Goal: Task Accomplishment & Management: Manage account settings

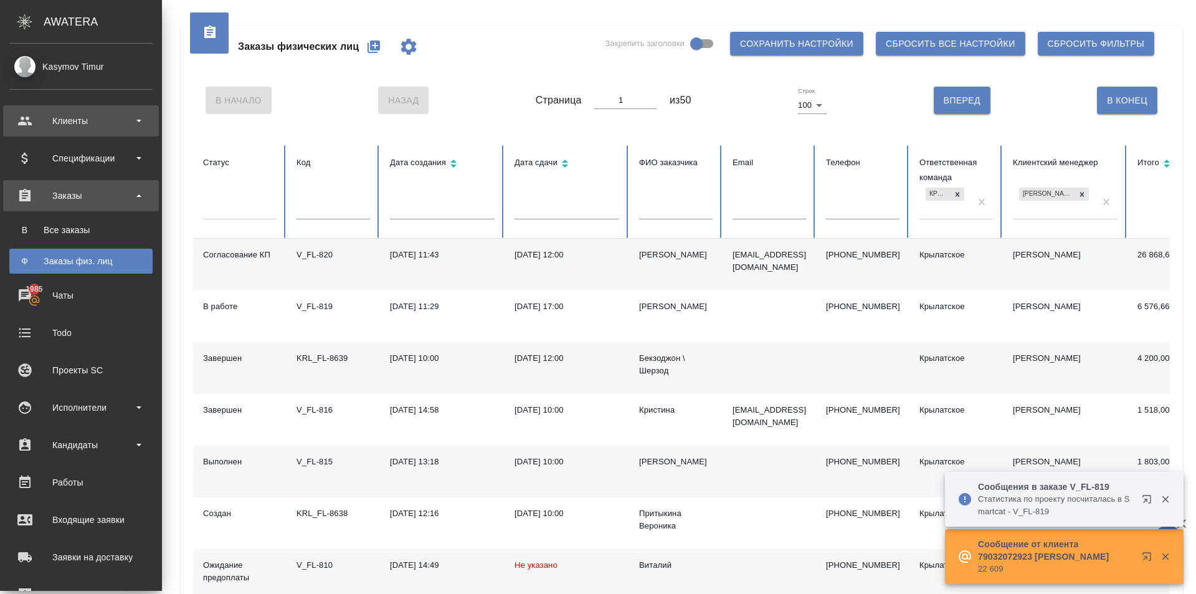
click at [39, 119] on div "Клиенты" at bounding box center [80, 121] width 143 height 19
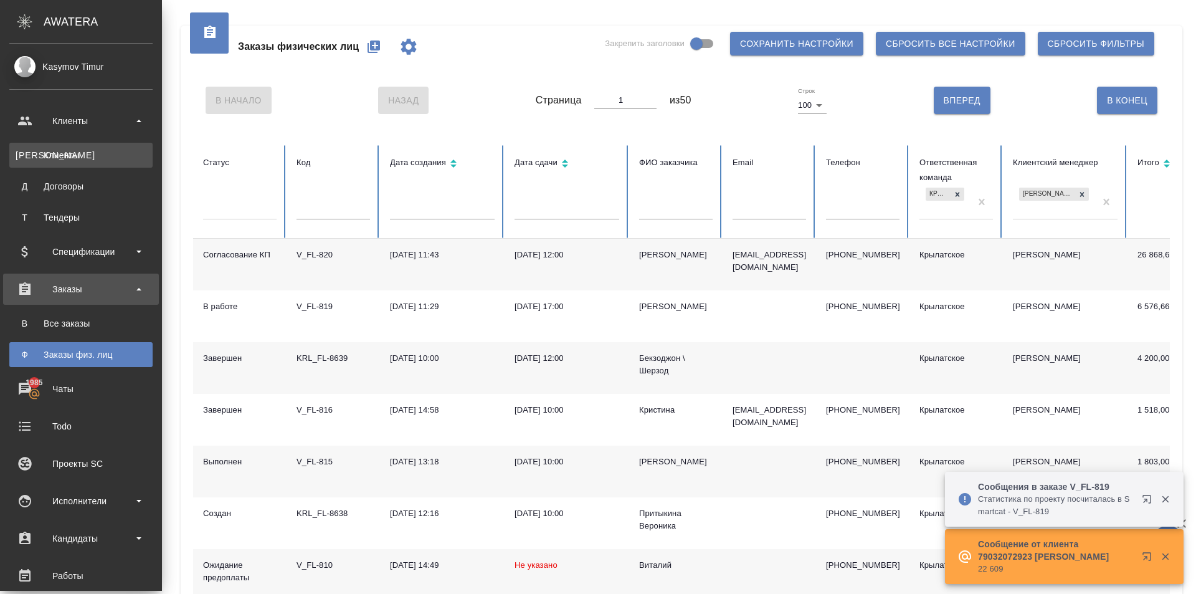
click at [81, 145] on link "К Клиенты" at bounding box center [80, 155] width 143 height 25
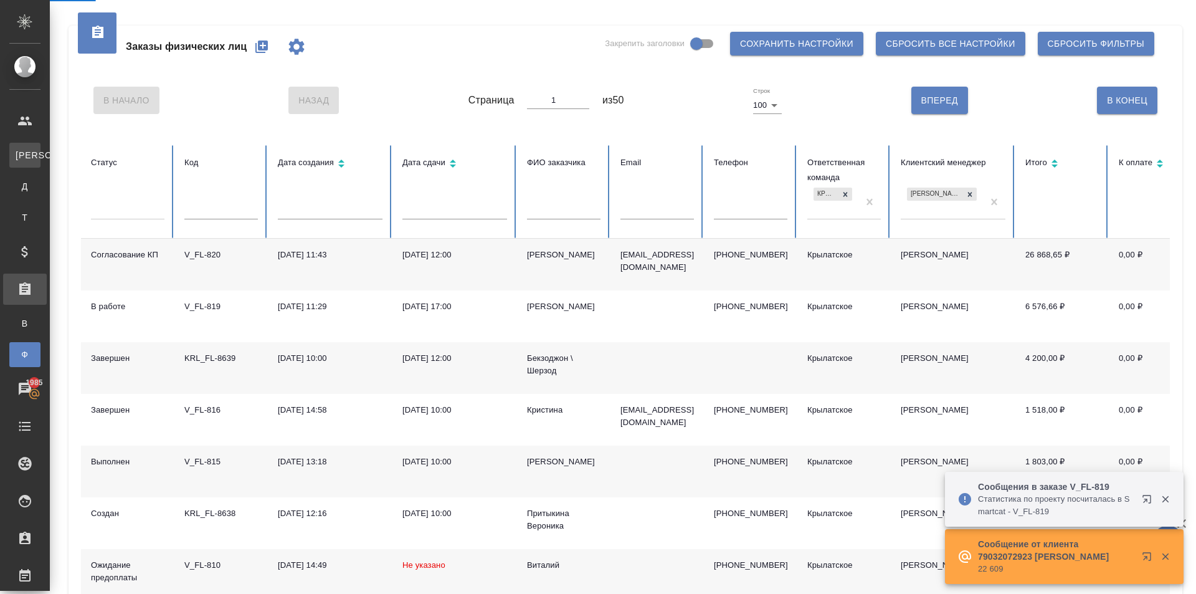
select select "RU"
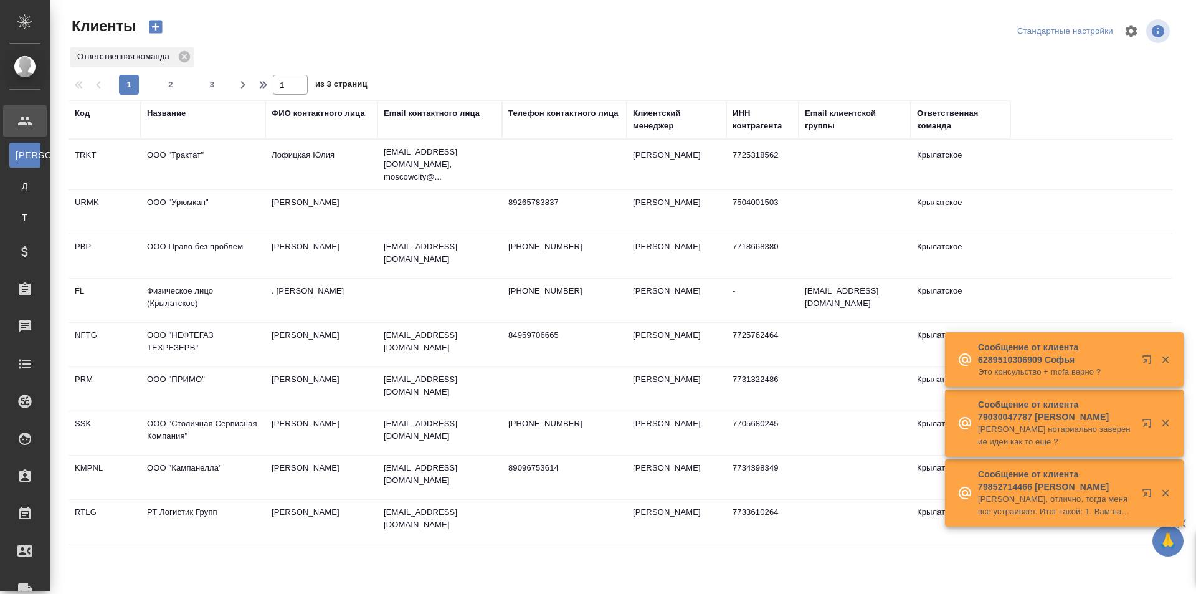
click at [162, 105] on th "Название" at bounding box center [203, 119] width 125 height 39
click at [171, 115] on div "Название" at bounding box center [166, 113] width 39 height 12
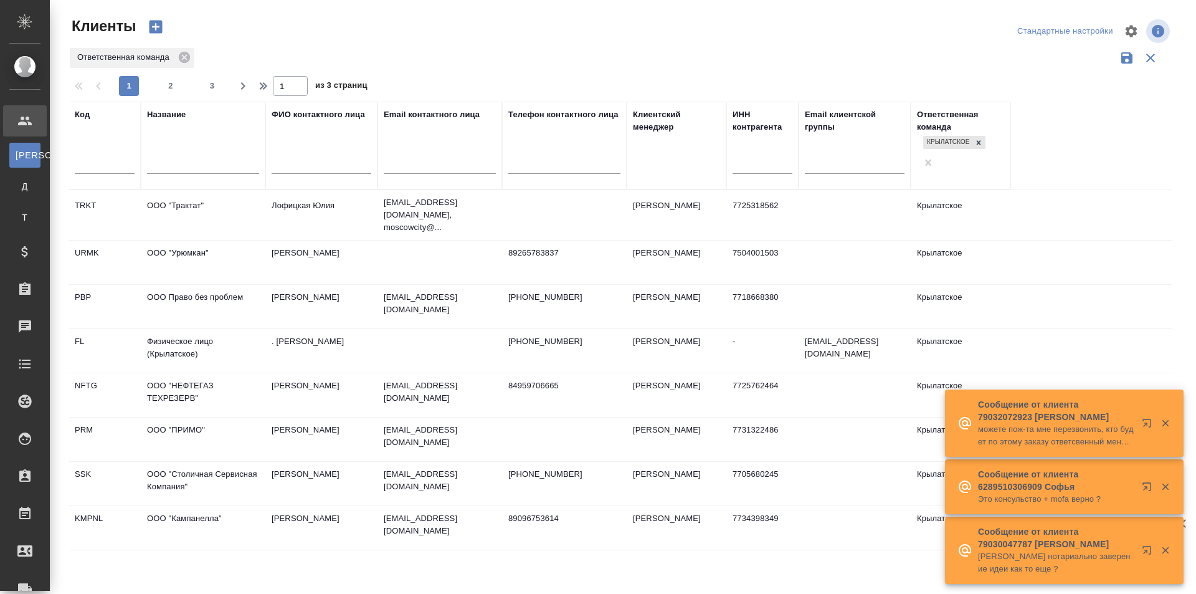
drag, startPoint x: 187, startPoint y: 142, endPoint x: 187, endPoint y: 151, distance: 9.3
click at [187, 144] on div "Название" at bounding box center [203, 145] width 112 height 74
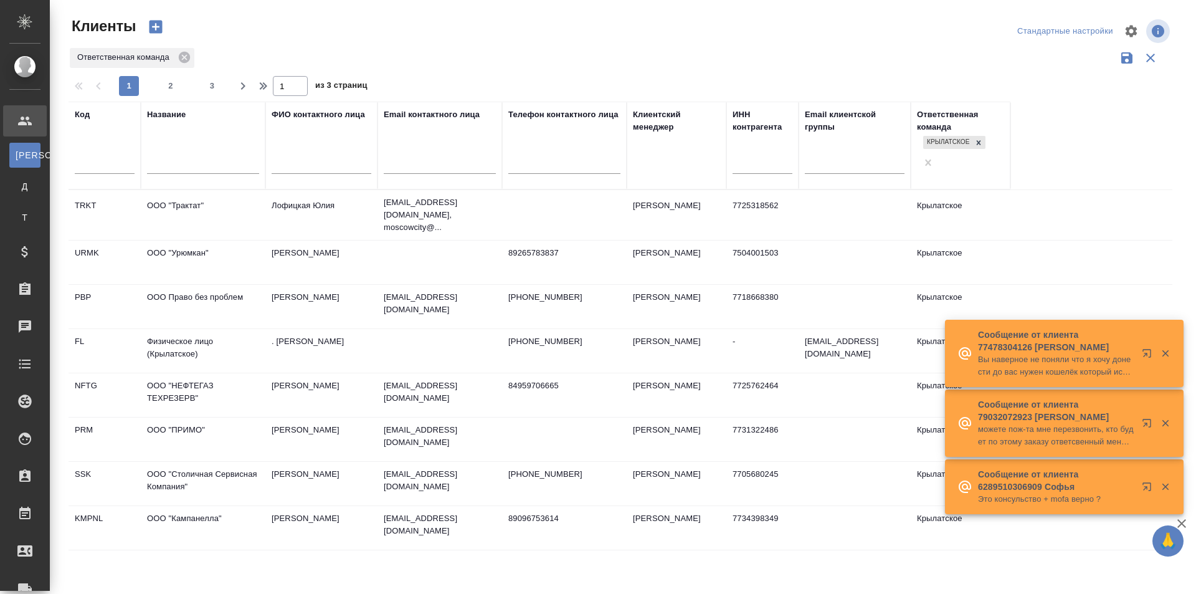
click at [187, 158] on input "text" at bounding box center [203, 166] width 112 height 16
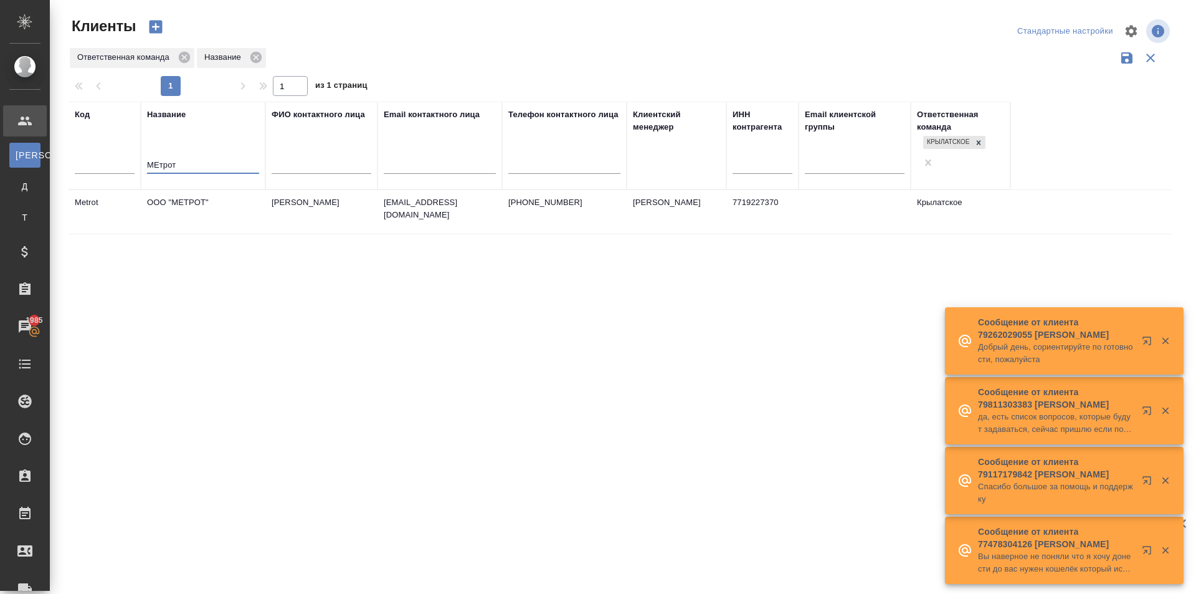
type input "МЕтрот"
click at [586, 196] on p "+79031405242" at bounding box center [564, 202] width 112 height 12
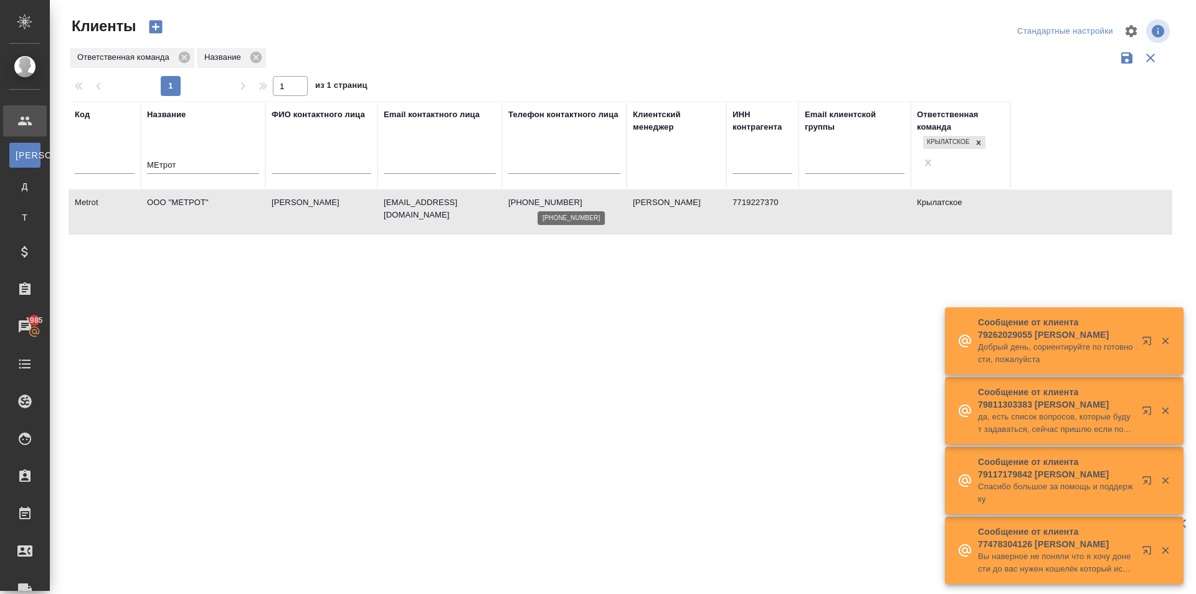
click at [586, 196] on p "+79031405242" at bounding box center [564, 202] width 112 height 12
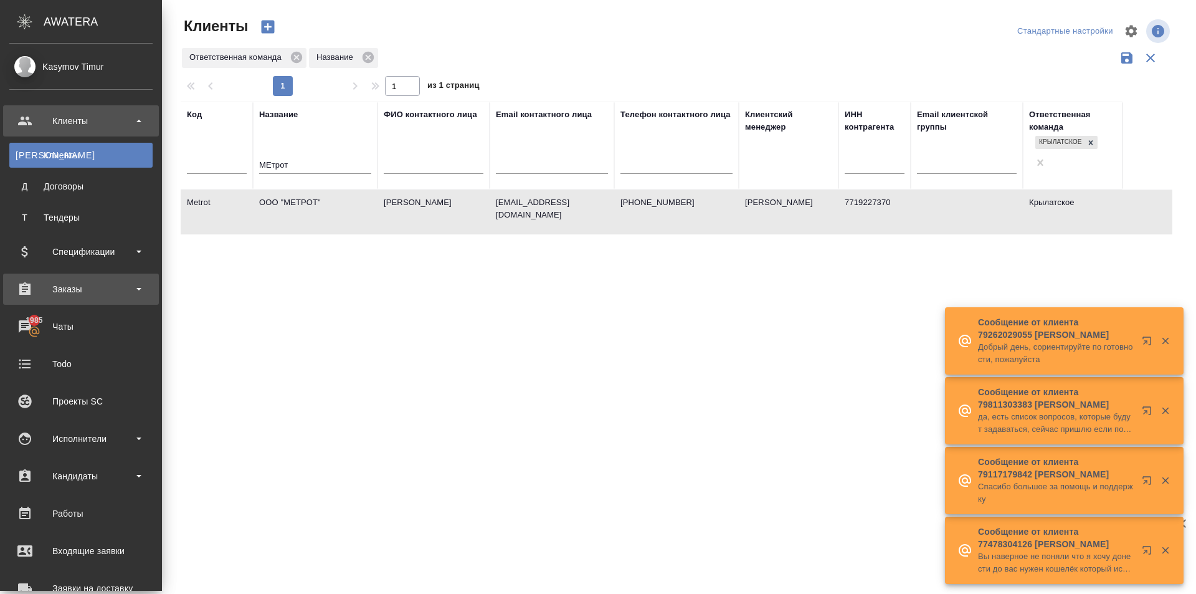
click at [109, 296] on div "Заказы" at bounding box center [80, 289] width 143 height 19
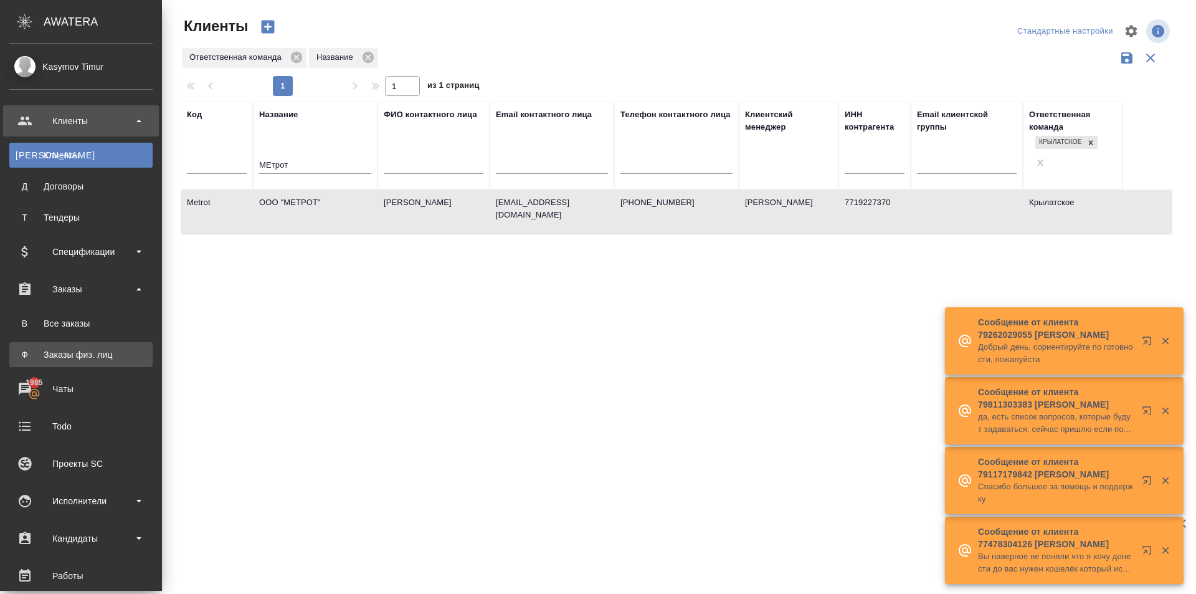
drag, startPoint x: 79, startPoint y: 340, endPoint x: 75, endPoint y: 346, distance: 6.4
click at [75, 346] on ul "В Все заказы Ф Заказы физ. лиц" at bounding box center [81, 336] width 162 height 62
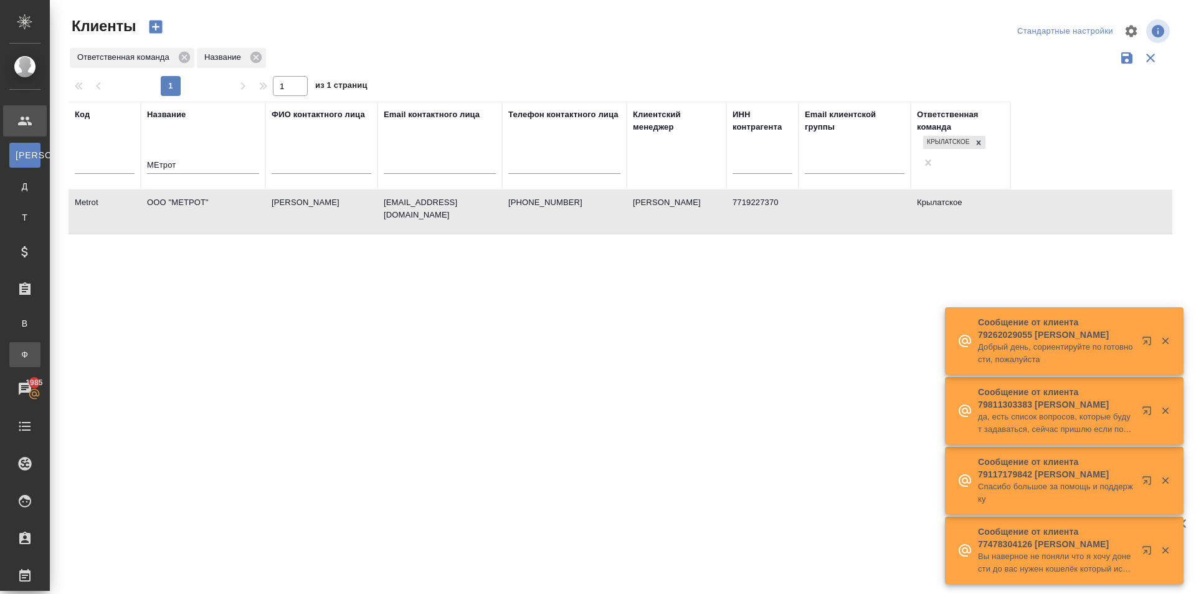
click at [40, 346] on link "Ф Заказы физ. лиц" at bounding box center [24, 354] width 31 height 25
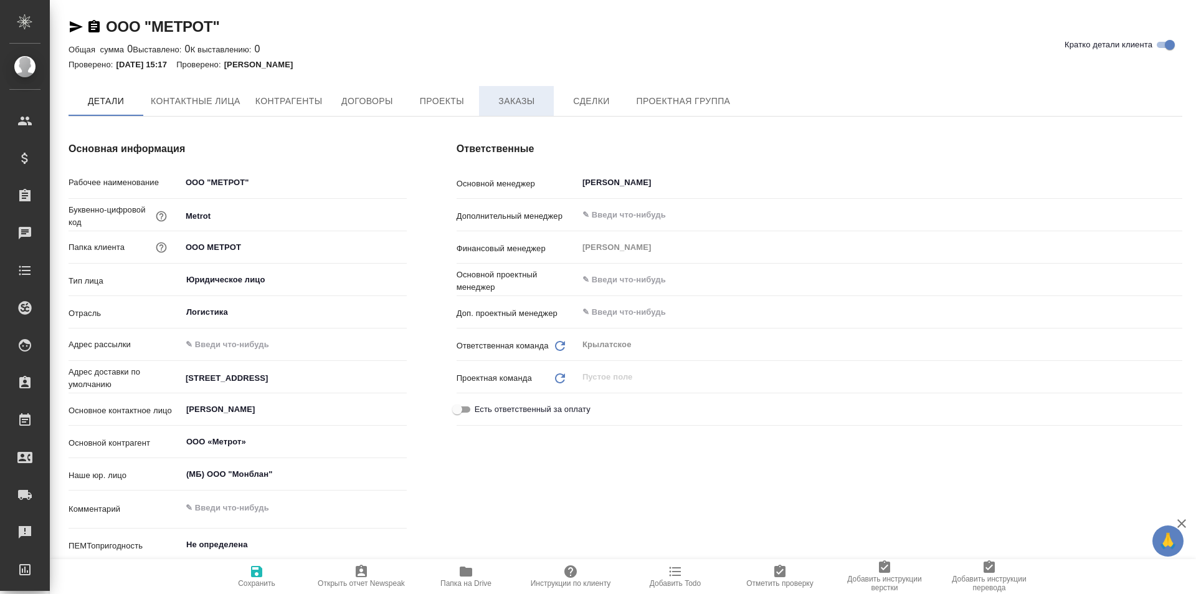
click at [500, 100] on span "Заказы" at bounding box center [517, 101] width 60 height 16
type textarea "x"
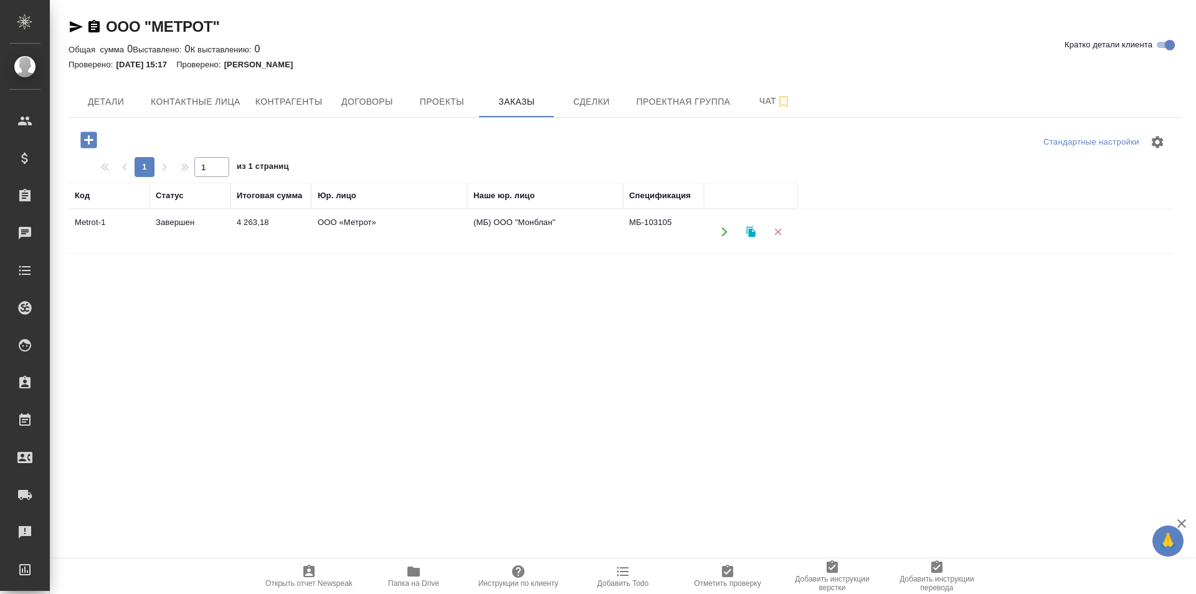
click at [588, 223] on td "(МБ) ООО "Монблан"" at bounding box center [545, 232] width 156 height 44
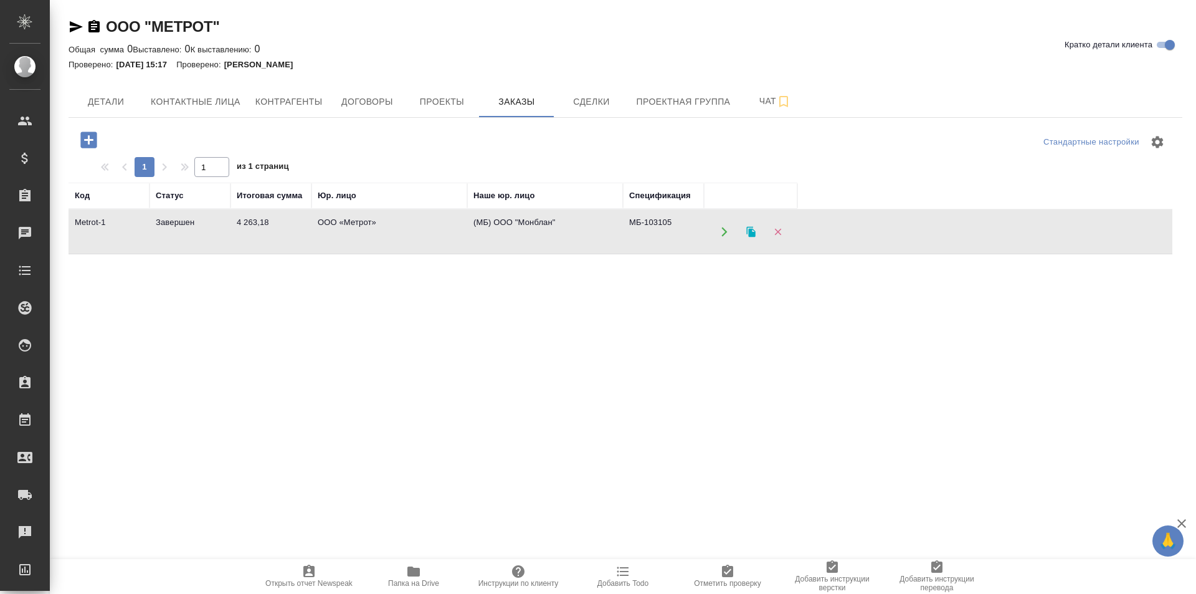
click at [588, 223] on td "(МБ) ООО "Монблан"" at bounding box center [545, 232] width 156 height 44
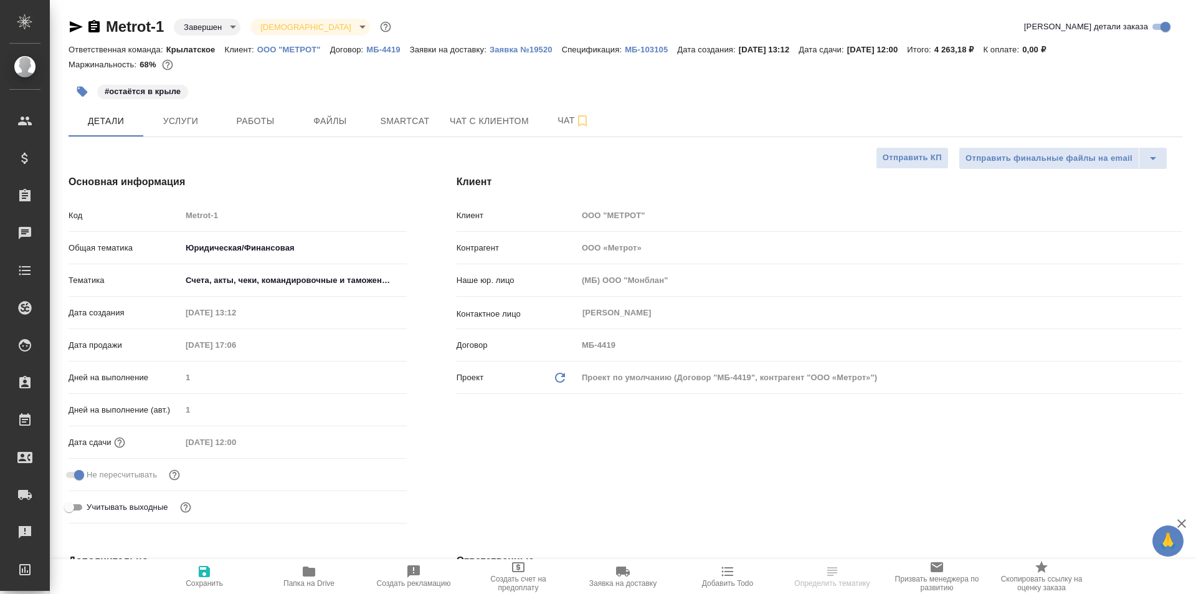
select select "RU"
type input "Тарабановская Анастасия"
type input "Веселова Юлия"
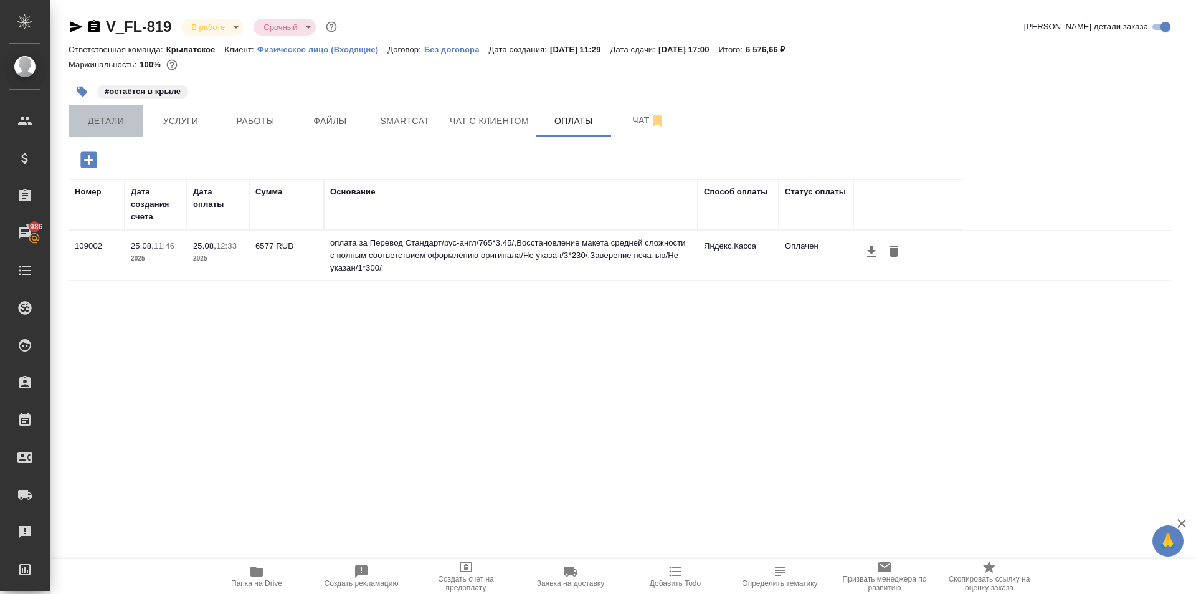
click at [111, 120] on span "Детали" at bounding box center [106, 121] width 60 height 16
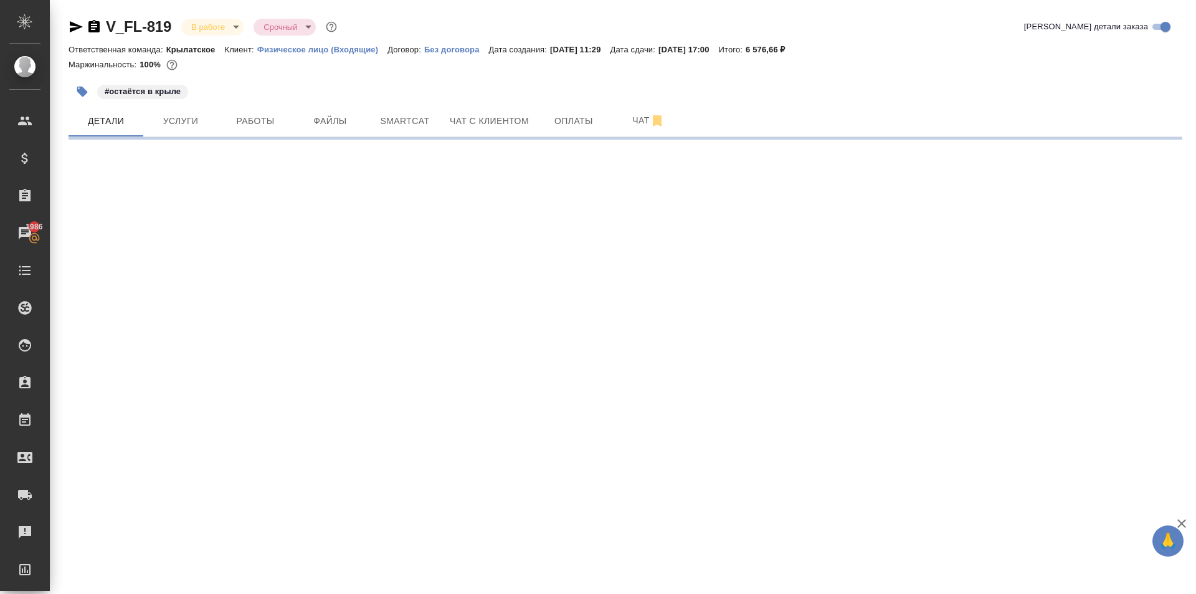
select select "RU"
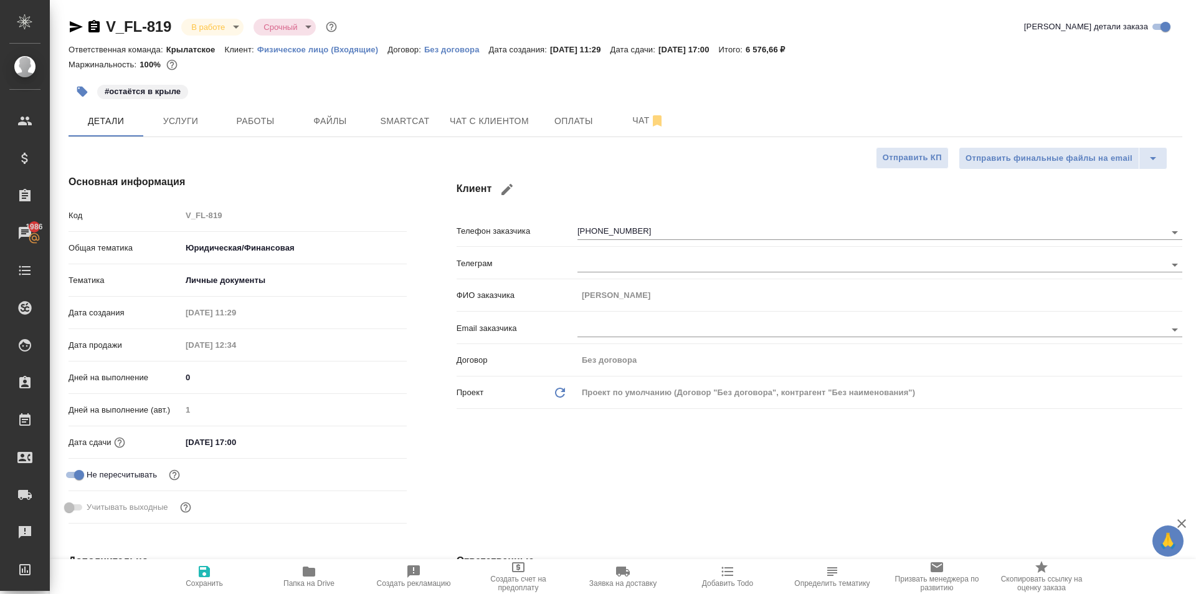
type textarea "x"
click at [356, 125] on span "Файлы" at bounding box center [330, 121] width 60 height 16
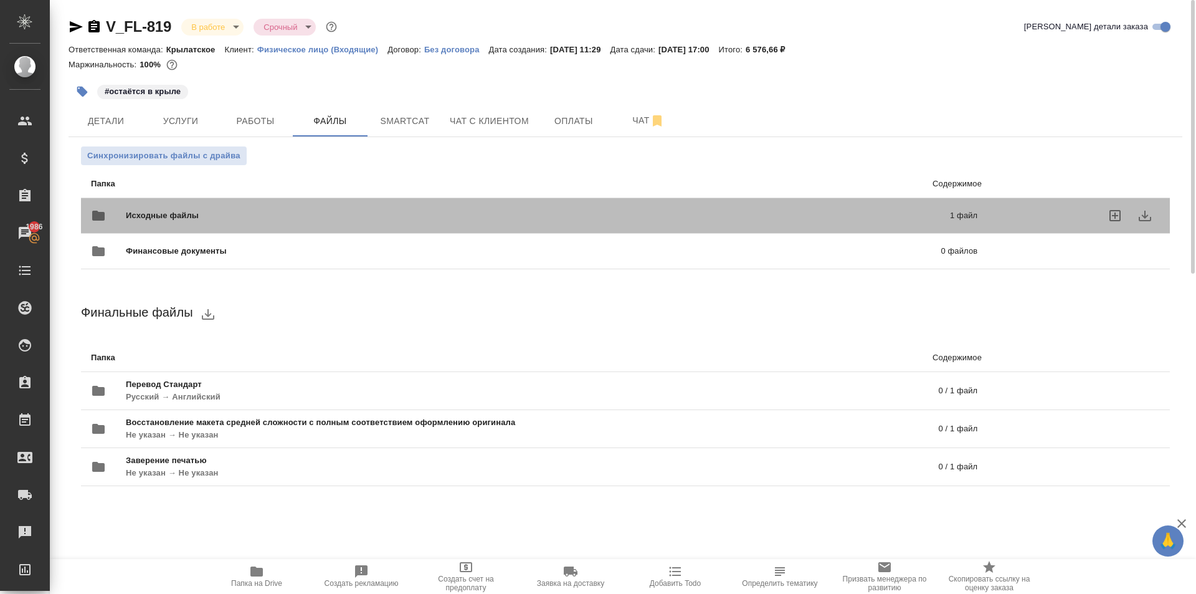
click at [188, 200] on div "Исходные файлы 1 файл" at bounding box center [535, 215] width 912 height 55
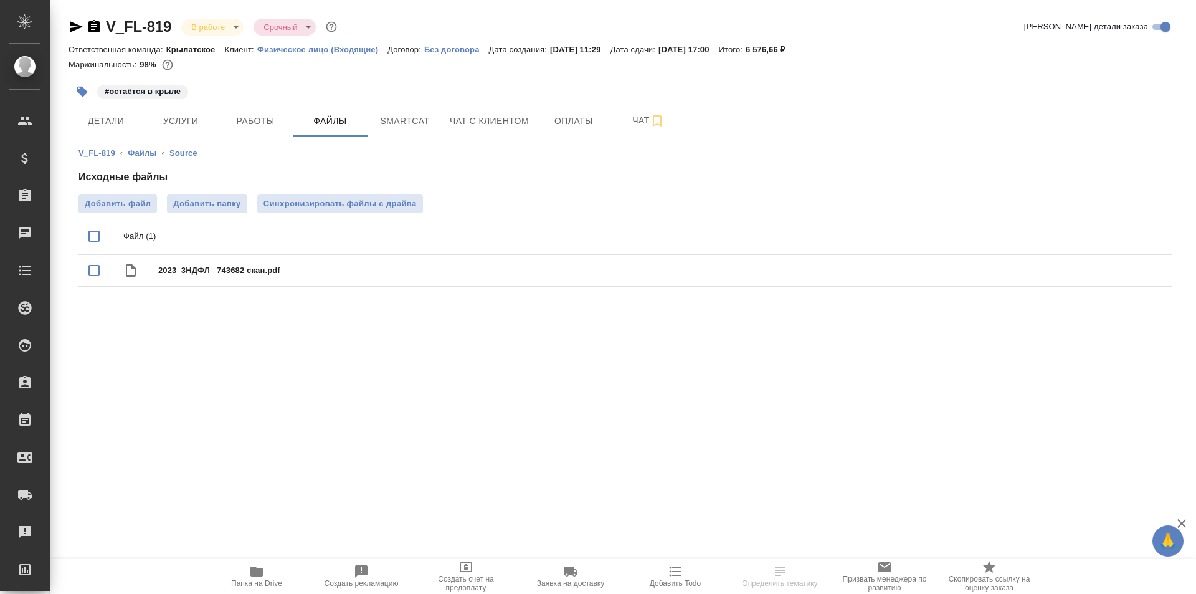
click at [264, 120] on span "Работы" at bounding box center [256, 121] width 60 height 16
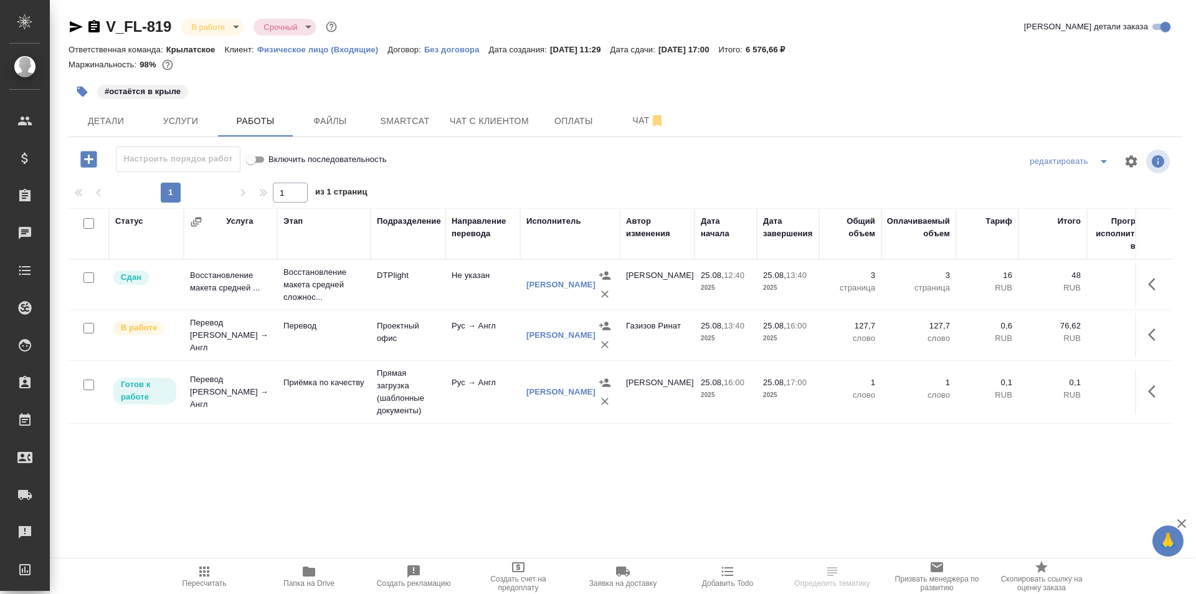
click at [176, 566] on span "Пересчитать" at bounding box center [205, 576] width 90 height 24
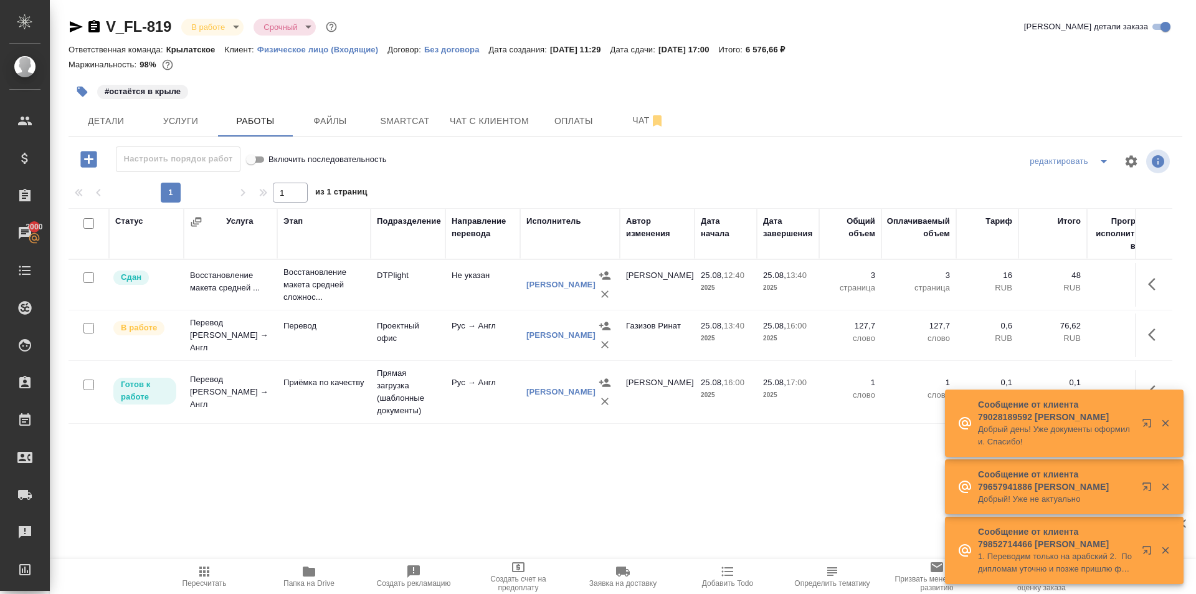
click at [202, 583] on span "Пересчитать" at bounding box center [205, 583] width 44 height 9
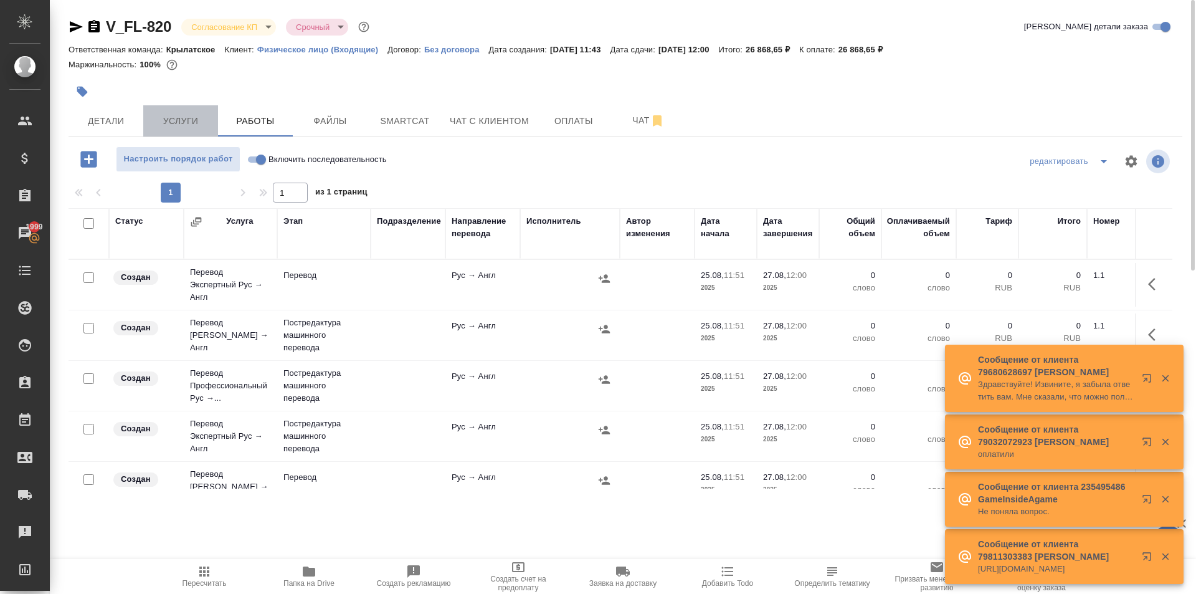
click at [200, 121] on span "Услуги" at bounding box center [181, 121] width 60 height 16
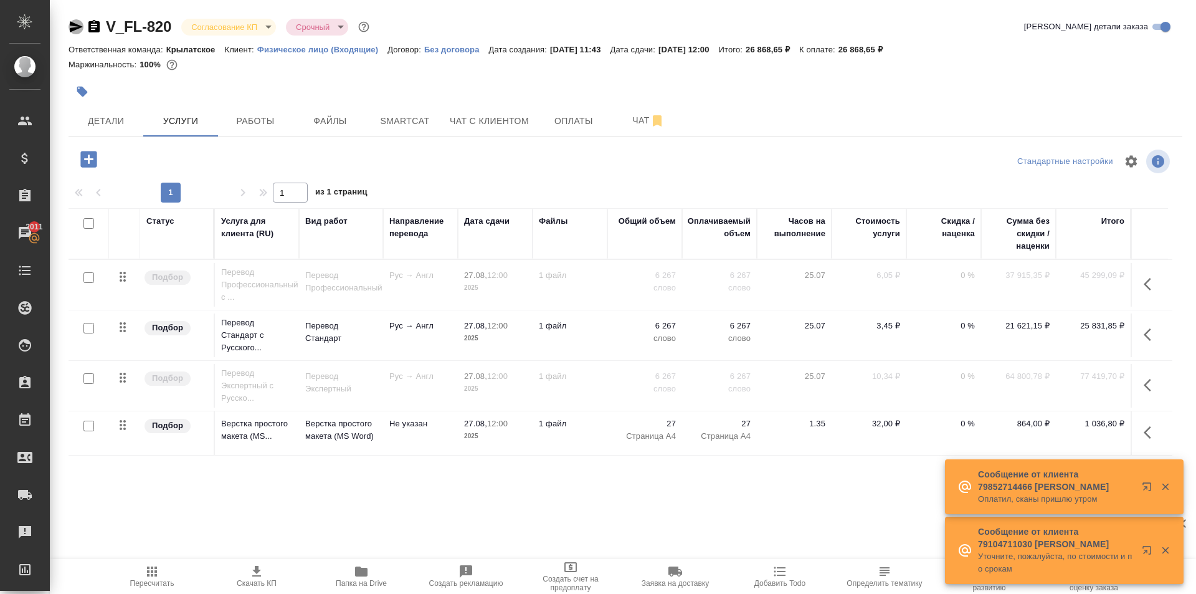
drag, startPoint x: 79, startPoint y: 27, endPoint x: 97, endPoint y: 2, distance: 30.4
click at [80, 24] on icon "button" at bounding box center [76, 26] width 15 height 15
click at [109, 128] on span "Детали" at bounding box center [106, 121] width 60 height 16
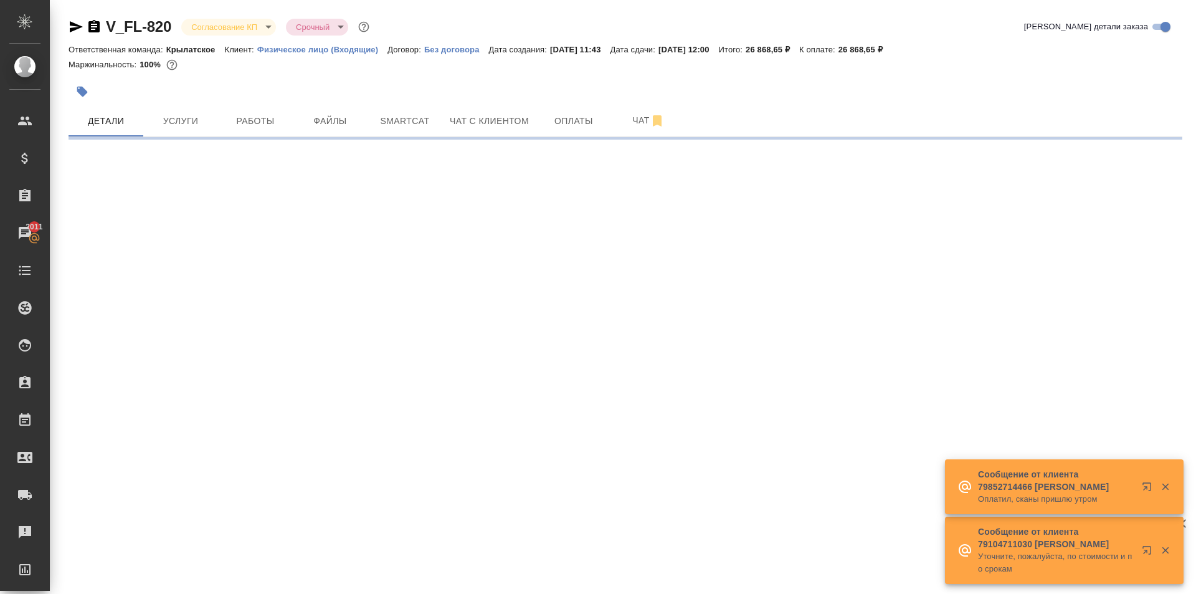
select select "RU"
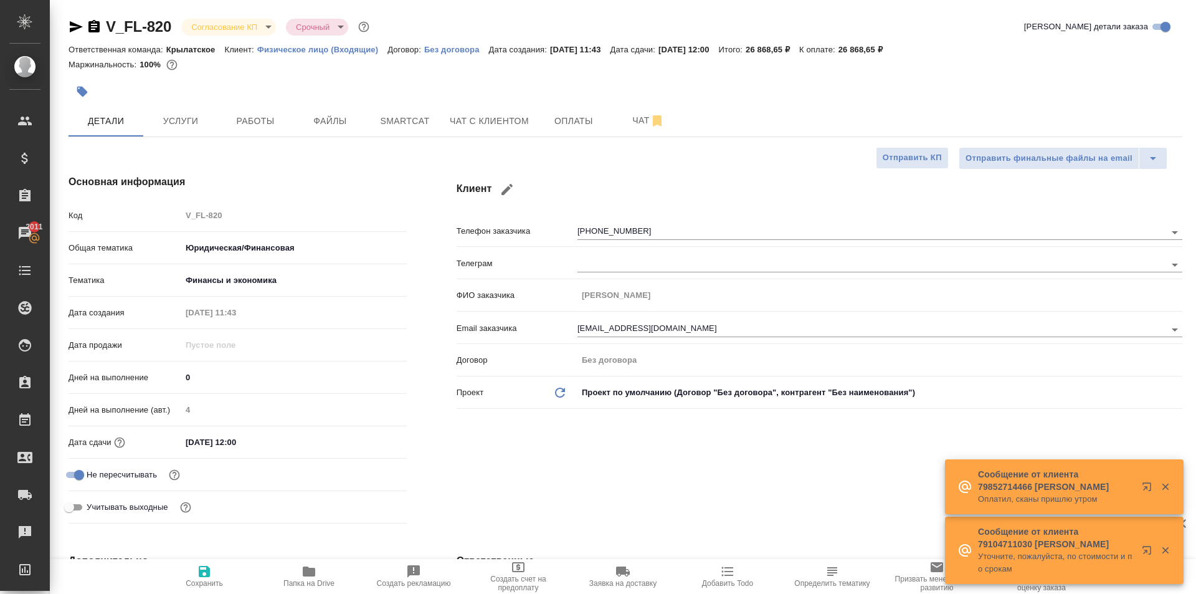
type textarea "x"
type input "[PERSON_NAME]"
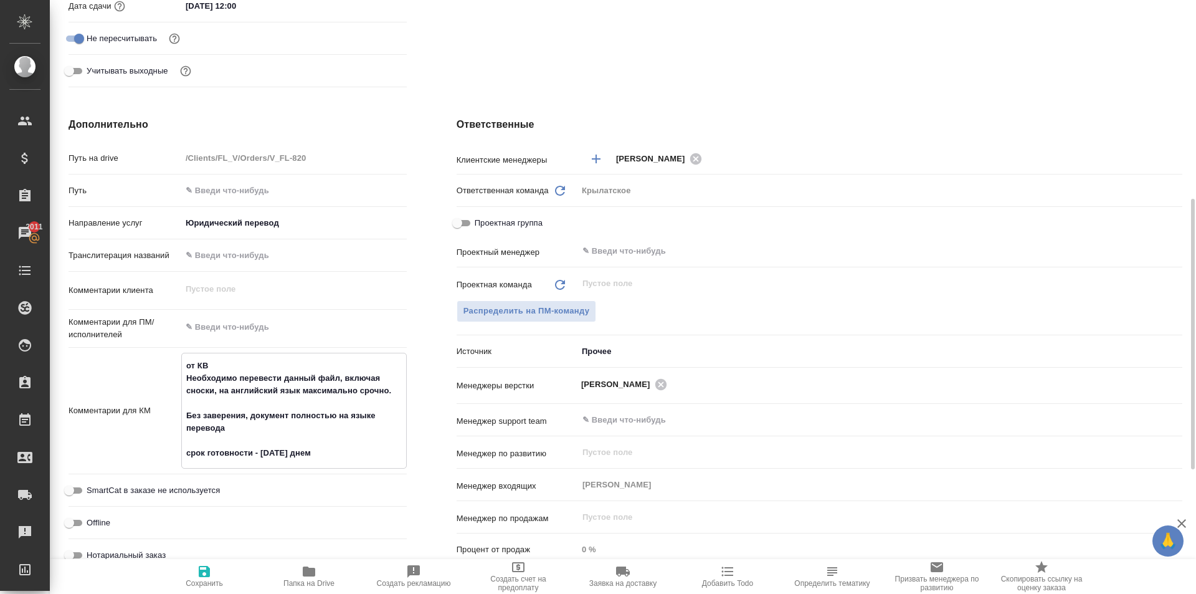
type textarea "x"
drag, startPoint x: 184, startPoint y: 376, endPoint x: 396, endPoint y: 455, distance: 226.4
click at [396, 455] on textarea "от КВ Необходимо перевести данный файл, включая сноски, на английский язык макс…" at bounding box center [294, 409] width 224 height 108
type textarea "x"
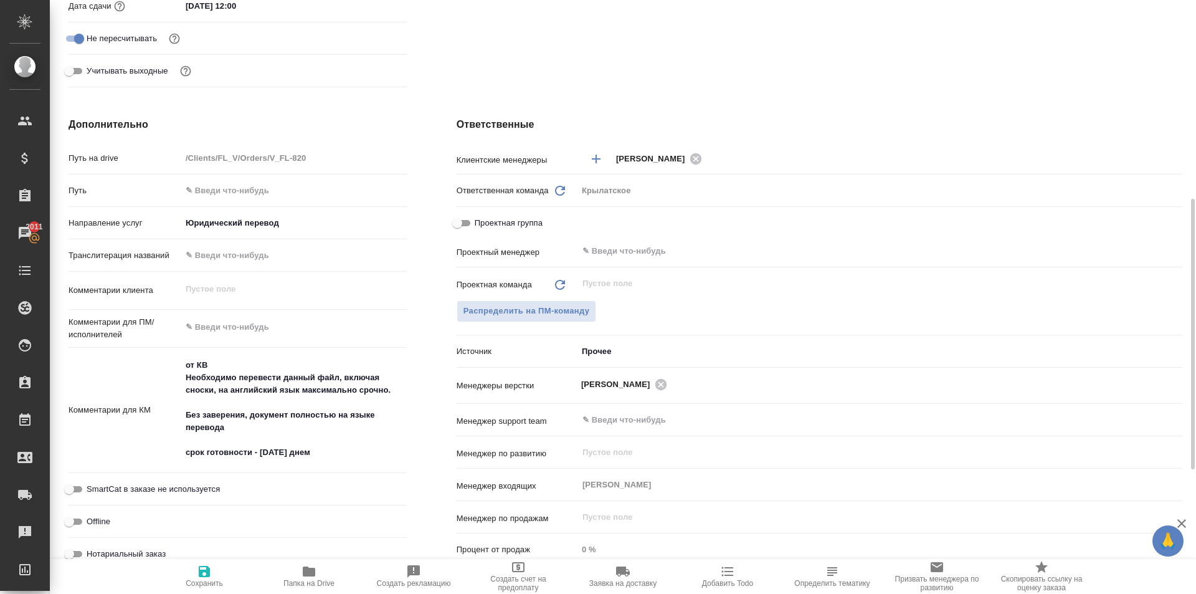
type textarea "x"
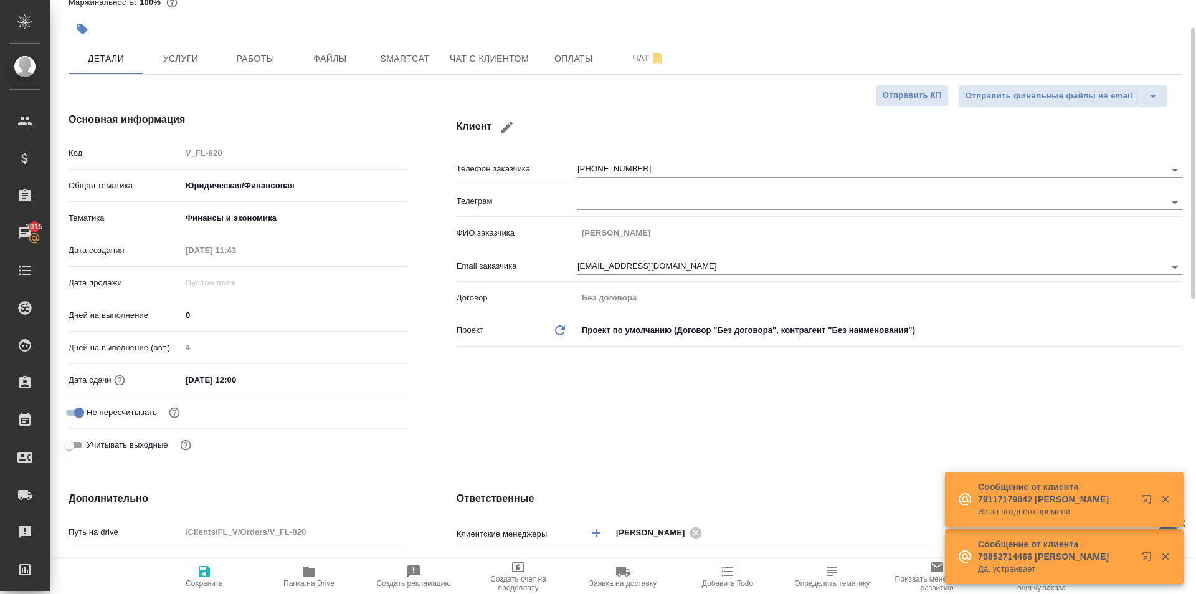
scroll to position [0, 0]
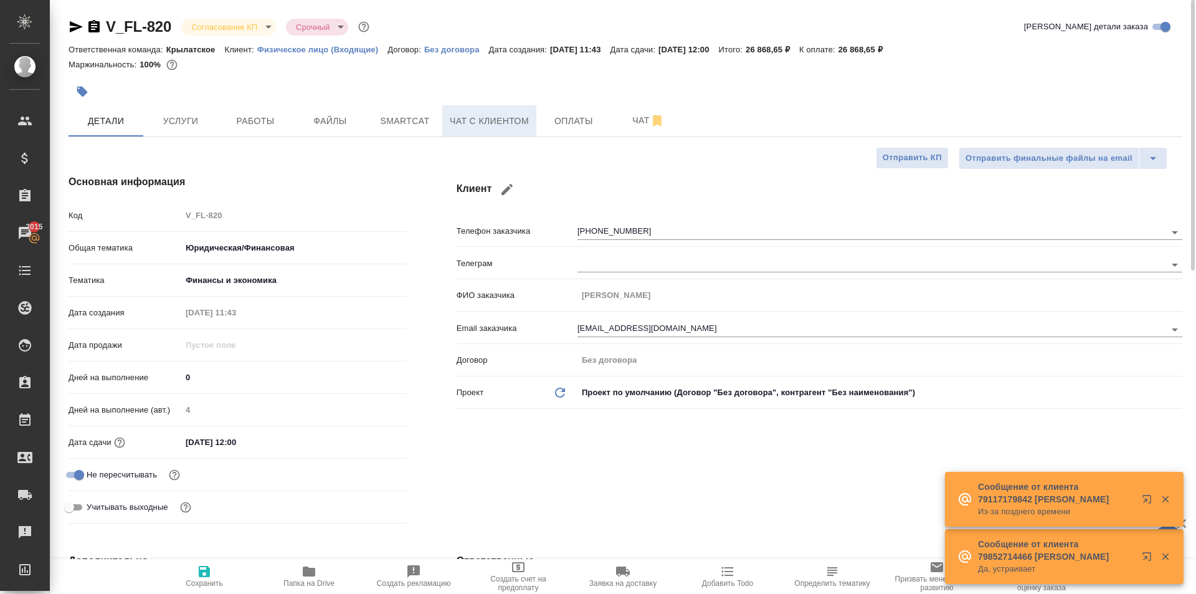
type textarea "x"
click at [475, 122] on span "Чат с клиентом" at bounding box center [489, 121] width 79 height 16
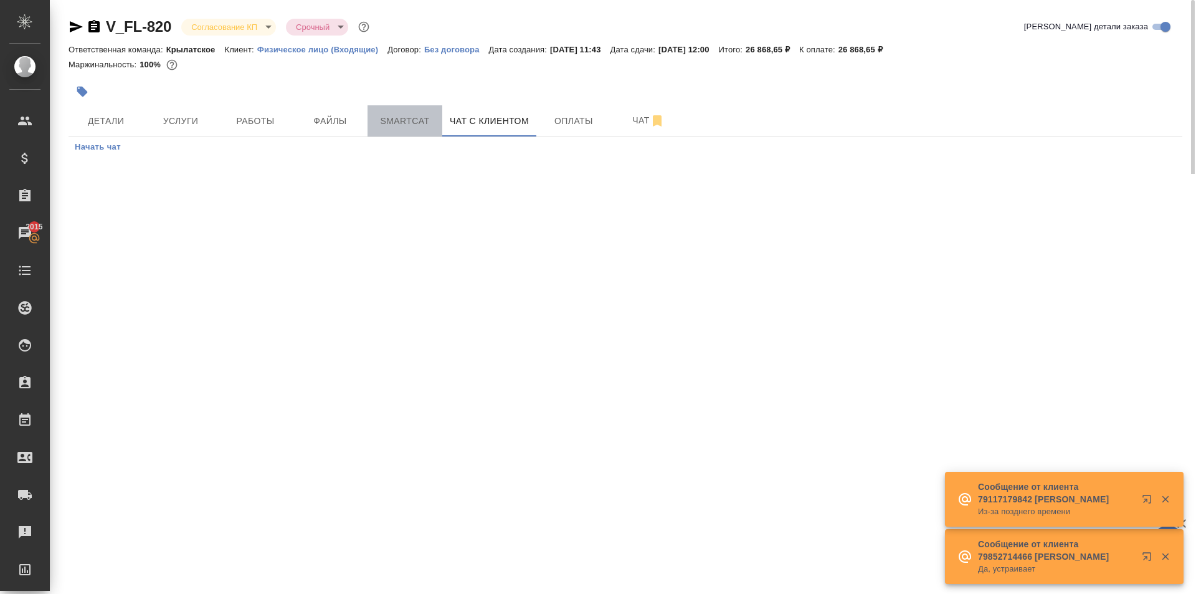
click at [419, 107] on button "Smartcat" at bounding box center [405, 120] width 75 height 31
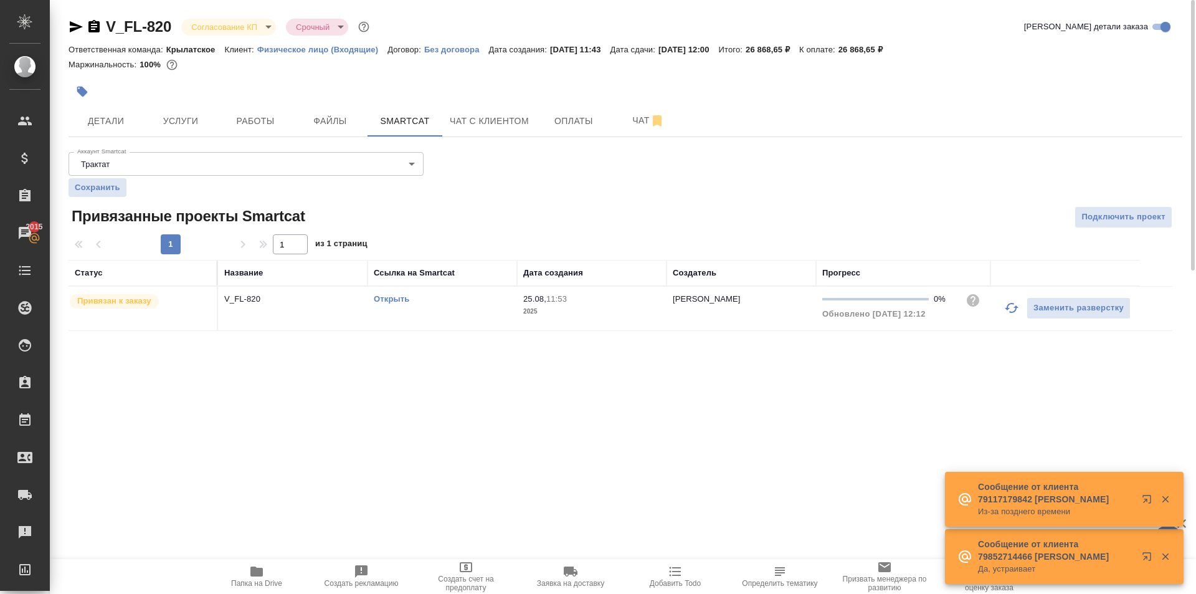
click at [384, 299] on link "Открыть" at bounding box center [392, 298] width 36 height 9
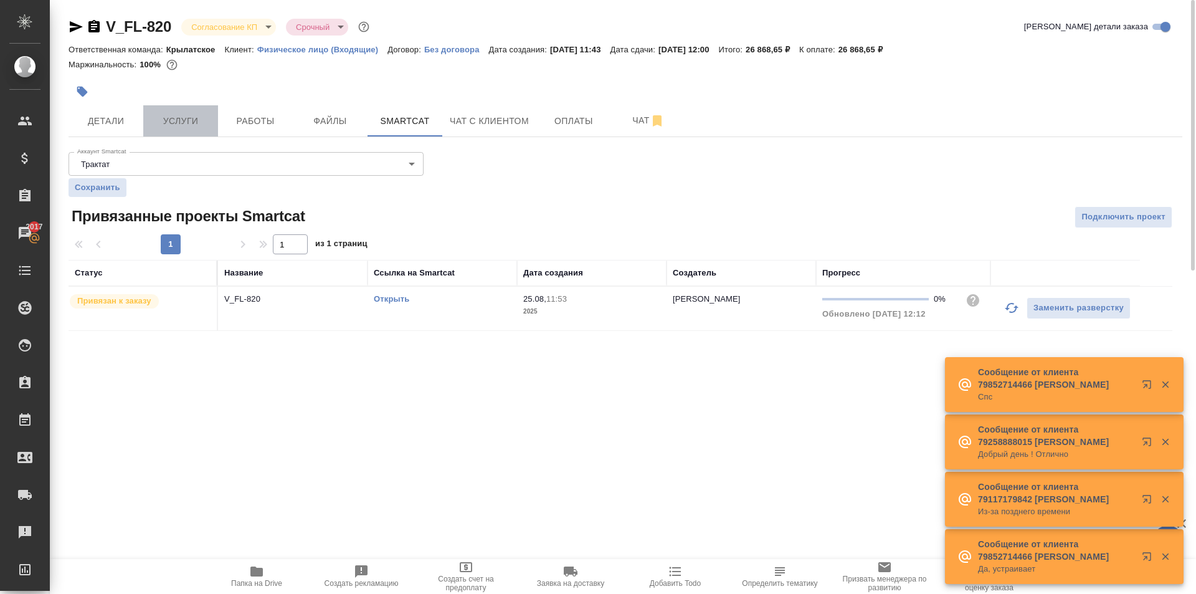
click at [162, 122] on span "Услуги" at bounding box center [181, 121] width 60 height 16
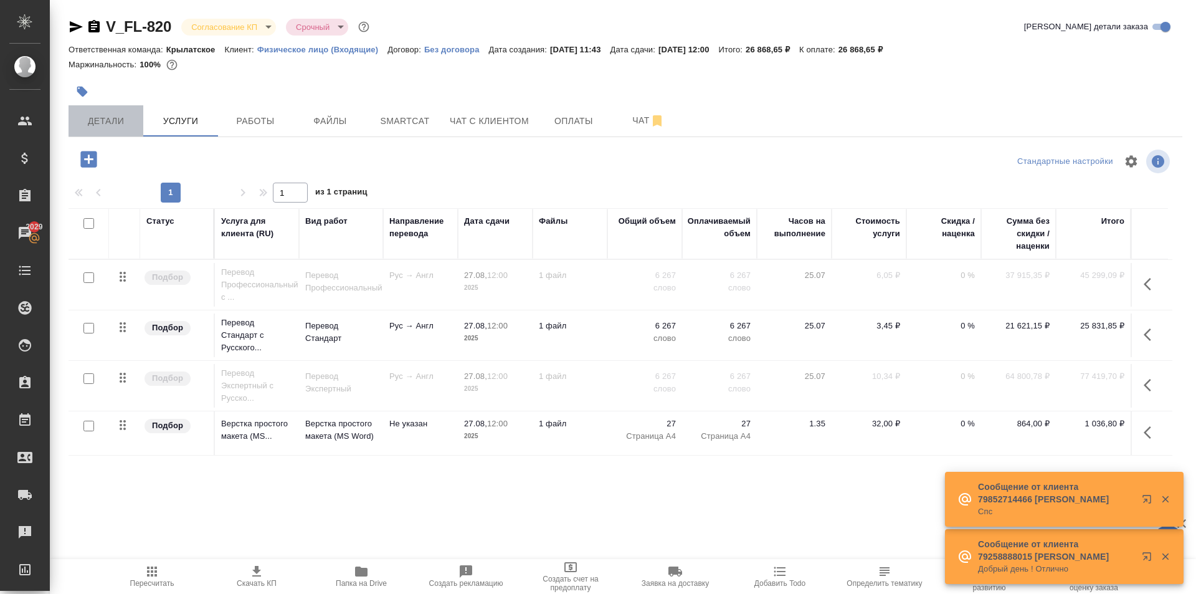
click at [130, 115] on span "Детали" at bounding box center [106, 121] width 60 height 16
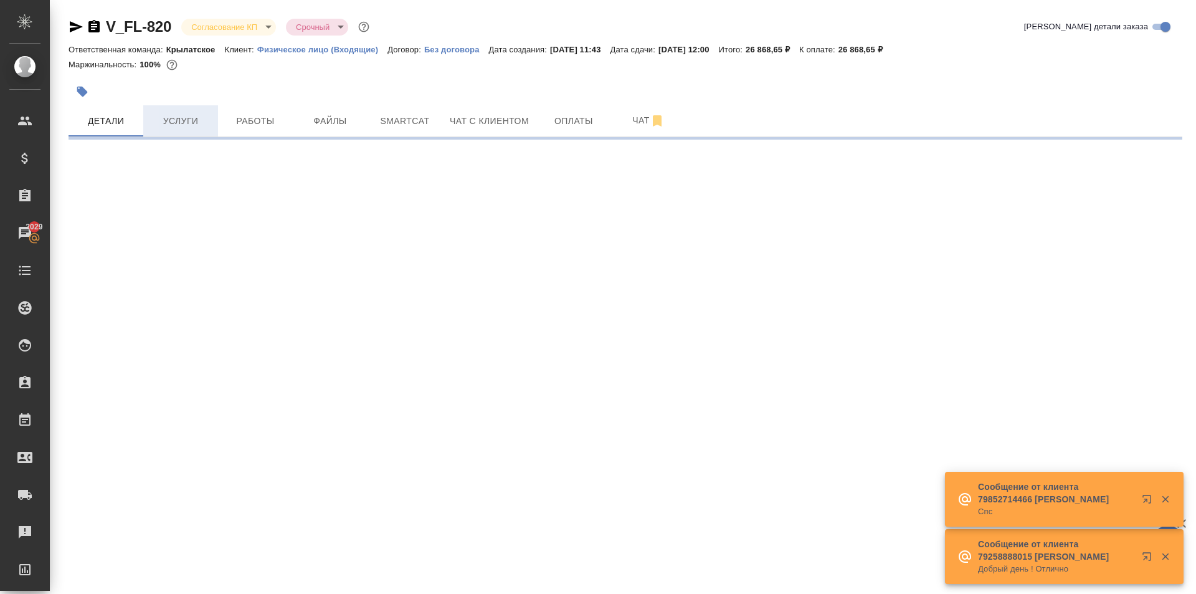
select select "RU"
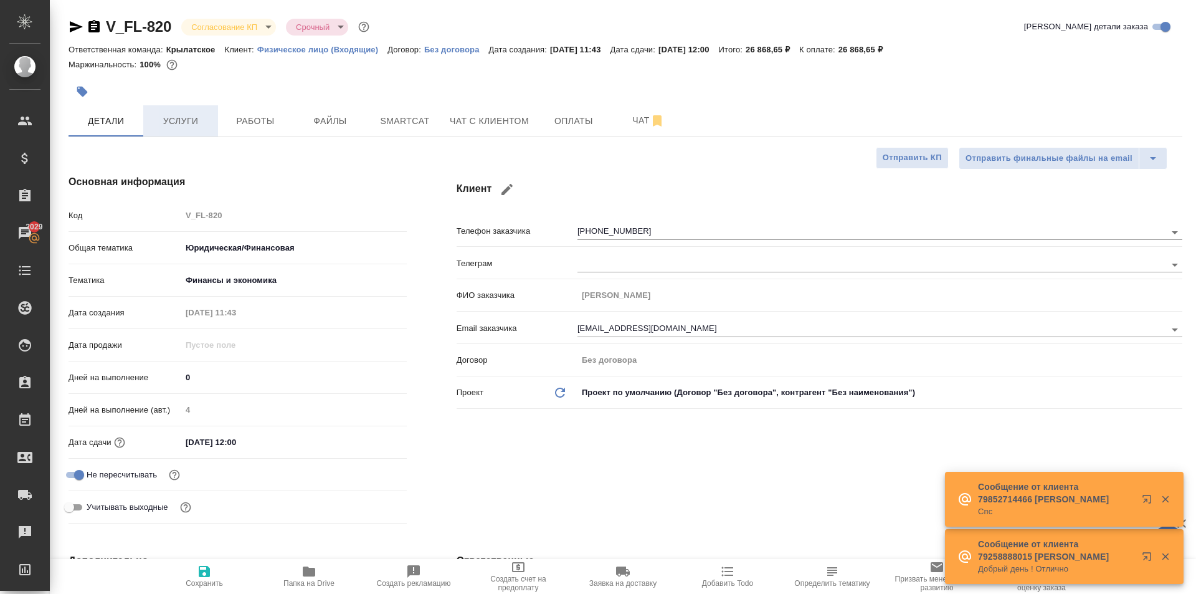
type textarea "x"
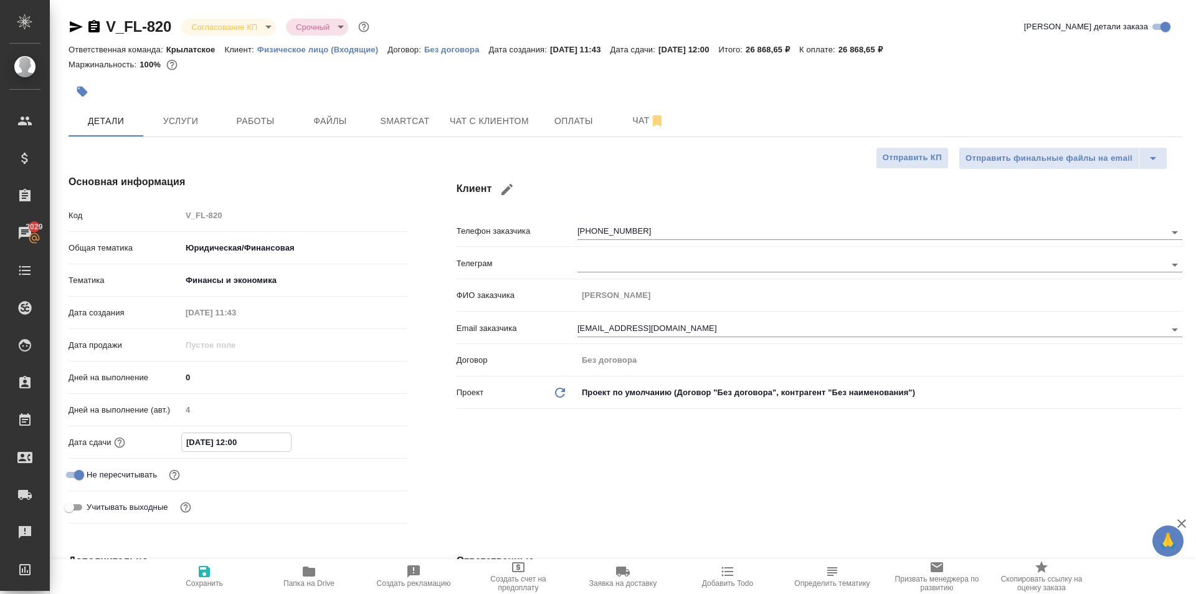
click at [246, 440] on input "[DATE] 12:00" at bounding box center [236, 442] width 109 height 18
click at [379, 435] on div at bounding box center [385, 441] width 44 height 15
click at [367, 442] on icon "button" at bounding box center [370, 441] width 15 height 15
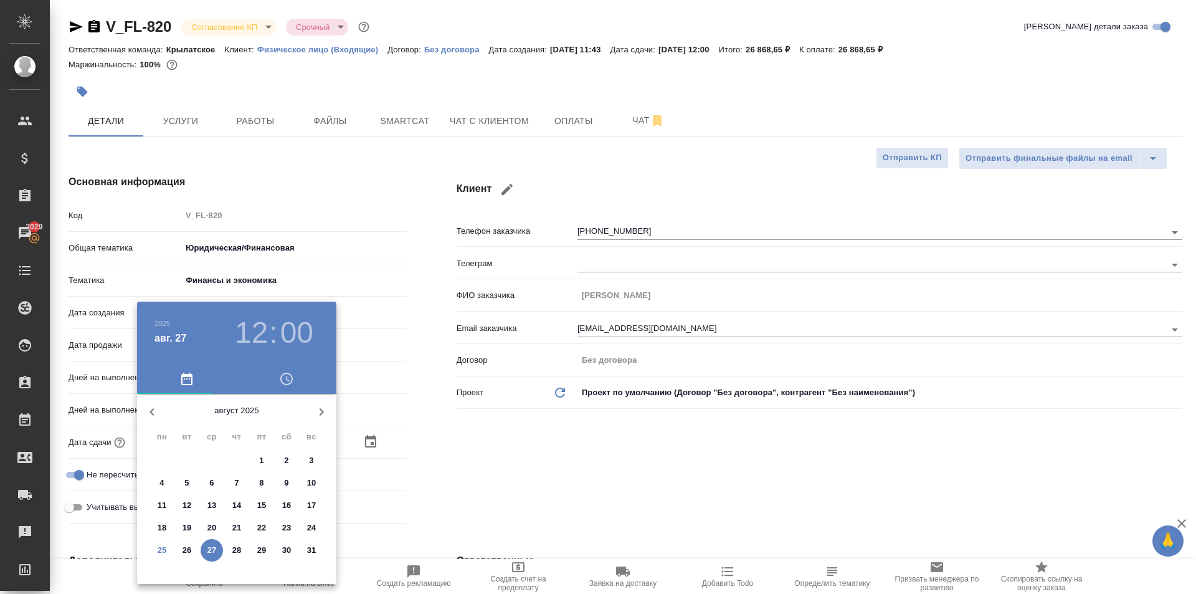
click at [458, 493] on div at bounding box center [598, 297] width 1196 height 594
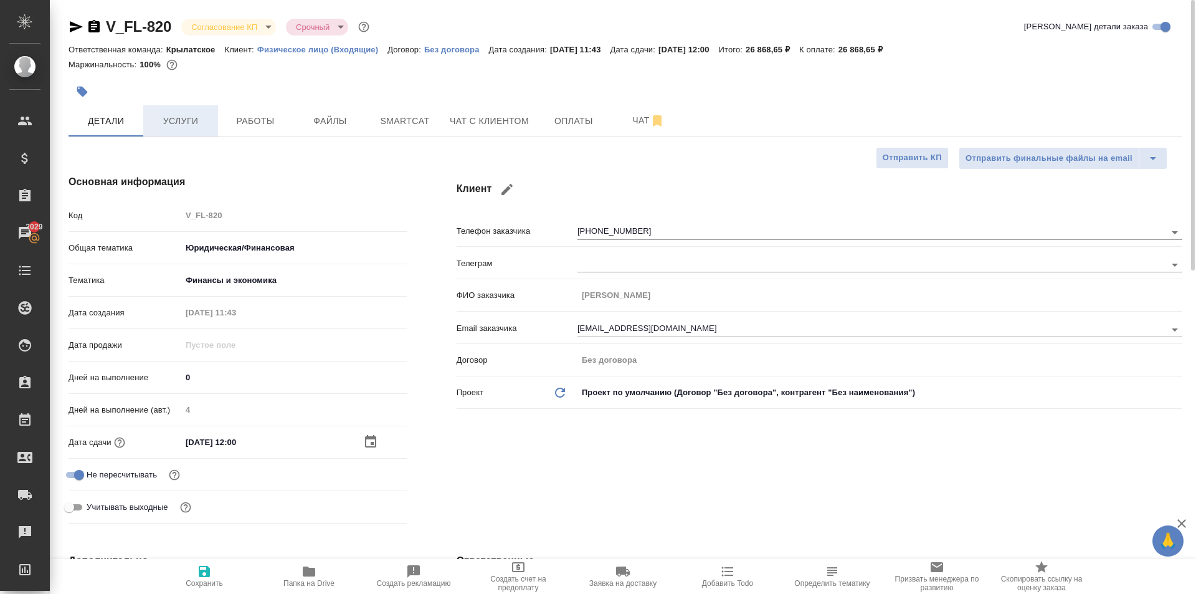
click at [190, 125] on span "Услуги" at bounding box center [181, 121] width 60 height 16
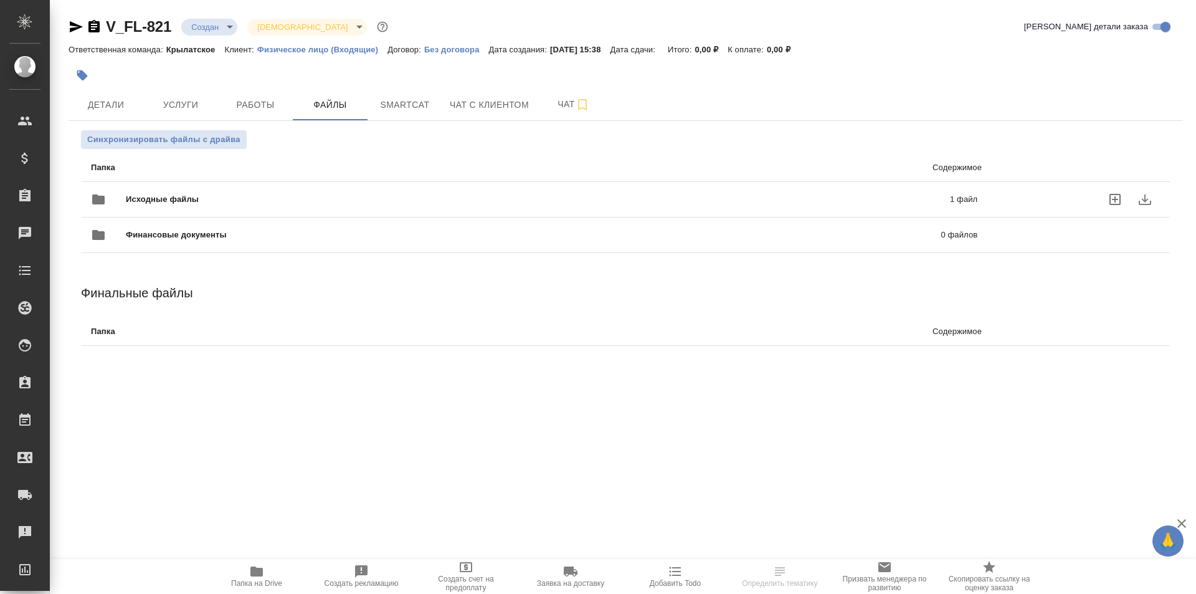
click at [195, 194] on span "Исходные файлы" at bounding box center [350, 199] width 449 height 12
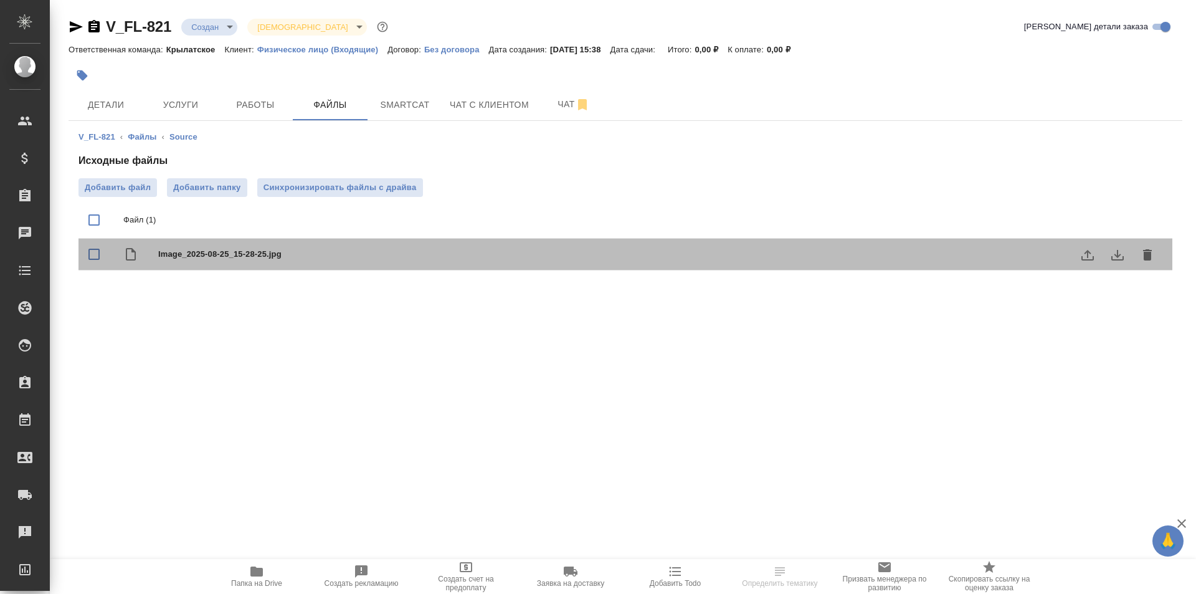
click at [323, 261] on div "Image_2025-08-25_15-28-25.jpg" at bounding box center [650, 253] width 984 height 17
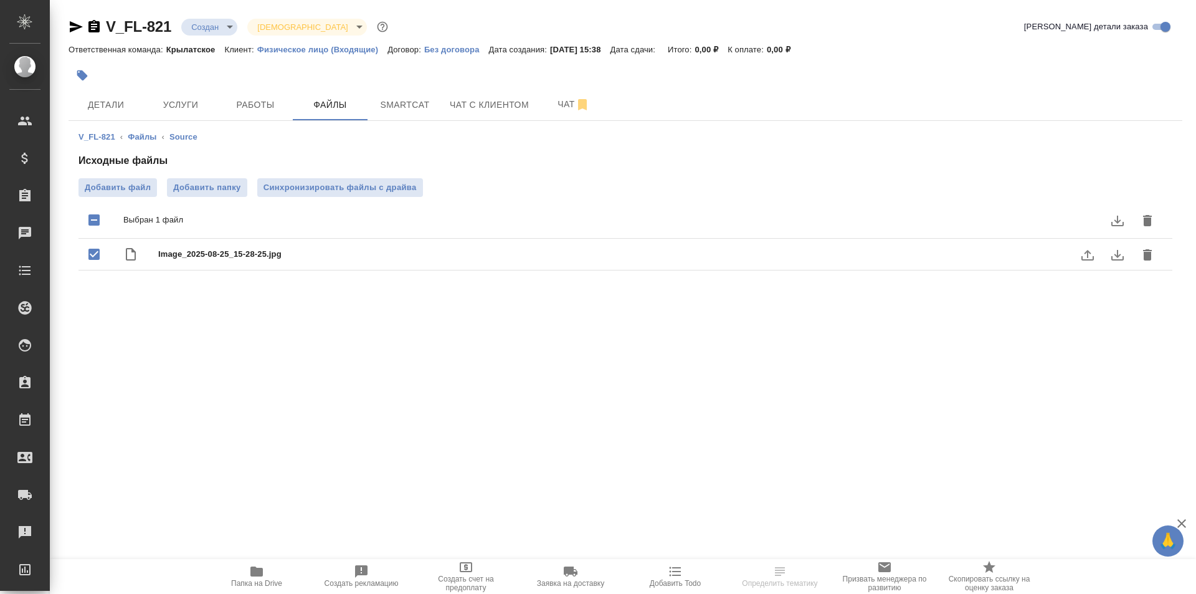
checkbox input "true"
click at [263, 571] on icon "button" at bounding box center [256, 571] width 12 height 10
click at [189, 102] on span "Услуги" at bounding box center [181, 105] width 60 height 16
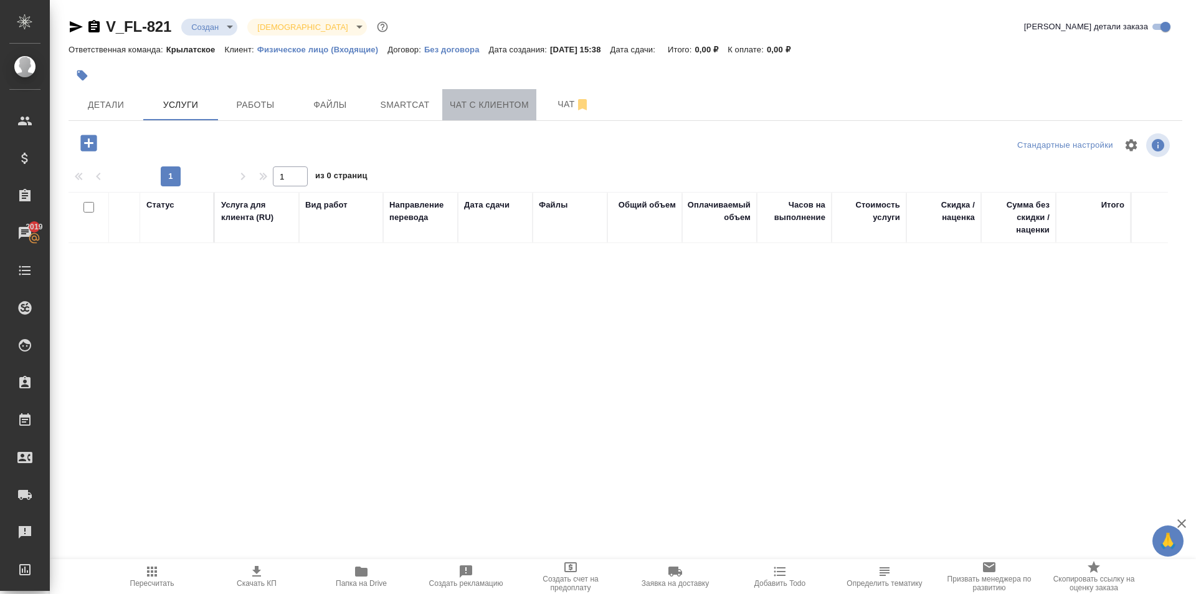
click at [483, 109] on span "Чат с клиентом" at bounding box center [489, 105] width 79 height 16
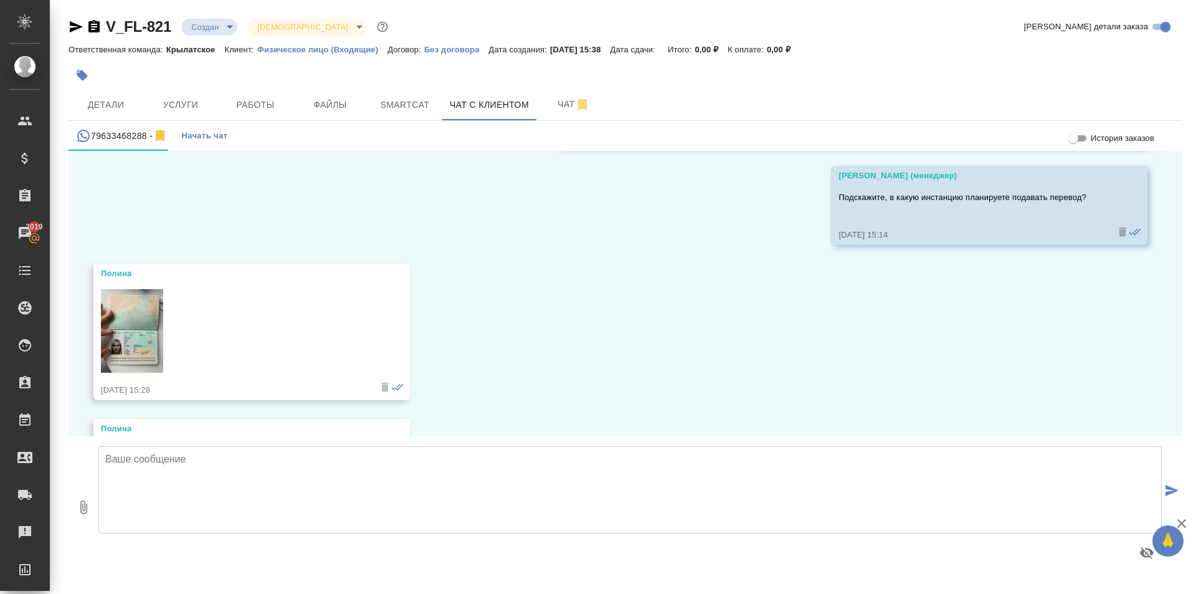
scroll to position [573, 0]
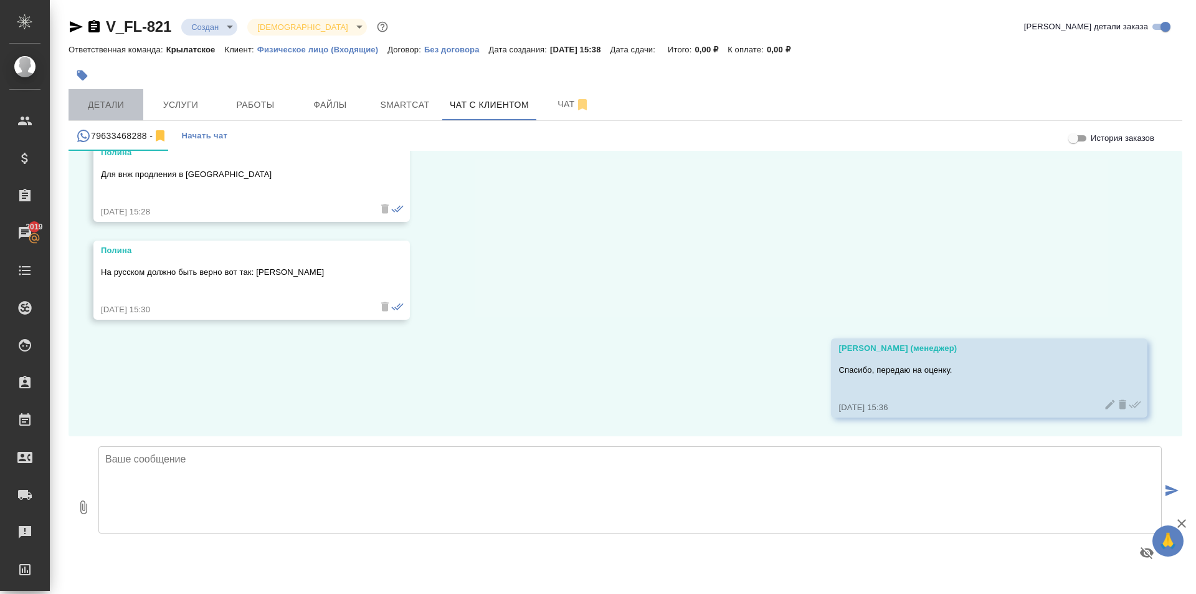
click at [128, 105] on span "Детали" at bounding box center [106, 105] width 60 height 16
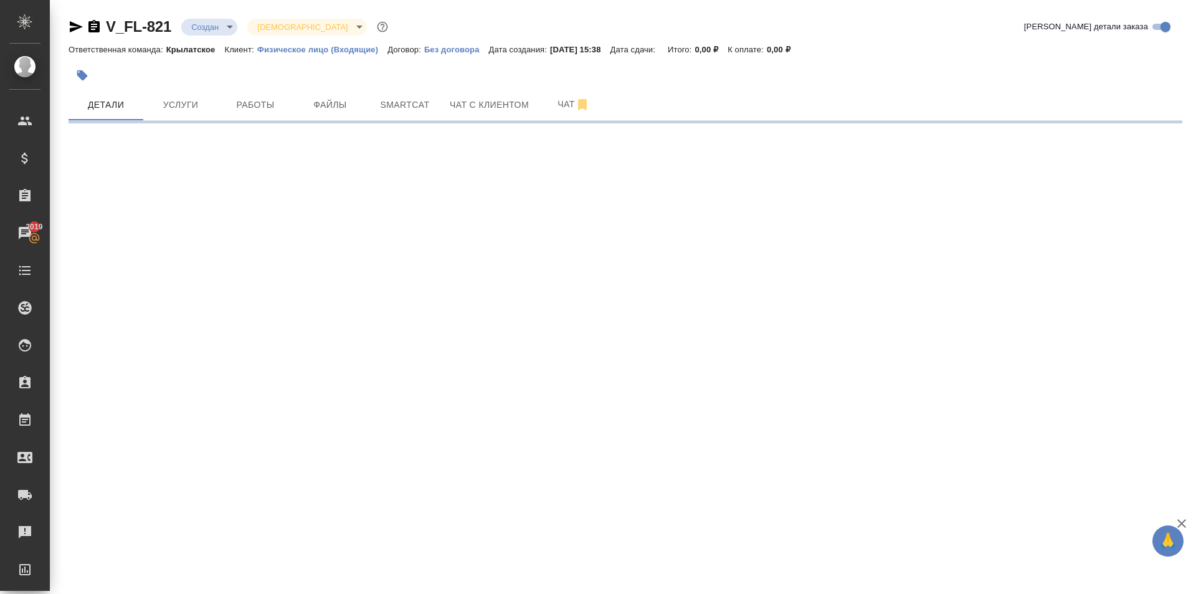
select select "RU"
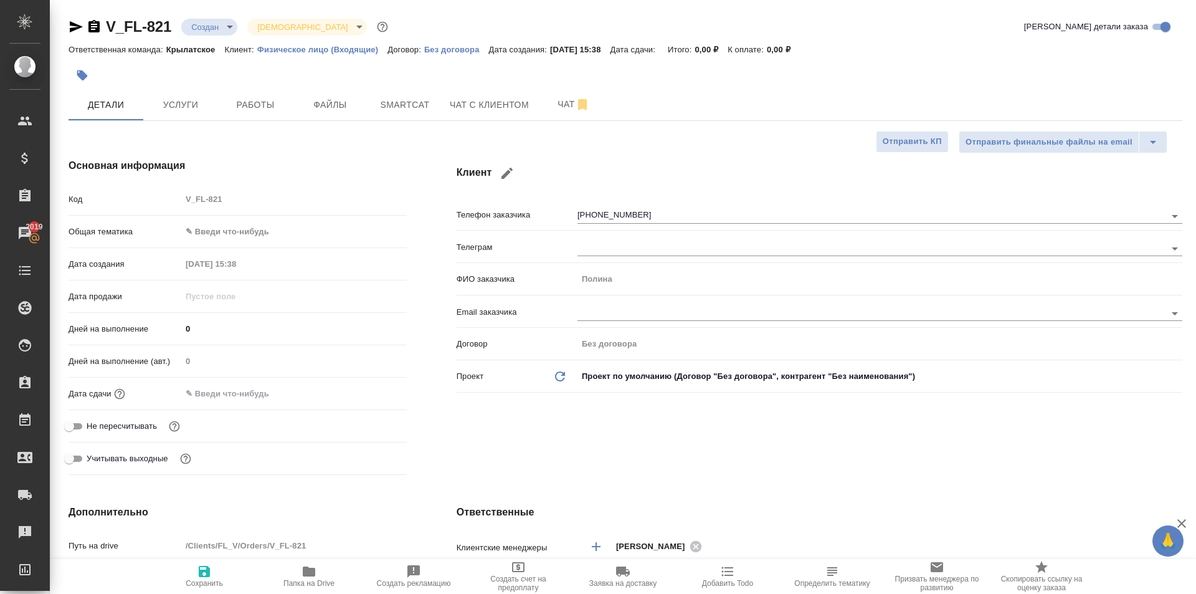
type textarea "x"
click at [475, 92] on button "Чат с клиентом" at bounding box center [489, 104] width 94 height 31
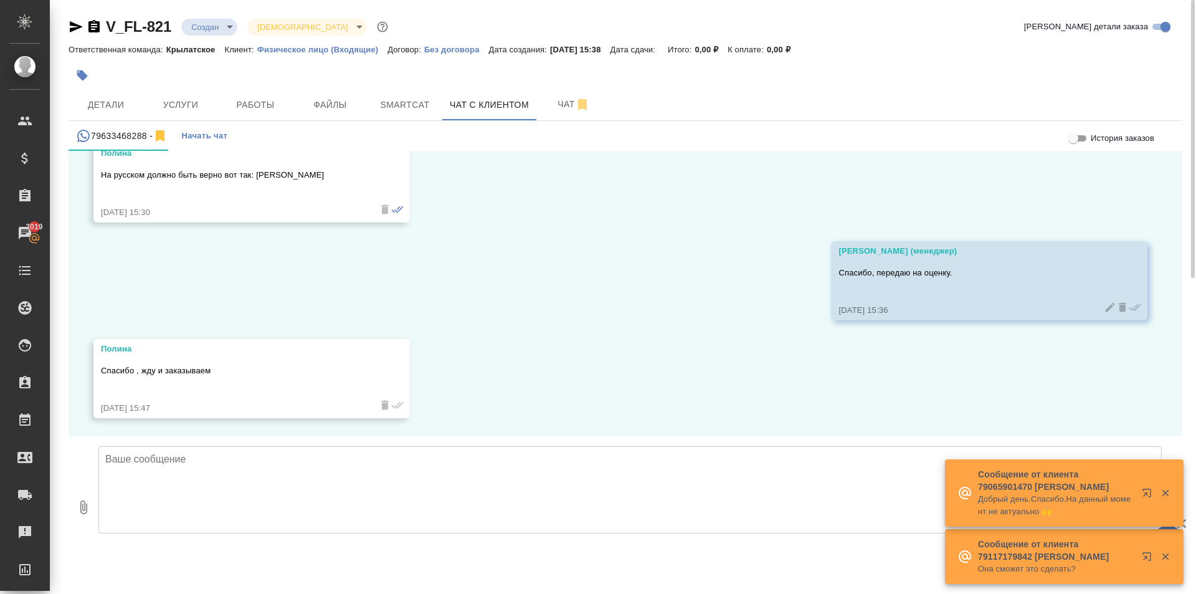
scroll to position [671, 0]
click at [1040, 331] on div "25.08, понедельник Касаткина Александра (менеджер) Полина, добрый день! В этот …" at bounding box center [626, 293] width 1114 height 285
click at [224, 475] on textarea at bounding box center [630, 489] width 1064 height 87
paste textarea "Несрочно. Срок исполнения: 1-2 рабочих дня. Стоимость заказа составит: 1 550 ру…"
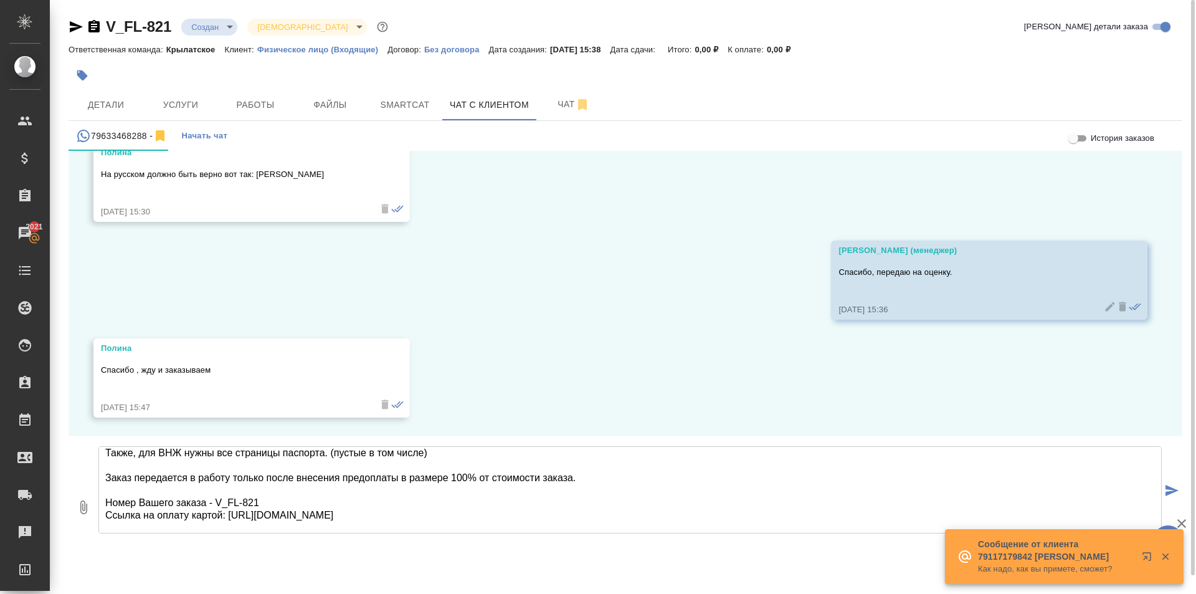
scroll to position [163, 0]
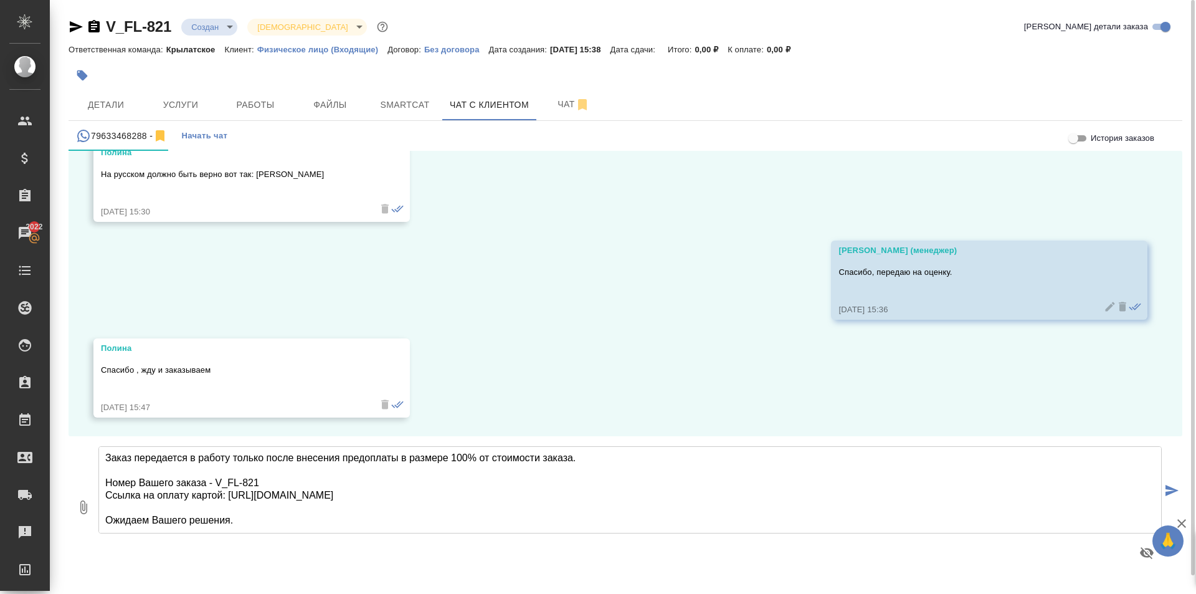
drag, startPoint x: 436, startPoint y: 497, endPoint x: 102, endPoint y: 478, distance: 335.1
click at [102, 478] on textarea "Несрочно. Срок исполнения: 1-2 рабочих дня. Стоимость заказа составит: 1 550 ру…" at bounding box center [630, 489] width 1064 height 87
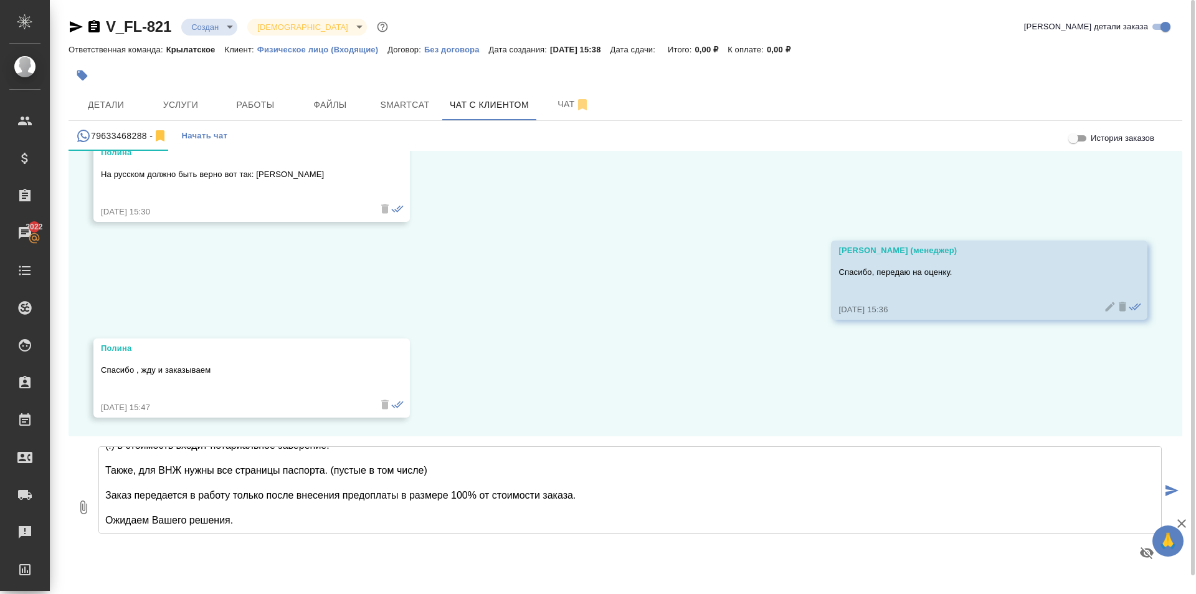
scroll to position [126, 0]
click at [203, 511] on textarea "Несрочно. Срок исполнения: 1-2 рабочих дня. Стоимость заказа составит: 1 550 ру…" at bounding box center [630, 489] width 1064 height 87
drag, startPoint x: 424, startPoint y: 471, endPoint x: 103, endPoint y: 473, distance: 321.5
click at [103, 473] on textarea "Несрочно. Срок исполнения: 1-2 рабочих дня. Стоимость заказа составит: 1 550 ру…" at bounding box center [630, 489] width 1064 height 87
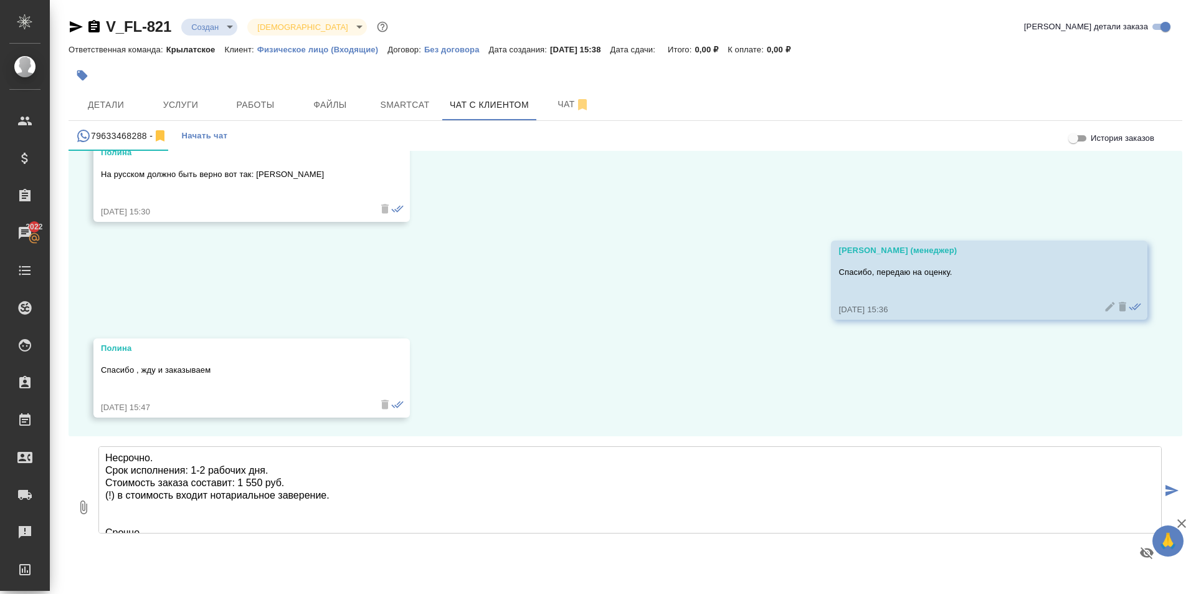
scroll to position [0, 0]
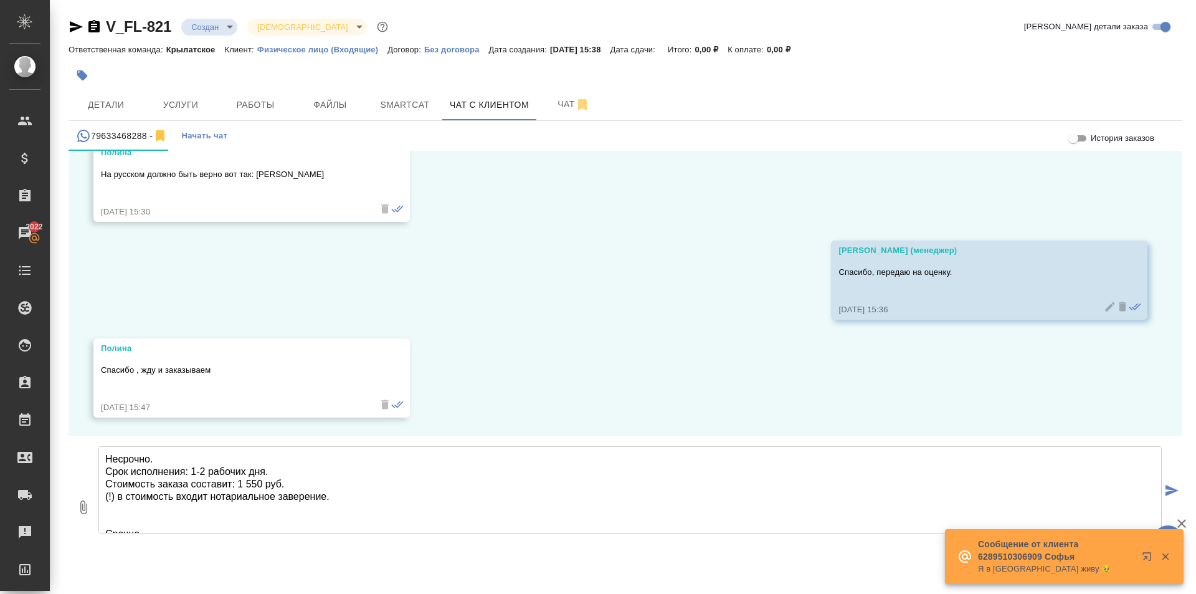
click at [105, 462] on textarea "Несрочно. Срок исполнения: 1-2 рабочих дня. Стоимость заказа составит: 1 550 ру…" at bounding box center [630, 489] width 1064 height 87
paste textarea "Также, для ВНЖ нужны все страницы паспорта. (пустые в том числе)"
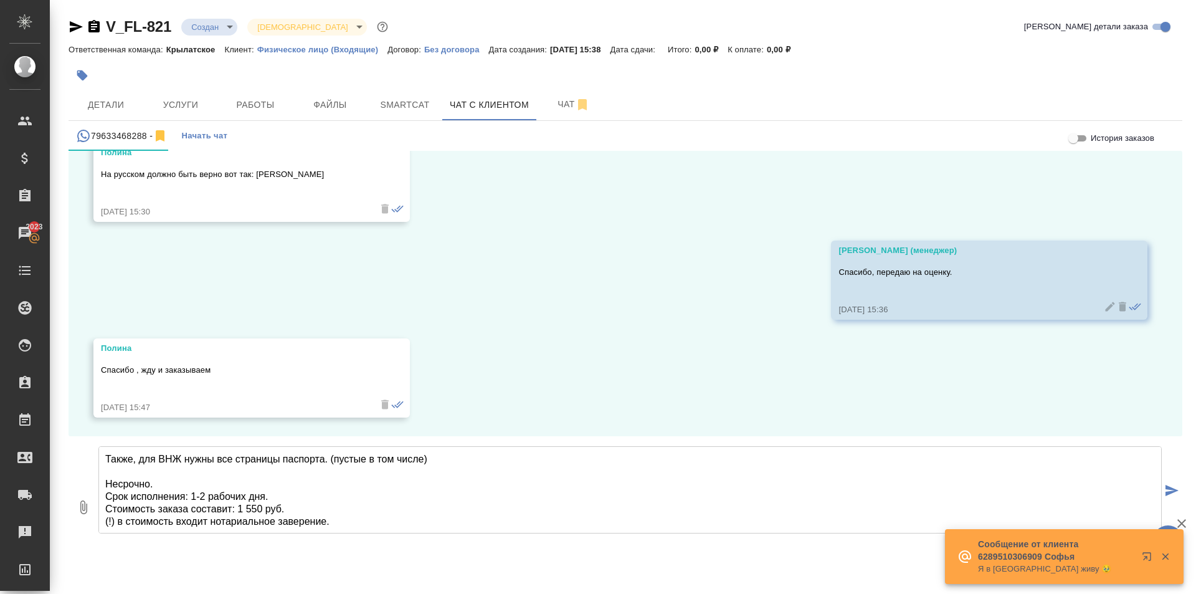
drag, startPoint x: 143, startPoint y: 457, endPoint x: 100, endPoint y: 451, distance: 43.4
click at [100, 451] on textarea "Также, для ВНЖ нужны все страницы паспорта. (пустые в том числе) Несрочно. Срок…" at bounding box center [630, 489] width 1064 height 87
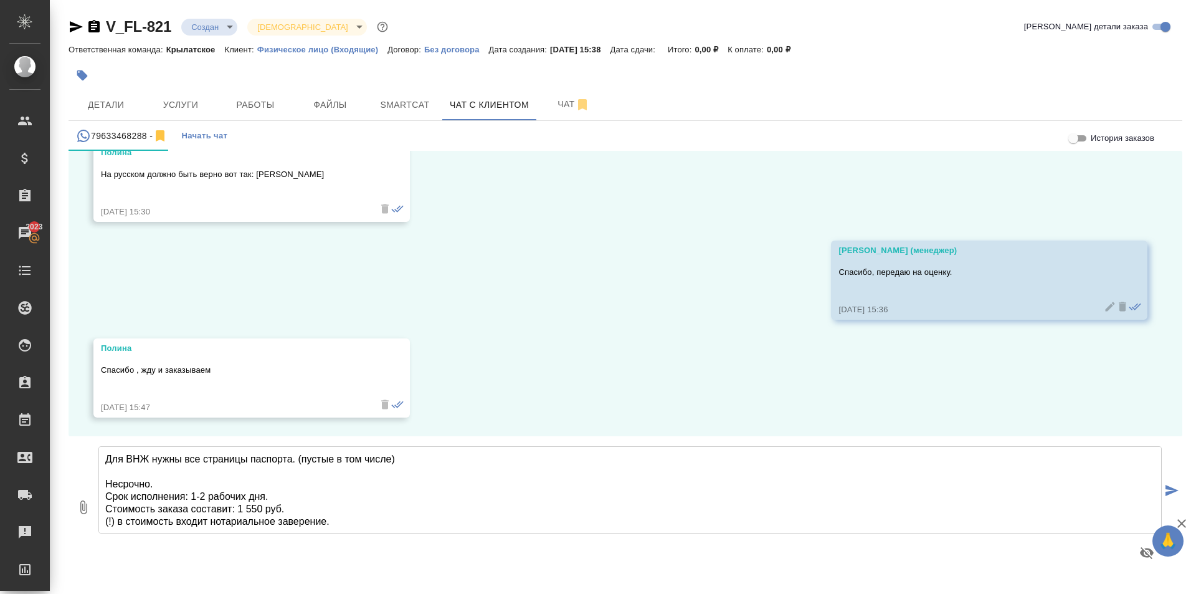
click at [440, 462] on textarea "Для ВНЖ нужны все страницы паспорта. (пустые в том числе) Несрочно. Срок исполн…" at bounding box center [630, 489] width 1064 height 87
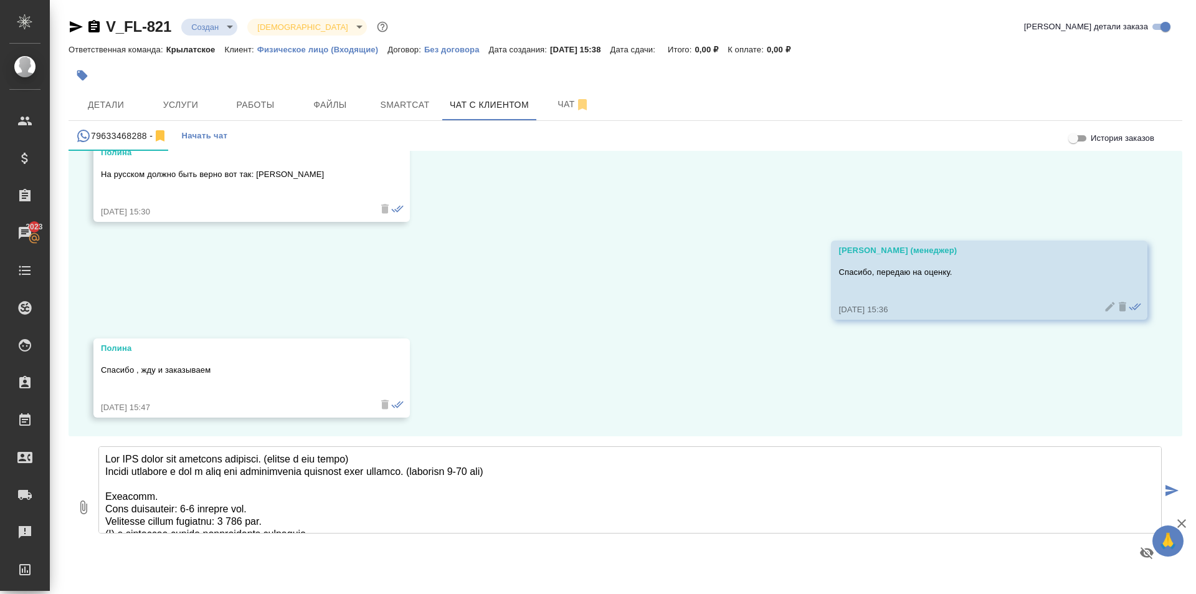
click at [581, 470] on textarea at bounding box center [630, 489] width 1064 height 87
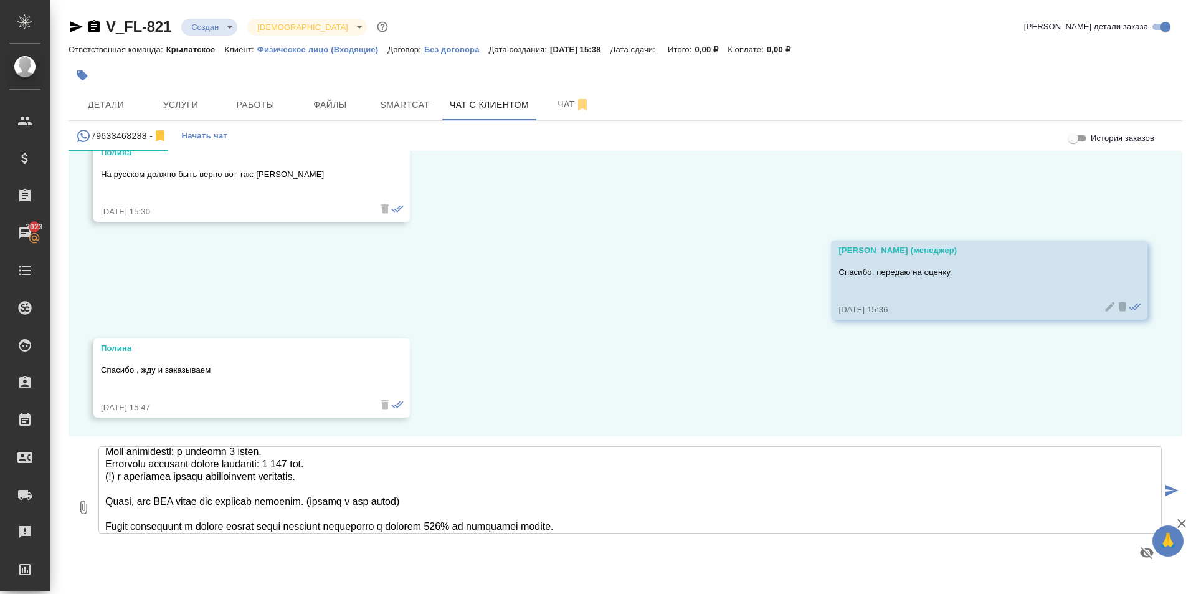
scroll to position [163, 0]
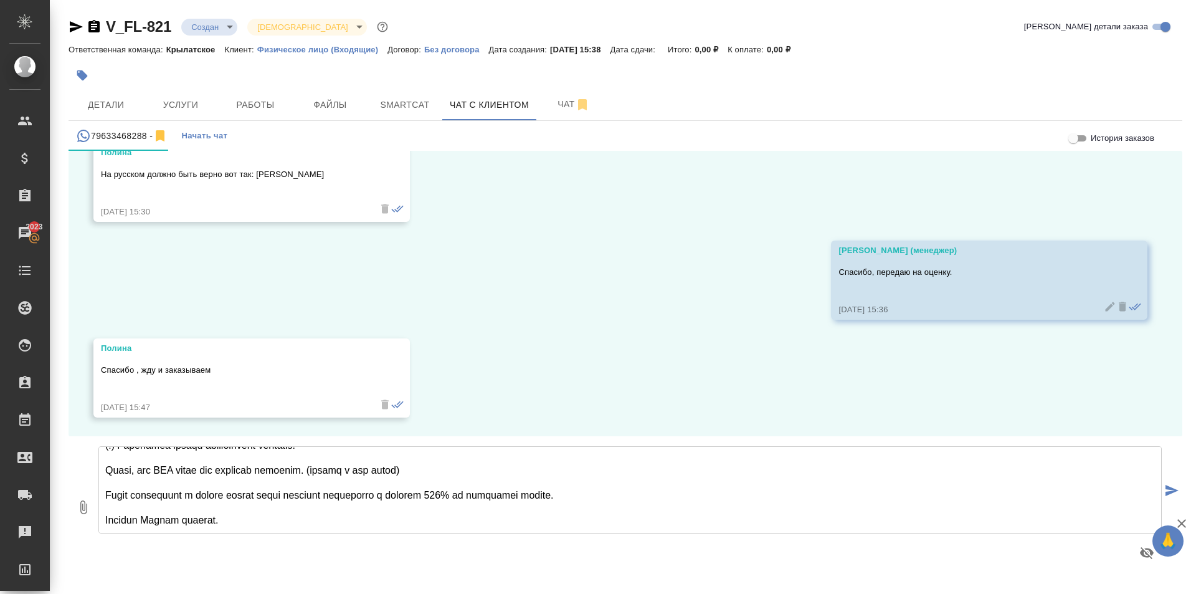
drag, startPoint x: 424, startPoint y: 470, endPoint x: 102, endPoint y: 465, distance: 322.2
click at [102, 465] on textarea at bounding box center [630, 489] width 1064 height 87
click at [257, 526] on textarea "Для ВНЖ нужны все страницы паспорта. (пустые в том числе) Можете приехать к нам…" at bounding box center [630, 489] width 1064 height 87
type textarea "Для ВНЖ нужны все страницы паспорта. (пустые в том числе) Можете приехать к нам…"
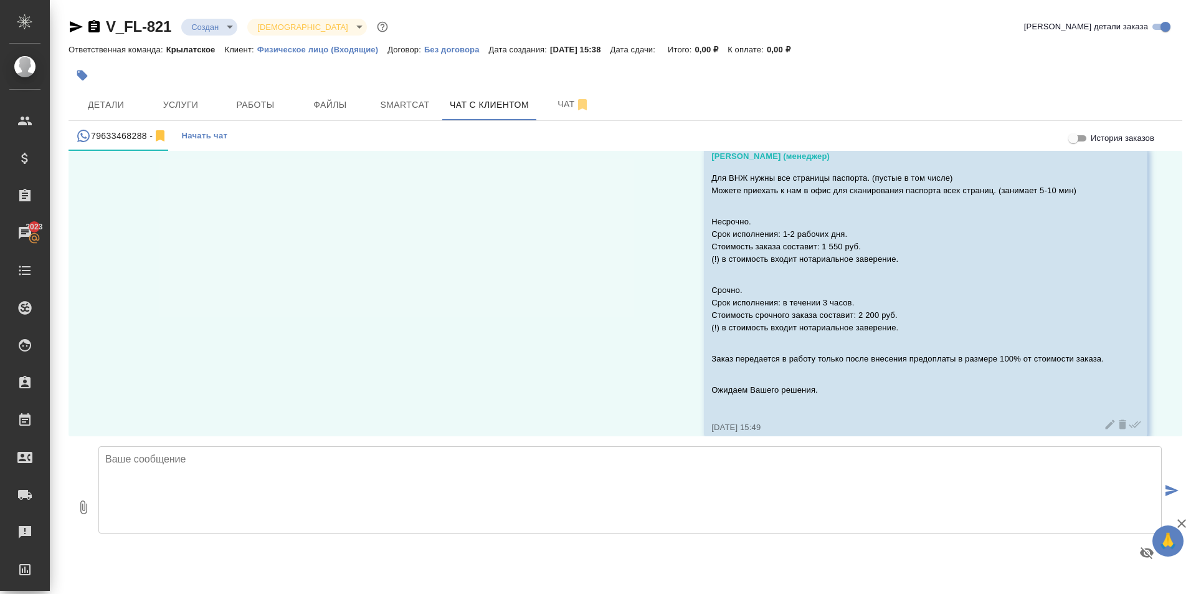
scroll to position [981, 0]
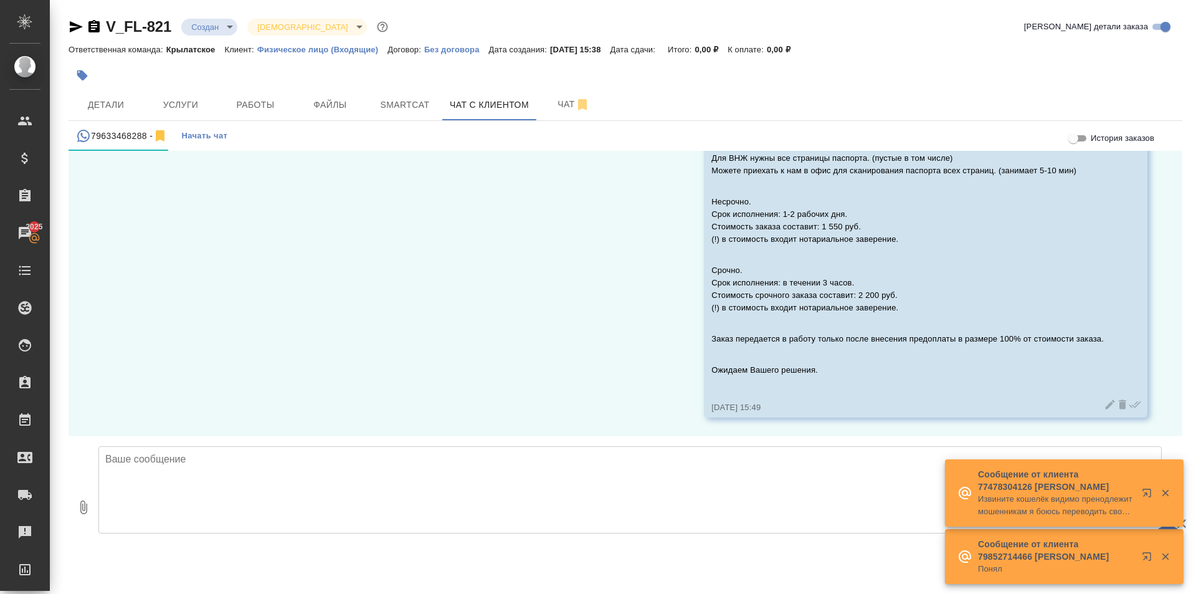
click at [86, 72] on icon "button" at bounding box center [82, 75] width 12 height 12
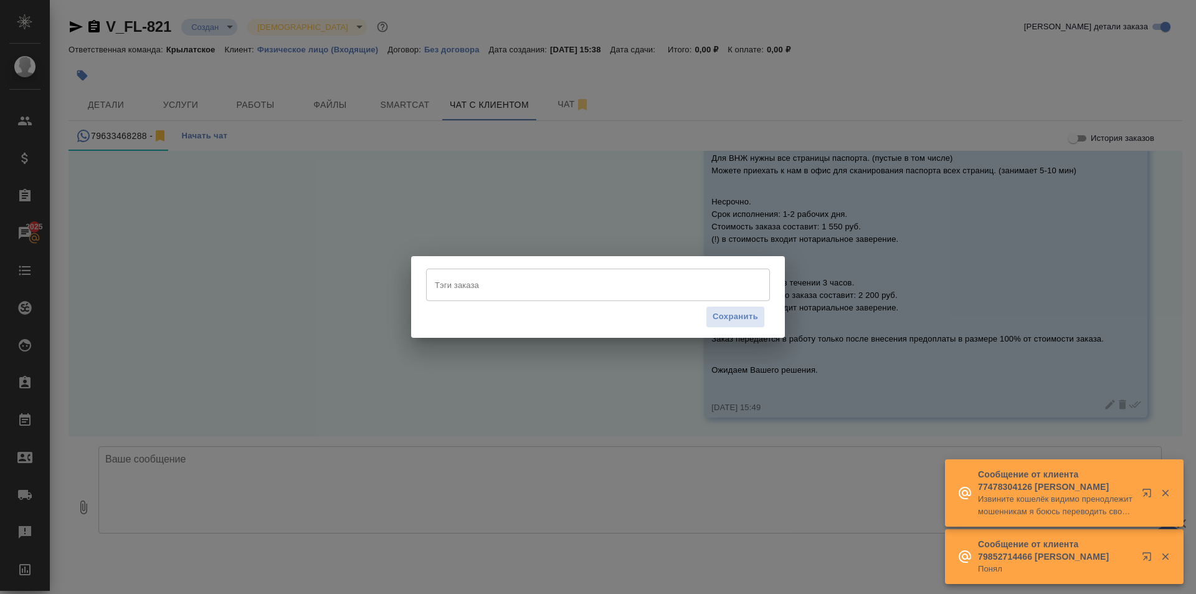
click at [437, 288] on input "Тэги заказа" at bounding box center [586, 284] width 309 height 21
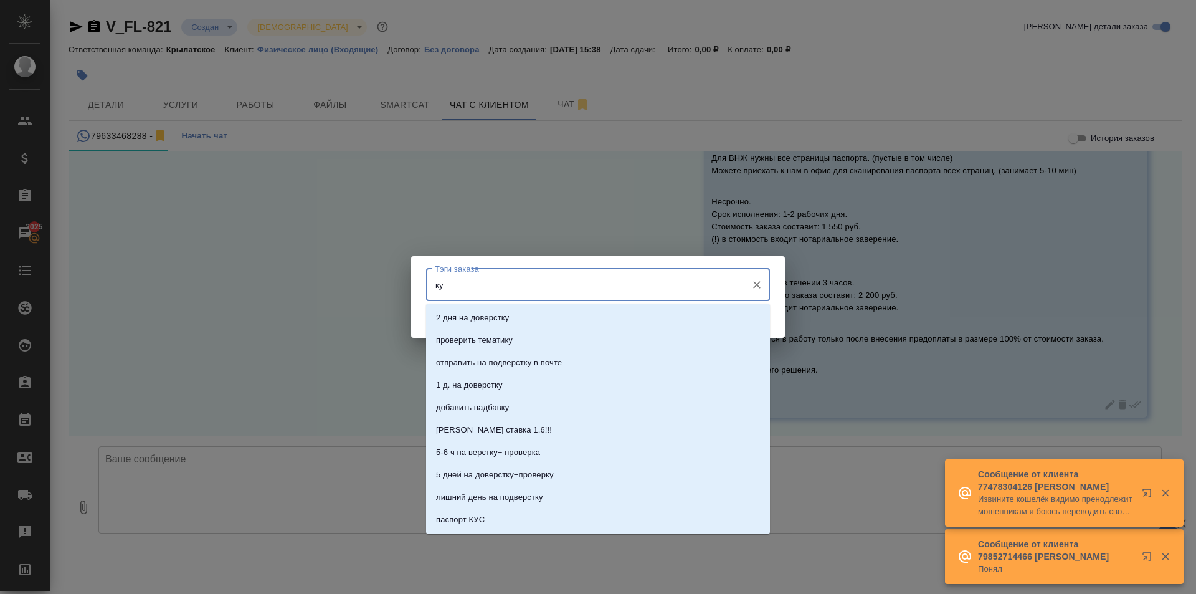
type input "кун"
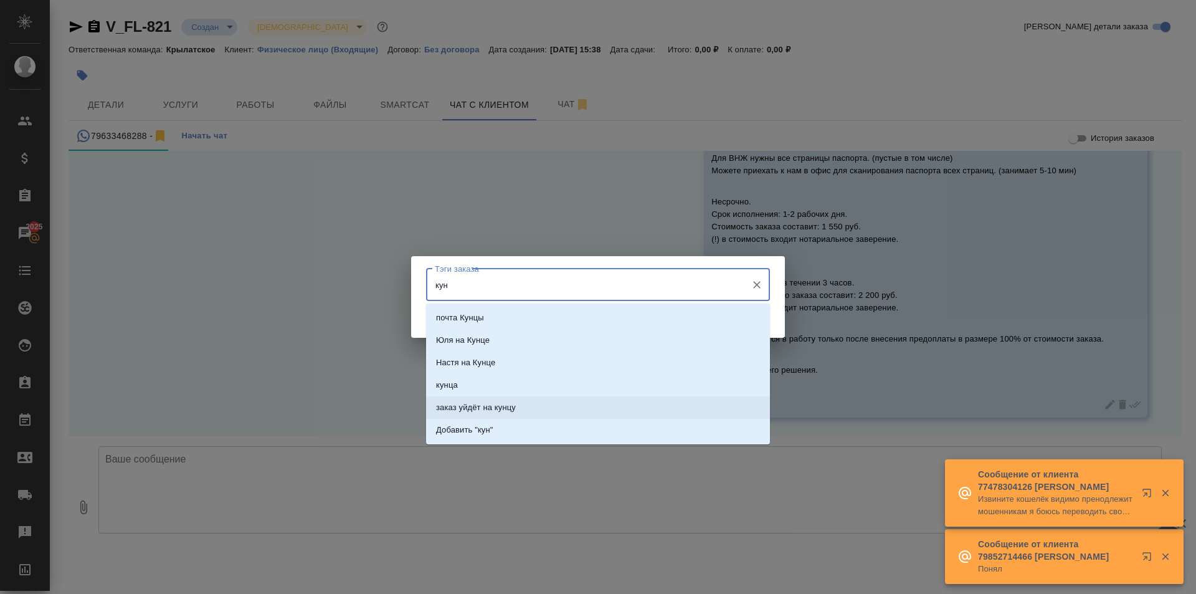
click at [494, 406] on p "заказ уйдёт на кунцу" at bounding box center [476, 407] width 80 height 12
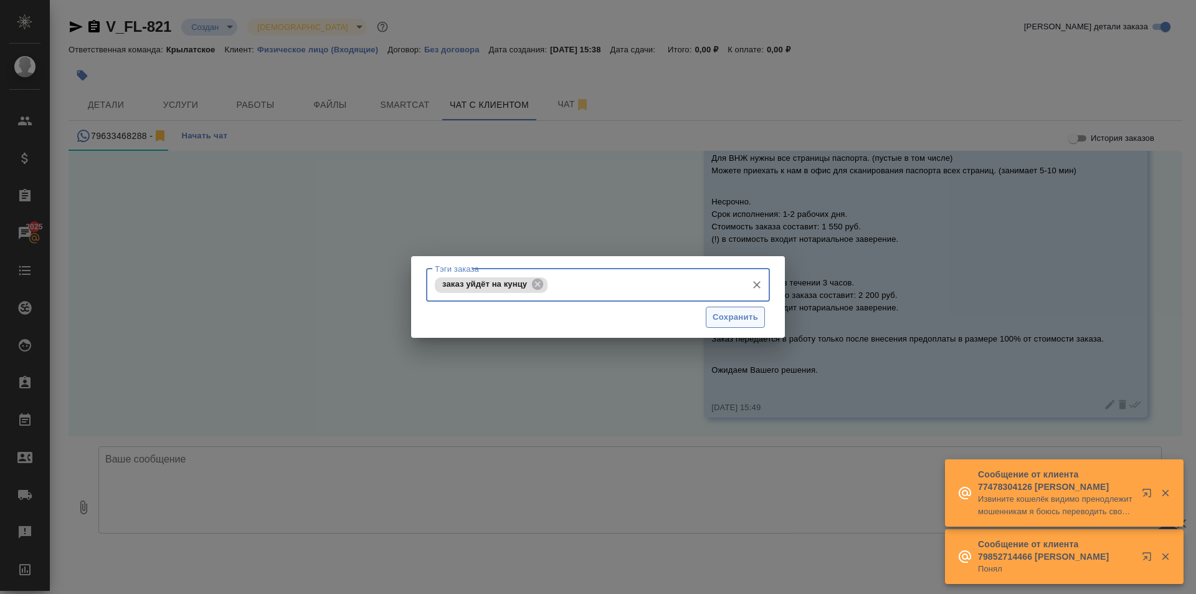
click at [714, 318] on span "Сохранить" at bounding box center [735, 317] width 45 height 14
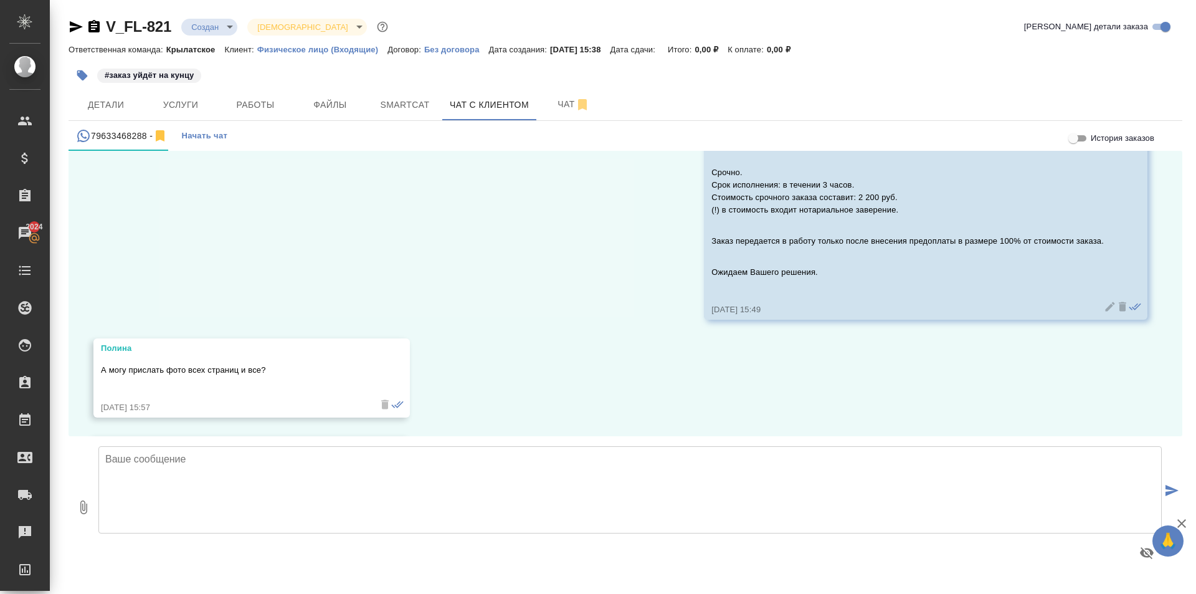
scroll to position [1176, 0]
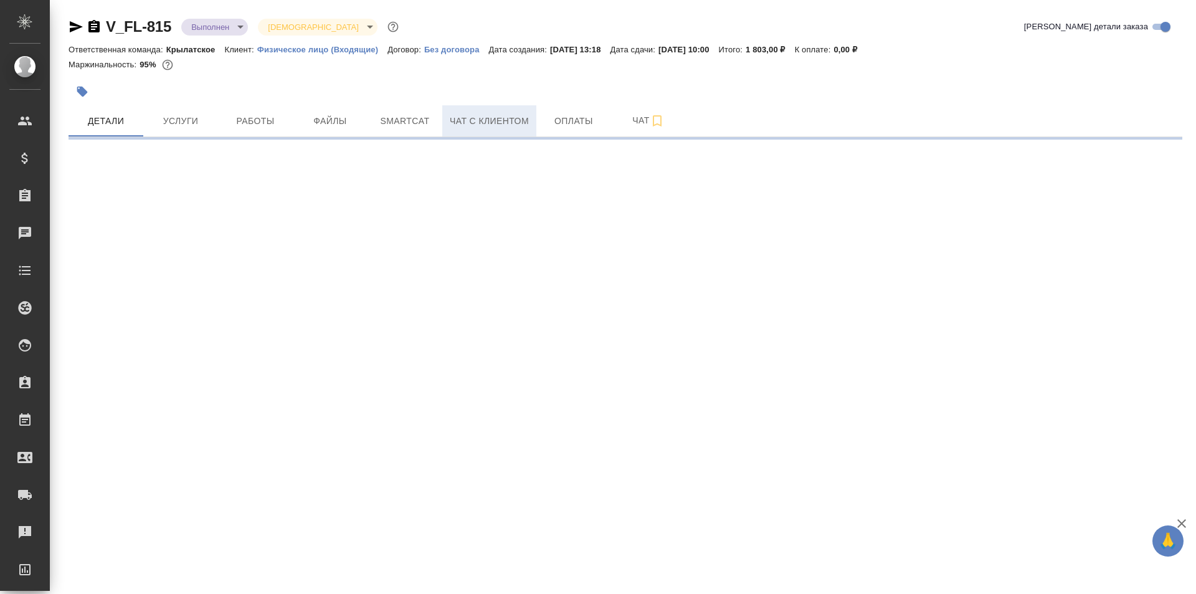
select select "RU"
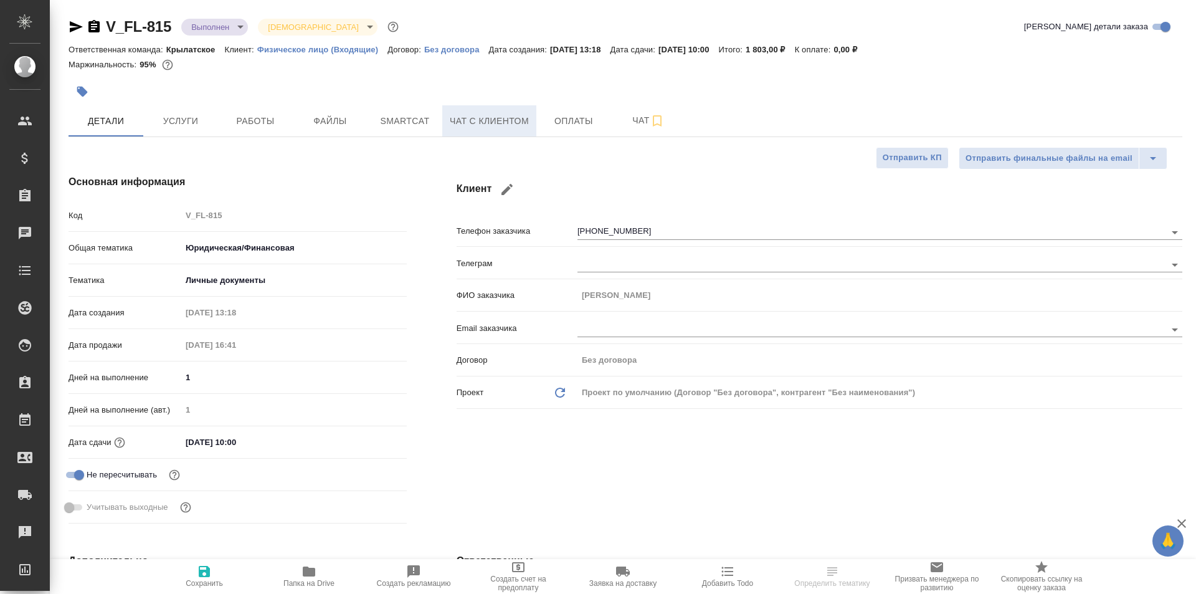
type textarea "x"
click at [483, 131] on button "Чат с клиентом" at bounding box center [489, 120] width 94 height 31
type textarea "x"
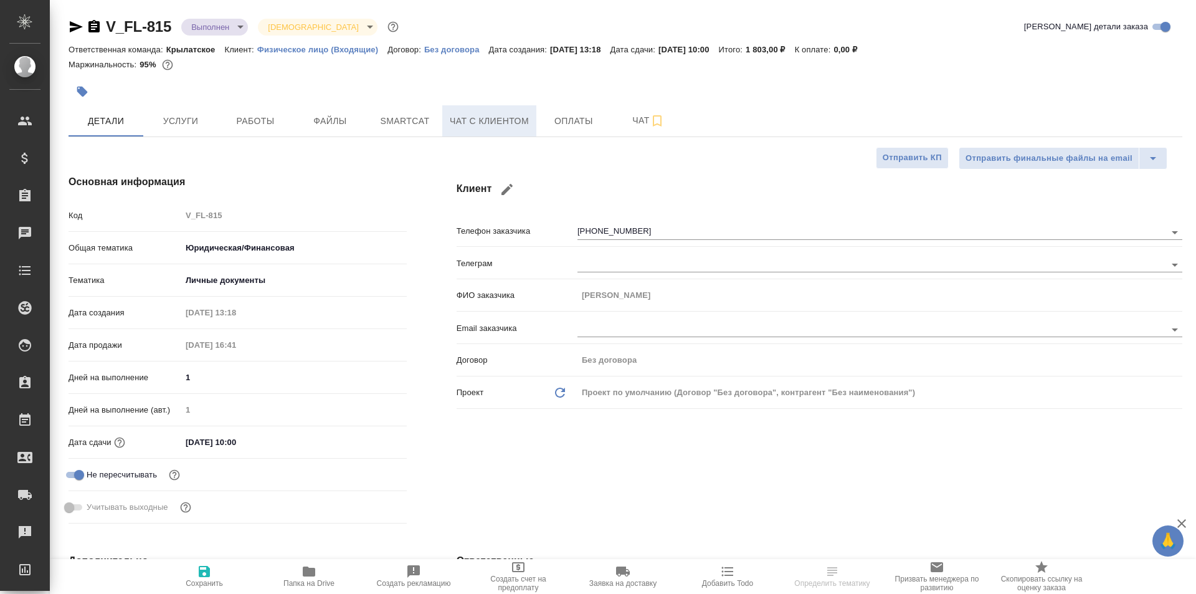
type textarea "x"
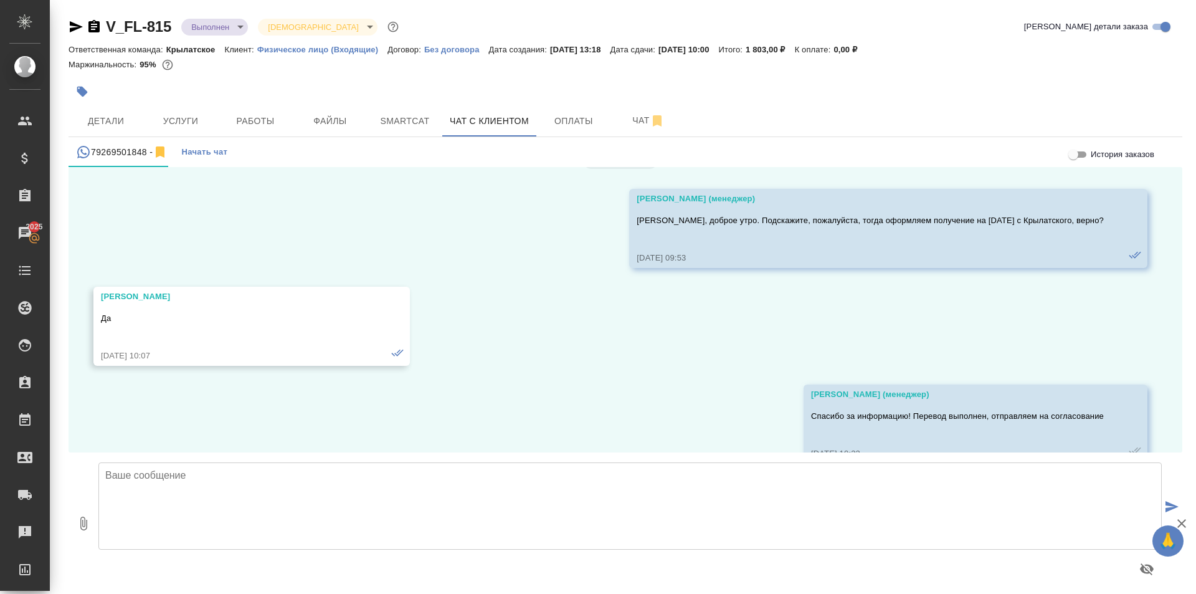
scroll to position [4712, 0]
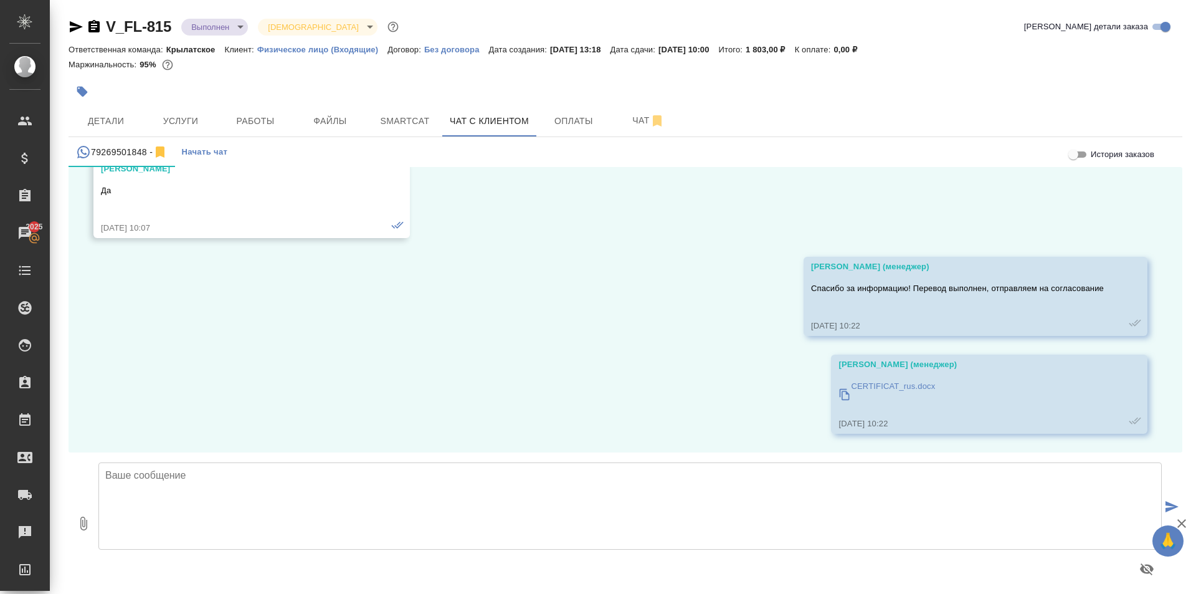
click at [540, 458] on div at bounding box center [630, 522] width 1074 height 131
click at [380, 474] on textarea at bounding box center [630, 505] width 1064 height 87
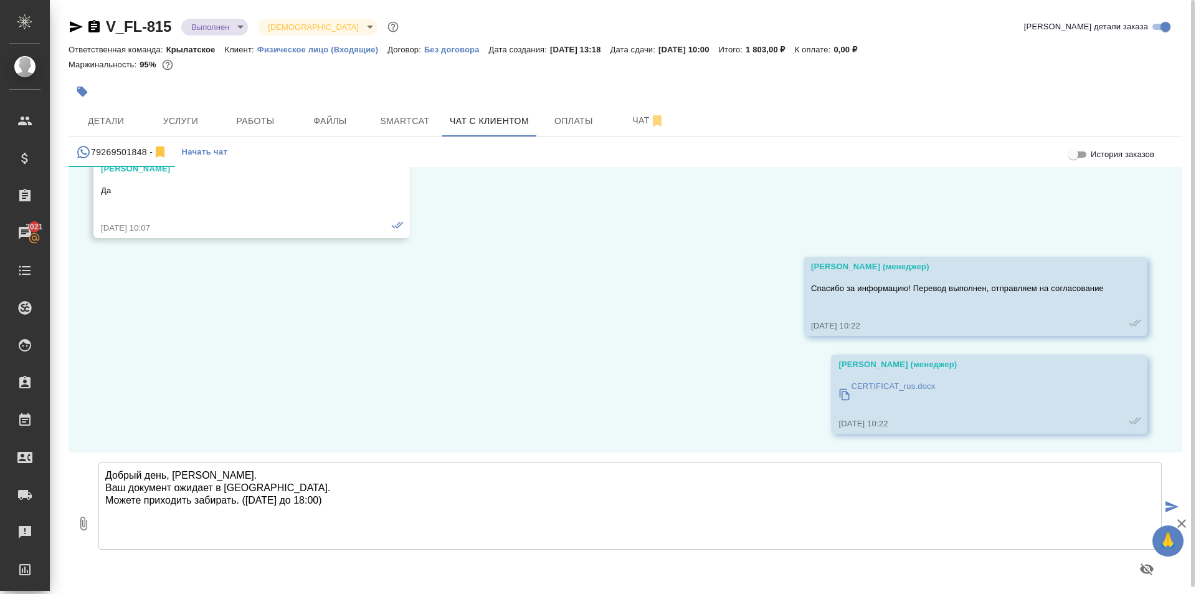
type textarea "Добрый день, [PERSON_NAME]. Ваш документ ожидает в [GEOGRAPHIC_DATA]. Можете пр…"
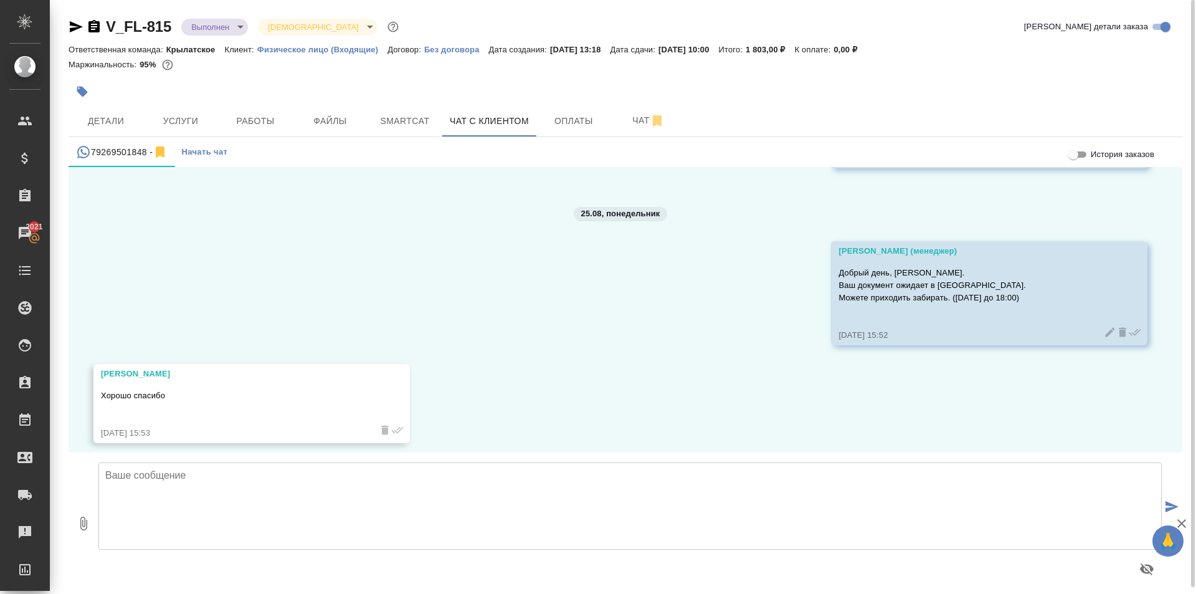
scroll to position [4986, 0]
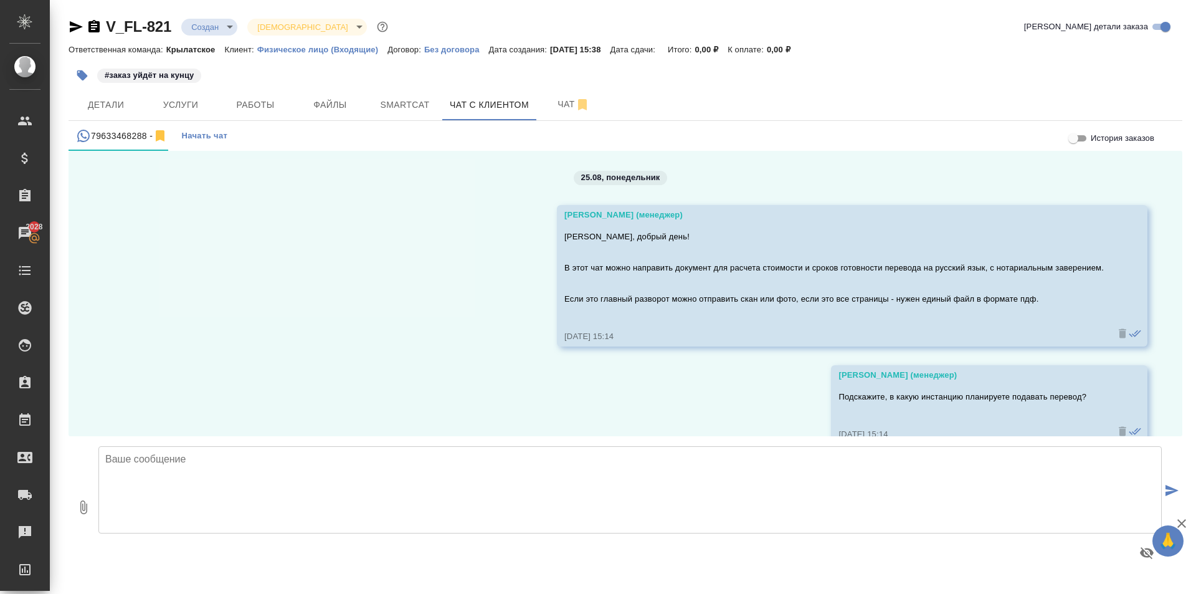
scroll to position [1176, 0]
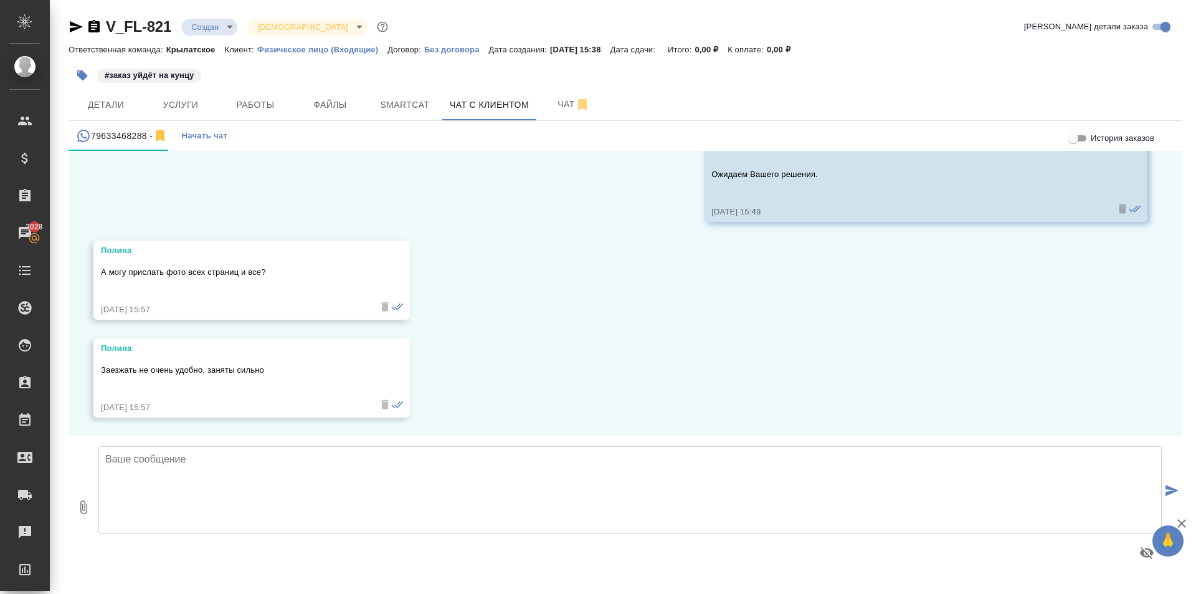
click at [208, 490] on textarea at bounding box center [630, 489] width 1064 height 87
type textarea "Да, можете направить все страницы уад"
click at [351, 462] on textarea "Да, можете направить все страницы уад" at bounding box center [630, 489] width 1064 height 87
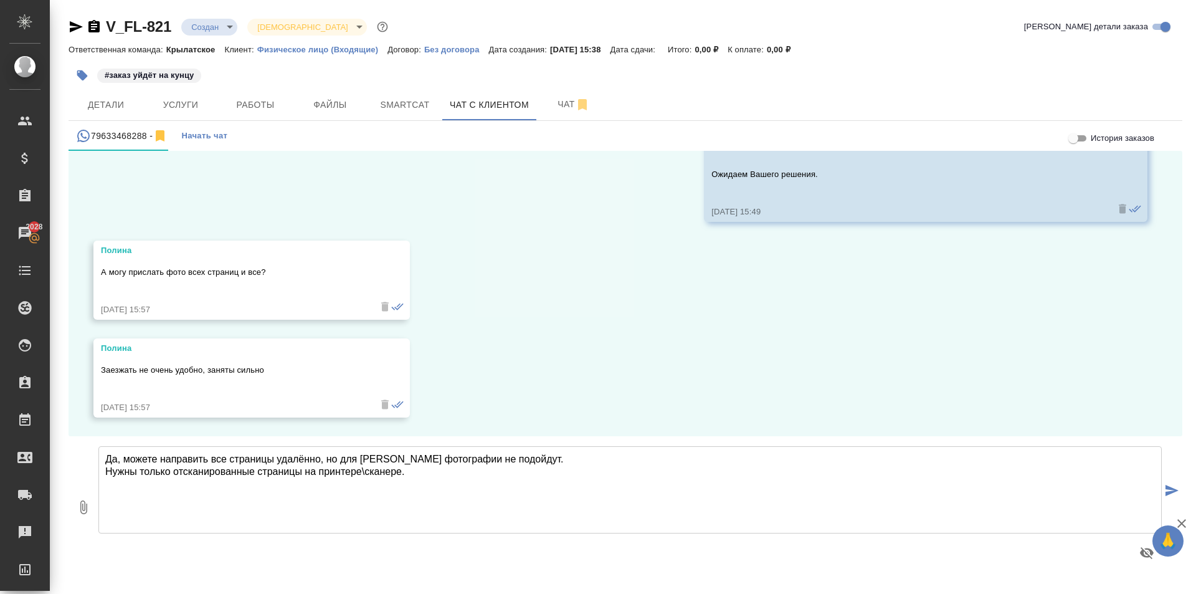
click at [443, 470] on textarea "Да, можете направить все страницы удалённо, но для Сахарово фотографии не подой…" at bounding box center [630, 489] width 1064 height 87
type textarea "Да, можете направить все страницы удалённо, но для Сахарово фотографии не подой…"
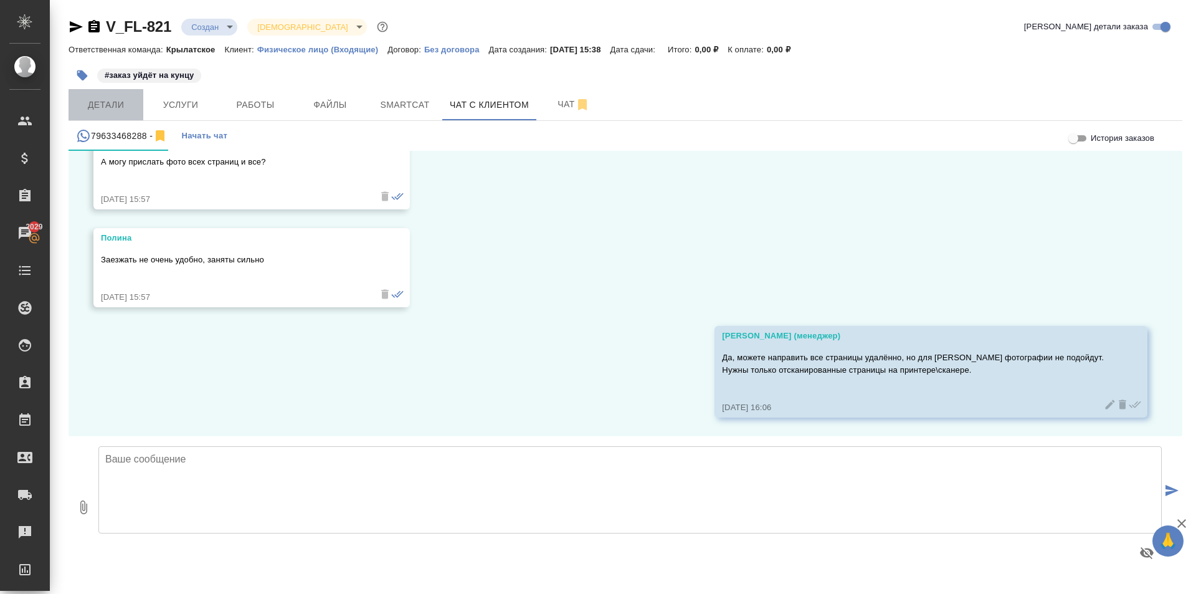
click at [103, 92] on button "Детали" at bounding box center [106, 104] width 75 height 31
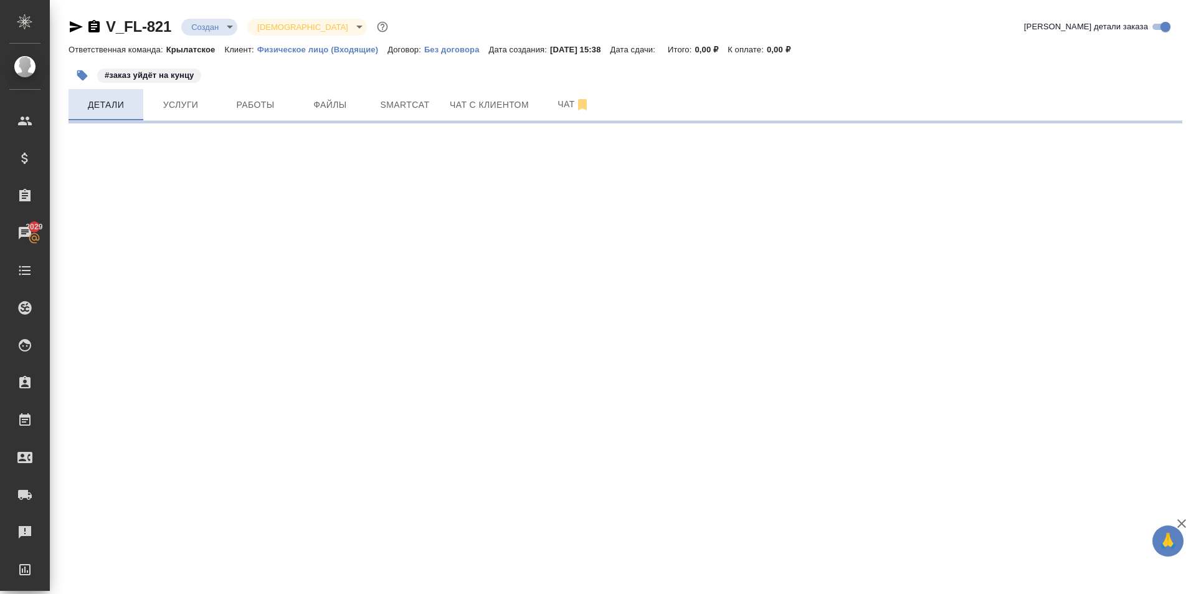
select select "RU"
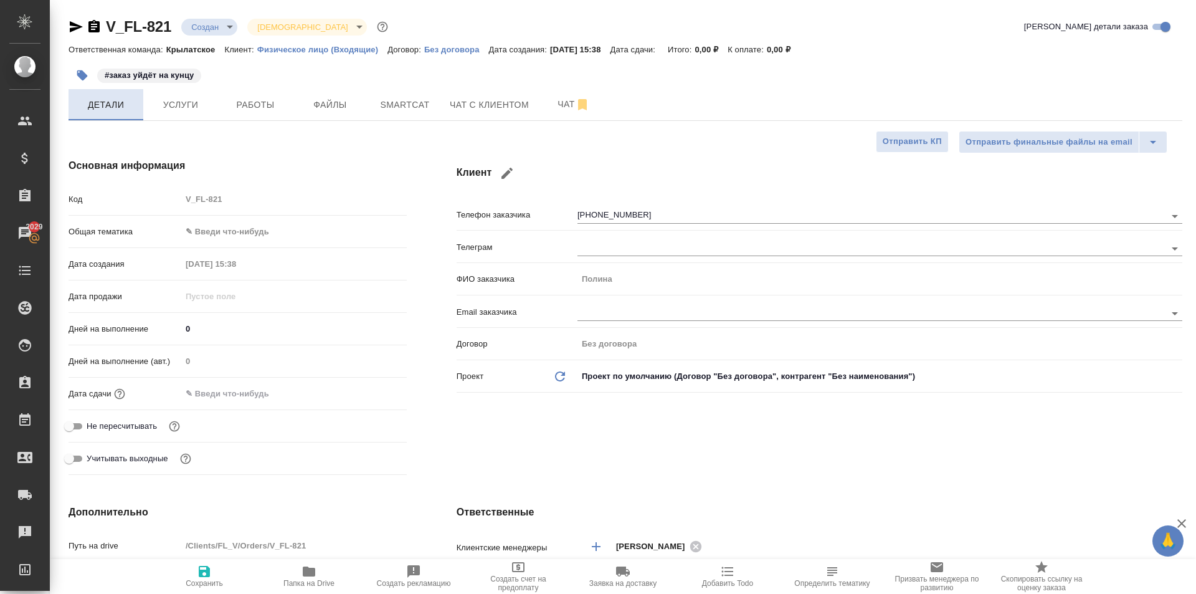
type textarea "x"
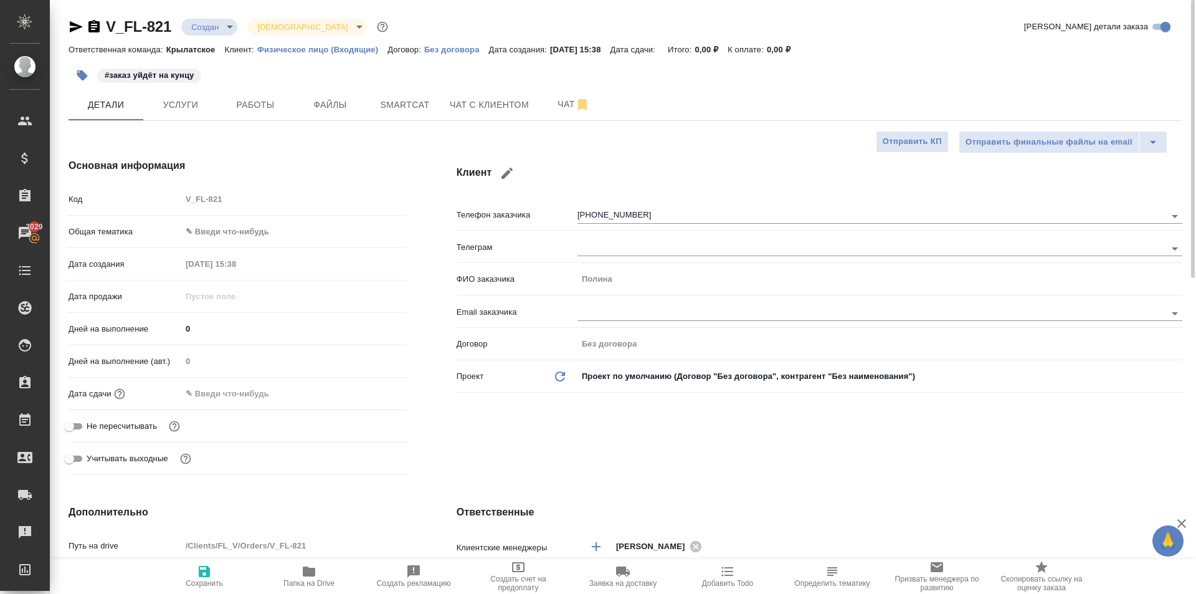
type textarea "x"
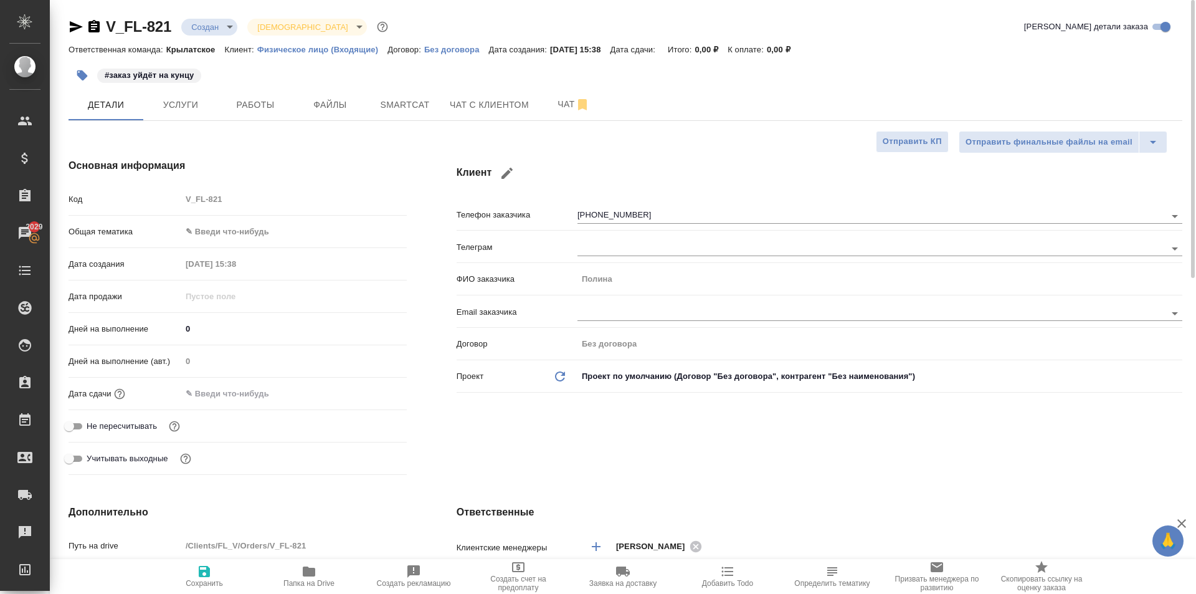
type textarea "x"
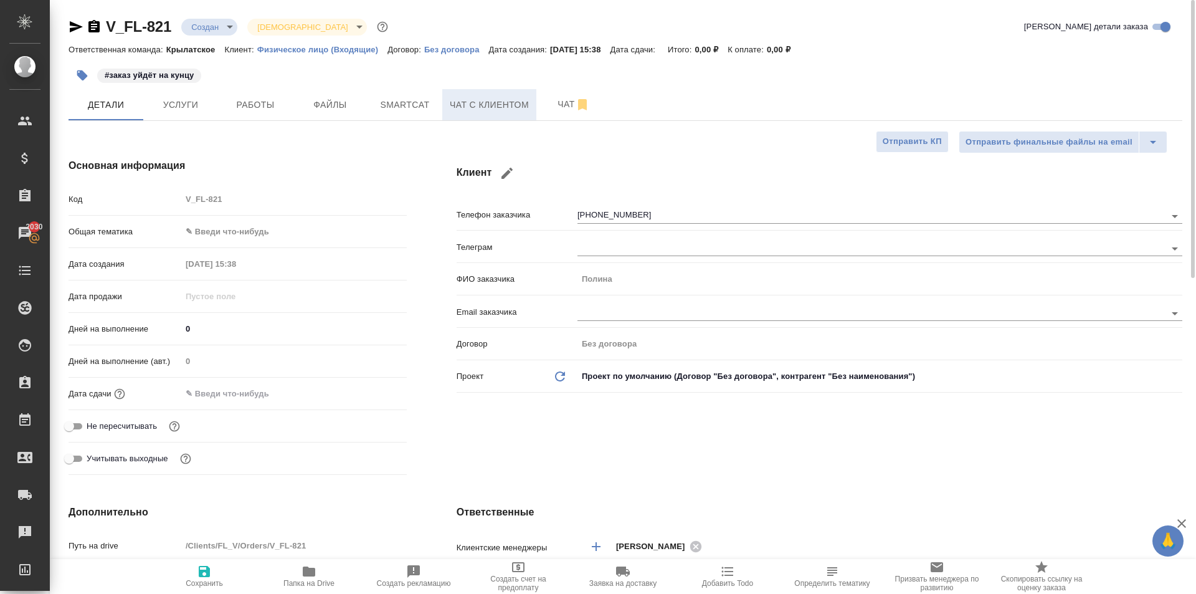
click at [464, 100] on span "Чат с клиентом" at bounding box center [489, 105] width 79 height 16
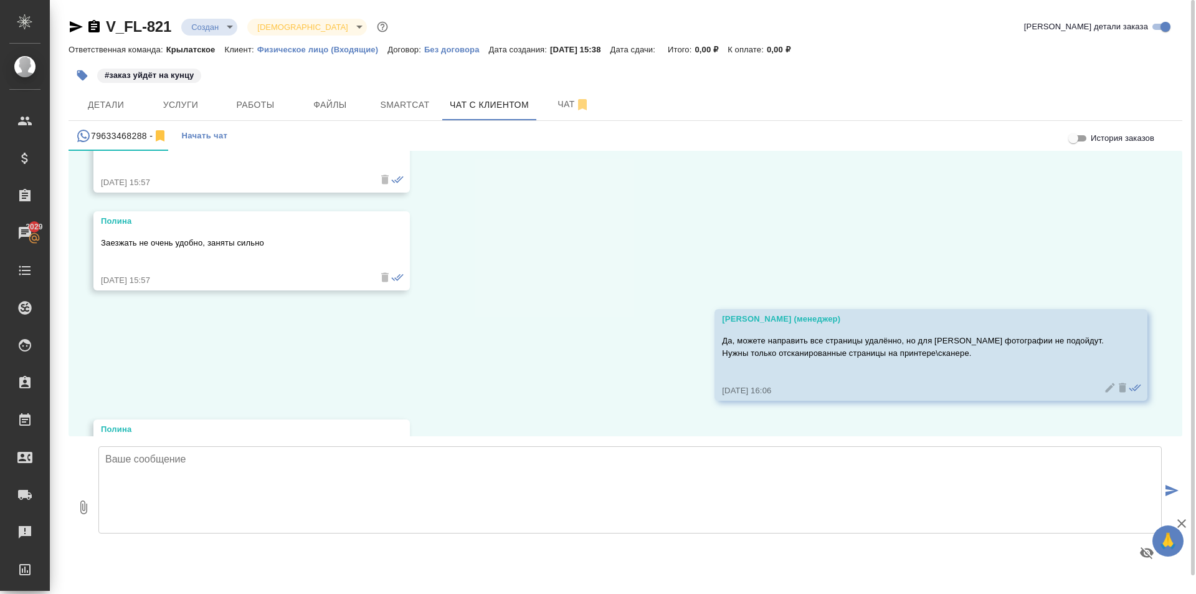
scroll to position [1384, 0]
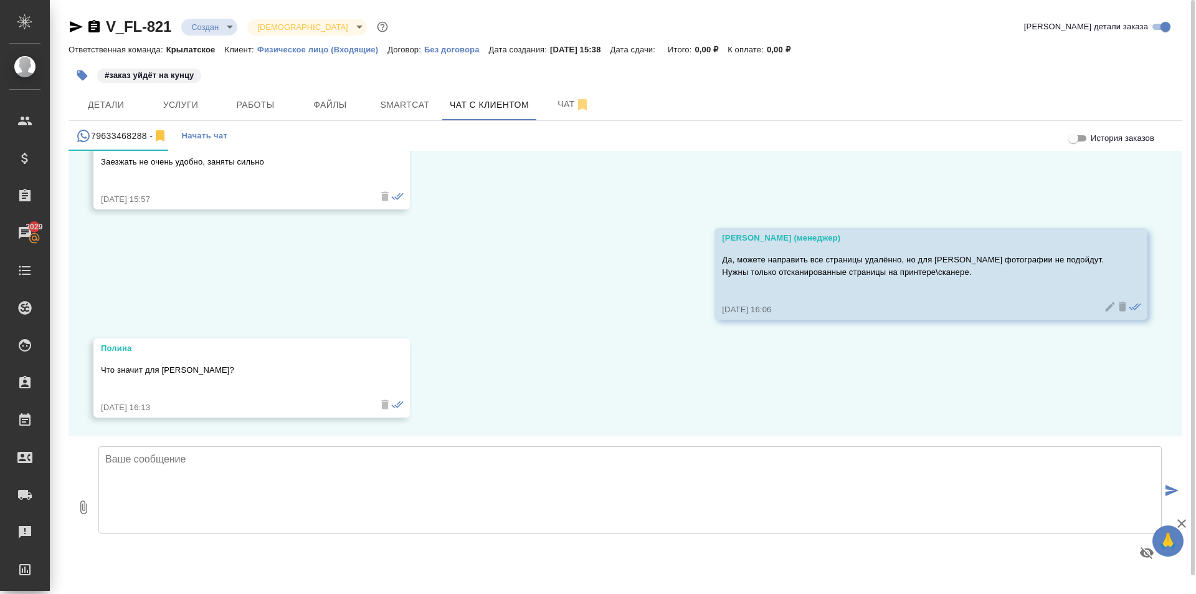
click at [283, 489] on textarea at bounding box center [630, 489] width 1064 height 87
click at [351, 462] on textarea "Там оформляют РВП \ ВНЖ \ Гражданство РФ." at bounding box center [630, 489] width 1064 height 87
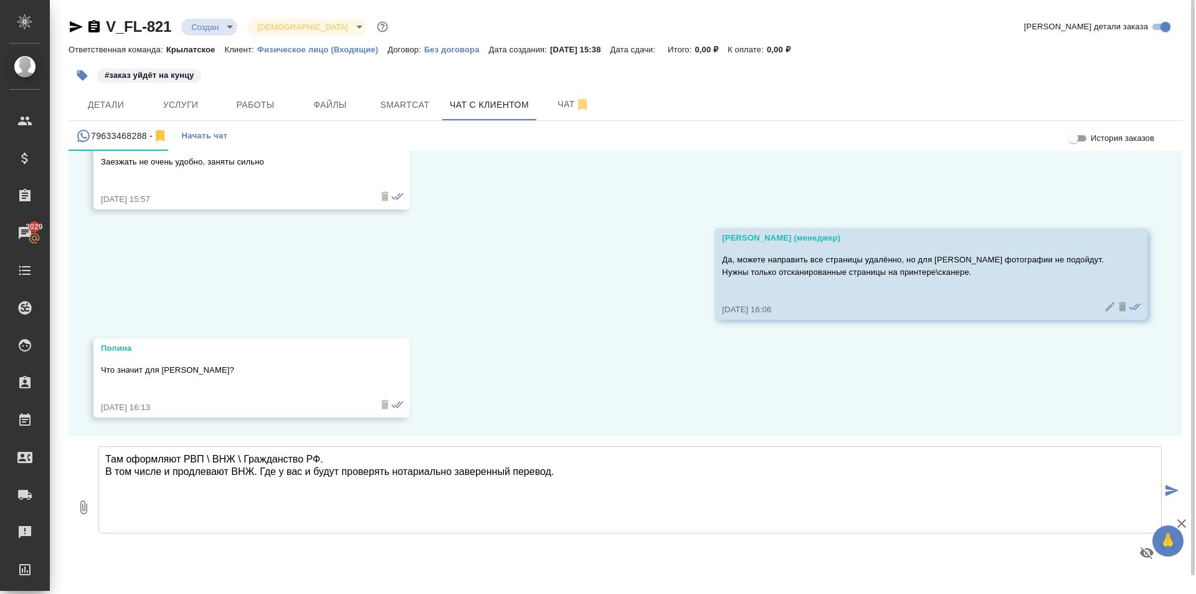
type textarea "Там оформляют РВП \ ВНЖ \ Гражданство РФ. В том числе и продлевают ВНЖ. Где у в…"
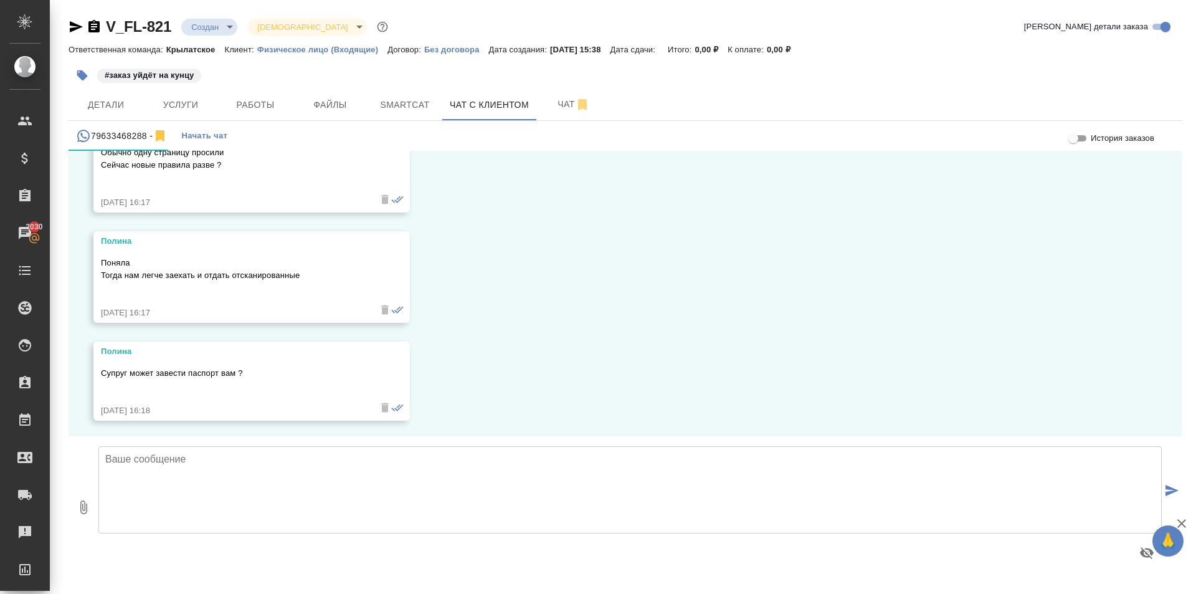
scroll to position [1826, 0]
click at [185, 508] on textarea at bounding box center [630, 489] width 1064 height 87
type textarea "Да, может любой приехать и оформить заказ."
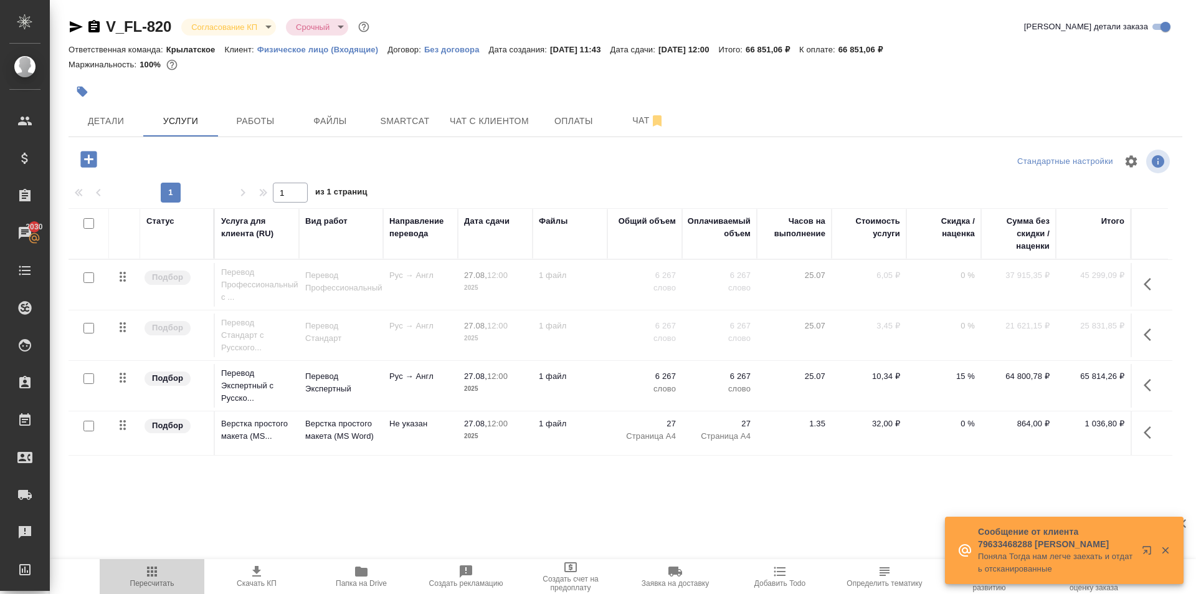
click at [146, 569] on icon "button" at bounding box center [152, 571] width 15 height 15
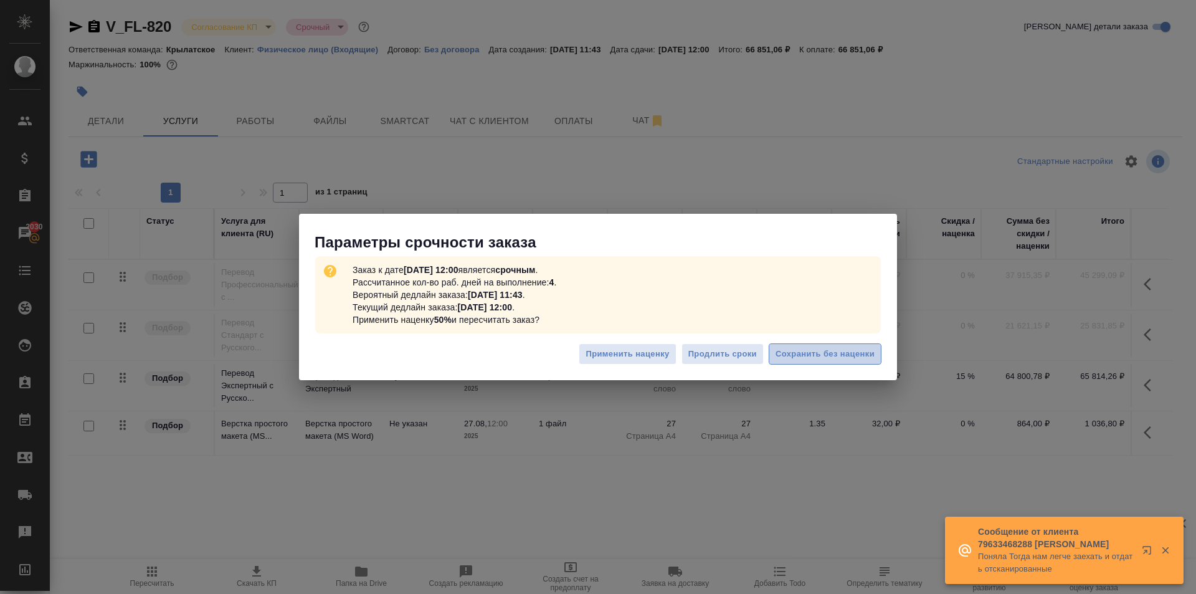
click at [858, 347] on span "Сохранить без наценки" at bounding box center [825, 354] width 99 height 14
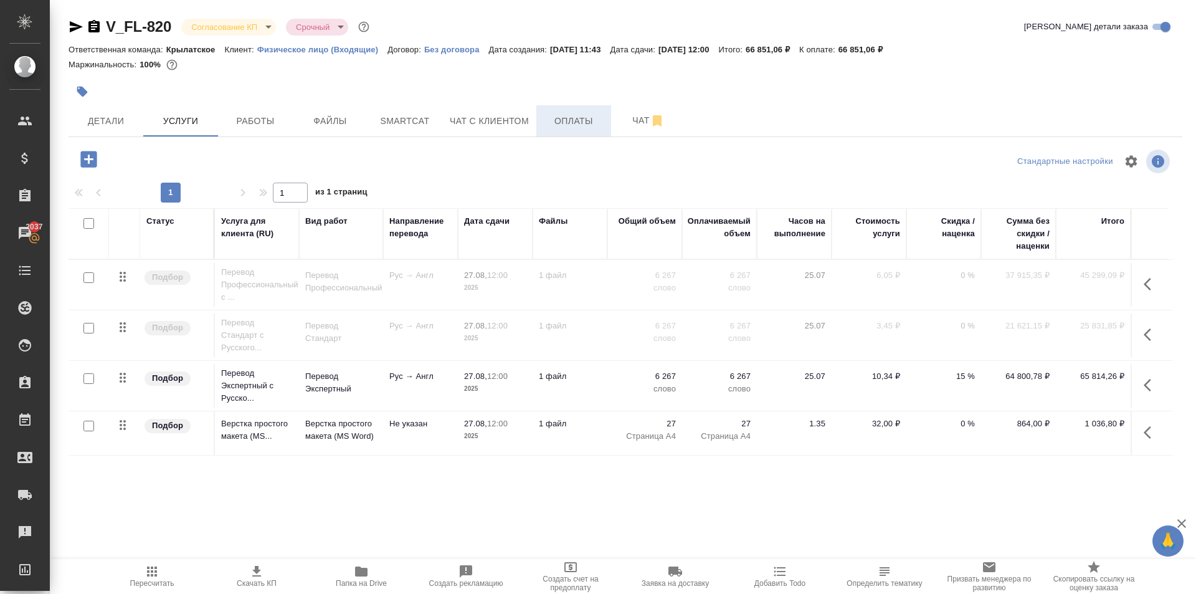
click at [586, 120] on span "Оплаты" at bounding box center [574, 121] width 60 height 16
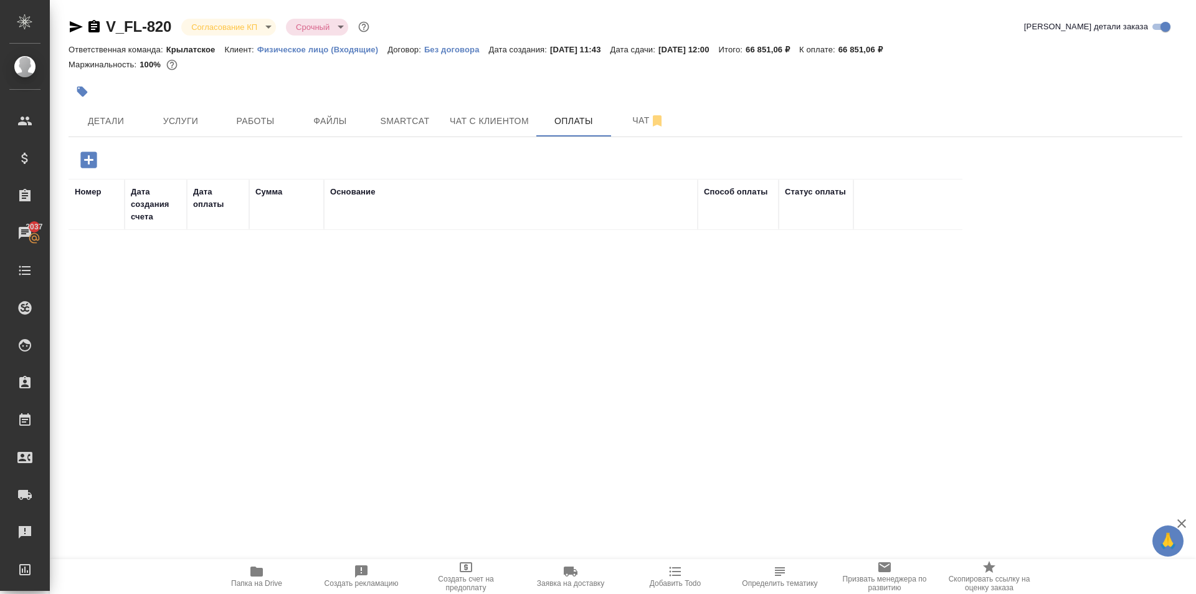
drag, startPoint x: 75, startPoint y: 157, endPoint x: 82, endPoint y: 158, distance: 6.9
click at [80, 157] on button "button" at bounding box center [89, 160] width 34 height 26
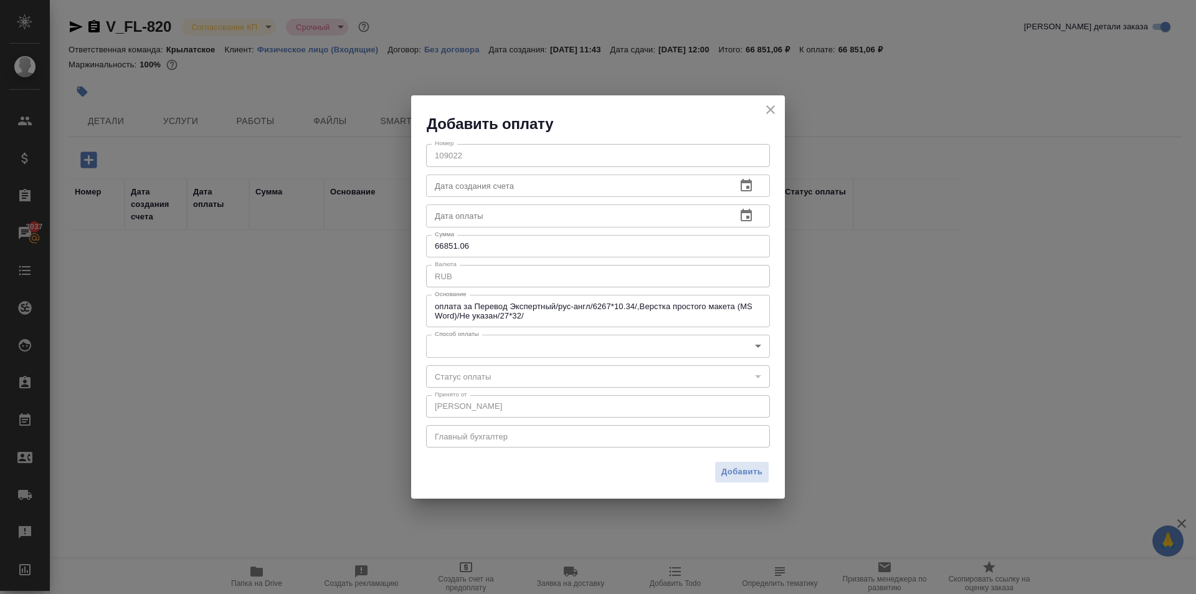
click at [543, 353] on body "🙏 .cls-1 fill:#fff; AWATERA Kasymov Timur Клиенты Спецификации Заказы 2037 Чаты…" at bounding box center [598, 297] width 1196 height 594
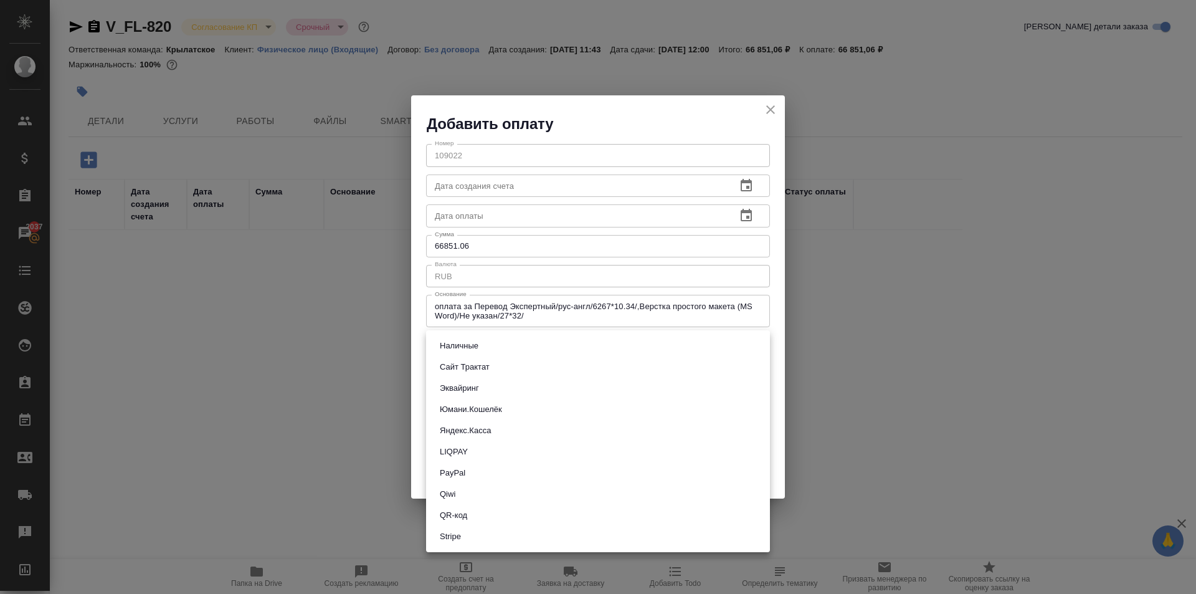
drag, startPoint x: 498, startPoint y: 389, endPoint x: 498, endPoint y: 374, distance: 15.0
click at [498, 374] on ul "Наличные Сайт Трактат Эквайринг Юмани.Кошелёк Яндекс.Касса LIQPAY PayPal Qiwi Q…" at bounding box center [598, 441] width 344 height 222
click at [498, 374] on li "Сайт Трактат" at bounding box center [598, 366] width 344 height 21
type input "site-traktat"
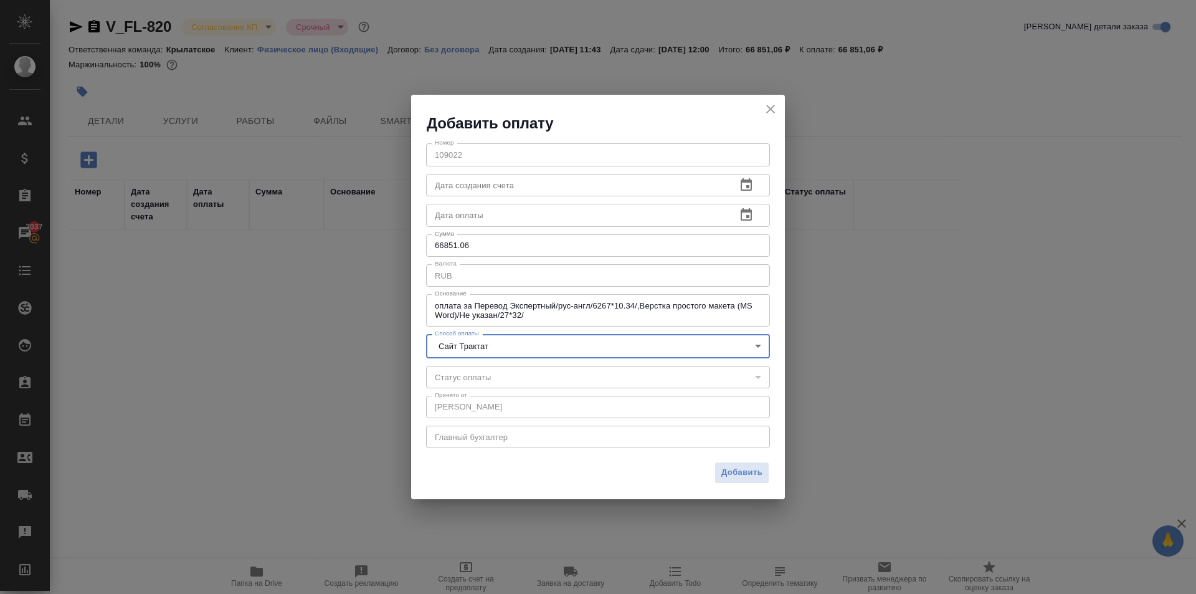
click at [737, 471] on span "Добавить" at bounding box center [741, 472] width 41 height 14
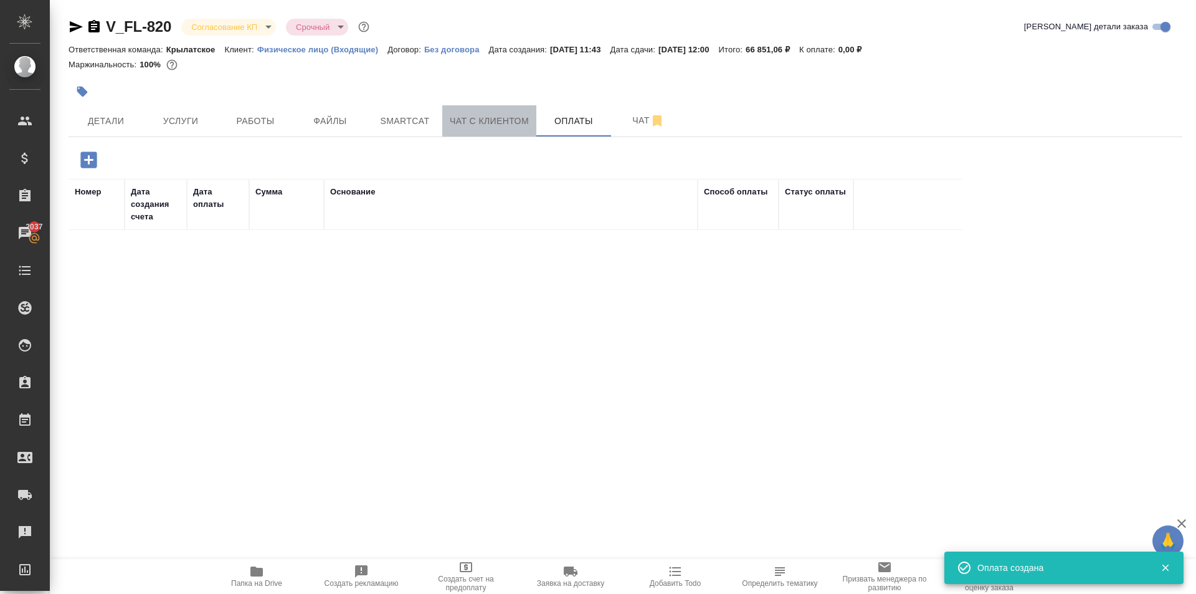
click at [510, 120] on span "Чат с клиентом" at bounding box center [489, 121] width 79 height 16
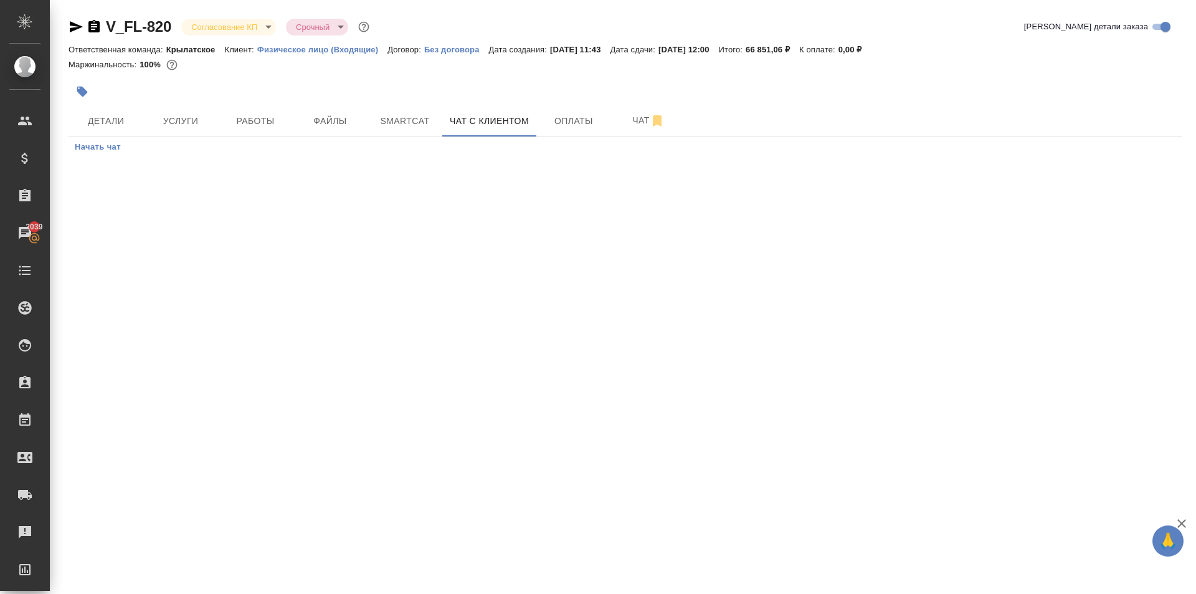
click at [123, 104] on div at bounding box center [440, 91] width 743 height 27
click at [123, 107] on button "Детали" at bounding box center [106, 120] width 75 height 31
select select "RU"
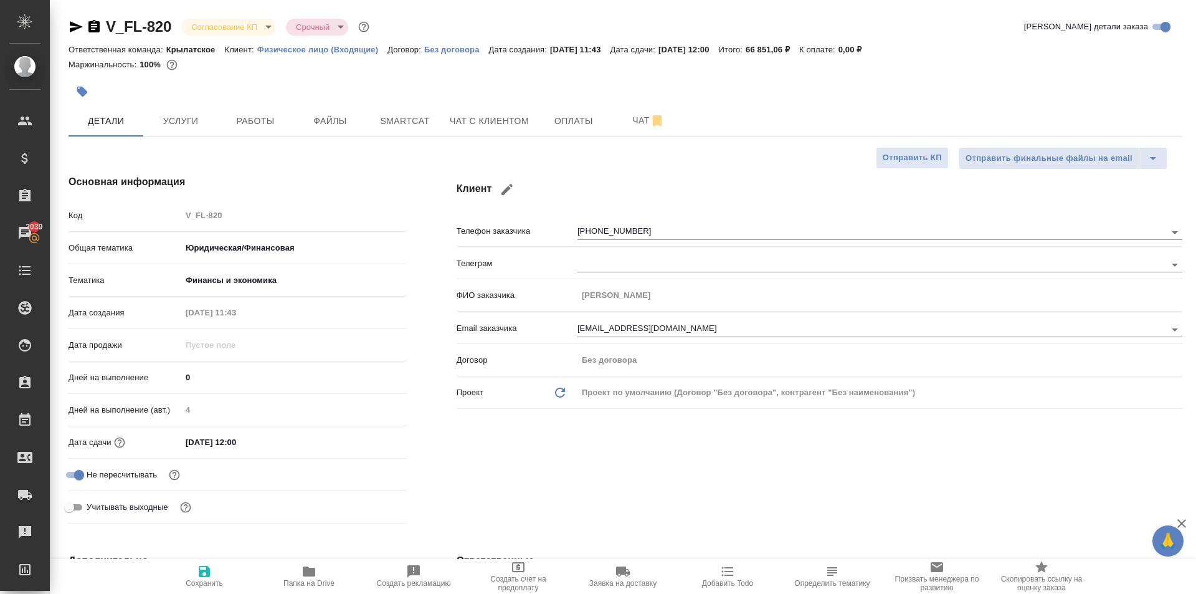
type textarea "x"
click at [213, 110] on button "Услуги" at bounding box center [180, 120] width 75 height 31
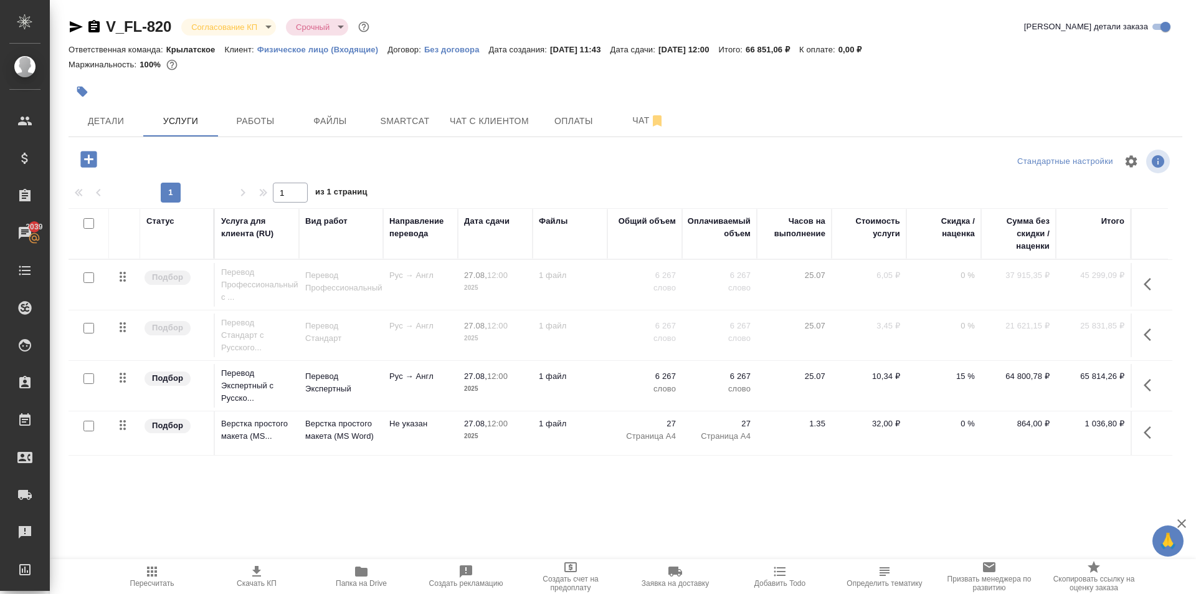
click at [90, 328] on input "checkbox" at bounding box center [88, 328] width 11 height 11
checkbox input "true"
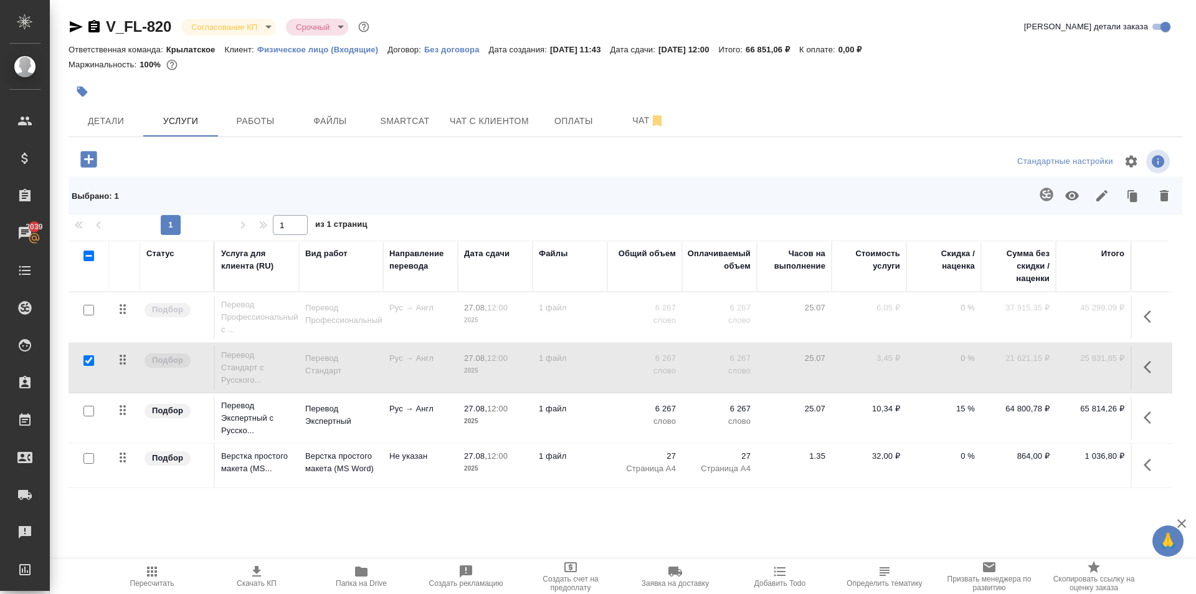
click at [90, 308] on input "checkbox" at bounding box center [88, 310] width 11 height 11
checkbox input "true"
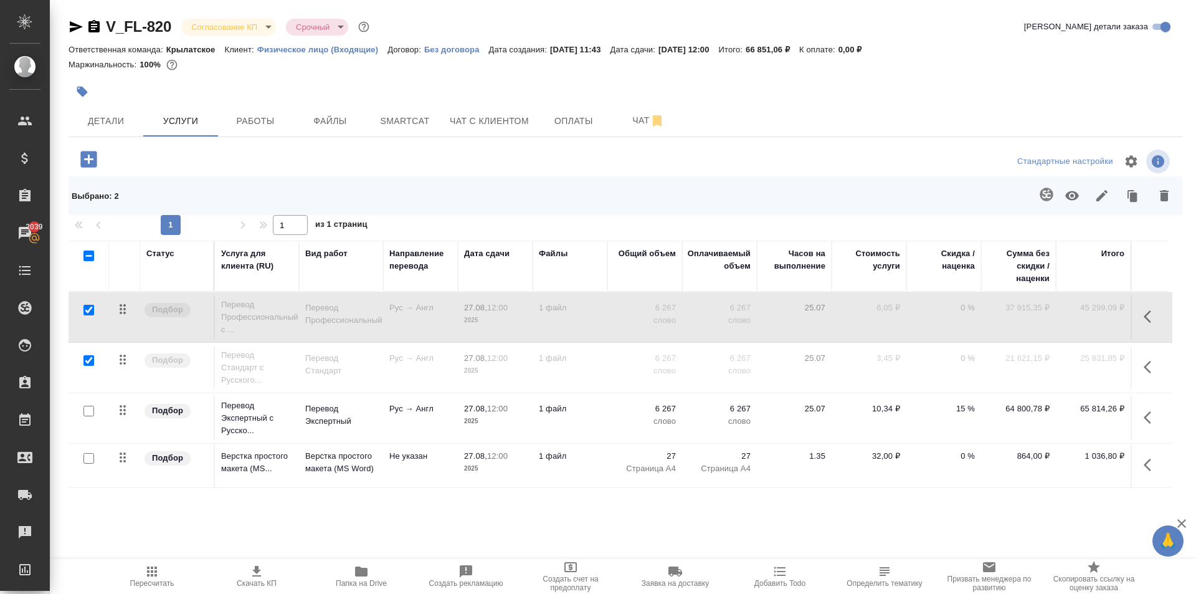
drag, startPoint x: 1172, startPoint y: 191, endPoint x: 1159, endPoint y: 198, distance: 14.5
click at [1171, 191] on button "button" at bounding box center [1165, 195] width 30 height 32
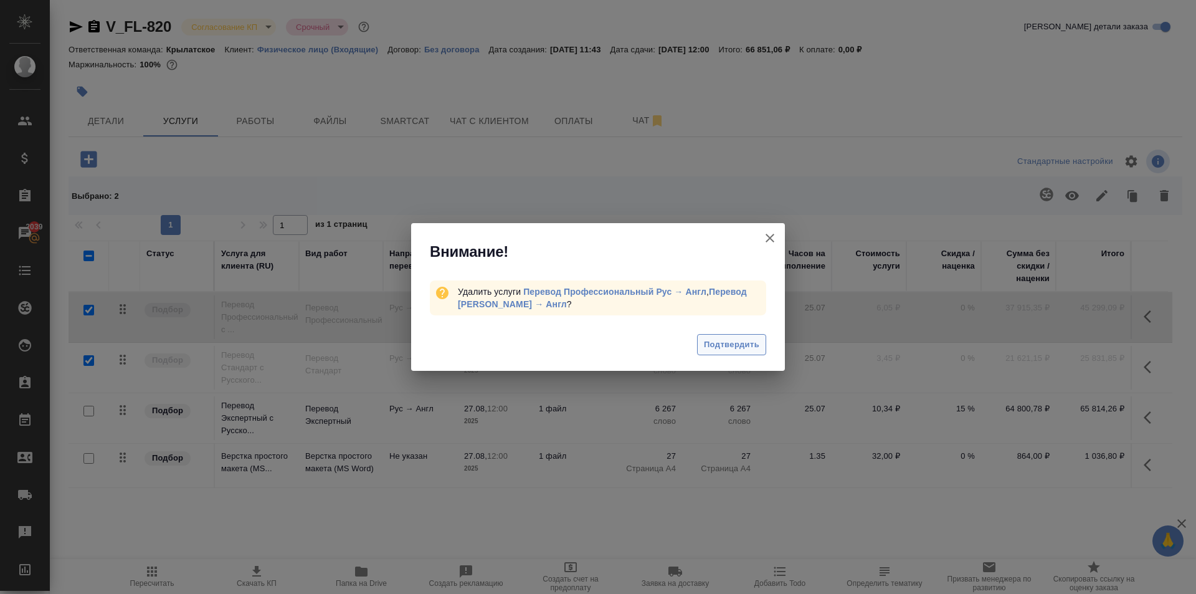
click at [736, 341] on span "Подтвердить" at bounding box center [731, 345] width 55 height 14
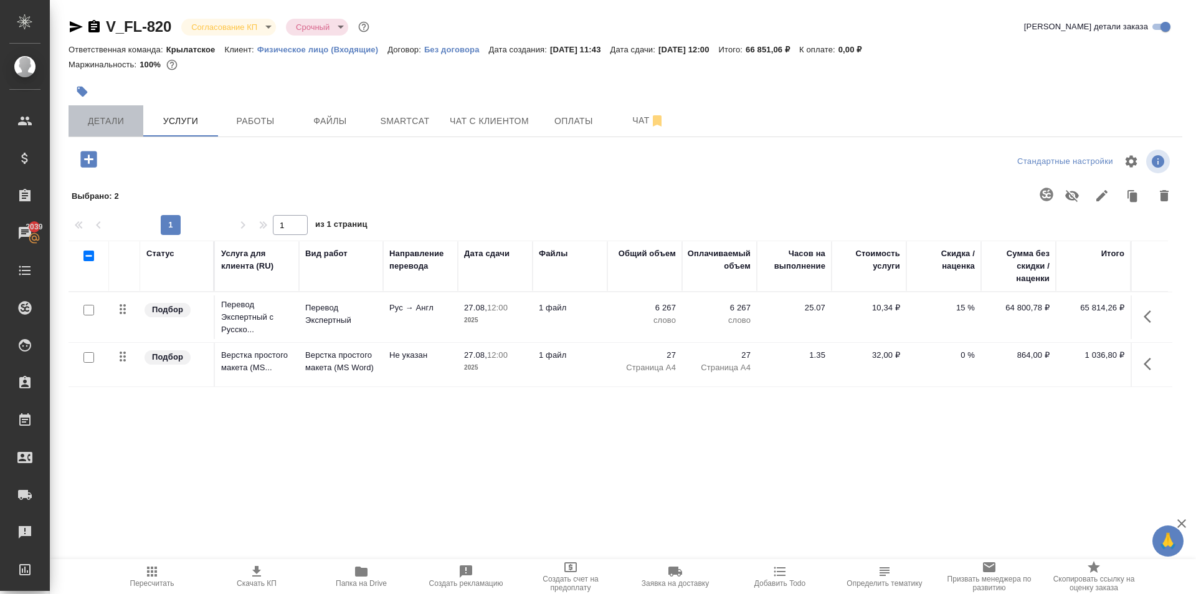
click at [131, 120] on span "Детали" at bounding box center [106, 121] width 60 height 16
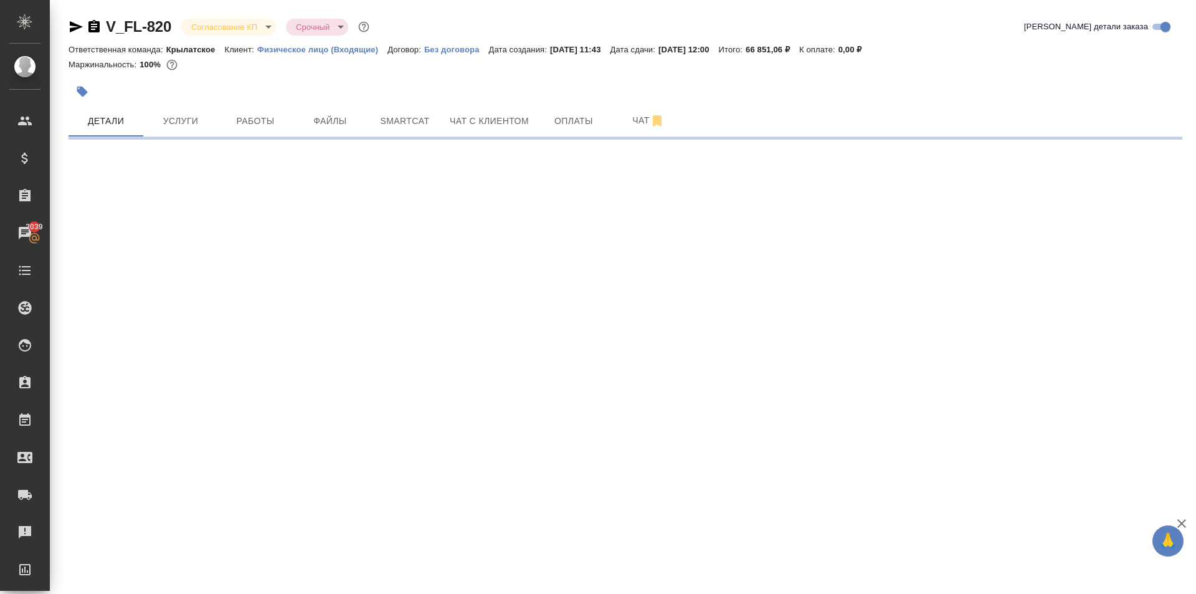
select select "RU"
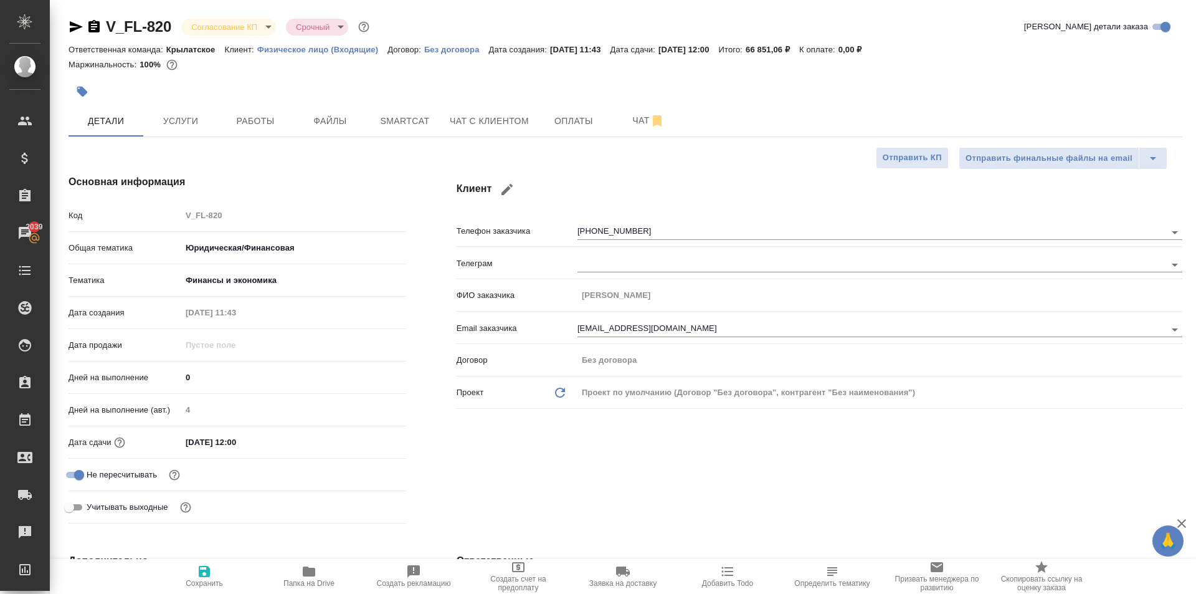
type textarea "x"
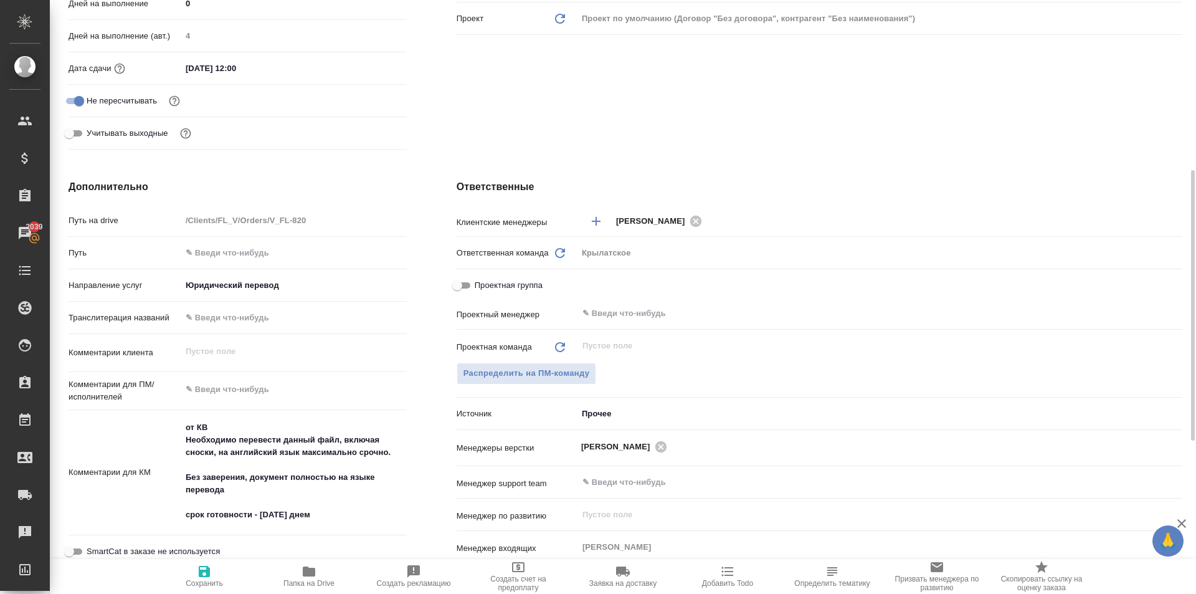
drag, startPoint x: 553, startPoint y: 386, endPoint x: 550, endPoint y: 377, distance: 9.9
click at [553, 386] on div "Проектная команда Обновить ​ Распределить на ПМ-команду" at bounding box center [820, 369] width 726 height 68
click at [550, 376] on span "Распределить на ПМ-команду" at bounding box center [527, 373] width 126 height 14
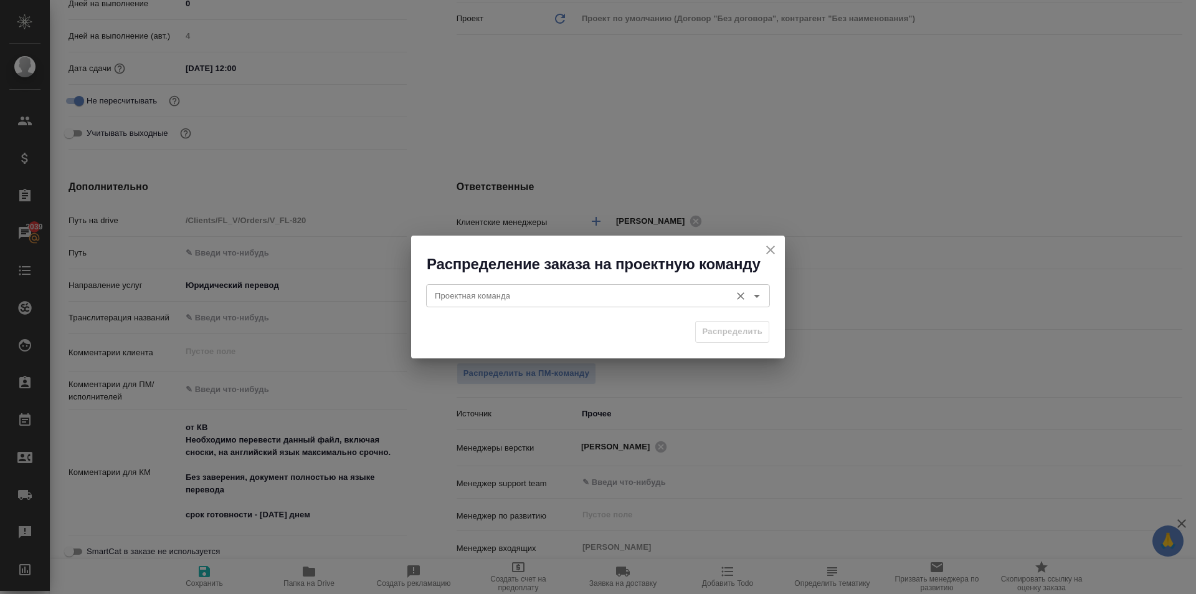
click at [480, 301] on input "Проектная команда" at bounding box center [577, 295] width 295 height 15
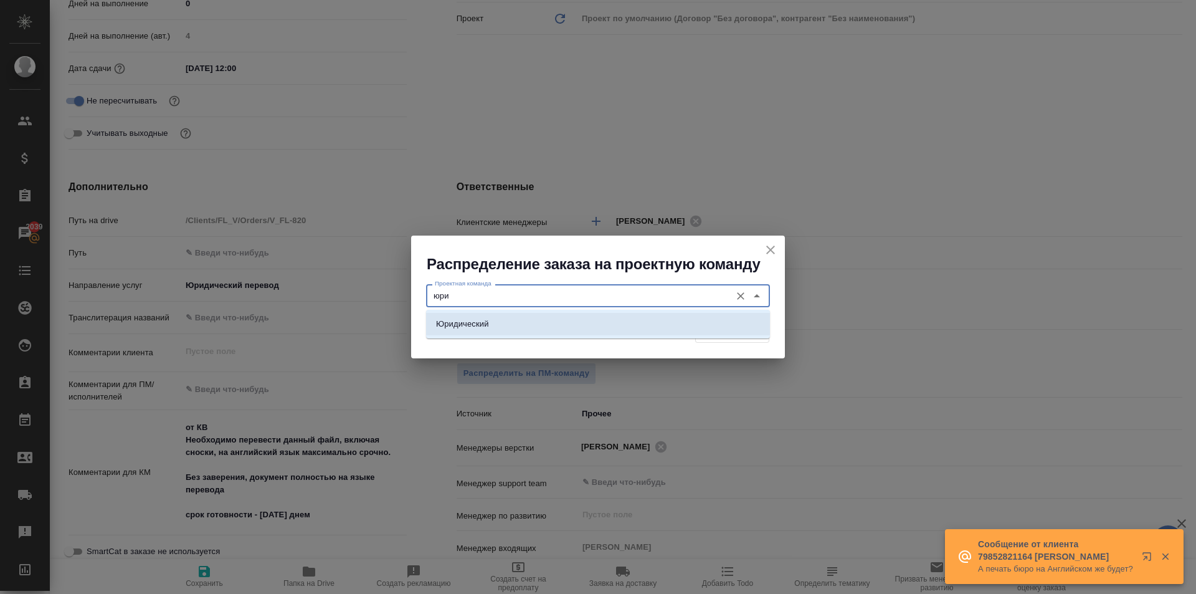
click at [494, 315] on li "Юридический" at bounding box center [598, 324] width 344 height 22
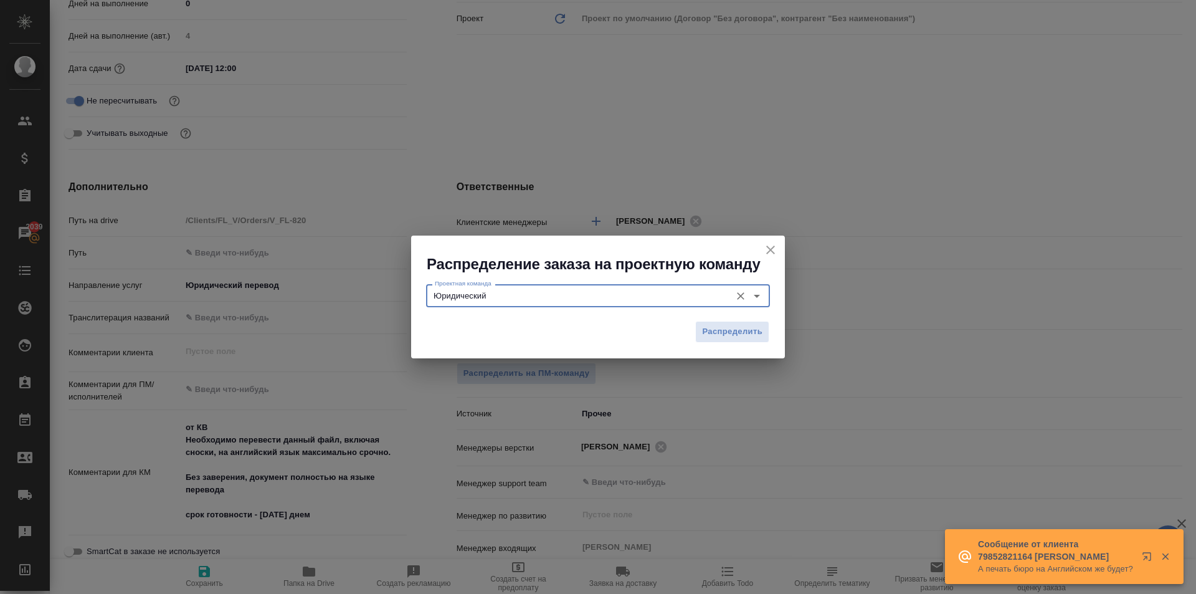
type input "Юридический"
drag, startPoint x: 708, startPoint y: 350, endPoint x: 710, endPoint y: 341, distance: 8.3
click at [710, 341] on div "Распределить" at bounding box center [598, 337] width 374 height 44
click at [710, 331] on span "Распределить" at bounding box center [732, 332] width 60 height 14
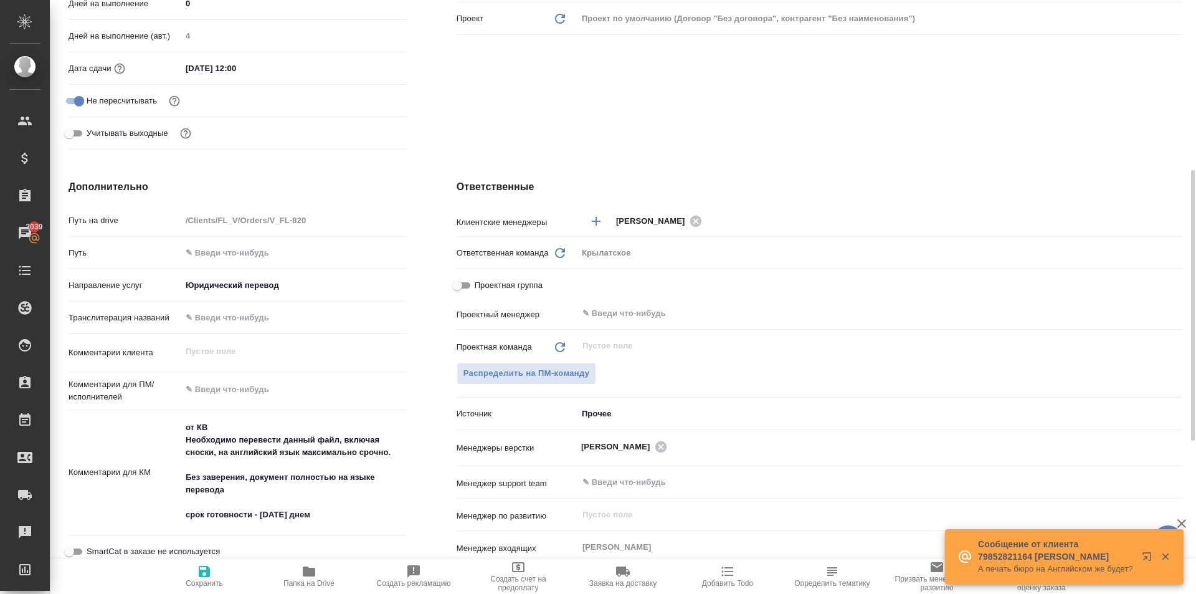
type textarea "x"
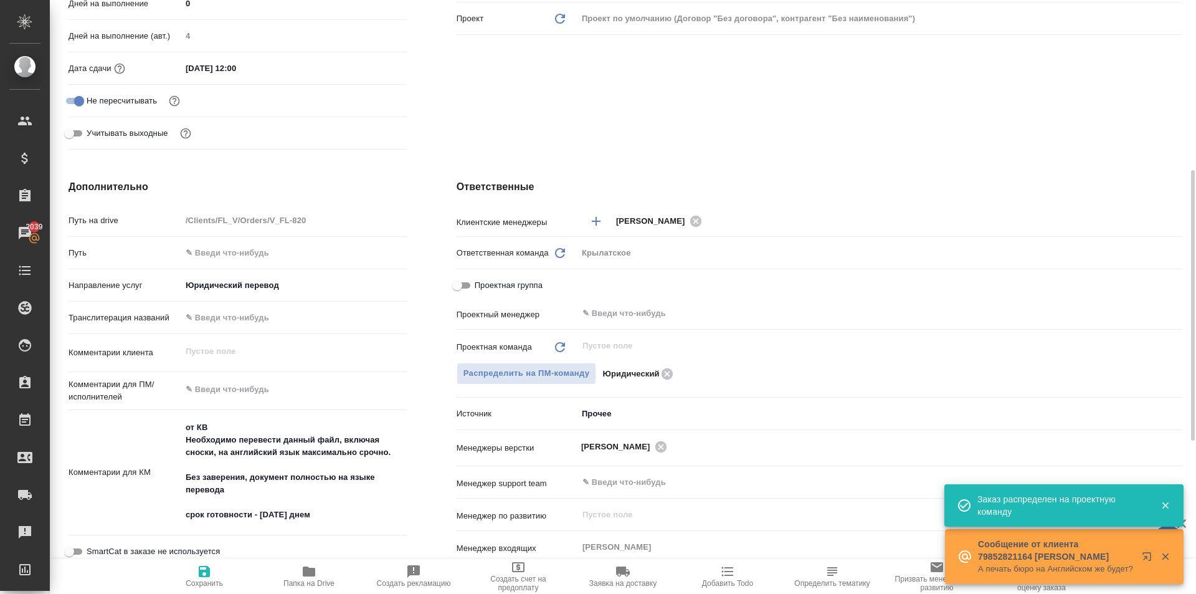
scroll to position [0, 0]
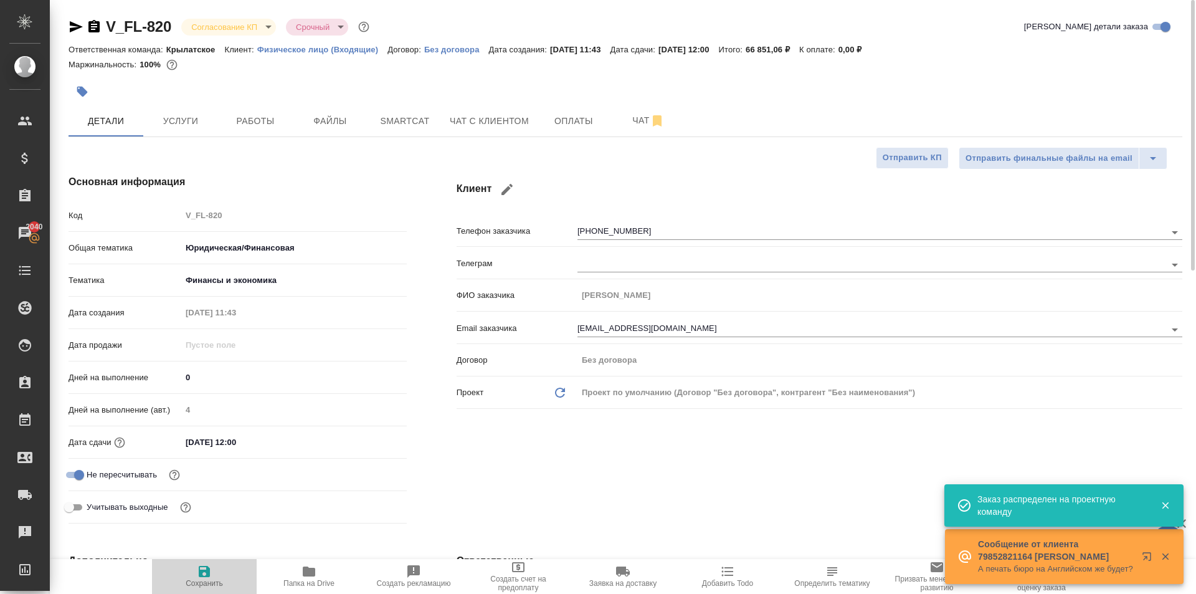
drag, startPoint x: 205, startPoint y: 579, endPoint x: 257, endPoint y: 474, distance: 117.0
click at [204, 579] on span "Сохранить" at bounding box center [205, 576] width 90 height 24
type textarea "x"
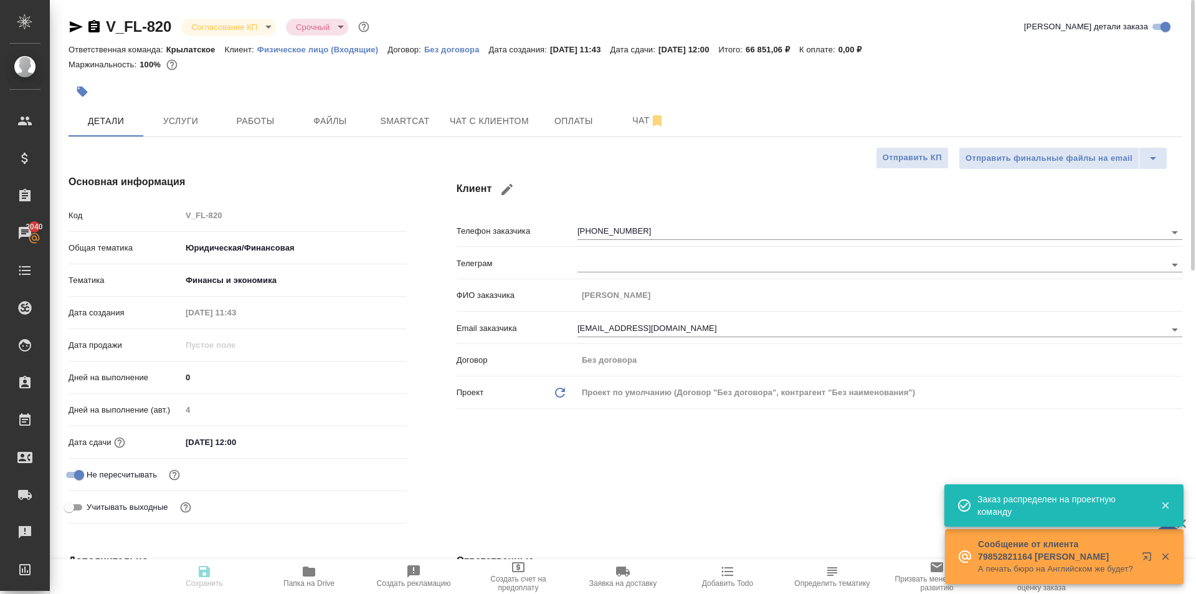
type textarea "x"
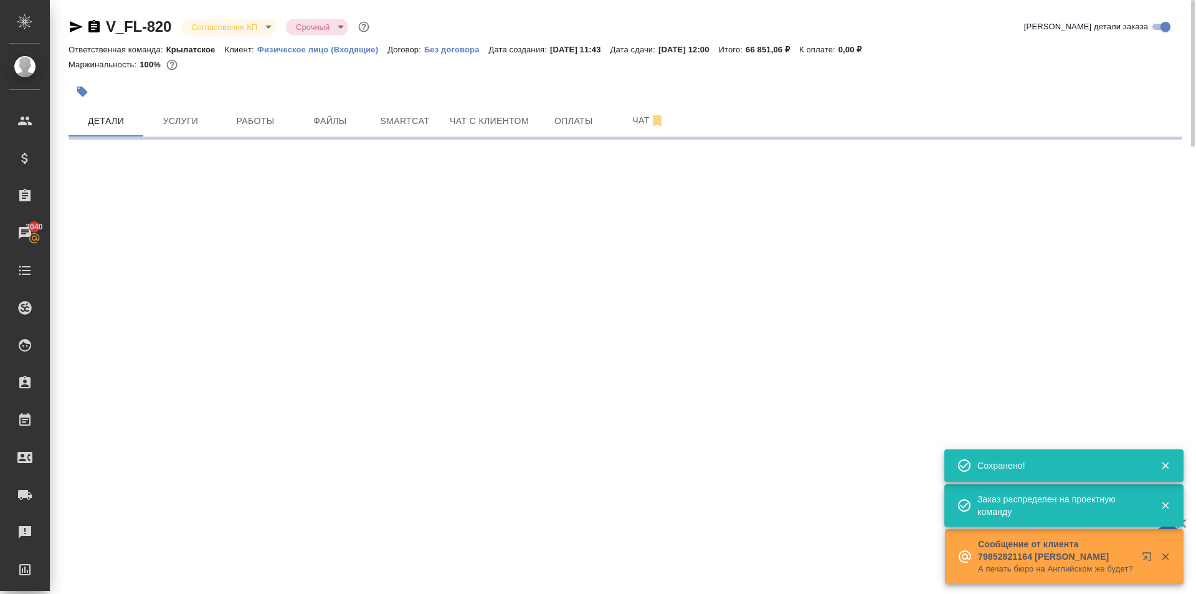
click at [258, 29] on body "🙏 .cls-1 fill:#fff; AWATERA Kasymov Timur Клиенты Спецификации Заказы 2040 Чаты…" at bounding box center [598, 297] width 1196 height 594
select select "RU"
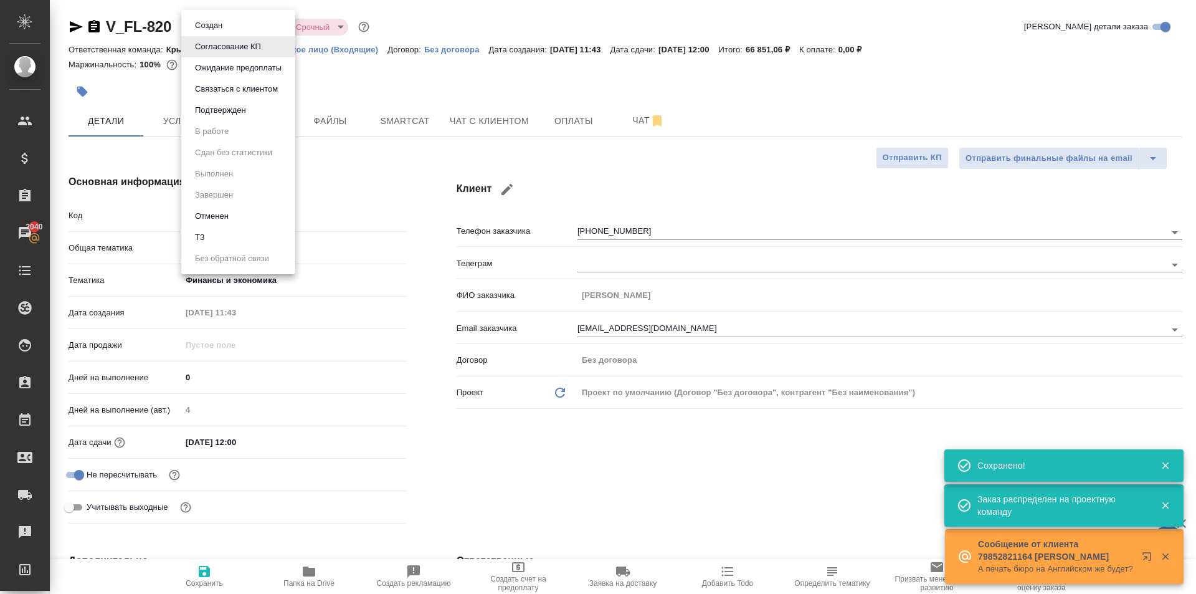
type textarea "x"
click at [260, 102] on li "Подтвержден" at bounding box center [238, 110] width 114 height 21
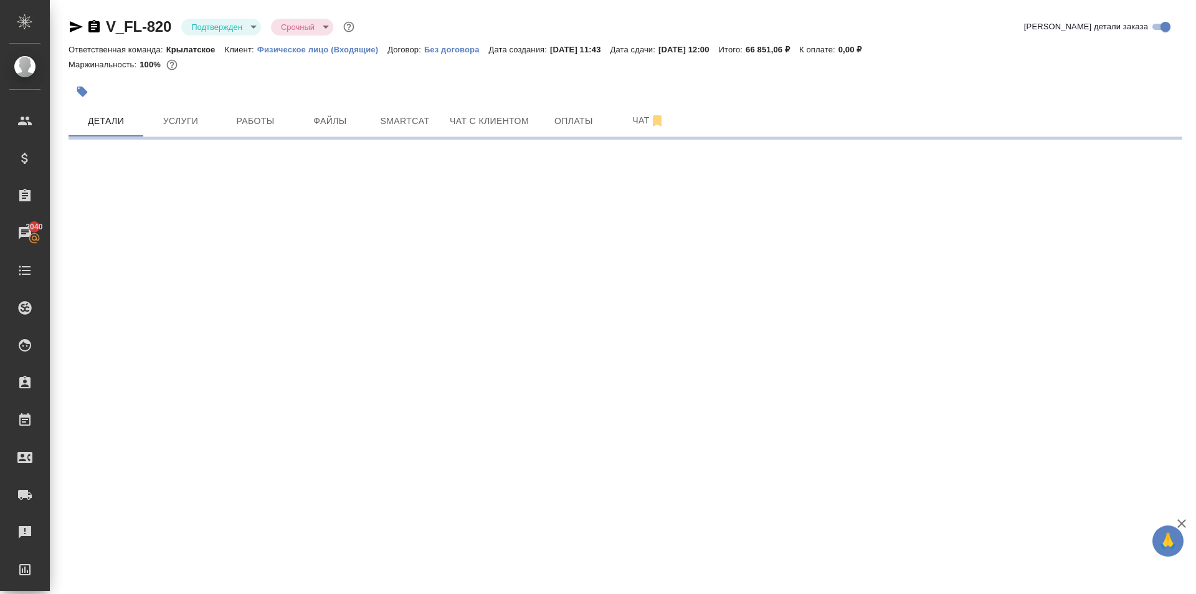
select select "RU"
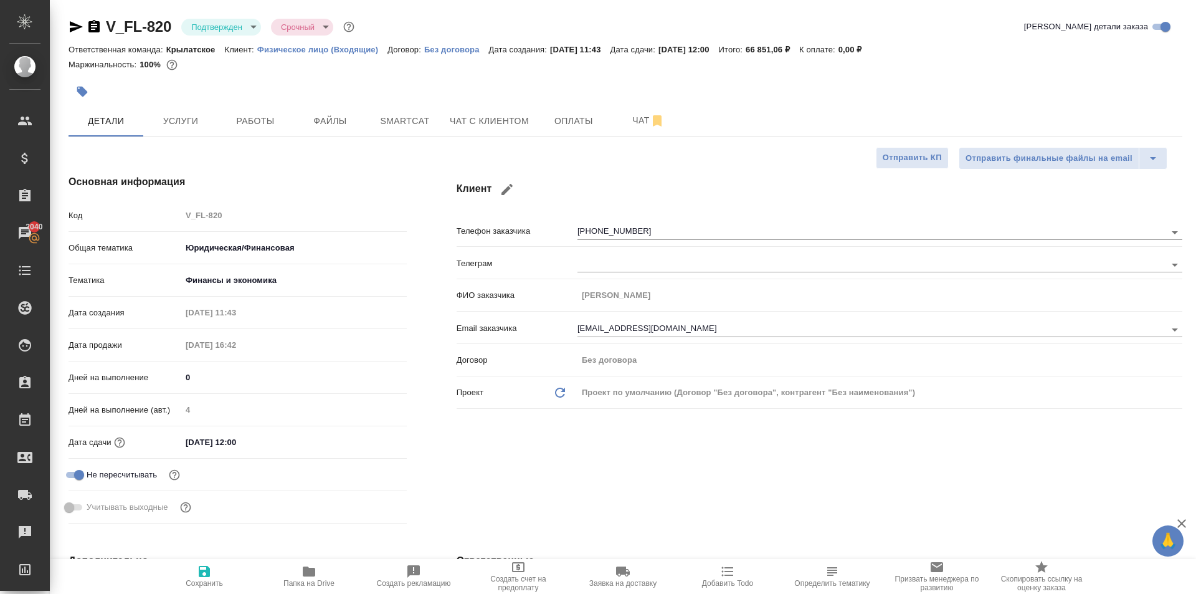
type textarea "x"
click at [165, 121] on span "Услуги" at bounding box center [181, 121] width 60 height 16
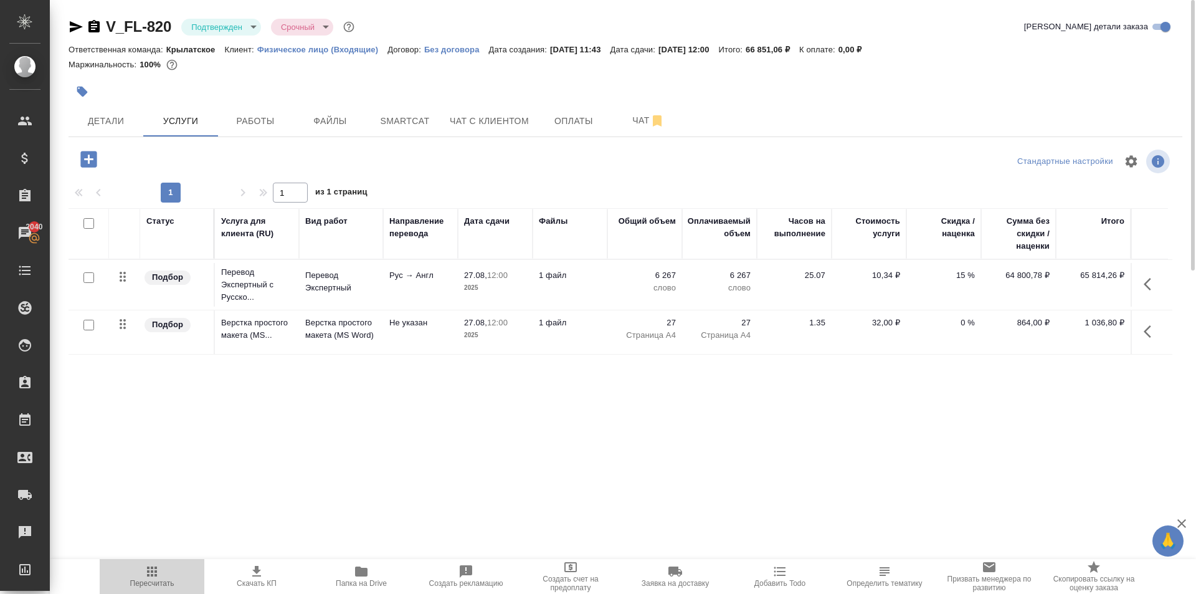
click at [197, 559] on button "Пересчитать" at bounding box center [152, 576] width 105 height 35
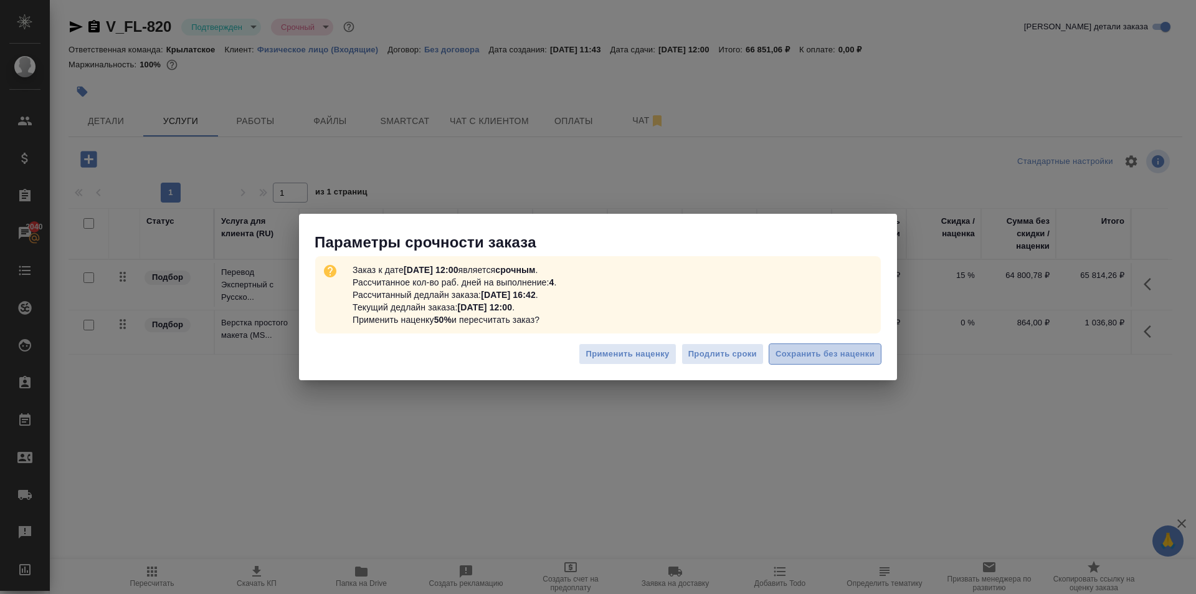
click at [858, 344] on button "Сохранить без наценки" at bounding box center [825, 354] width 113 height 22
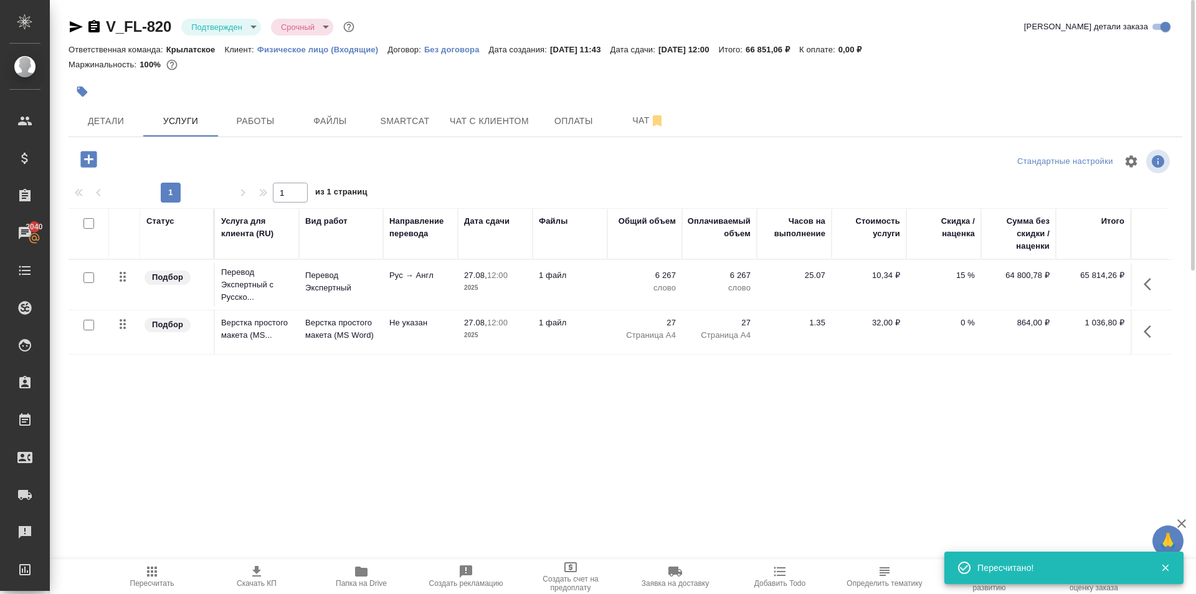
click at [87, 88] on icon "button" at bounding box center [82, 91] width 12 height 12
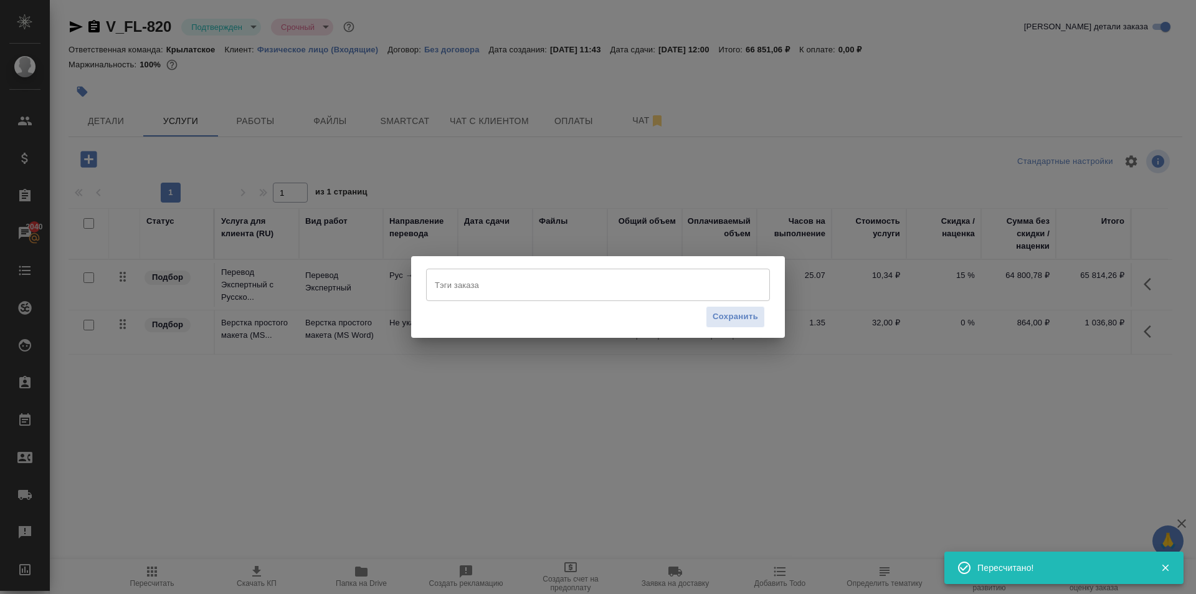
click at [432, 298] on div "Тэги заказа" at bounding box center [598, 285] width 344 height 32
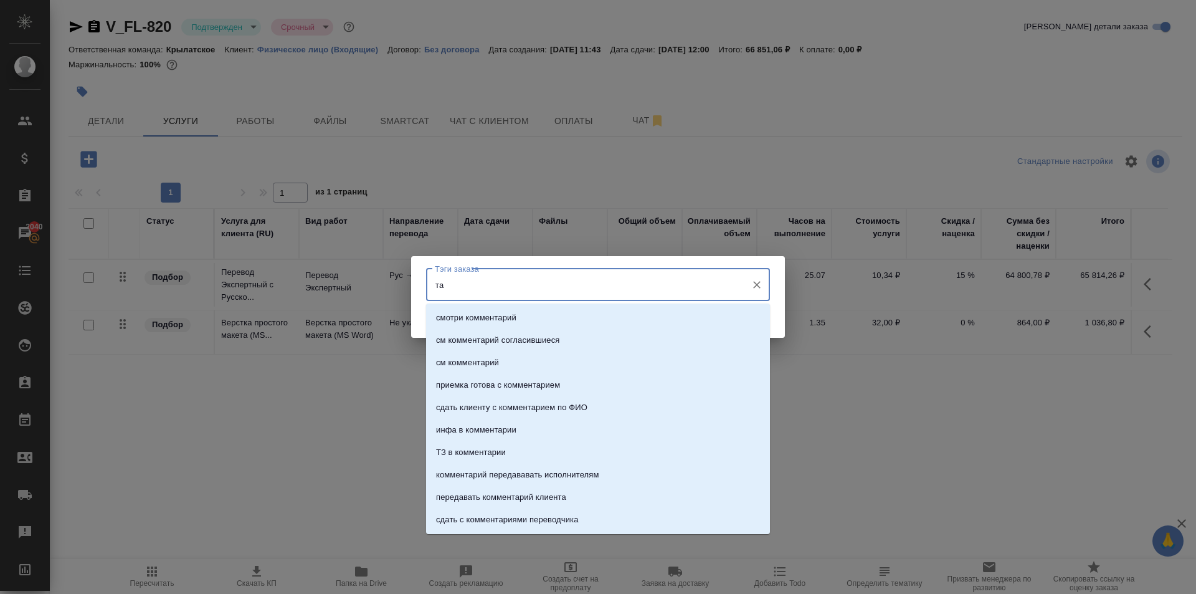
type input "т"
type input "экспе"
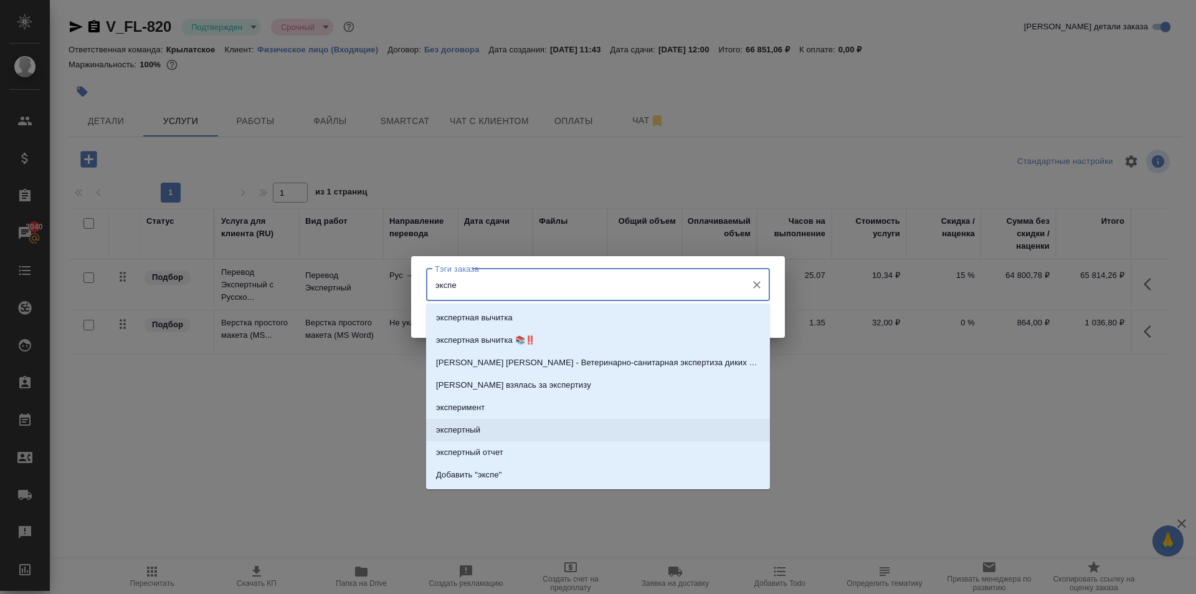
click at [536, 431] on li "экспертный" at bounding box center [598, 430] width 344 height 22
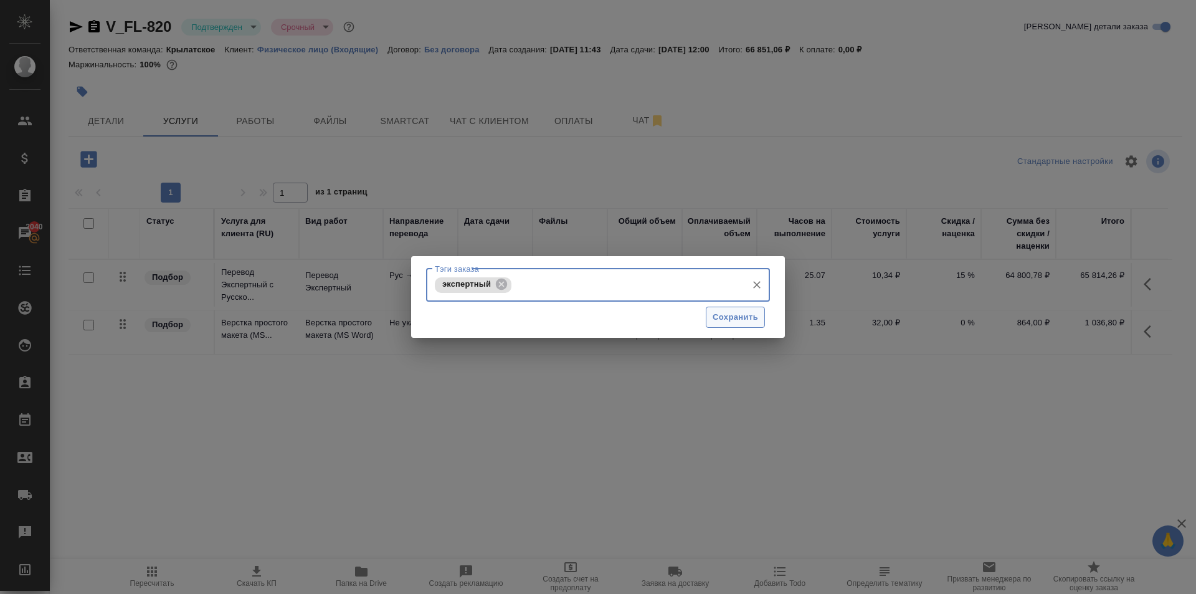
click at [721, 321] on span "Сохранить" at bounding box center [735, 317] width 45 height 14
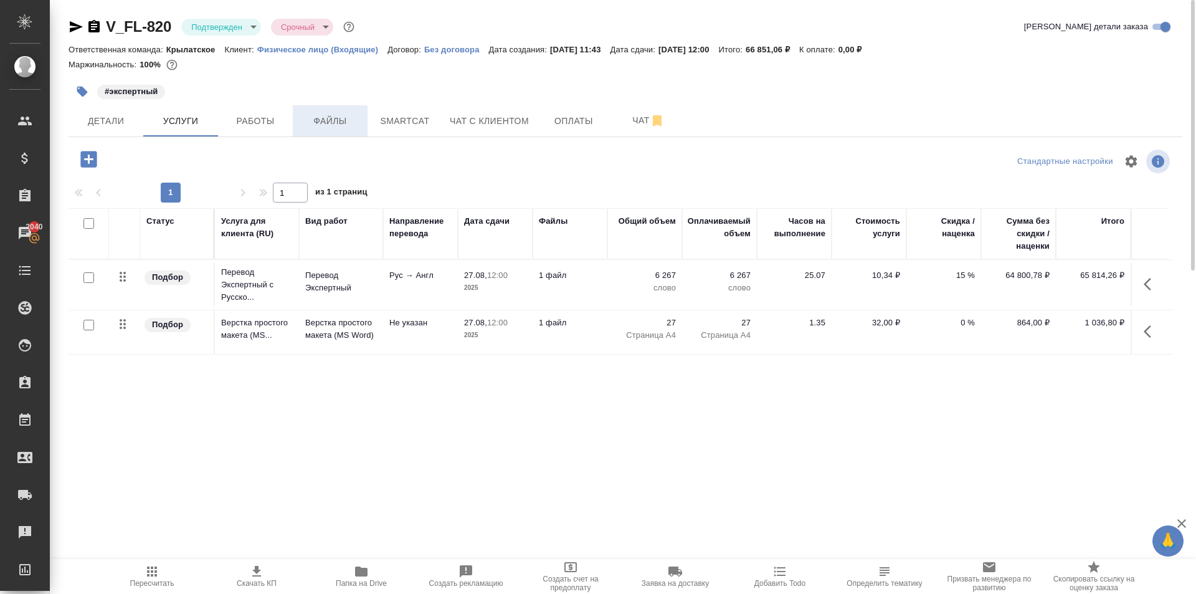
drag, startPoint x: 120, startPoint y: 111, endPoint x: 305, endPoint y: 124, distance: 184.9
click at [305, 124] on div "Детали Услуги Работы Файлы Smartcat Чат с клиентом Оплаты Чат" at bounding box center [626, 120] width 1114 height 31
click at [336, 123] on span "Файлы" at bounding box center [330, 121] width 60 height 16
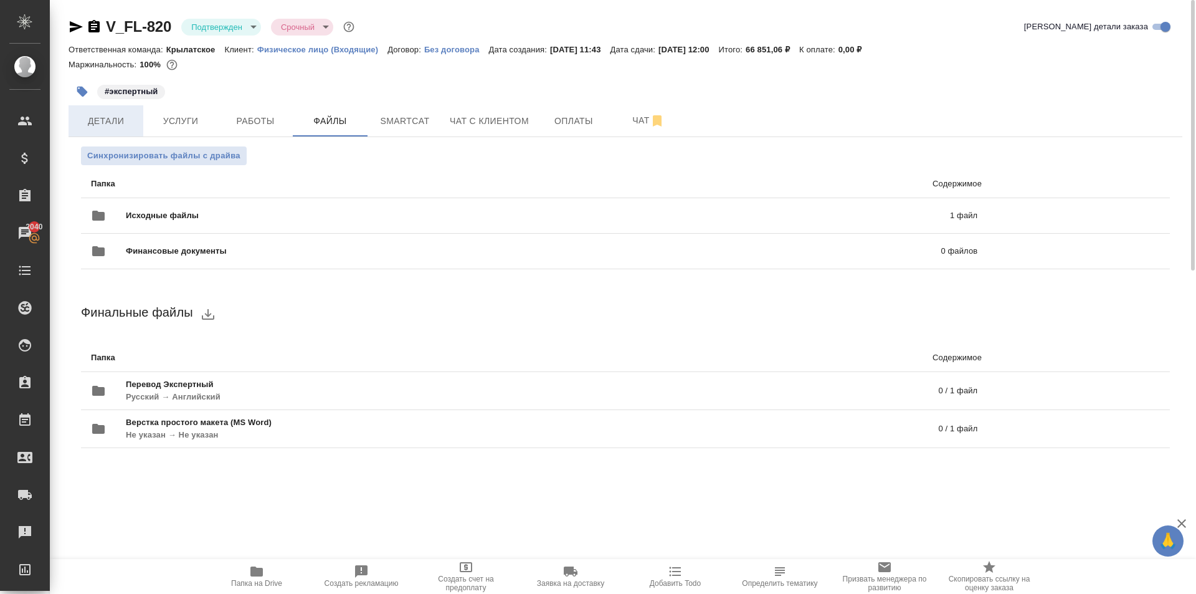
click at [107, 112] on button "Детали" at bounding box center [106, 120] width 75 height 31
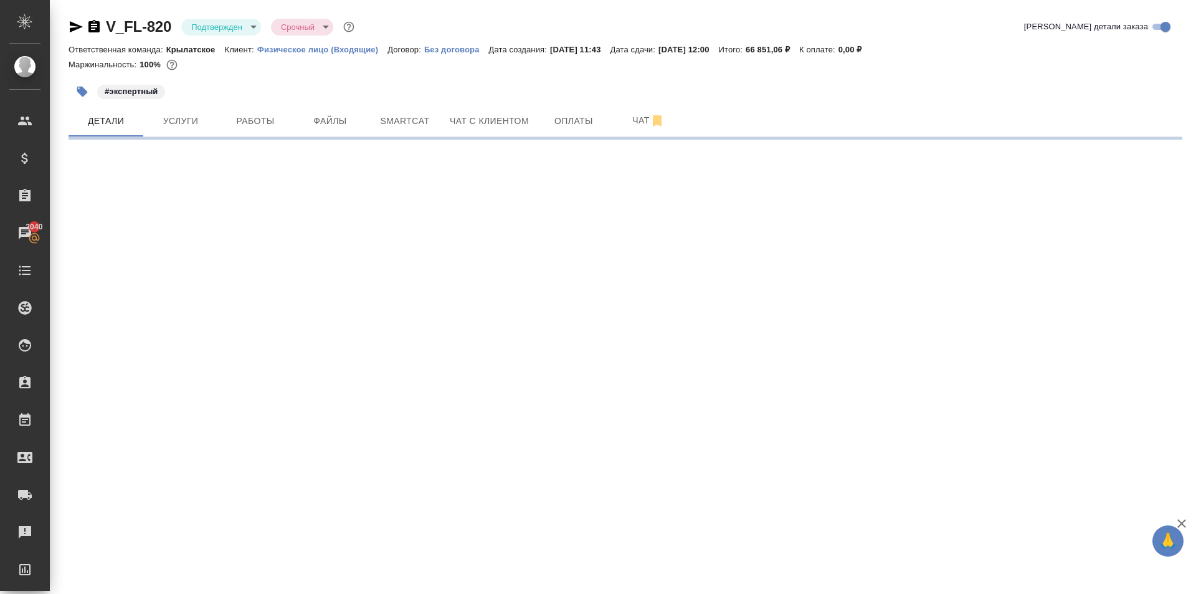
select select "RU"
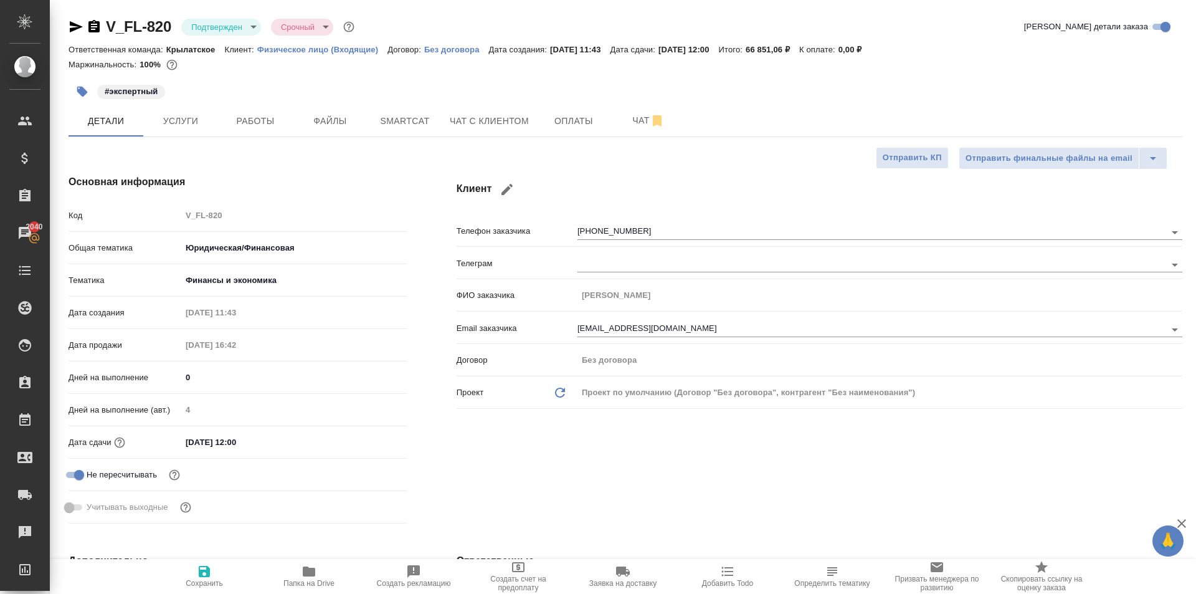
type textarea "x"
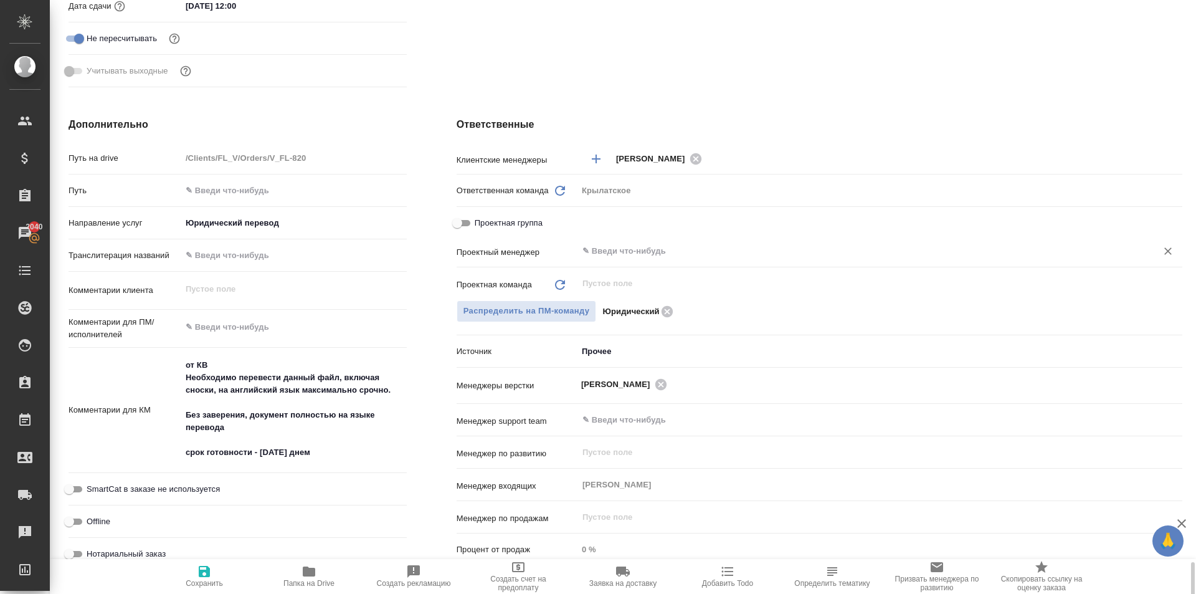
scroll to position [685, 0]
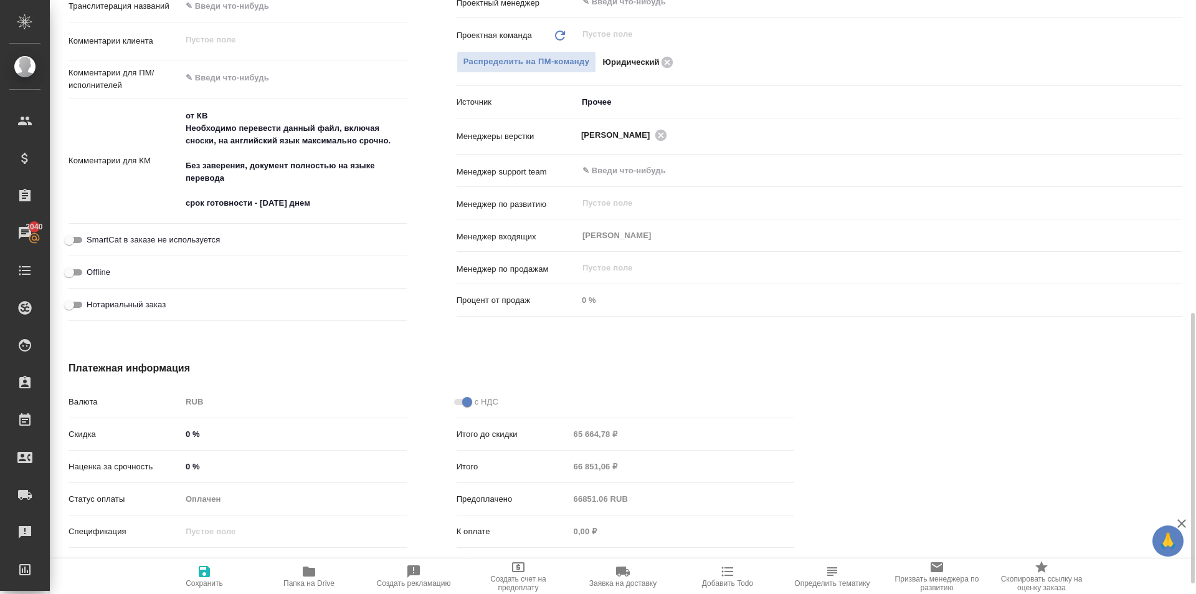
type textarea "x"
drag, startPoint x: 186, startPoint y: 128, endPoint x: 247, endPoint y: 182, distance: 81.6
click at [247, 182] on textarea "от КВ Необходимо перевести данный файл, включая сноски, на английский язык макс…" at bounding box center [294, 160] width 224 height 108
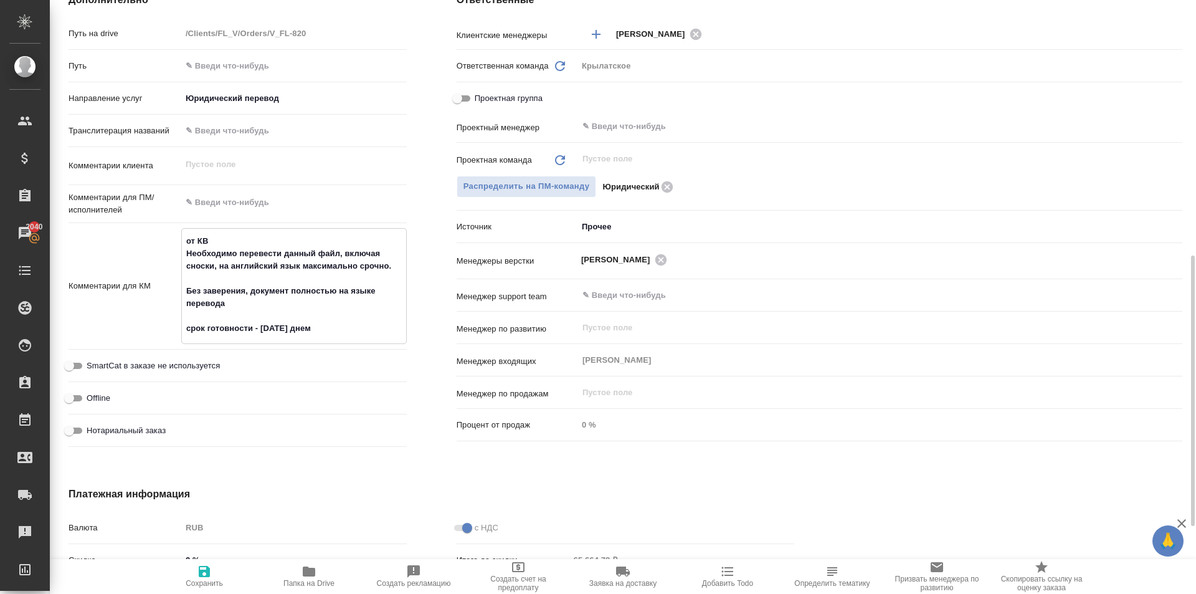
type textarea "x"
click at [253, 204] on textarea at bounding box center [294, 202] width 226 height 21
paste textarea "Необходимо перевести данный файл, включая сноски, на английский язык максимальн…"
type textarea "x"
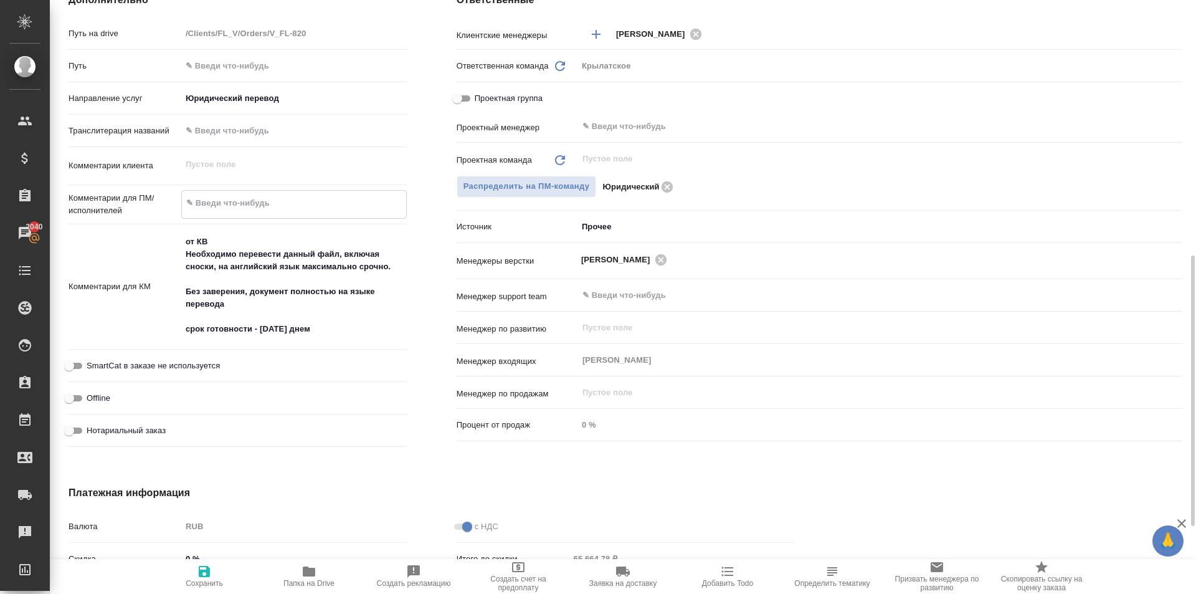
type textarea "Необходимо перевести данный файл, включая сноски, на английский язык максимальн…"
type textarea "x"
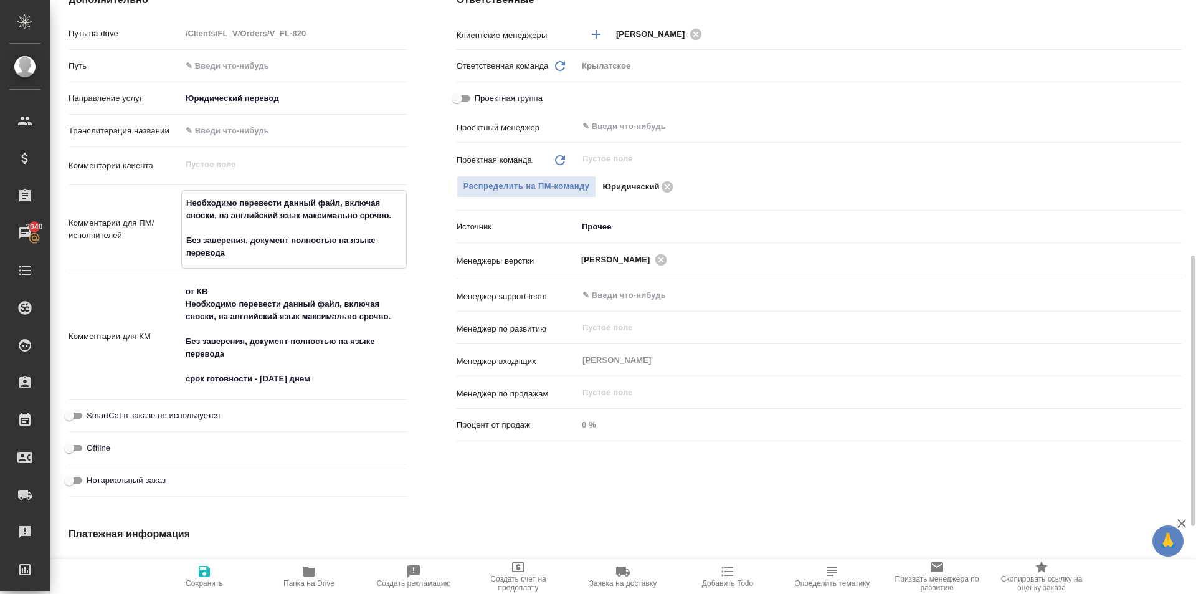
drag, startPoint x: 397, startPoint y: 216, endPoint x: 299, endPoint y: 214, distance: 97.9
click at [299, 214] on textarea "Необходимо перевести данный файл, включая сноски, на английский язык максимальн…" at bounding box center [294, 228] width 224 height 71
type textarea "x"
type textarea "Необходимо перевести данный файл, включая сноски, на английский язык Без завере…"
type textarea "x"
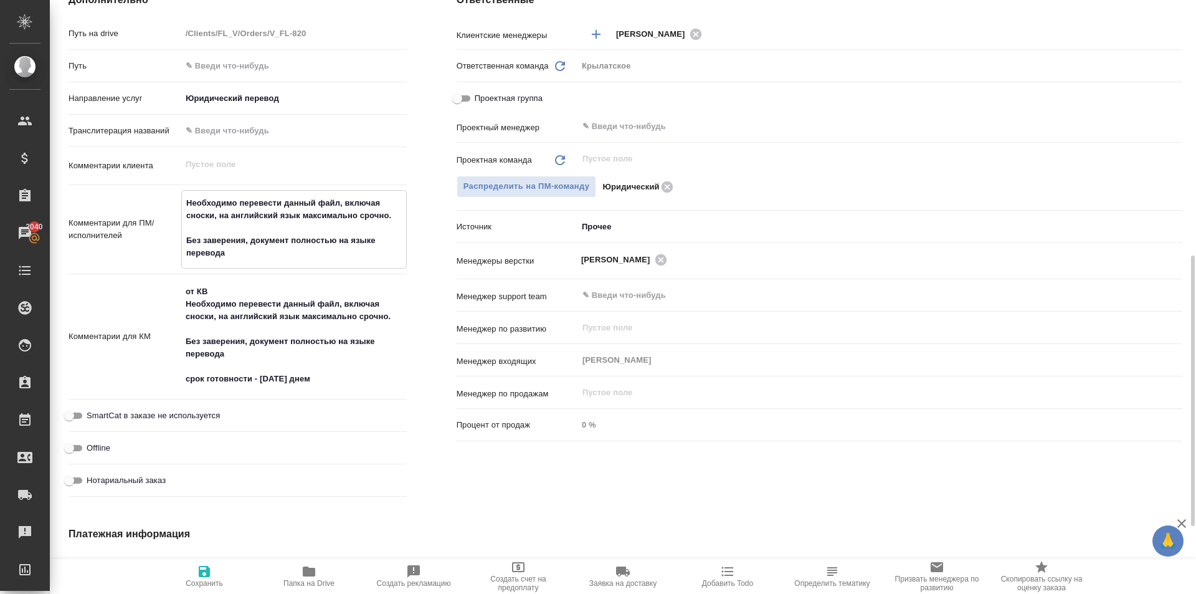
type textarea "x"
type textarea "Необходимо перевести данный файл, включая сноски, на английский язык. Без завер…"
type textarea "x"
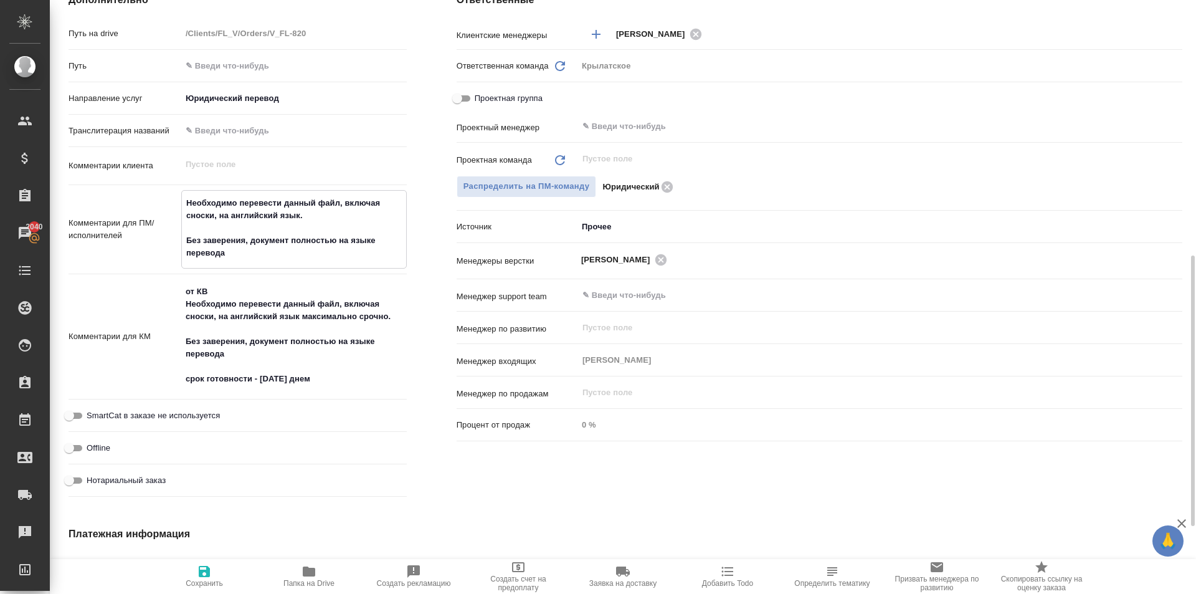
type textarea "Необходимо перевести данный файл, включая сноски, на английский язык. Без завер…"
type textarea "x"
click at [270, 249] on textarea "Необходимо перевести данный файл, включая сноски, на английский язык. Без завер…" at bounding box center [294, 228] width 224 height 71
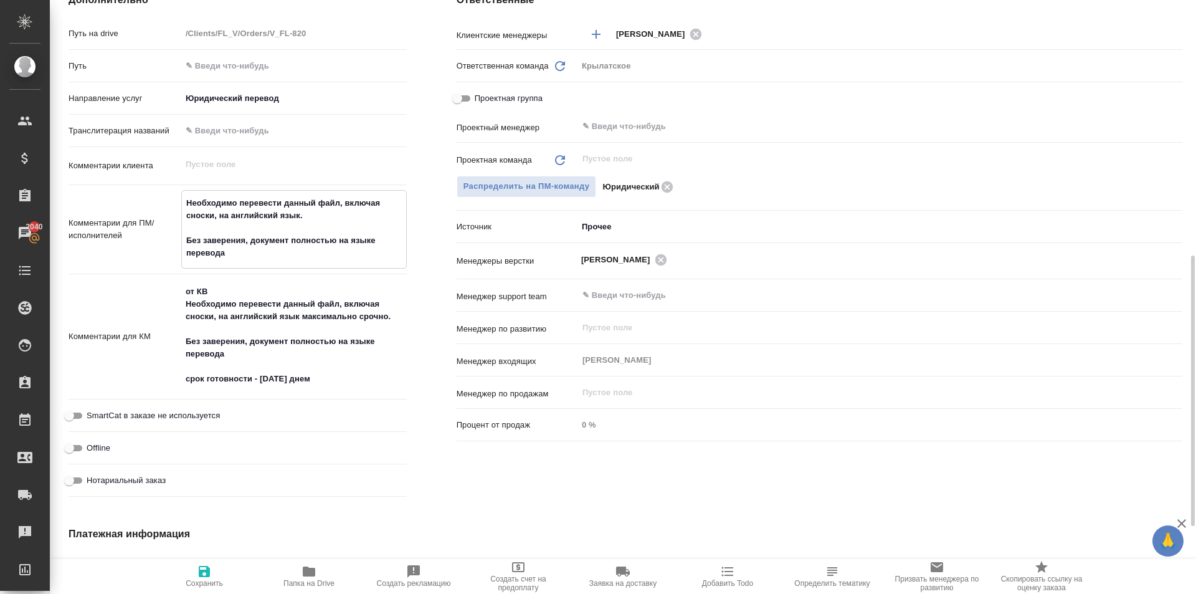
type textarea "Необходимо перевести данный файл, включая сноски, на английский язык. Без завер…"
type textarea "x"
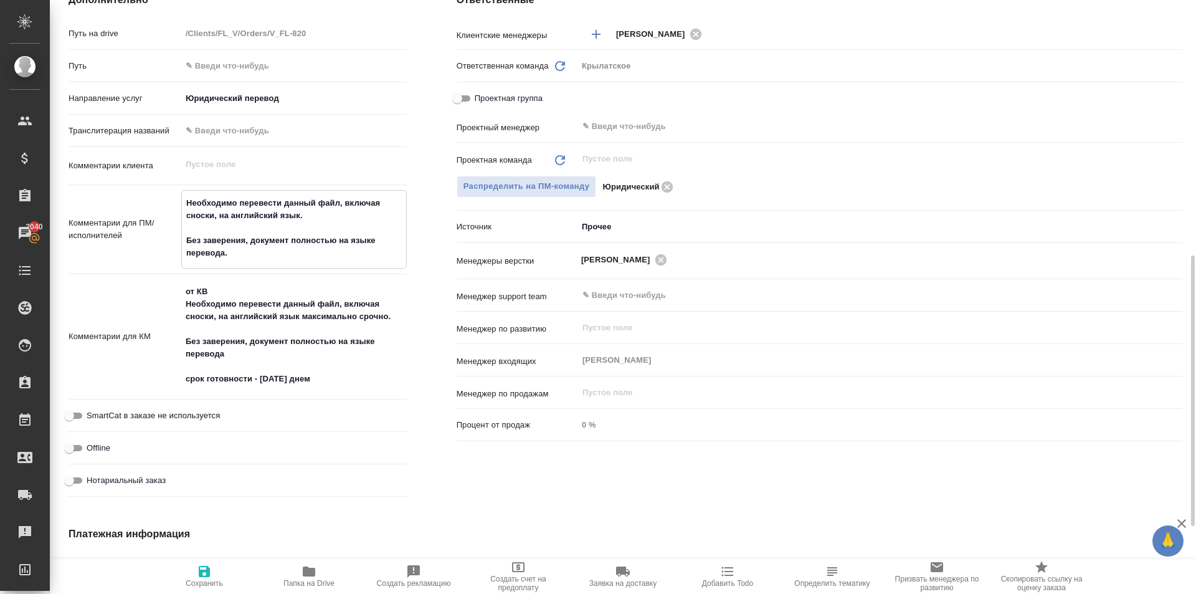
type textarea "Необходимо перевести данный файл, включая сноски, на английский язык. Без завер…"
type textarea "x"
type textarea "Необходимо перевести данный файл, включая сноски, на английский язык. Без завер…"
type textarea "x"
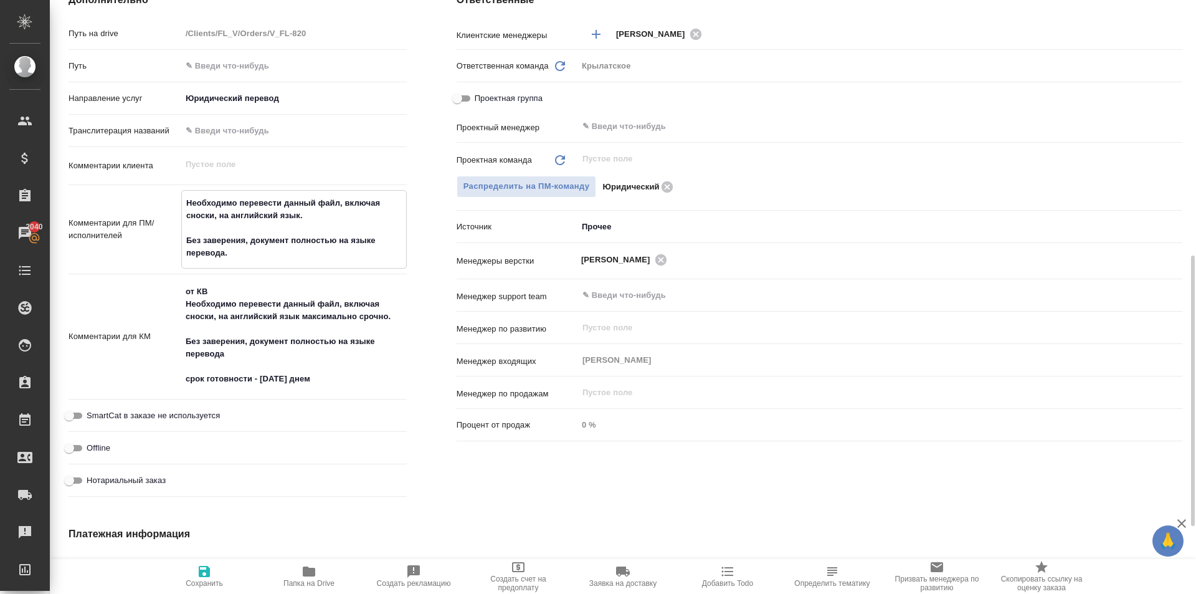
type textarea "x"
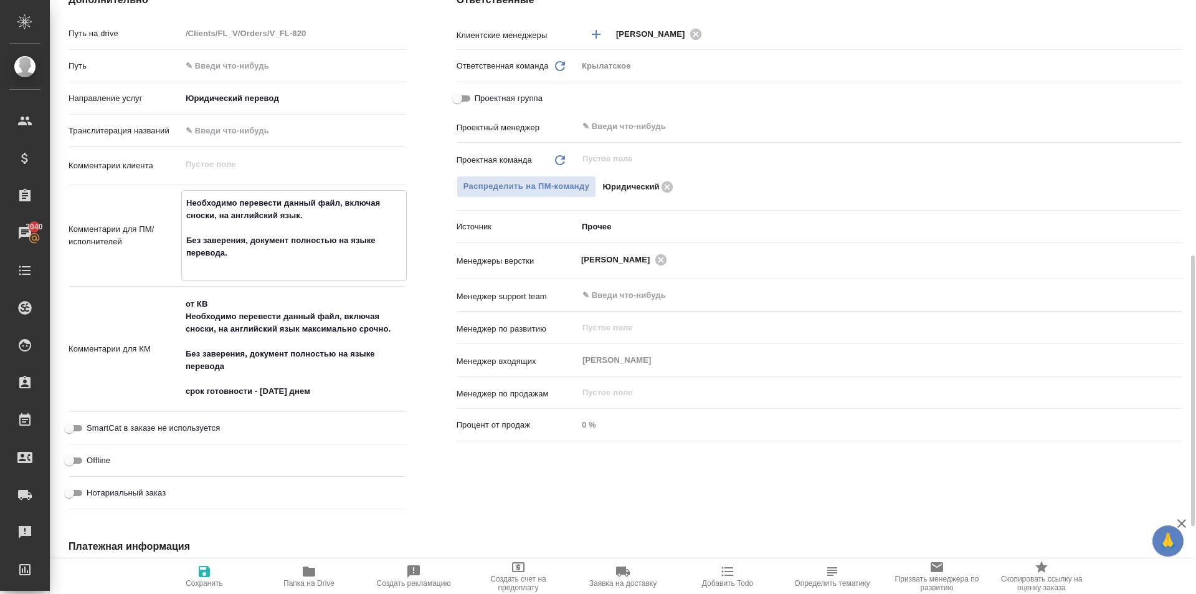
type textarea "x"
type textarea "Необходимо перевести данный файл, включая сноски, на английский язык. Без завер…"
type textarea "x"
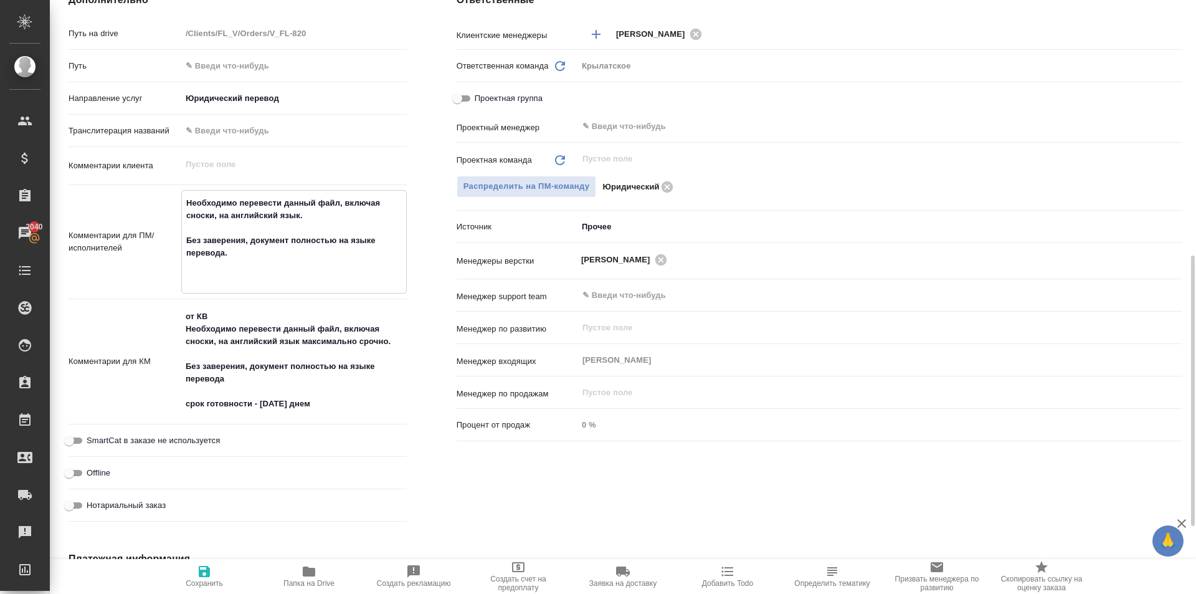
type textarea "x"
type textarea "Необходимо перевести данный файл, включая сноски, на английский язык. Без завер…"
type textarea "x"
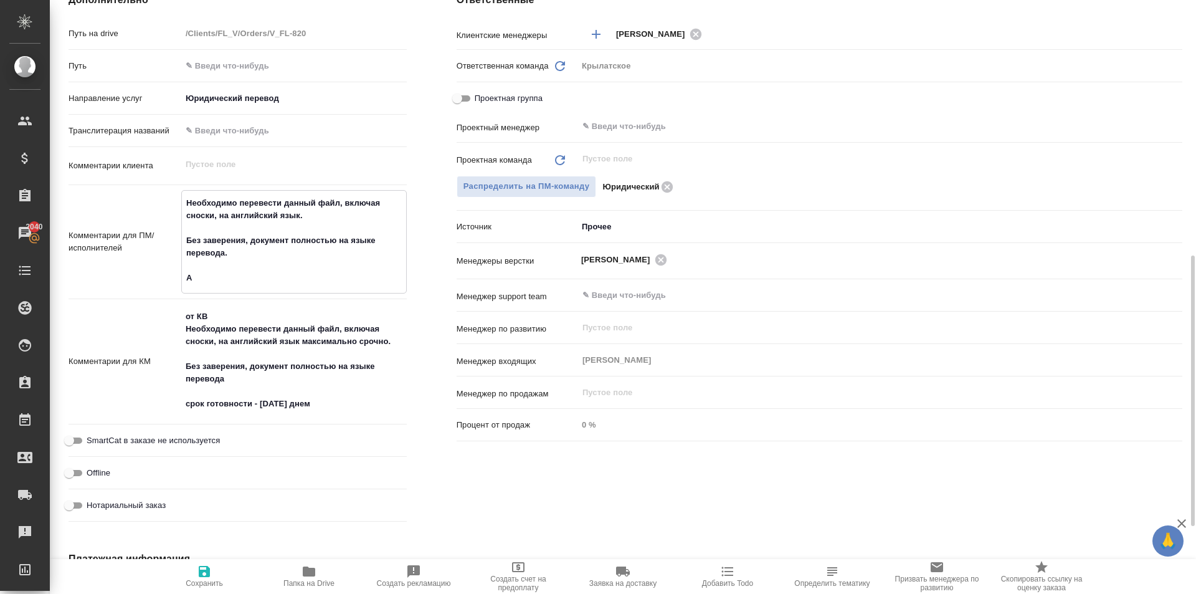
type textarea "Необходимо перевести данный файл, включая сноски, на английский язык. Без завер…"
type textarea "x"
type textarea "Необходимо перевести данный файл, включая сноски, на английский язык. Без завер…"
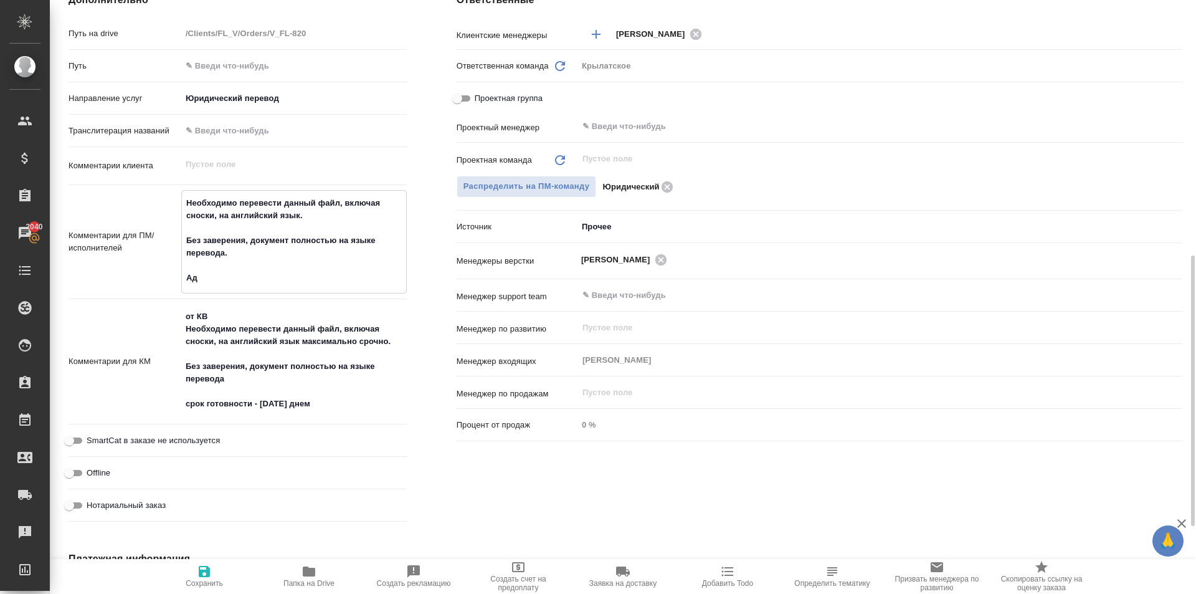
type textarea "x"
type textarea "Необходимо перевести данный файл, включая сноски, на английский язык. Без завер…"
type textarea "x"
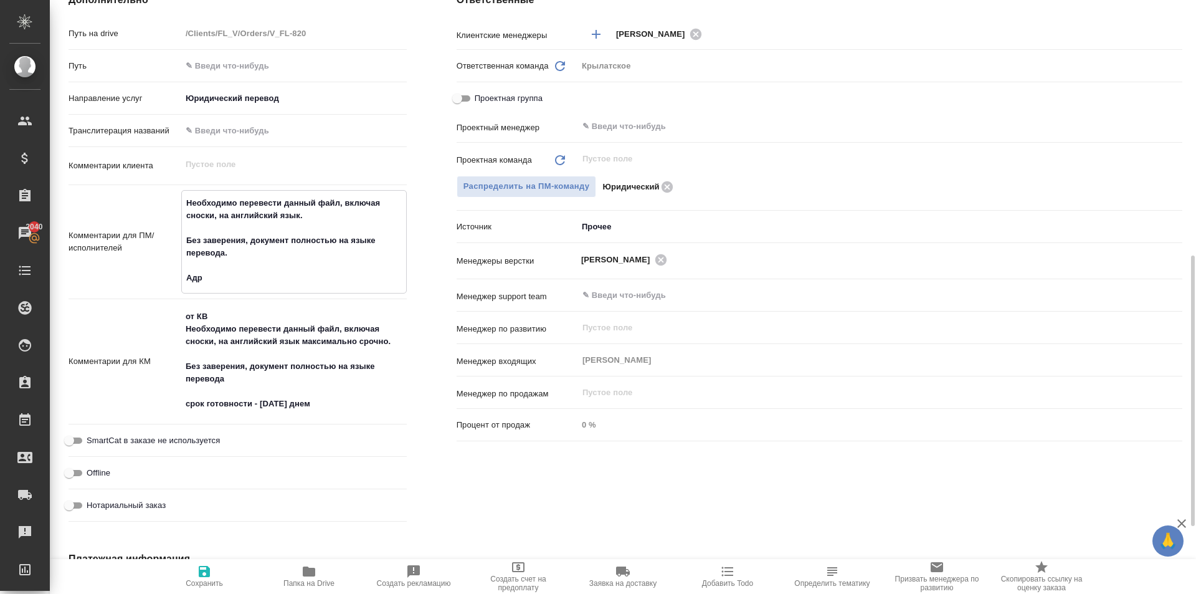
type textarea "x"
type textarea "Необходимо перевести данный файл, включая сноски, на английский язык. Без завер…"
type textarea "x"
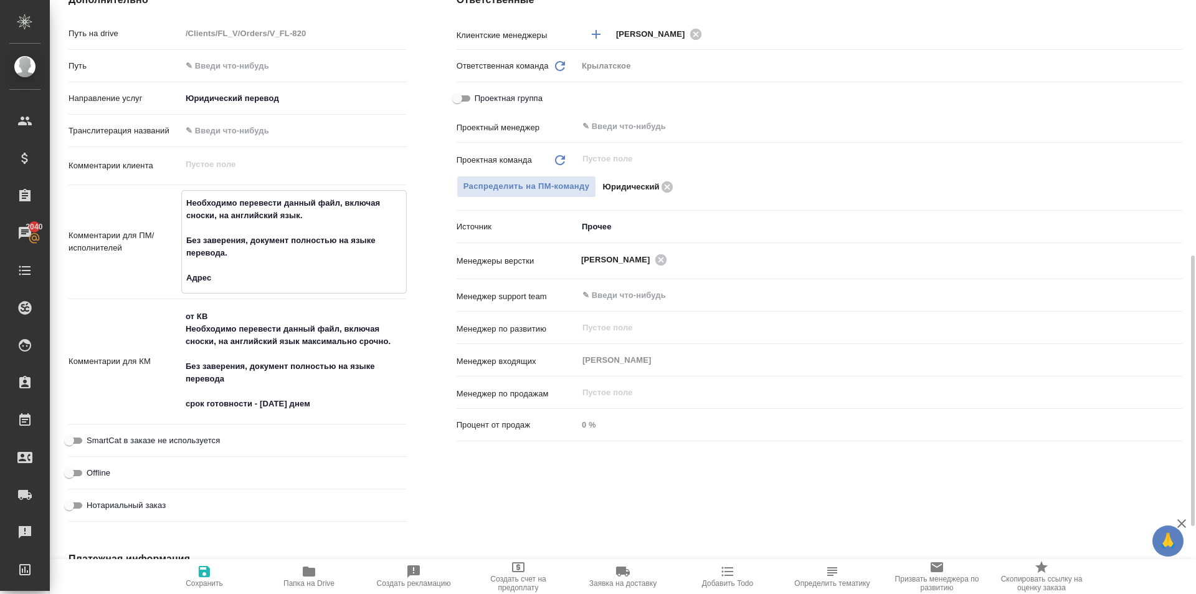
type textarea "x"
type textarea "Необходимо перевести данный файл, включая сноски, на английский язык. Без завер…"
type textarea "x"
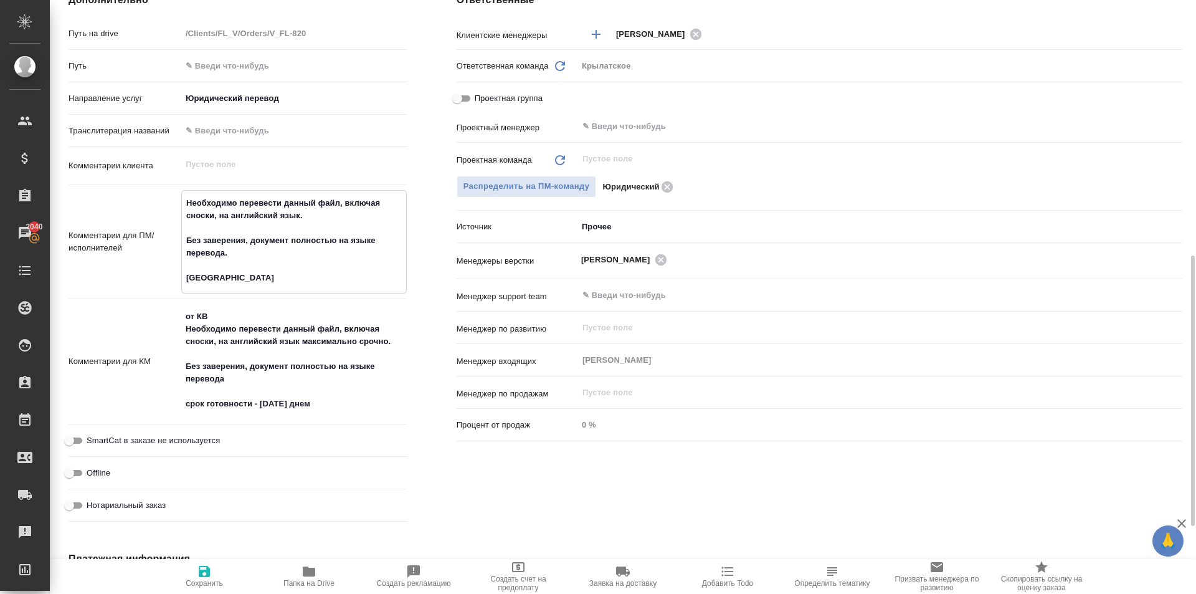
type textarea "Необходимо перевести данный файл, включая сноски, на английский язык. Без завер…"
type textarea "x"
type textarea "Необходимо перевести данный файл, включая сноски, на английский язык. Без завер…"
type textarea "x"
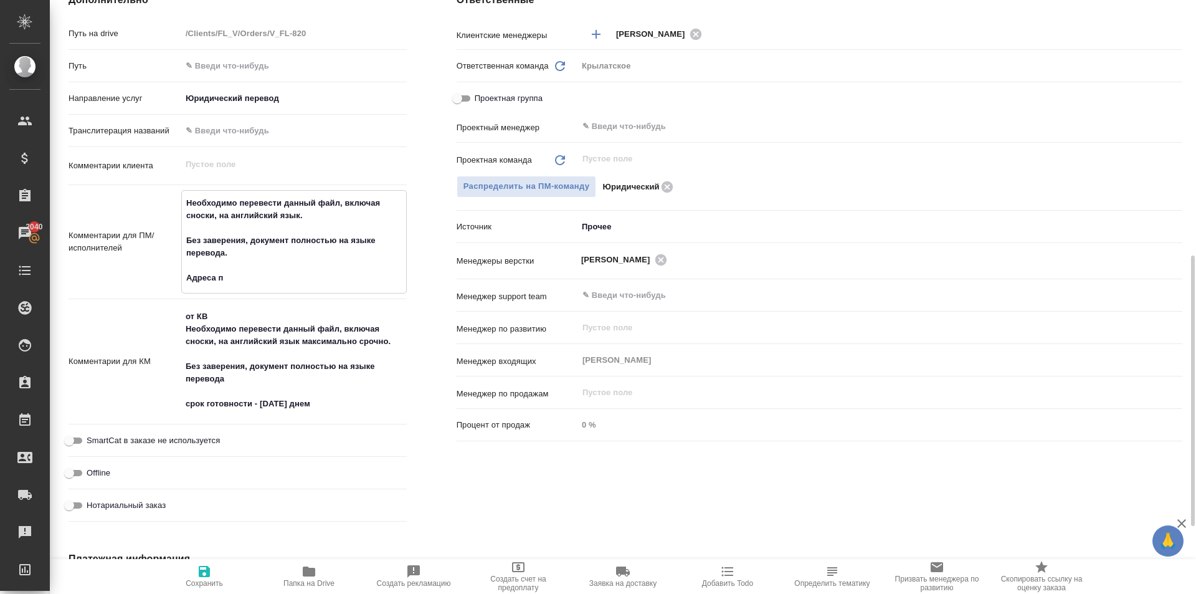
type textarea "x"
type textarea "Необходимо перевести данный файл, включая сноски, на английский язык. Без завер…"
type textarea "x"
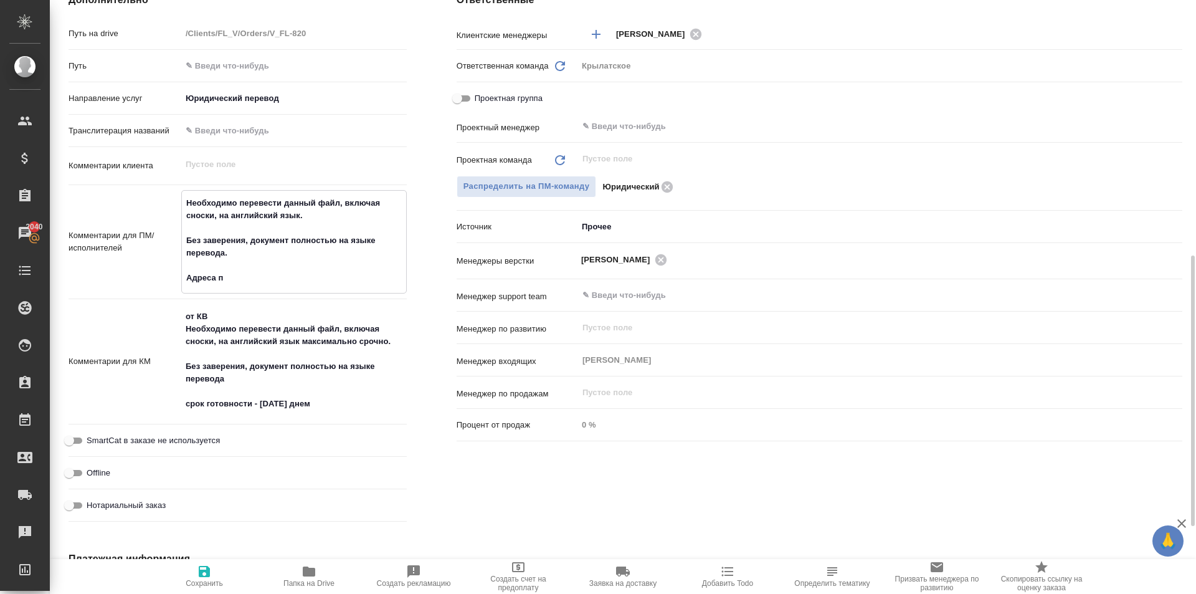
type textarea "x"
type textarea "Необходимо перевести данный файл, включая сноски, на английский язык. Без завер…"
type textarea "x"
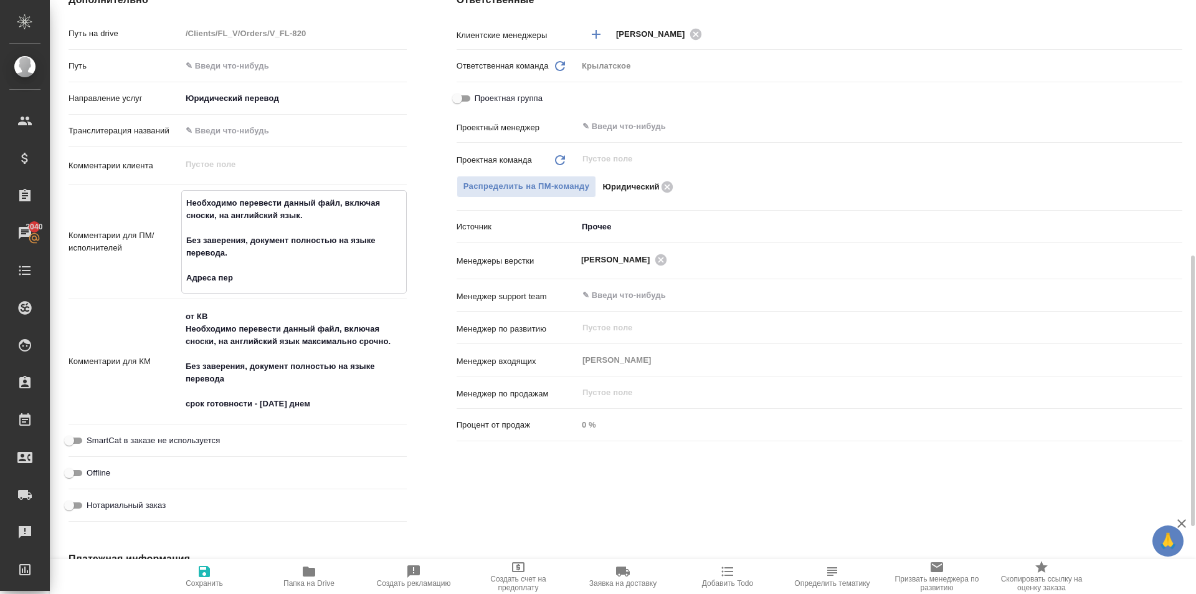
type textarea "x"
type textarea "Необходимо перевести данный файл, включая сноски, на английский язык. Без завер…"
type textarea "x"
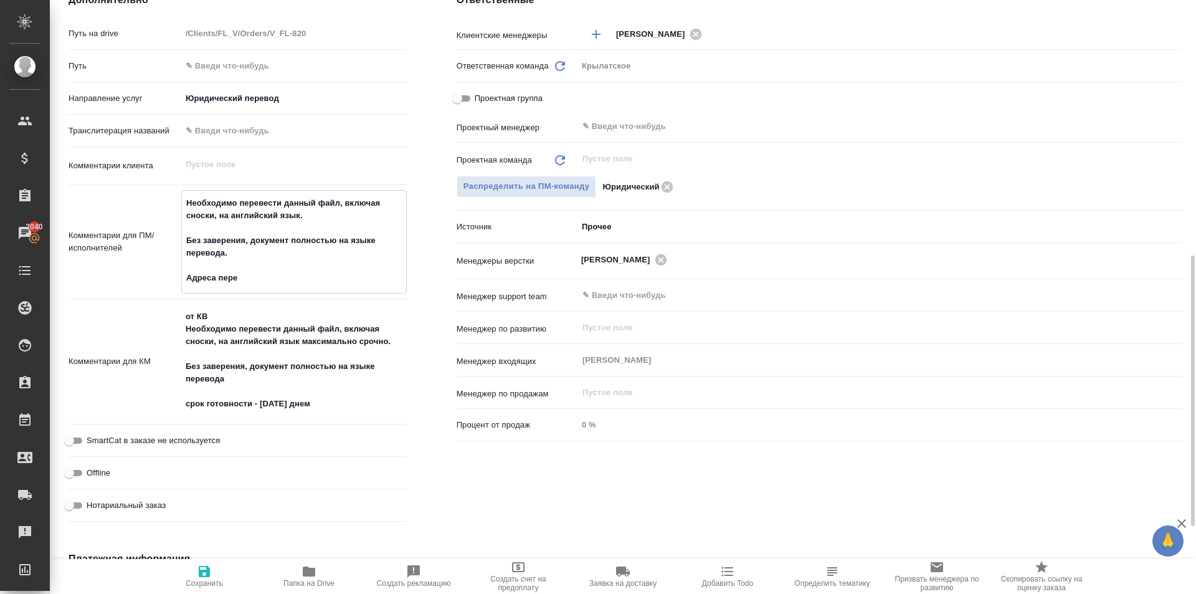
type textarea "Необходимо перевести данный файл, включая сноски, на английский язык. Без завер…"
type textarea "x"
type textarea "Необходимо перевести данный файл, включая сноски, на английский язык. Без завер…"
type textarea "x"
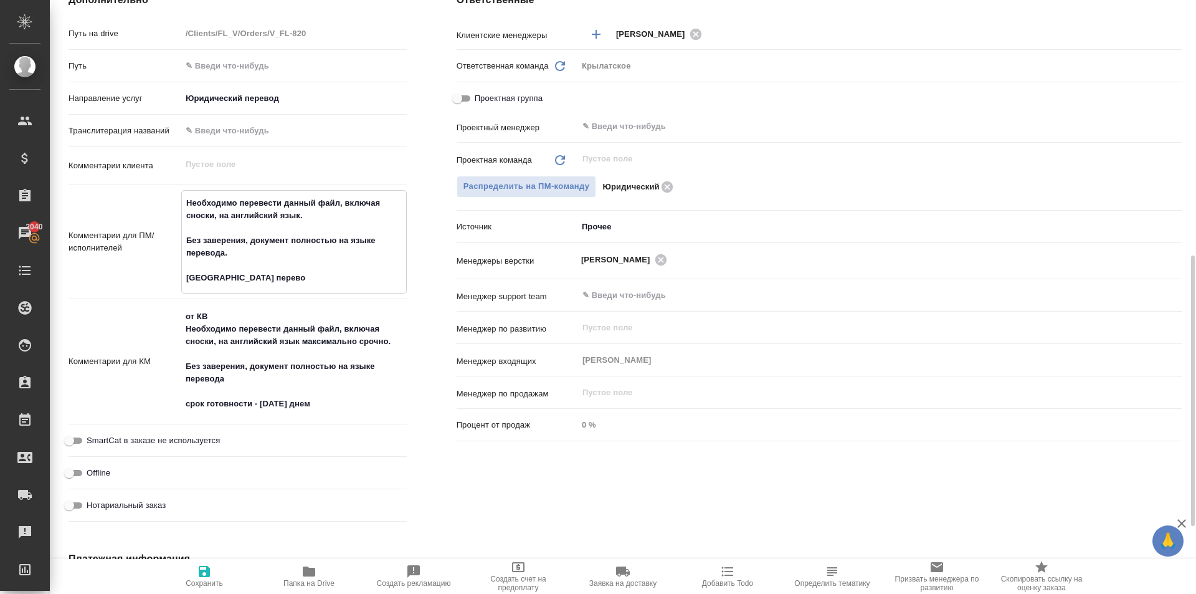
type textarea "x"
type textarea "Необходимо перевести данный файл, включая сноски, на английский язык. Без завер…"
type textarea "x"
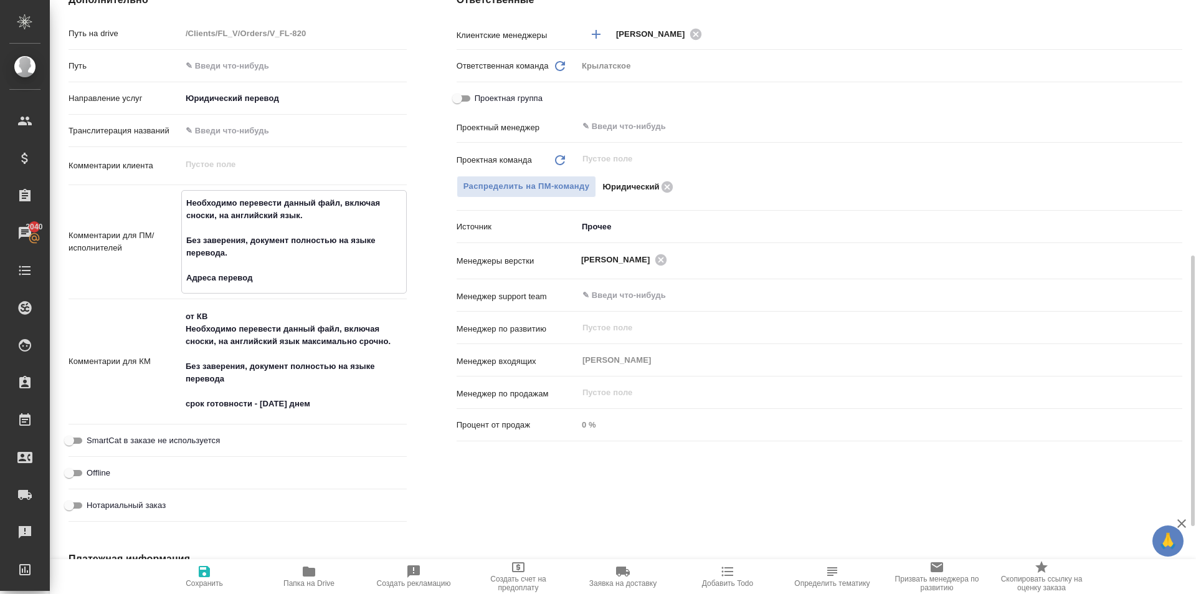
type textarea "x"
type textarea "Необходимо перевести данный файл, включая сноски, на английский язык. Без завер…"
type textarea "x"
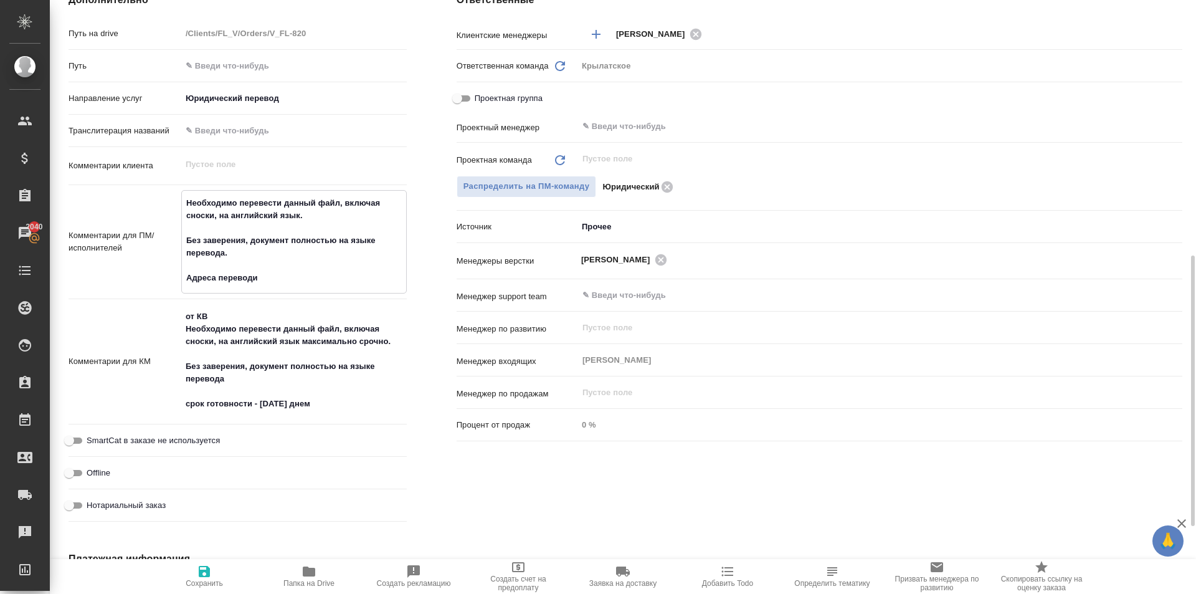
type textarea "x"
type textarea "Необходимо перевести данный файл, включая сноски, на английский язык. Без завер…"
type textarea "x"
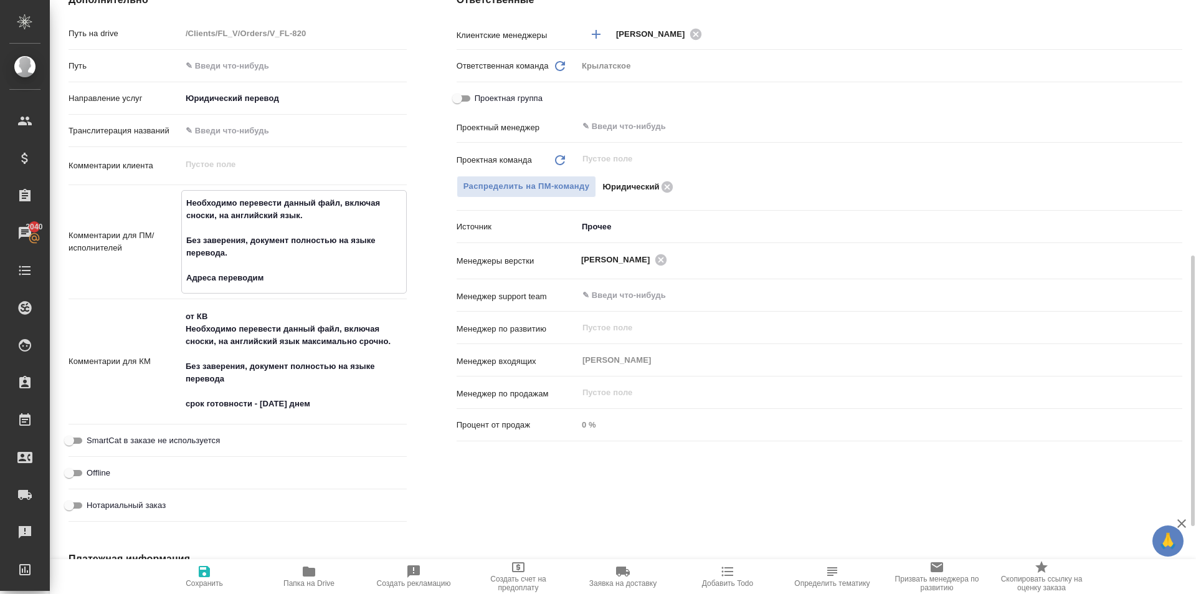
type textarea "Необходимо перевести данный файл, включая сноски, на английский язык. Без завер…"
type textarea "x"
type textarea "Необходимо перевести данный файл, включая сноски, на английский язык. Без завер…"
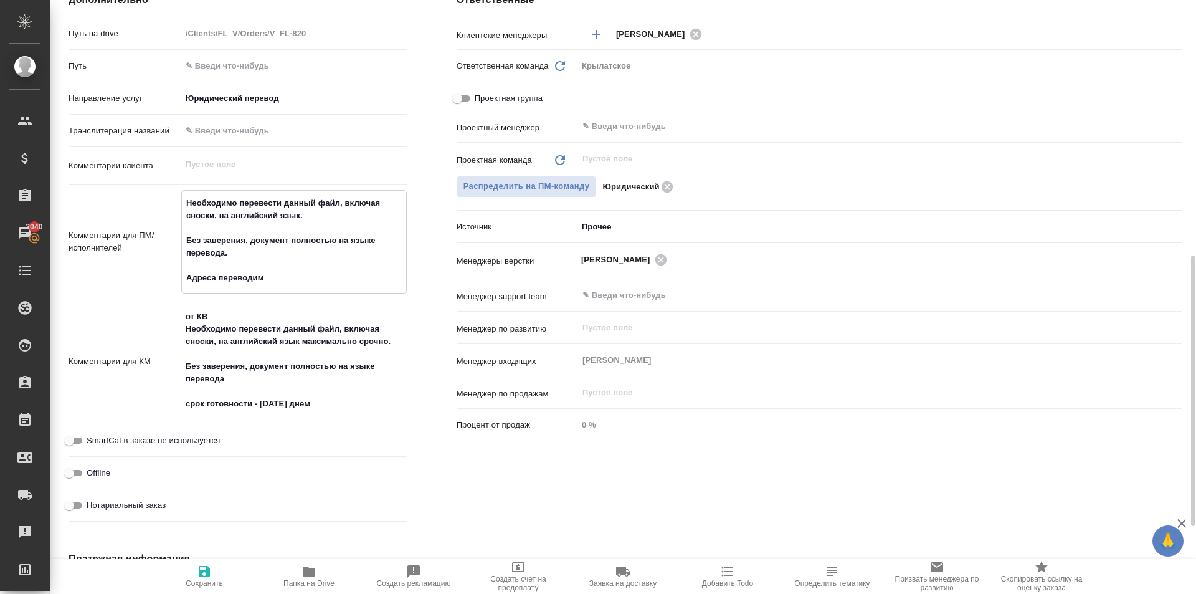
type textarea "x"
type textarea "Необходимо перевести данный файл, включая сноски, на английский язык. Без завер…"
type textarea "x"
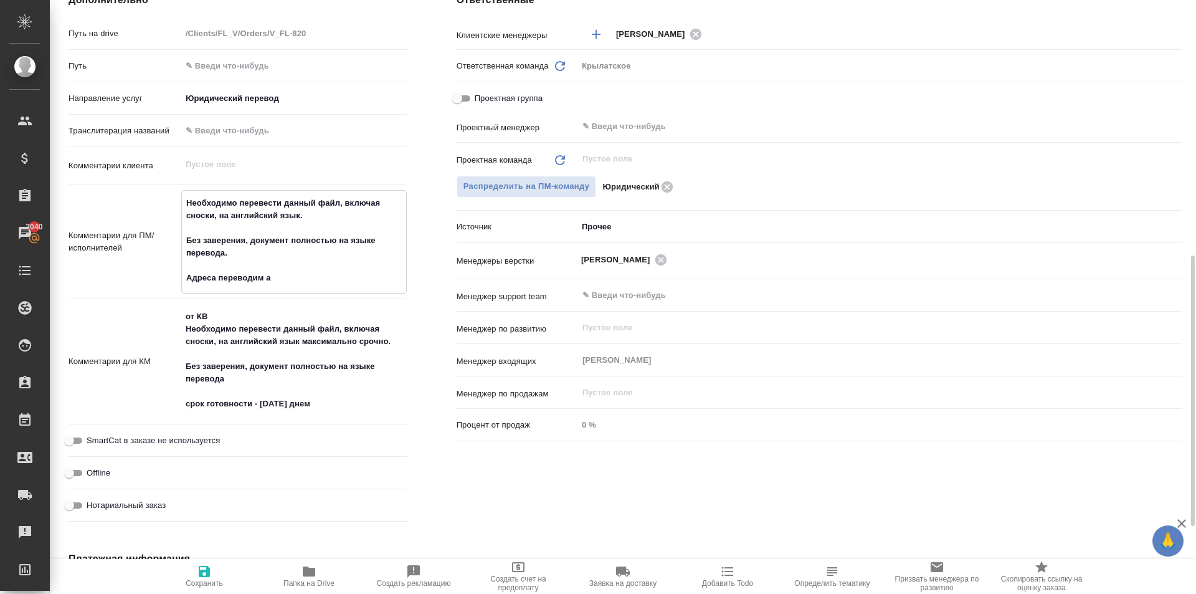
type textarea "x"
type textarea "Необходимо перевести данный файл, включая сноски, на английский язык. Без завер…"
type textarea "x"
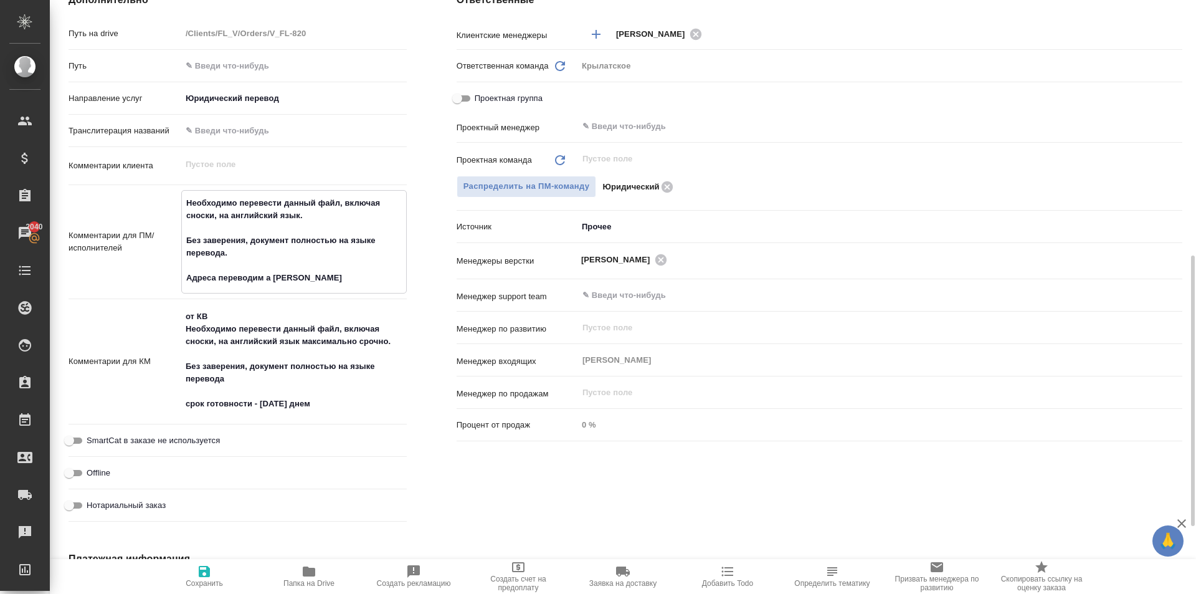
type textarea "x"
type textarea "Необходимо перевести данный файл, включая сноски, на английский язык. Без завер…"
type textarea "x"
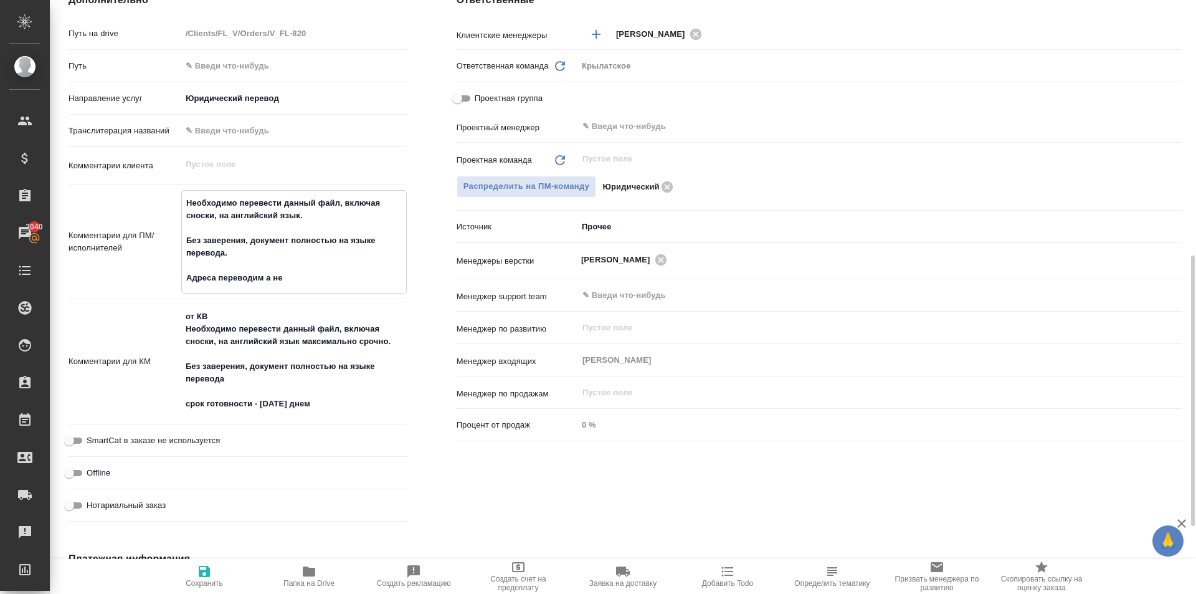
type textarea "Необходимо перевести данный файл, включая сноски, на английский язык. Без завер…"
type textarea "x"
type textarea "Необходимо перевести данный файл, включая сноски, на английский язык. Без завер…"
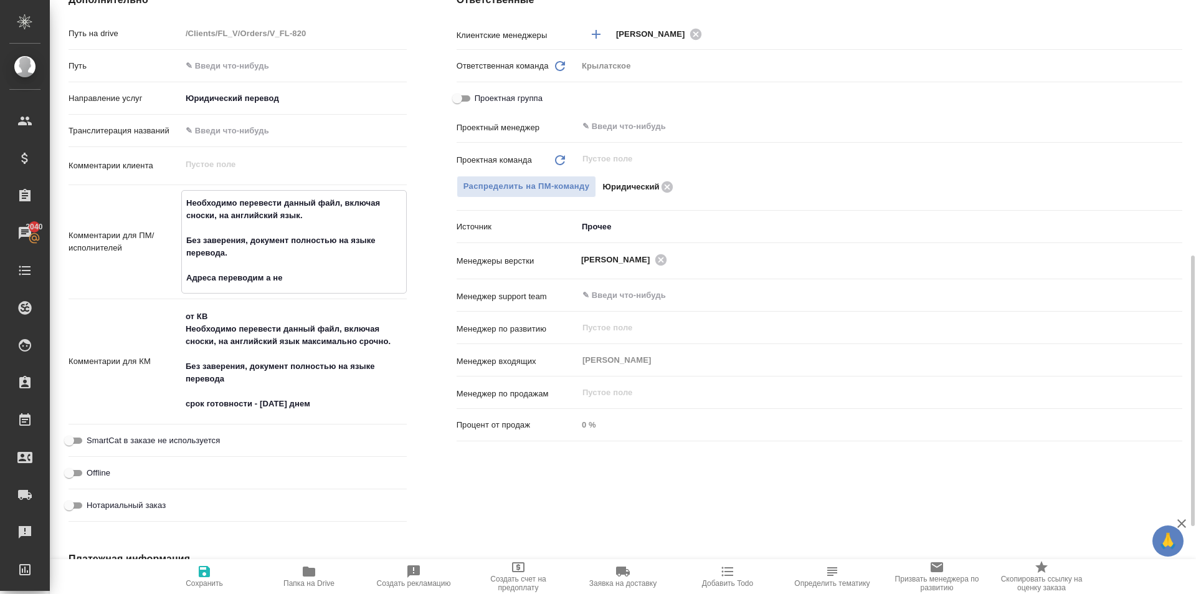
type textarea "x"
type textarea "Необходимо перевести данный файл, включая сноски, на английский язык. Без завер…"
type textarea "x"
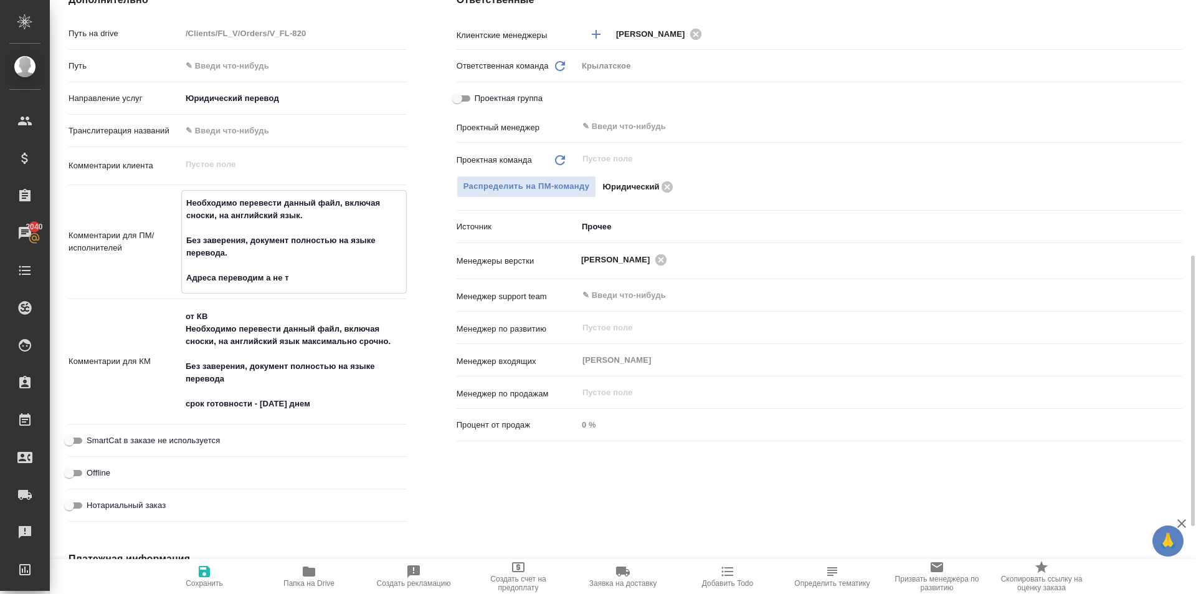
type textarea "x"
type textarea "Необходимо перевести данный файл, включая сноски, на английский язык. Без завер…"
type textarea "x"
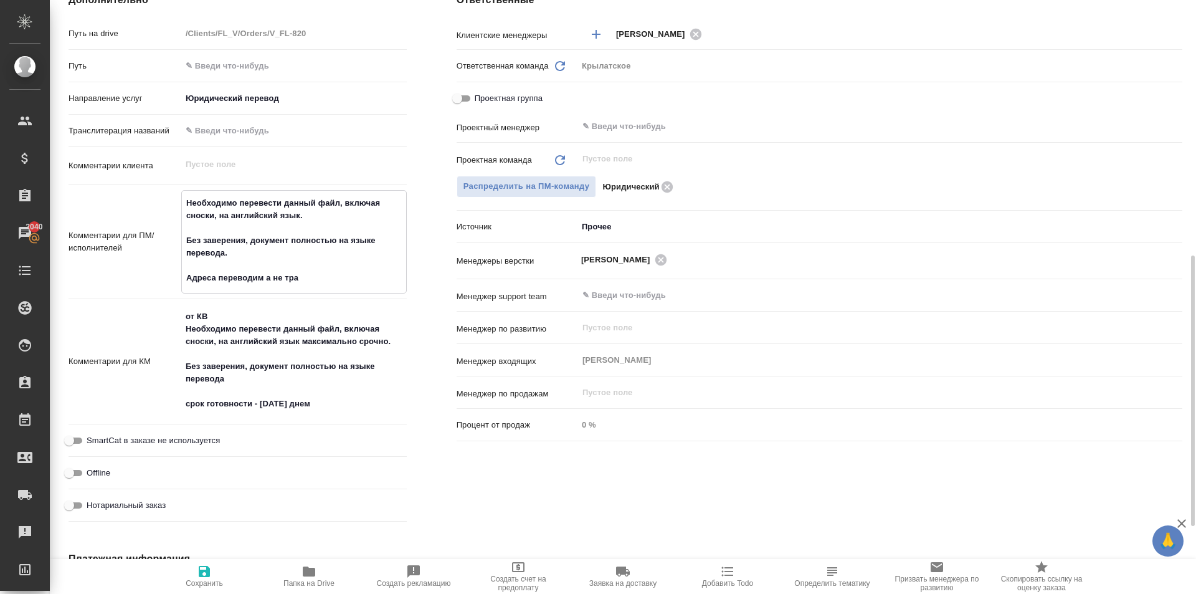
type textarea "Необходимо перевести данный файл, включая сноски, на английский язык. Без завер…"
type textarea "x"
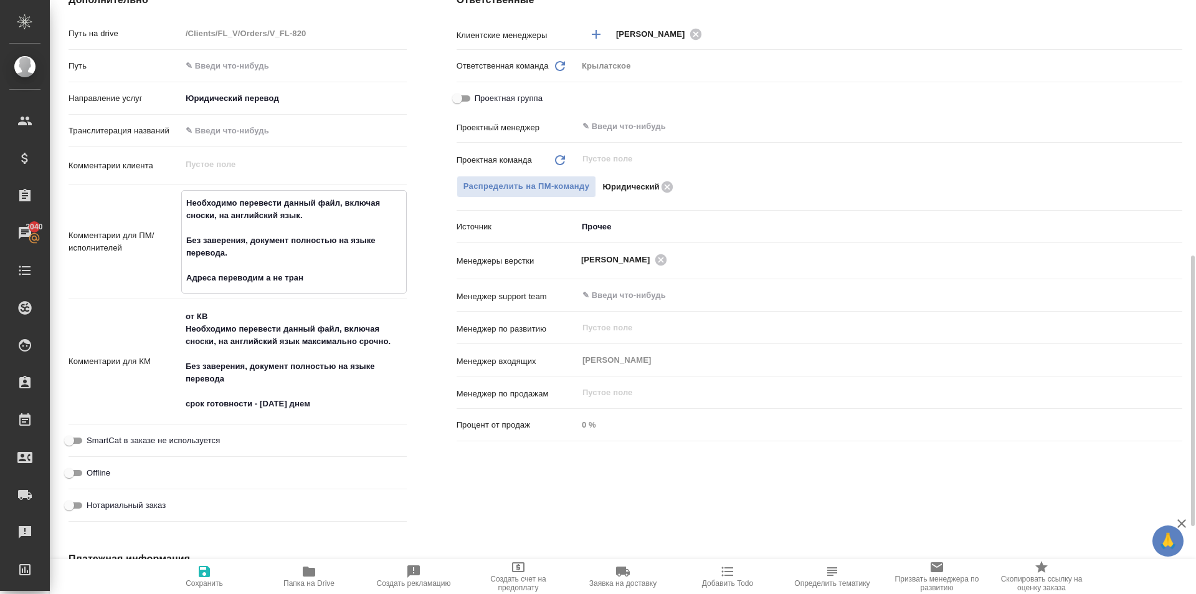
type textarea "Необходимо перевести данный файл, включая сноски, на английский язык. Без завер…"
type textarea "x"
type textarea "Необходимо перевести данный файл, включая сноски, на английский язык. Без завер…"
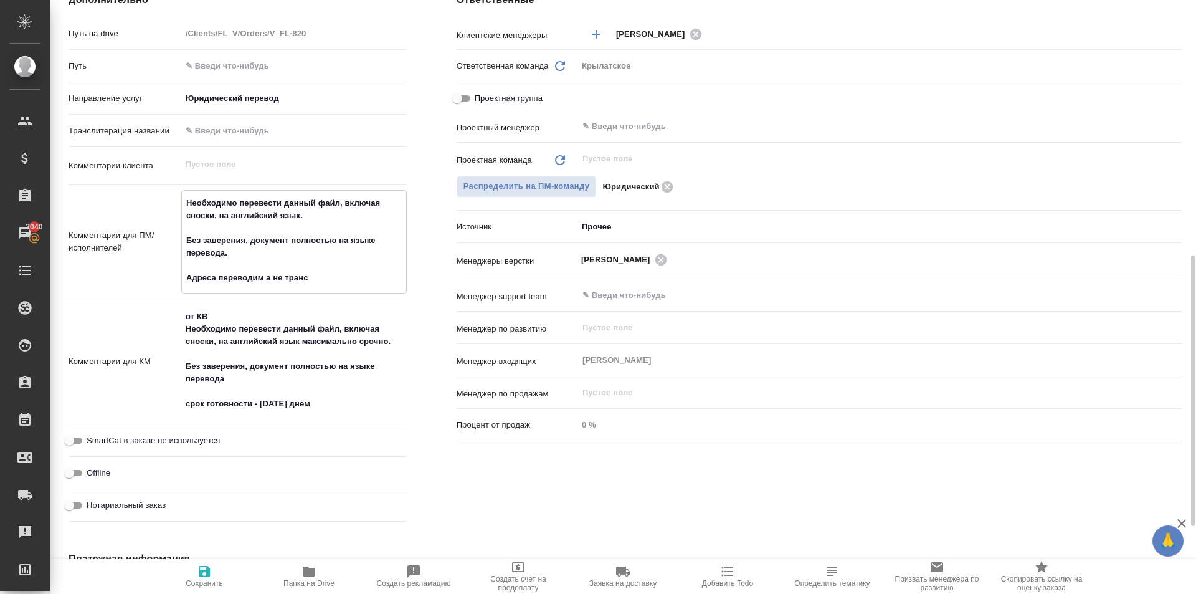
type textarea "x"
type textarea "Необходимо перевести данный файл, включая сноски, на английский язык. Без завер…"
type textarea "x"
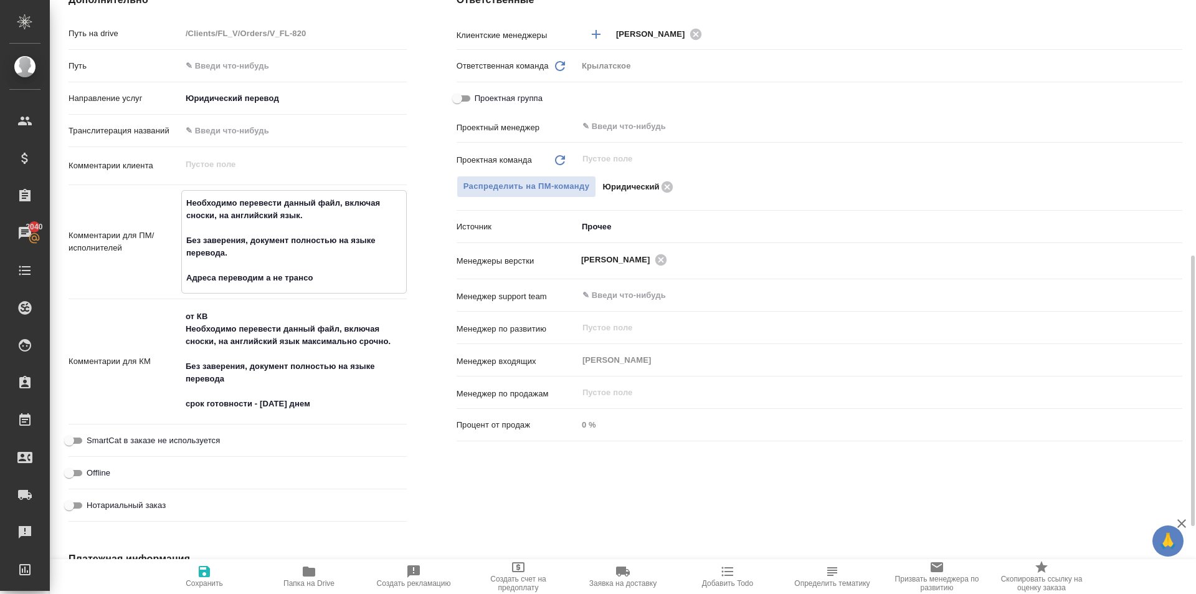
type textarea "x"
type textarea "Необходимо перевести данный файл, включая сноски, на английский язык. Без завер…"
type textarea "x"
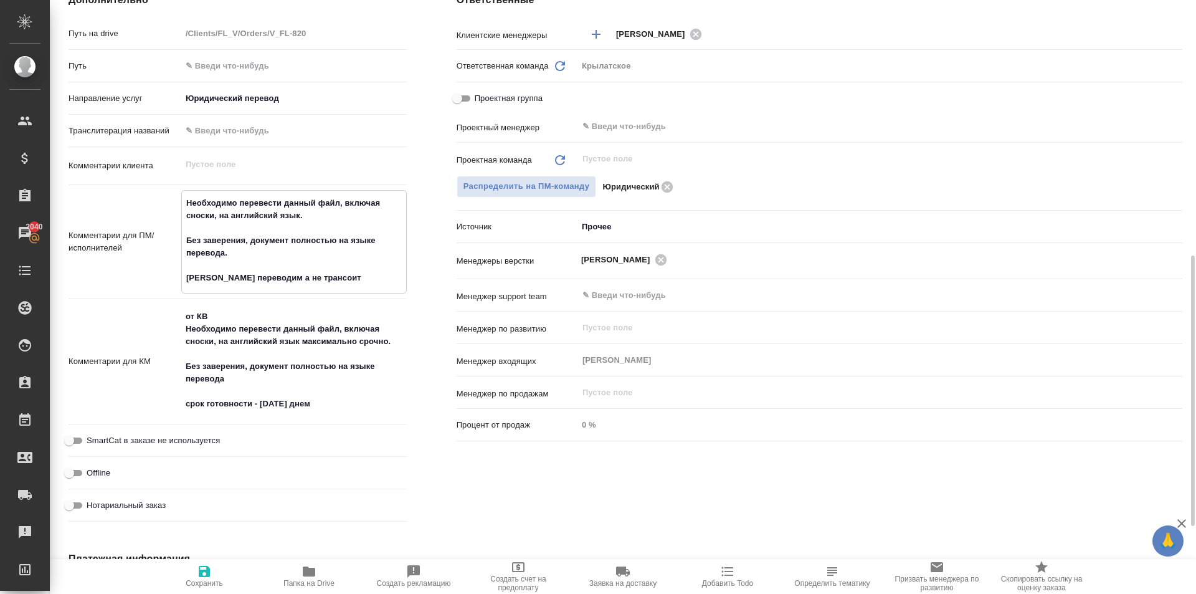
type textarea "Необходимо перевести данный файл, включая сноски, на английский язык. Без завер…"
type textarea "x"
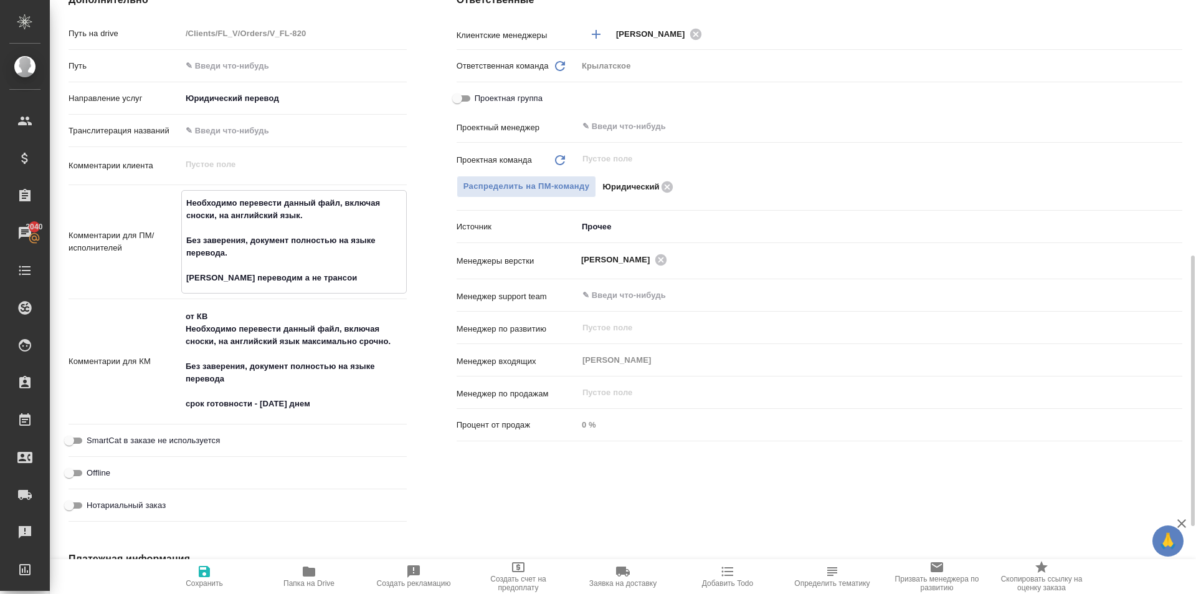
type textarea "Необходимо перевести данный файл, включая сноски, на английский язык. Без завер…"
type textarea "x"
type textarea "Необходимо перевести данный файл, включая сноски, на английский язык. Без завер…"
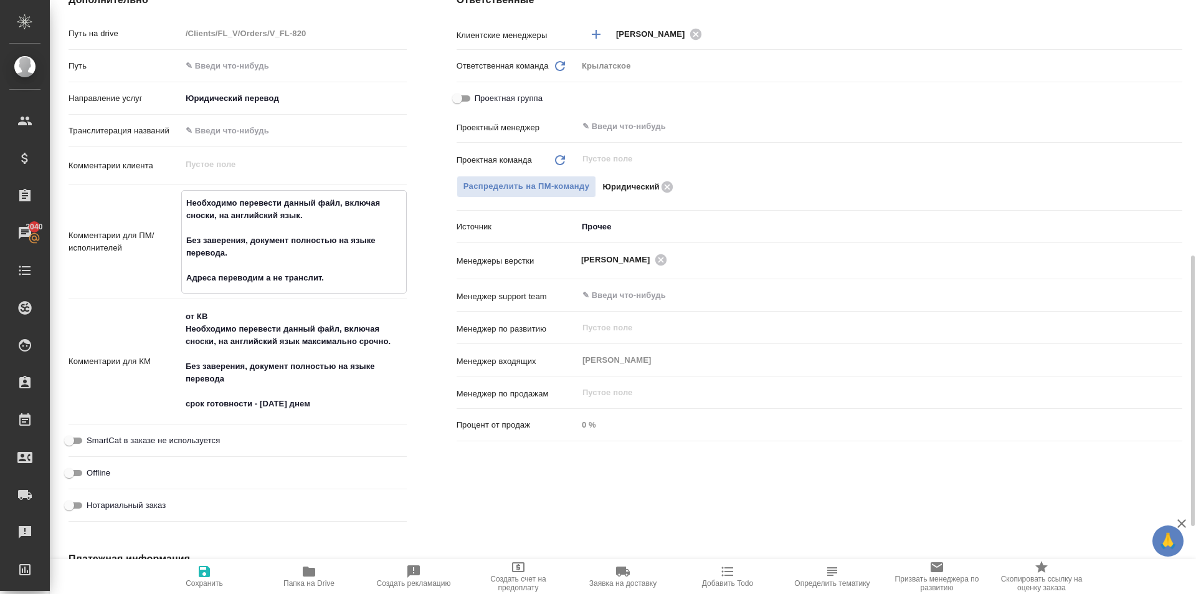
click at [202, 574] on icon "button" at bounding box center [204, 571] width 11 height 11
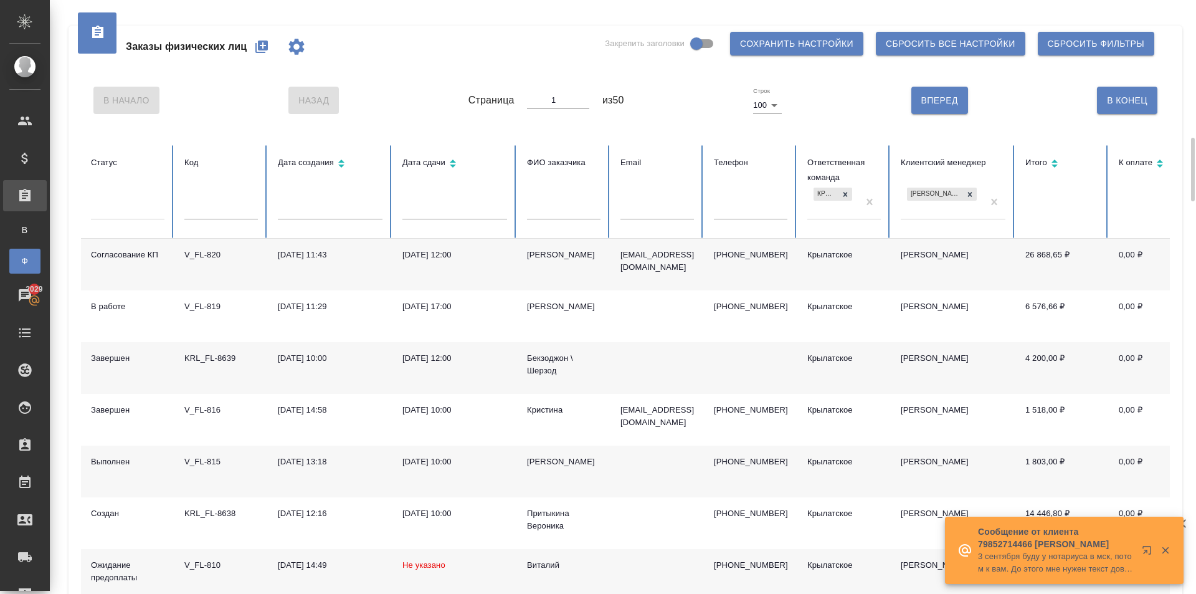
scroll to position [125, 0]
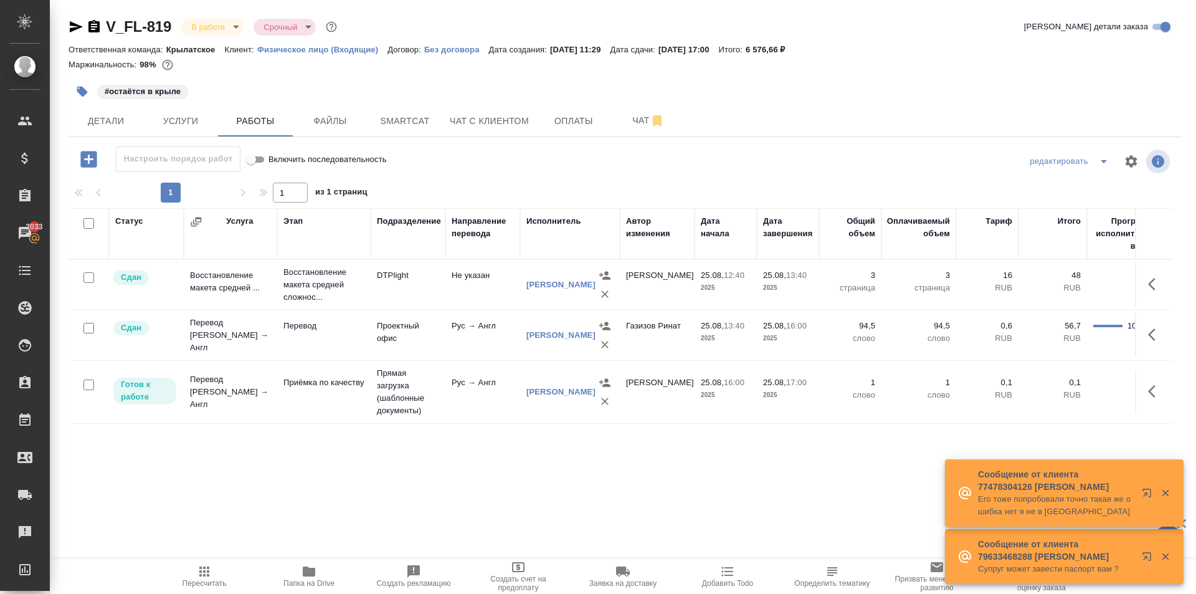
click at [196, 581] on span "Пересчитать" at bounding box center [205, 583] width 44 height 9
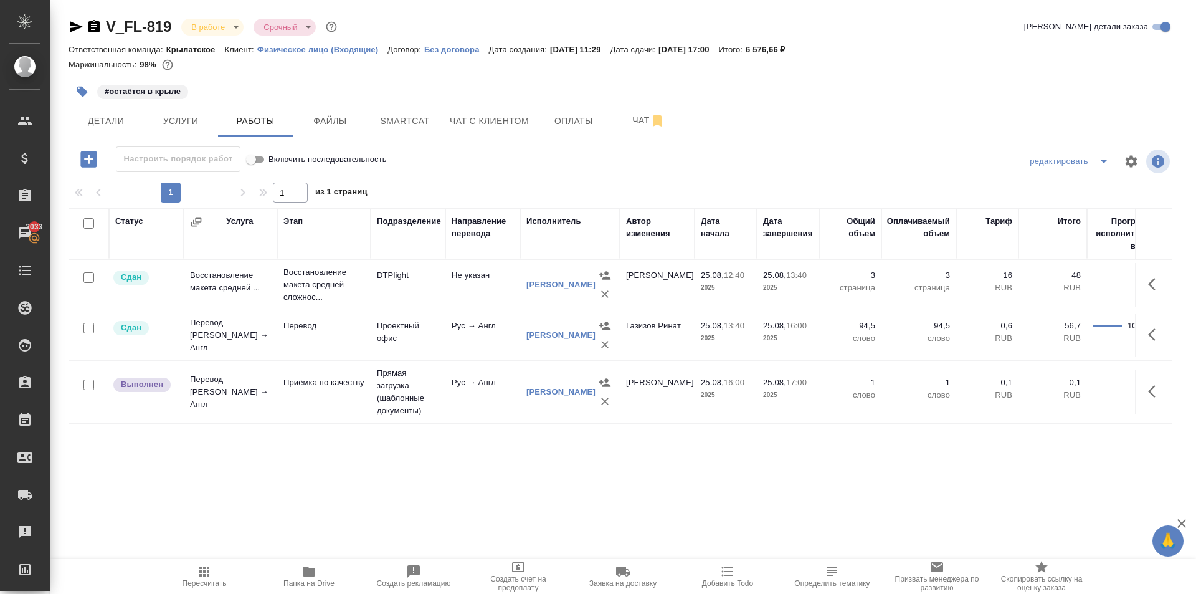
click at [1148, 391] on icon "button" at bounding box center [1155, 391] width 15 height 15
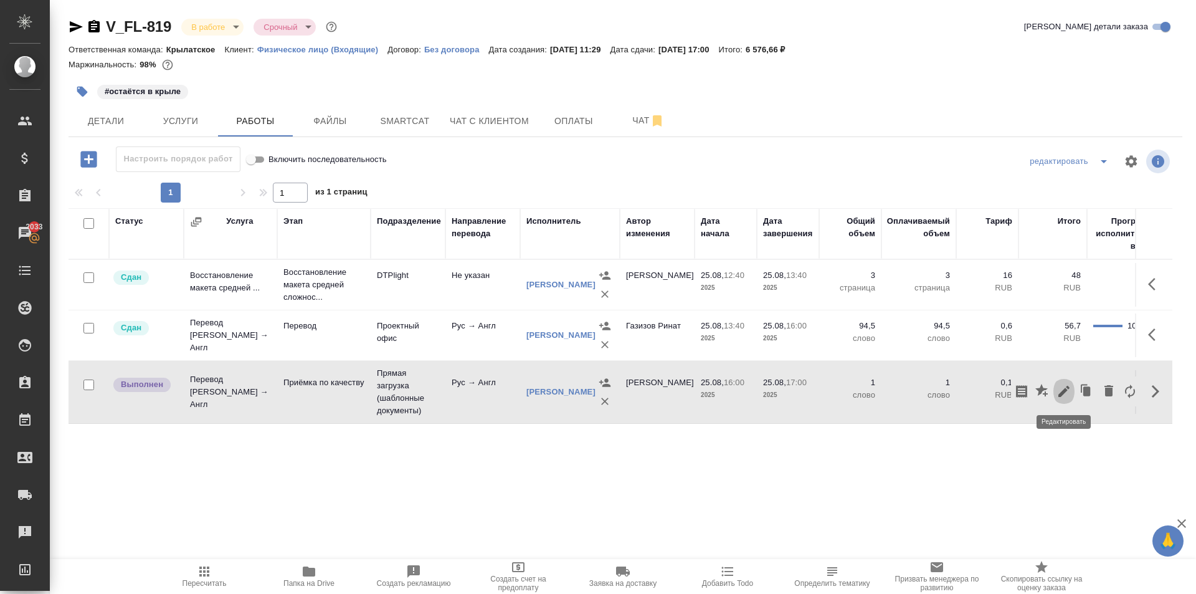
click at [1060, 393] on button "button" at bounding box center [1064, 391] width 21 height 30
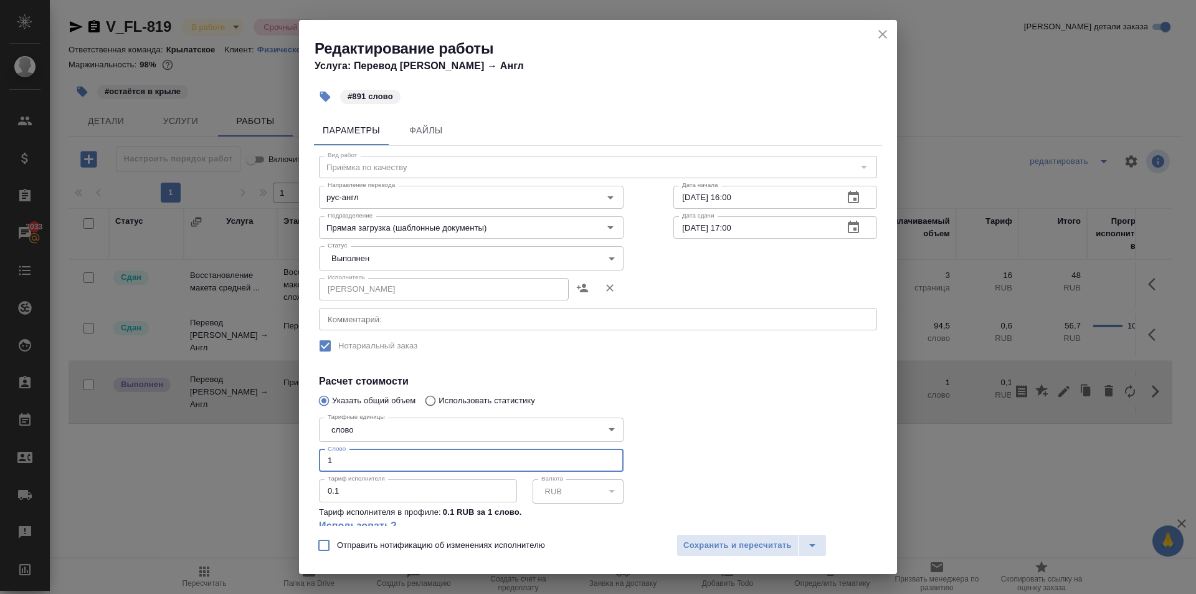
drag, startPoint x: 383, startPoint y: 469, endPoint x: 302, endPoint y: 454, distance: 82.4
click at [303, 455] on div "Параметры Файлы Вид работ Приёмка по качеству Вид работ Направление перевода ру…" at bounding box center [598, 318] width 598 height 416
type input "891"
click at [408, 270] on body "🙏 .cls-1 fill:#fff; AWATERA Kasymov Timur Клиенты Спецификации Заказы 2033 Чаты…" at bounding box center [598, 297] width 1196 height 594
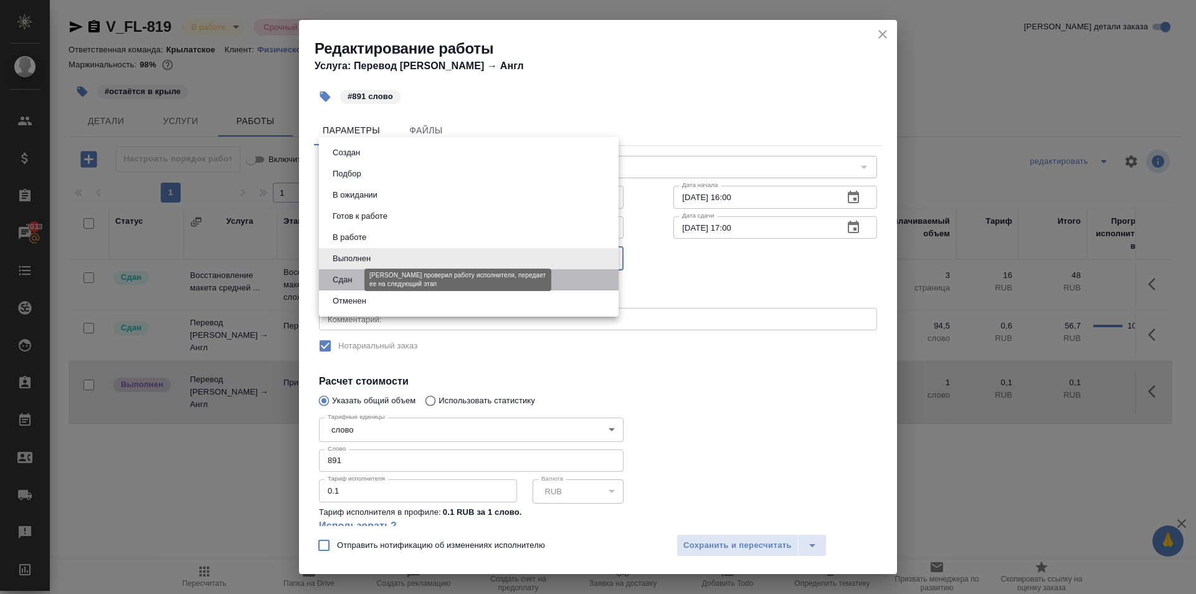
click at [349, 280] on button "Сдан" at bounding box center [342, 280] width 27 height 14
type input "closed"
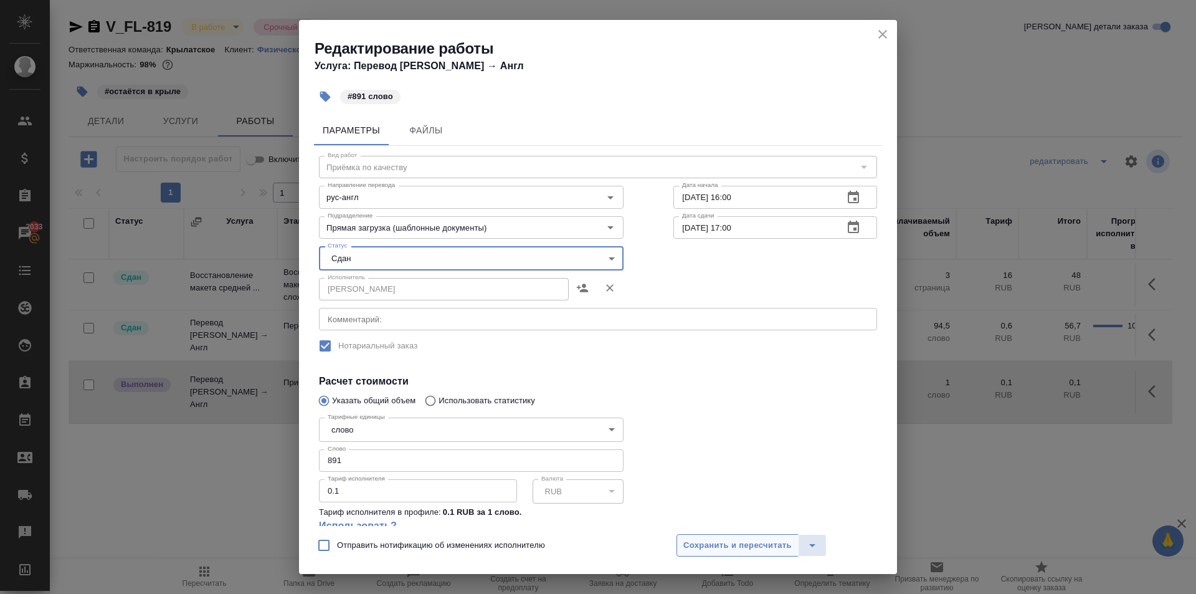
click at [684, 541] on span "Сохранить и пересчитать" at bounding box center [737, 545] width 108 height 14
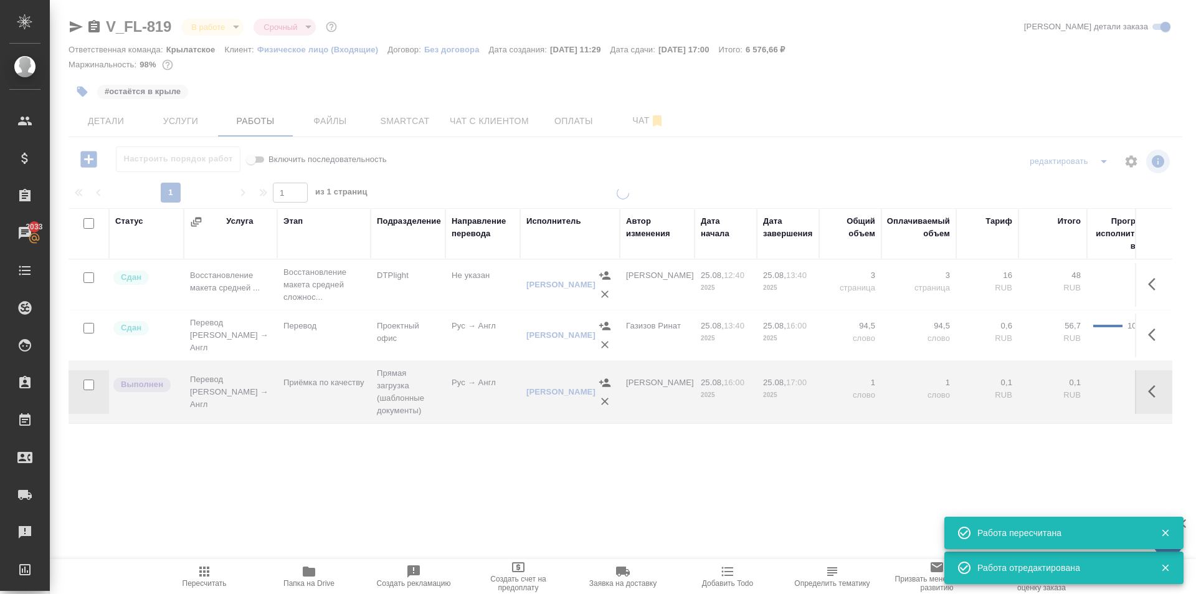
click at [193, 572] on span "Пересчитать" at bounding box center [205, 576] width 90 height 24
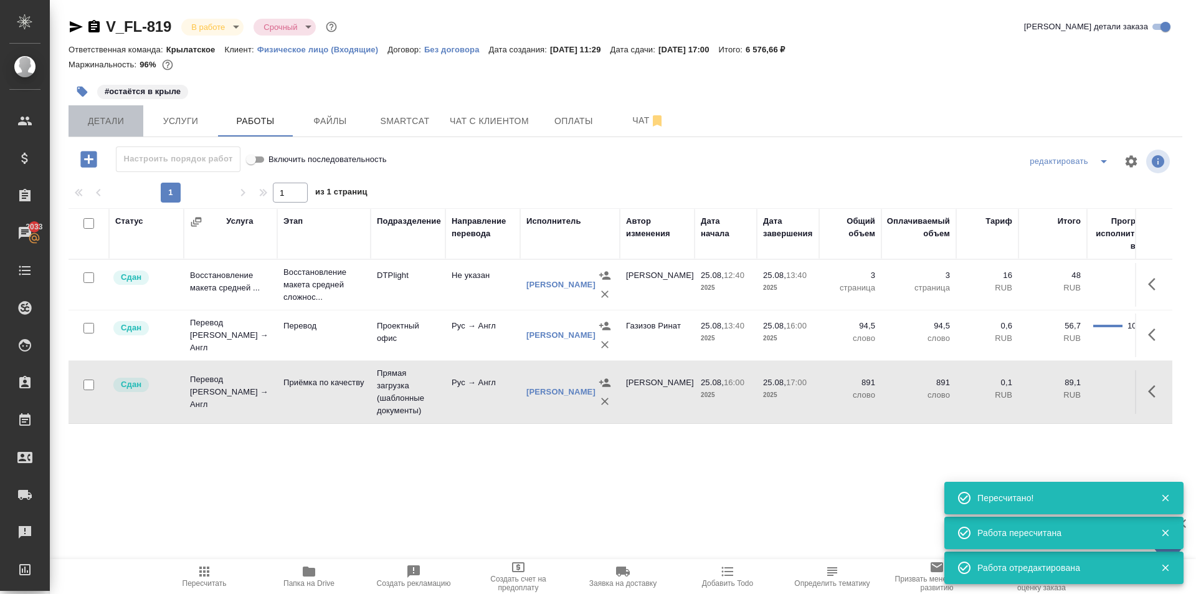
click at [112, 132] on button "Детали" at bounding box center [106, 120] width 75 height 31
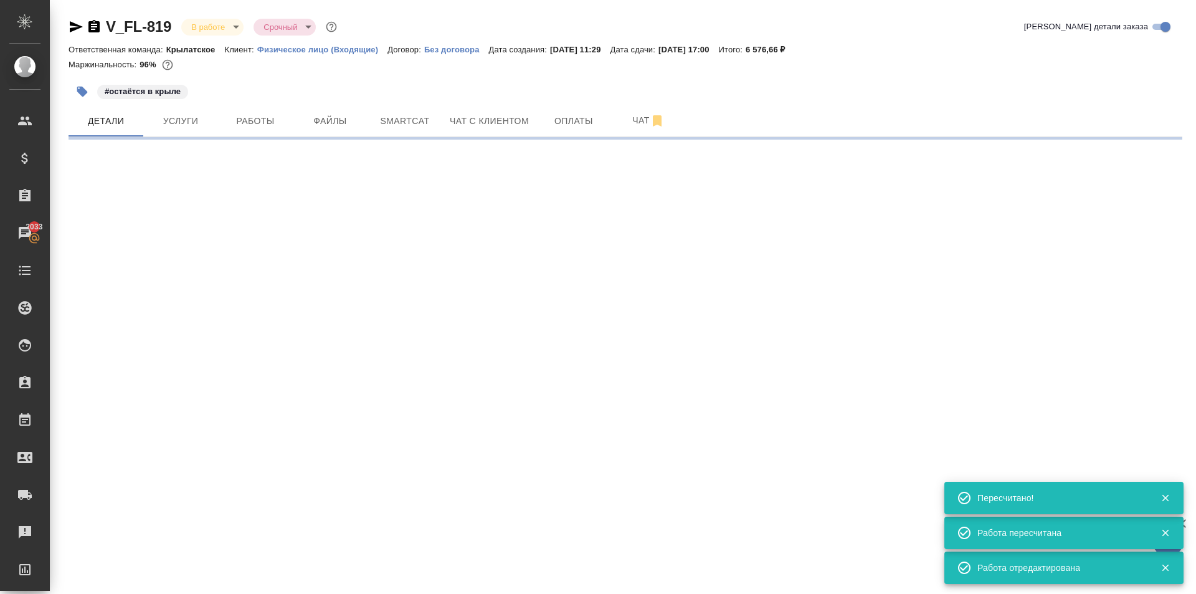
select select "RU"
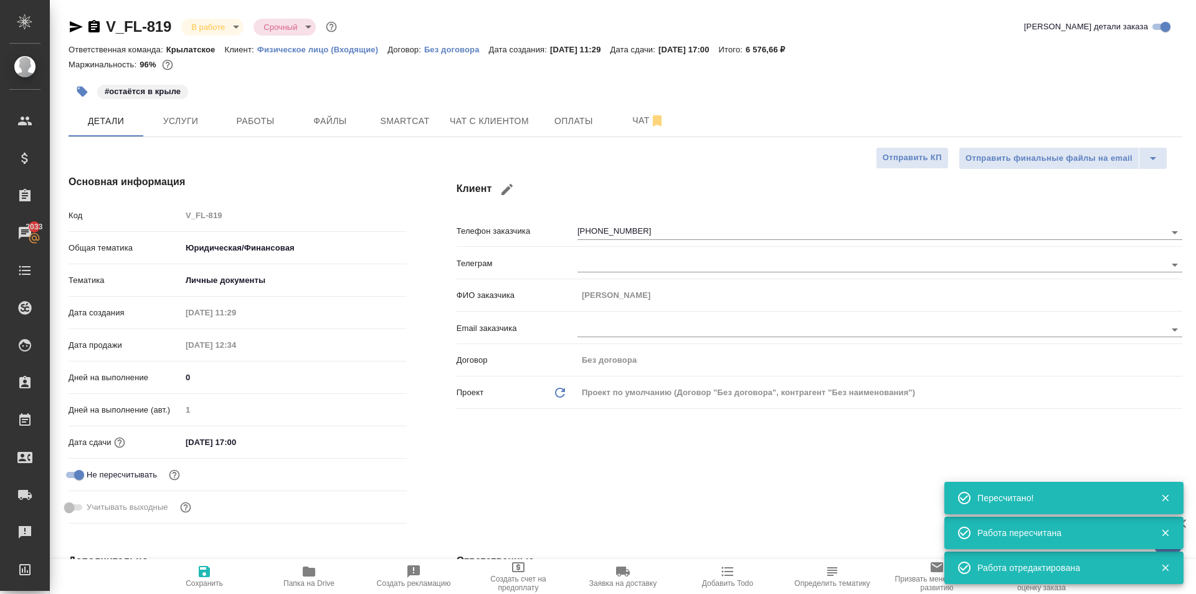
type textarea "x"
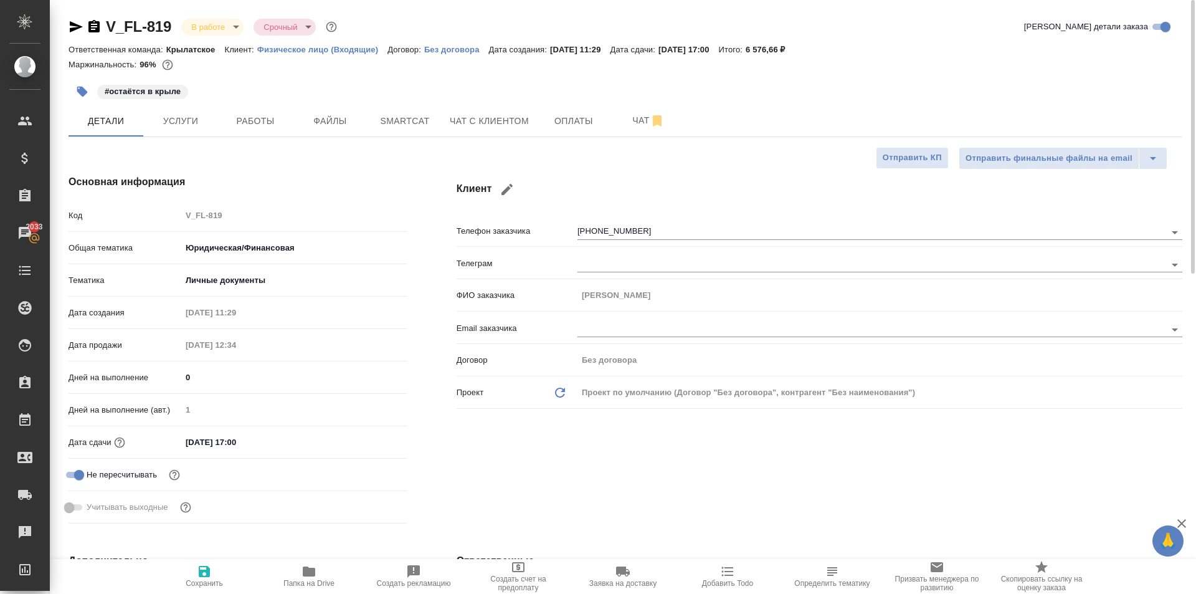
type textarea "x"
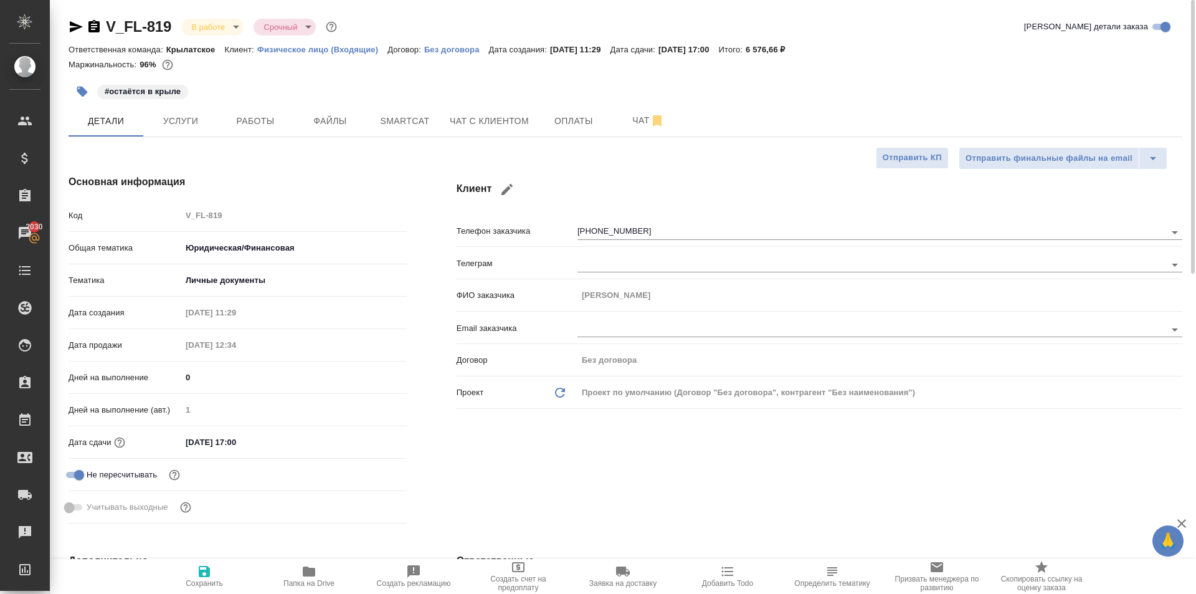
type textarea "x"
click at [526, 128] on button "Чат с клиентом" at bounding box center [489, 120] width 94 height 31
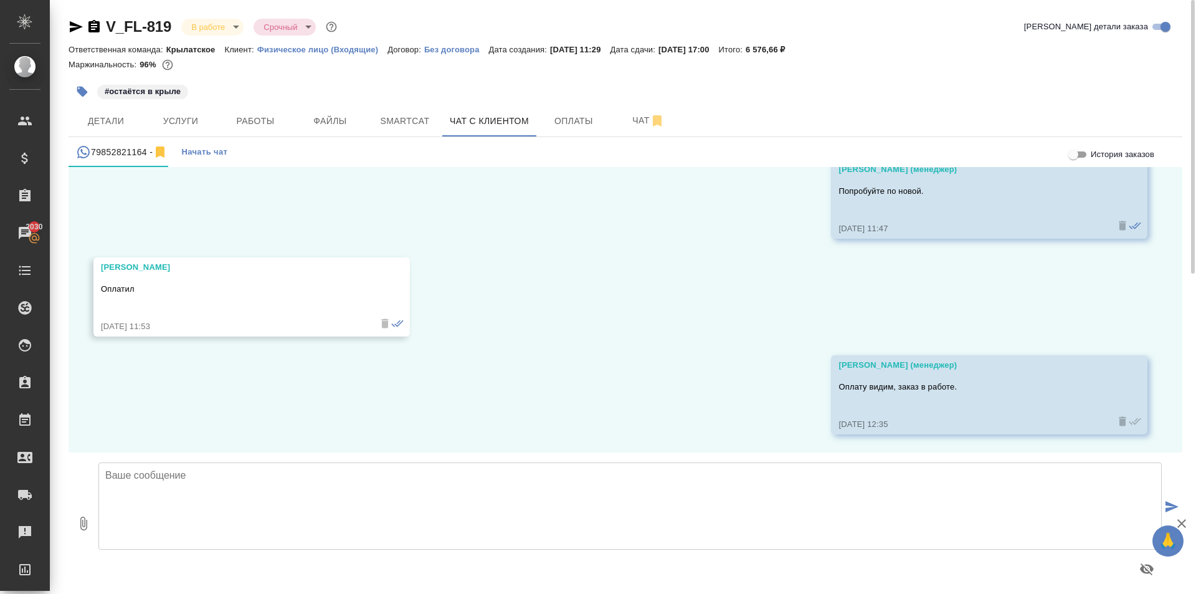
scroll to position [1966, 0]
click at [177, 517] on textarea at bounding box center [630, 505] width 1064 height 87
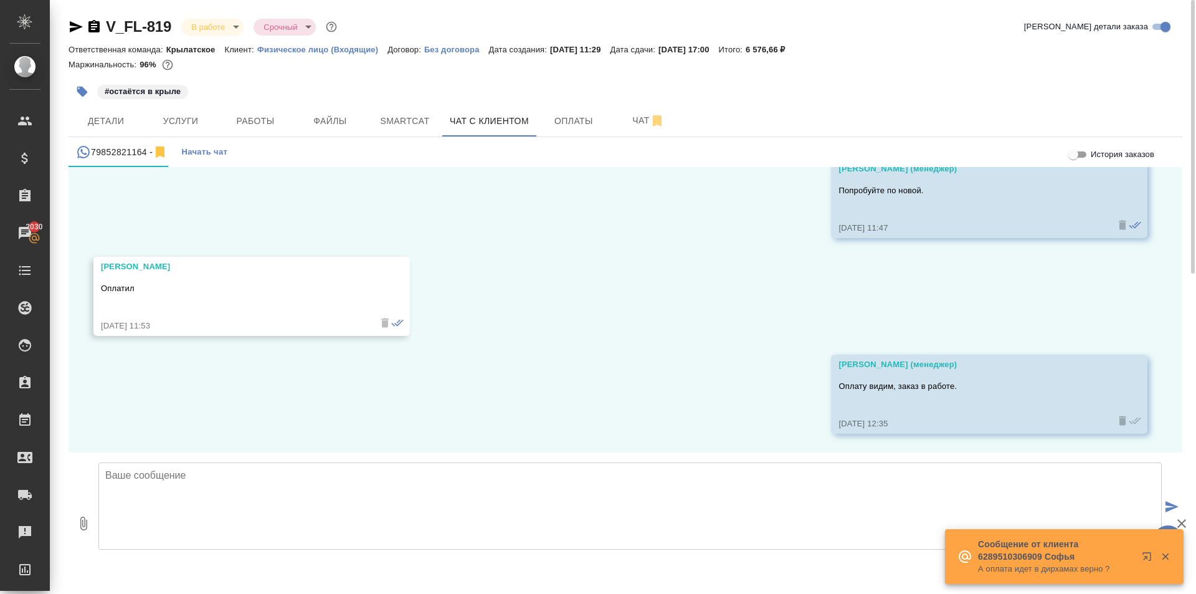
click at [314, 390] on div "25.08, понедельник Касаткина Александра (менеджер) Александр, добрый день! Напр…" at bounding box center [626, 309] width 1114 height 285
click at [88, 516] on icon "button" at bounding box center [83, 523] width 15 height 15
type input "C:\fakepath\2023_3НДФЛ _743682 скан(en).pdf"
click at [258, 489] on textarea at bounding box center [630, 505] width 1064 height 87
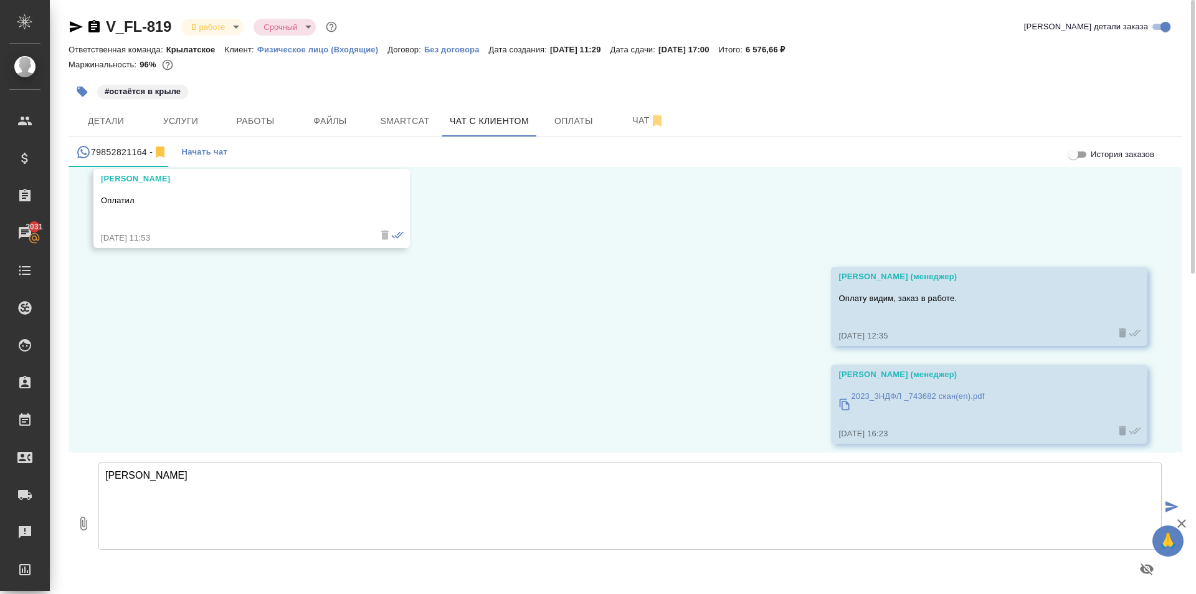
scroll to position [2064, 0]
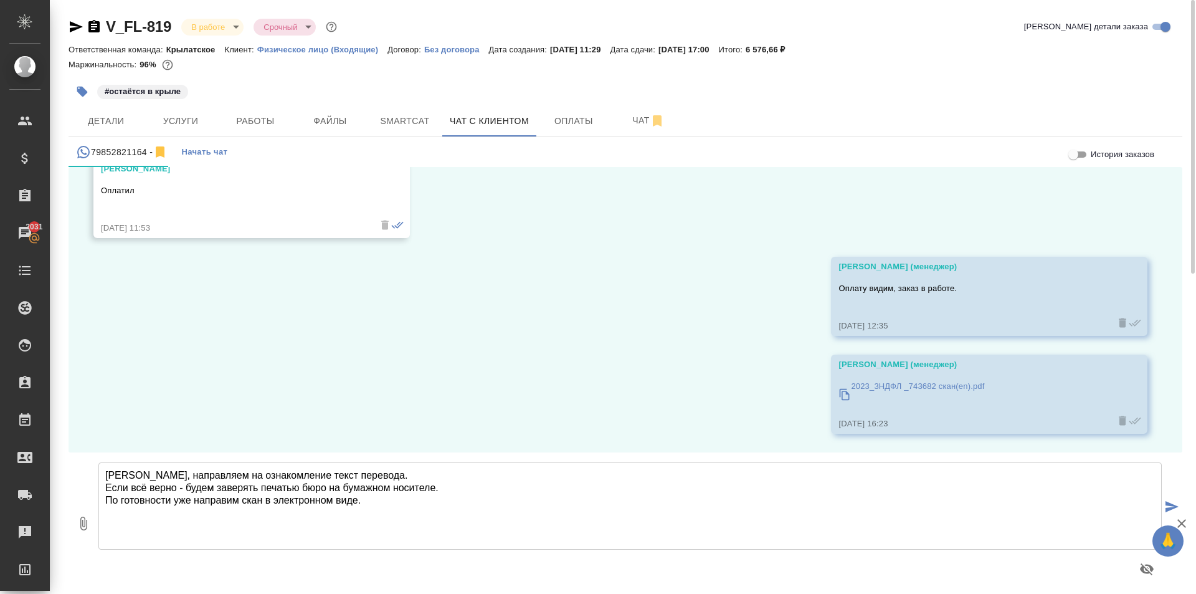
type textarea "Александр, направляем на ознакомление текст перевода. Если всё верно - будем за…"
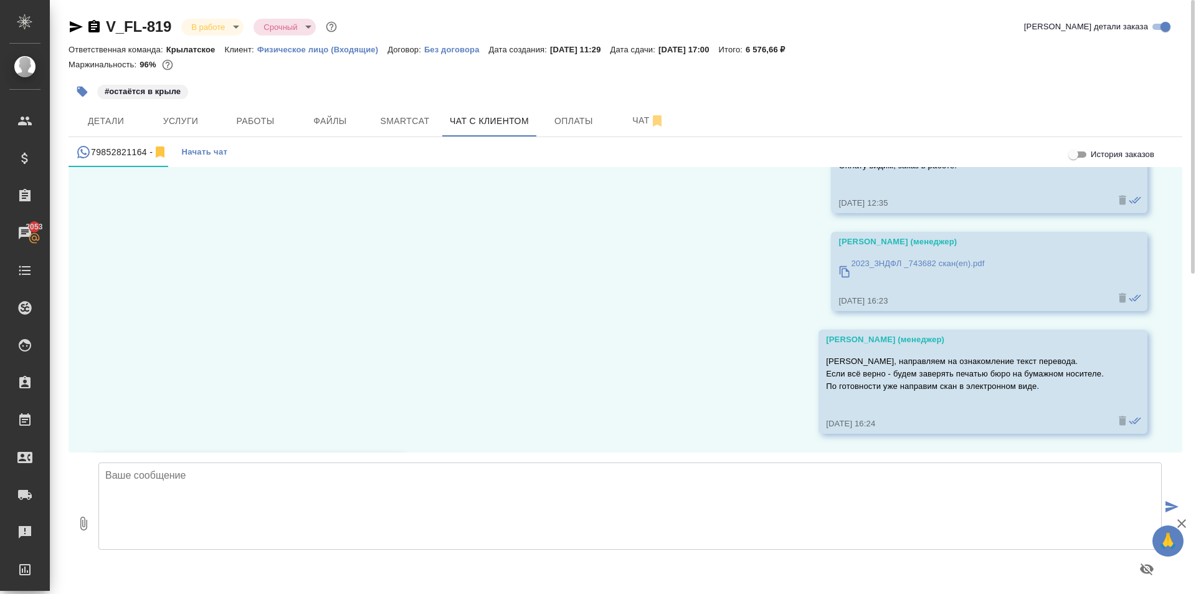
scroll to position [2284, 0]
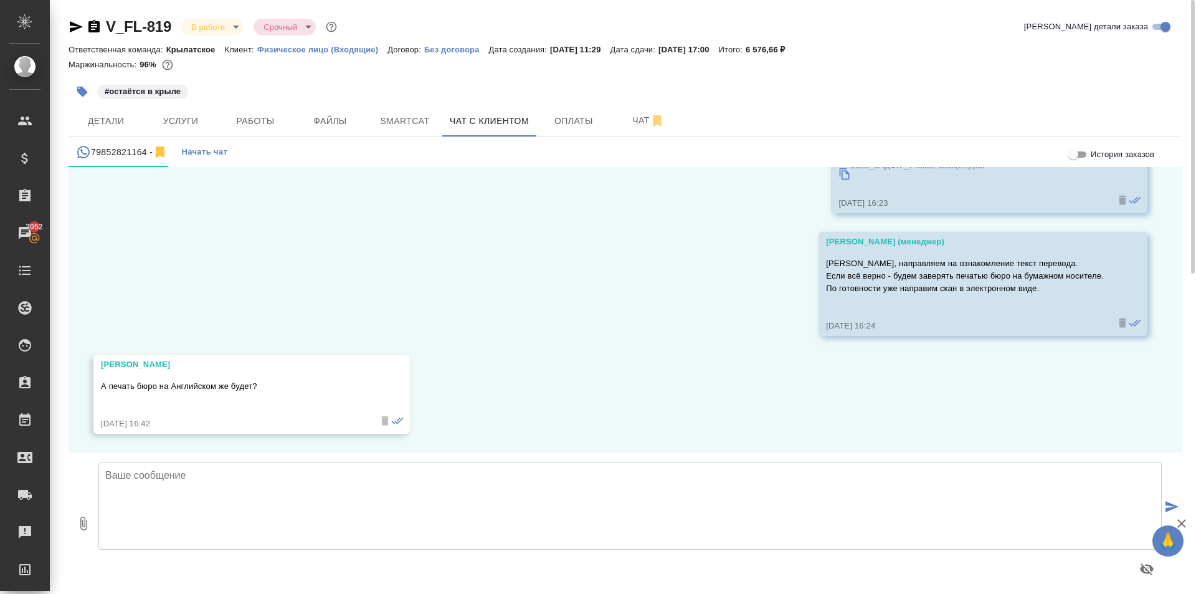
click at [186, 493] on textarea at bounding box center [630, 505] width 1064 height 87
type textarea "Печать на русском языке, но рядом текст печати на английском языке. Пример во в…"
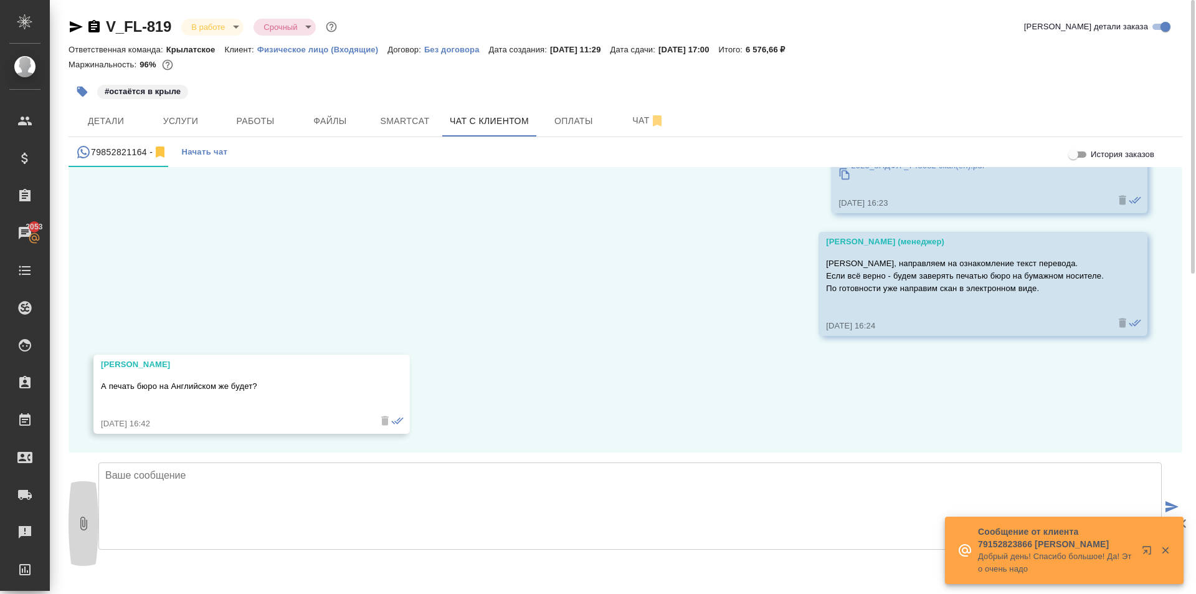
click at [85, 529] on icon "button" at bounding box center [83, 524] width 7 height 14
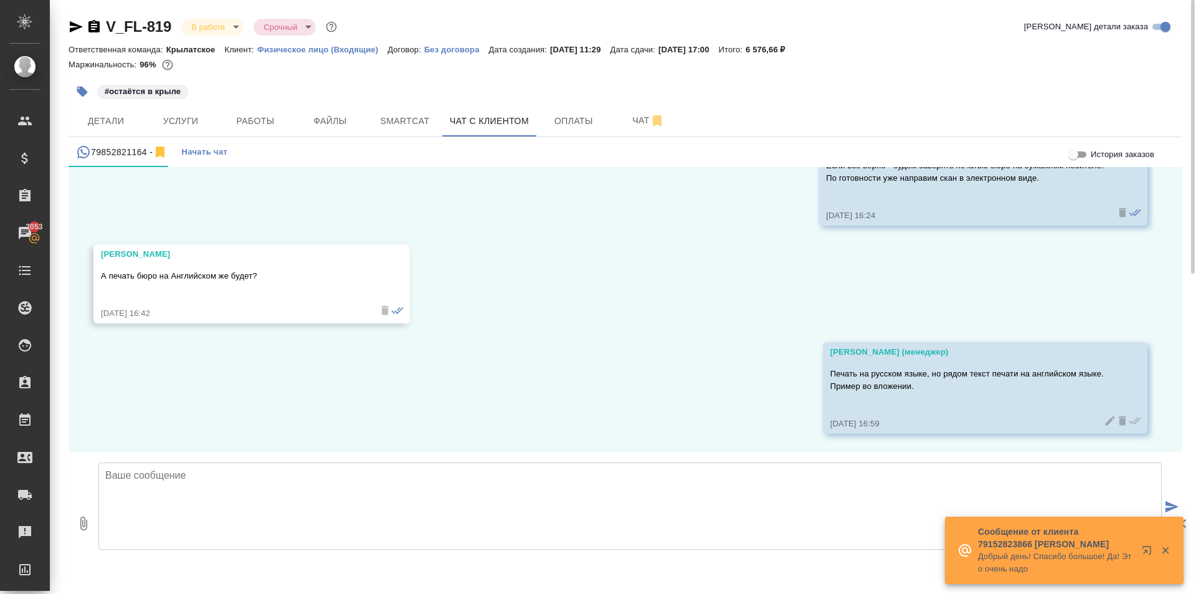
type input "C:\fakepath\образец Печатью бюро.pdf"
click at [267, 485] on textarea at bounding box center [630, 505] width 1064 height 87
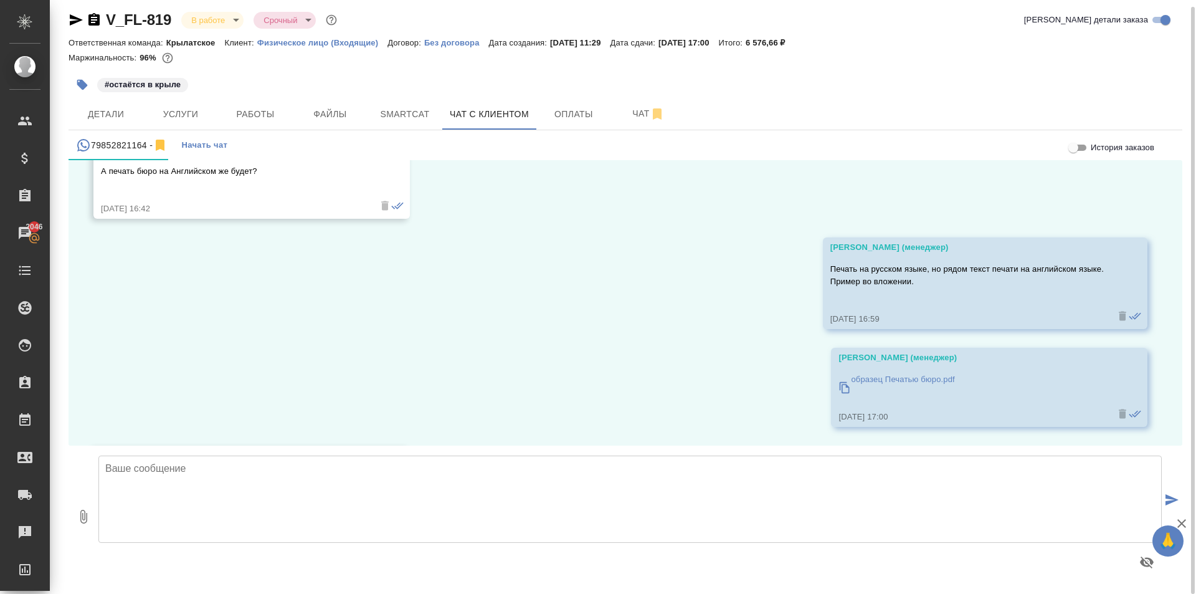
scroll to position [2590, 0]
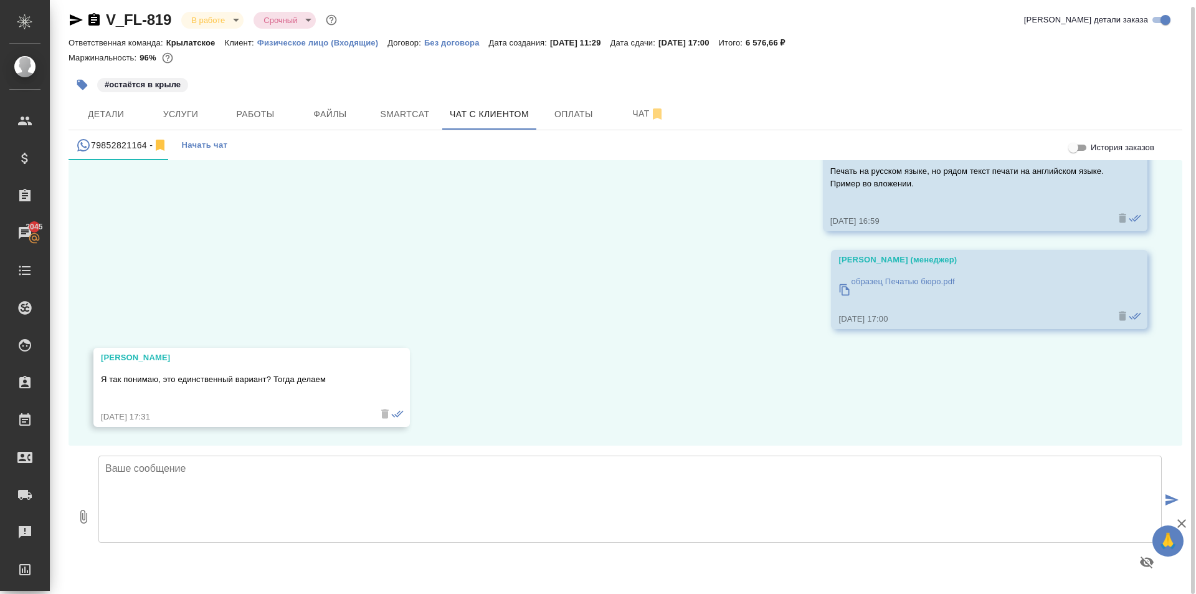
click at [317, 480] on textarea at bounding box center [630, 498] width 1064 height 87
click at [251, 499] on textarea at bounding box center [630, 498] width 1064 height 87
type textarea "Скан готов."
click at [76, 512] on icon "button" at bounding box center [83, 516] width 15 height 15
type input "C:\fakepath\doc04271620250825175848.pdf"
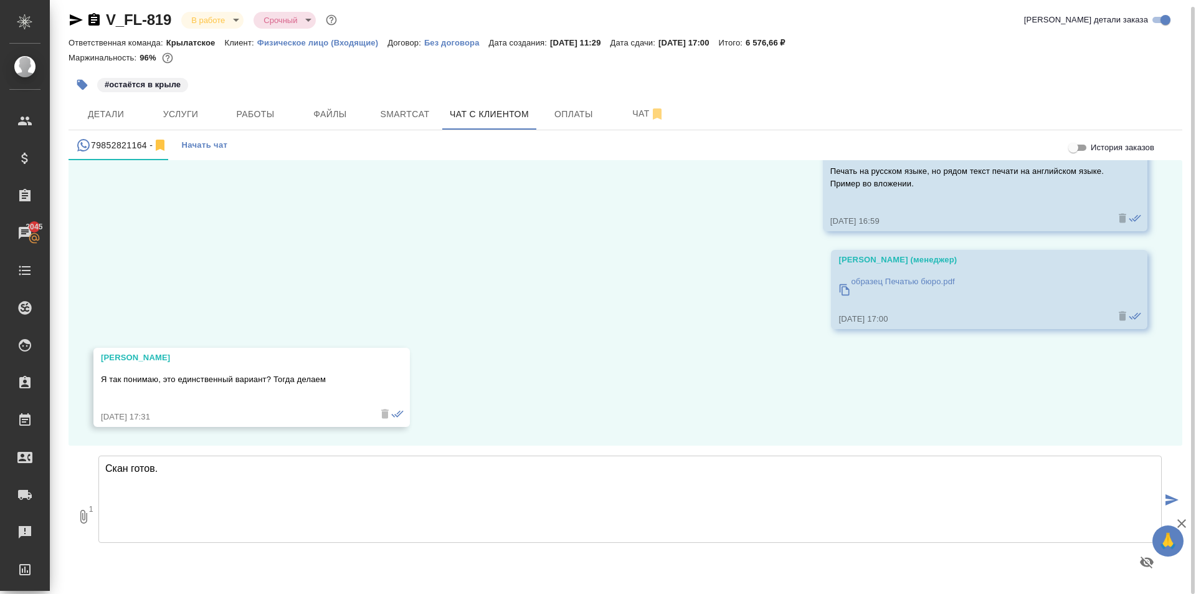
click at [267, 505] on textarea "Скан готов." at bounding box center [630, 498] width 1064 height 87
type textarea "Скан готов."
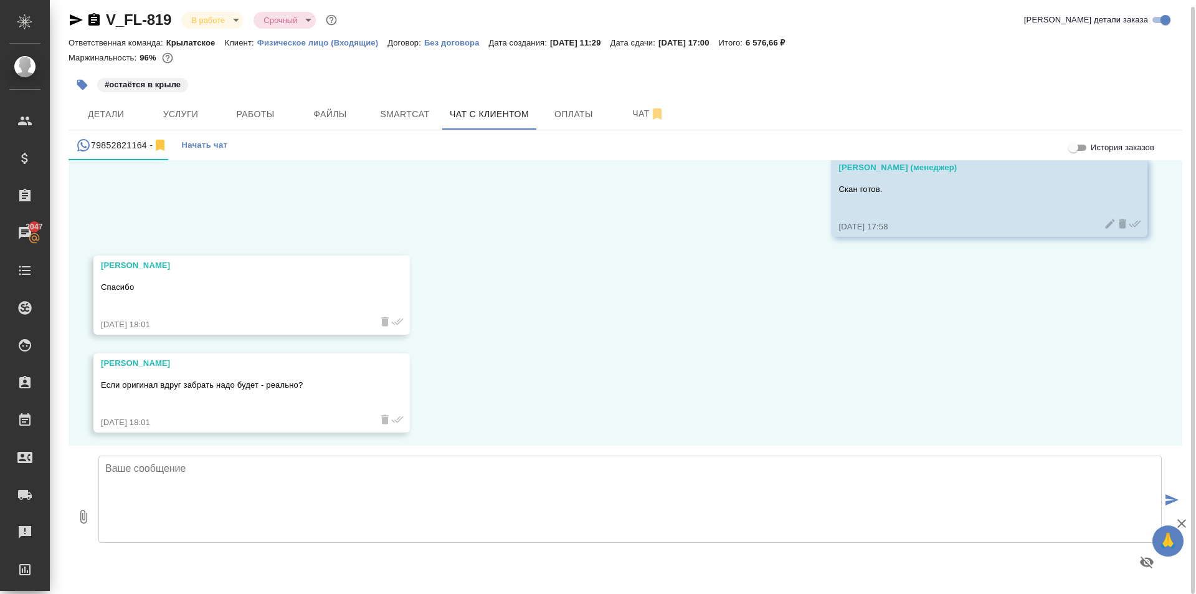
scroll to position [2981, 0]
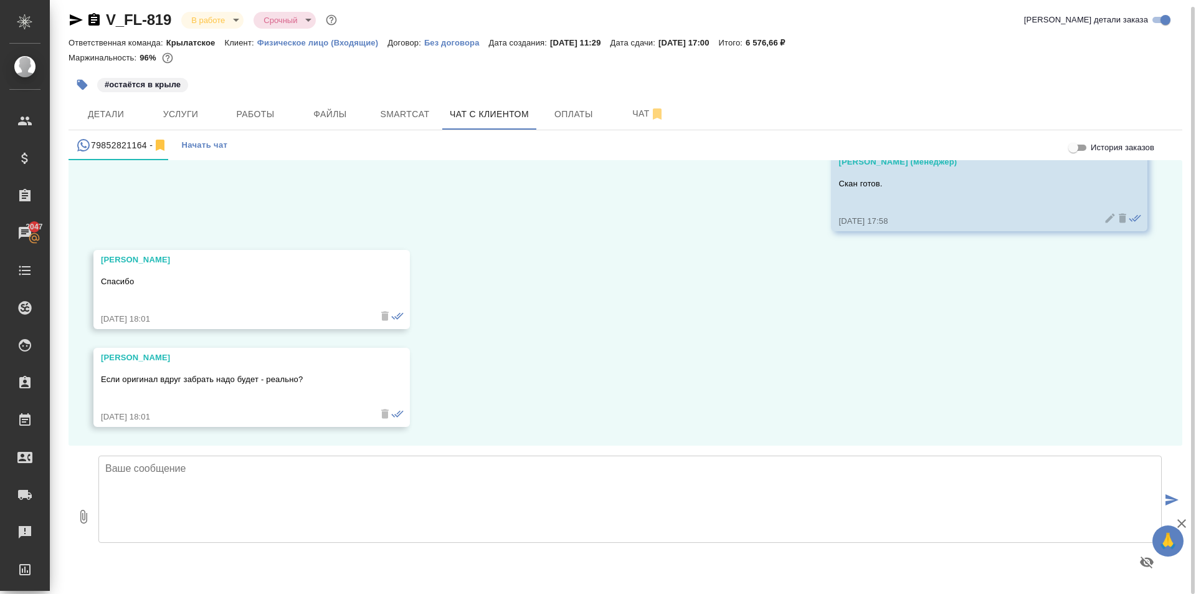
click at [258, 474] on textarea at bounding box center [630, 498] width 1064 height 87
type textarea "Да, с завтрашнего дня можете приезжать забирать. Офис в Крылатском. (осенний бу…"
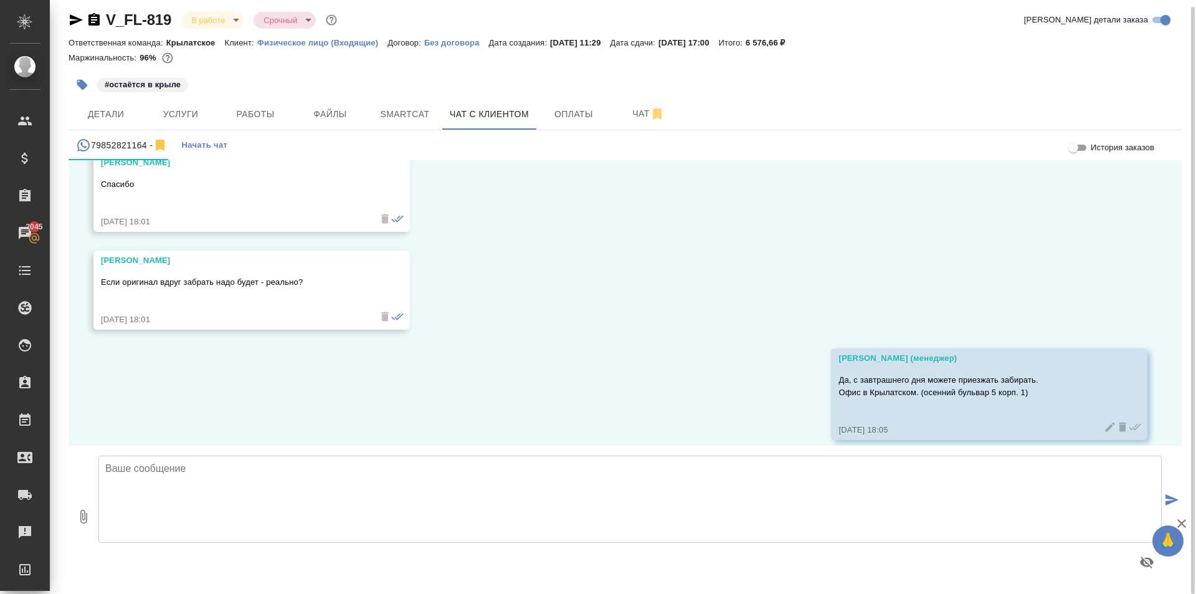
scroll to position [3092, 0]
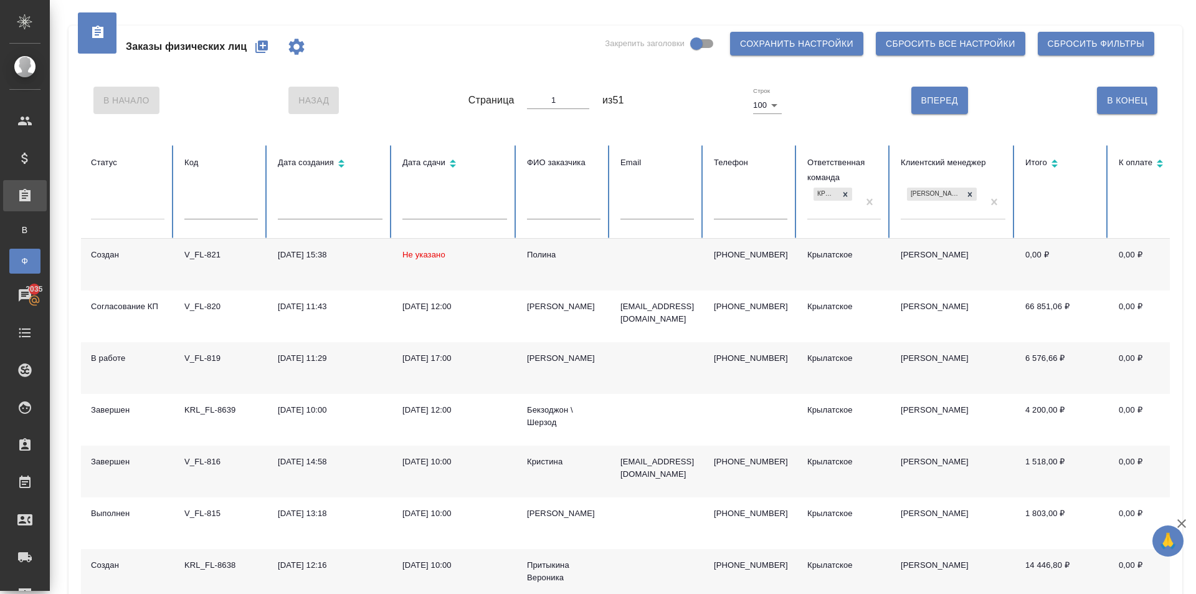
click at [247, 45] on button "button" at bounding box center [262, 47] width 30 height 30
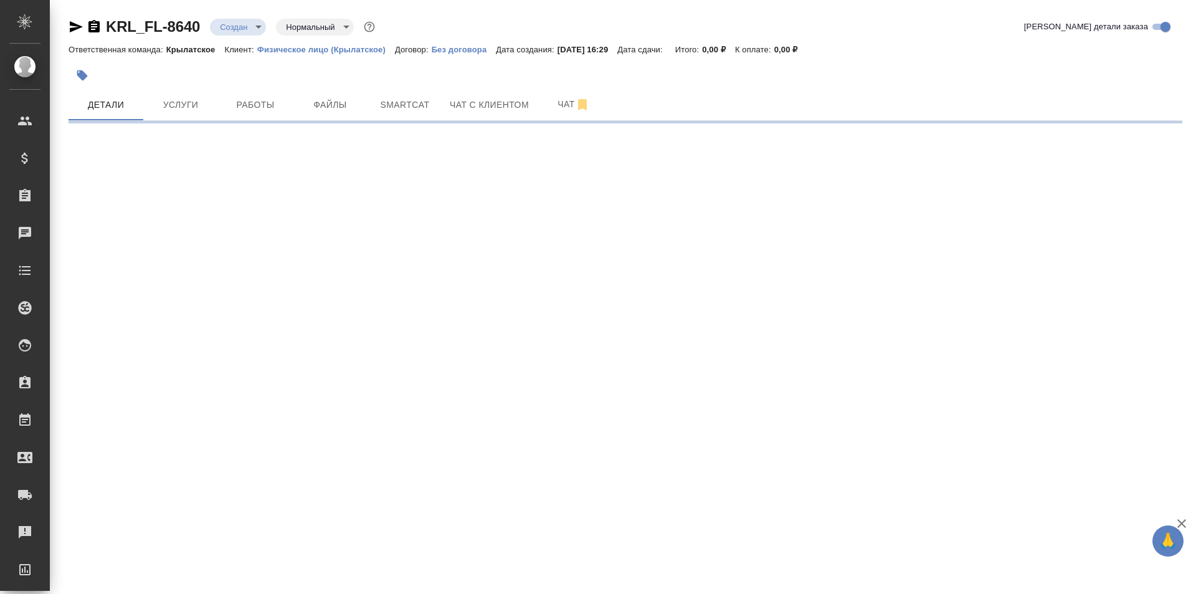
select select "RU"
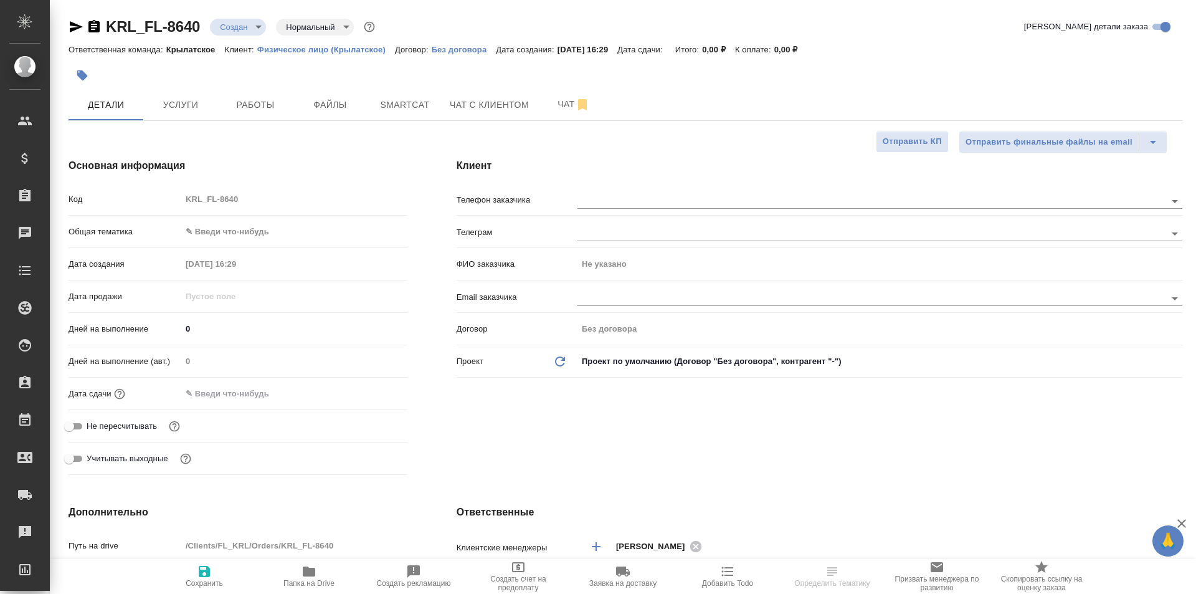
type textarea "x"
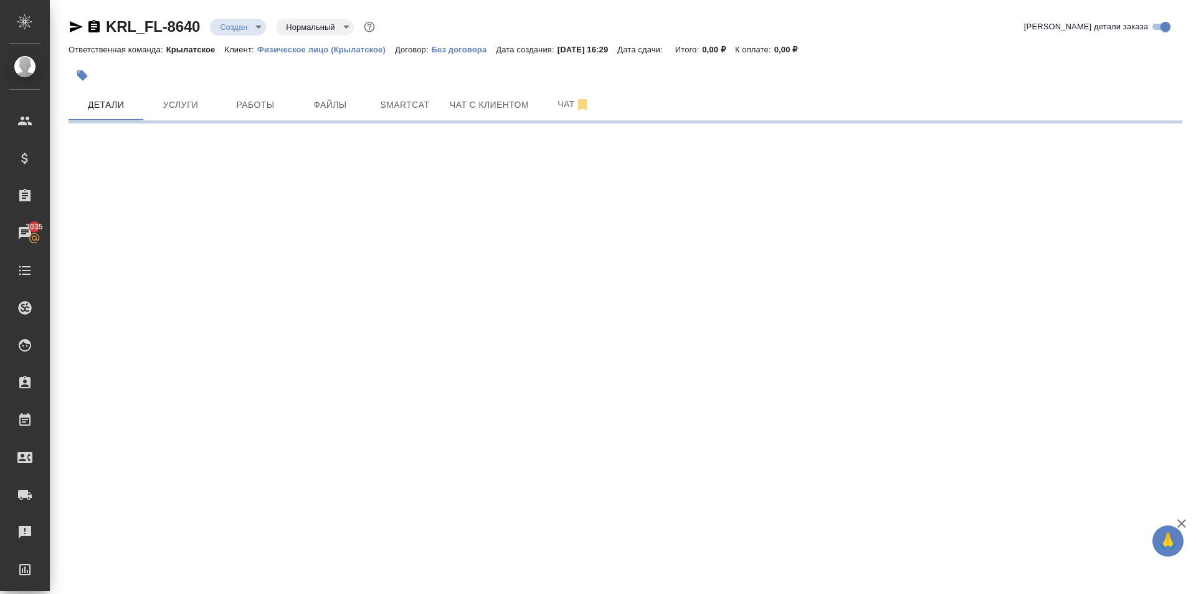
select select "RU"
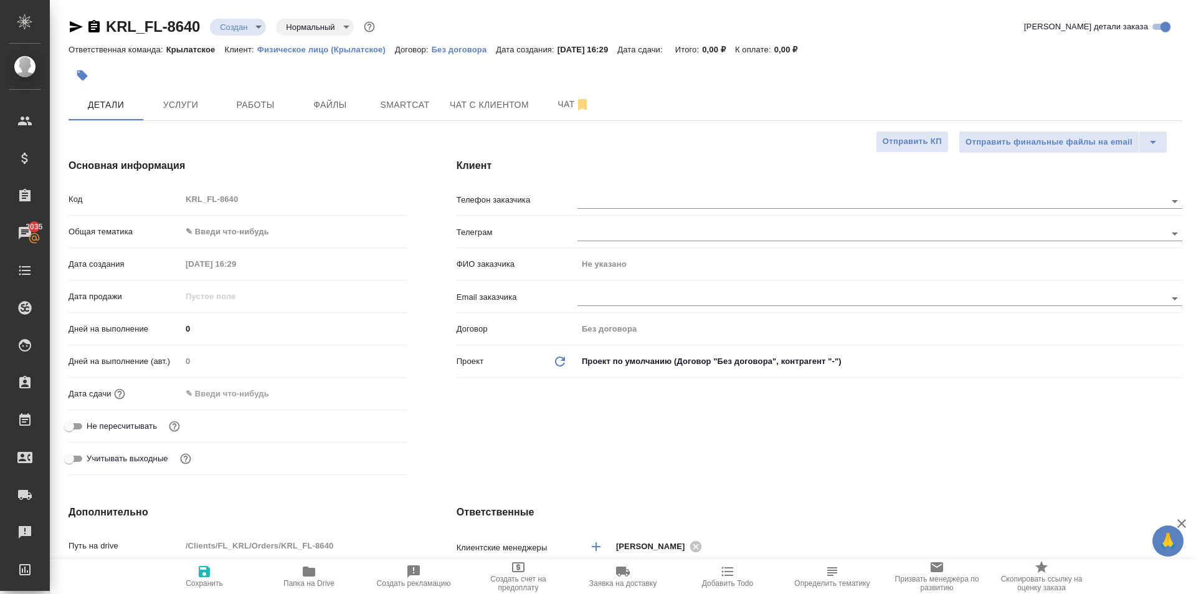
type textarea "x"
click at [176, 100] on span "Услуги" at bounding box center [181, 105] width 60 height 16
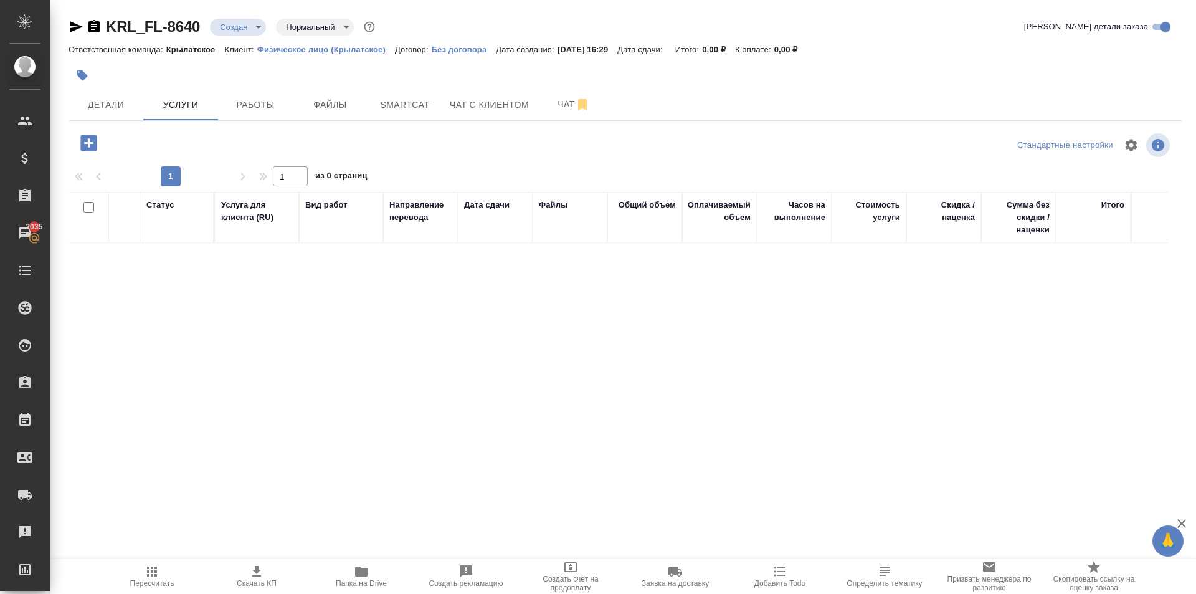
click at [101, 140] on button "button" at bounding box center [89, 143] width 34 height 26
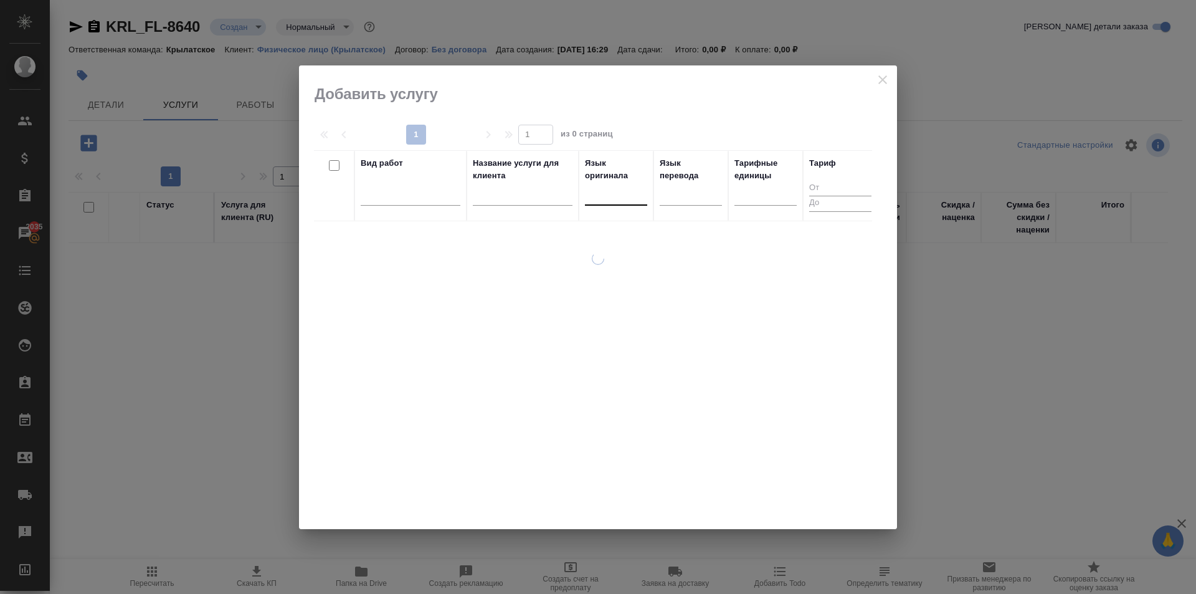
click at [607, 195] on div at bounding box center [616, 193] width 62 height 18
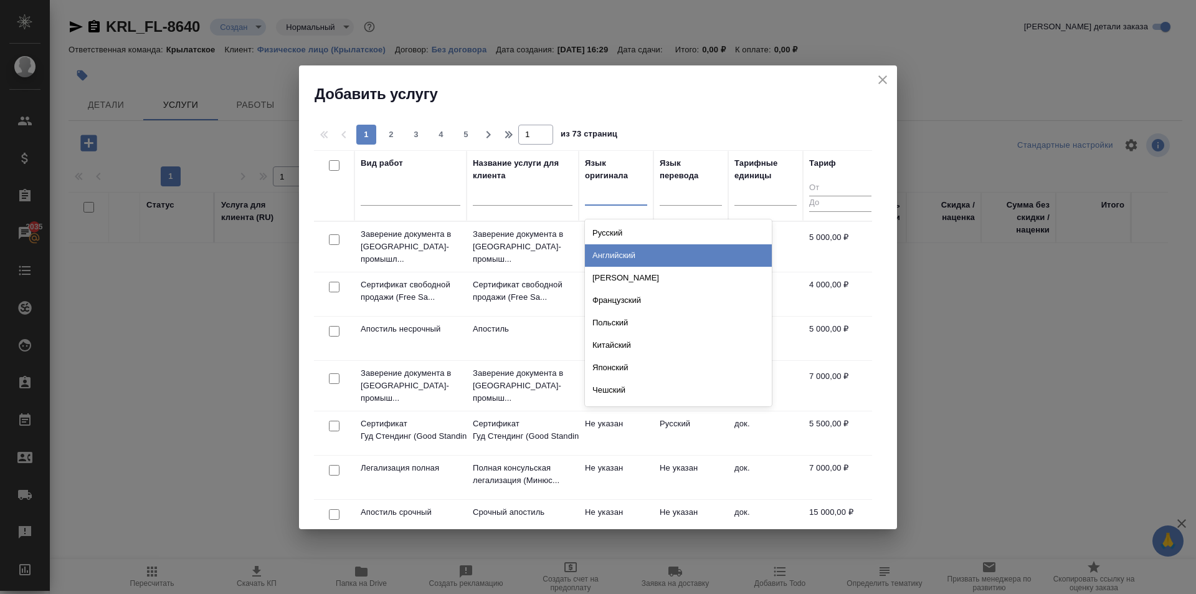
click at [655, 254] on div "Английский" at bounding box center [678, 255] width 187 height 22
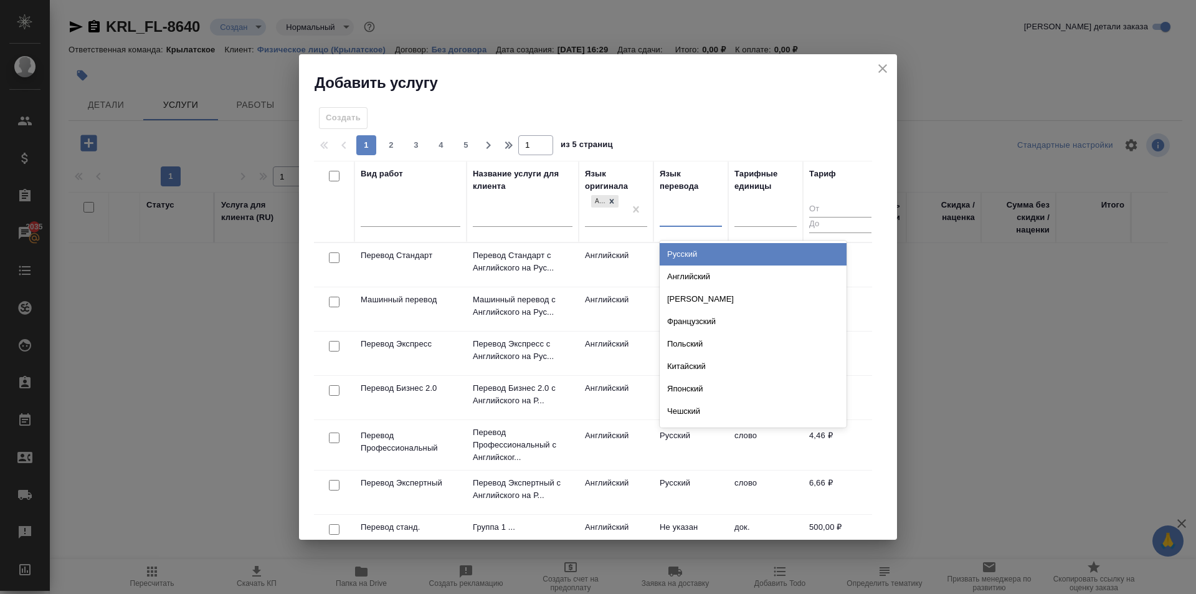
click at [674, 224] on div at bounding box center [691, 215] width 62 height 24
click at [681, 257] on div "Русский" at bounding box center [753, 254] width 187 height 22
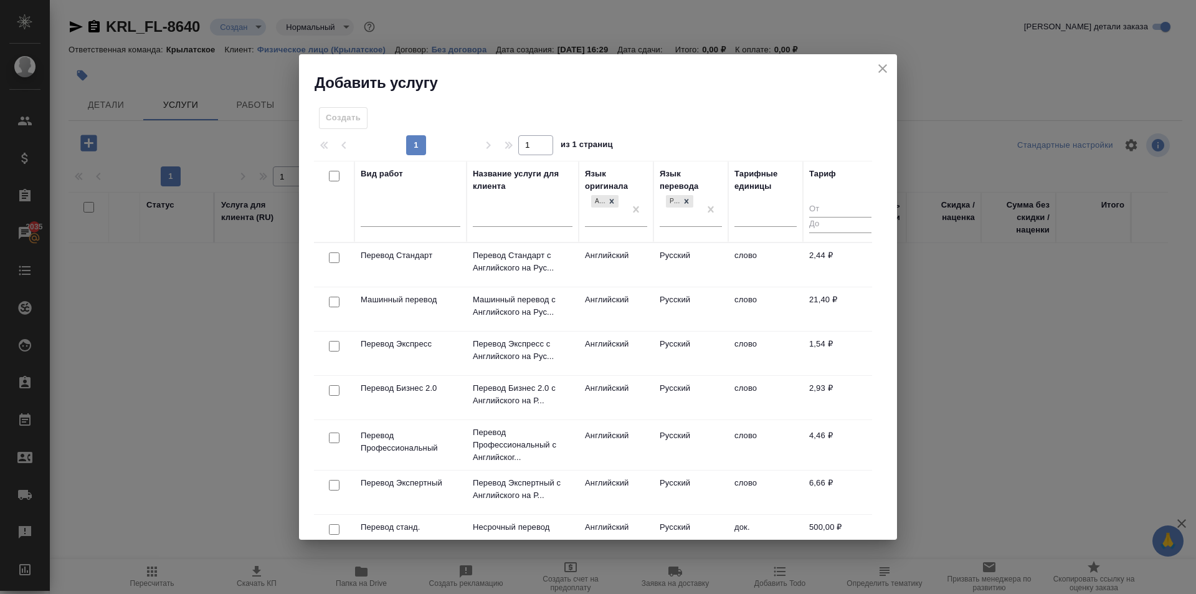
click at [702, 272] on td "Русский" at bounding box center [691, 265] width 75 height 44
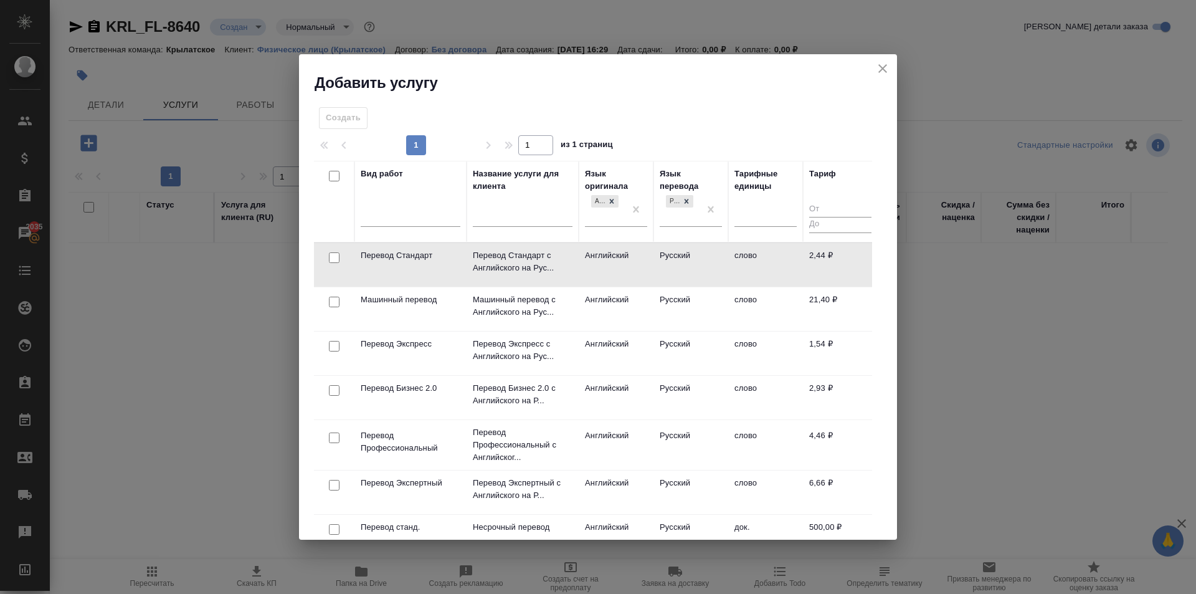
click at [703, 272] on td "Русский" at bounding box center [691, 265] width 75 height 44
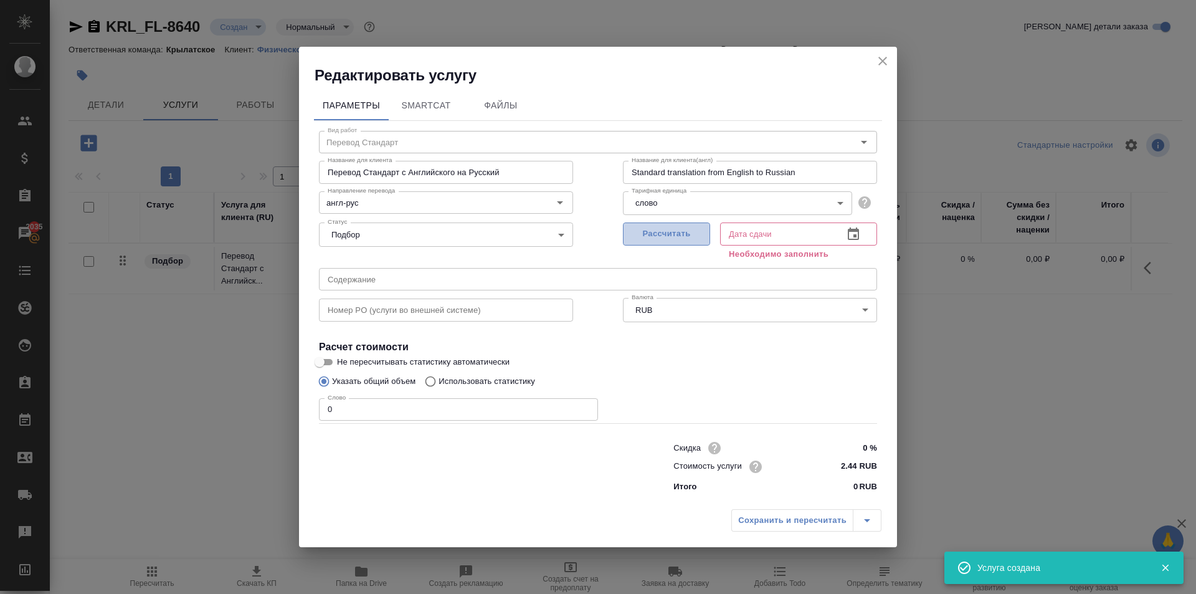
click at [680, 235] on span "Рассчитать" at bounding box center [667, 234] width 74 height 14
type input "25.08.2025 16:30"
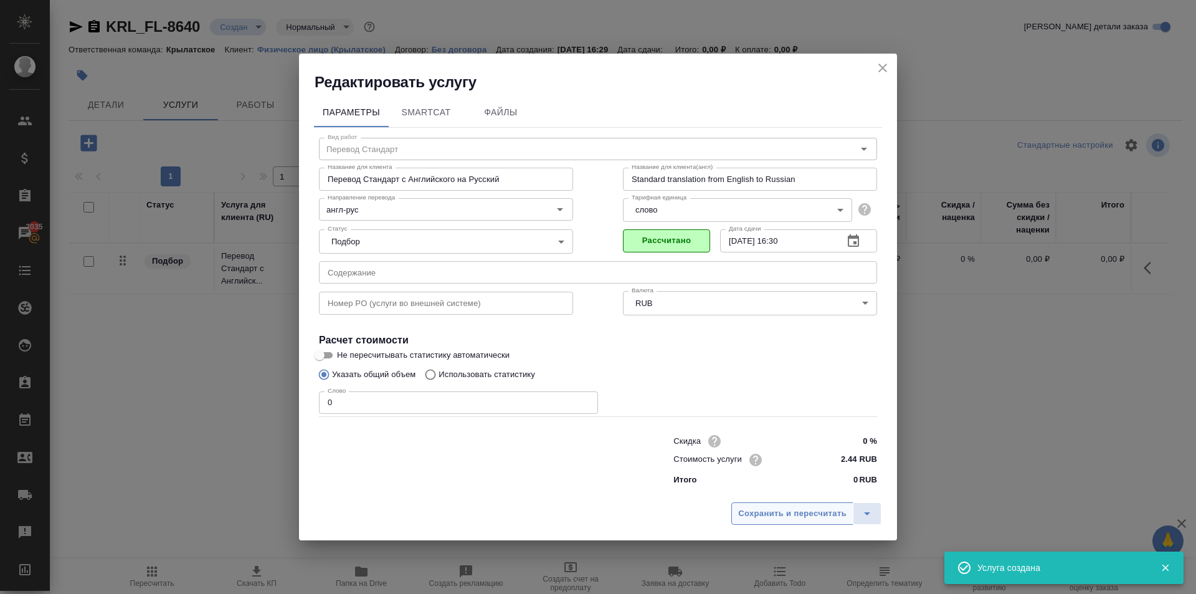
click at [801, 514] on span "Сохранить и пересчитать" at bounding box center [792, 514] width 108 height 14
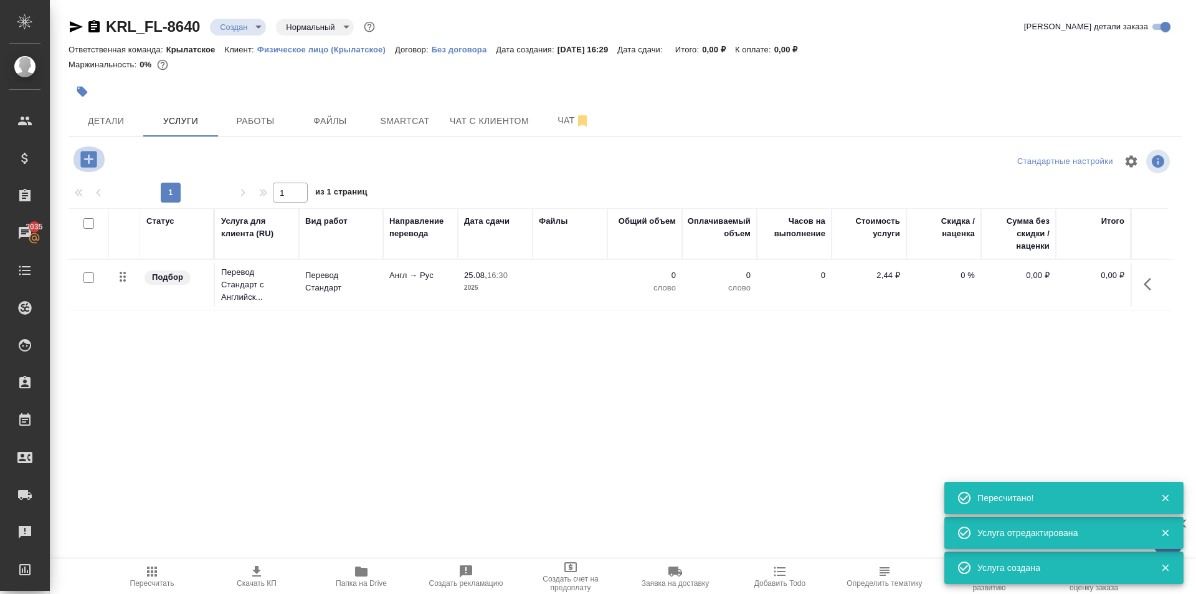
click at [92, 168] on icon "button" at bounding box center [89, 159] width 22 height 22
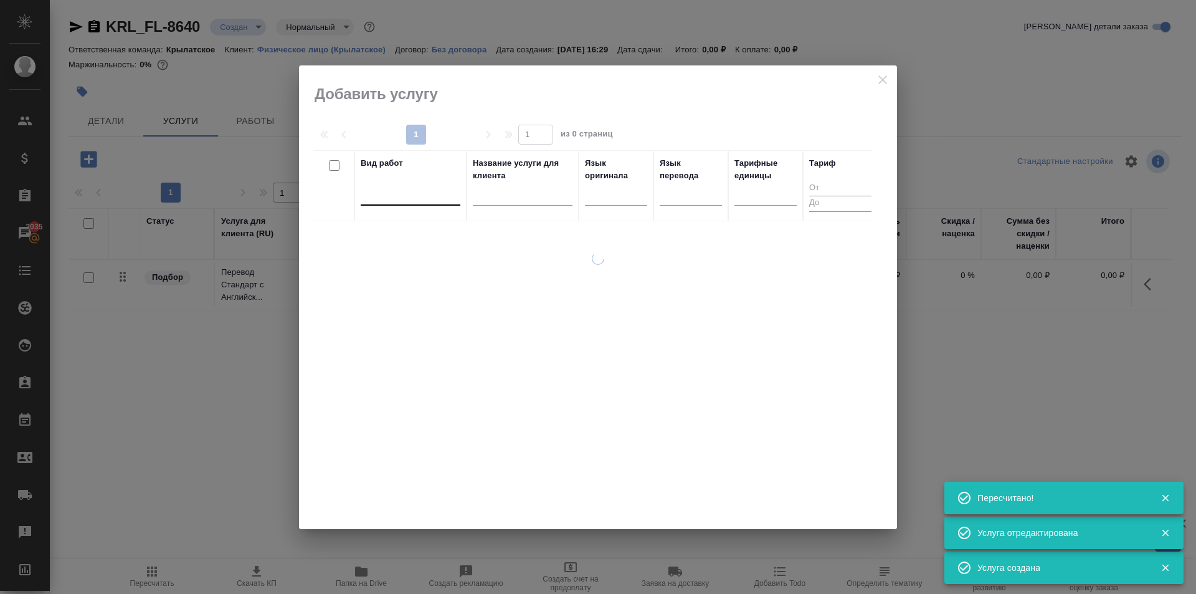
click at [420, 195] on div at bounding box center [411, 193] width 100 height 18
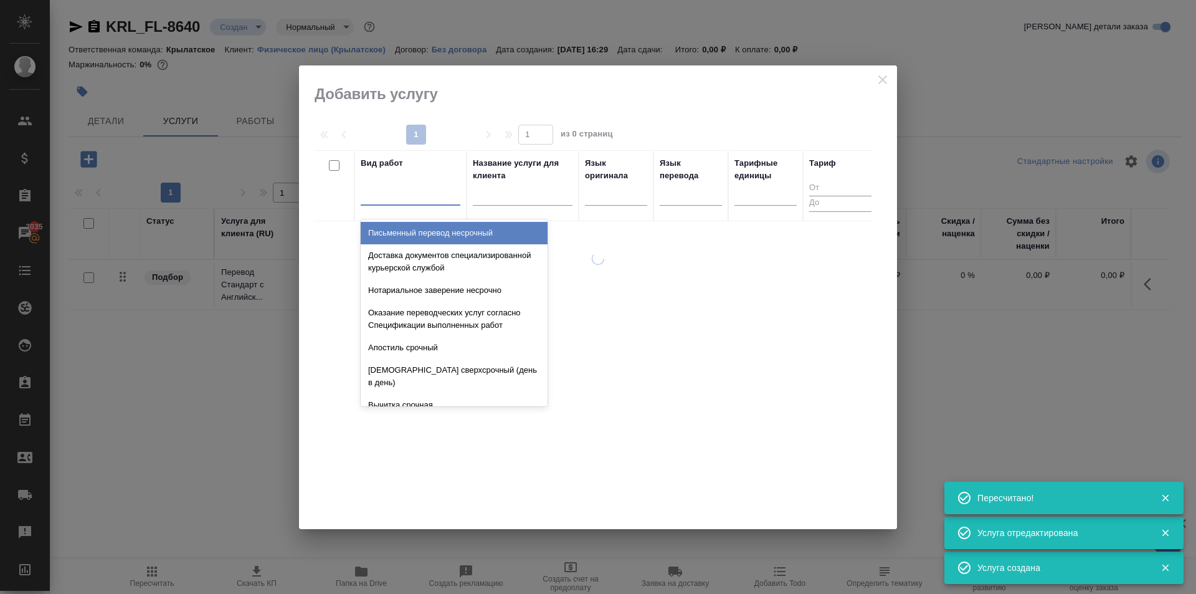
click at [420, 195] on div at bounding box center [411, 193] width 100 height 18
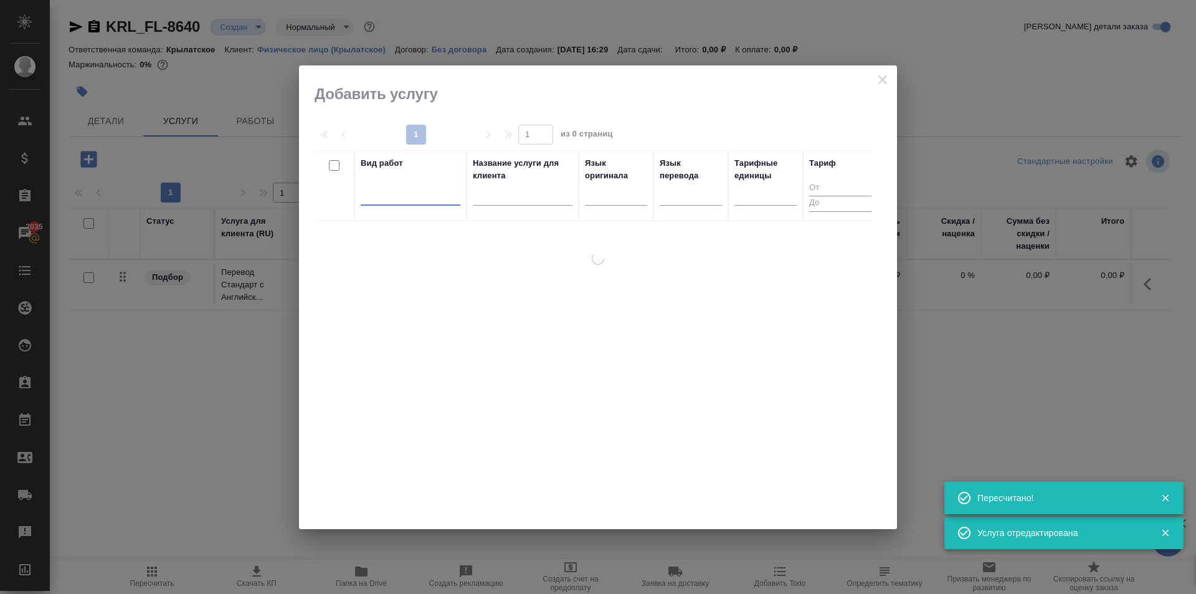
click at [422, 192] on div at bounding box center [411, 193] width 100 height 18
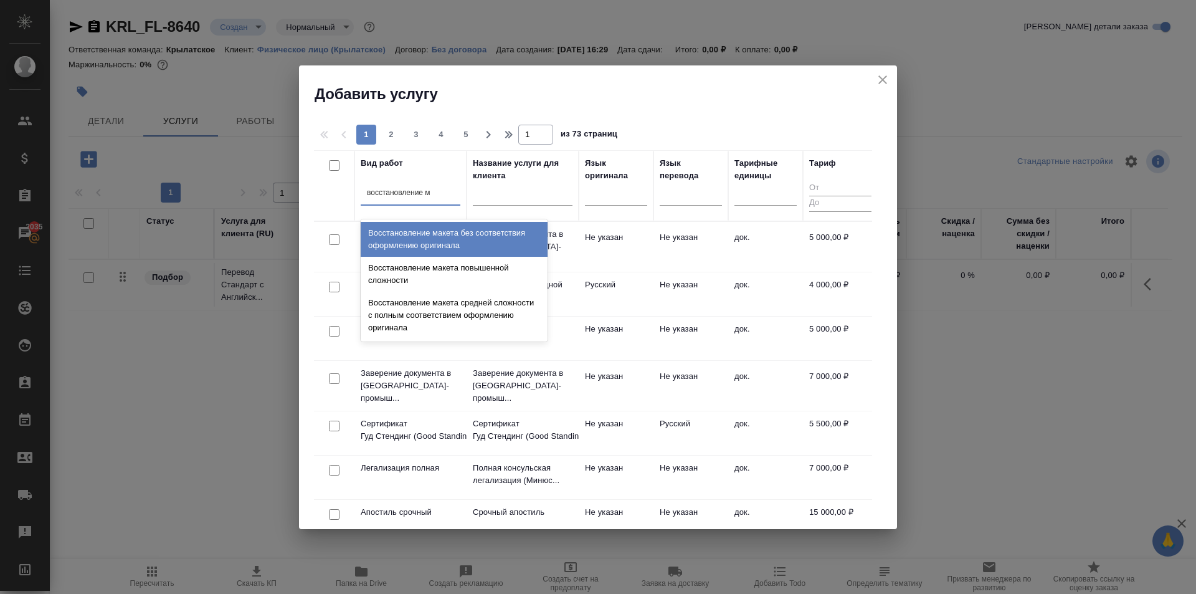
type input "восстановление ма"
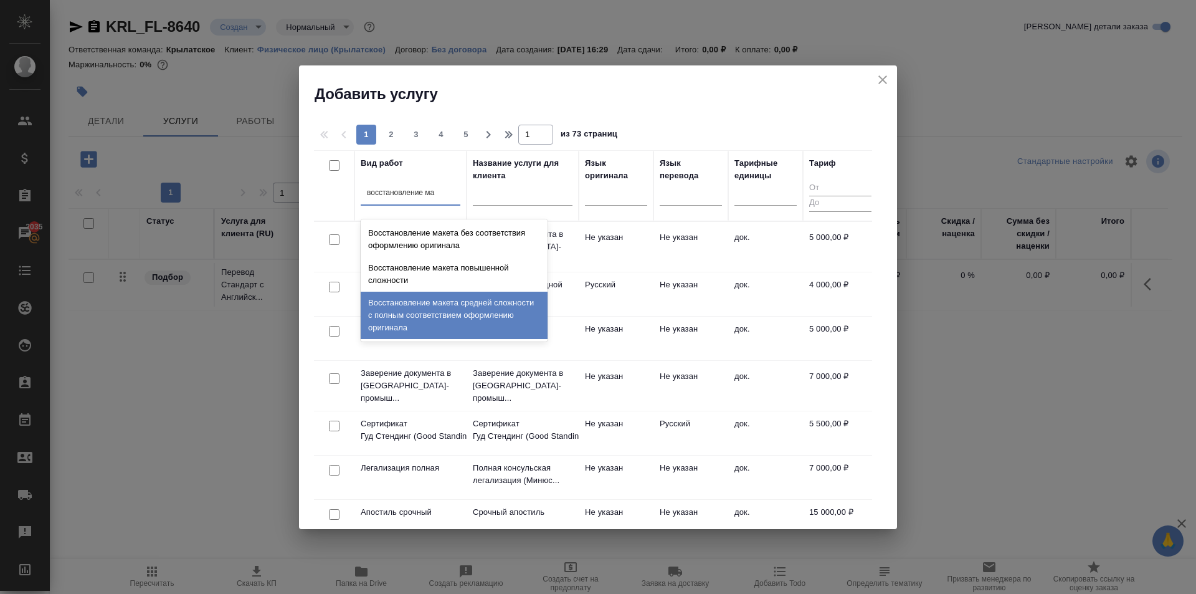
click at [493, 317] on div "Восстановление макета средней сложности с полным соответствием оформлению ориги…" at bounding box center [454, 315] width 187 height 47
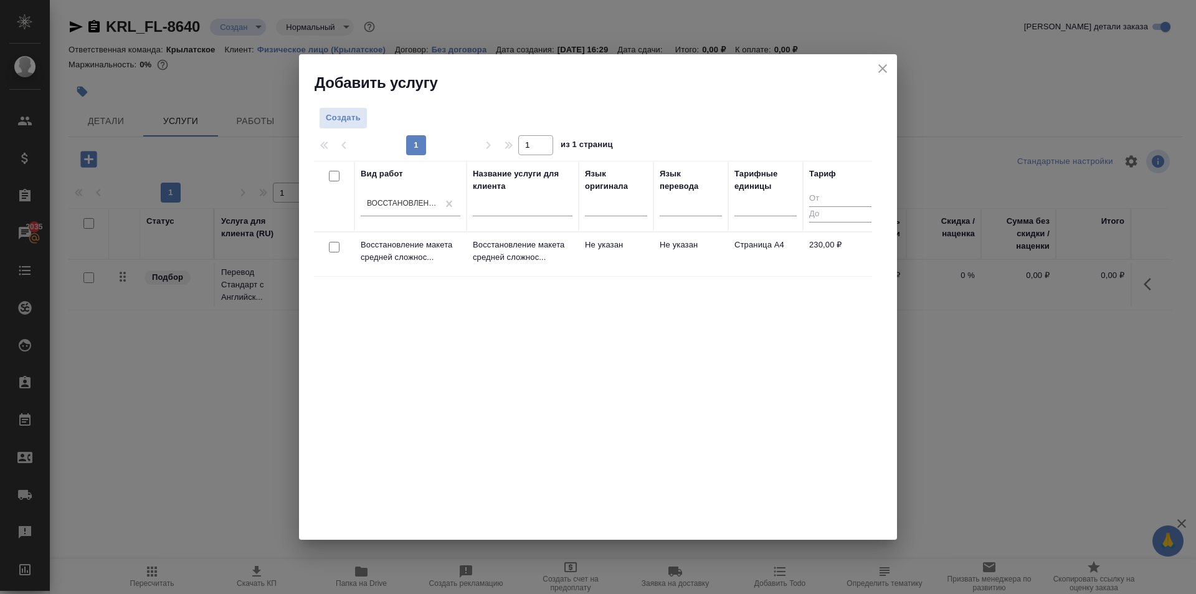
click at [620, 240] on td "Не указан" at bounding box center [616, 254] width 75 height 44
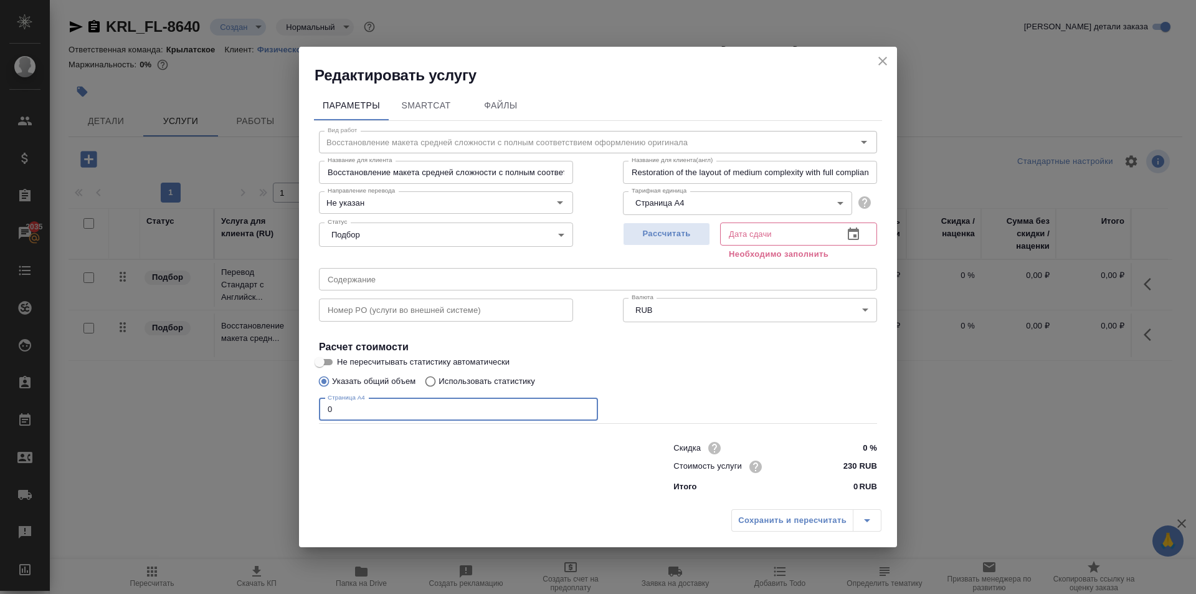
drag, startPoint x: 349, startPoint y: 417, endPoint x: 290, endPoint y: 416, distance: 59.2
click at [290, 416] on div "Редактировать услугу Параметры SmartCat Файлы Вид работ Восстановление макета с…" at bounding box center [598, 297] width 1196 height 594
type input "7"
click at [659, 240] on span "Рассчитать" at bounding box center [667, 234] width 74 height 14
type input "25.08.2025 17:13"
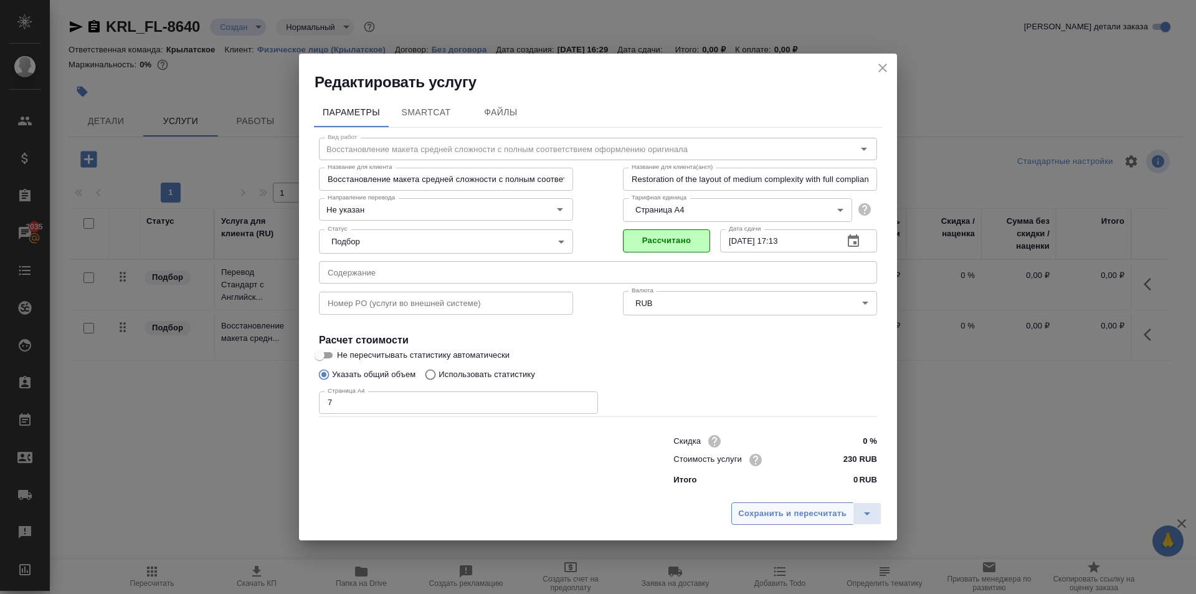
click at [749, 510] on span "Сохранить и пересчитать" at bounding box center [792, 514] width 108 height 14
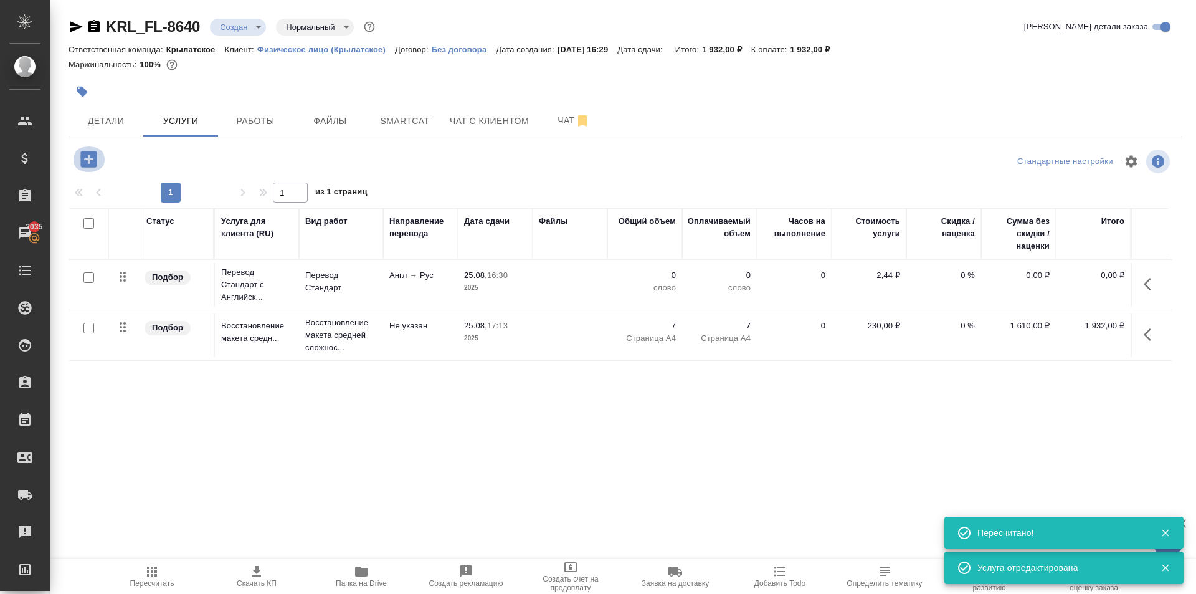
click at [87, 160] on icon "button" at bounding box center [88, 159] width 16 height 16
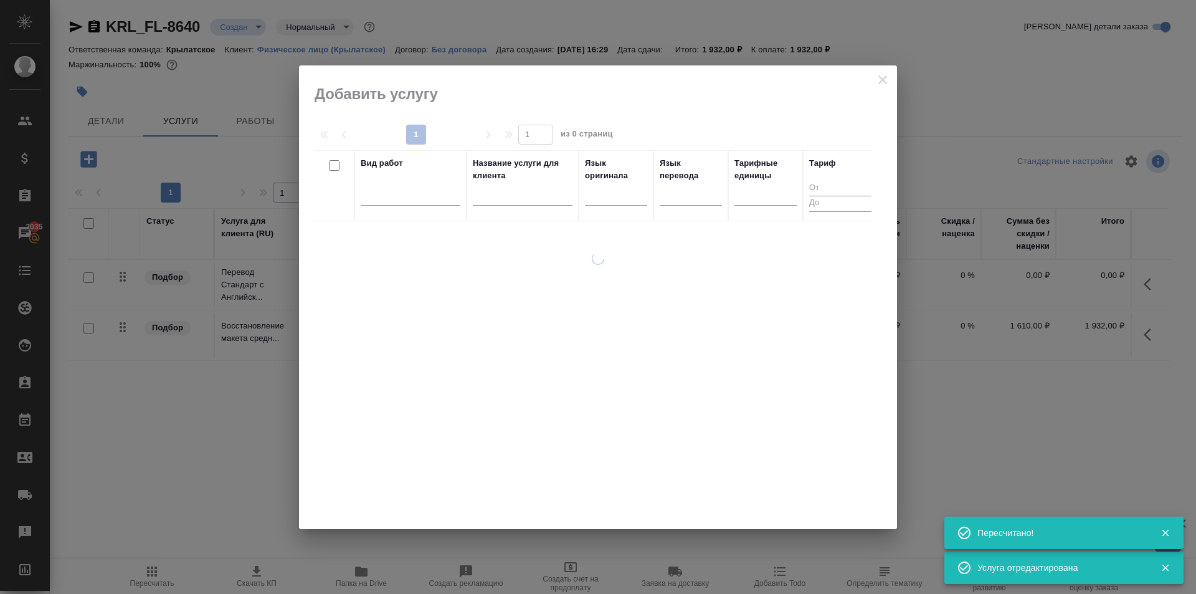
click at [389, 206] on div at bounding box center [411, 198] width 100 height 32
click at [452, 188] on div at bounding box center [411, 193] width 100 height 18
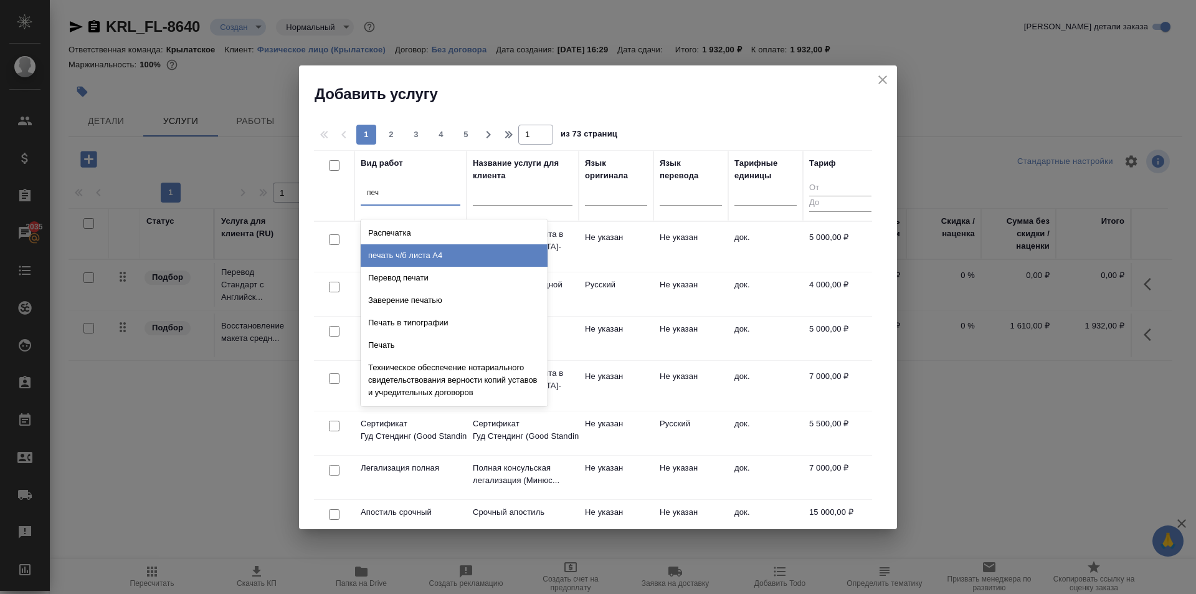
type input "печ"
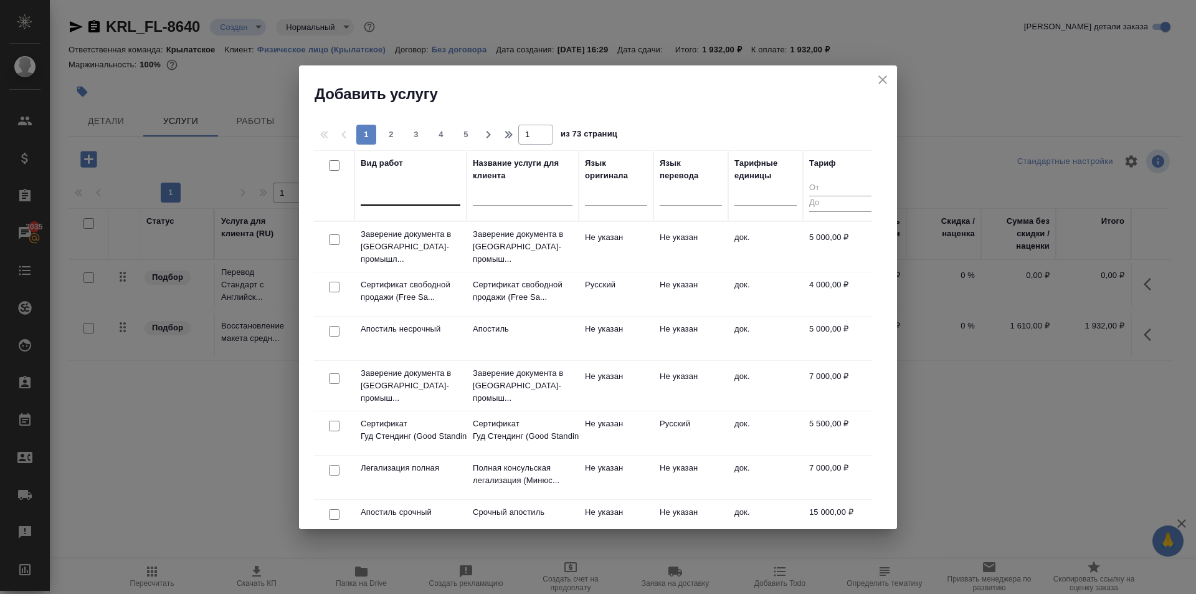
click at [396, 196] on div at bounding box center [411, 193] width 100 height 18
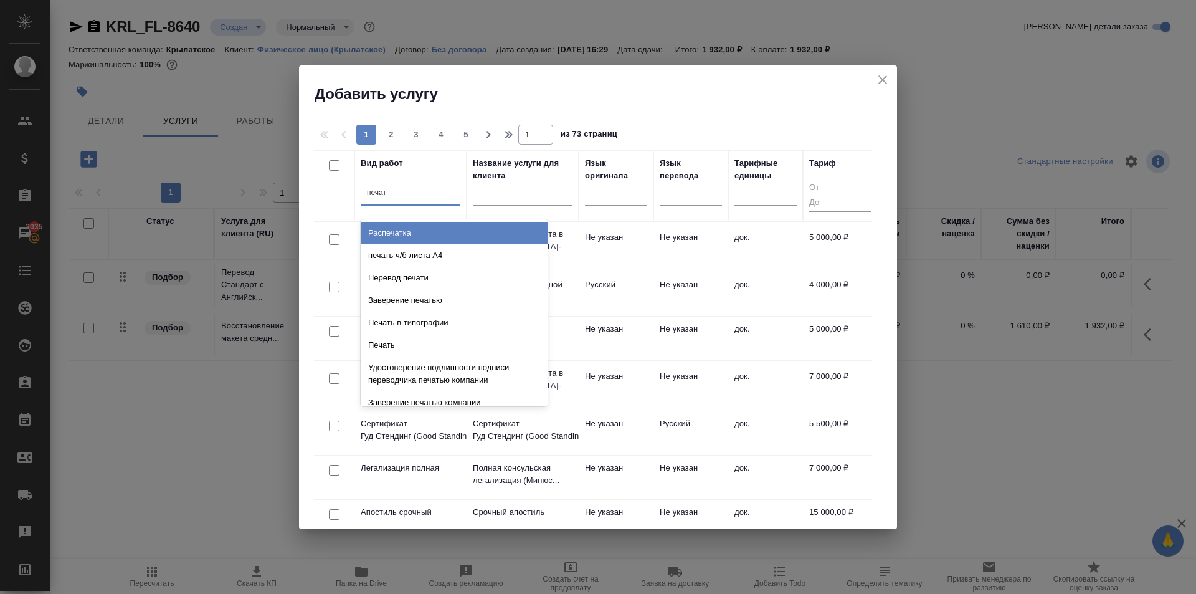
type input "печать"
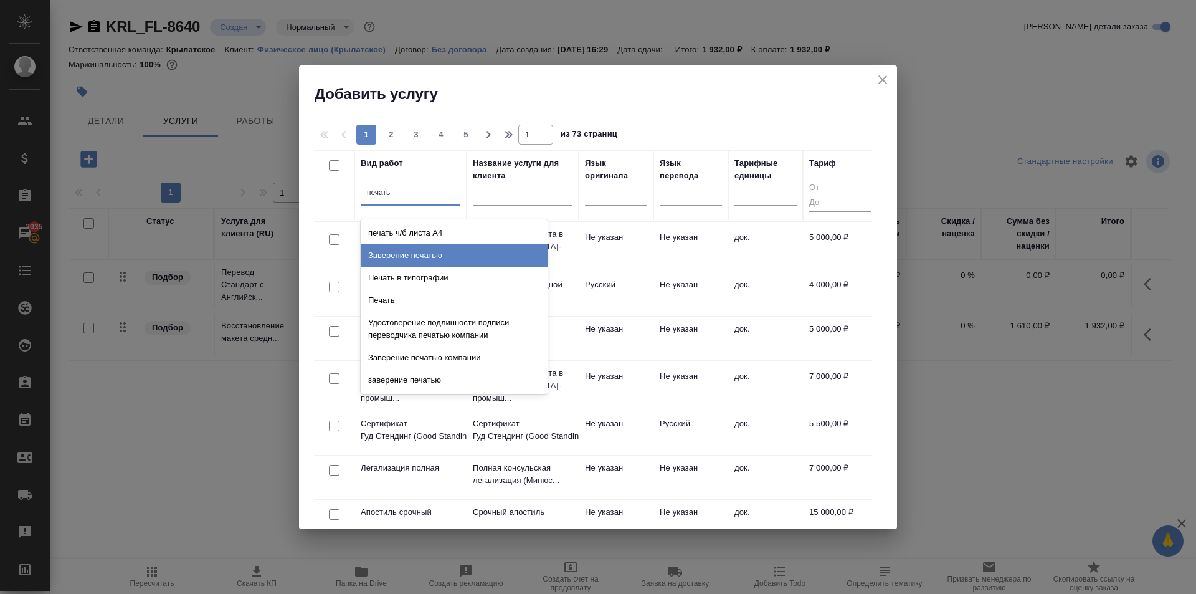
click at [456, 255] on div "Заверение печатью" at bounding box center [454, 255] width 187 height 22
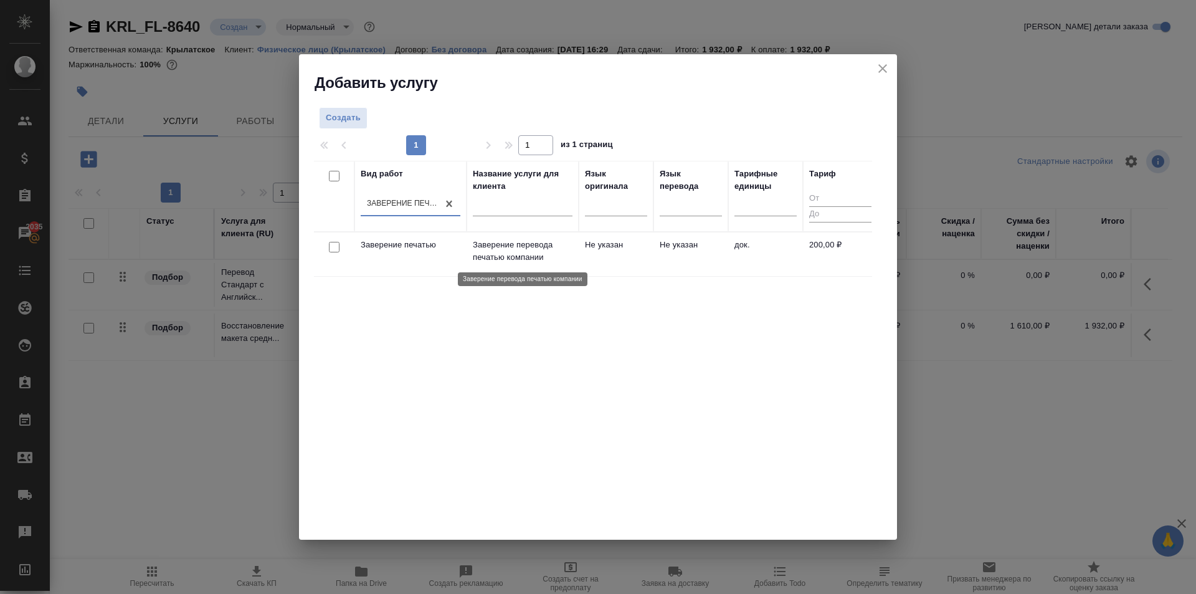
click at [569, 245] on p "Заверение перевода печатью компании" at bounding box center [523, 251] width 100 height 25
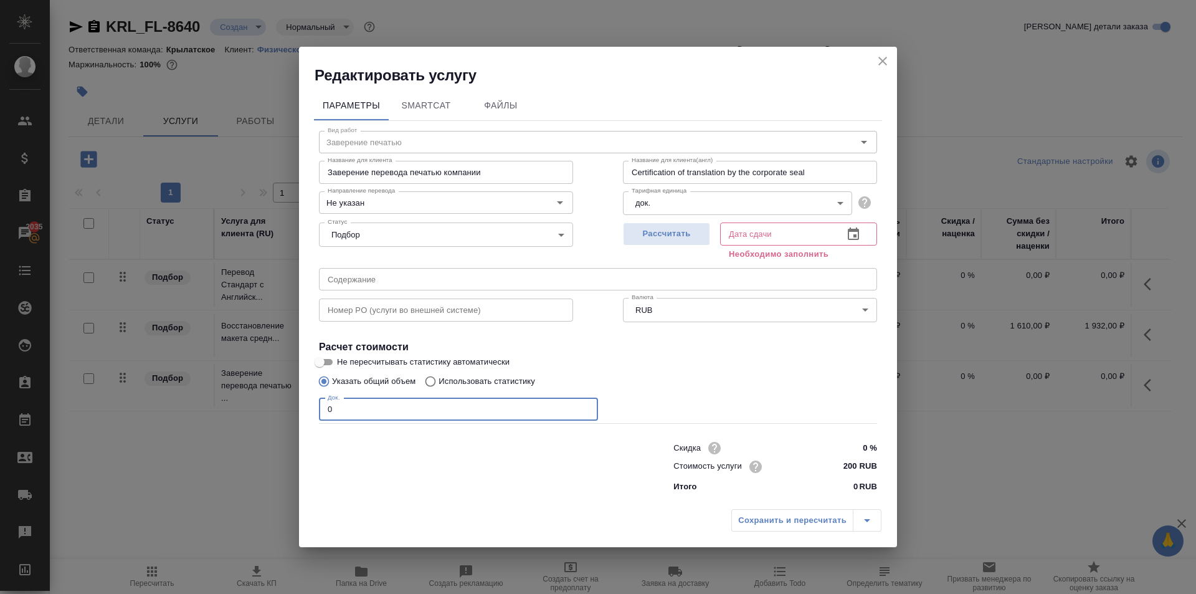
drag, startPoint x: 386, startPoint y: 407, endPoint x: 285, endPoint y: 403, distance: 101.0
click at [285, 403] on div "Редактировать услугу Параметры SmartCat Файлы Вид работ Заверение печатью Вид р…" at bounding box center [598, 297] width 1196 height 594
type input "4"
click at [849, 467] on input "200 RUB" at bounding box center [854, 466] width 47 height 18
click at [849, 467] on input "200 RUB" at bounding box center [853, 466] width 45 height 18
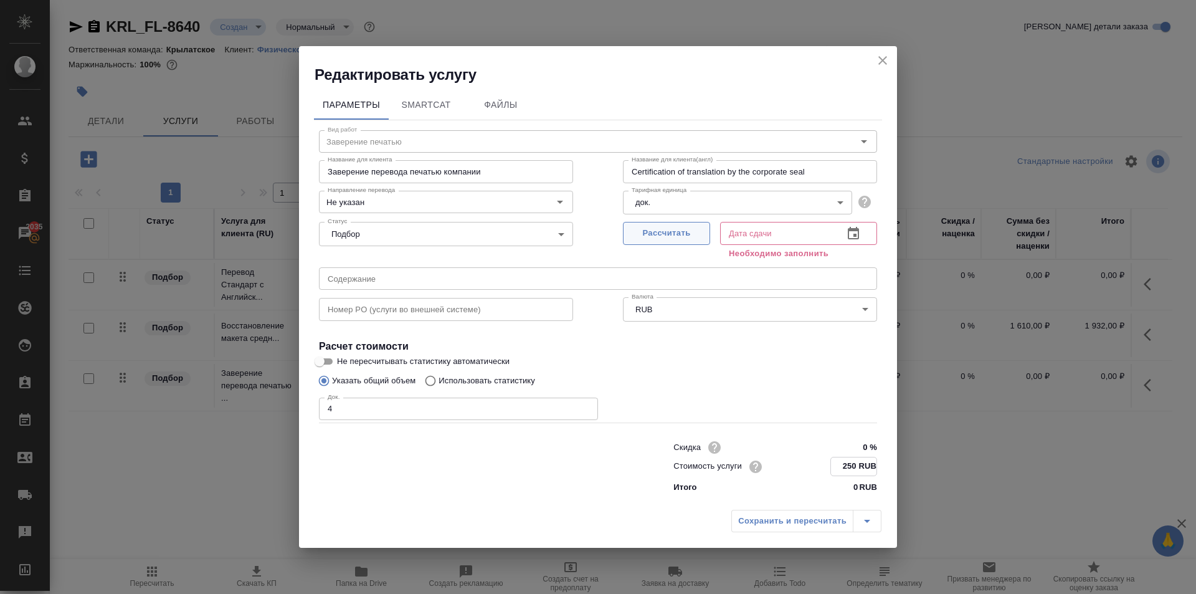
type input "250 RUB"
click at [676, 240] on span "Рассчитать" at bounding box center [667, 234] width 74 height 14
type input "[DATE] 16:42"
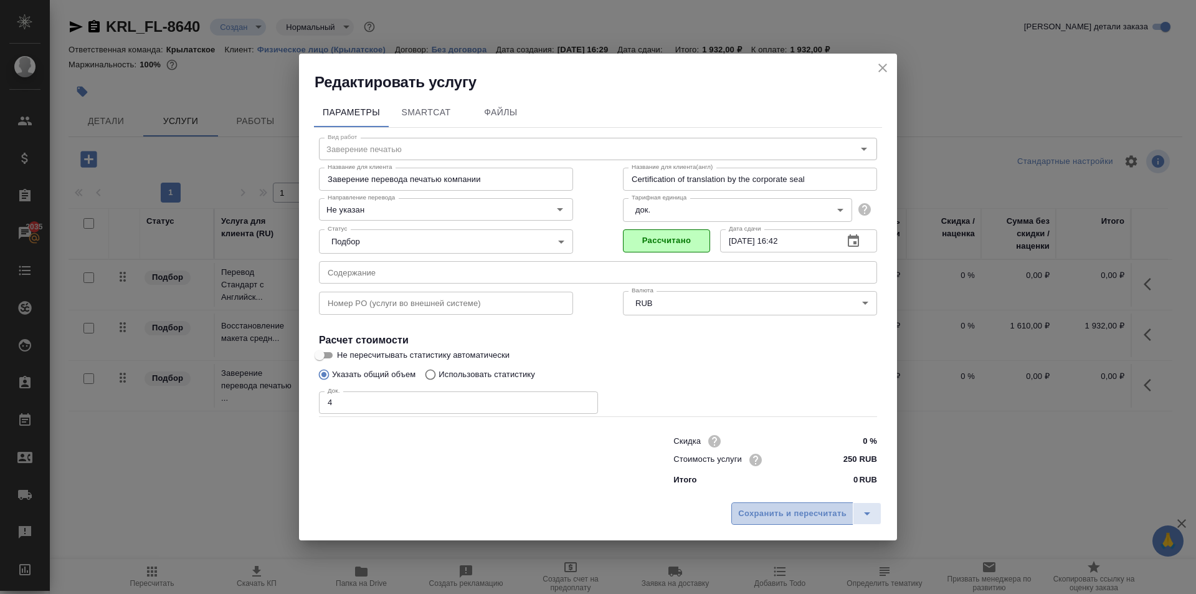
click at [767, 511] on span "Сохранить и пересчитать" at bounding box center [792, 514] width 108 height 14
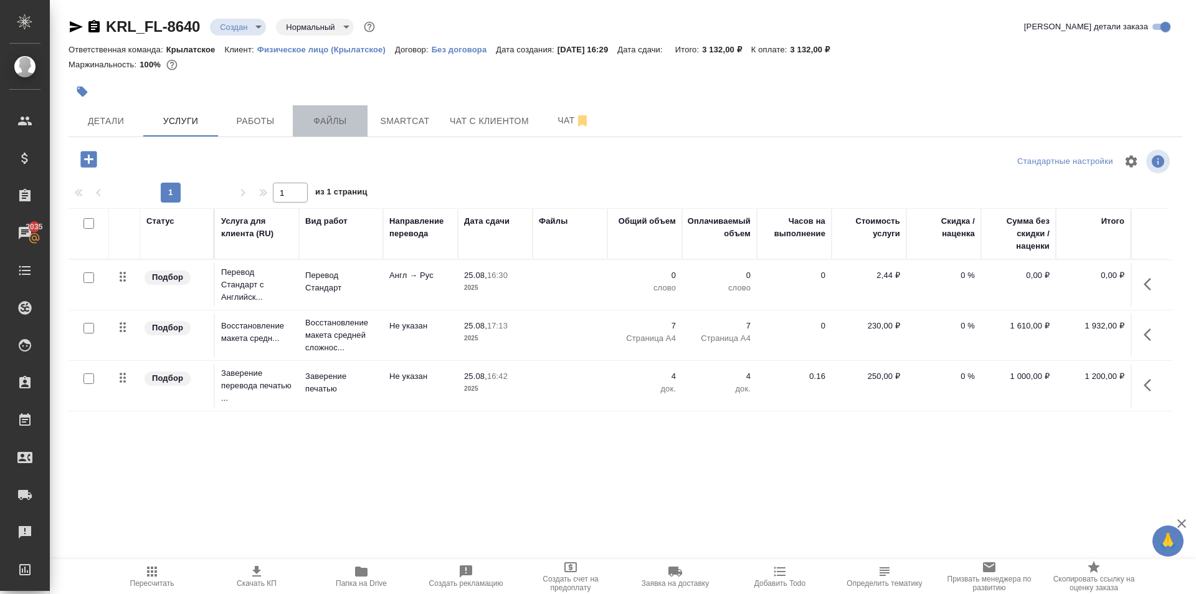
click at [330, 129] on button "Файлы" at bounding box center [330, 120] width 75 height 31
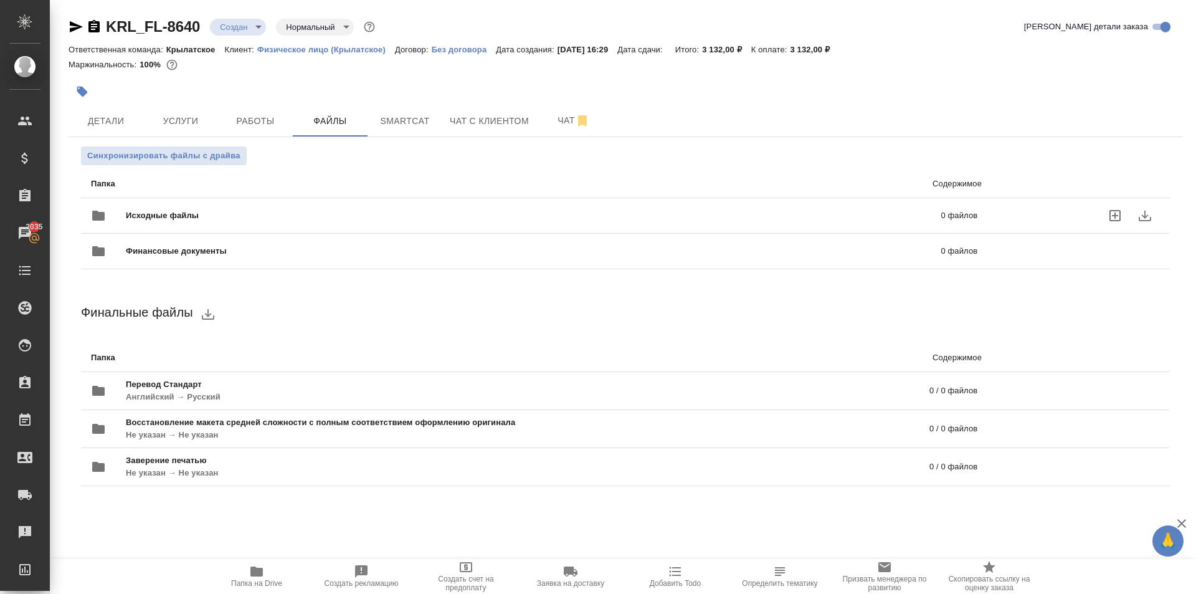
click at [182, 202] on div "Исходные файлы 0 файлов" at bounding box center [534, 216] width 887 height 30
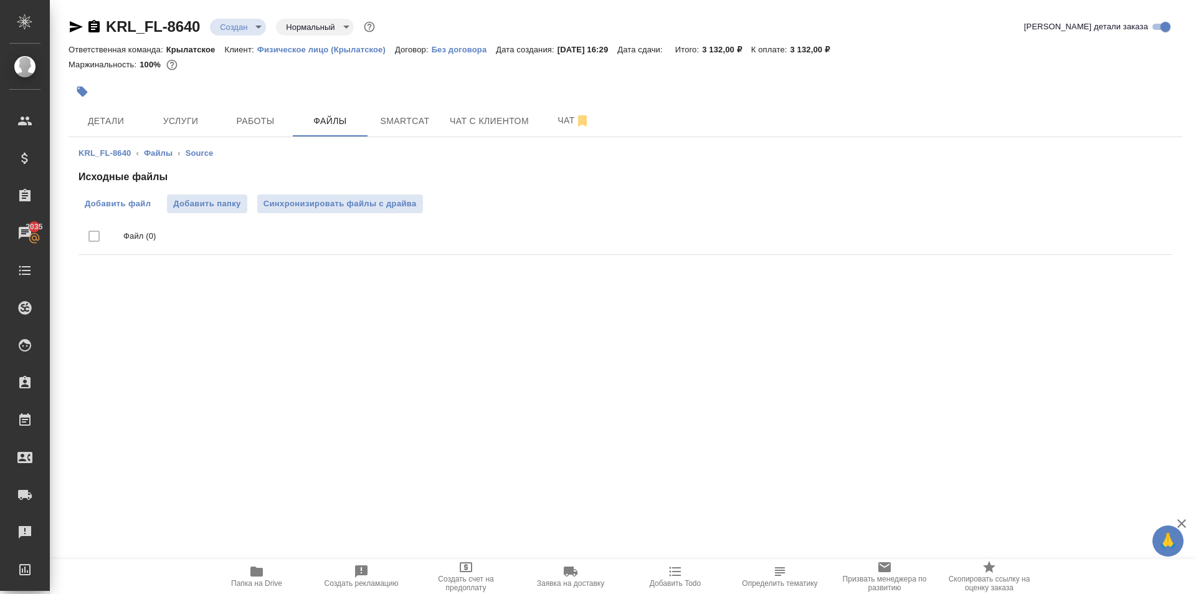
click at [147, 207] on span "Добавить файл" at bounding box center [118, 204] width 66 height 12
click at [0, 0] on input "Добавить файл" at bounding box center [0, 0] width 0 height 0
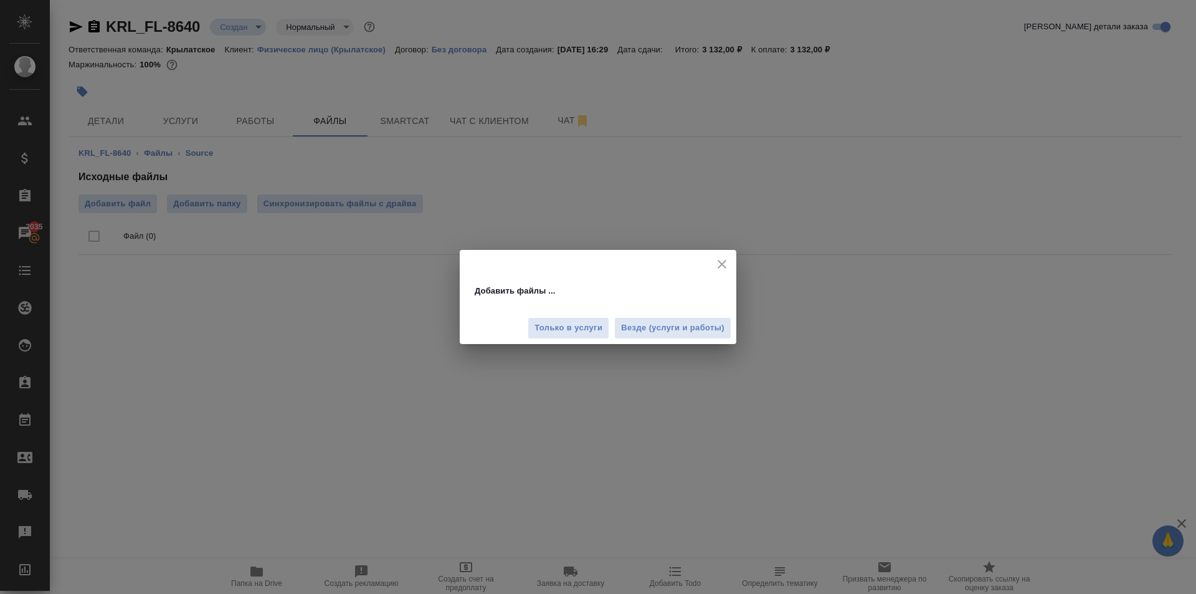
drag, startPoint x: 604, startPoint y: 319, endPoint x: 589, endPoint y: 324, distance: 15.8
click at [591, 324] on button "Только в услуги" at bounding box center [569, 328] width 82 height 22
click at [589, 324] on div "Только в услуги" at bounding box center [569, 328] width 82 height 22
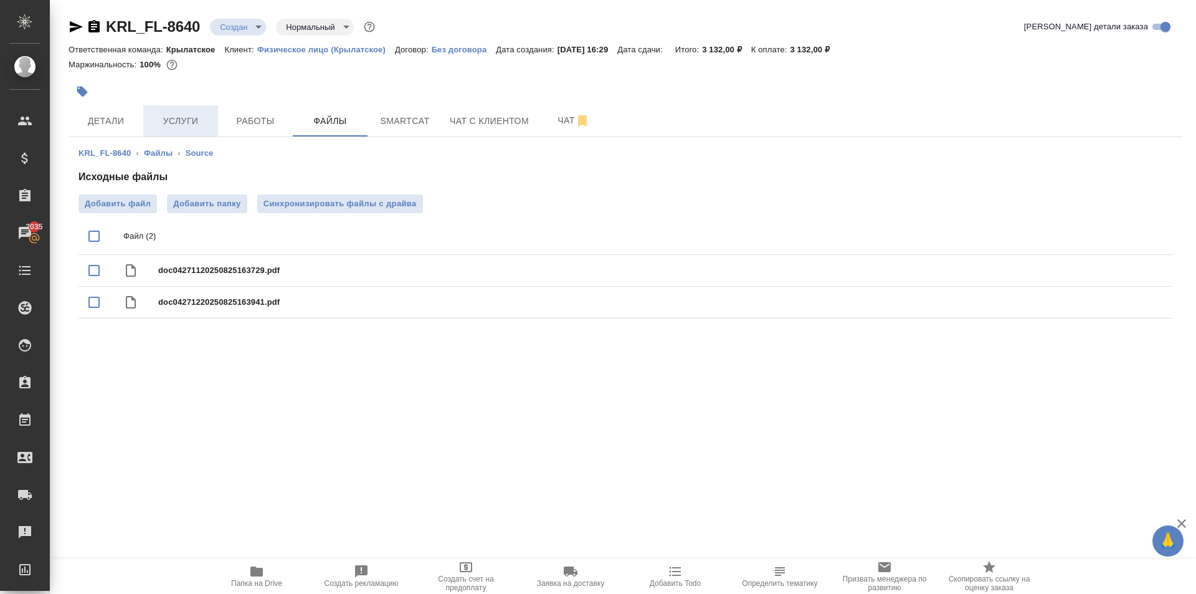
click at [184, 120] on span "Услуги" at bounding box center [181, 121] width 60 height 16
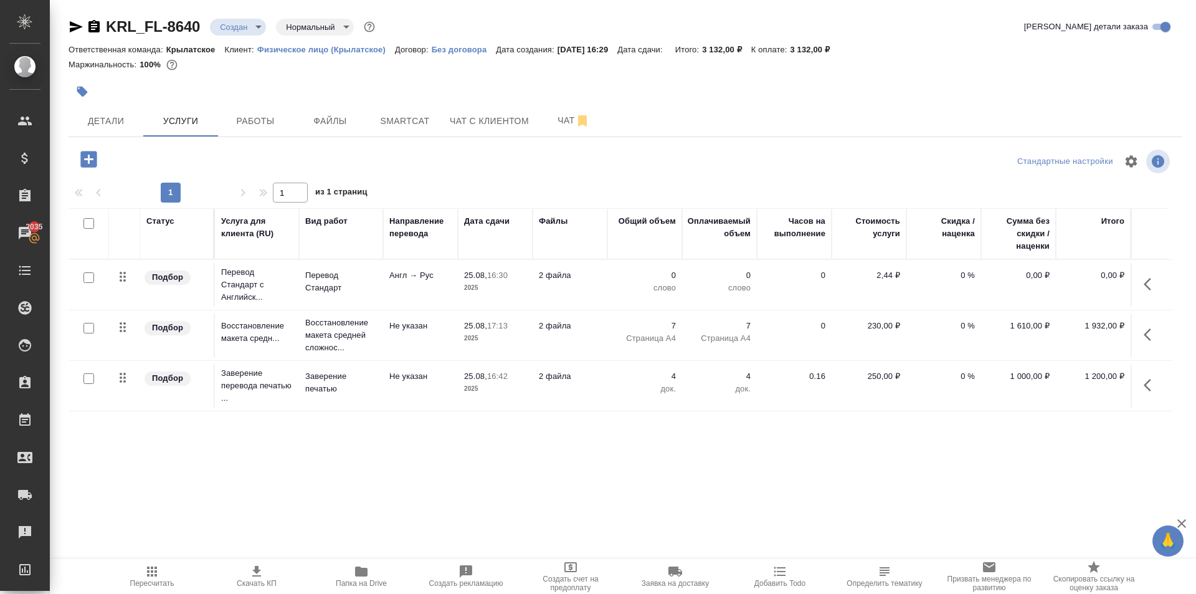
click at [90, 275] on input "checkbox" at bounding box center [88, 277] width 11 height 11
checkbox input "true"
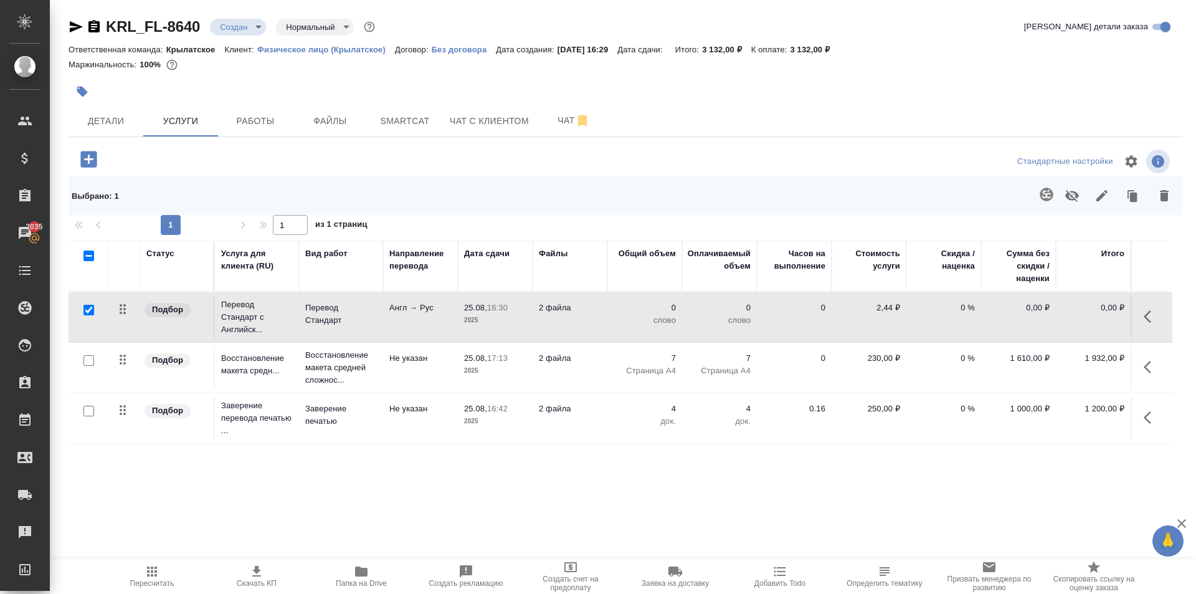
click at [1053, 190] on icon "button" at bounding box center [1046, 194] width 15 height 15
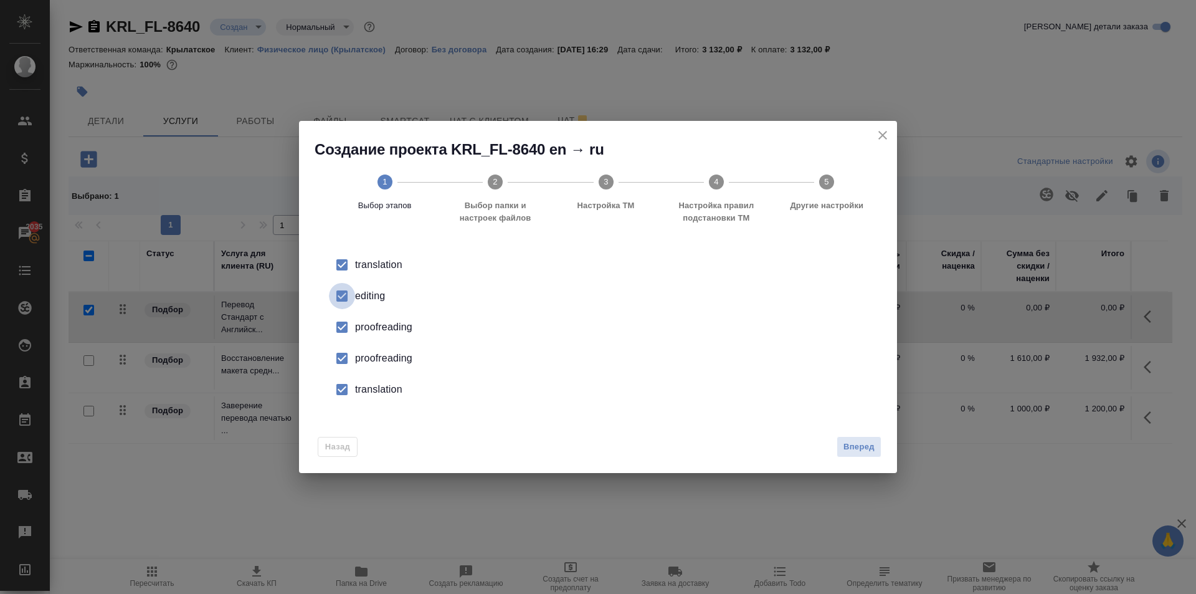
click at [341, 293] on input "checkbox" at bounding box center [342, 296] width 26 height 26
click at [343, 320] on input "checkbox" at bounding box center [342, 327] width 26 height 26
click at [342, 362] on input "checkbox" at bounding box center [342, 358] width 26 height 26
click at [334, 400] on input "checkbox" at bounding box center [342, 389] width 26 height 26
click at [871, 441] on span "Вперед" at bounding box center [859, 447] width 31 height 14
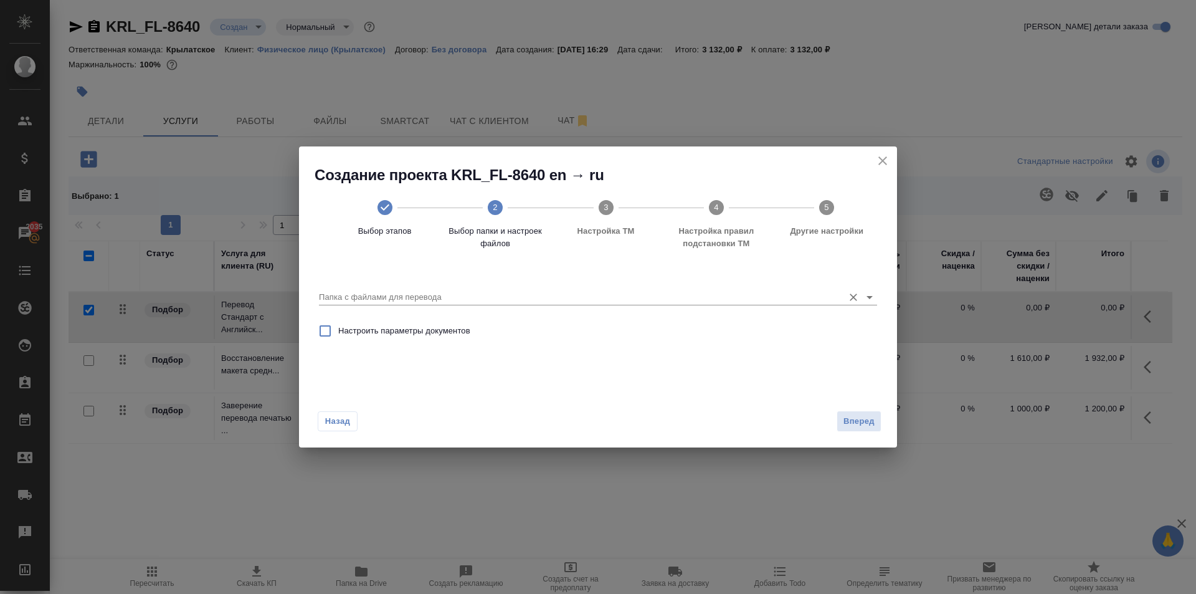
click at [766, 307] on div "Папка с файлами для перевода" at bounding box center [598, 291] width 558 height 33
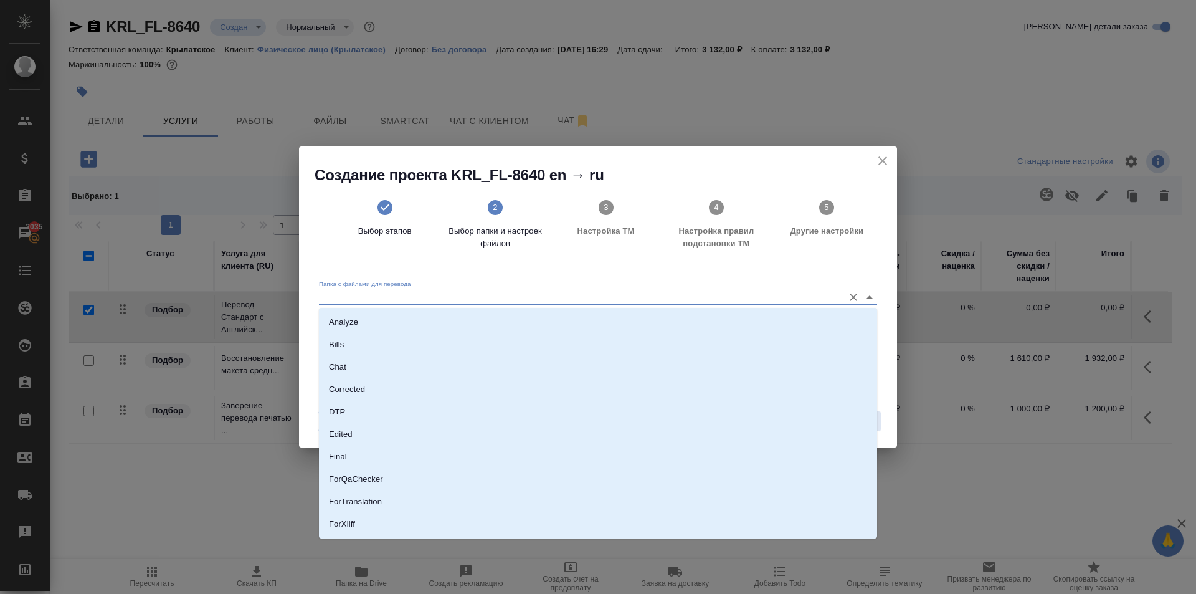
click at [760, 295] on input "Папка с файлами для перевода" at bounding box center [578, 297] width 518 height 15
click at [334, 483] on p "Source" at bounding box center [342, 481] width 26 height 12
type input "Source"
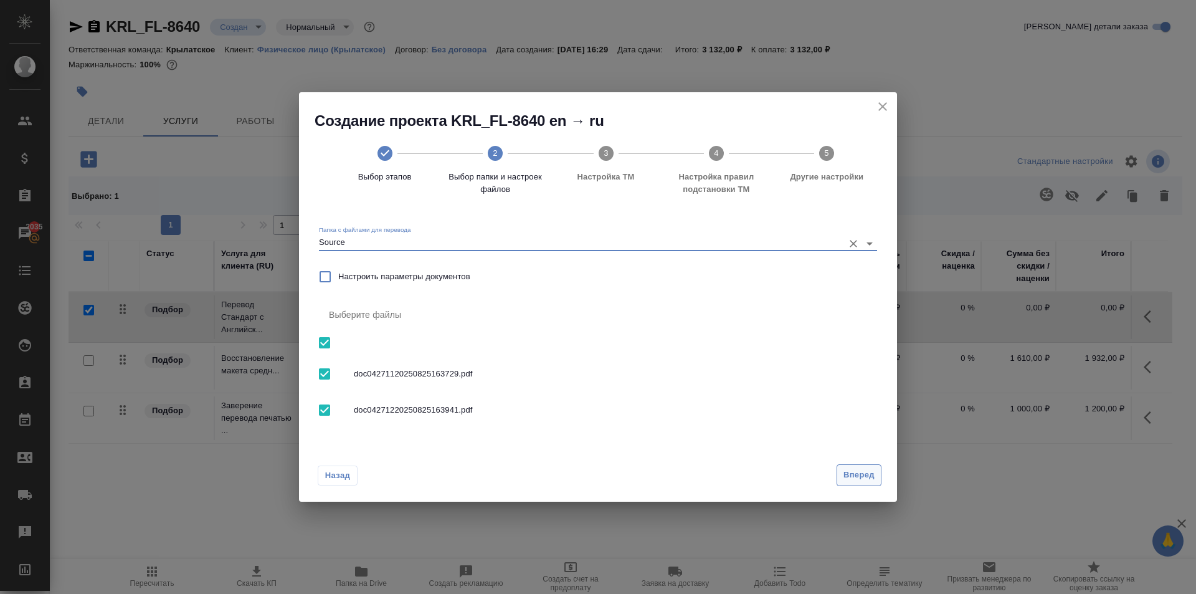
click at [854, 469] on span "Вперед" at bounding box center [859, 475] width 31 height 14
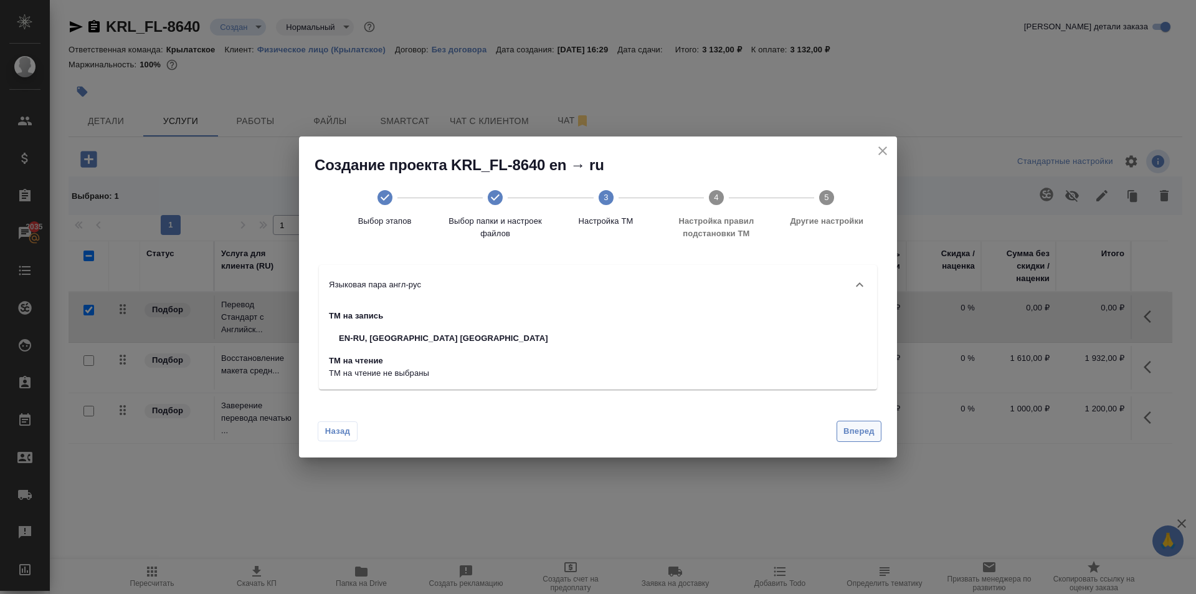
click at [855, 428] on span "Вперед" at bounding box center [859, 431] width 31 height 14
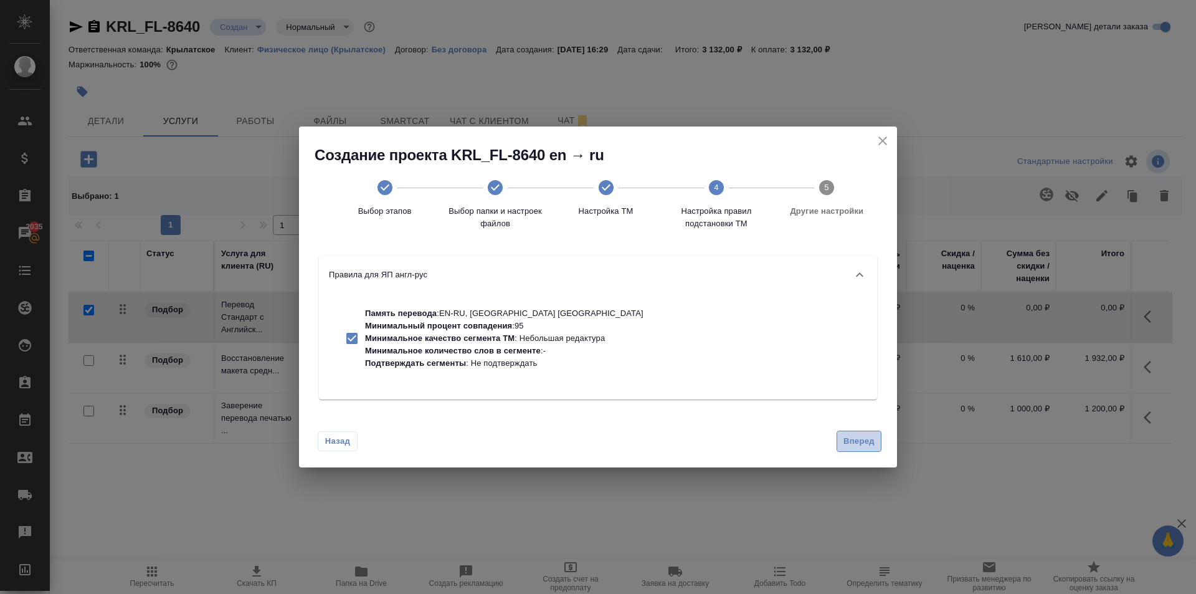
click at [860, 438] on span "Вперед" at bounding box center [859, 441] width 31 height 14
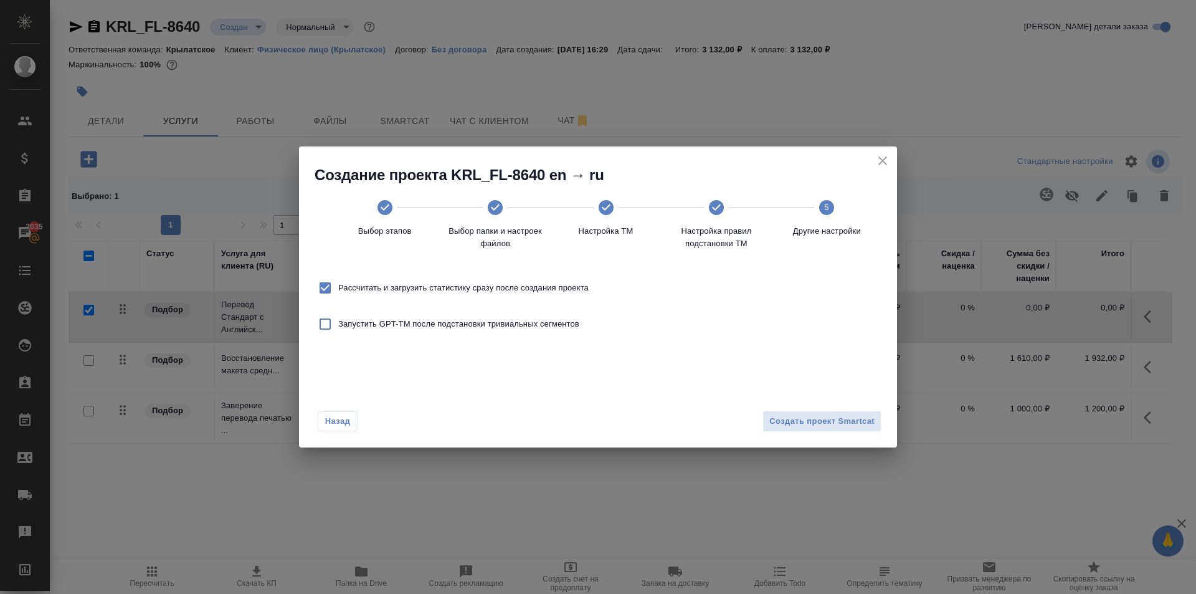
drag, startPoint x: 570, startPoint y: 296, endPoint x: 579, endPoint y: 295, distance: 8.7
click at [571, 295] on label "Рассчитать и загрузить статистику сразу после создания проекта" at bounding box center [450, 288] width 277 height 26
click at [338, 295] on input "Рассчитать и загрузить статистику сразу после создания проекта" at bounding box center [325, 288] width 26 height 26
checkbox input "false"
click at [776, 414] on span "Создать проект Smartcat" at bounding box center [821, 421] width 105 height 14
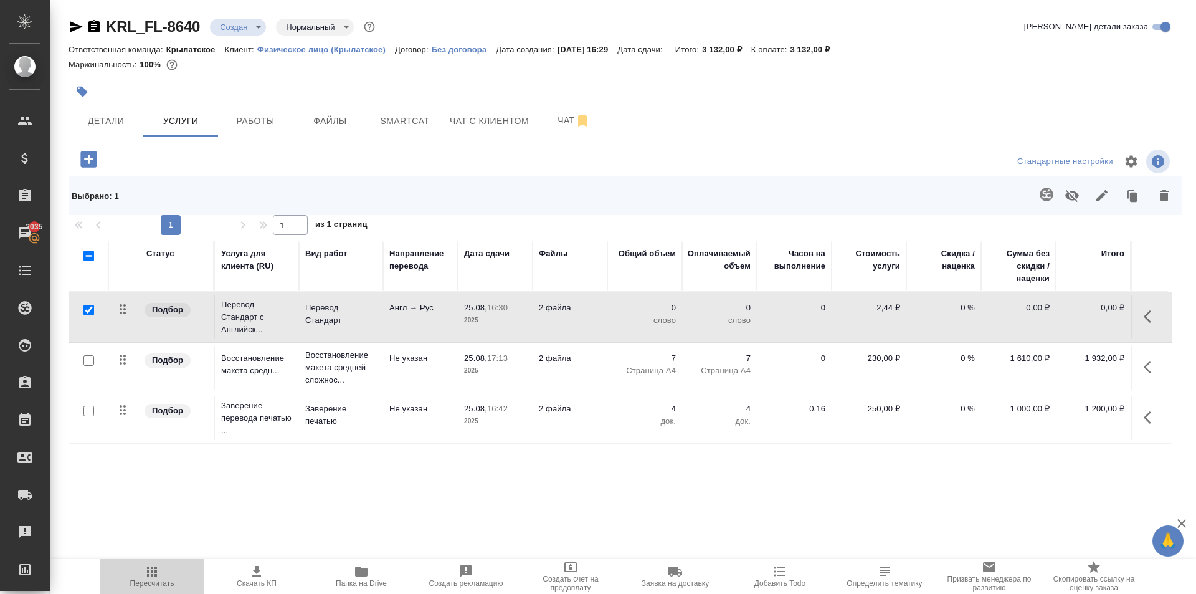
click at [156, 563] on button "Пересчитать" at bounding box center [152, 576] width 105 height 35
click at [1150, 313] on icon "button" at bounding box center [1151, 316] width 15 height 15
click at [1082, 315] on icon "button" at bounding box center [1080, 316] width 11 height 11
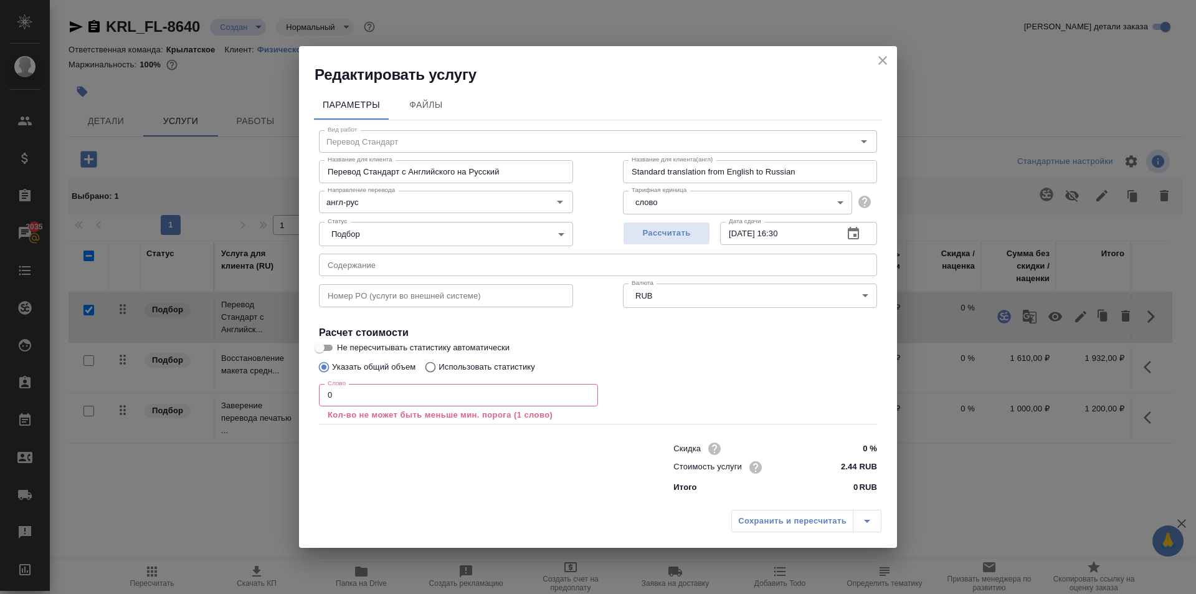
drag, startPoint x: 362, startPoint y: 403, endPoint x: 280, endPoint y: 396, distance: 81.9
click at [280, 396] on div "Редактировать услугу Параметры Файлы Вид работ Перевод Стандарт Вид работ Назва…" at bounding box center [598, 297] width 1196 height 594
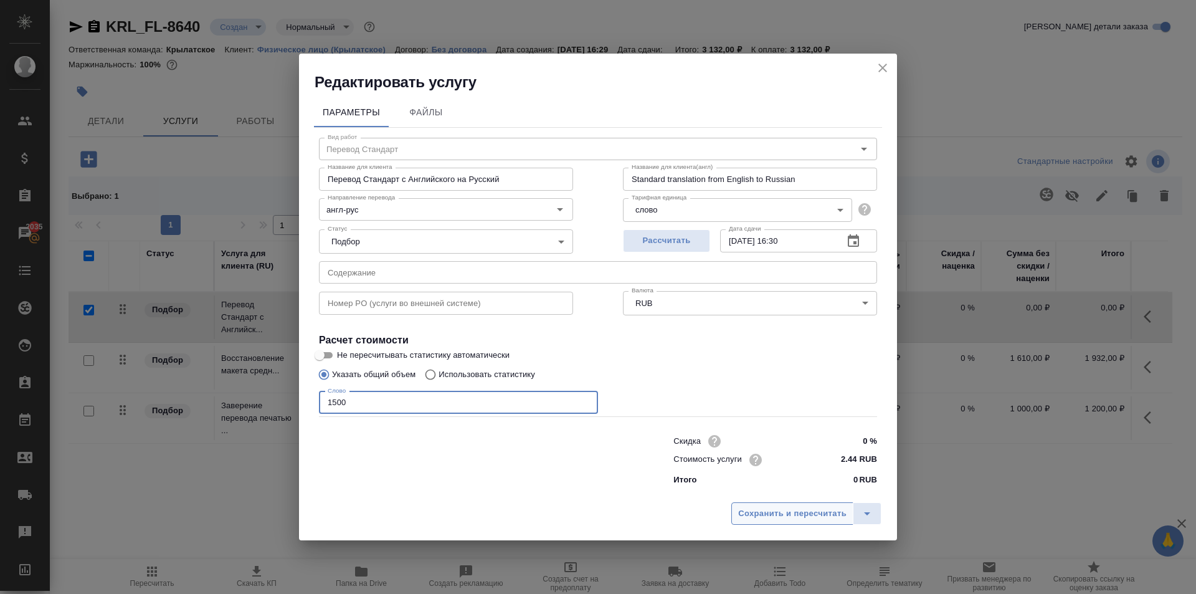
type input "1500"
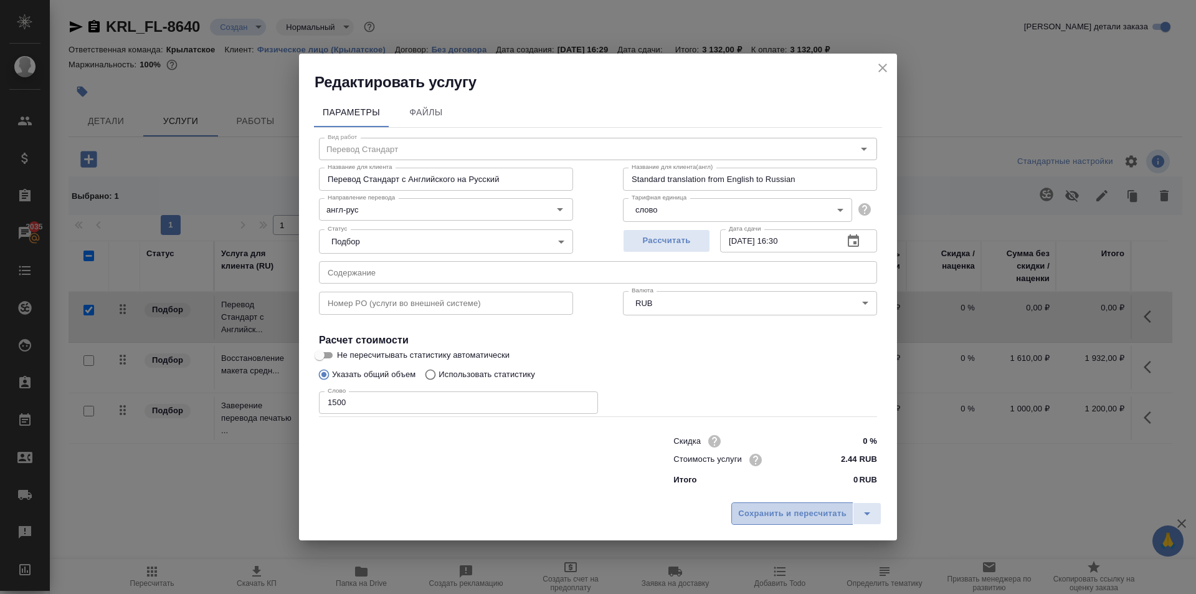
click at [819, 510] on span "Сохранить и пересчитать" at bounding box center [792, 514] width 108 height 14
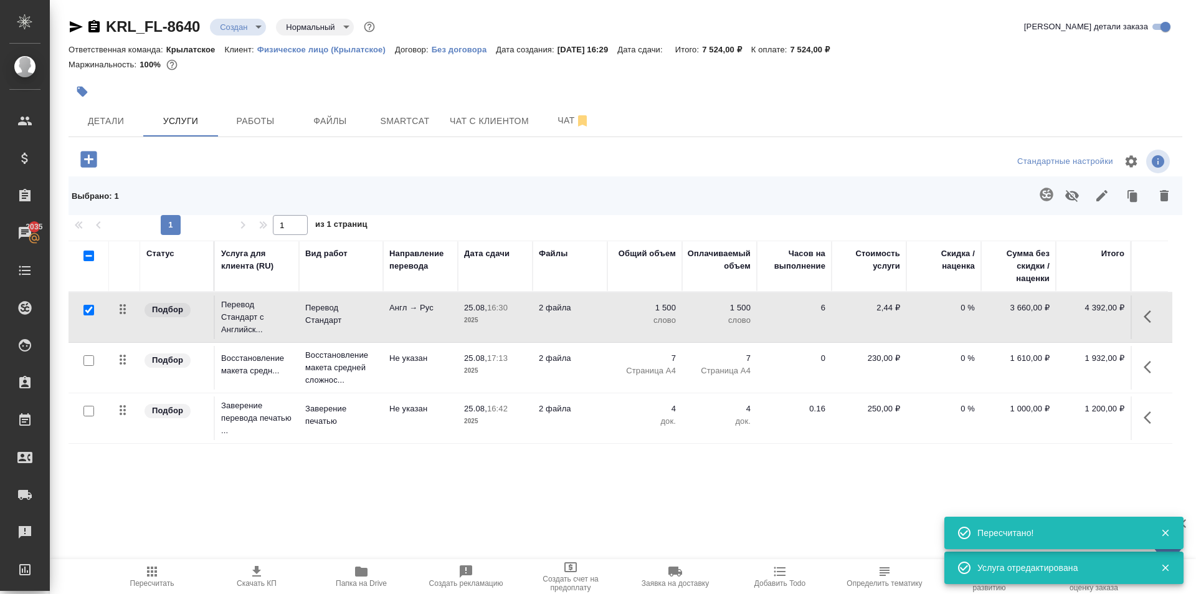
click at [965, 110] on div "Детали Услуги Работы Файлы Smartcat Чат с клиентом Чат" at bounding box center [626, 120] width 1114 height 31
click at [135, 565] on span "Пересчитать" at bounding box center [152, 576] width 90 height 24
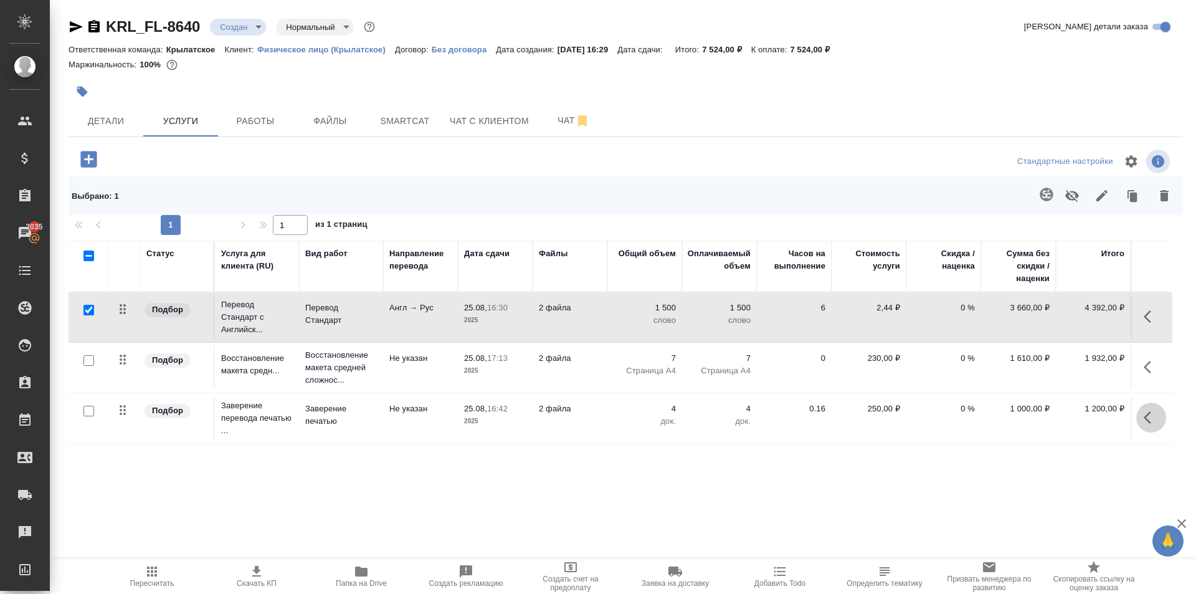
click at [1142, 416] on button "button" at bounding box center [1151, 417] width 30 height 30
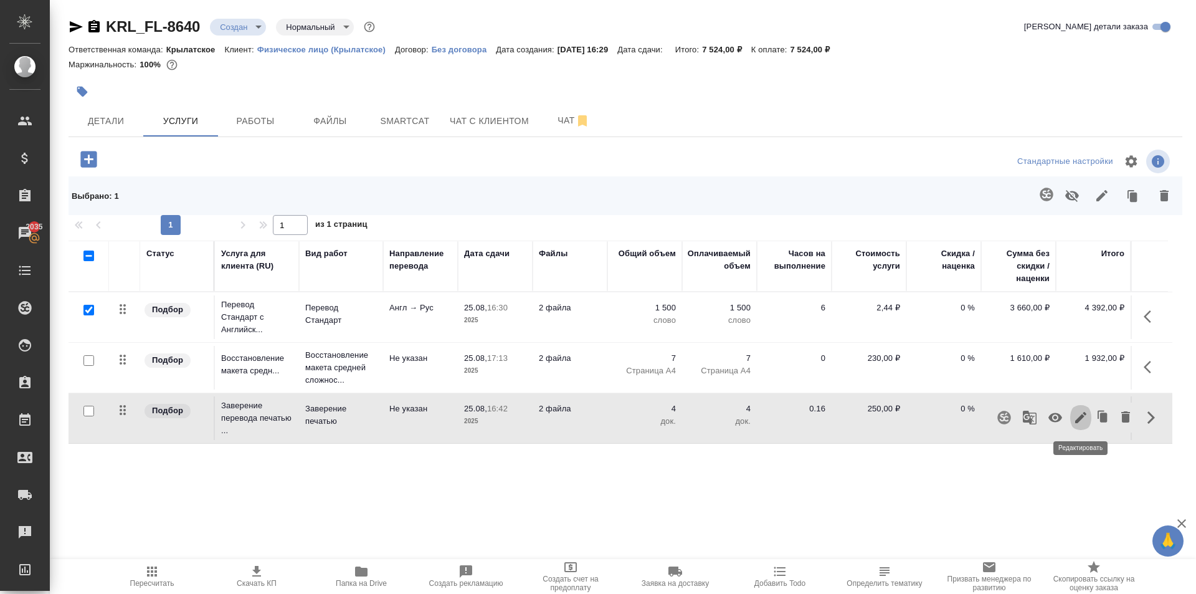
click at [1087, 419] on icon "button" at bounding box center [1081, 417] width 15 height 15
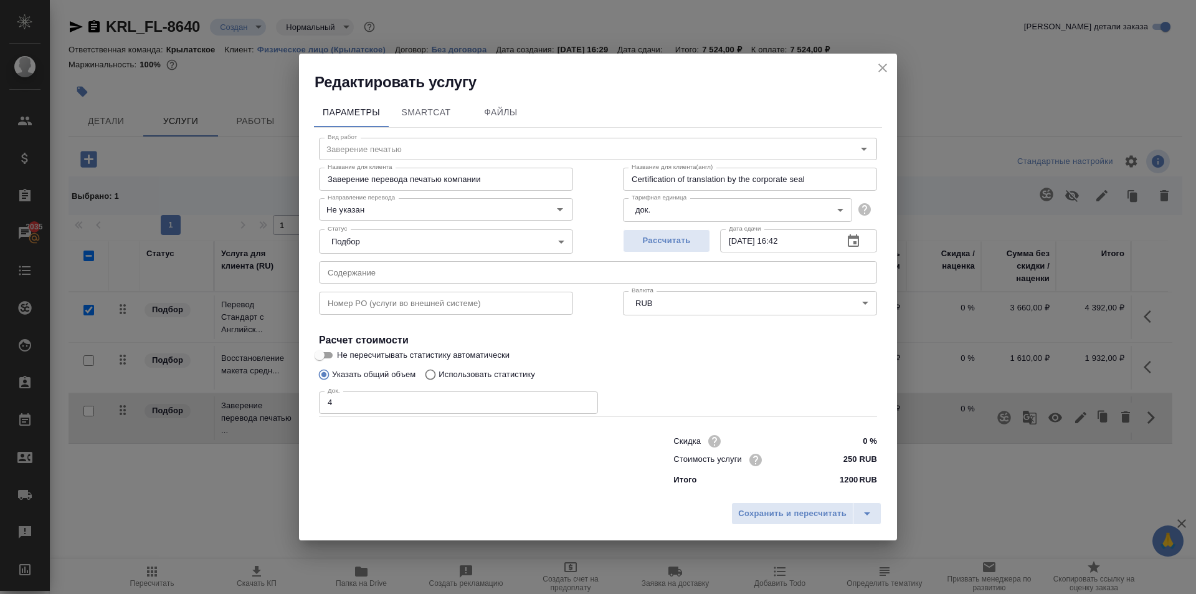
click at [855, 457] on input "250 RUB" at bounding box center [854, 459] width 47 height 18
click at [855, 457] on input "250 RUB" at bounding box center [853, 459] width 45 height 18
click at [850, 457] on input "250 RUB" at bounding box center [853, 459] width 45 height 18
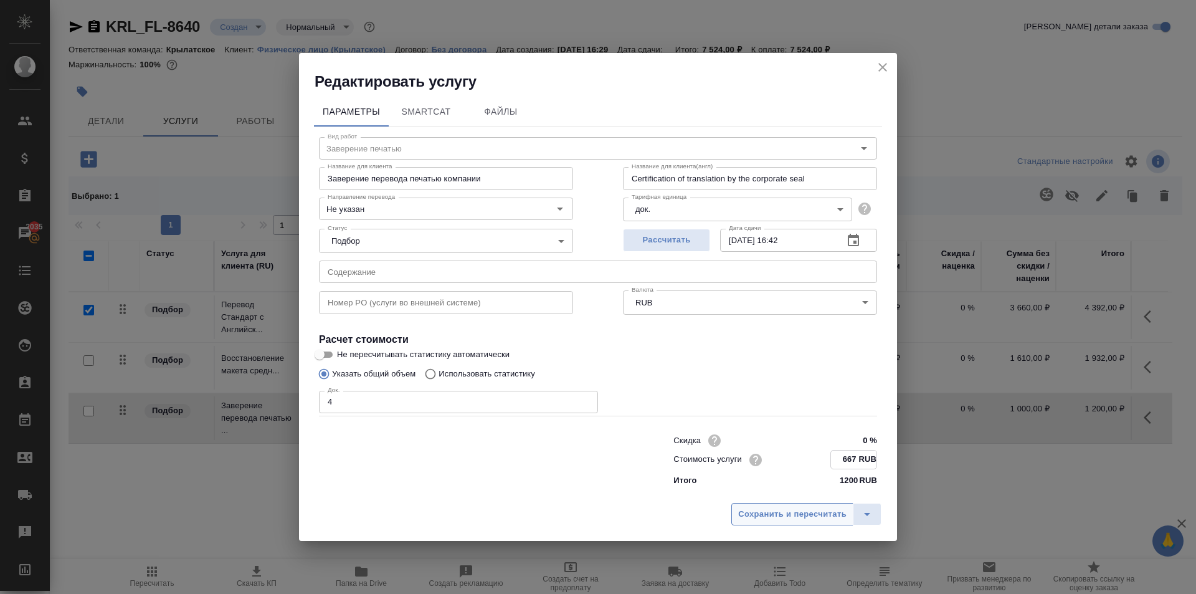
type input "667 RUB"
click at [807, 516] on span "Сохранить и пересчитать" at bounding box center [792, 514] width 108 height 14
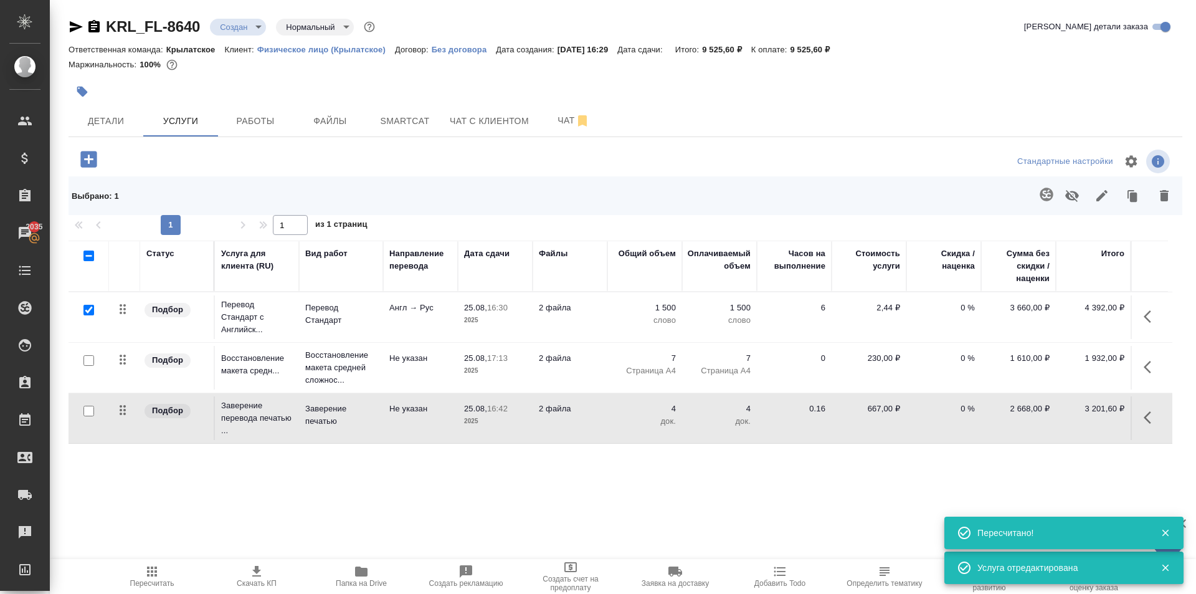
click at [867, 115] on div "Детали Услуги Работы Файлы Smartcat Чат с клиентом Чат" at bounding box center [626, 120] width 1114 height 31
click at [149, 570] on icon "button" at bounding box center [152, 571] width 10 height 10
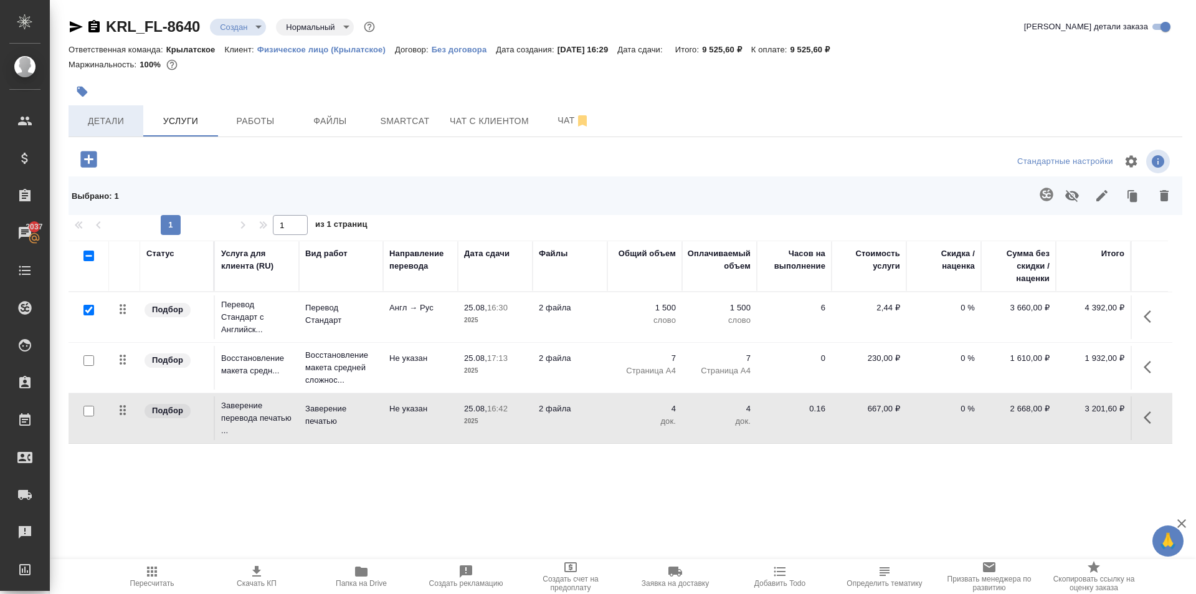
click at [106, 117] on span "Детали" at bounding box center [106, 121] width 60 height 16
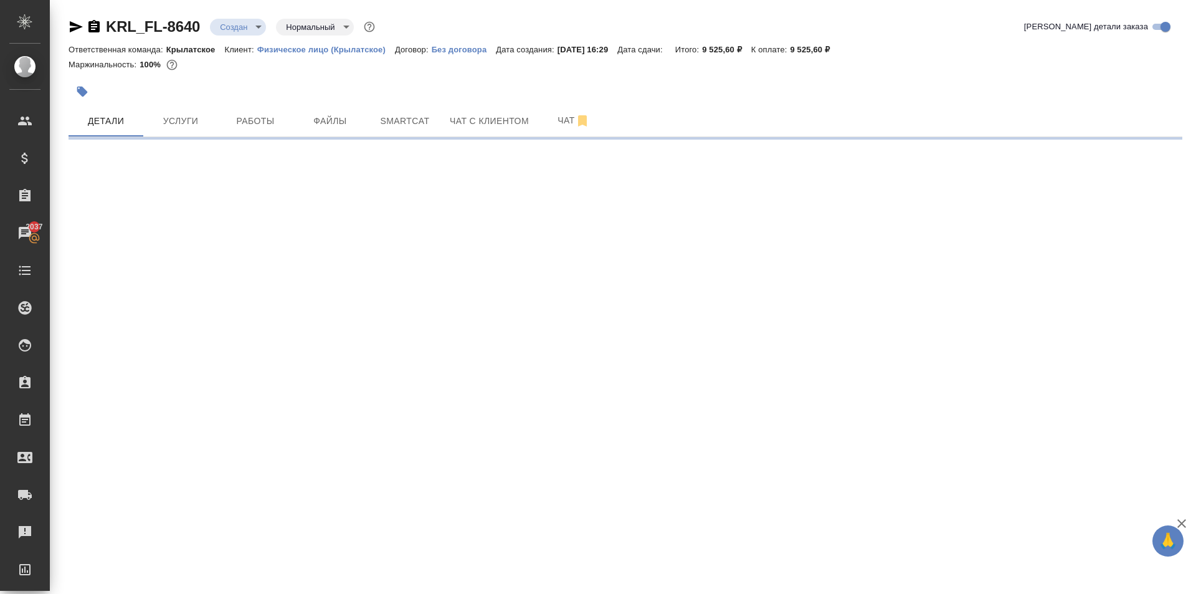
select select "RU"
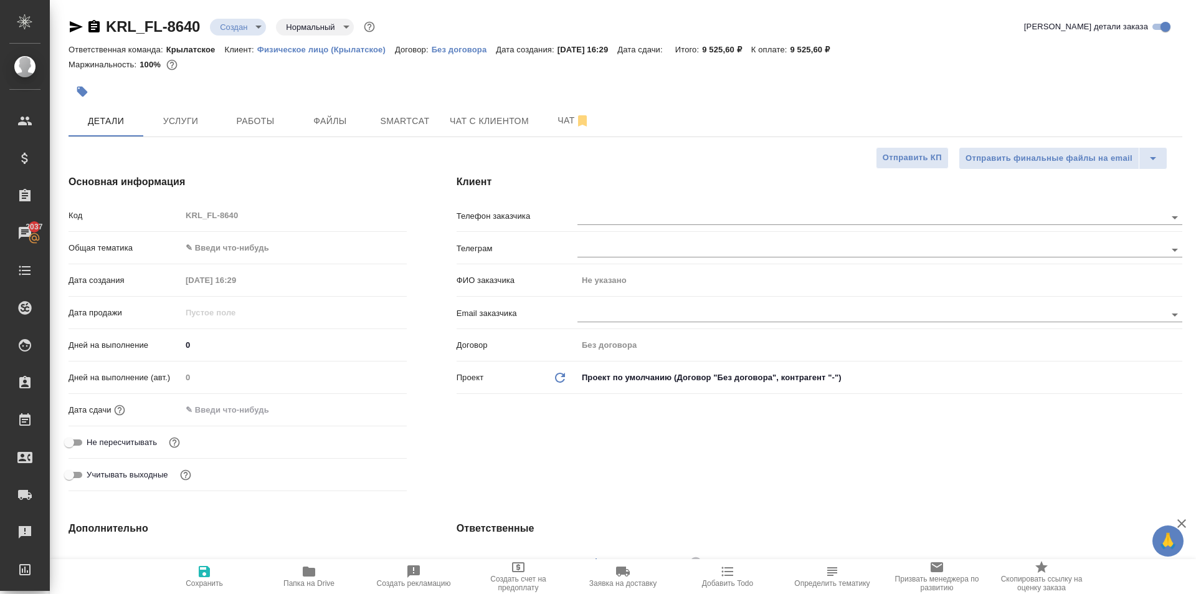
type textarea "x"
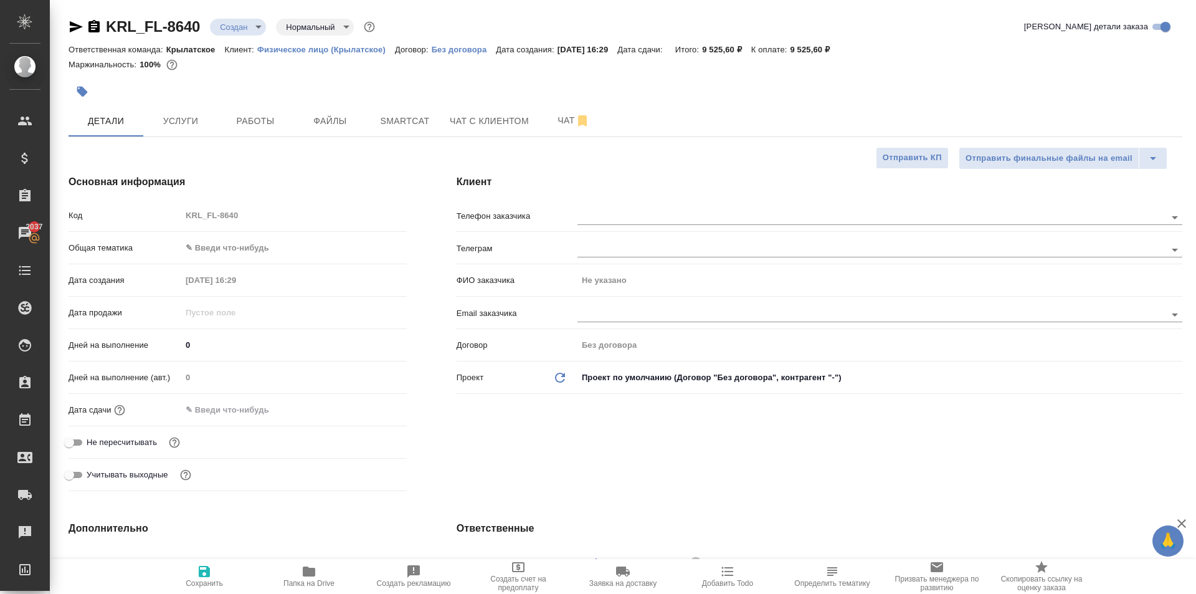
type textarea "x"
click at [589, 209] on div at bounding box center [880, 215] width 605 height 23
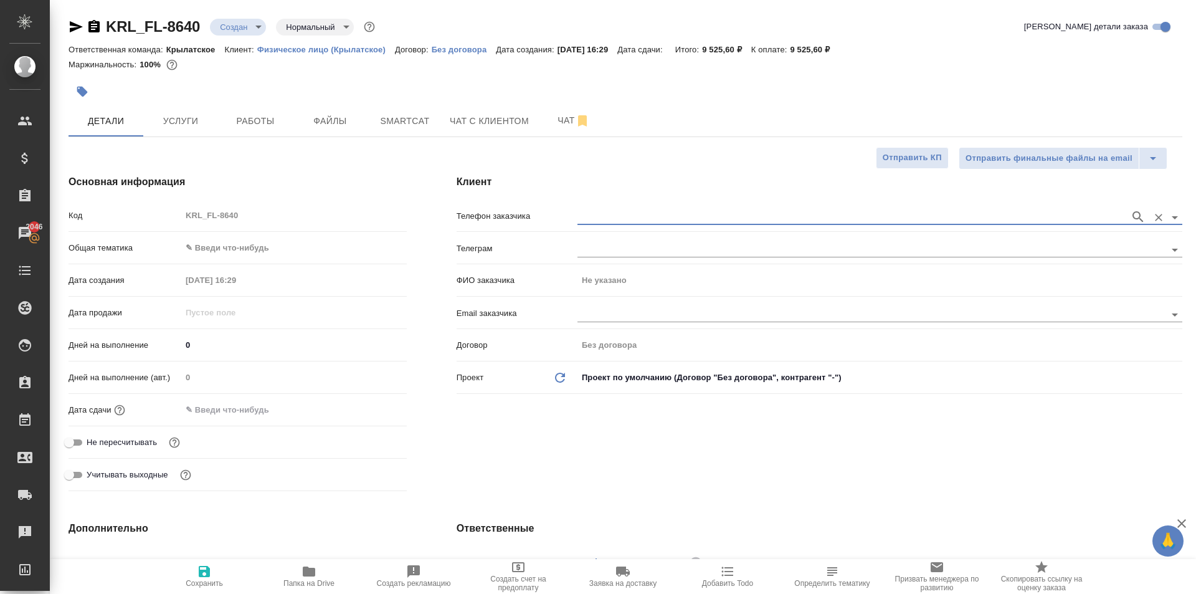
click at [618, 219] on input "text" at bounding box center [851, 216] width 546 height 15
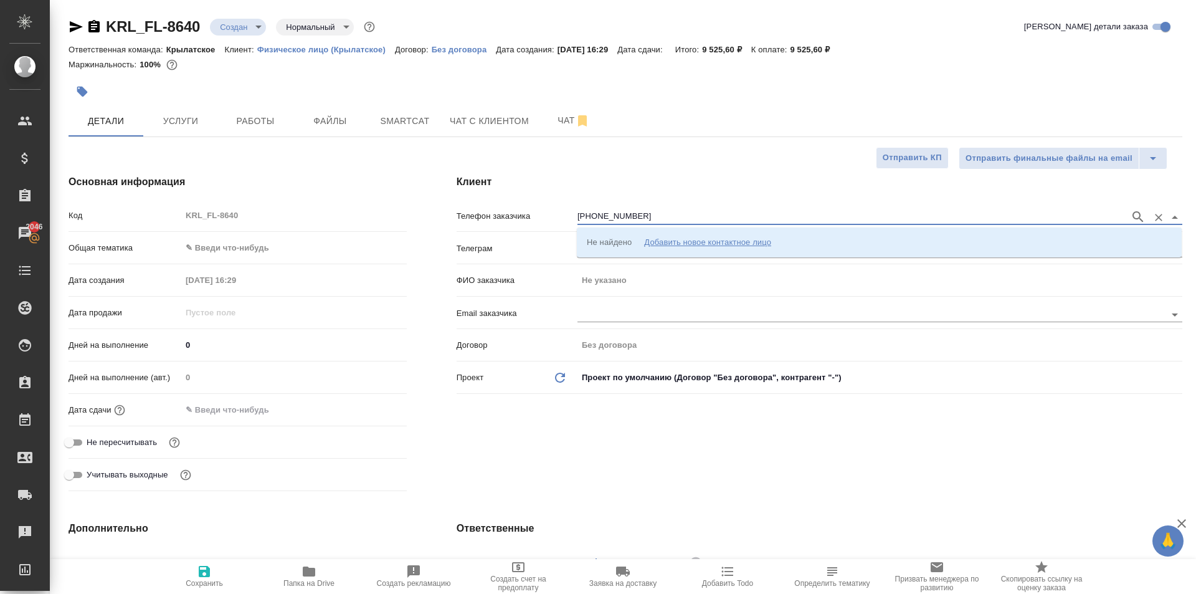
type input "+79166868183"
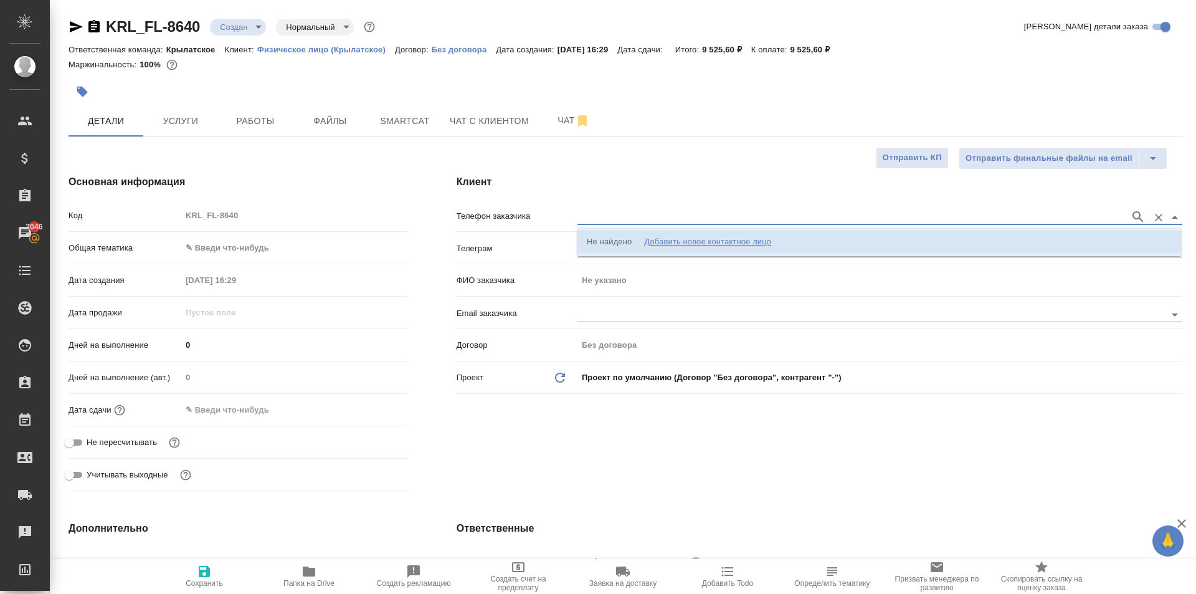
click at [725, 260] on div "Телеграм" at bounding box center [820, 253] width 726 height 32
click at [728, 218] on input "text" at bounding box center [851, 216] width 546 height 15
click at [741, 245] on div "Добавить новое контактное лицо" at bounding box center [707, 242] width 127 height 12
type input "+7 916 686 81 83"
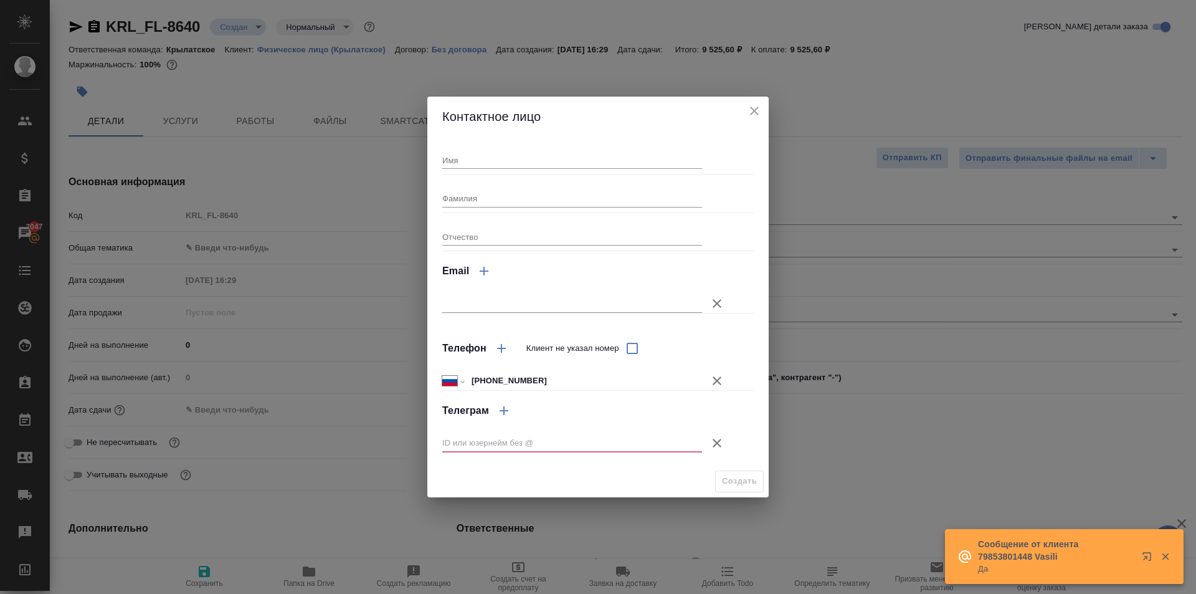
drag, startPoint x: 484, startPoint y: 178, endPoint x: 475, endPoint y: 164, distance: 16.1
click at [479, 170] on div "Имя Фамилия Отчество Email Телефон Клиент не указал номер Международный Австрал…" at bounding box center [598, 300] width 312 height 319
click at [472, 161] on input "Имя" at bounding box center [572, 159] width 260 height 17
type input "Валерий"
click at [479, 203] on input "Фамилия" at bounding box center [572, 197] width 260 height 17
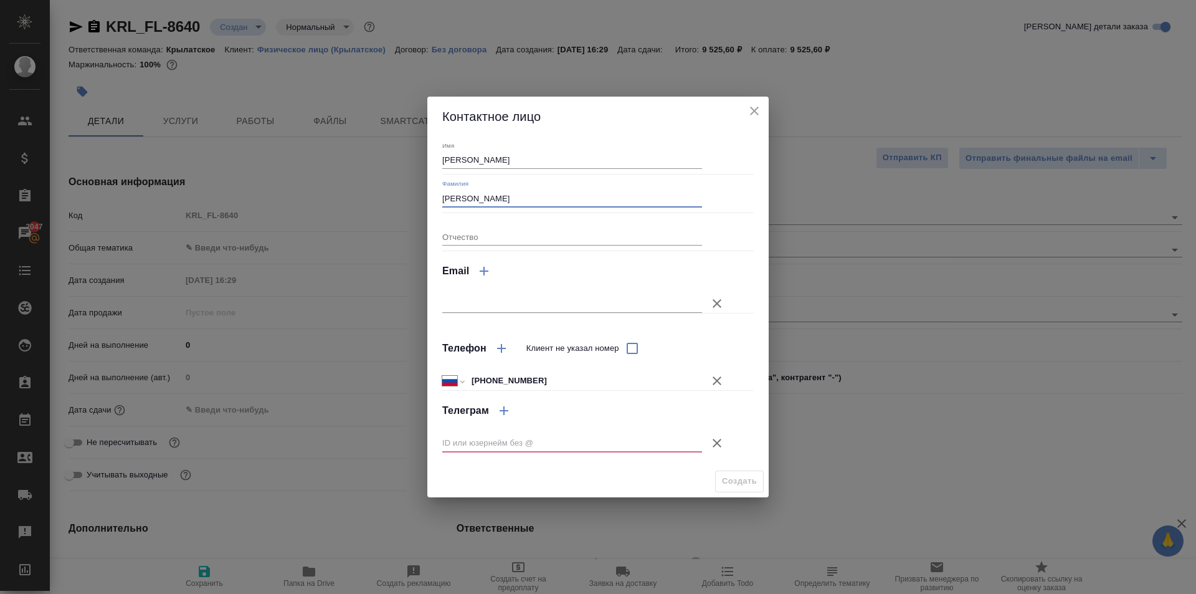
type input "Самсонов"
click at [730, 442] on button "Клиент не указал номер" at bounding box center [717, 443] width 30 height 30
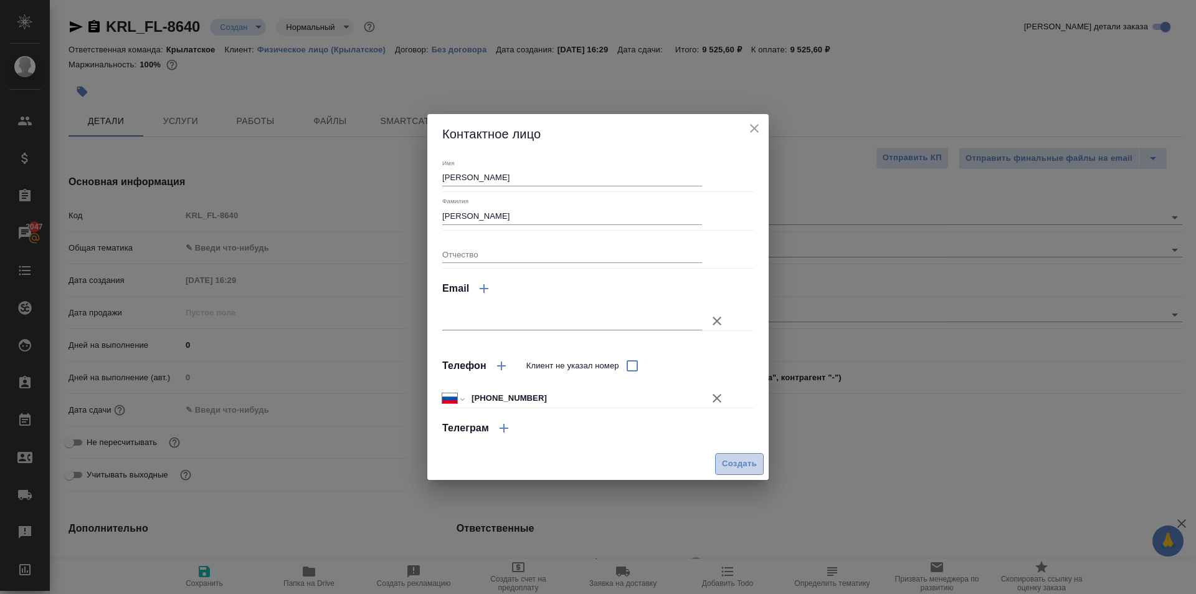
click at [733, 455] on button "Создать" at bounding box center [739, 464] width 49 height 22
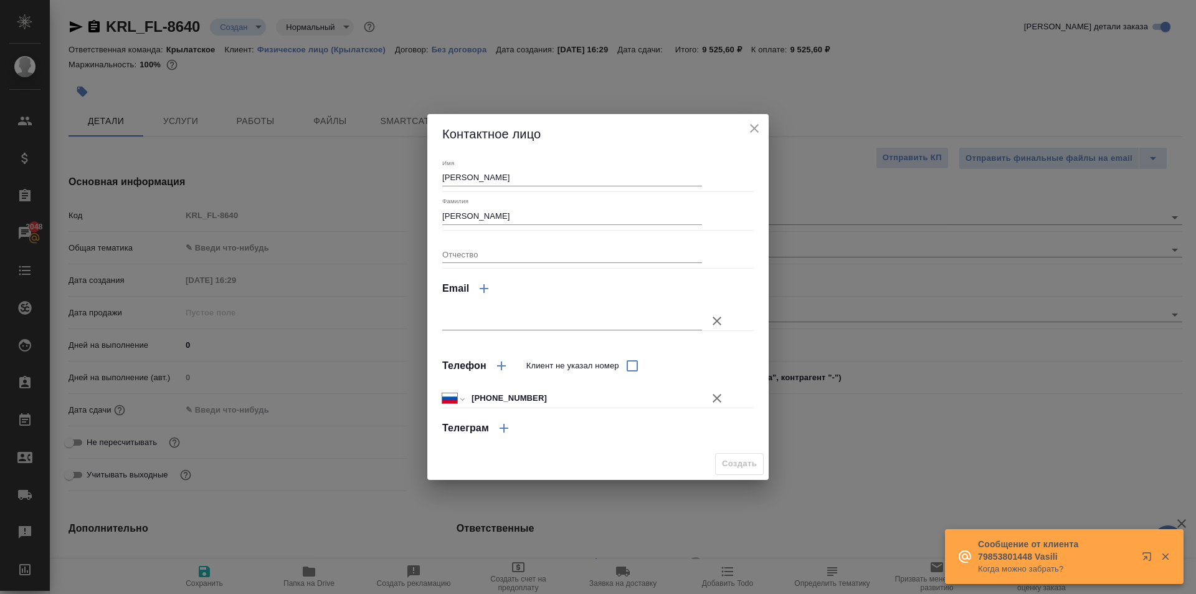
type input "Самсонов Валерий"
type textarea "x"
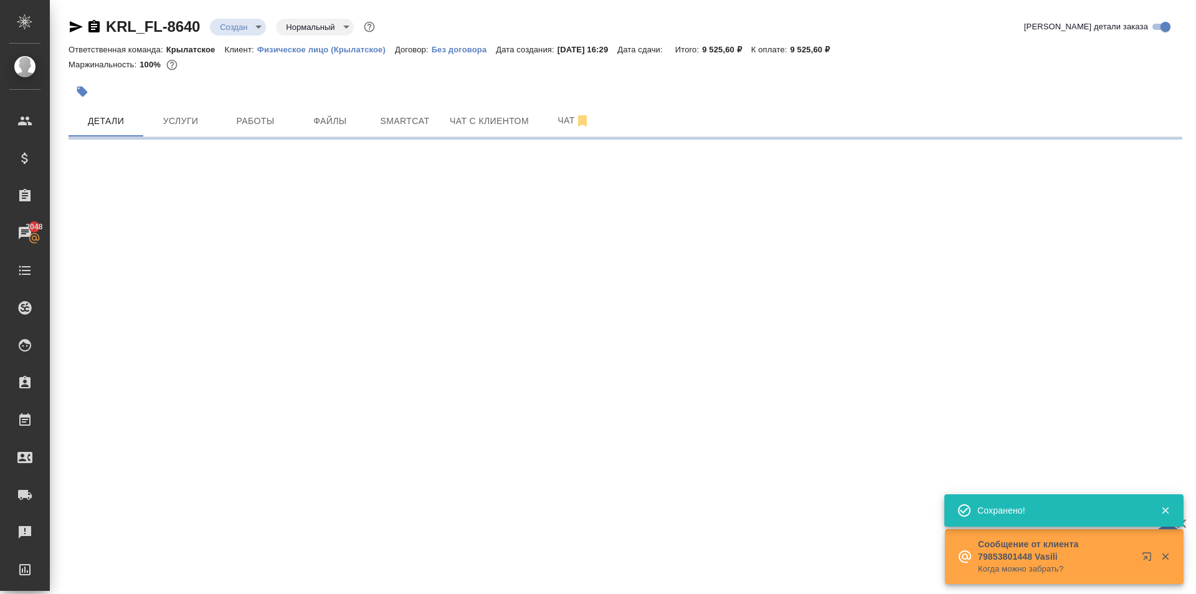
type input "holyTrinity"
select select "RU"
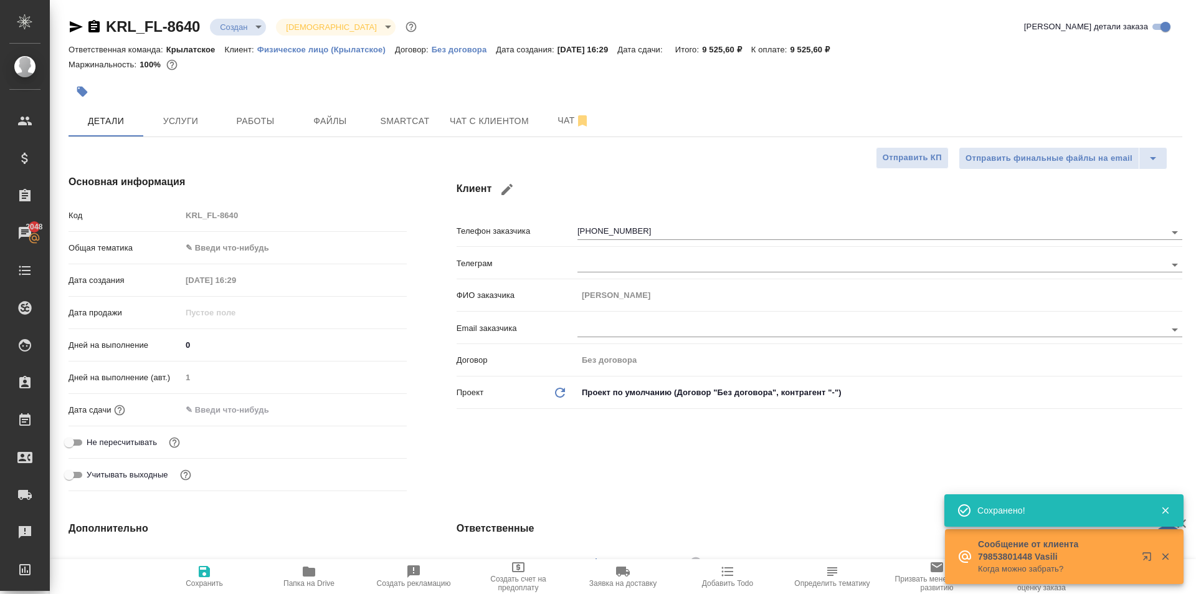
type textarea "x"
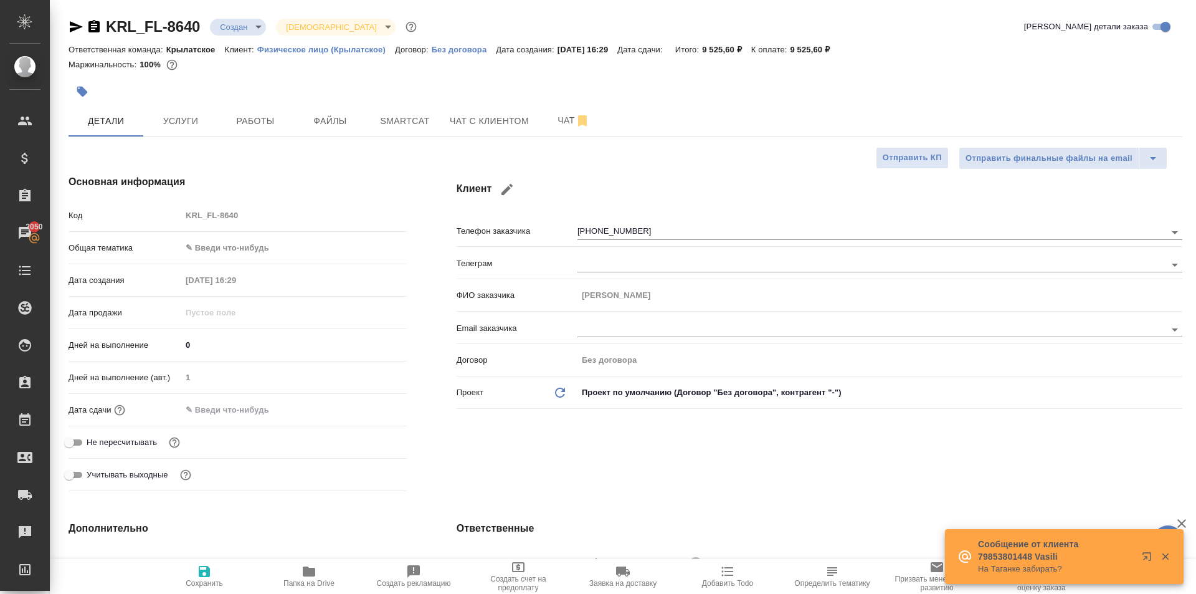
drag, startPoint x: 236, startPoint y: 259, endPoint x: 239, endPoint y: 253, distance: 7.0
click at [237, 259] on div "Общая тематика ✎ Введи что-нибудь" at bounding box center [238, 253] width 338 height 32
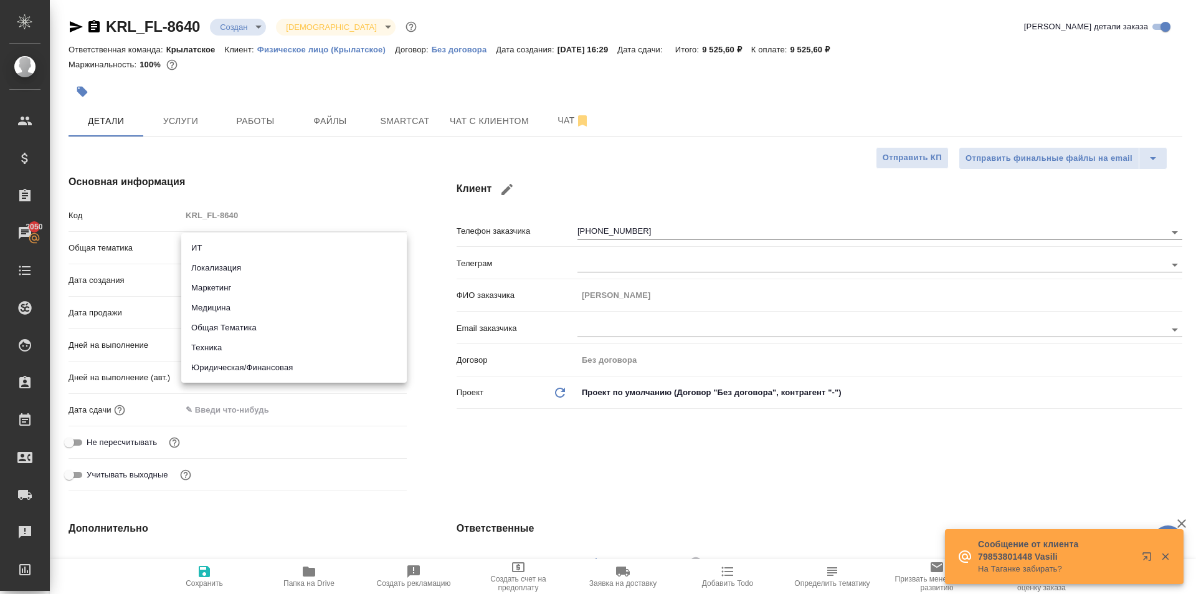
click at [239, 253] on body "🙏 .cls-1 fill:#fff; AWATERA Kasymov Timur Клиенты Спецификации Заказы 2050 Чаты…" at bounding box center [598, 297] width 1196 height 594
click at [257, 354] on li "Техника" at bounding box center [294, 348] width 226 height 20
type input "tech"
type textarea "x"
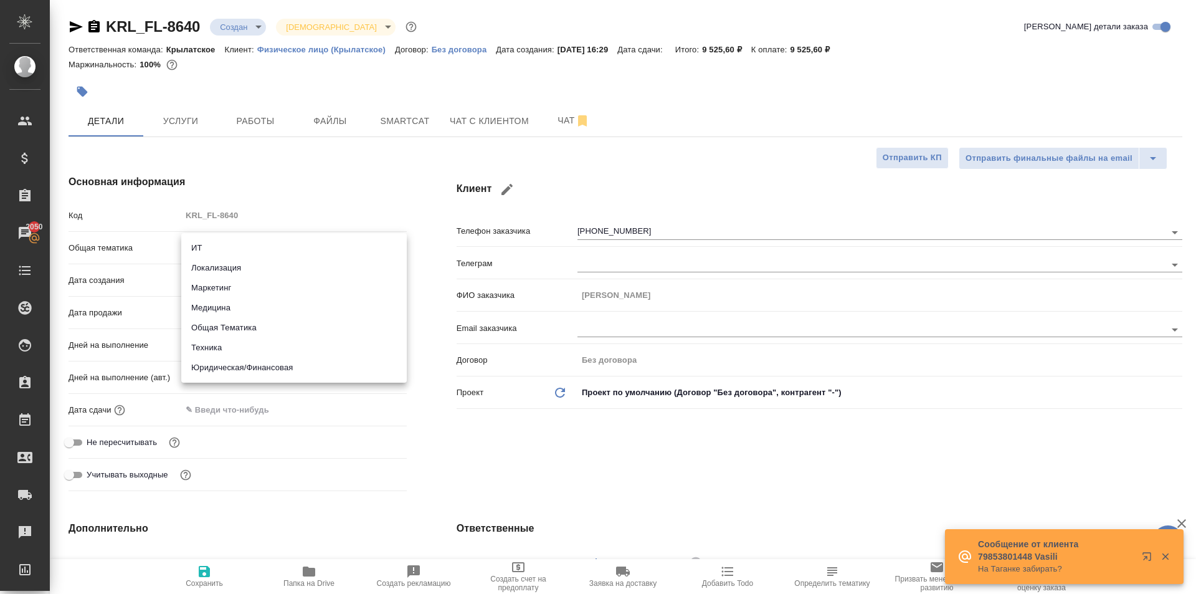
type textarea "x"
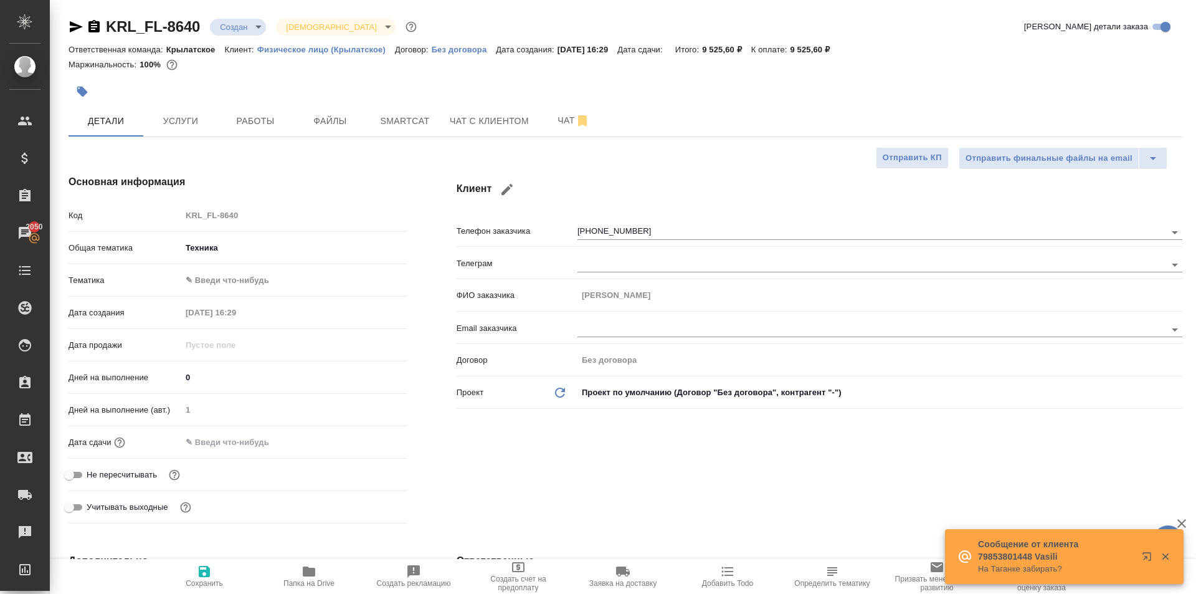
click at [239, 254] on body "🙏 .cls-1 fill:#fff; AWATERA Kasymov Timur Клиенты Спецификации Заказы 2050 Чаты…" at bounding box center [598, 297] width 1196 height 594
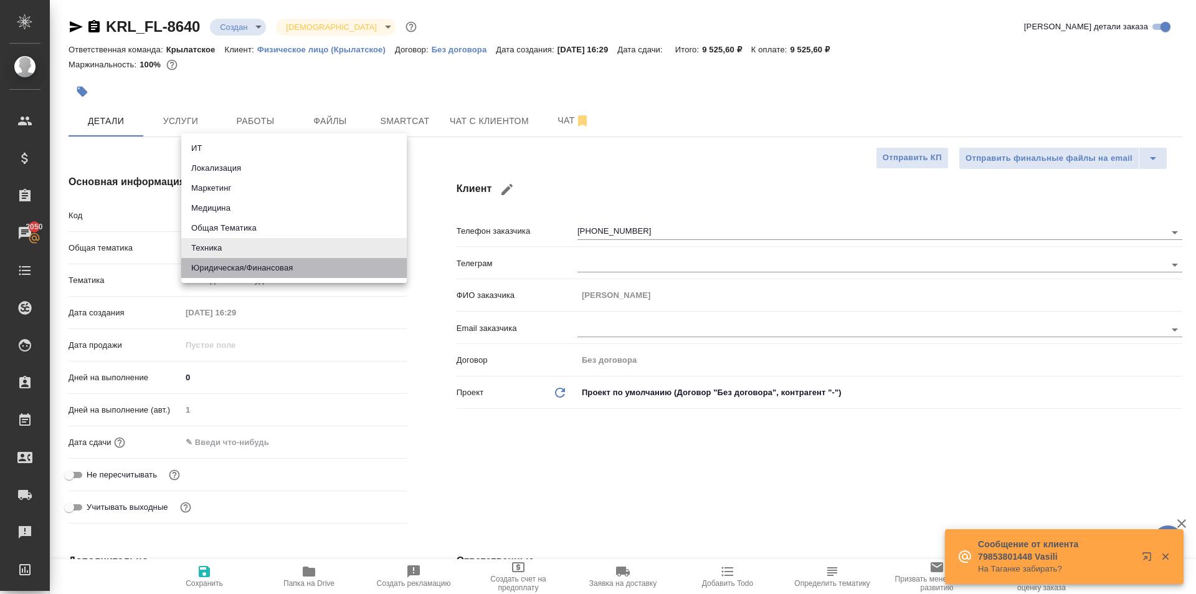
click at [235, 267] on li "Юридическая/Финансовая" at bounding box center [294, 268] width 226 height 20
type input "yr-fn"
type textarea "x"
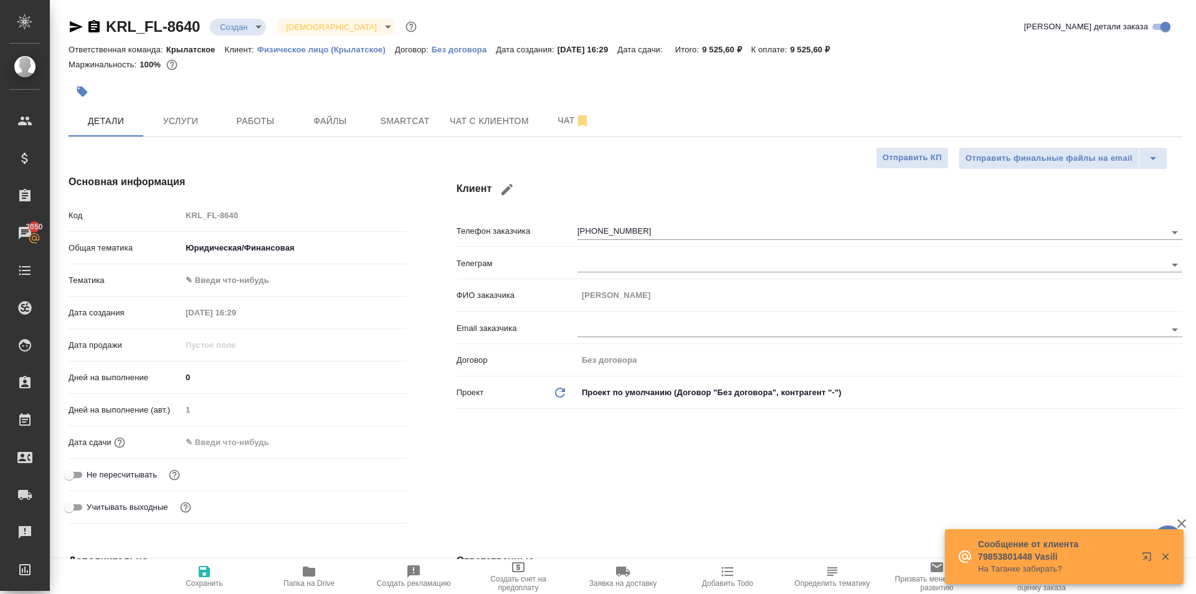
click at [237, 283] on body "🙏 .cls-1 fill:#fff; AWATERA Kasymov Timur Клиенты Спецификации Заказы 2050 Чаты…" at bounding box center [598, 297] width 1196 height 594
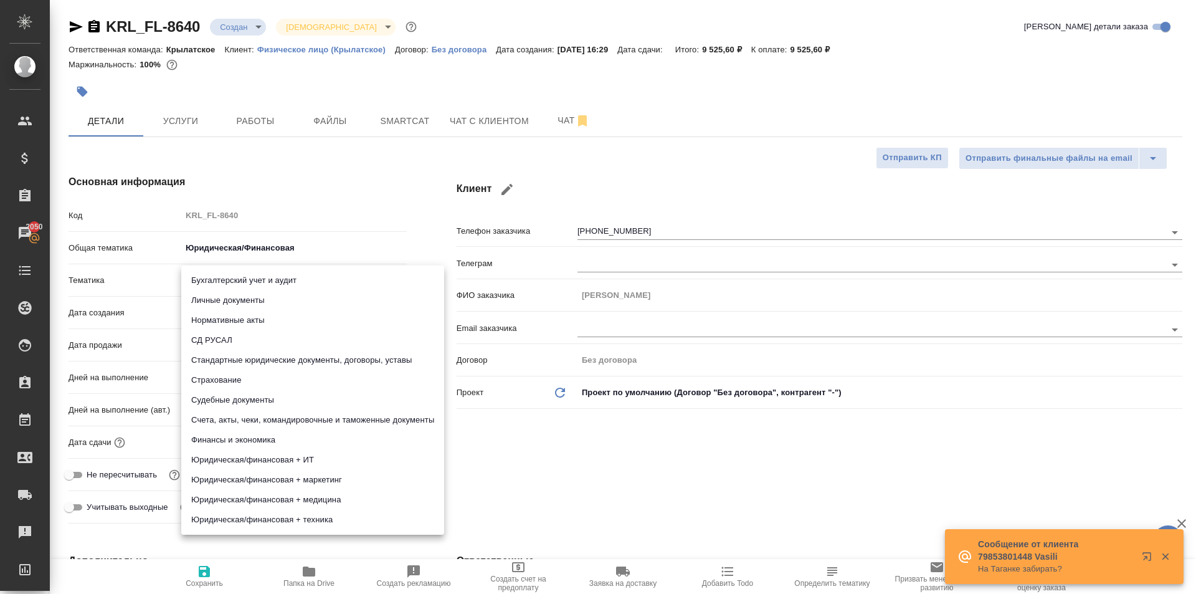
click at [264, 304] on li "Личные документы" at bounding box center [312, 300] width 263 height 20
type textarea "x"
type input "5a8b8b956a9677013d343cfe"
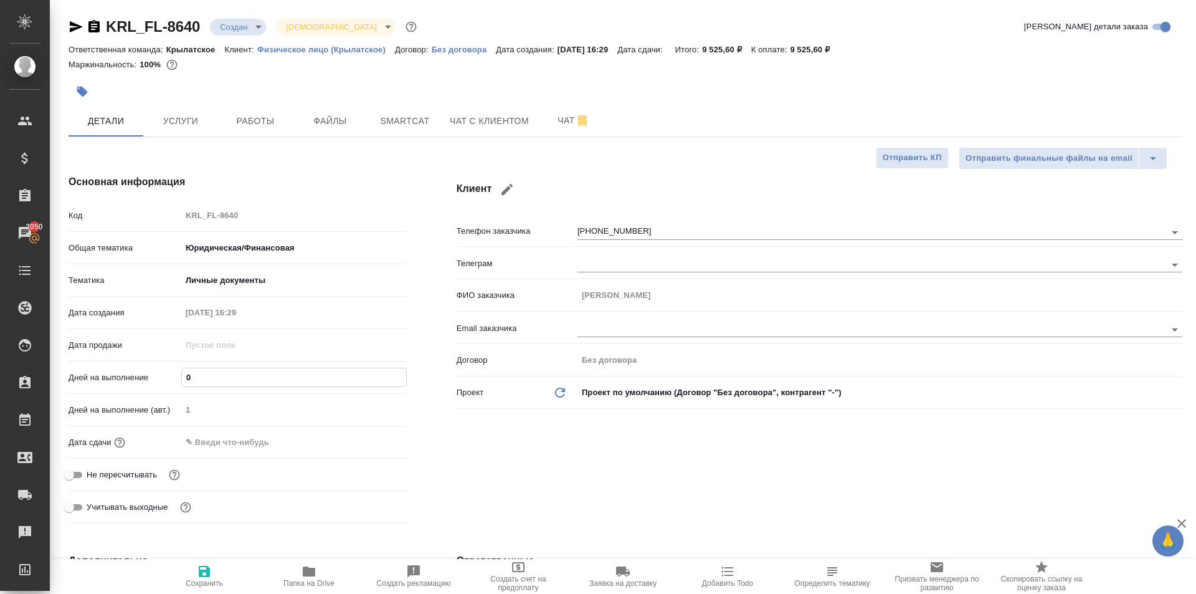
type input "1"
type textarea "x"
drag, startPoint x: 194, startPoint y: 378, endPoint x: 160, endPoint y: 368, distance: 35.7
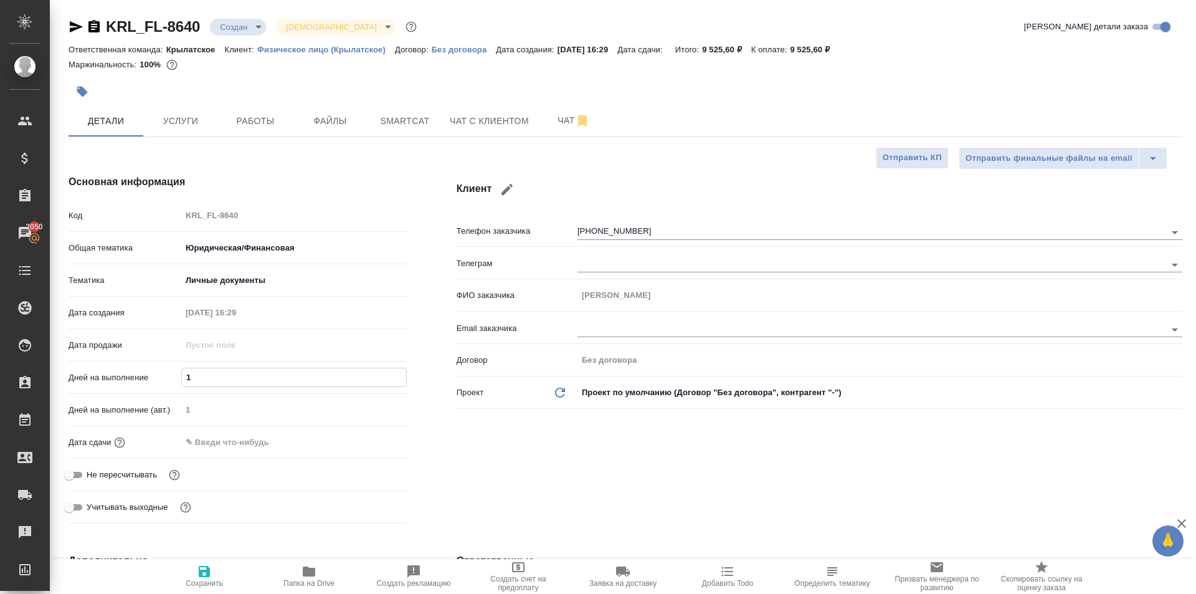
click at [160, 368] on div "Дней на выполнение 1" at bounding box center [238, 377] width 338 height 22
type input "1"
click at [219, 433] on input "text" at bounding box center [235, 442] width 109 height 18
click at [369, 437] on icon "button" at bounding box center [370, 441] width 11 height 12
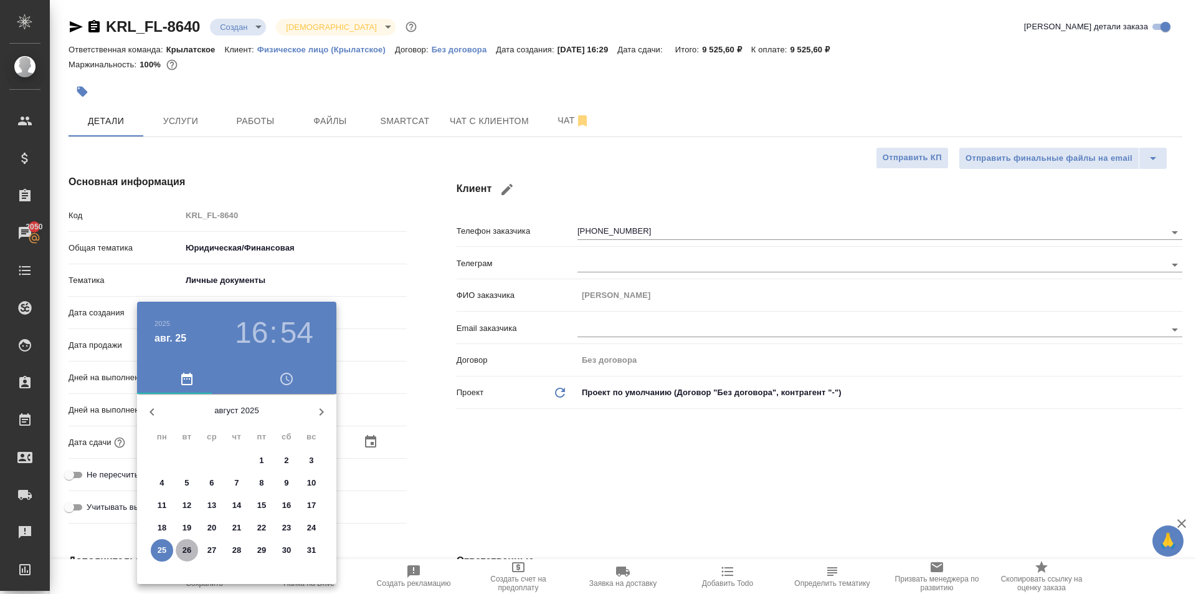
click at [192, 550] on span "26" at bounding box center [187, 550] width 22 height 12
type input "26.08.2025 16:54"
type textarea "x"
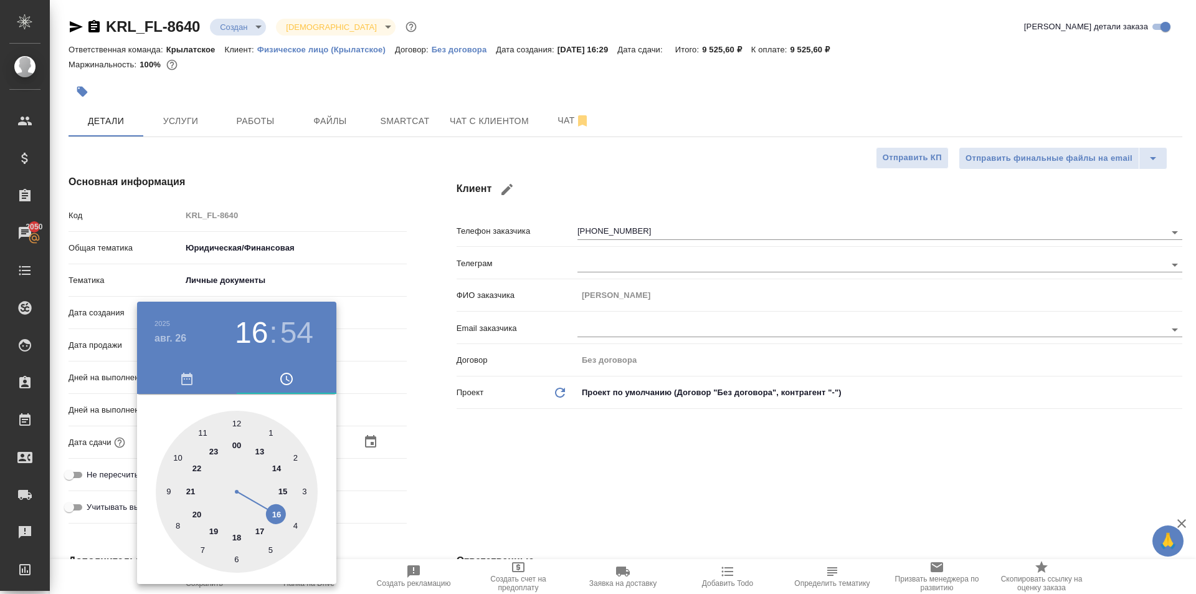
click at [240, 420] on div at bounding box center [237, 492] width 162 height 162
type input "26.08.2025 12:54"
type textarea "x"
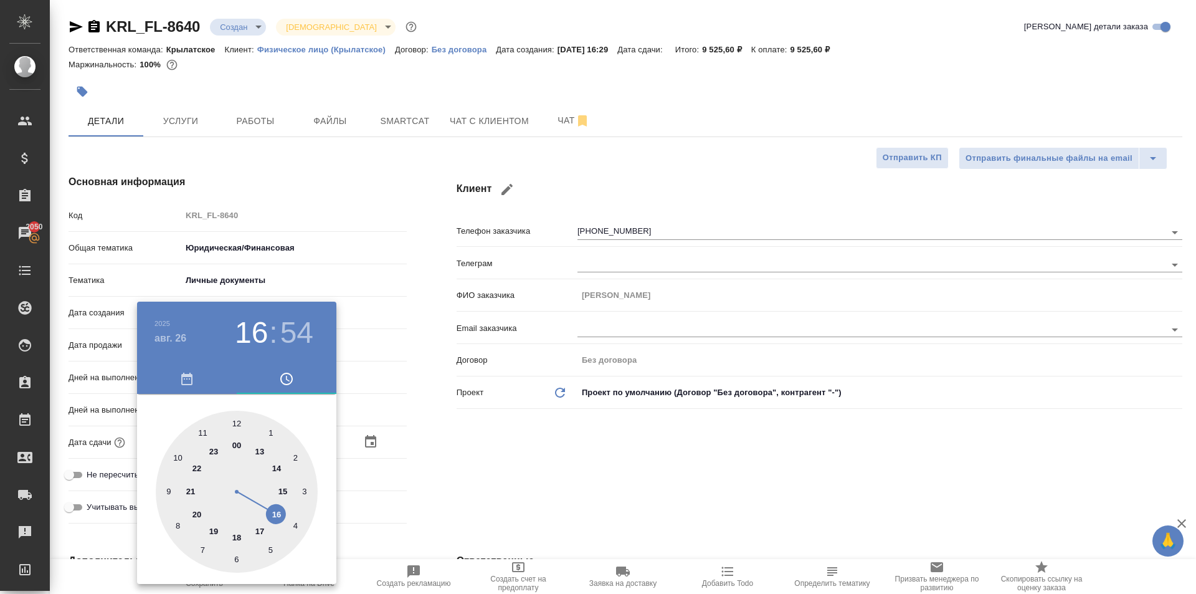
click at [239, 420] on div at bounding box center [237, 492] width 162 height 162
type input "[DATE] 12:00"
type textarea "x"
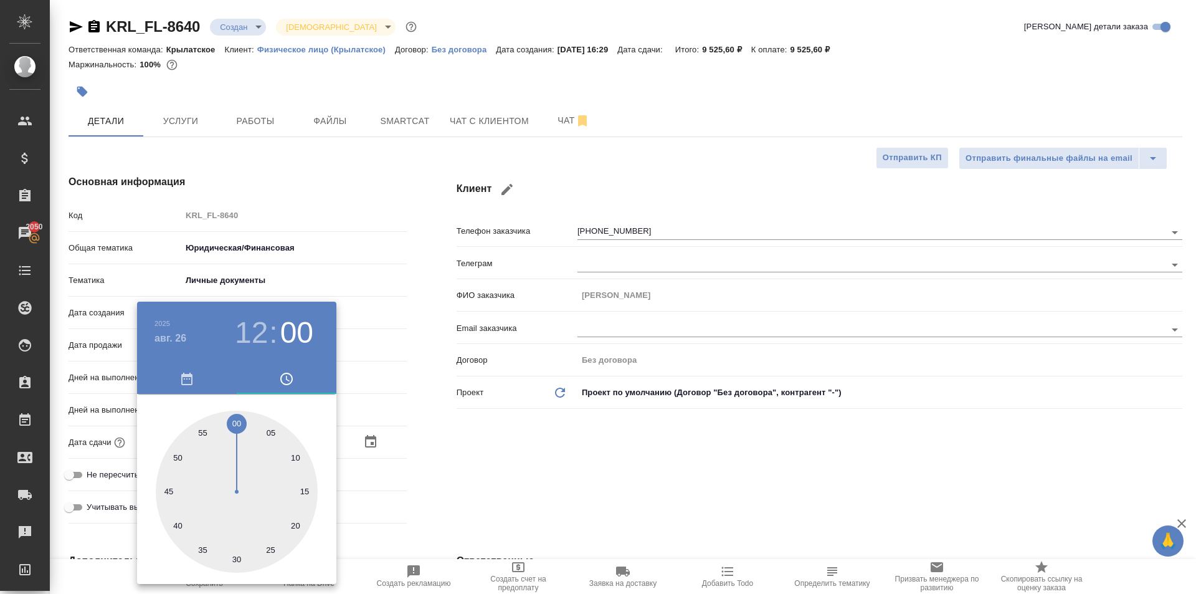
click at [515, 440] on div at bounding box center [598, 297] width 1196 height 594
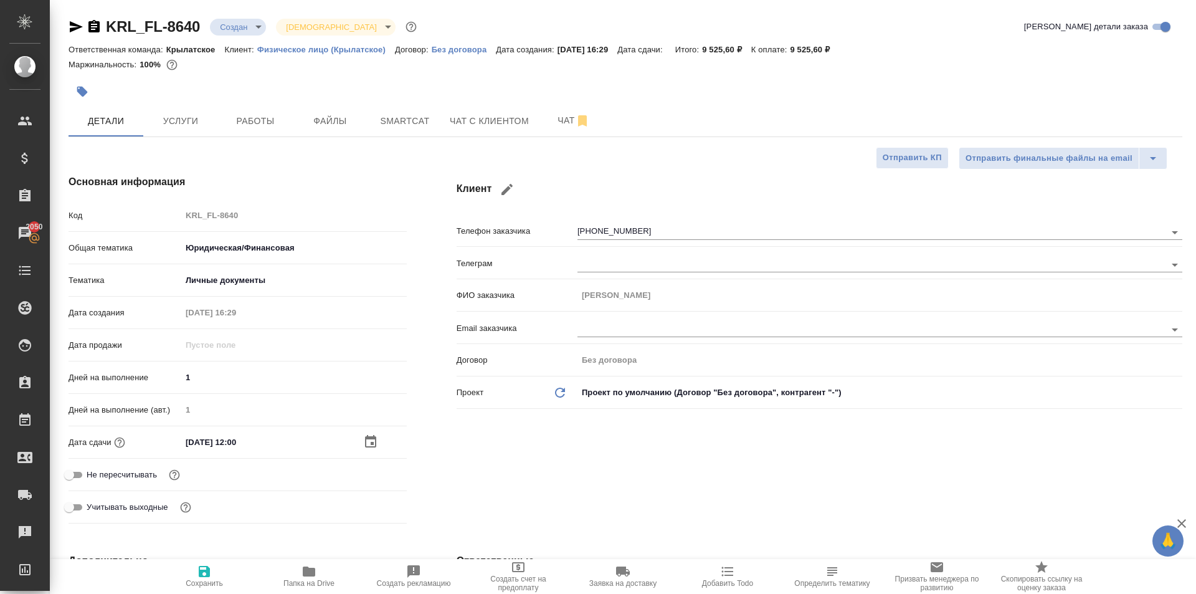
click at [133, 479] on span "Не пересчитывать" at bounding box center [122, 475] width 70 height 12
click at [92, 479] on input "Не пересчитывать" at bounding box center [69, 474] width 45 height 15
checkbox input "true"
type textarea "x"
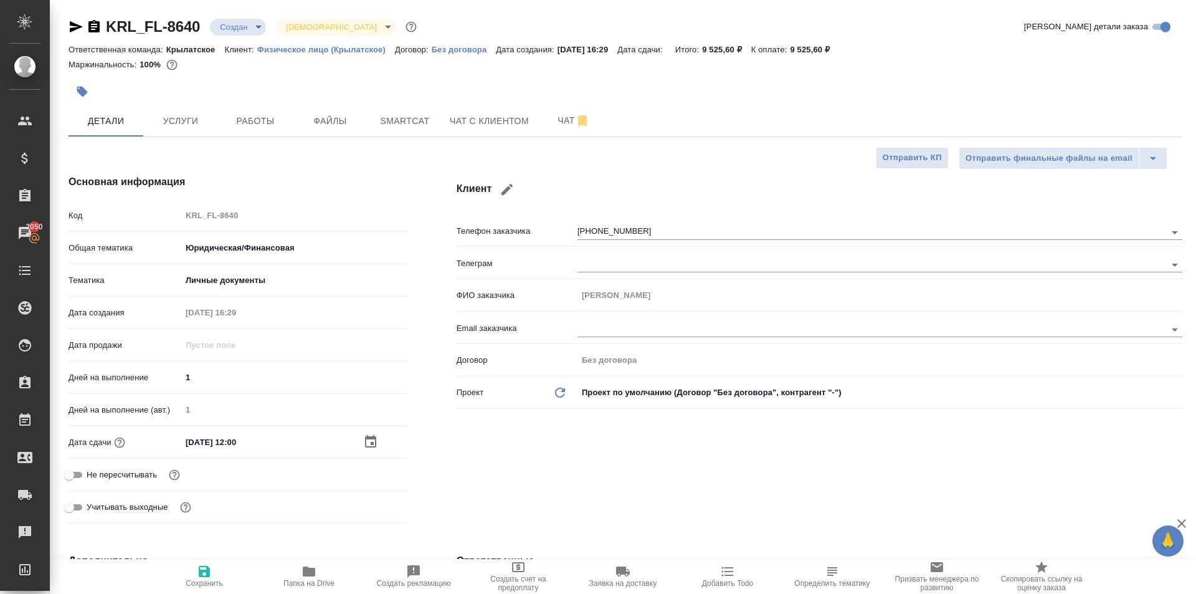
type textarea "x"
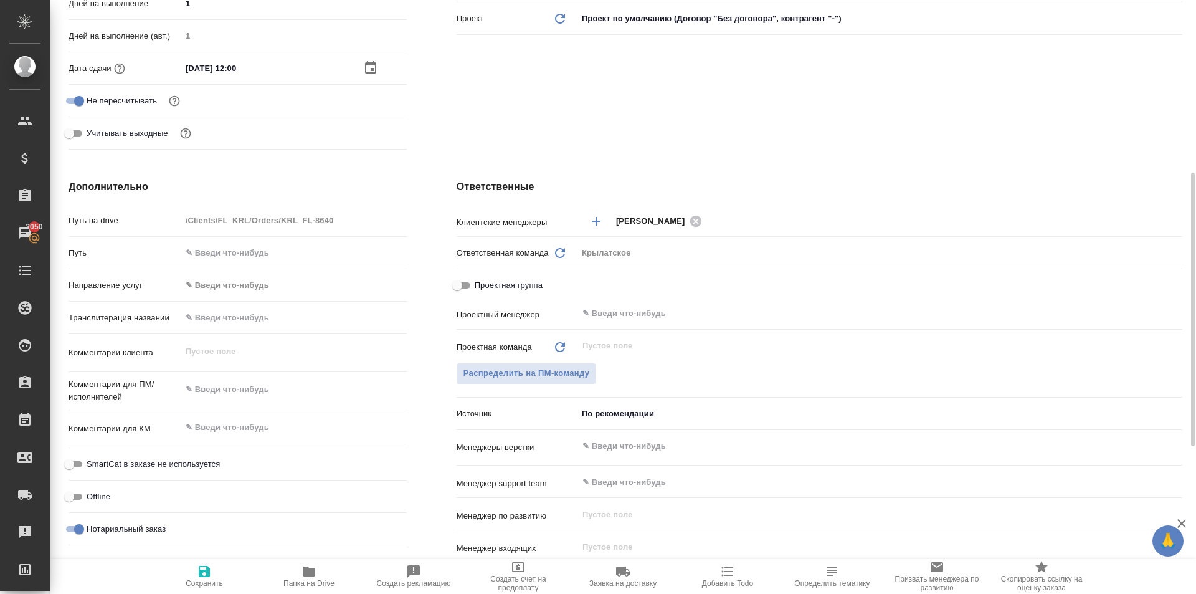
click at [257, 286] on body "🙏 .cls-1 fill:#fff; AWATERA Kasymov Timur Клиенты Спецификации Заказы 2050 Чаты…" at bounding box center [598, 297] width 1196 height 594
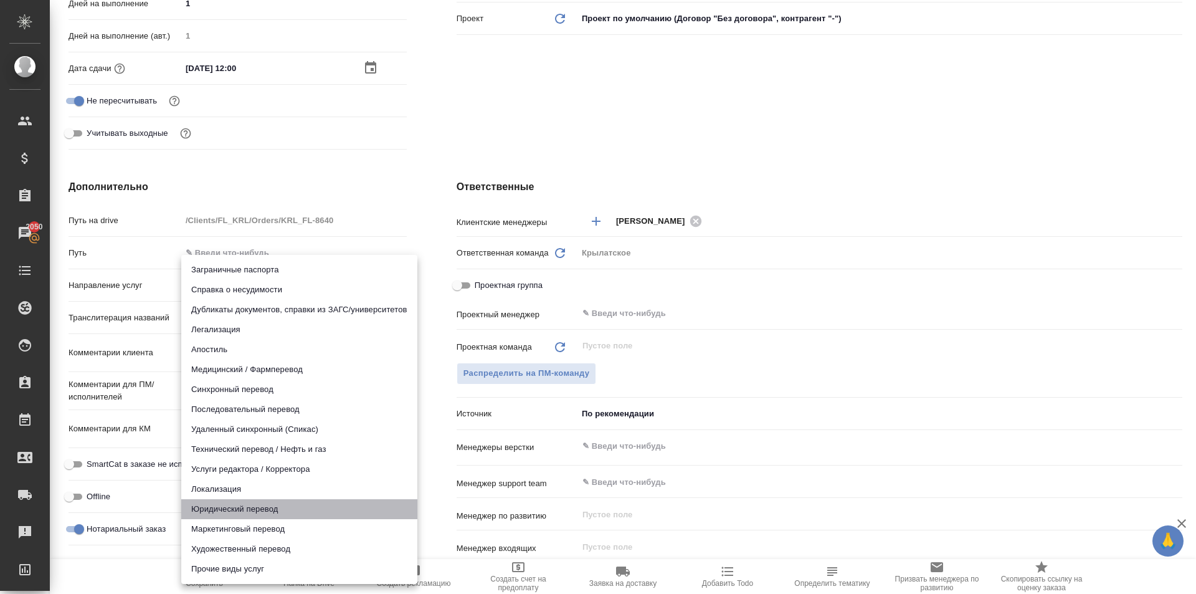
click at [217, 508] on li "Юридический перевод" at bounding box center [299, 509] width 236 height 20
type input "legalTranslation"
type textarea "x"
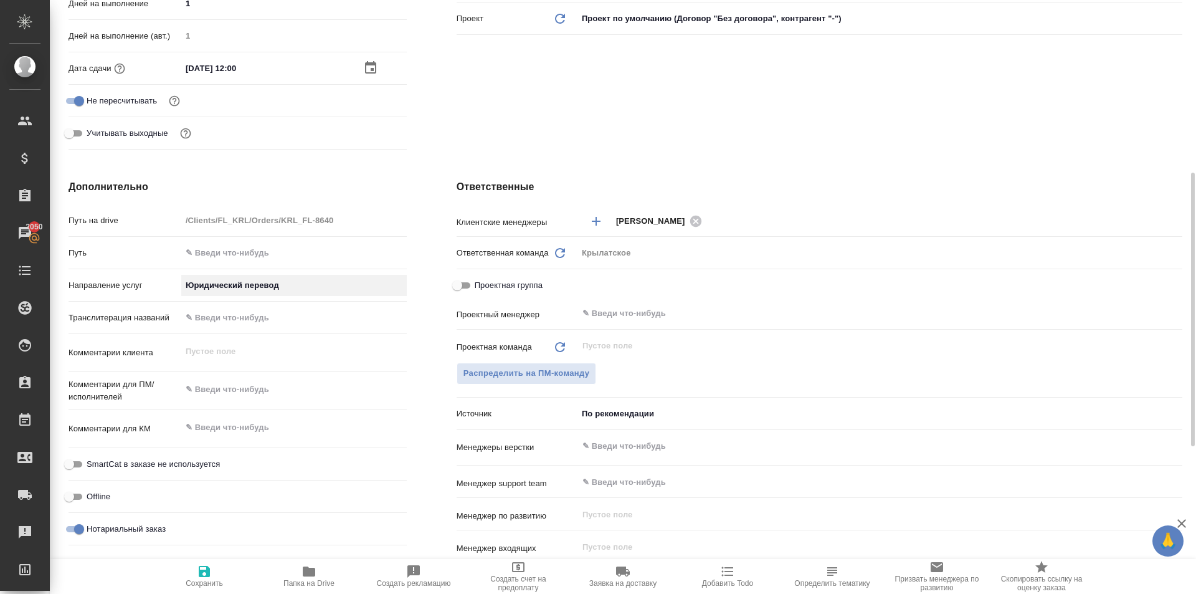
scroll to position [685, 0]
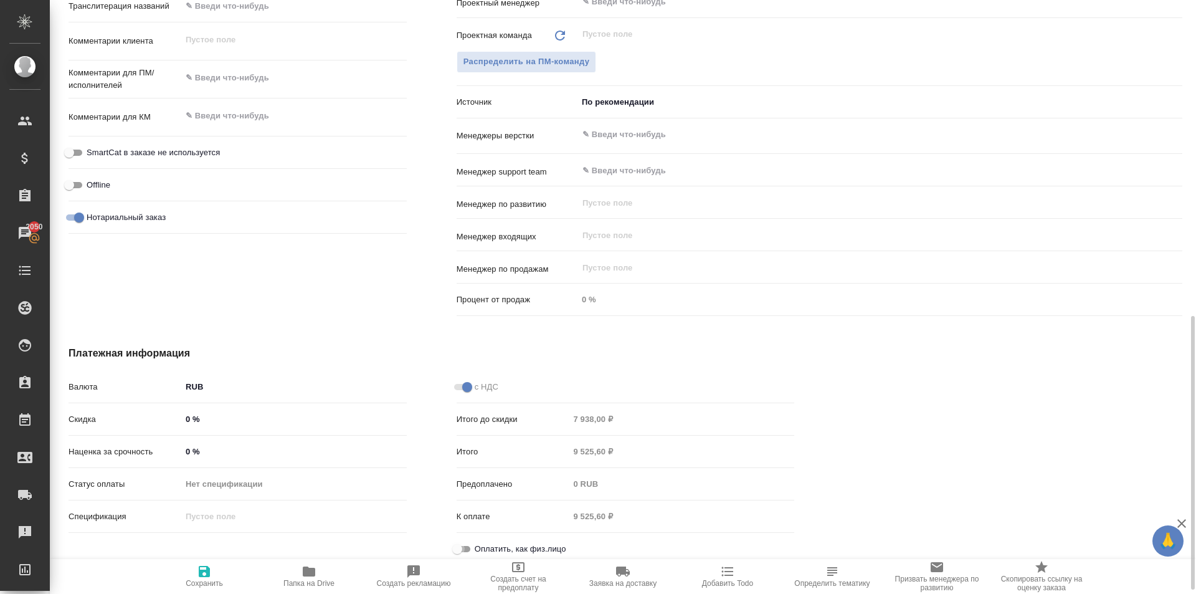
click at [464, 541] on input "Оплатить, как физ.лицо" at bounding box center [457, 548] width 45 height 15
checkbox input "true"
type textarea "x"
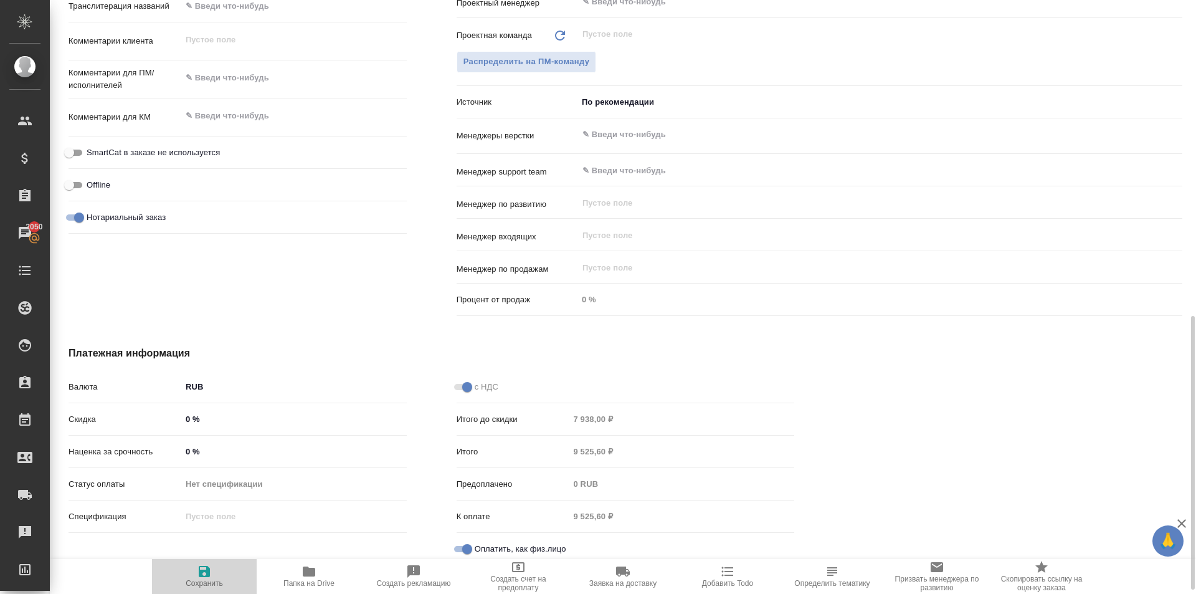
click at [228, 564] on span "Сохранить" at bounding box center [205, 576] width 90 height 24
type textarea "x"
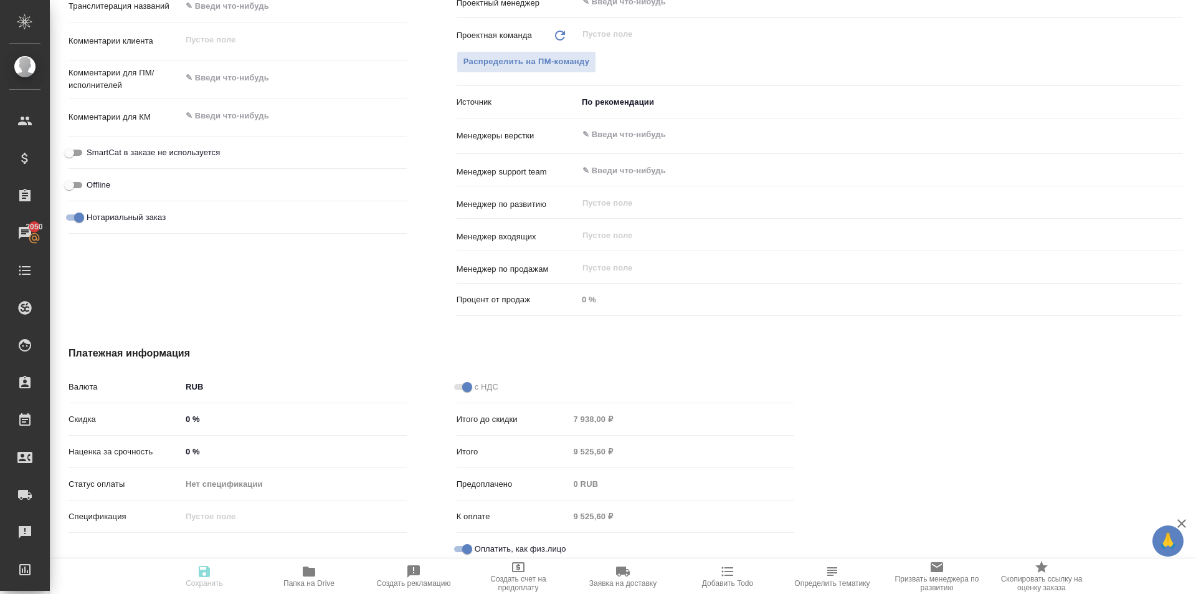
type textarea "x"
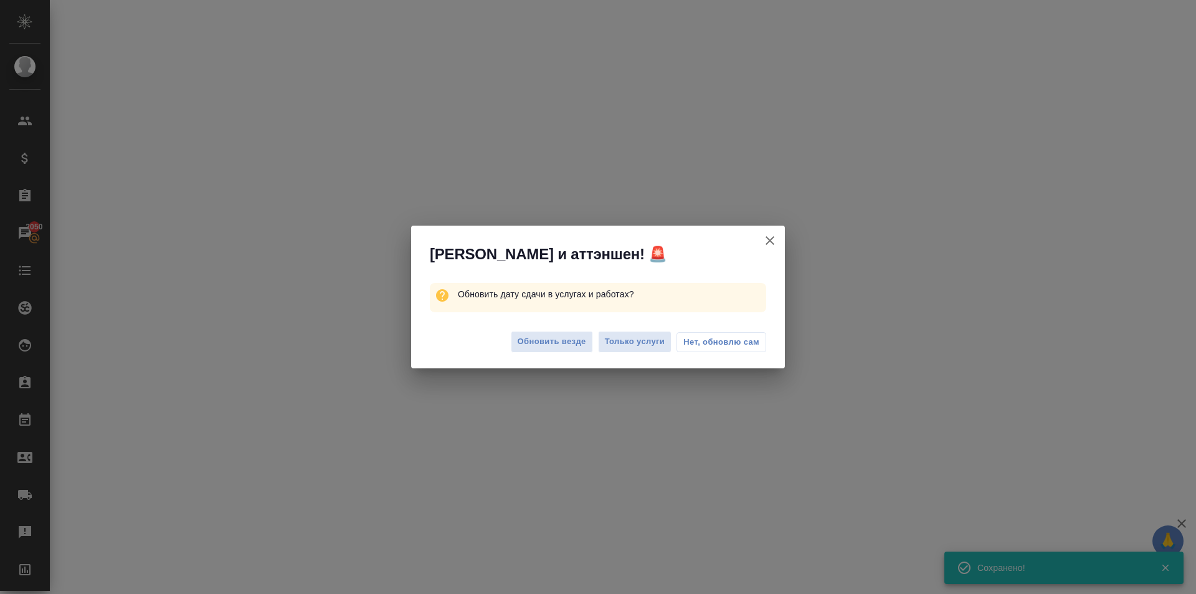
select select "RU"
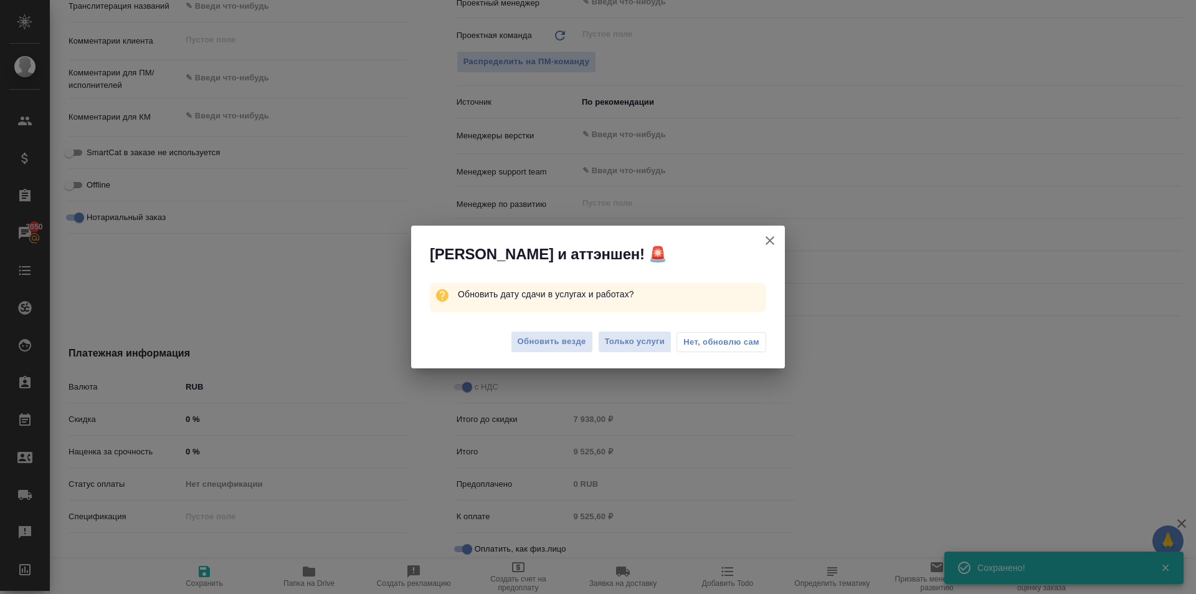
type textarea "x"
click at [536, 341] on span "Обновить везде" at bounding box center [552, 342] width 69 height 14
type textarea "x"
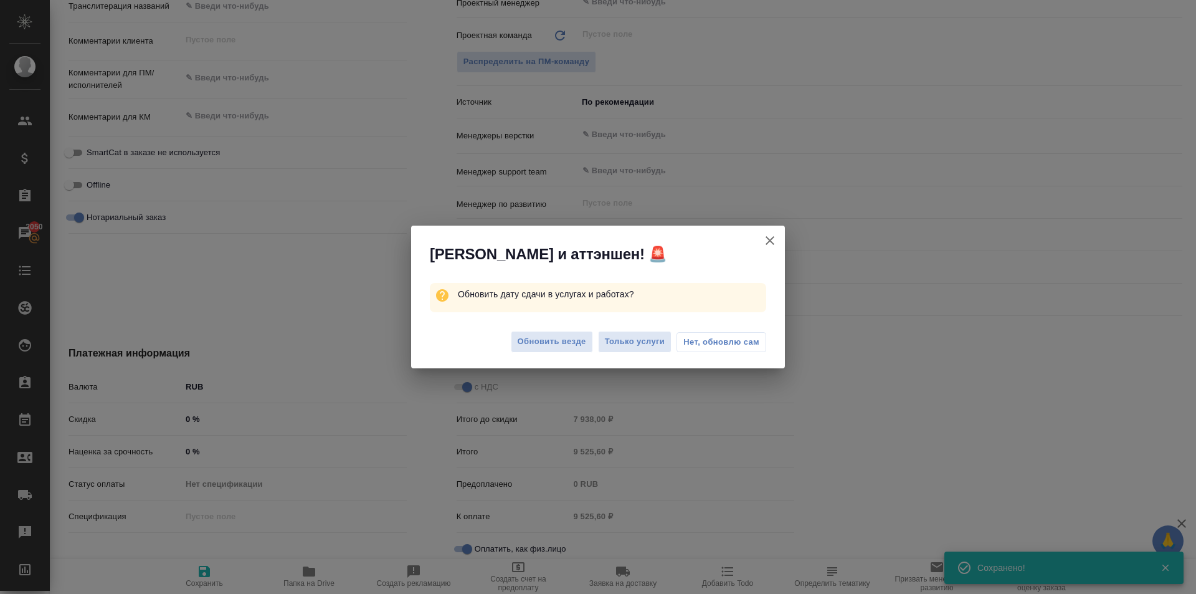
type textarea "x"
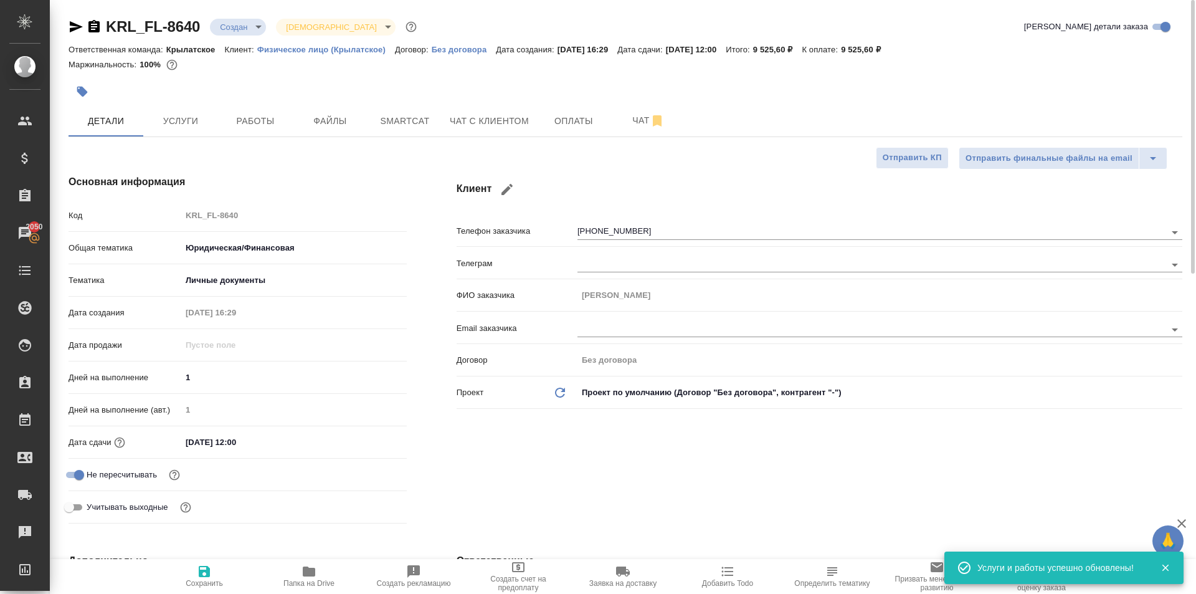
scroll to position [374, 0]
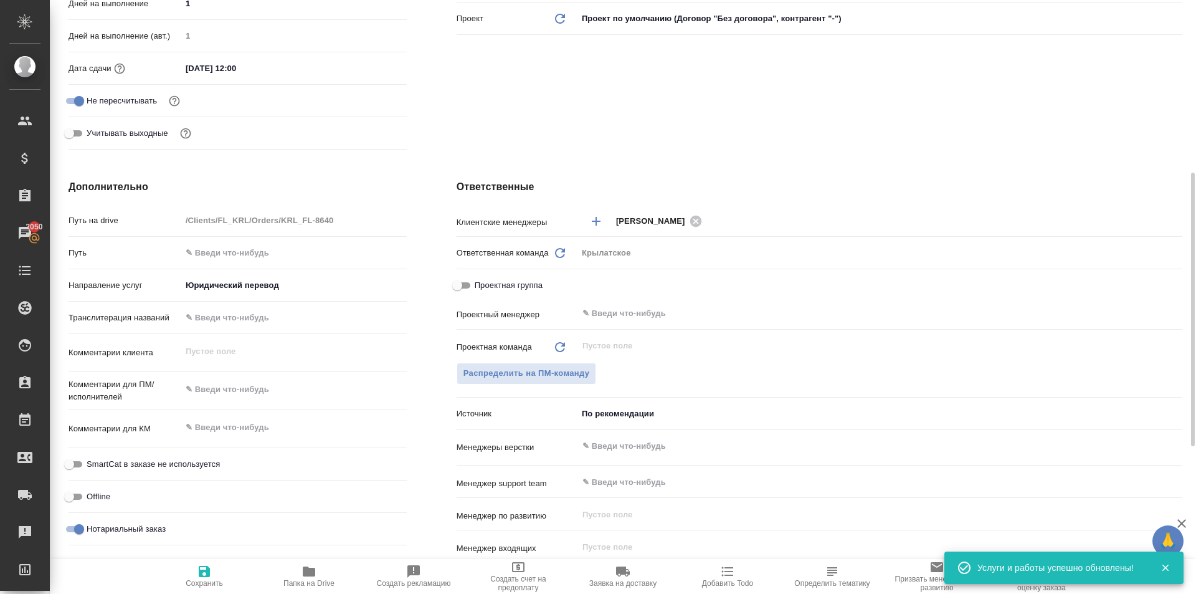
click at [620, 409] on body "🙏 .cls-1 fill:#fff; AWATERA Kasymov Timur Клиенты Спецификации Заказы 2050 Чаты…" at bounding box center [598, 297] width 1196 height 594
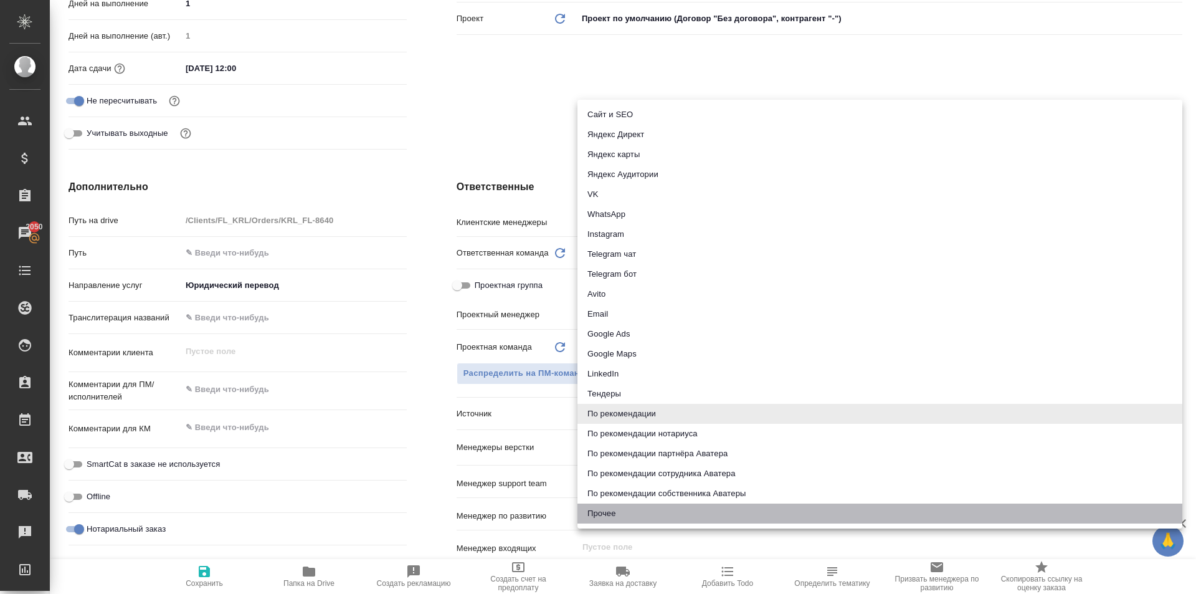
click at [637, 510] on li "Прочее" at bounding box center [880, 513] width 605 height 20
type textarea "x"
type input "other"
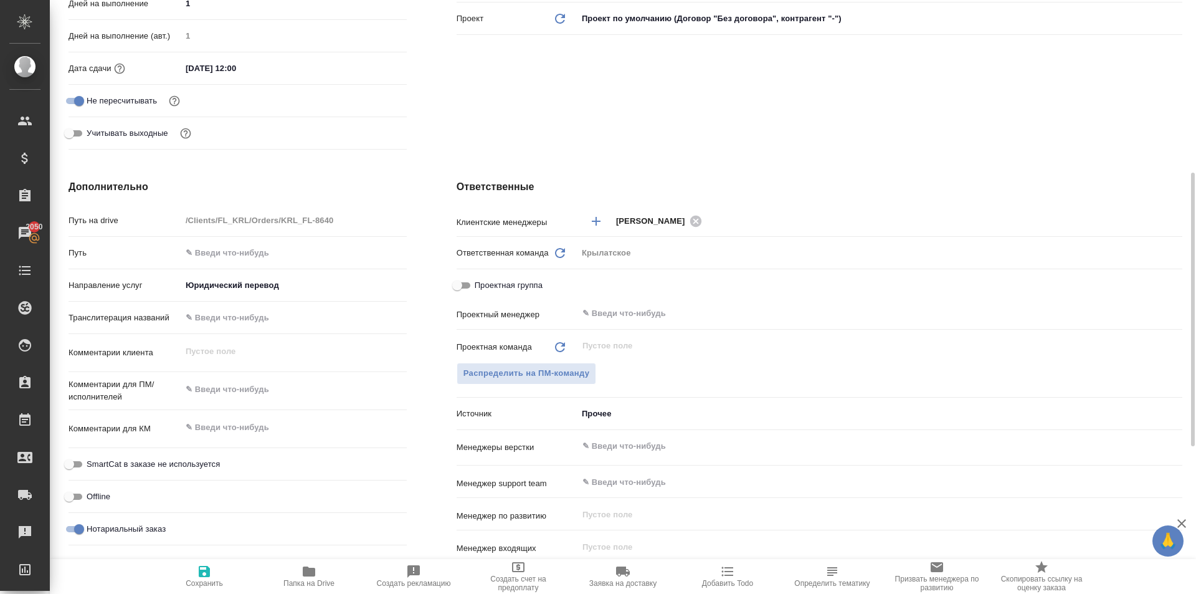
click at [206, 579] on span "Сохранить" at bounding box center [204, 583] width 37 height 9
type textarea "x"
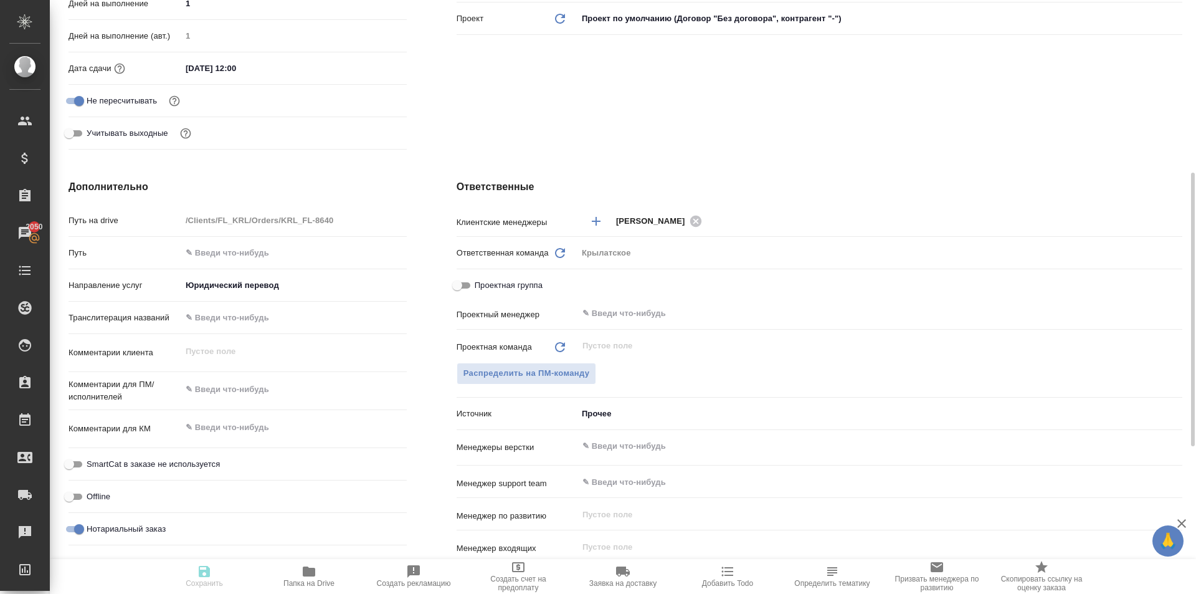
type textarea "x"
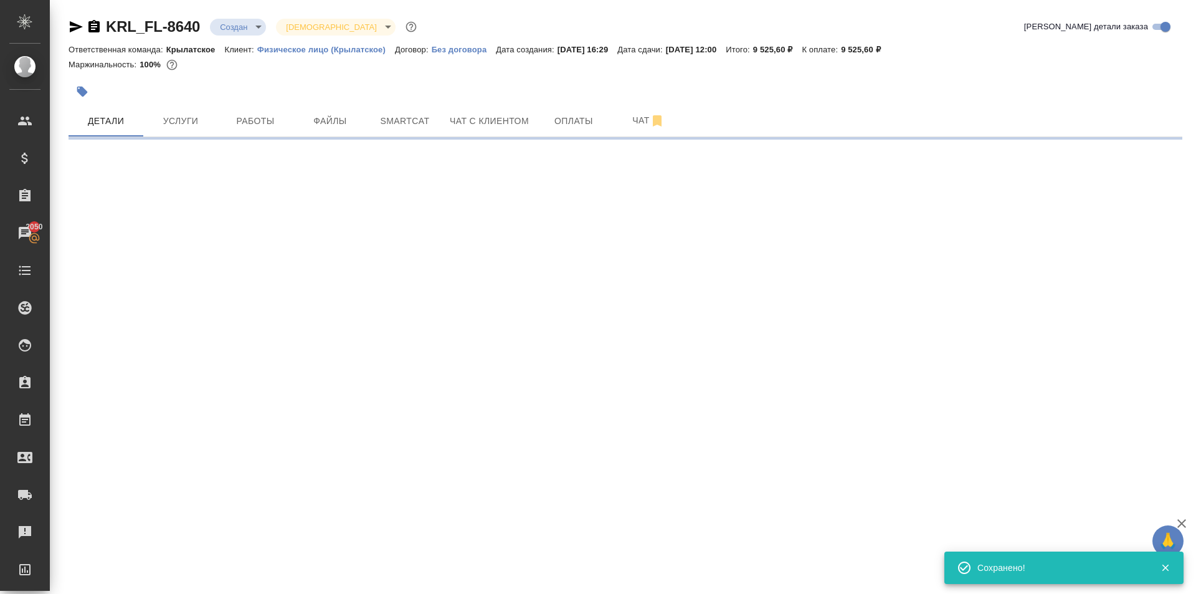
scroll to position [0, 0]
select select "RU"
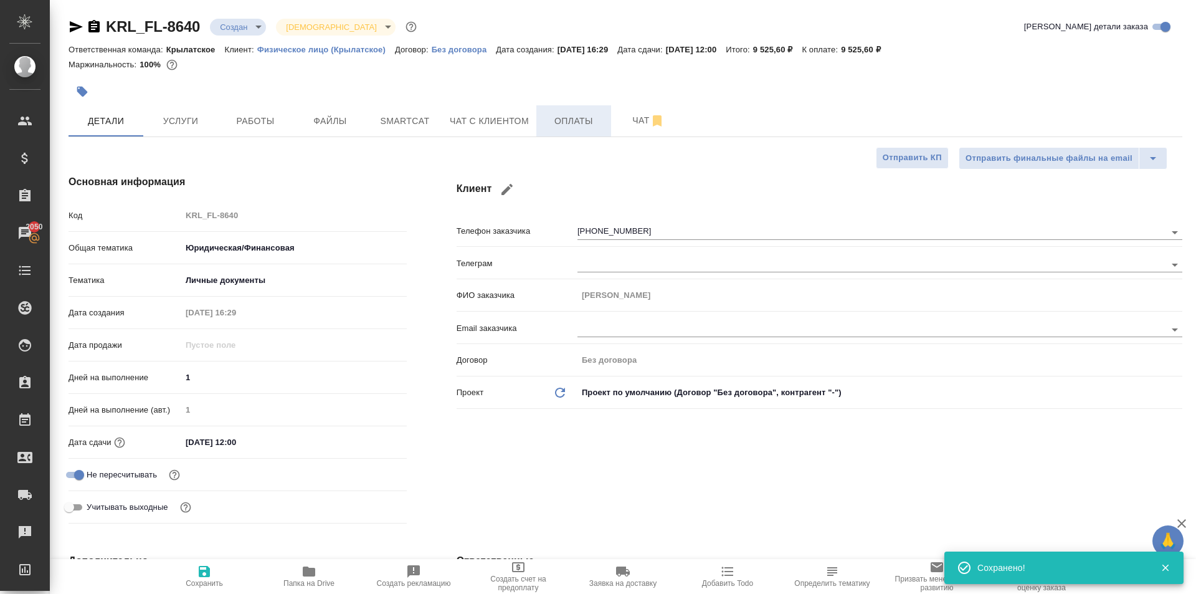
type textarea "x"
click at [573, 121] on span "Оплаты" at bounding box center [574, 121] width 60 height 16
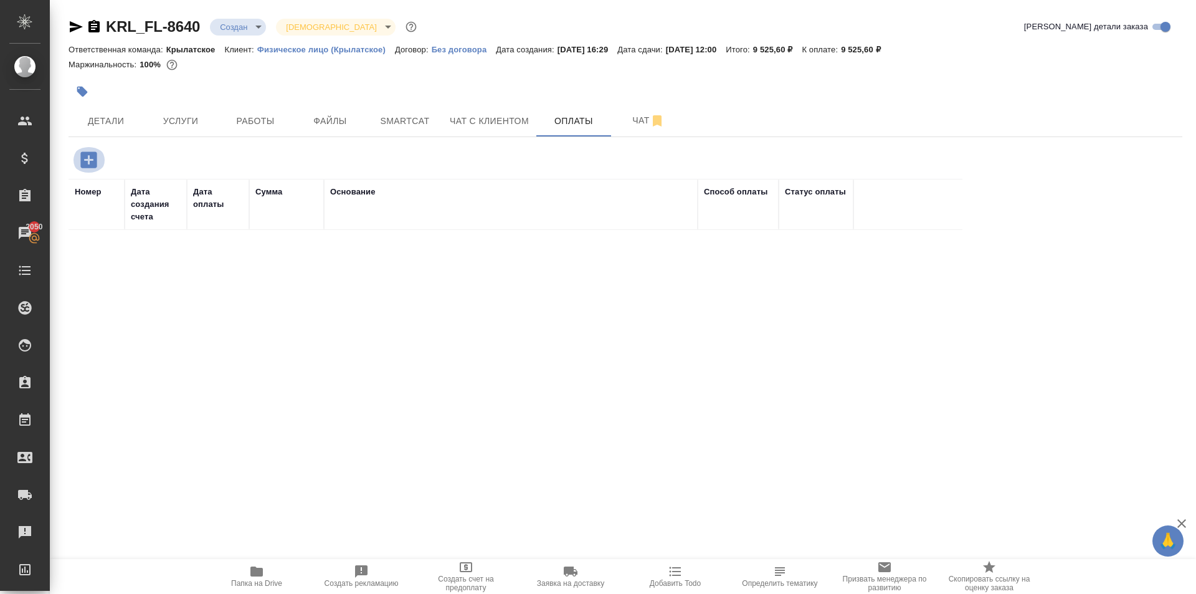
click at [103, 160] on button "button" at bounding box center [89, 160] width 34 height 26
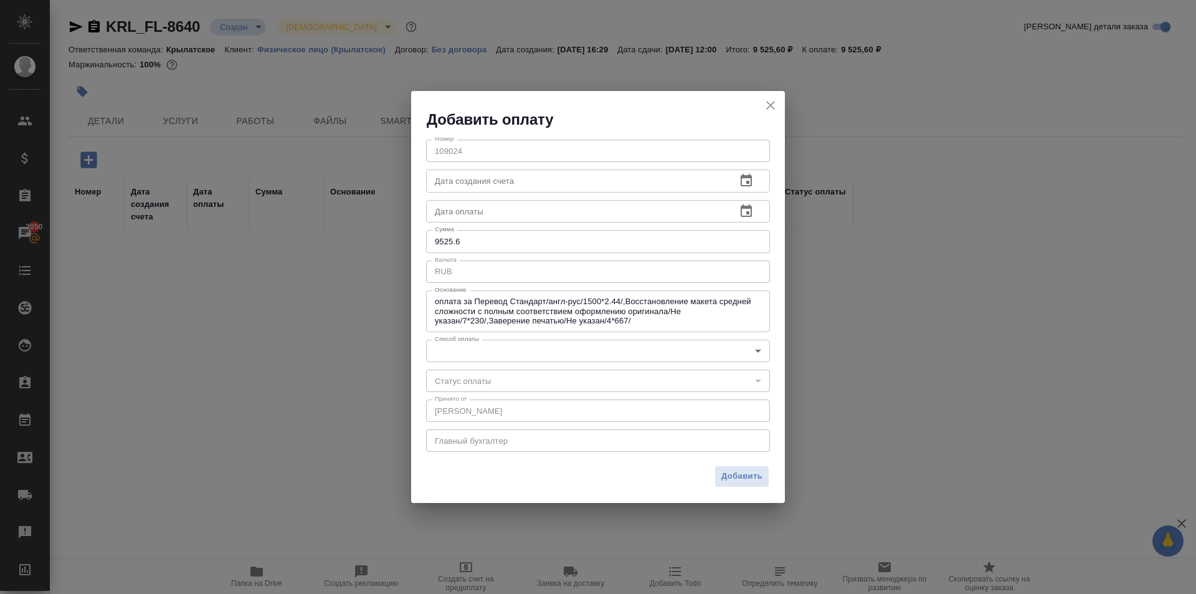
click at [523, 361] on body "🙏 .cls-1 fill:#fff; AWATERA Kasymov Timur Клиенты Спецификации Заказы 2050 Чаты…" at bounding box center [598, 297] width 1196 height 594
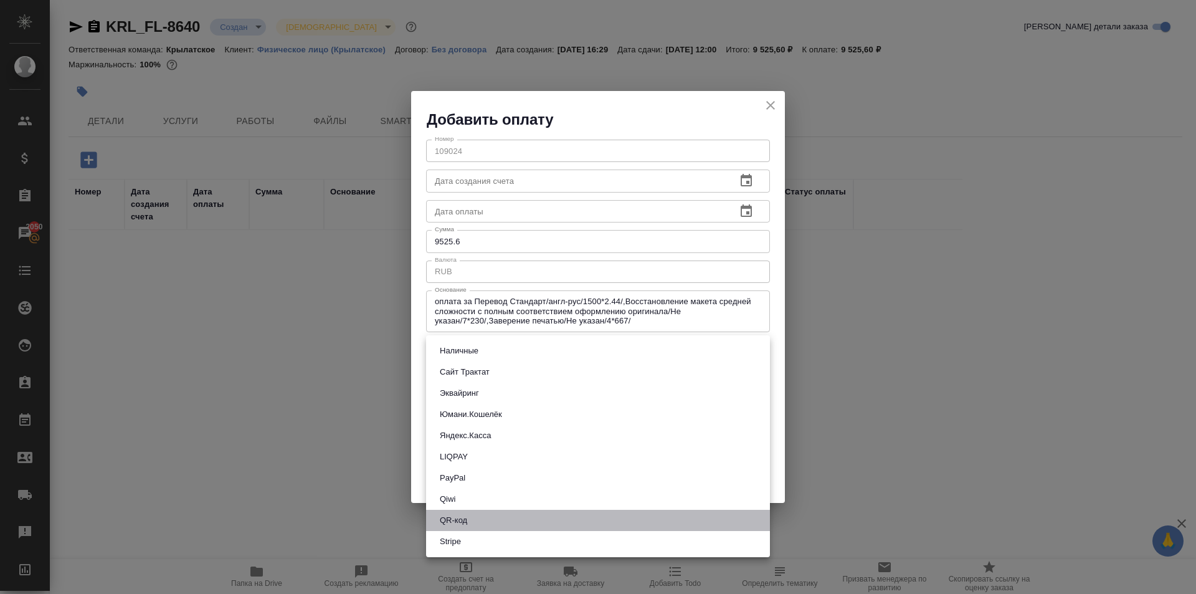
click at [507, 513] on li "QR-код" at bounding box center [598, 520] width 344 height 21
type input "60e5684acae83f185c96e013"
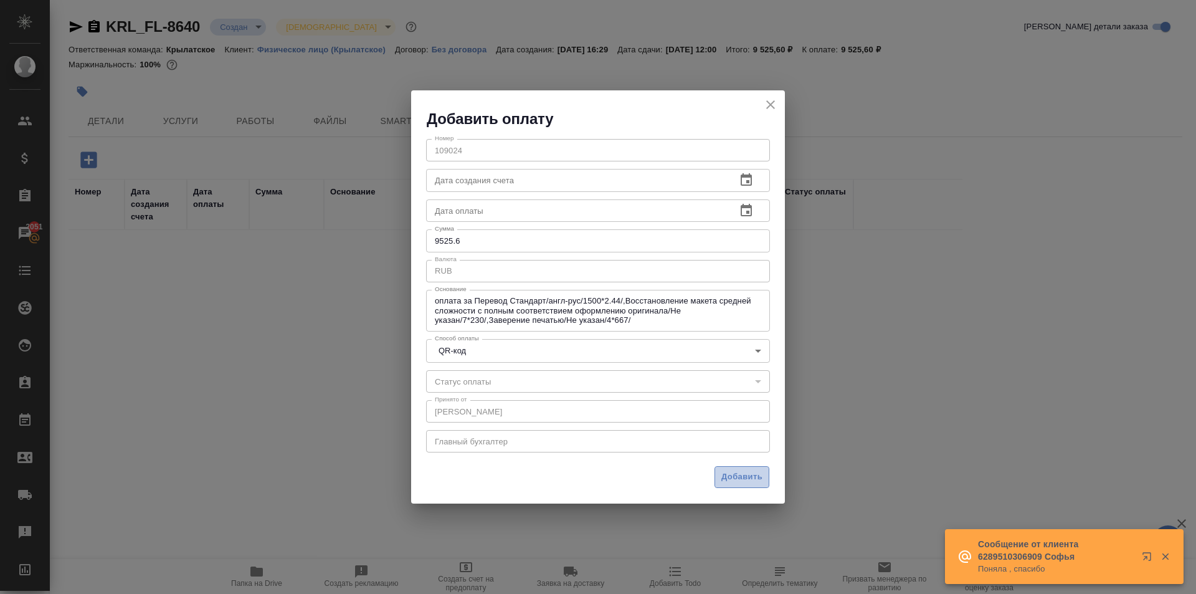
click at [748, 475] on span "Добавить" at bounding box center [741, 477] width 41 height 14
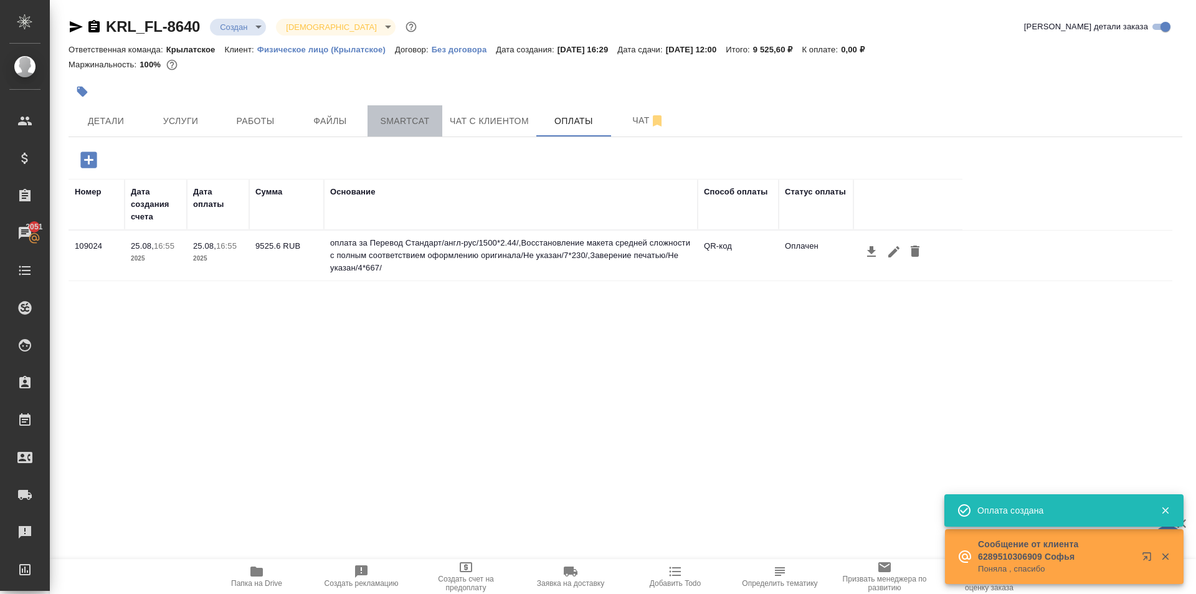
click at [425, 113] on span "Smartcat" at bounding box center [405, 121] width 60 height 16
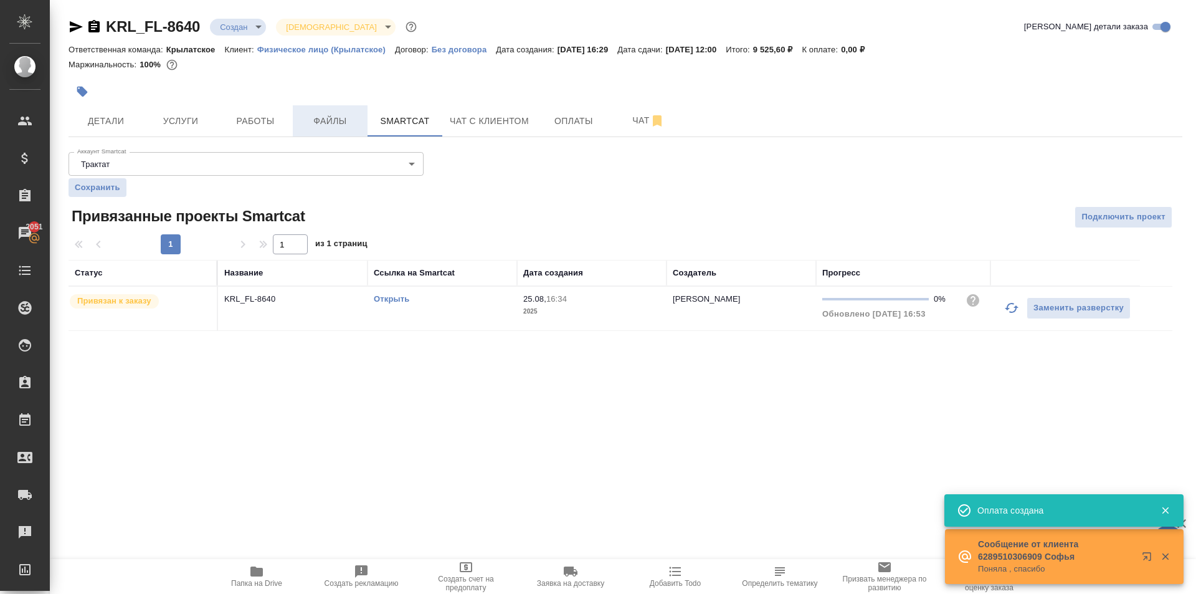
click at [354, 117] on span "Файлы" at bounding box center [330, 121] width 60 height 16
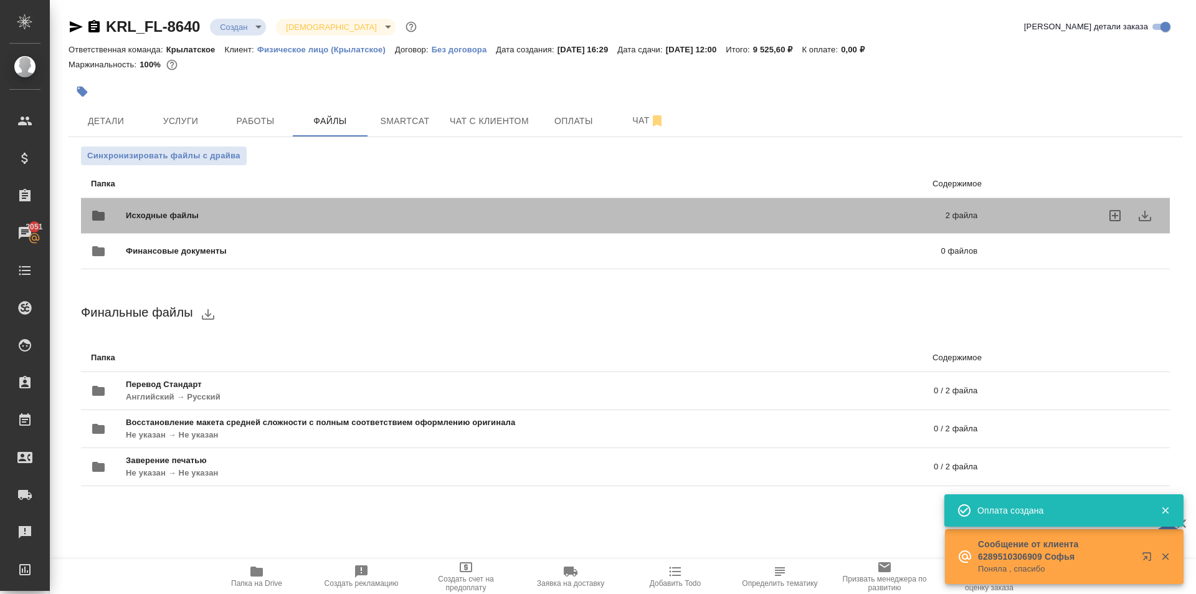
click at [279, 211] on span "Исходные файлы" at bounding box center [349, 215] width 446 height 12
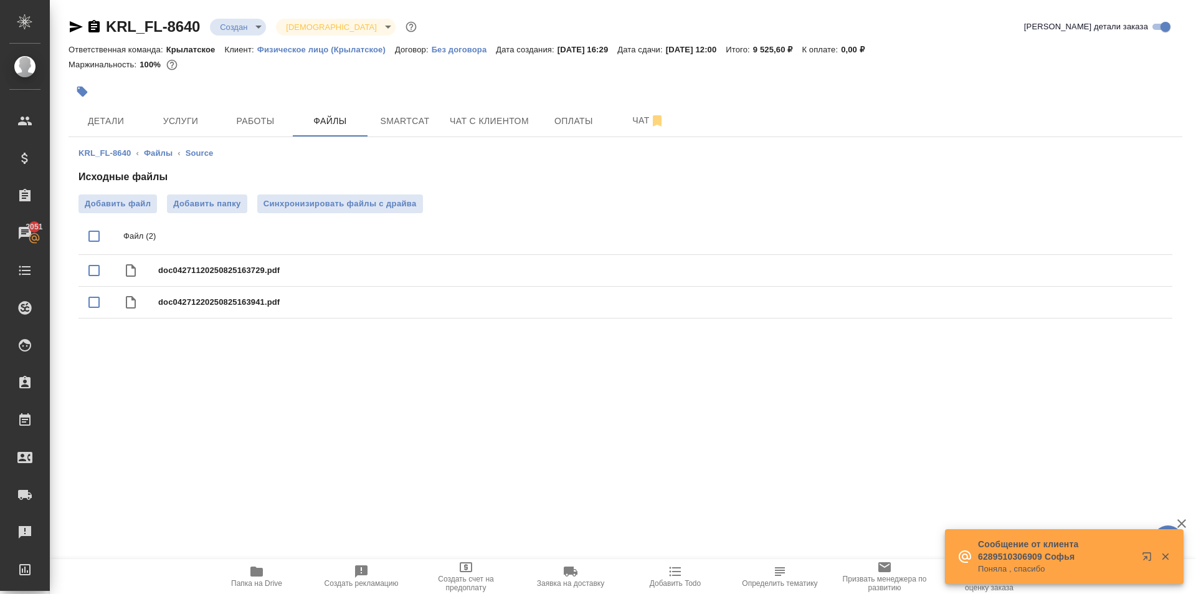
click at [256, 568] on icon "button" at bounding box center [256, 571] width 12 height 10
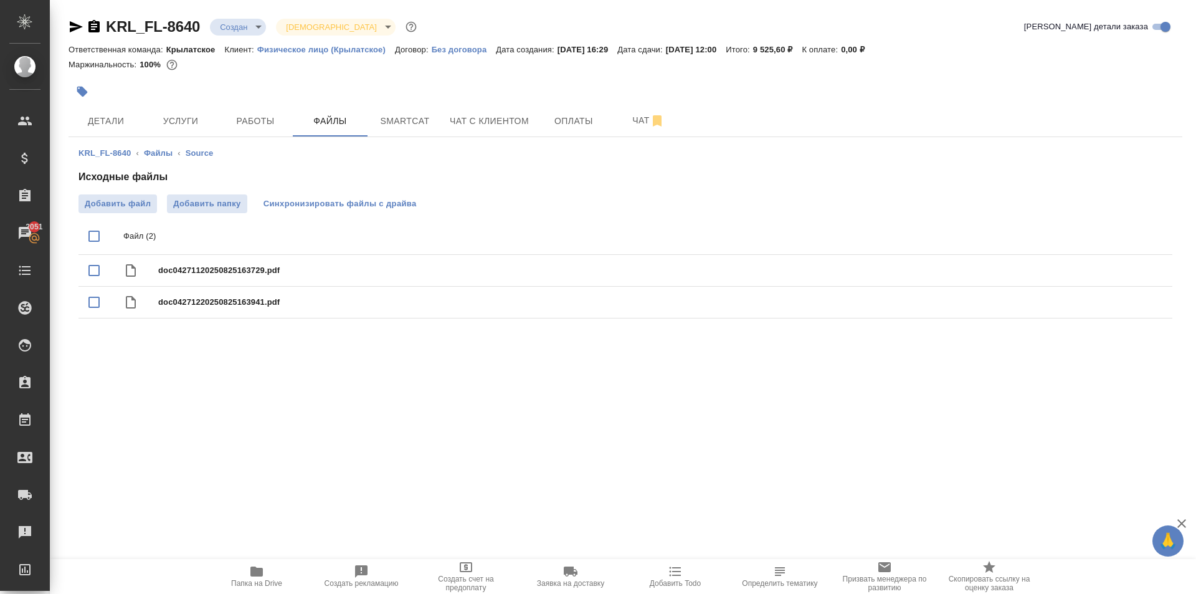
click at [403, 199] on span "Синхронизировать файлы с драйва" at bounding box center [340, 204] width 153 height 12
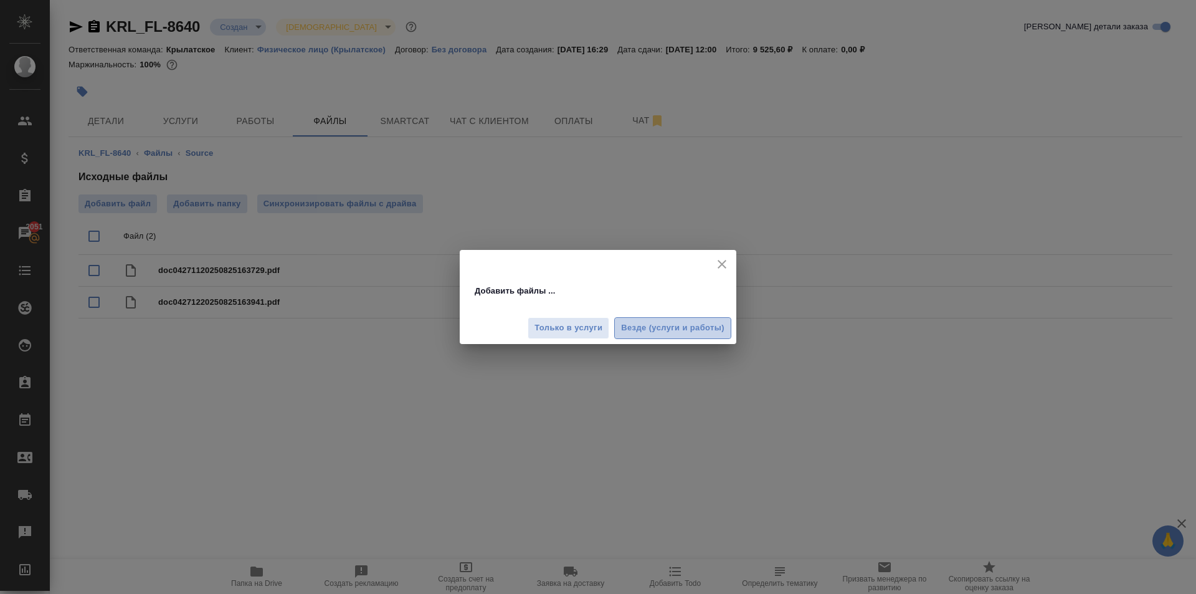
click at [717, 320] on button "Везде (услуги и работы)" at bounding box center [672, 328] width 117 height 22
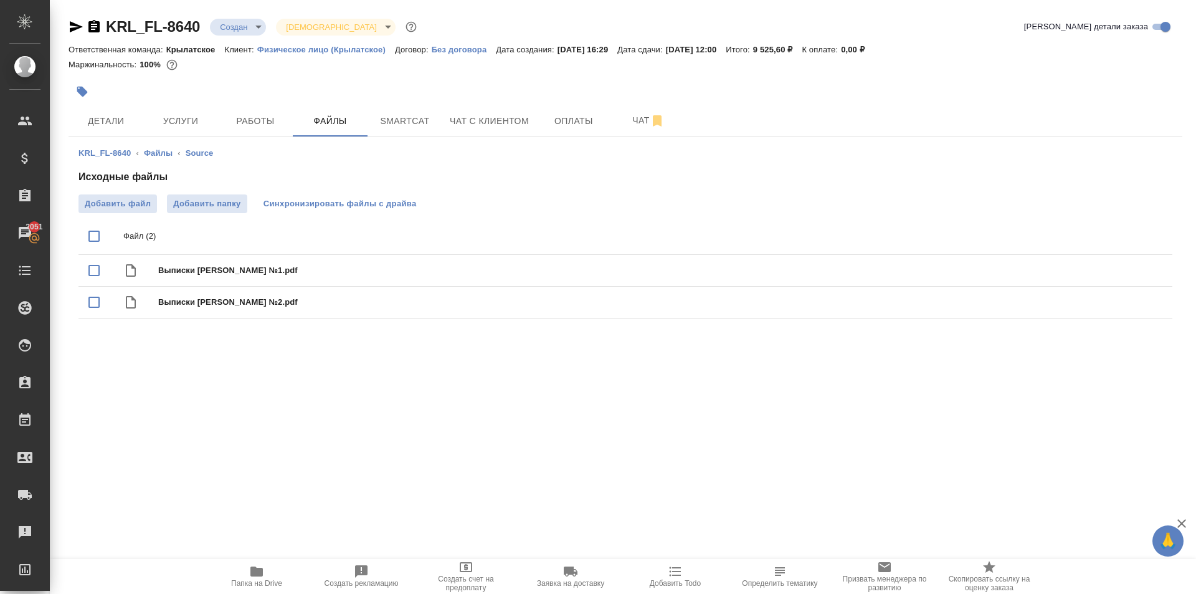
drag, startPoint x: 410, startPoint y: 217, endPoint x: 416, endPoint y: 198, distance: 20.3
click at [413, 208] on div "Исходные файлы Добавить файл Добавить папку Синхронизировать файлы с драйва Фай…" at bounding box center [626, 246] width 1094 height 154
click at [416, 198] on span "Синхронизировать файлы с драйва" at bounding box center [340, 204] width 153 height 12
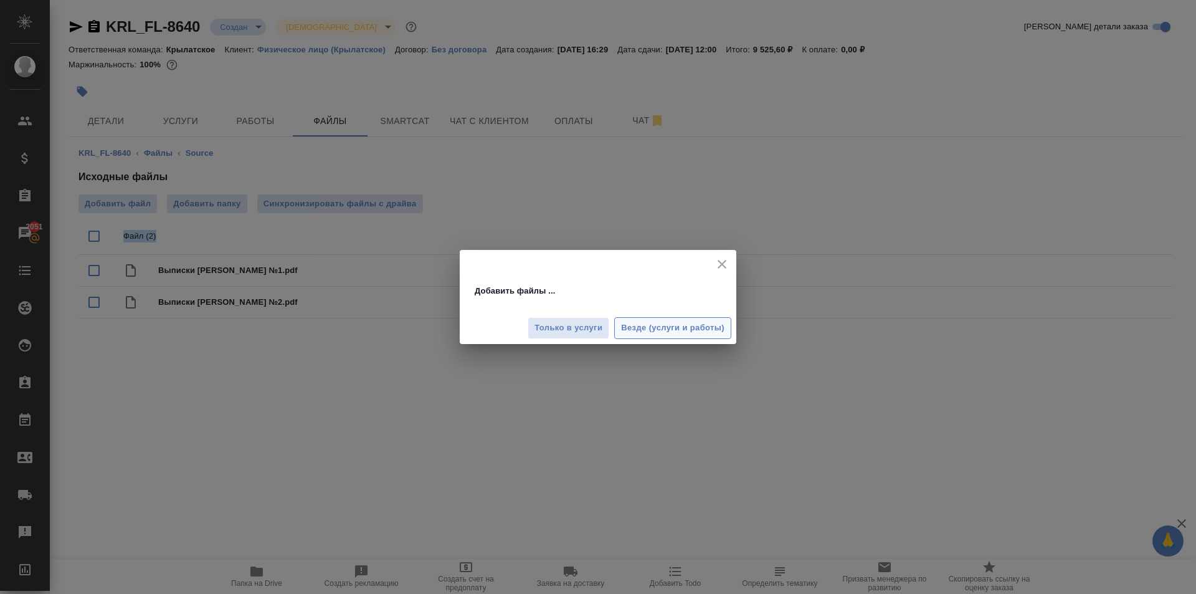
click at [642, 330] on span "Везде (услуги и работы)" at bounding box center [672, 328] width 103 height 14
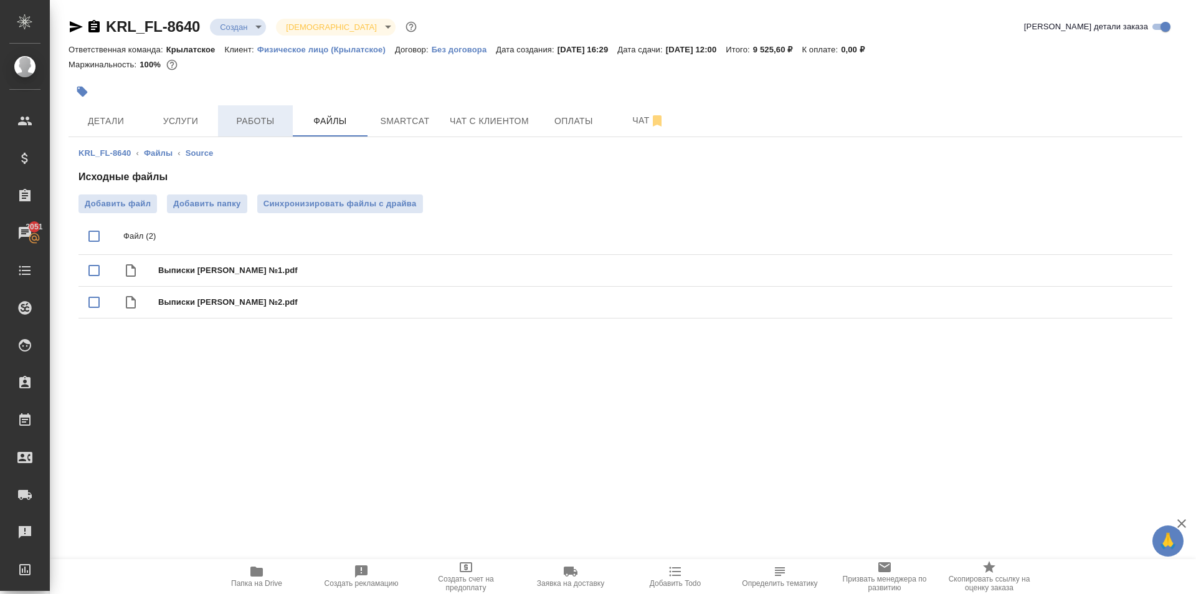
click at [268, 128] on span "Работы" at bounding box center [256, 121] width 60 height 16
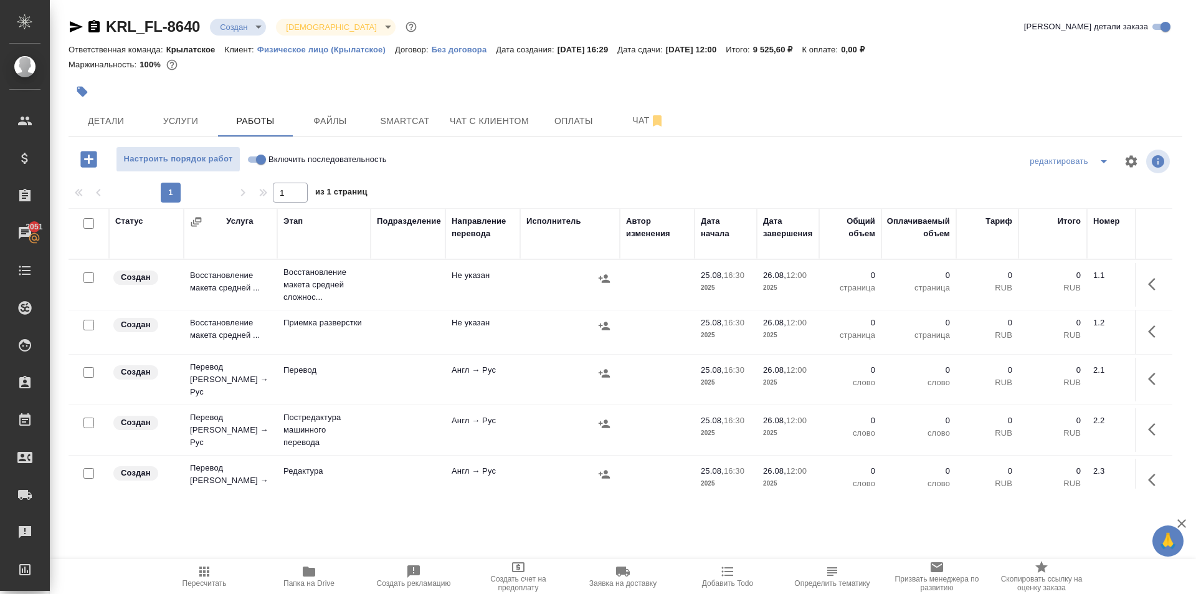
click at [265, 159] on input "Включить последовательность" at bounding box center [261, 159] width 45 height 15
checkbox input "true"
click at [92, 223] on input "checkbox" at bounding box center [88, 223] width 11 height 11
checkbox input "true"
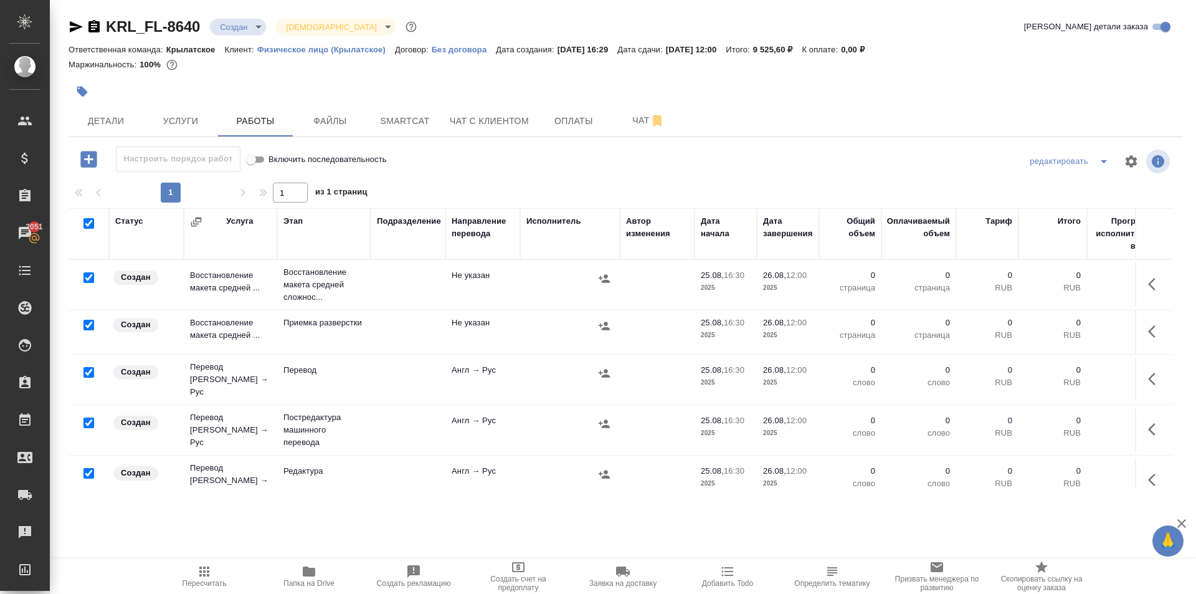
checkbox input "true"
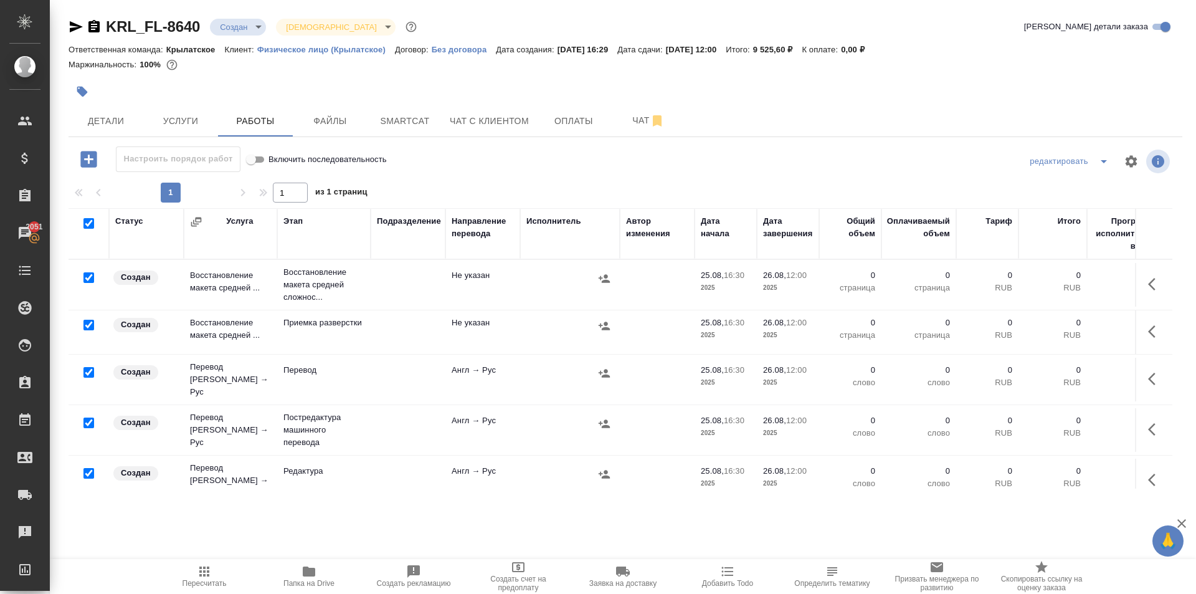
checkbox input "true"
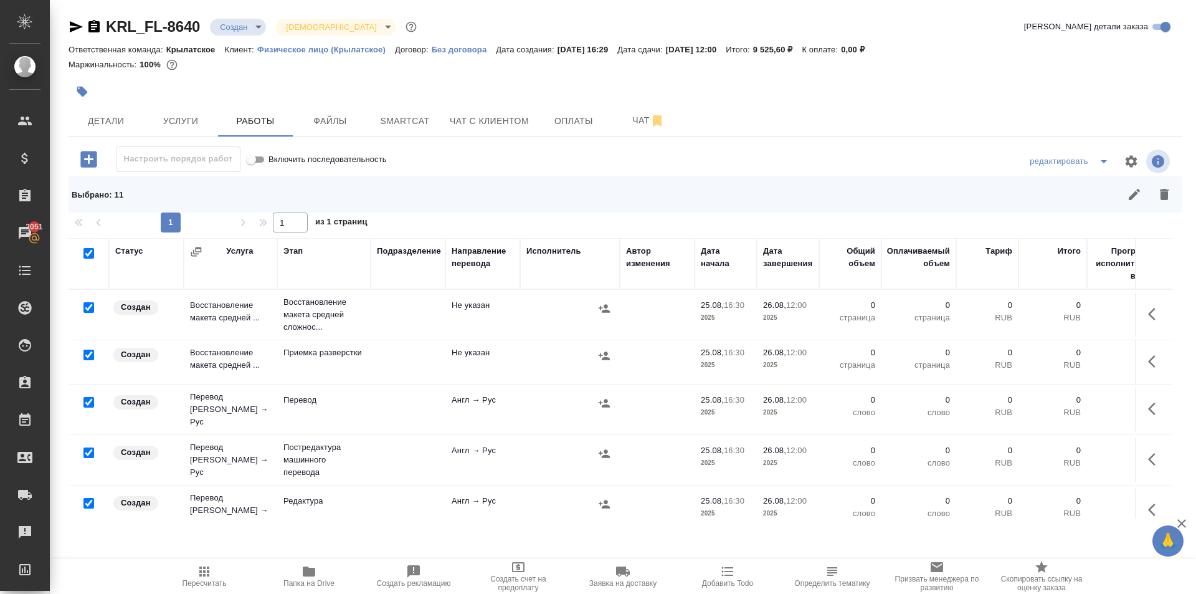
click at [87, 305] on input "checkbox" at bounding box center [88, 307] width 11 height 11
checkbox input "false"
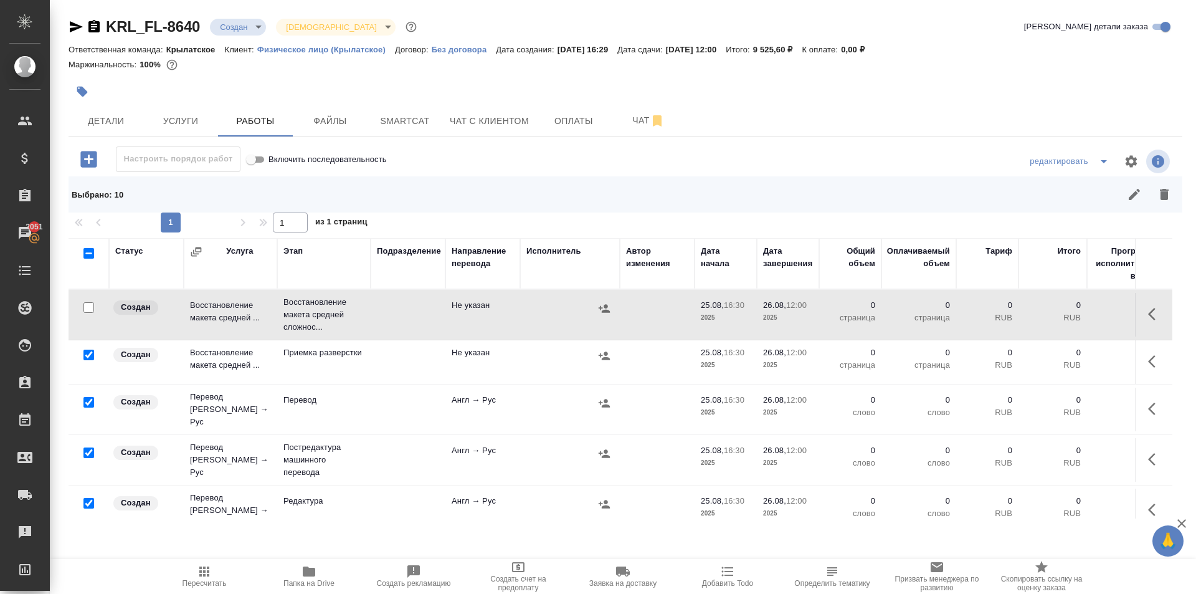
click at [88, 399] on input "checkbox" at bounding box center [88, 402] width 11 height 11
checkbox input "false"
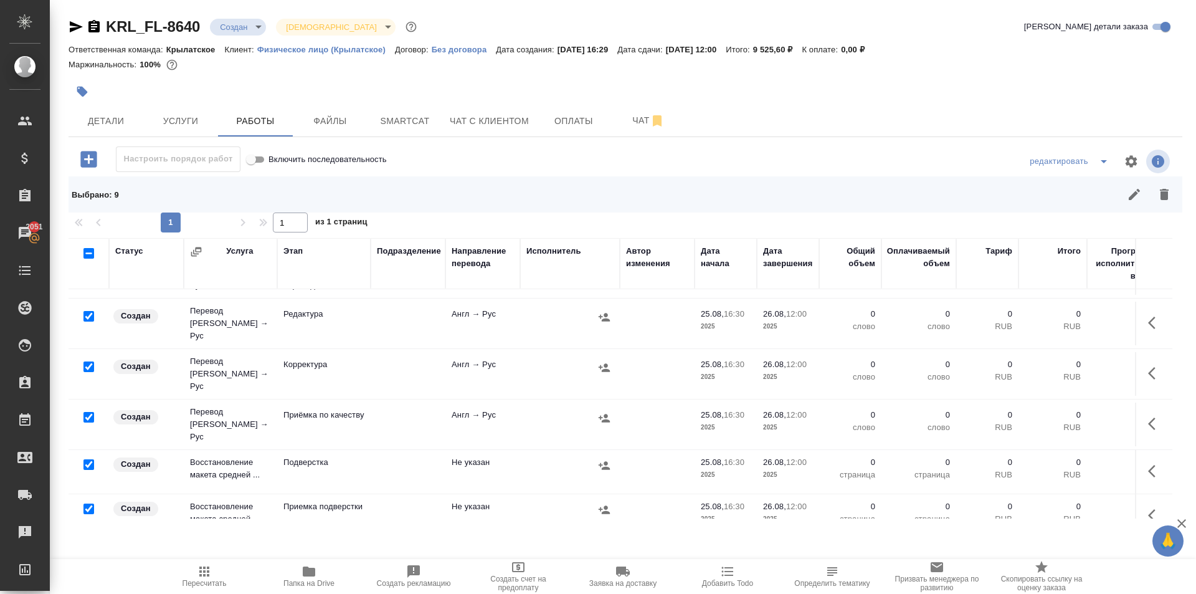
scroll to position [249, 0]
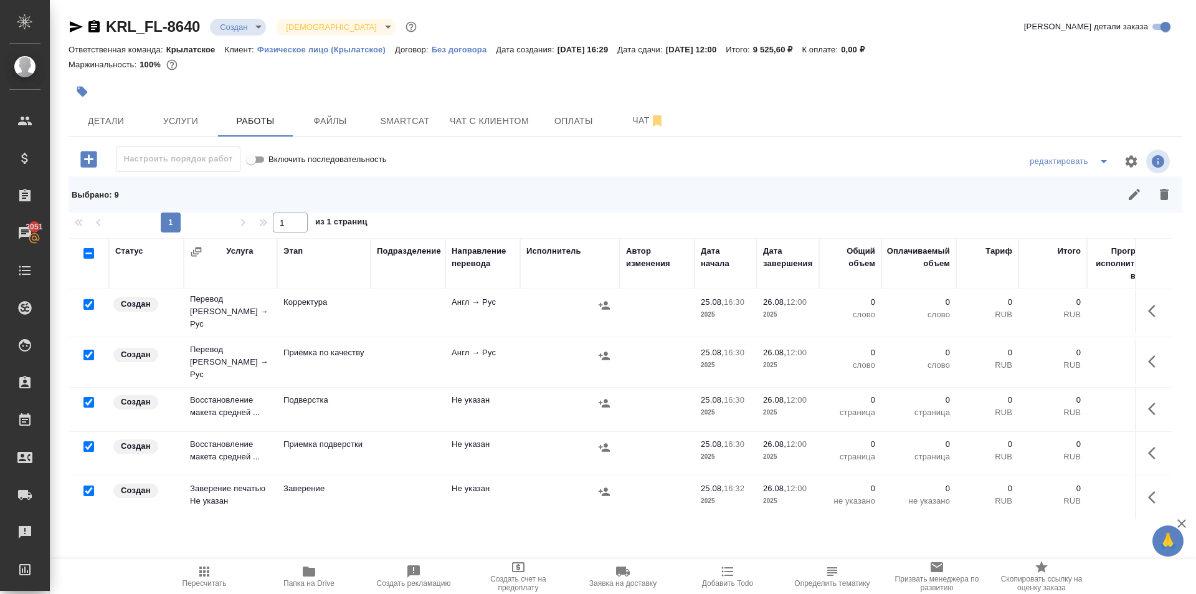
click at [91, 350] on input "checkbox" at bounding box center [88, 355] width 11 height 11
checkbox input "false"
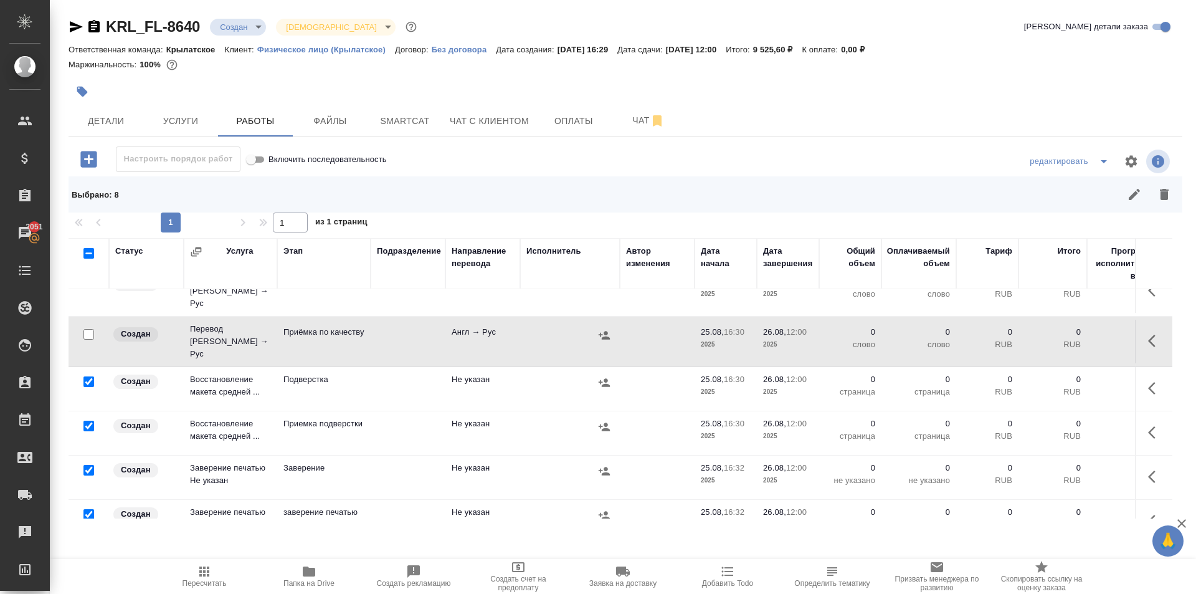
scroll to position [280, 0]
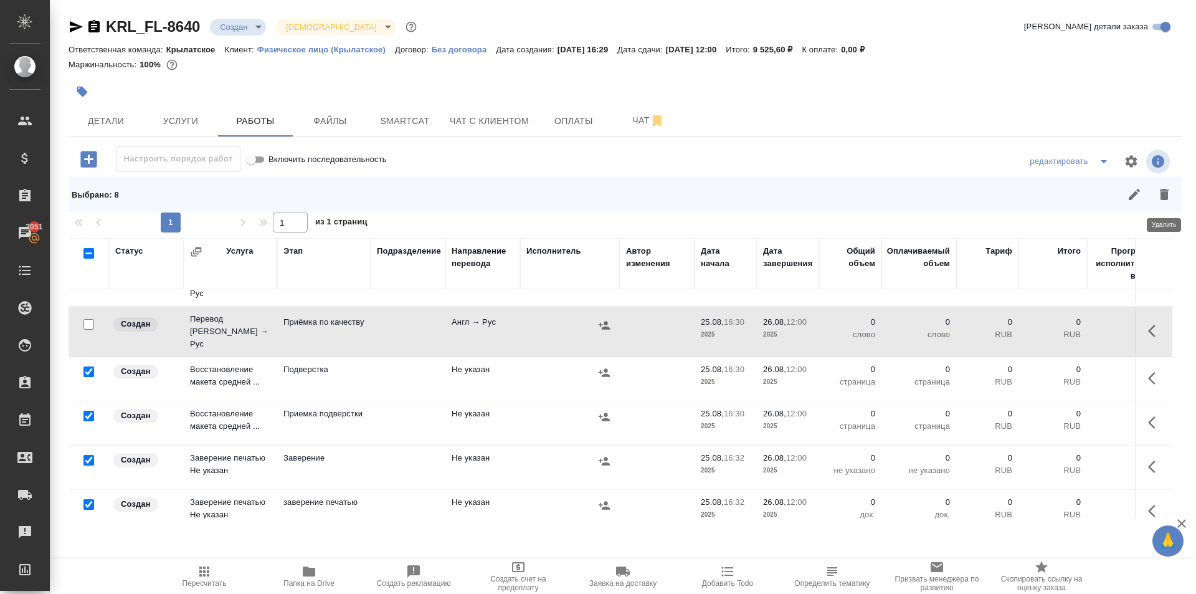
click at [1163, 198] on icon "button" at bounding box center [1164, 194] width 9 height 11
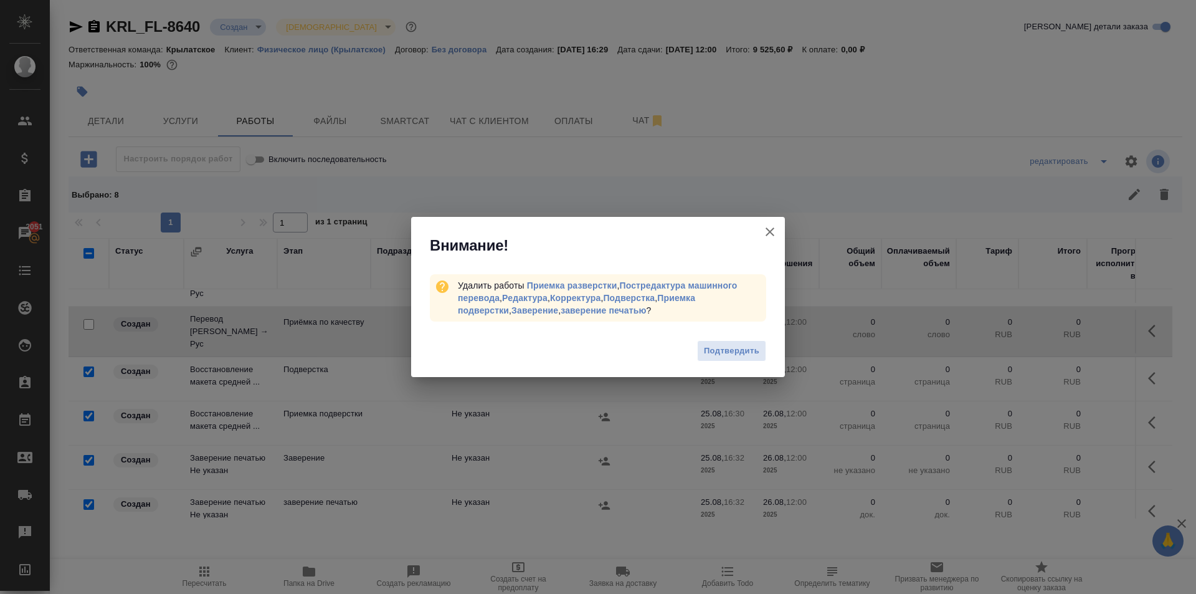
drag, startPoint x: 708, startPoint y: 356, endPoint x: 781, endPoint y: 230, distance: 145.8
click at [773, 237] on div "Внимание! Удалить работы Приемка разверстки , Постредактура машинного перевода …" at bounding box center [598, 297] width 374 height 161
click at [773, 231] on icon "button" at bounding box center [770, 231] width 15 height 15
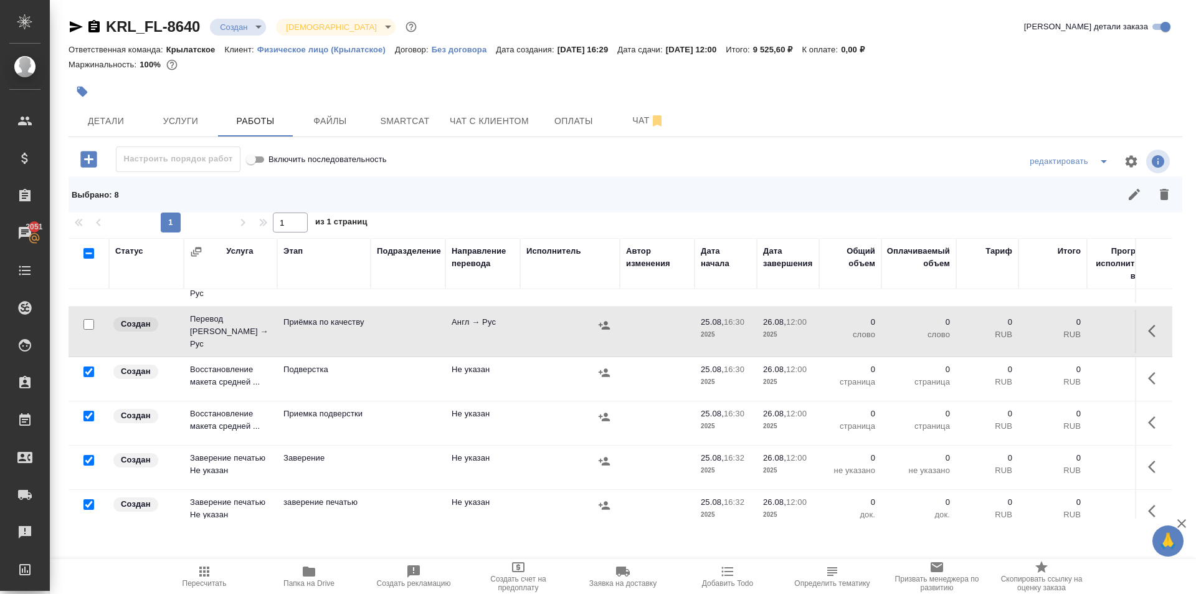
drag, startPoint x: 1170, startPoint y: 183, endPoint x: 1098, endPoint y: 244, distance: 94.1
click at [1169, 183] on button "button" at bounding box center [1165, 194] width 30 height 30
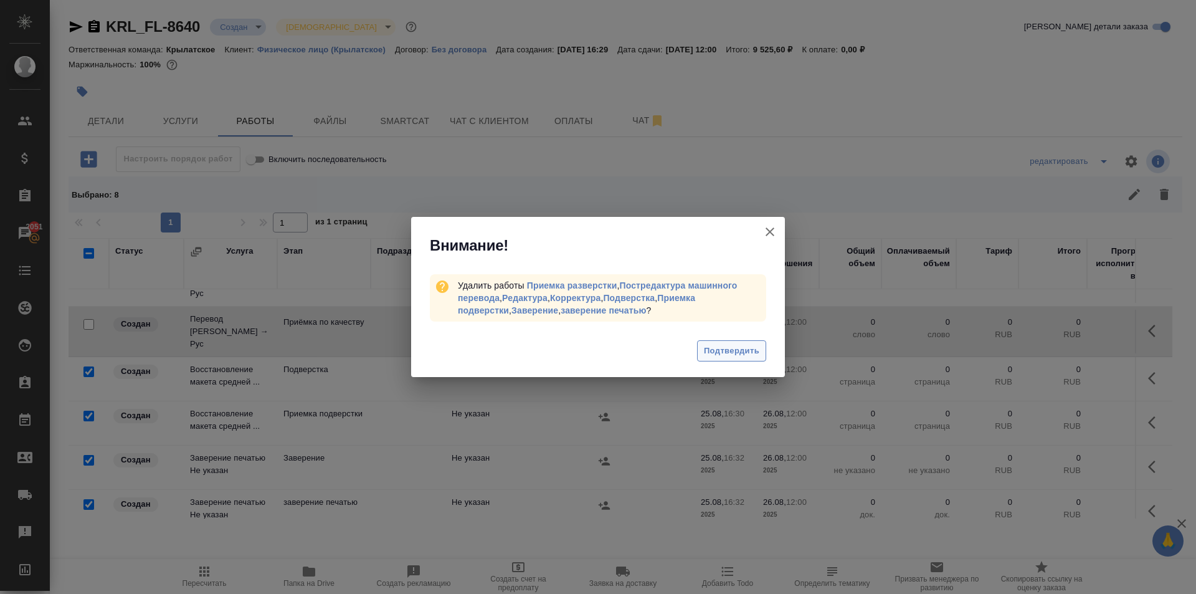
click at [722, 353] on span "Подтвердить" at bounding box center [731, 351] width 55 height 14
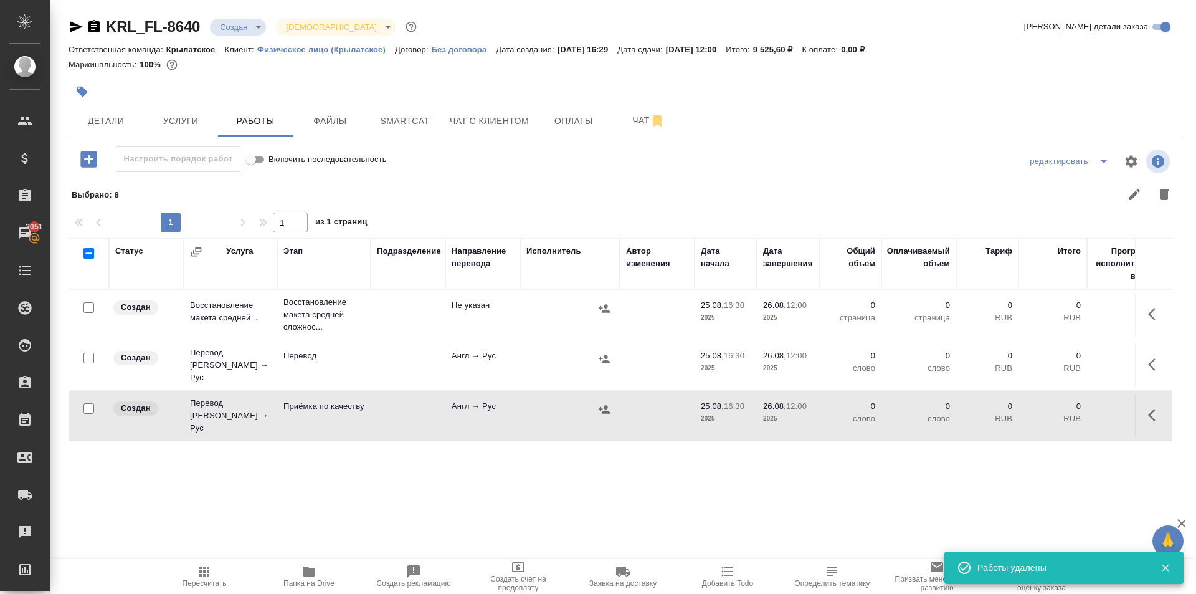
scroll to position [0, 0]
click at [195, 120] on span "Услуги" at bounding box center [181, 121] width 60 height 16
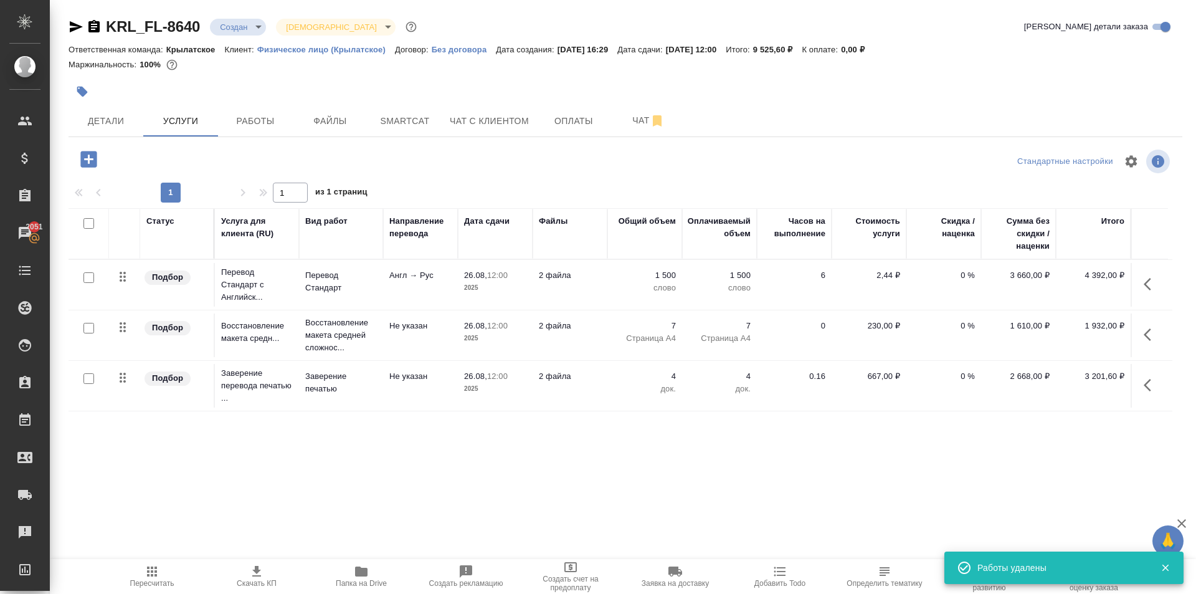
click at [90, 140] on div "KRL_FL-8640 Создан new Святая троица holyTrinity Кратко детали заказа Ответстве…" at bounding box center [626, 254] width 1128 height 508
click at [92, 161] on icon "button" at bounding box center [88, 159] width 16 height 16
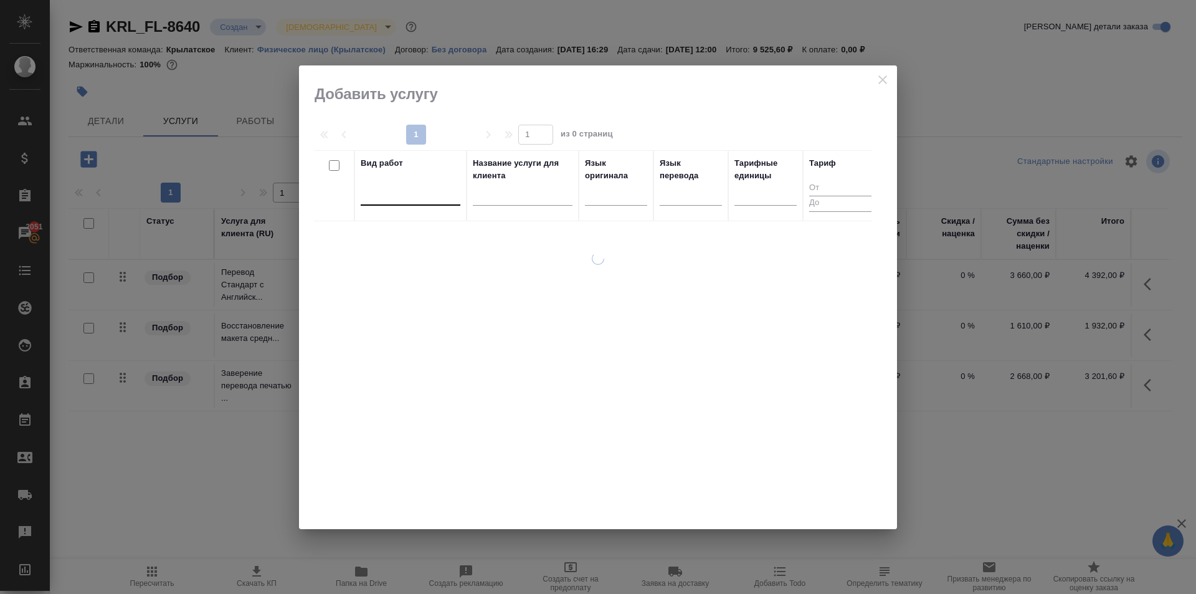
click at [440, 199] on div at bounding box center [411, 193] width 100 height 18
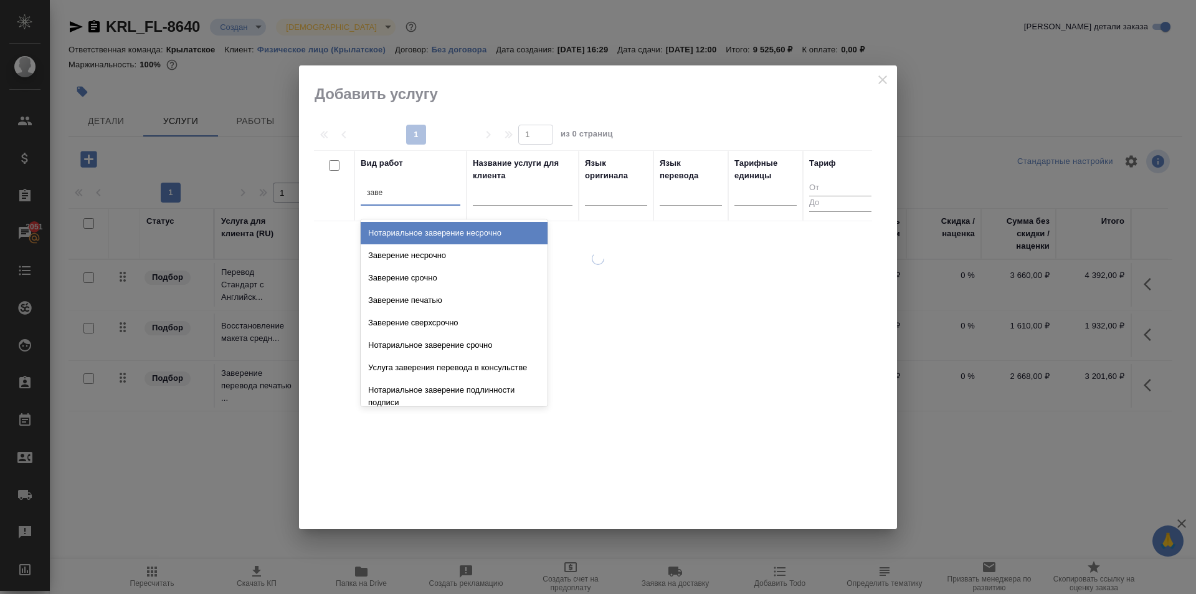
type input "завер"
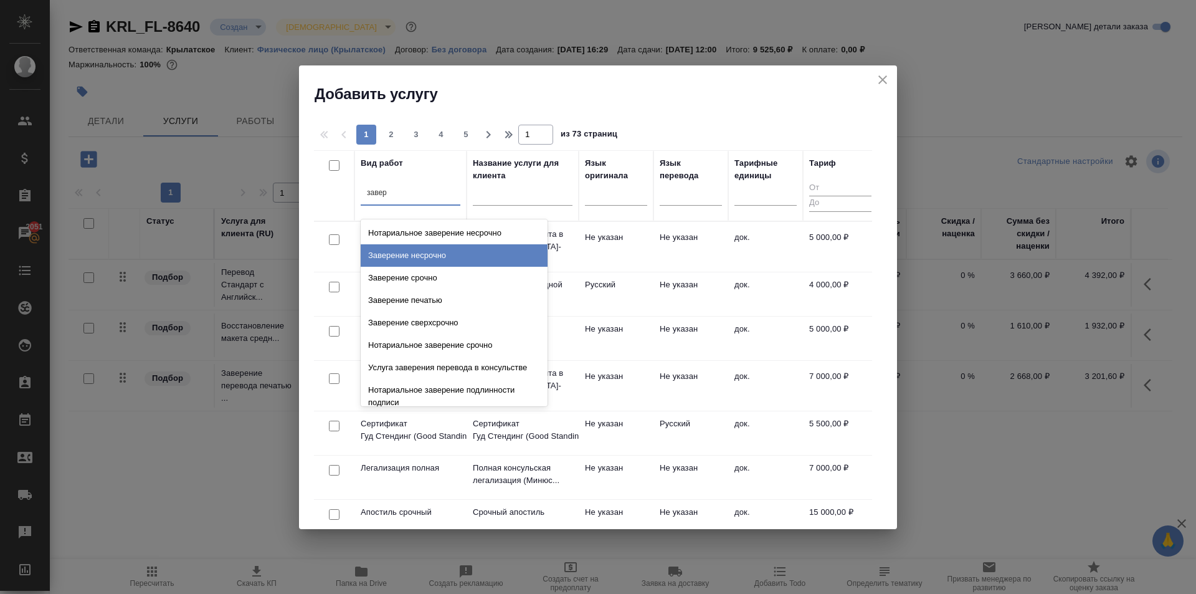
drag, startPoint x: 463, startPoint y: 258, endPoint x: 545, endPoint y: 242, distance: 83.1
click at [464, 257] on div "Заверение несрочно" at bounding box center [454, 255] width 187 height 22
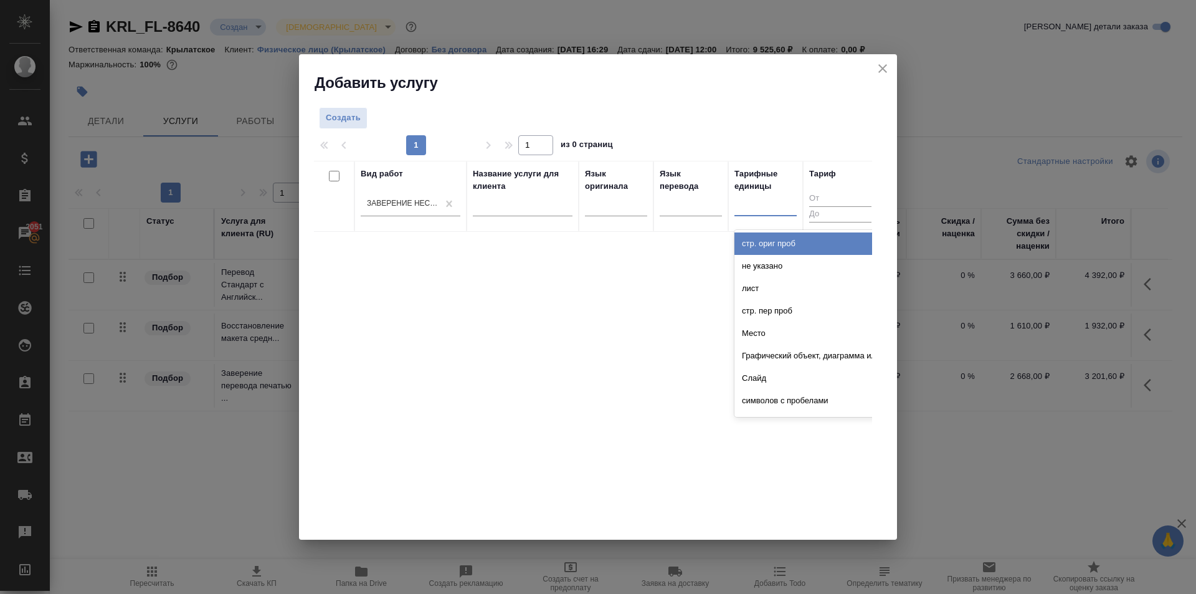
click at [784, 196] on div at bounding box center [766, 203] width 62 height 18
type input "до"
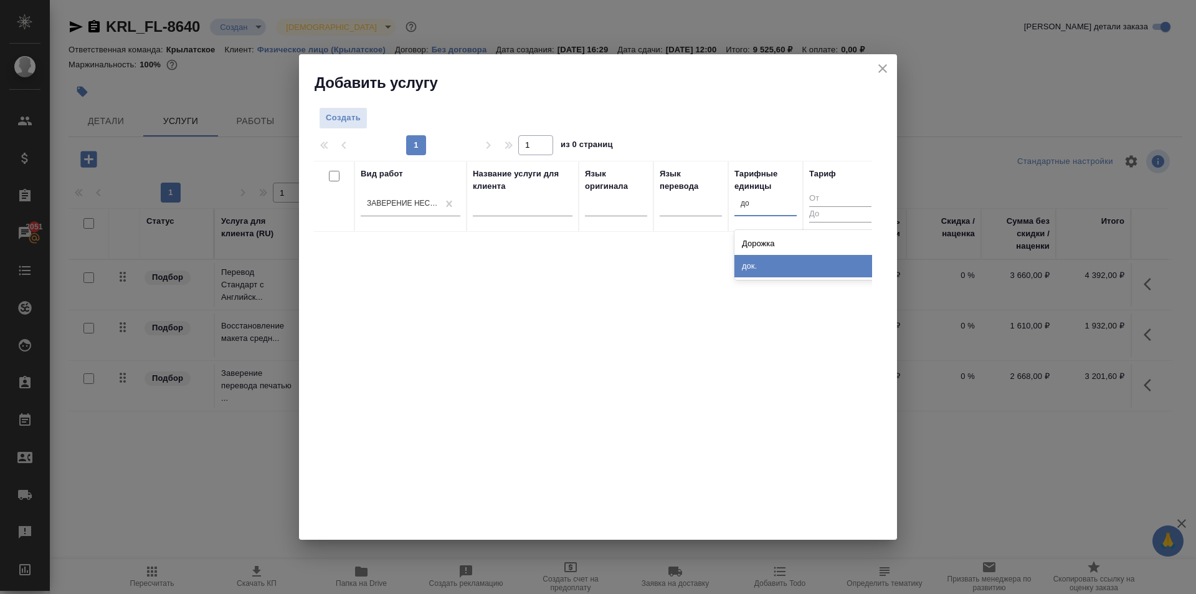
drag, startPoint x: 761, startPoint y: 270, endPoint x: 559, endPoint y: 198, distance: 215.0
click at [758, 268] on div "док." at bounding box center [828, 266] width 187 height 22
click at [360, 121] on span "Создать" at bounding box center [343, 118] width 35 height 14
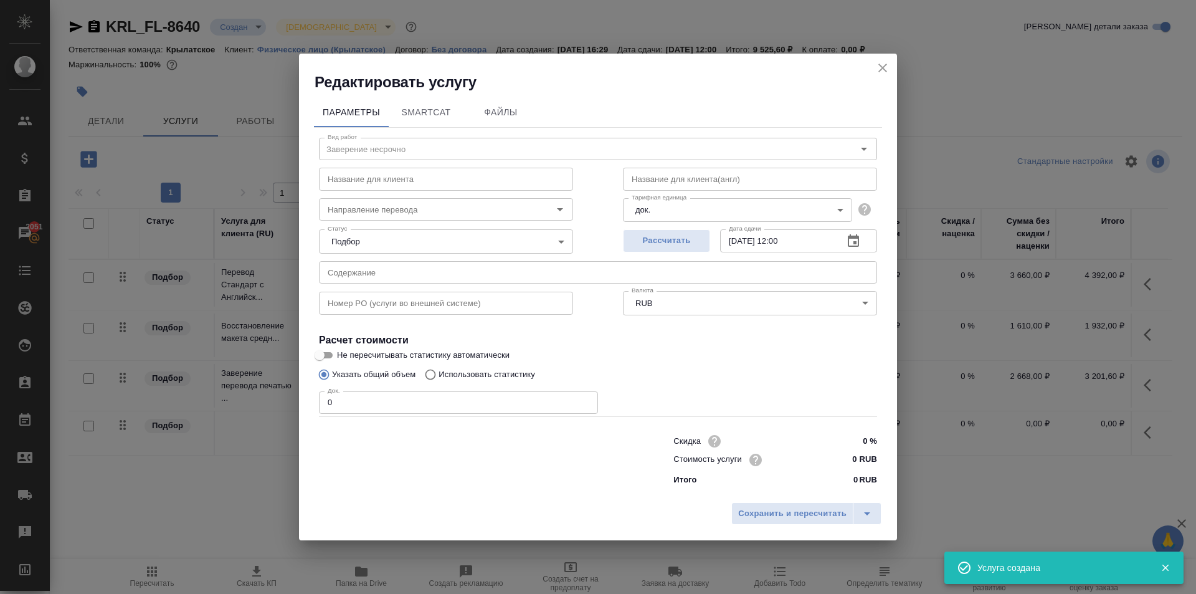
click at [437, 414] on div "Вид работ Заверение несрочно Вид работ Название для клиента Название для клиент…" at bounding box center [598, 309] width 568 height 363
drag, startPoint x: 412, startPoint y: 406, endPoint x: 245, endPoint y: 399, distance: 167.1
click at [245, 399] on div "Редактировать услугу Параметры SmartCat Файлы Вид работ Заверение несрочно Вид …" at bounding box center [598, 297] width 1196 height 594
type input "4"
drag, startPoint x: 834, startPoint y: 459, endPoint x: 898, endPoint y: 444, distance: 65.9
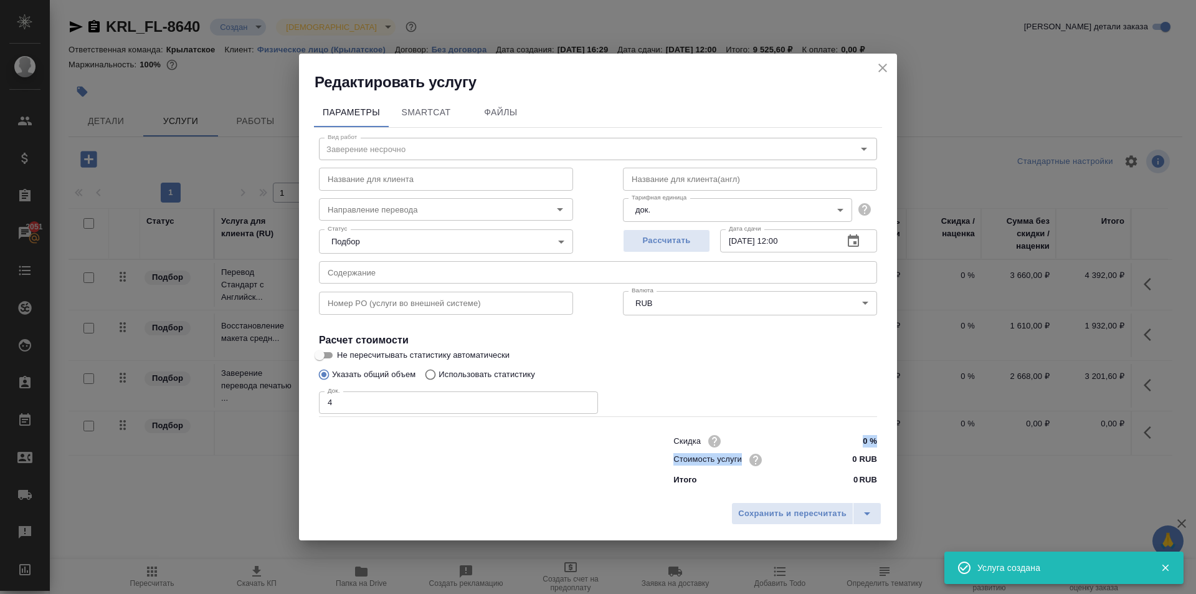
click at [898, 444] on div "Редактировать услугу Параметры SmartCat Файлы Вид работ Заверение несрочно Вид …" at bounding box center [598, 297] width 1196 height 594
drag, startPoint x: 845, startPoint y: 456, endPoint x: 892, endPoint y: 456, distance: 46.7
click at [892, 456] on div "Параметры SmartCat Файлы Вид работ Заверение несрочно Вид работ Название для кл…" at bounding box center [598, 294] width 598 height 405
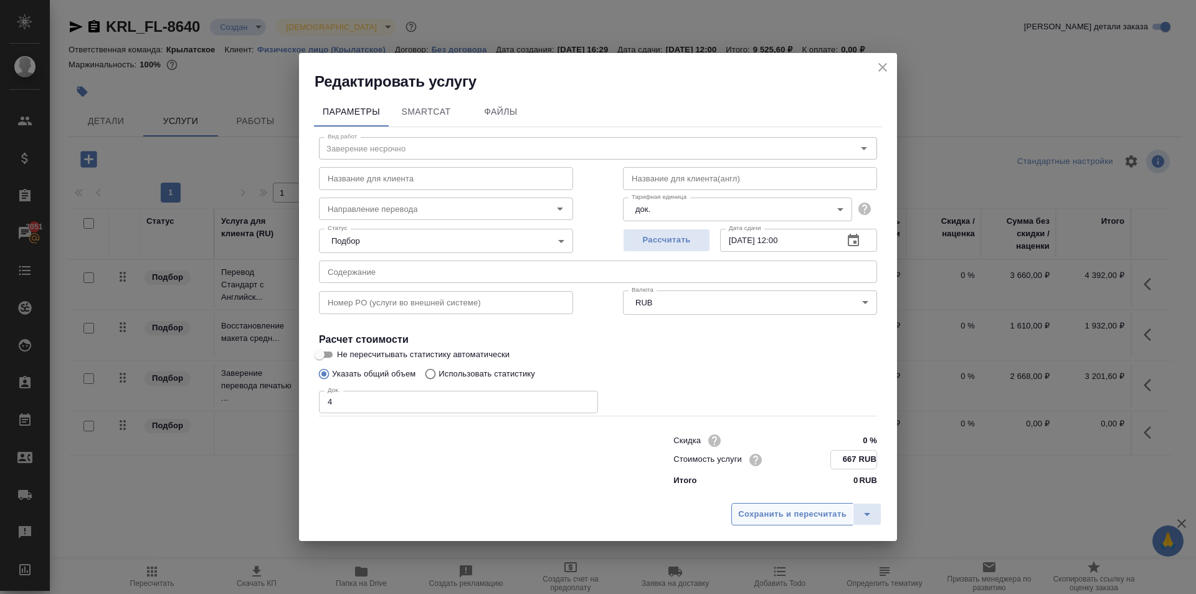
type input "667 RUB"
click at [788, 516] on span "Сохранить и пересчитать" at bounding box center [792, 514] width 108 height 14
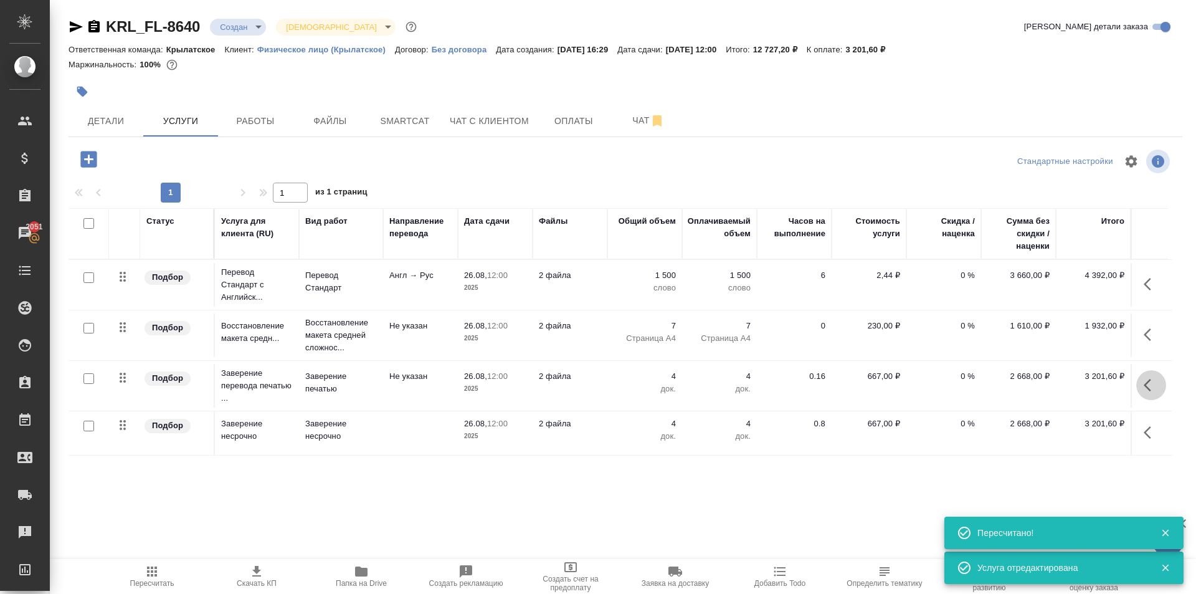
click at [1155, 381] on icon "button" at bounding box center [1151, 385] width 15 height 15
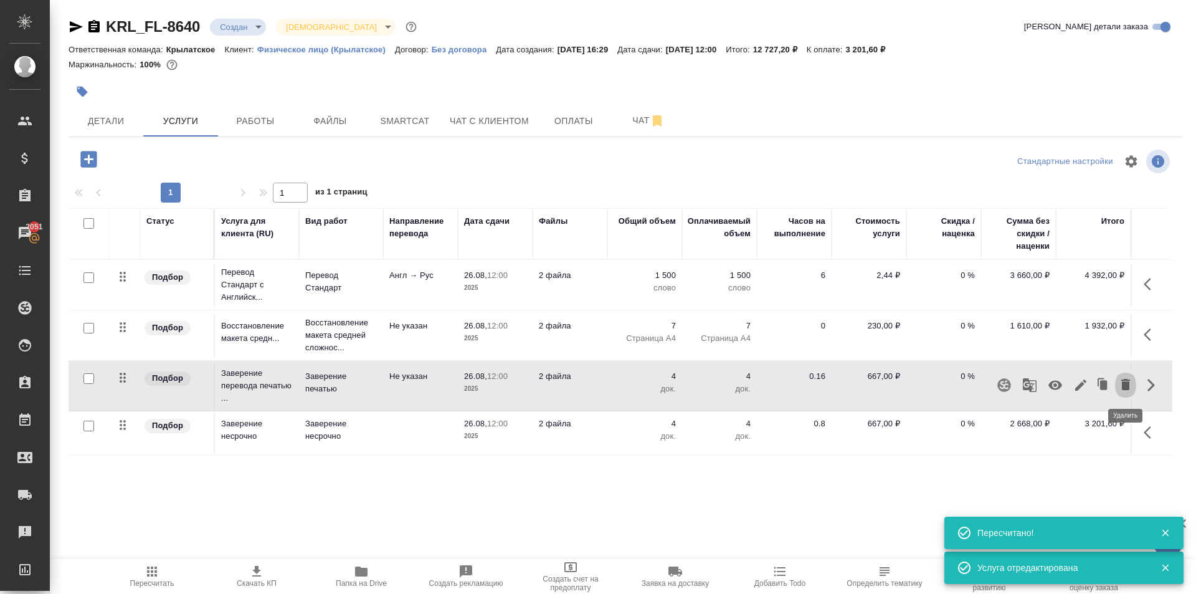
click at [1128, 388] on icon "button" at bounding box center [1125, 384] width 9 height 11
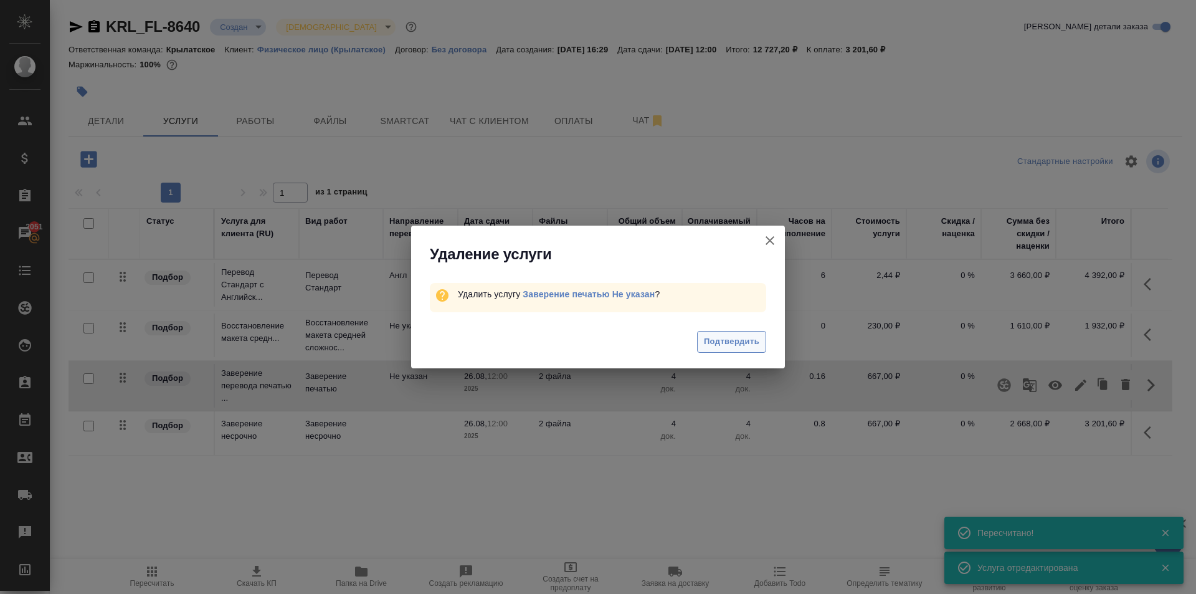
click at [745, 351] on button "Подтвердить" at bounding box center [731, 342] width 69 height 22
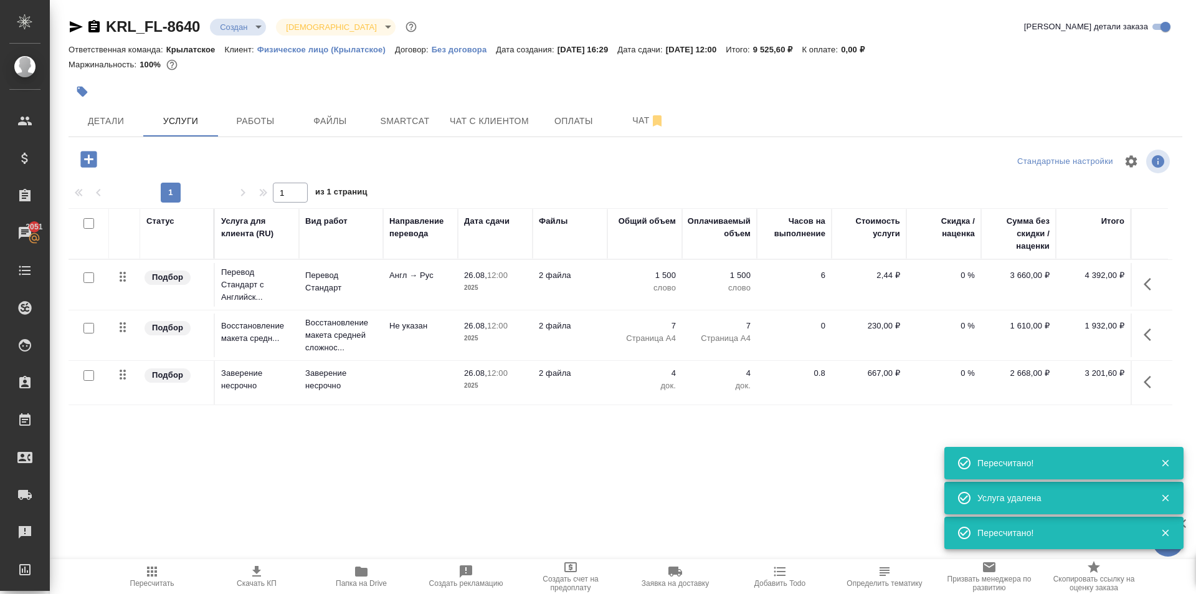
click at [187, 555] on div ".cls-1 fill:#fff; AWATERA Kasymov Timur Клиенты Спецификации Заказы 2051 Чаты T…" at bounding box center [598, 297] width 1196 height 594
click at [153, 574] on icon "button" at bounding box center [152, 571] width 10 height 10
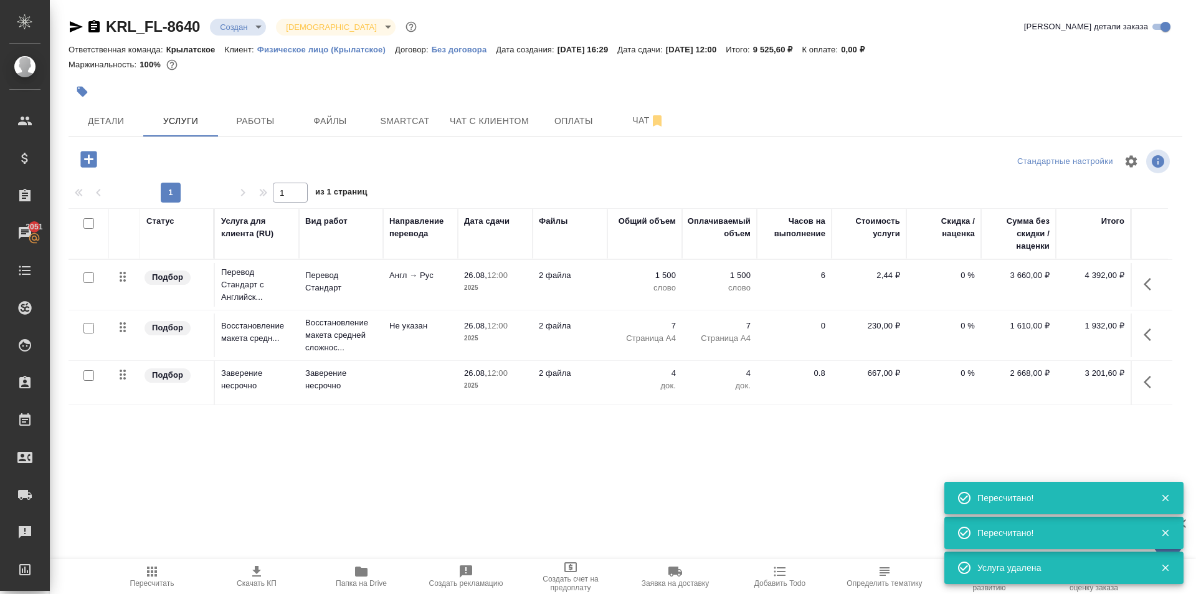
click at [258, 137] on div "KRL_FL-8640 Создан new Святая троица holyTrinity Кратко детали заказа Ответстве…" at bounding box center [626, 254] width 1128 height 508
click at [261, 130] on button "Работы" at bounding box center [255, 120] width 75 height 31
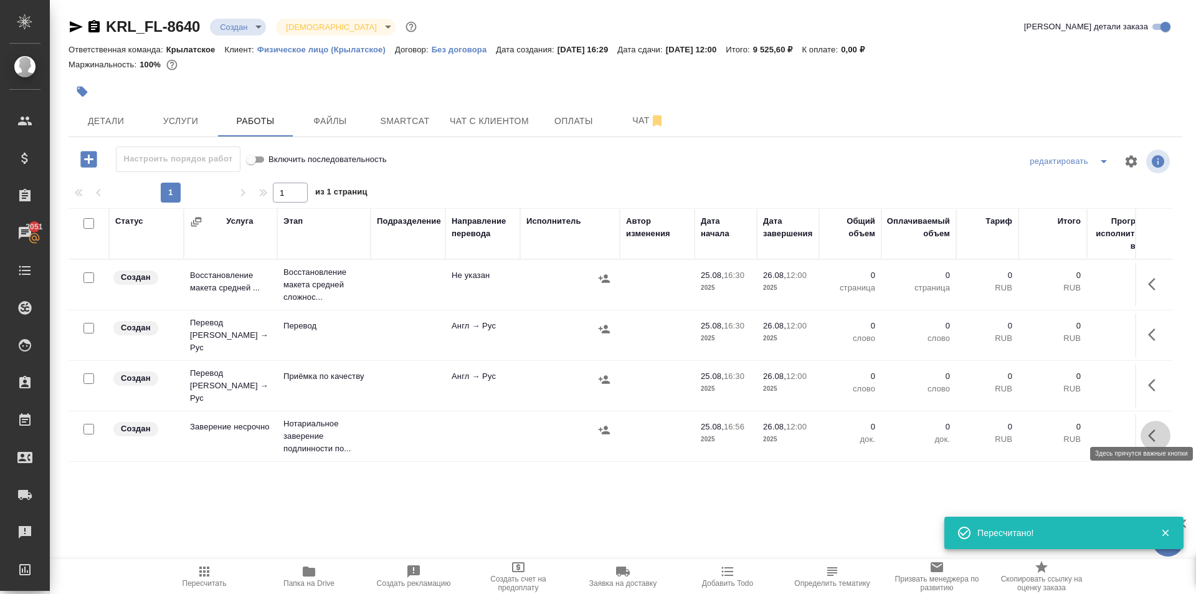
drag, startPoint x: 1156, startPoint y: 417, endPoint x: 1074, endPoint y: 441, distance: 85.6
click at [1140, 423] on td at bounding box center [1153, 436] width 37 height 44
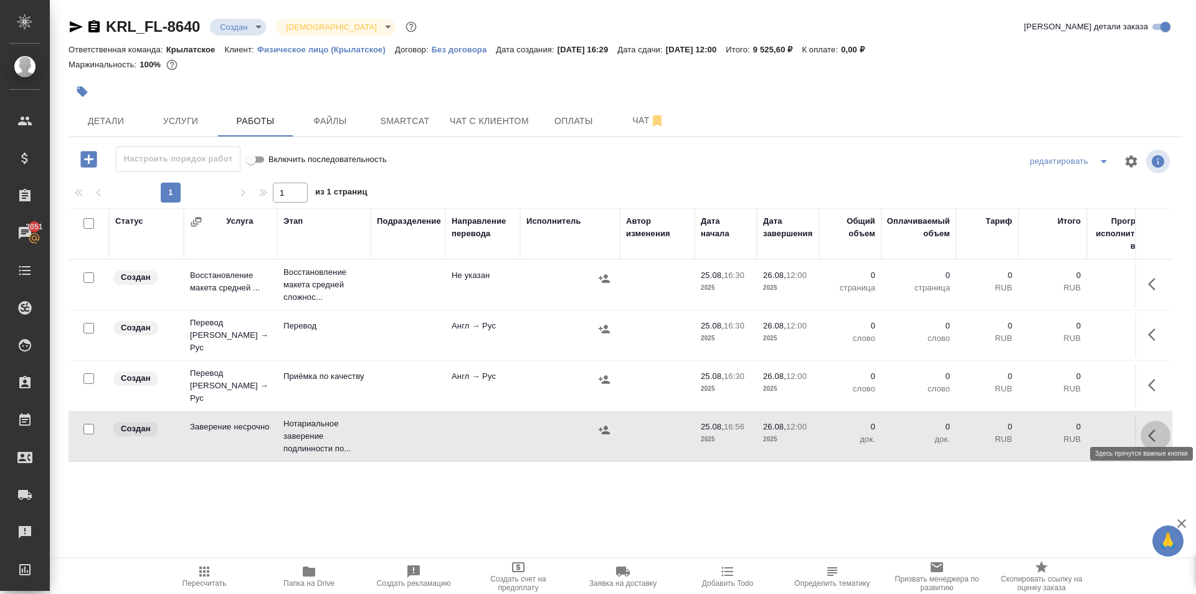
click at [1150, 428] on icon "button" at bounding box center [1155, 435] width 15 height 15
click at [1062, 428] on icon "button" at bounding box center [1064, 435] width 15 height 15
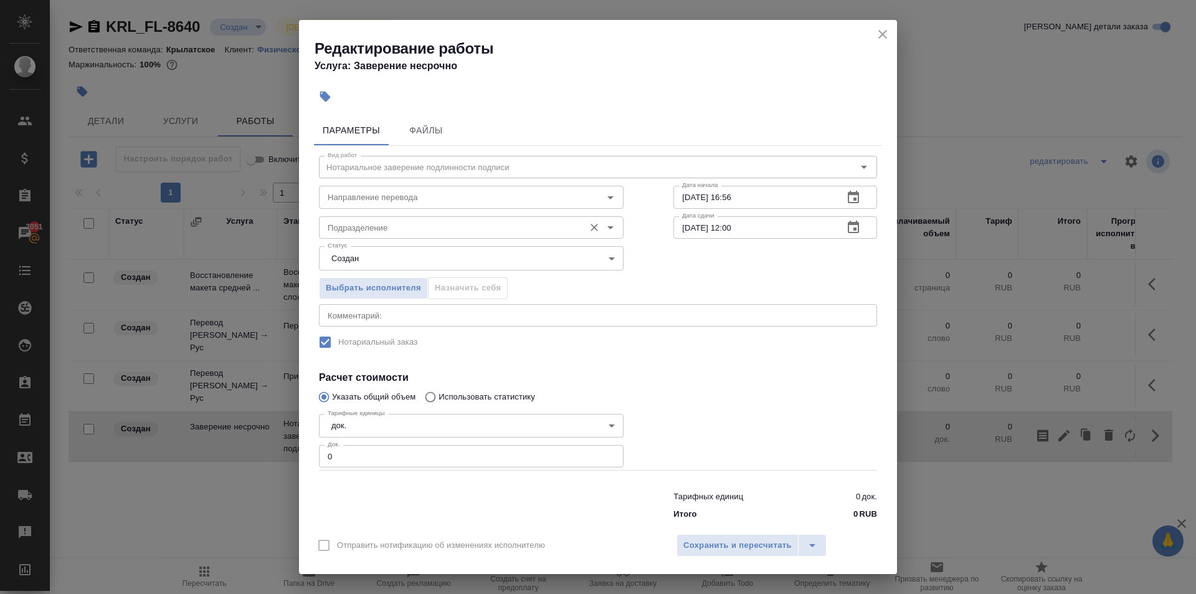
click at [358, 233] on input "Подразделение" at bounding box center [450, 227] width 255 height 15
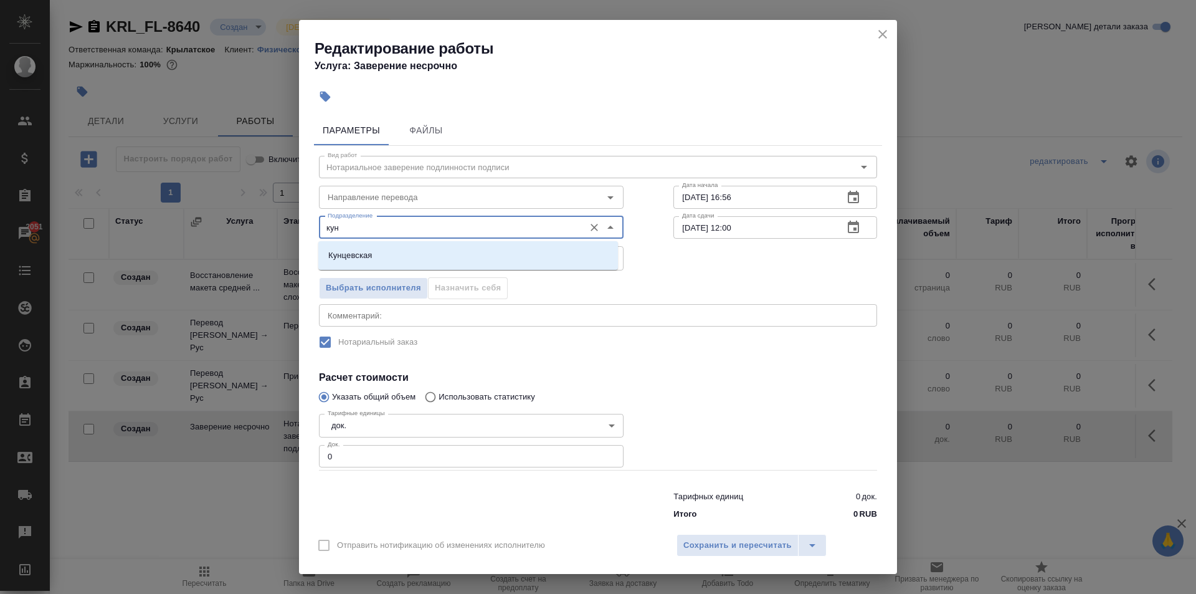
click at [413, 255] on li "Кунцевская" at bounding box center [468, 255] width 300 height 22
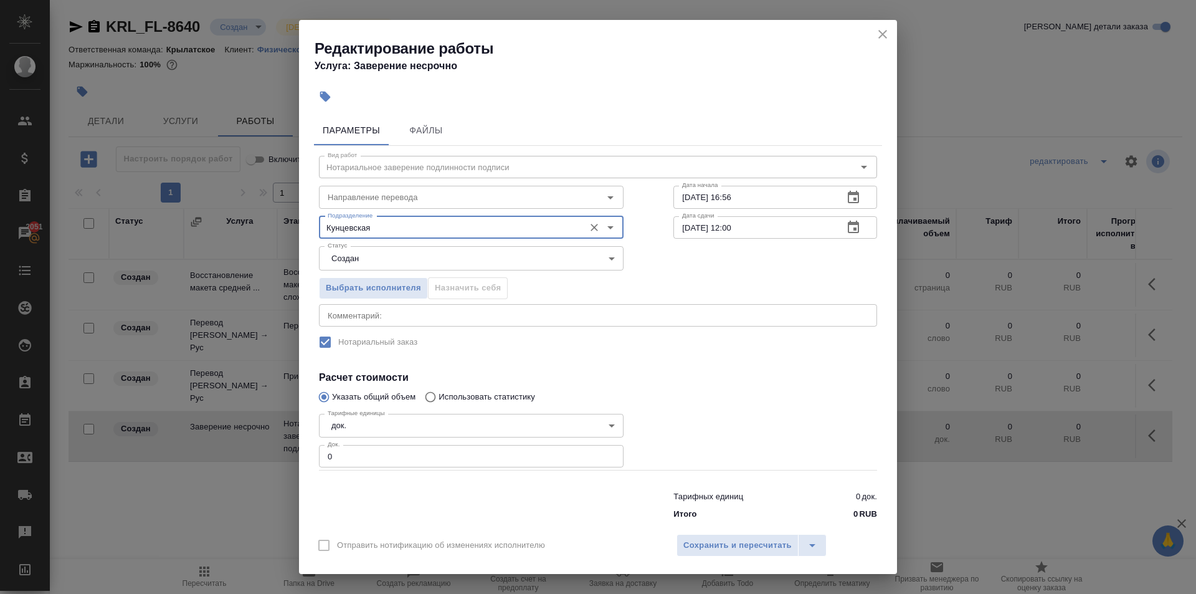
type input "Кунцевская"
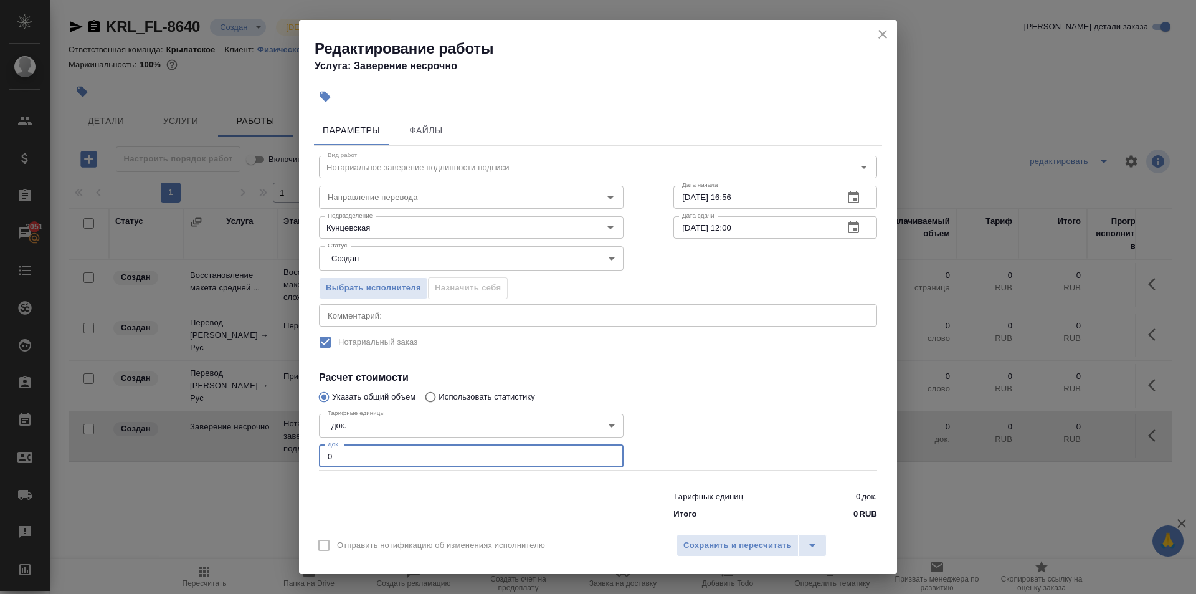
drag, startPoint x: 395, startPoint y: 459, endPoint x: 297, endPoint y: 457, distance: 98.5
click at [297, 457] on div "Редактирование работы Услуга: Заверение несрочно Параметры Файлы Вид работ Нота…" at bounding box center [598, 297] width 1196 height 594
type input "4"
click at [768, 551] on span "Сохранить и пересчитать" at bounding box center [737, 545] width 108 height 14
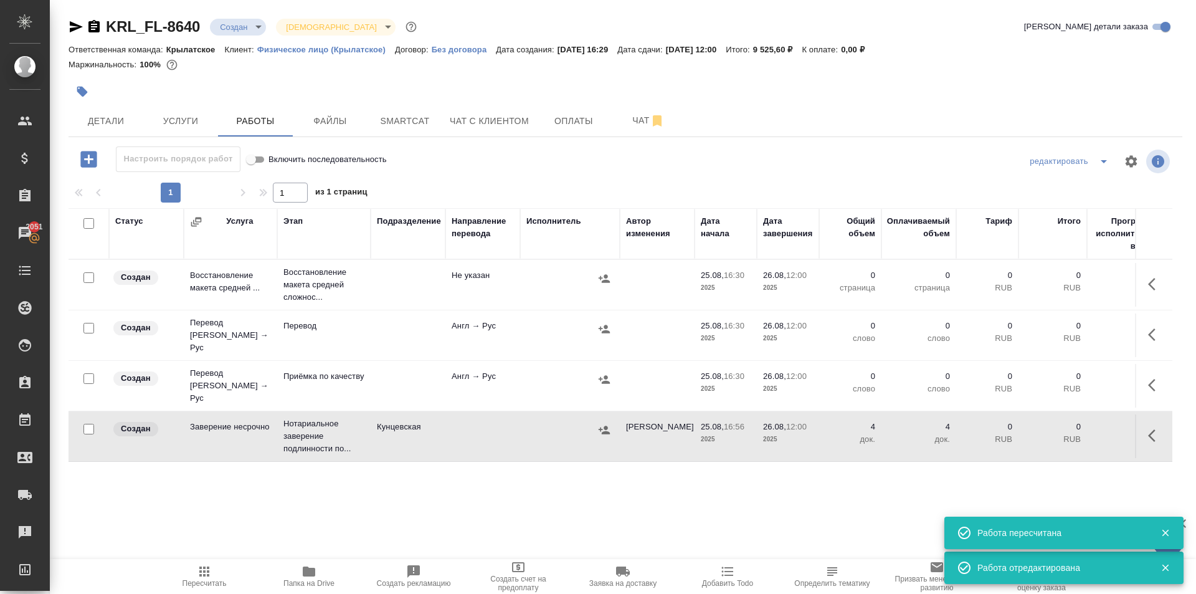
click at [606, 426] on button "button" at bounding box center [604, 430] width 19 height 19
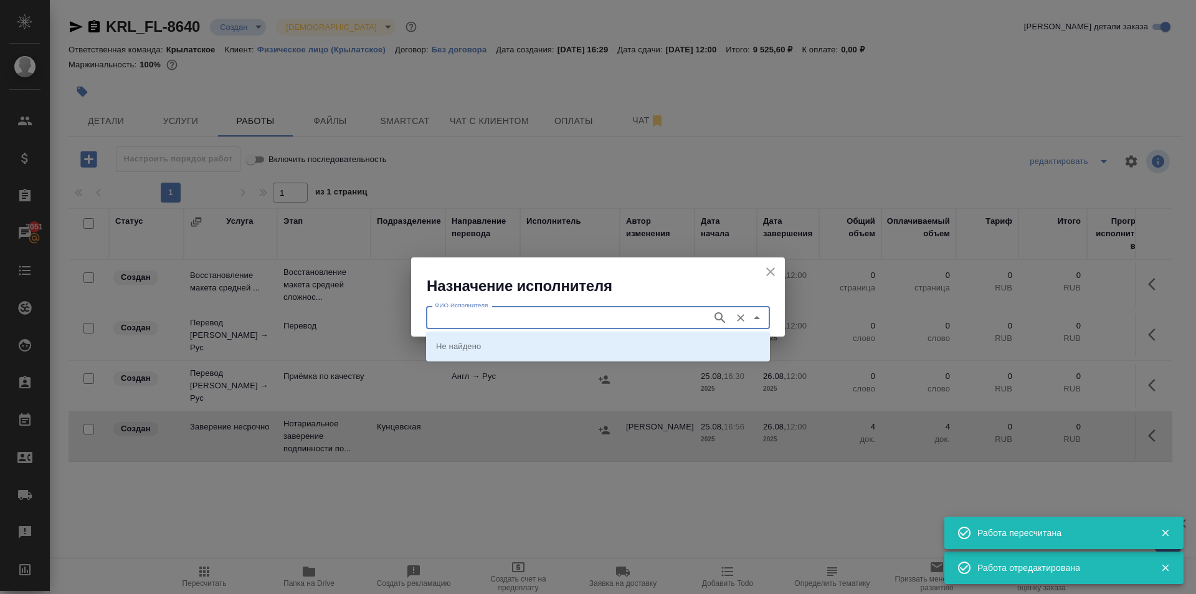
click at [528, 310] on input "ФИО Исполнителя" at bounding box center [568, 317] width 276 height 15
type input "аристова"
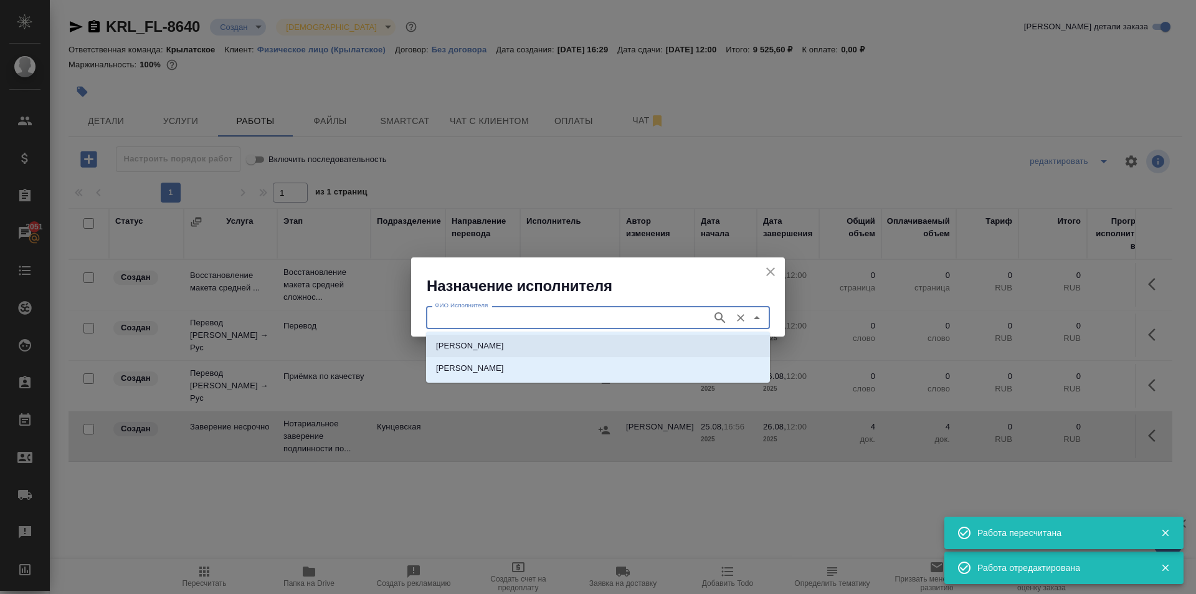
click at [504, 346] on p "НОТАРИУС Аристова Анна Дмитриевна" at bounding box center [470, 346] width 68 height 12
type input "НОТАРИУС Аристова Анна Дмитриевна"
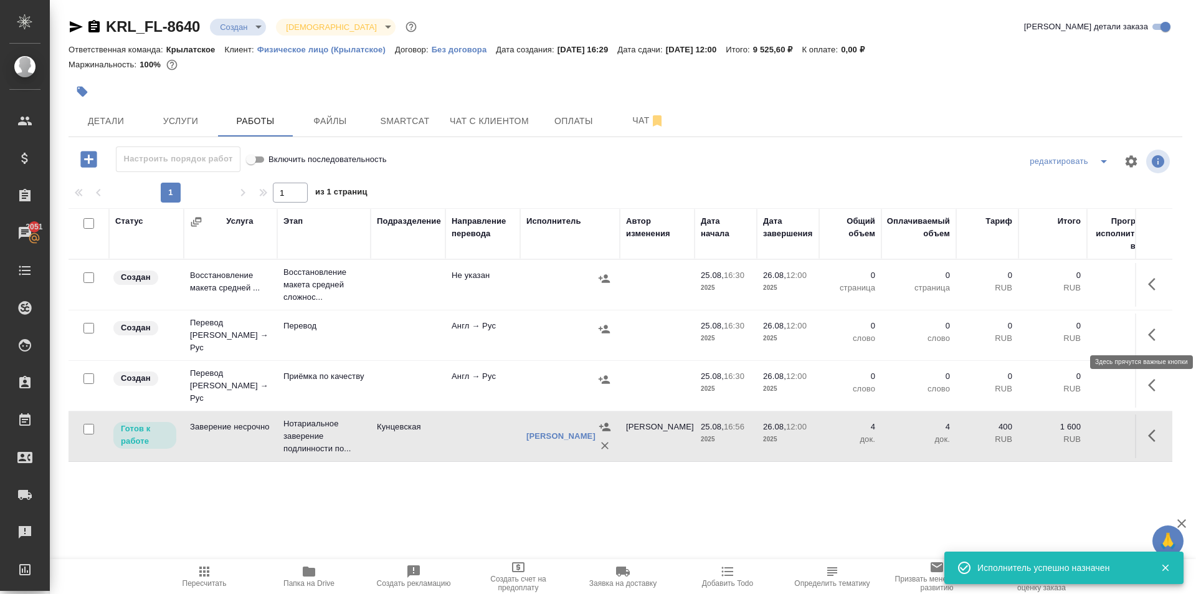
click at [1145, 336] on button "button" at bounding box center [1156, 335] width 30 height 30
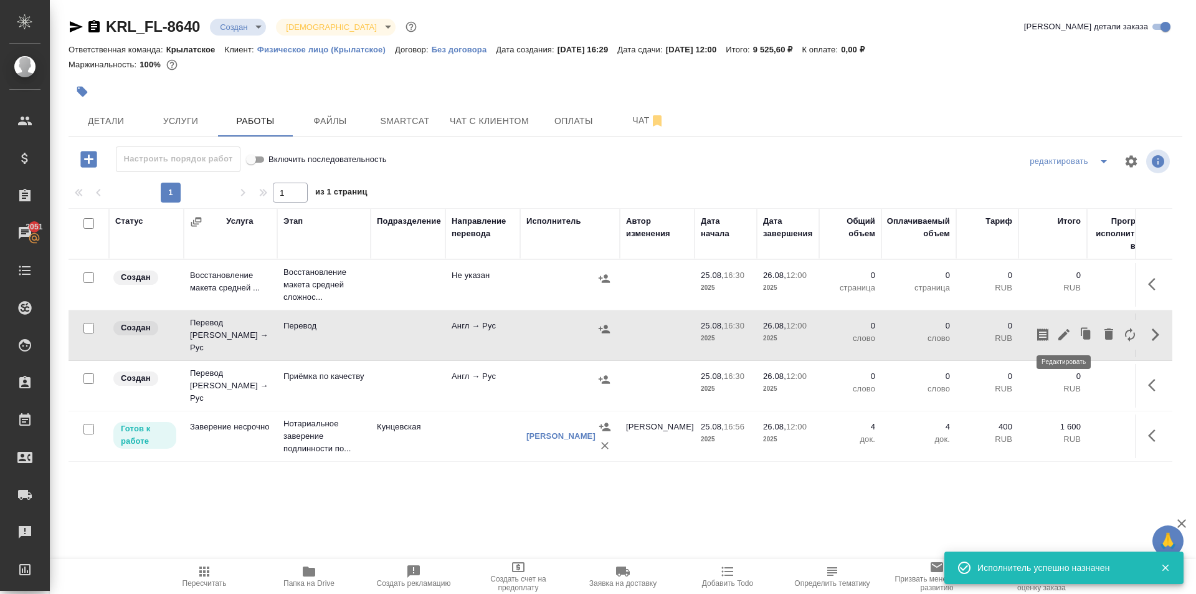
click at [1059, 331] on icon "button" at bounding box center [1064, 334] width 15 height 15
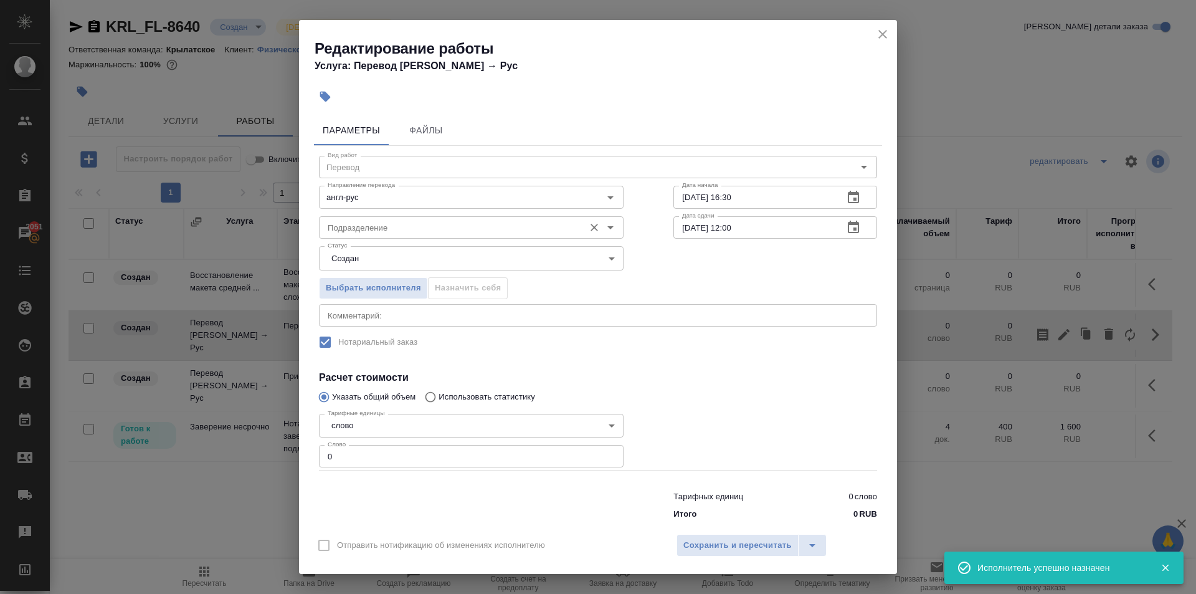
click at [372, 236] on div "Подразделение" at bounding box center [471, 227] width 305 height 22
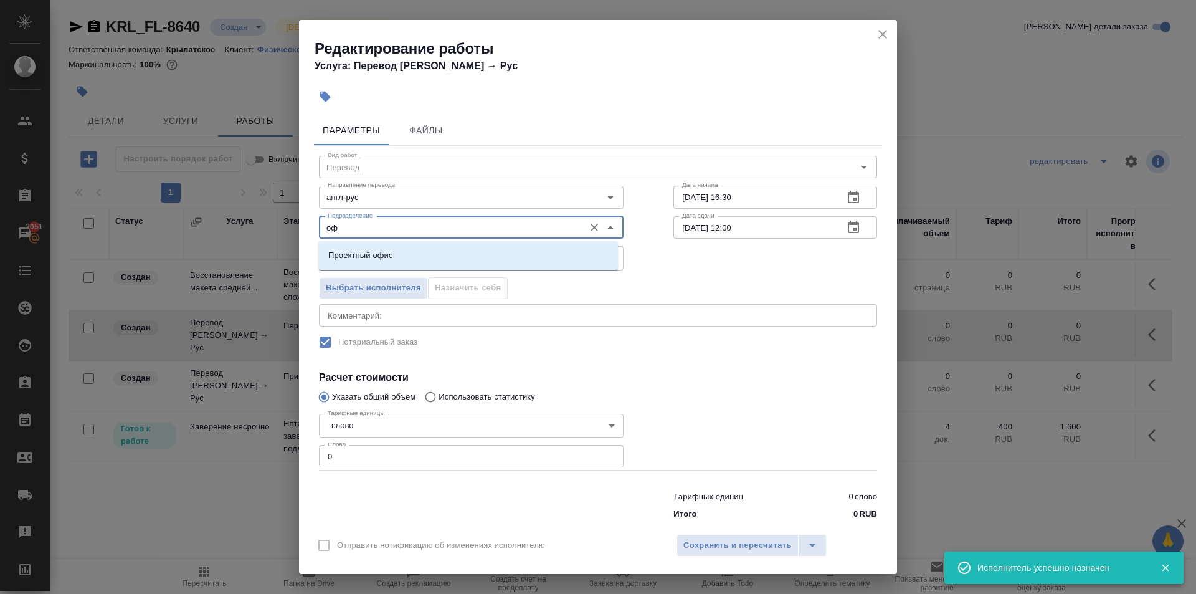
click at [383, 247] on li "Проектный офис" at bounding box center [468, 255] width 300 height 22
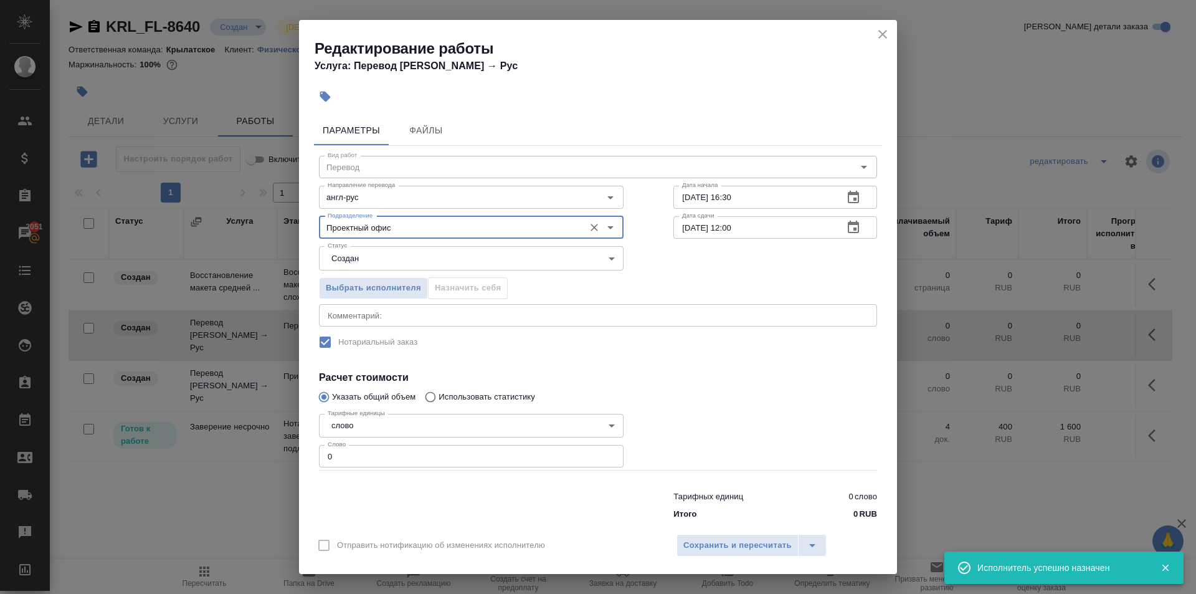
type input "Проектный офис"
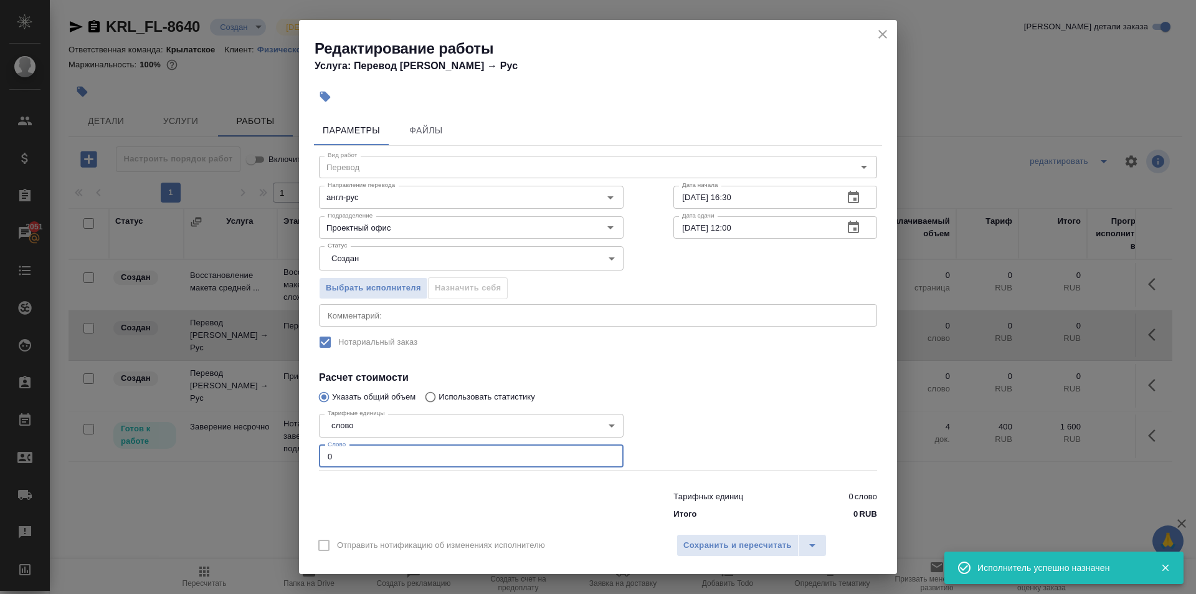
drag, startPoint x: 381, startPoint y: 450, endPoint x: 249, endPoint y: 430, distance: 134.2
click at [249, 430] on div "Редактирование работы Услуга: Перевод Стандарт Англ → Рус Параметры Файлы Вид р…" at bounding box center [598, 297] width 1196 height 594
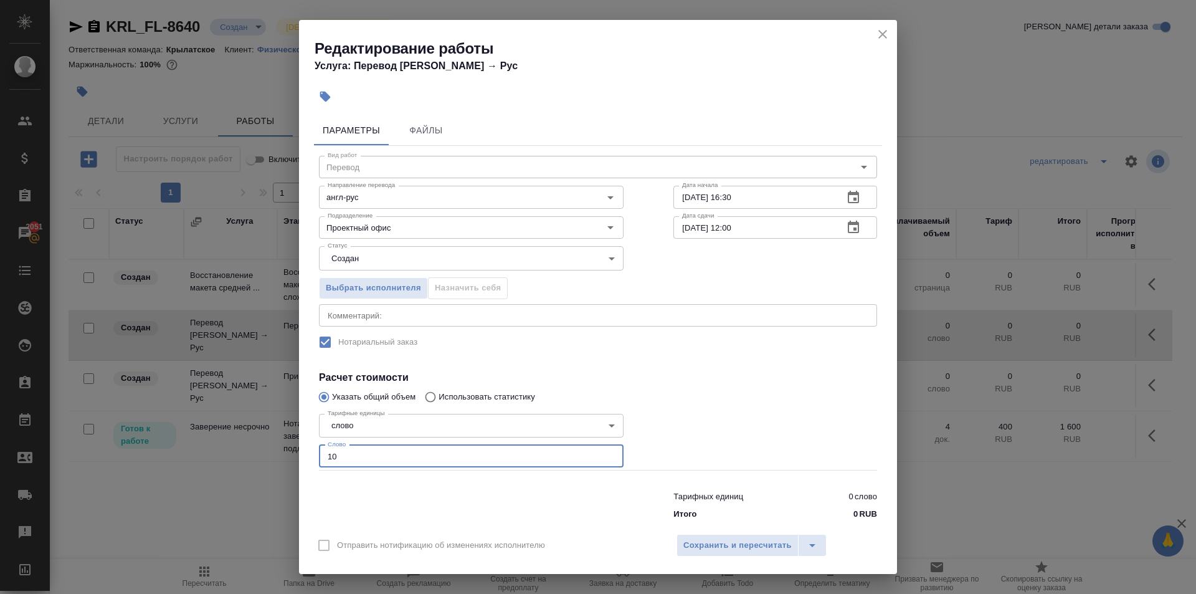
type input "10"
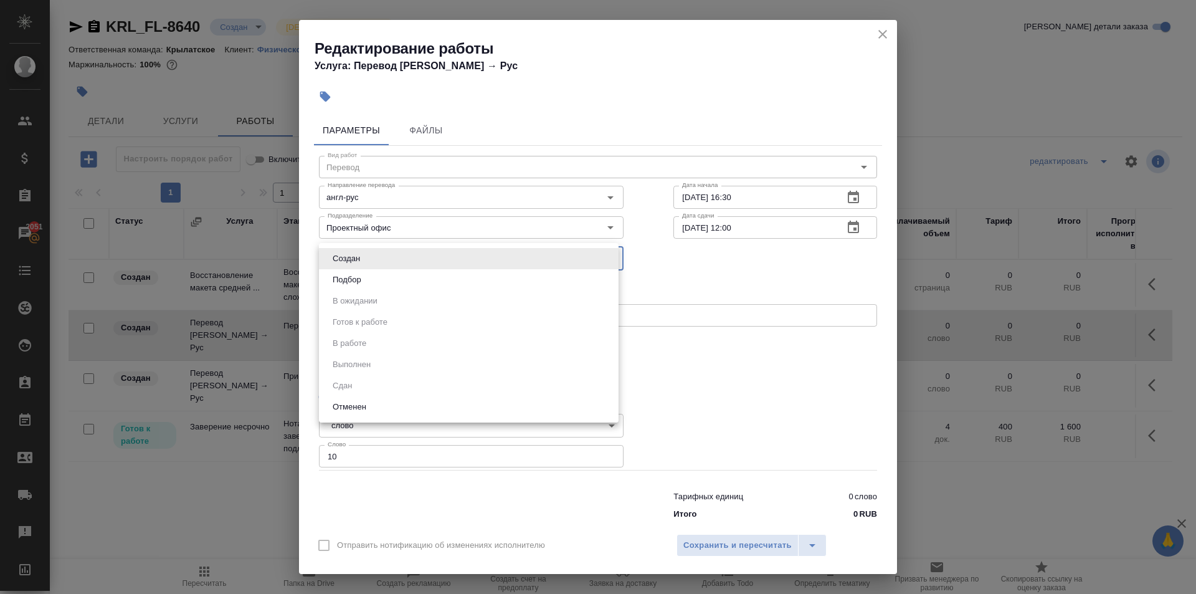
click at [384, 263] on body "🙏 .cls-1 fill:#fff; AWATERA Kasymov Timur Клиенты Спецификации Заказы 2051 Чаты…" at bounding box center [598, 297] width 1196 height 594
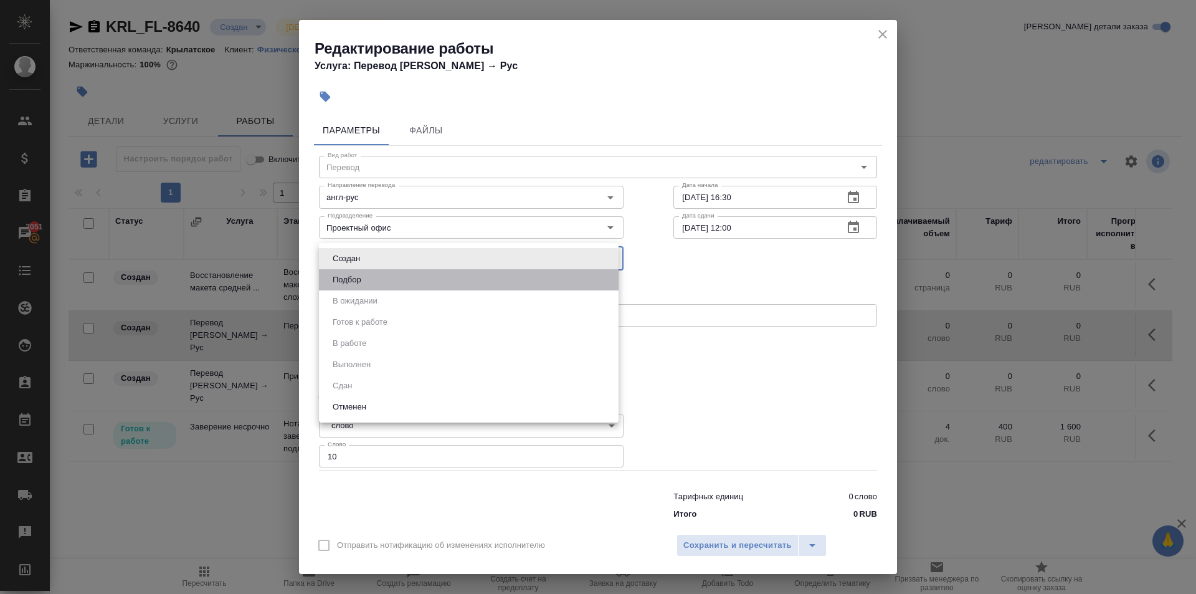
click at [376, 273] on li "Подбор" at bounding box center [469, 279] width 300 height 21
type input "recruiting"
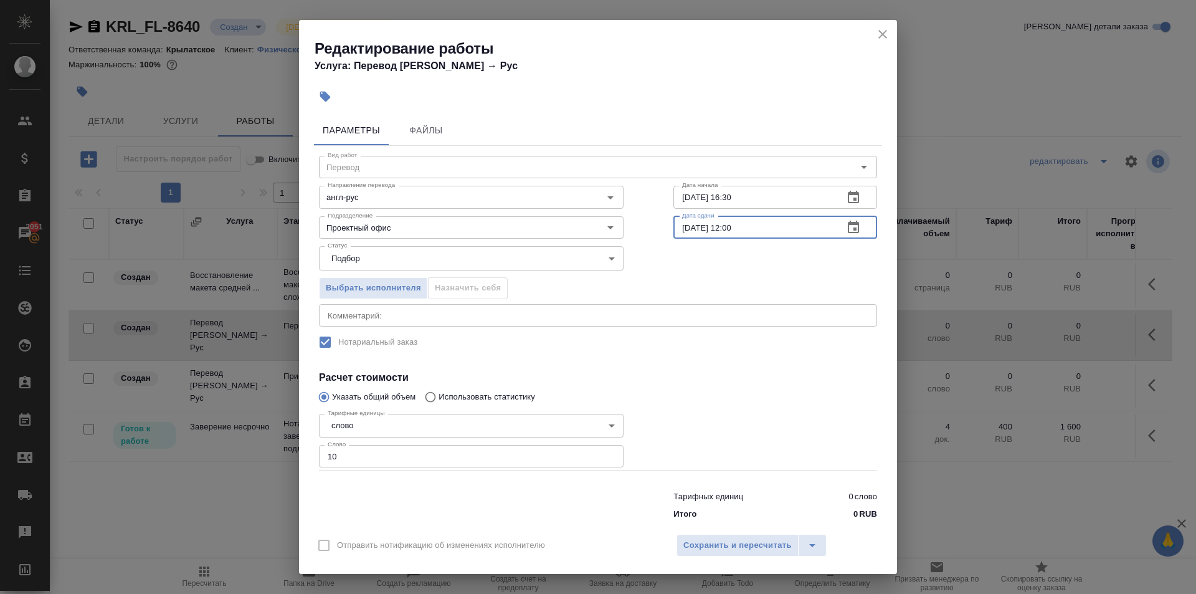
click at [726, 239] on div "Дата сдачи 26.08.2025 12:00 Дата сдачи" at bounding box center [776, 227] width 204 height 22
type input "26.08.2025 11:00"
click at [736, 545] on span "Сохранить и пересчитать" at bounding box center [737, 545] width 108 height 14
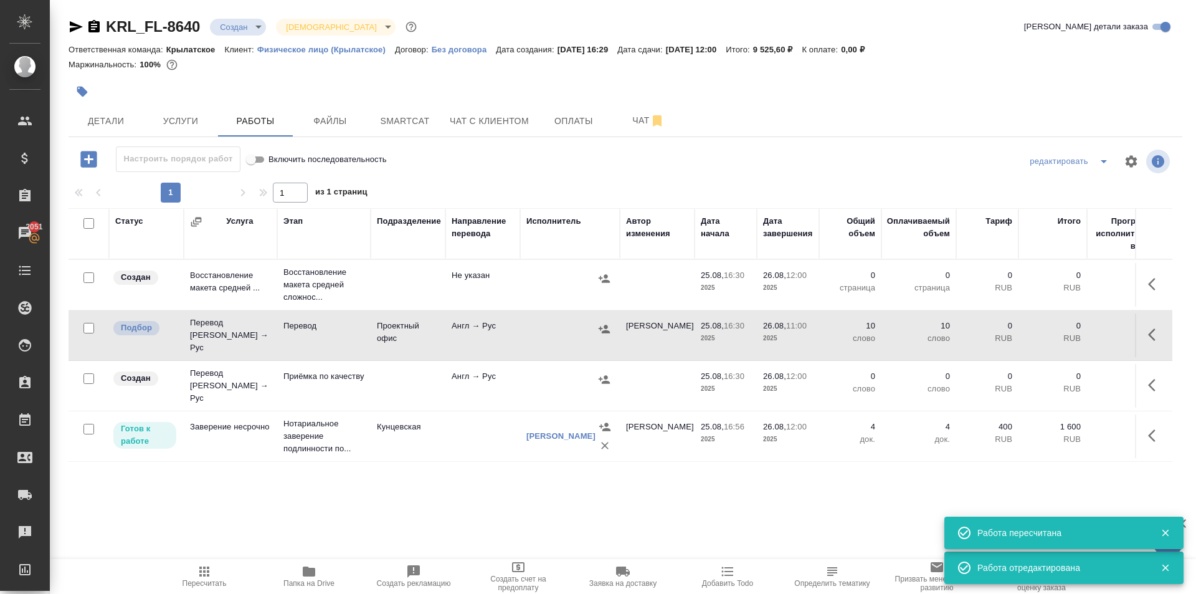
click at [1148, 373] on button "button" at bounding box center [1156, 385] width 30 height 30
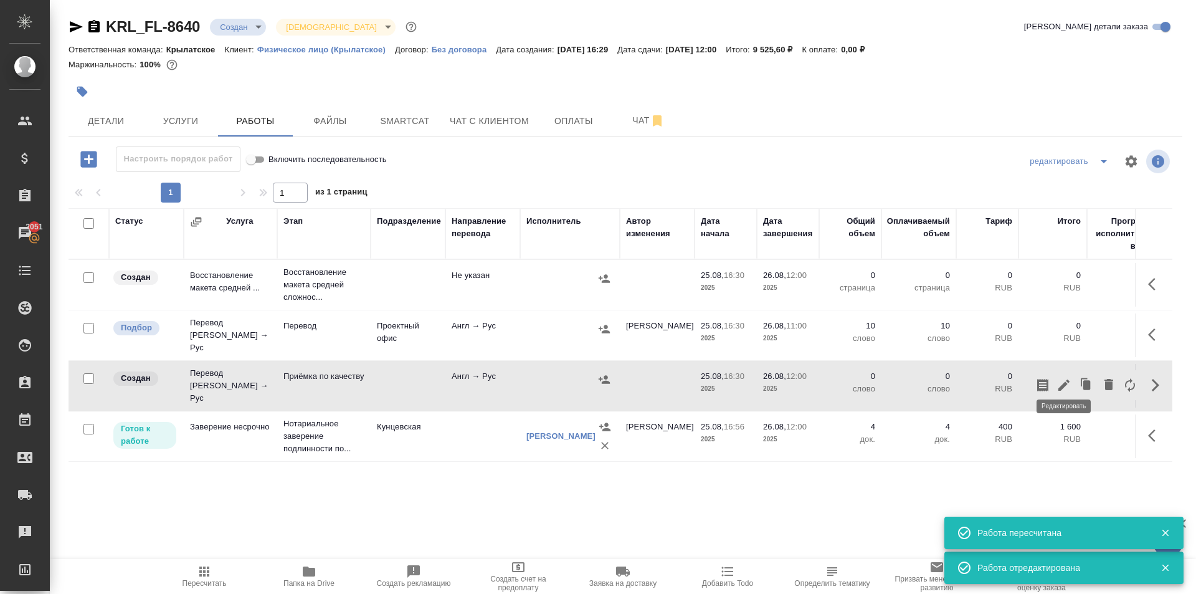
click at [1063, 380] on icon "button" at bounding box center [1064, 385] width 15 height 15
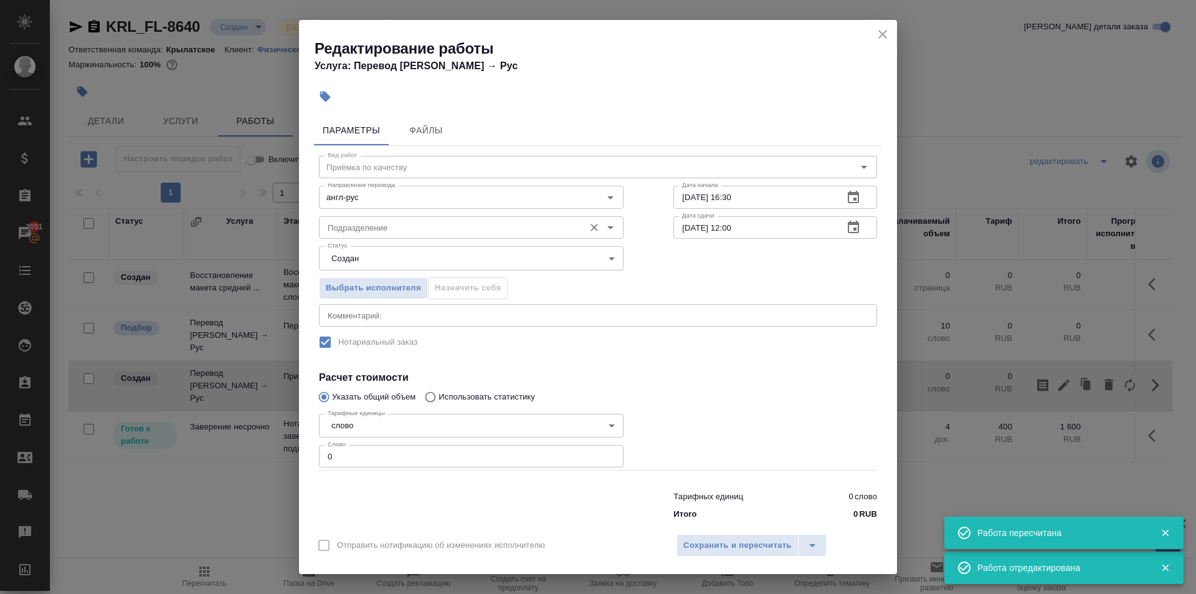
click at [320, 222] on div "Подразделение" at bounding box center [471, 227] width 305 height 22
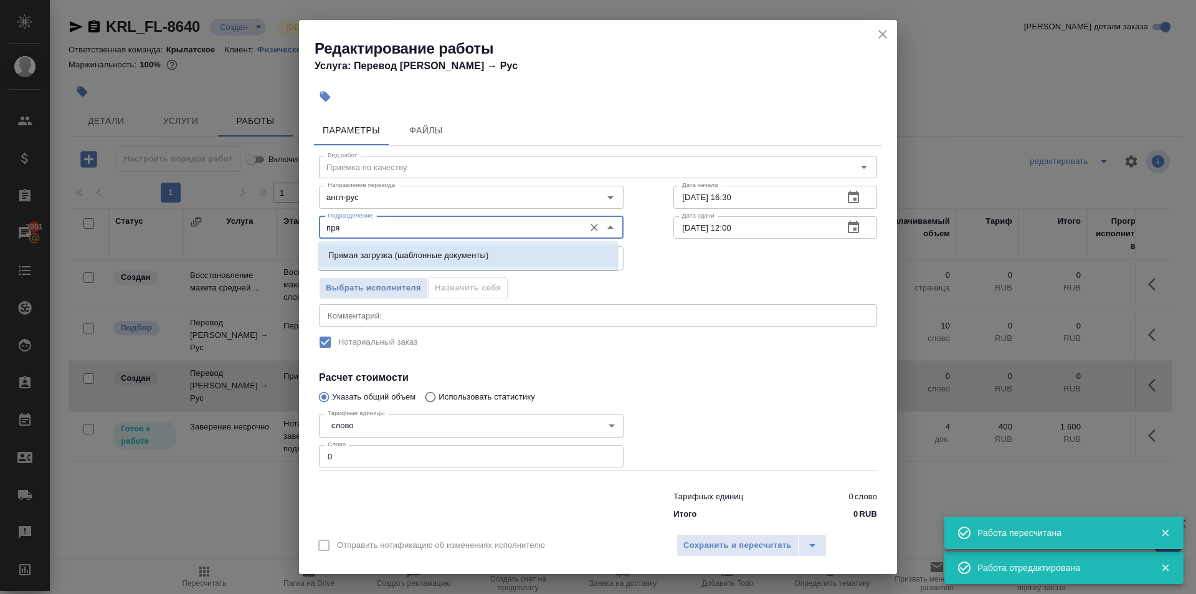
click at [357, 248] on li "Прямая загрузка (шаблонные документы)" at bounding box center [468, 255] width 300 height 22
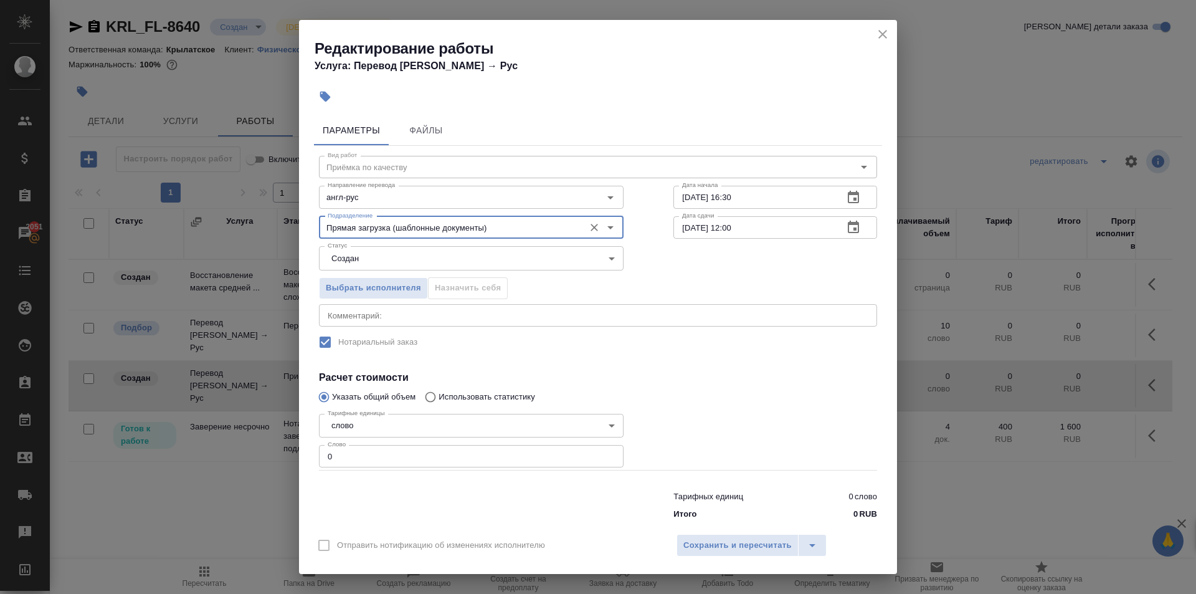
type input "Прямая загрузка (шаблонные документы)"
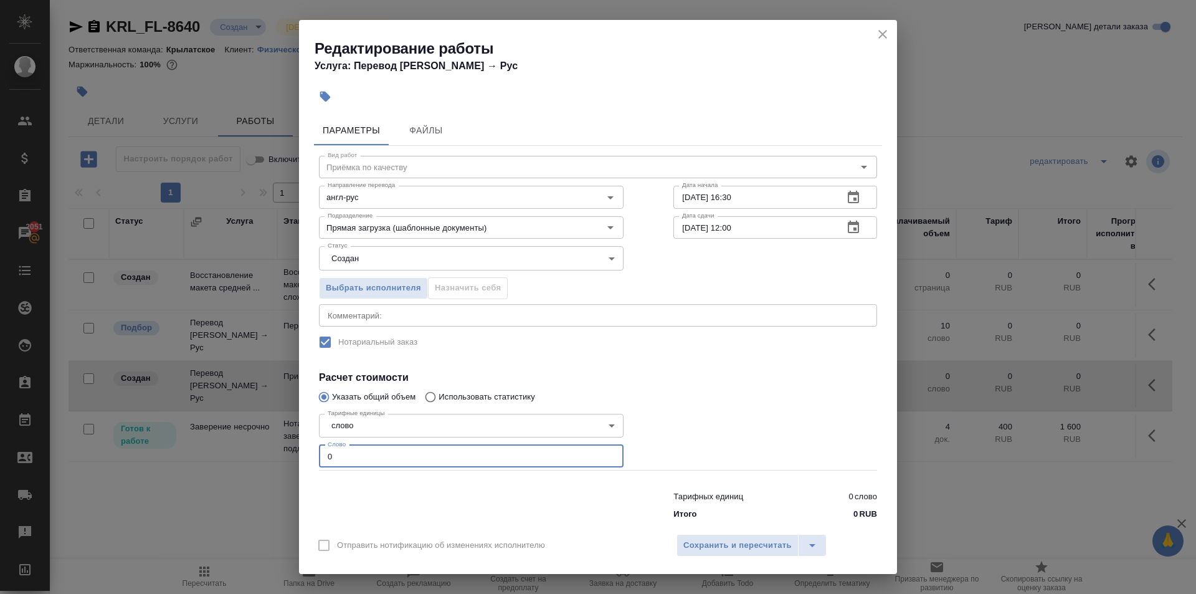
drag, startPoint x: 391, startPoint y: 455, endPoint x: 285, endPoint y: 459, distance: 106.0
click at [285, 459] on div "Редактирование работы Услуга: Перевод Стандарт Англ → Рус Параметры Файлы Вид р…" at bounding box center [598, 297] width 1196 height 594
type input "100"
click at [350, 270] on body "🙏 .cls-1 fill:#fff; AWATERA Kasymov Timur Клиенты Спецификации Заказы 2051 Чаты…" at bounding box center [598, 297] width 1196 height 594
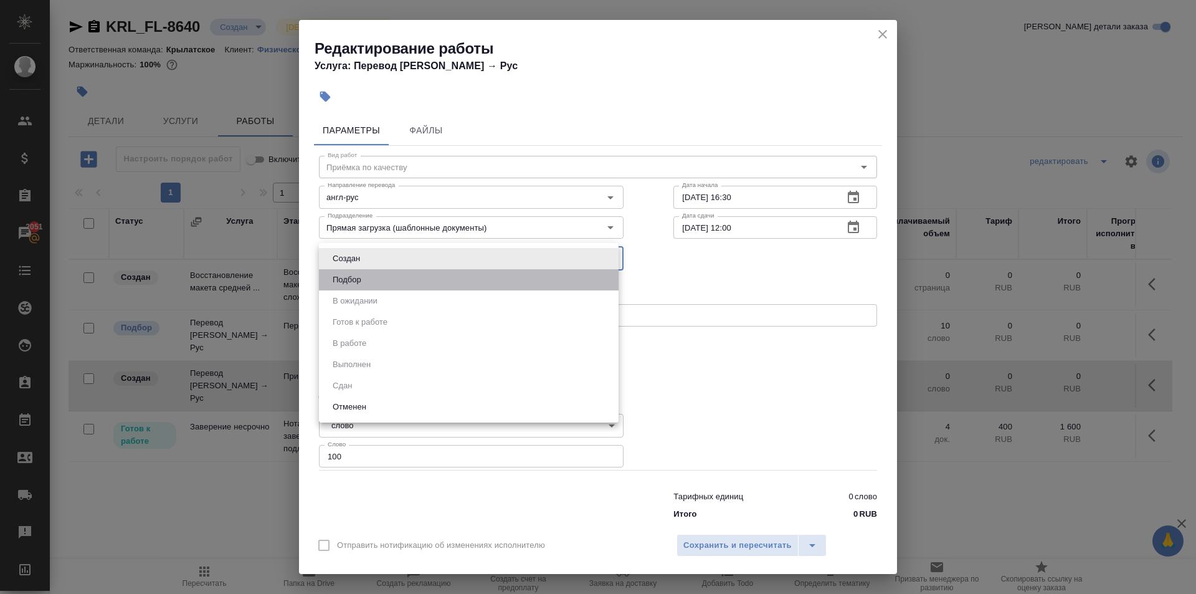
drag, startPoint x: 351, startPoint y: 262, endPoint x: 349, endPoint y: 272, distance: 10.8
click at [346, 274] on button "Подбор" at bounding box center [347, 280] width 36 height 14
type input "recruiting"
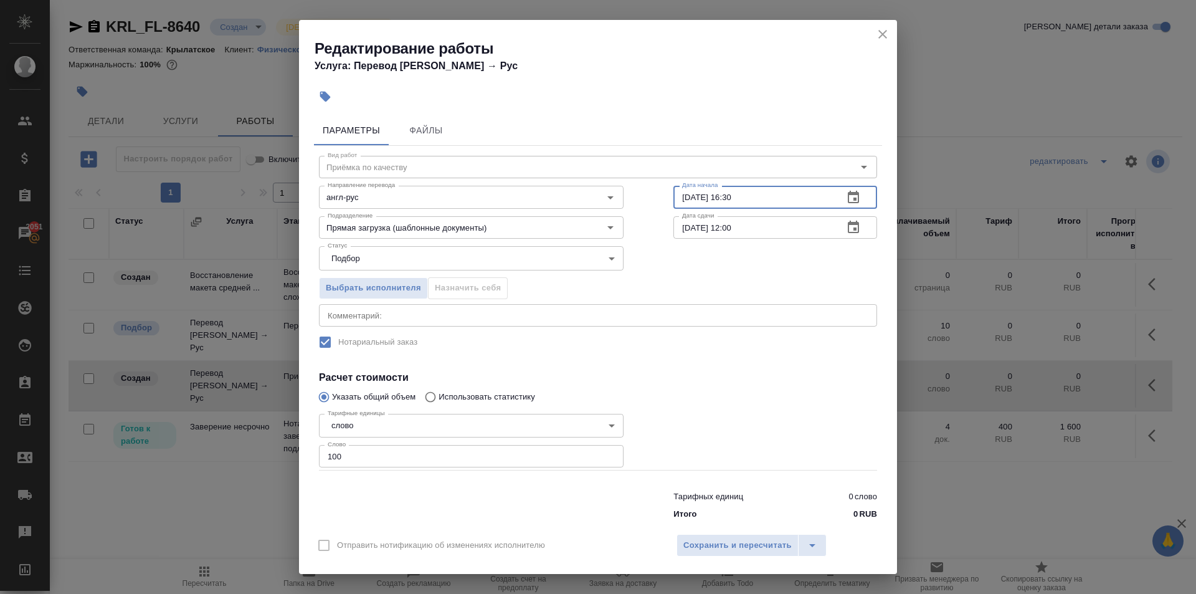
drag, startPoint x: 757, startPoint y: 194, endPoint x: 635, endPoint y: 187, distance: 122.3
click at [635, 187] on div "Вид работ Приёмка по качеству Вид работ Направление перевода англ-рус Направлен…" at bounding box center [598, 335] width 568 height 379
type input "26.08.2025 11:00"
click at [763, 540] on span "Сохранить и пересчитать" at bounding box center [737, 545] width 108 height 14
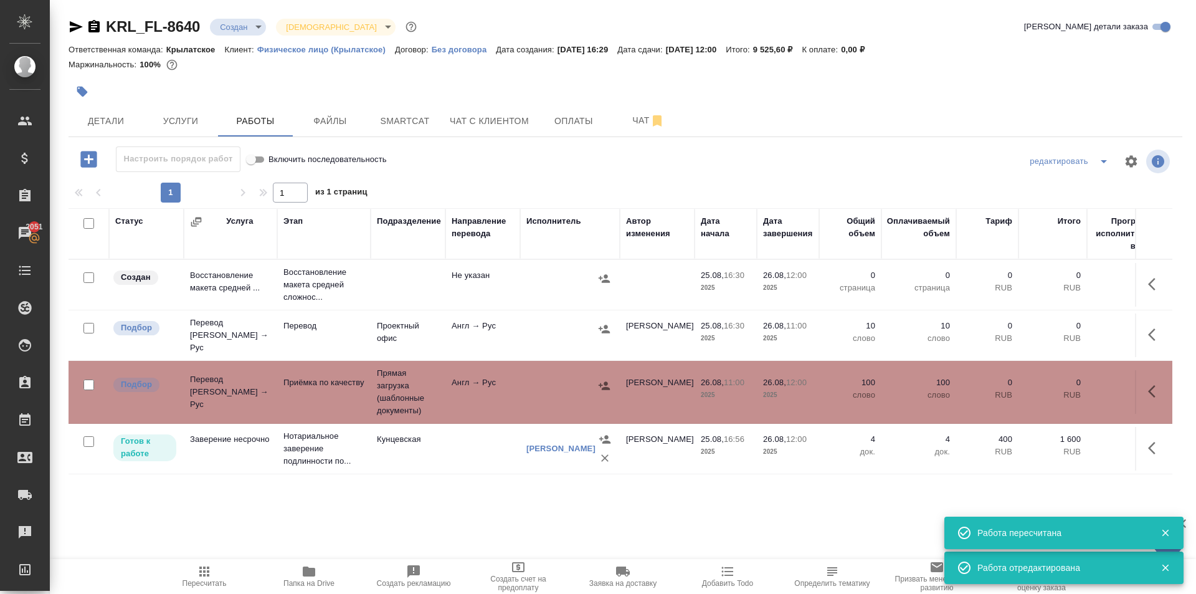
click at [191, 568] on span "Пересчитать" at bounding box center [205, 576] width 90 height 24
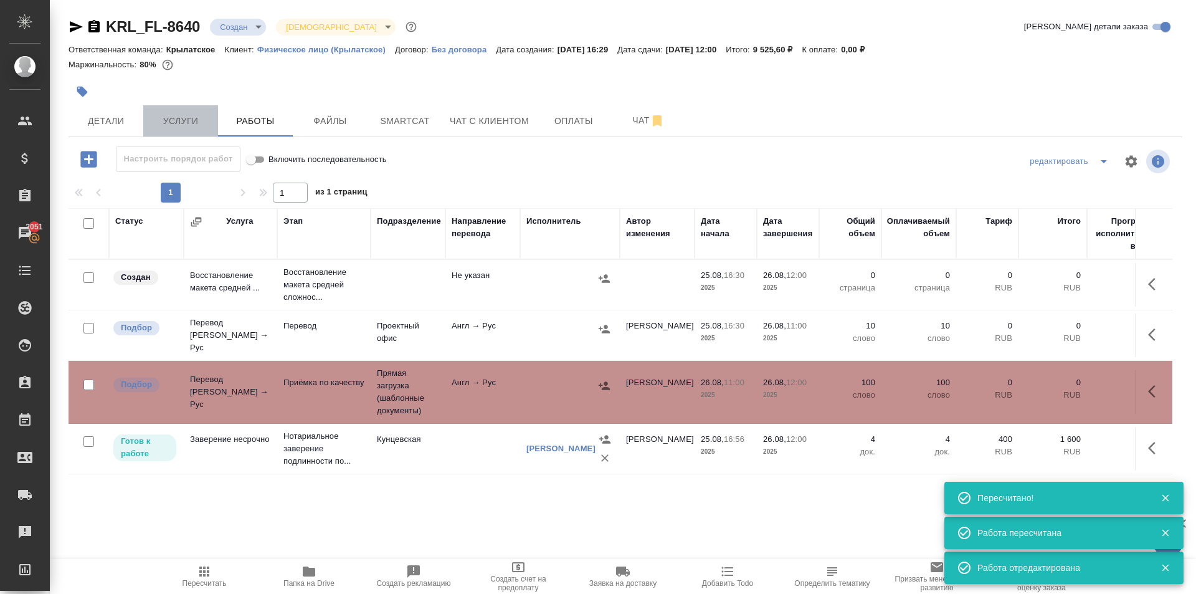
click at [191, 112] on button "Услуги" at bounding box center [180, 120] width 75 height 31
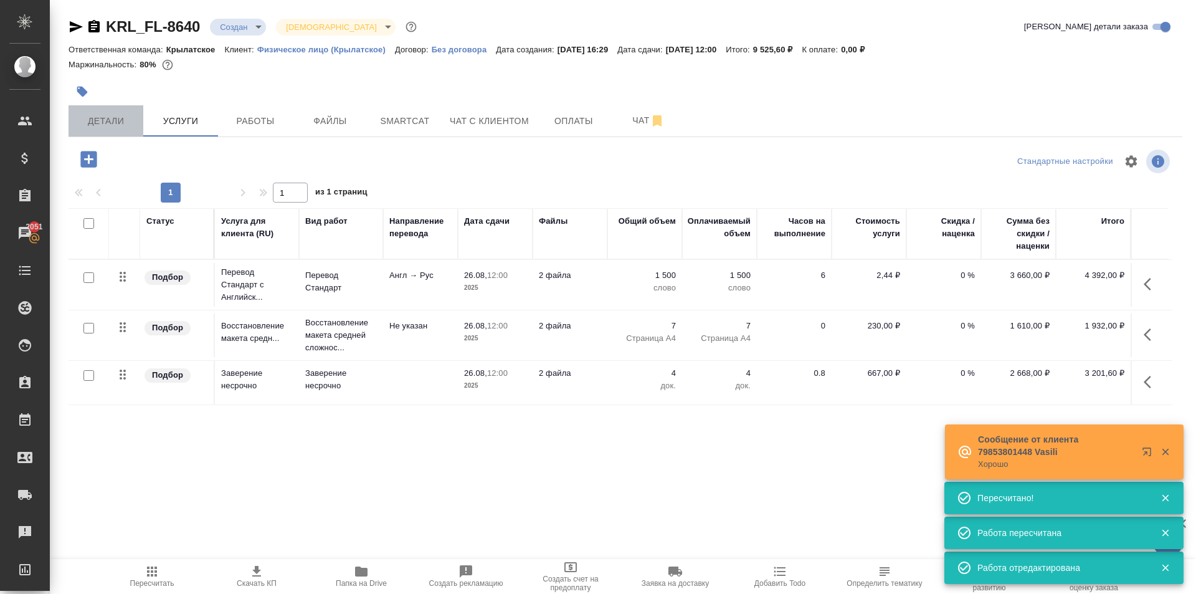
click at [114, 121] on span "Детали" at bounding box center [106, 121] width 60 height 16
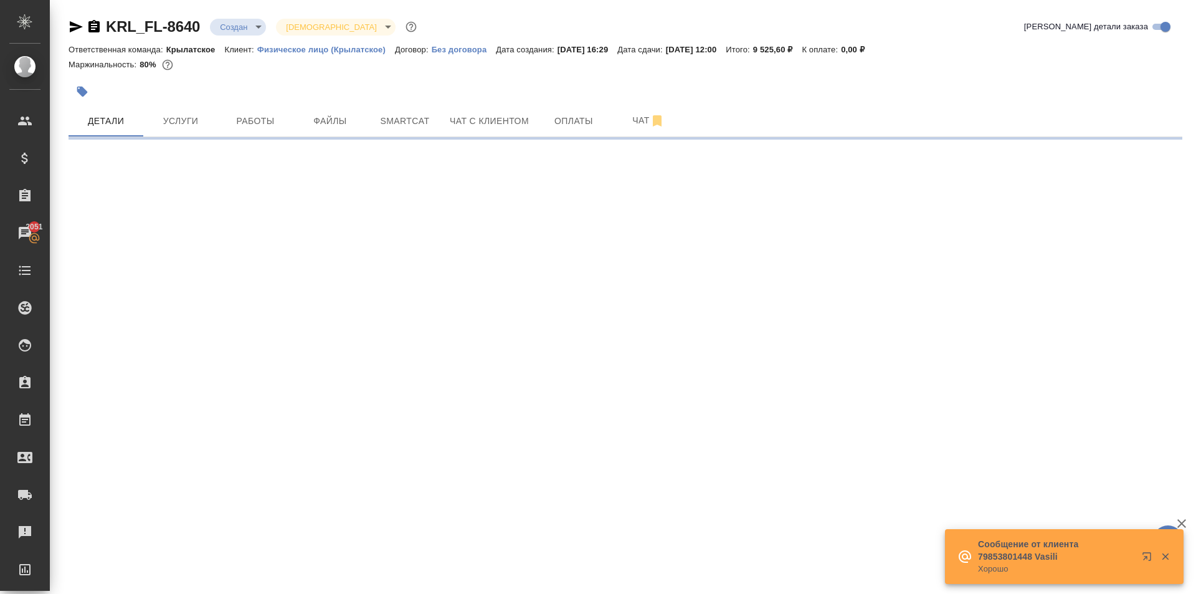
select select "RU"
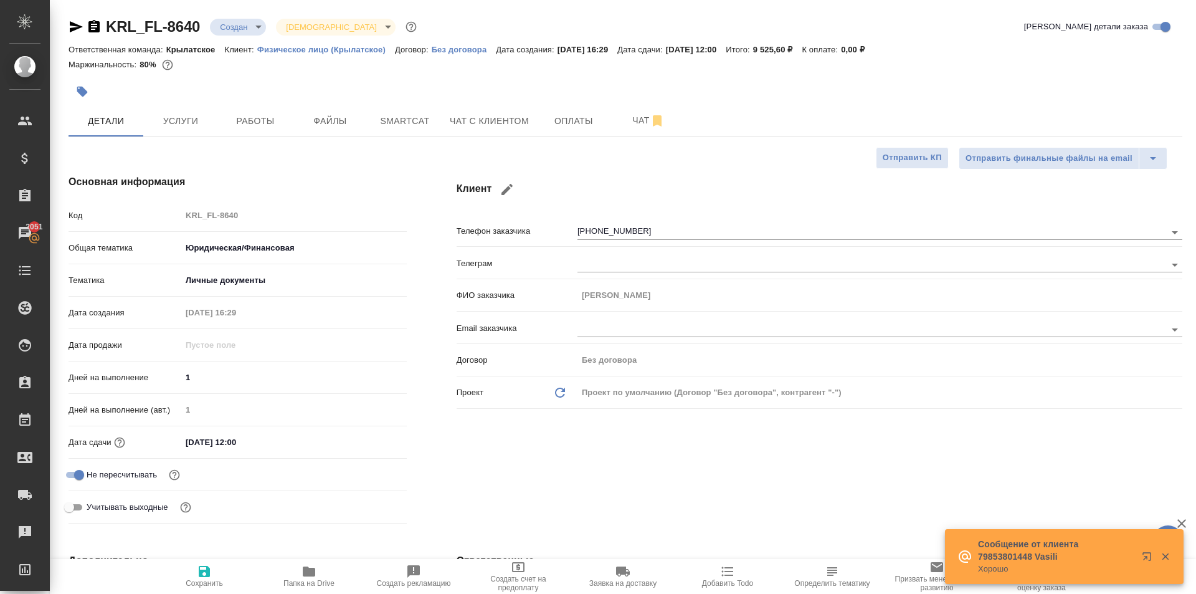
type textarea "x"
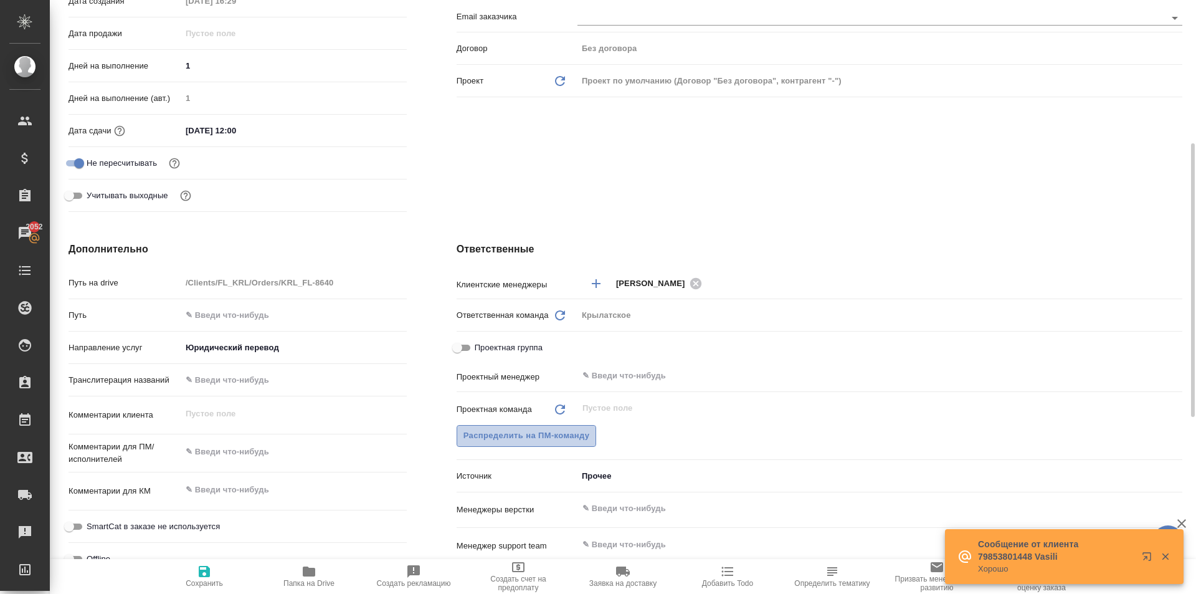
click at [551, 436] on span "Распределить на ПМ-команду" at bounding box center [527, 436] width 126 height 14
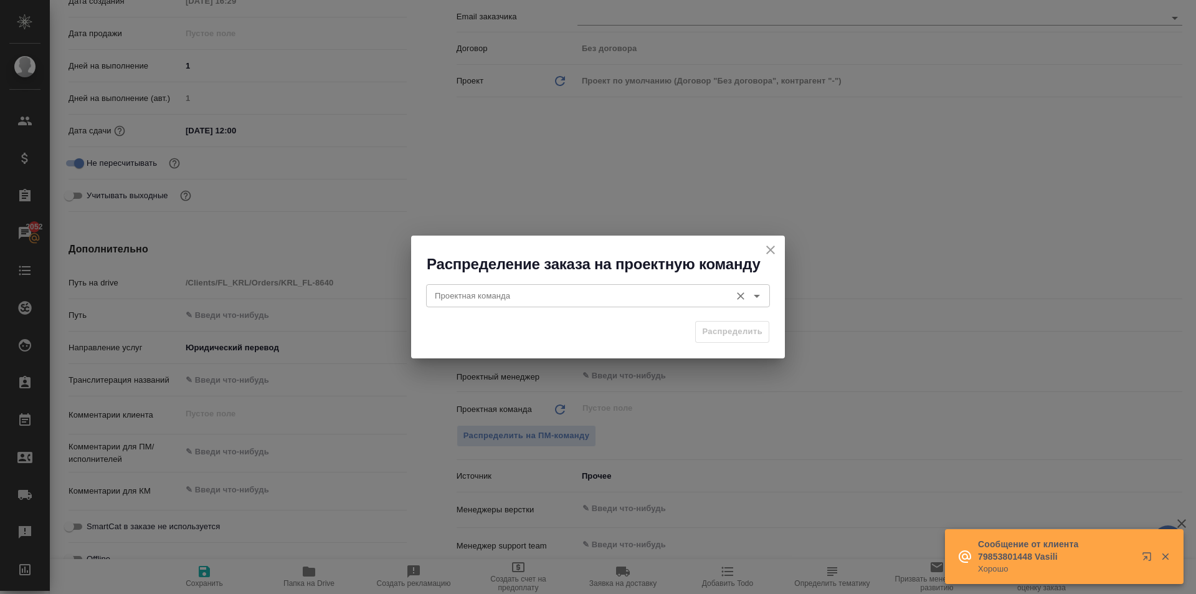
click at [447, 303] on div "Проектная команда" at bounding box center [598, 295] width 344 height 22
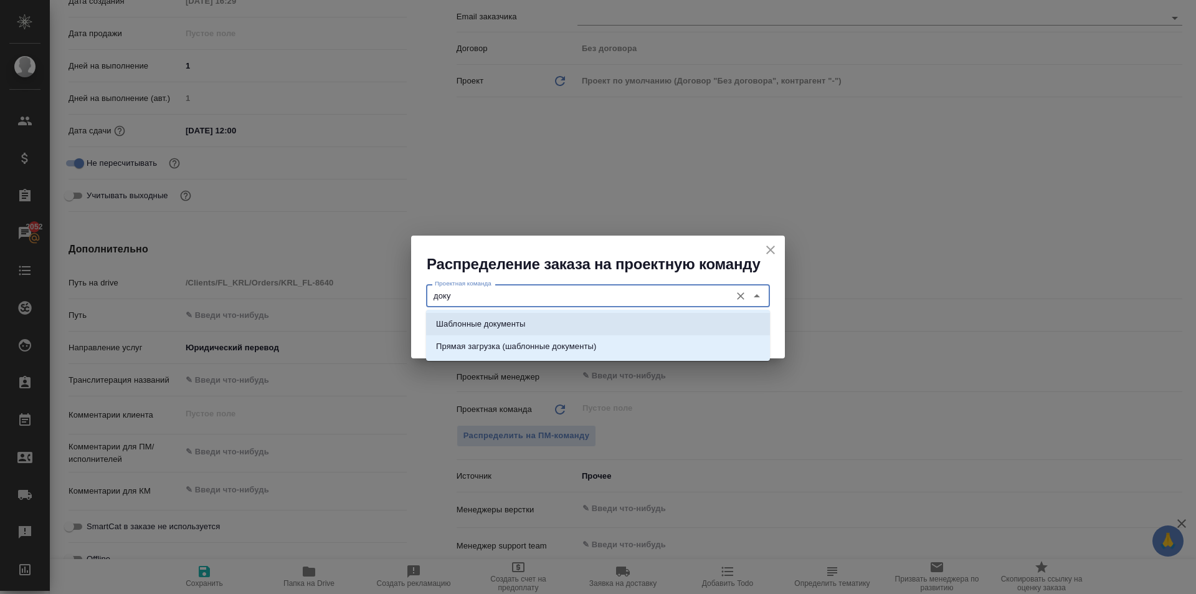
click at [509, 322] on p "Шаблонные документы" at bounding box center [480, 324] width 89 height 12
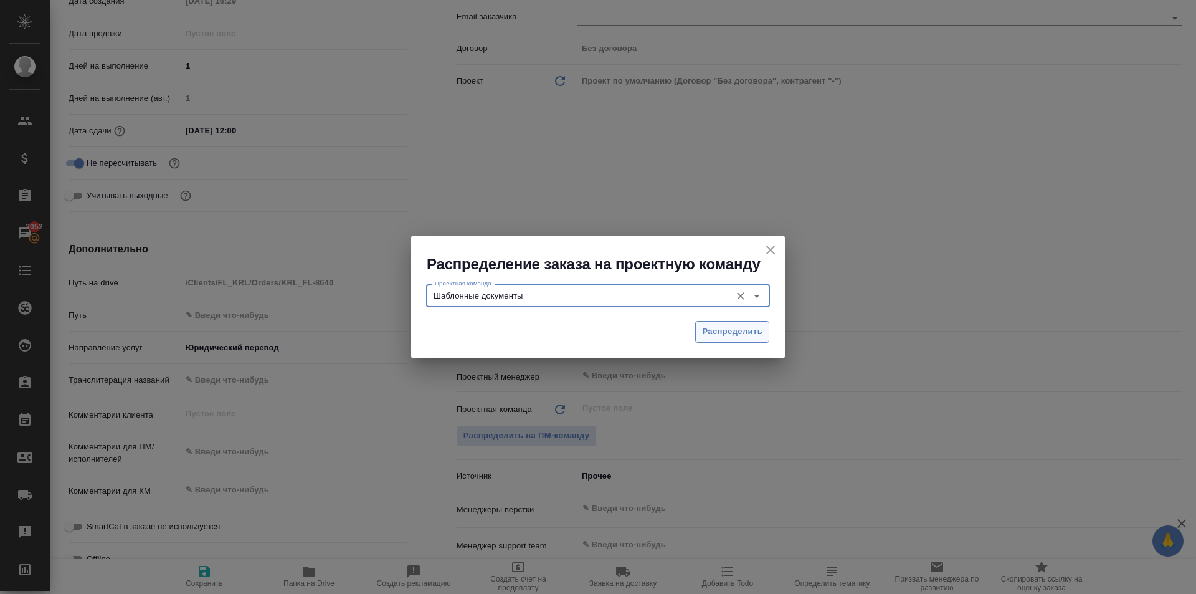
type input "Шаблонные документы"
drag, startPoint x: 701, startPoint y: 324, endPoint x: 636, endPoint y: 315, distance: 65.5
click at [698, 326] on button "Распределить" at bounding box center [732, 332] width 74 height 22
type textarea "x"
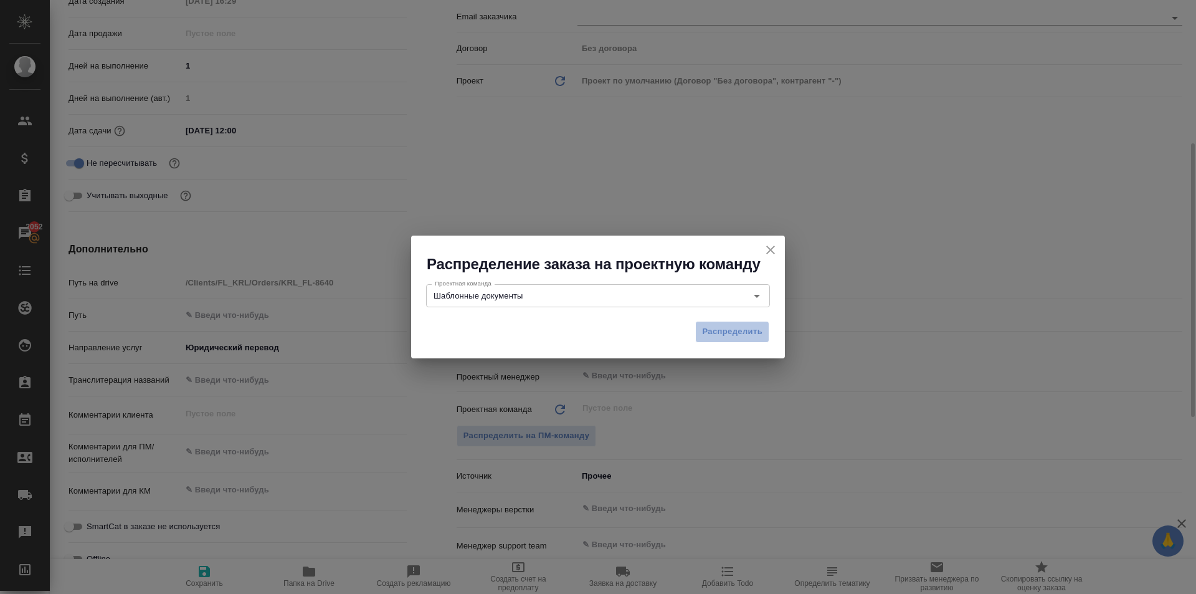
type textarea "x"
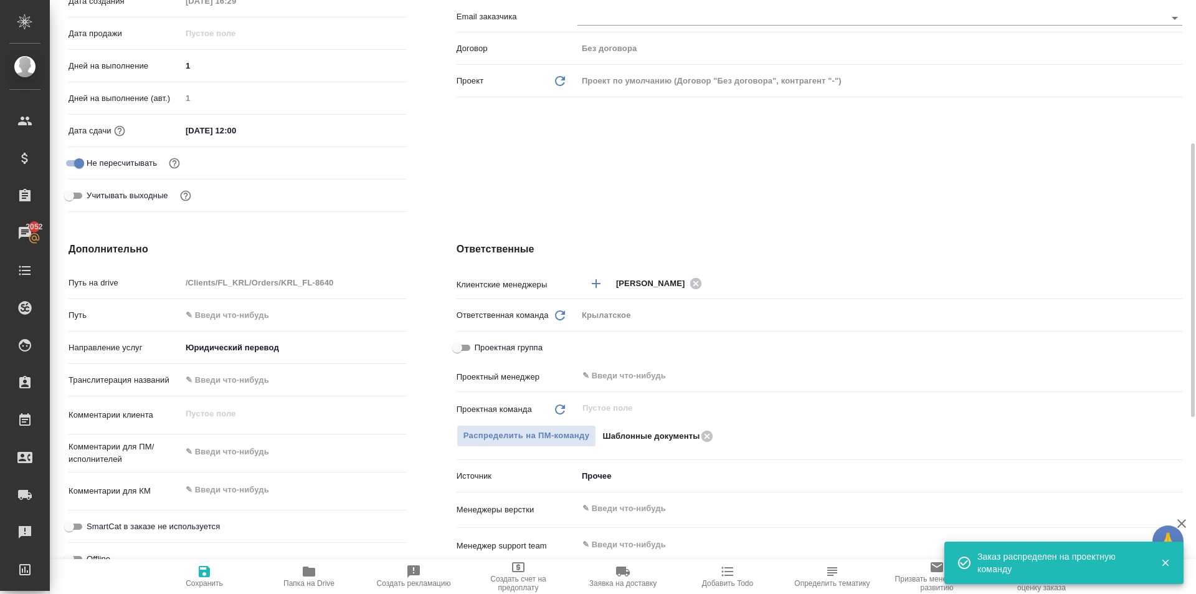
click at [186, 582] on span "Сохранить" at bounding box center [204, 583] width 37 height 9
type textarea "x"
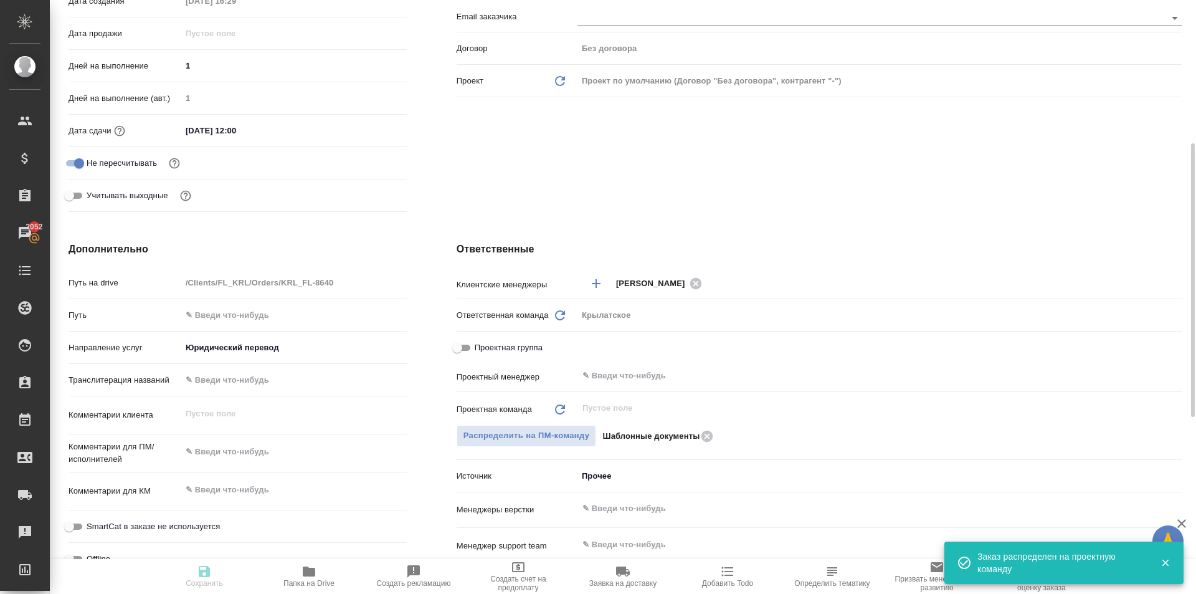
type textarea "x"
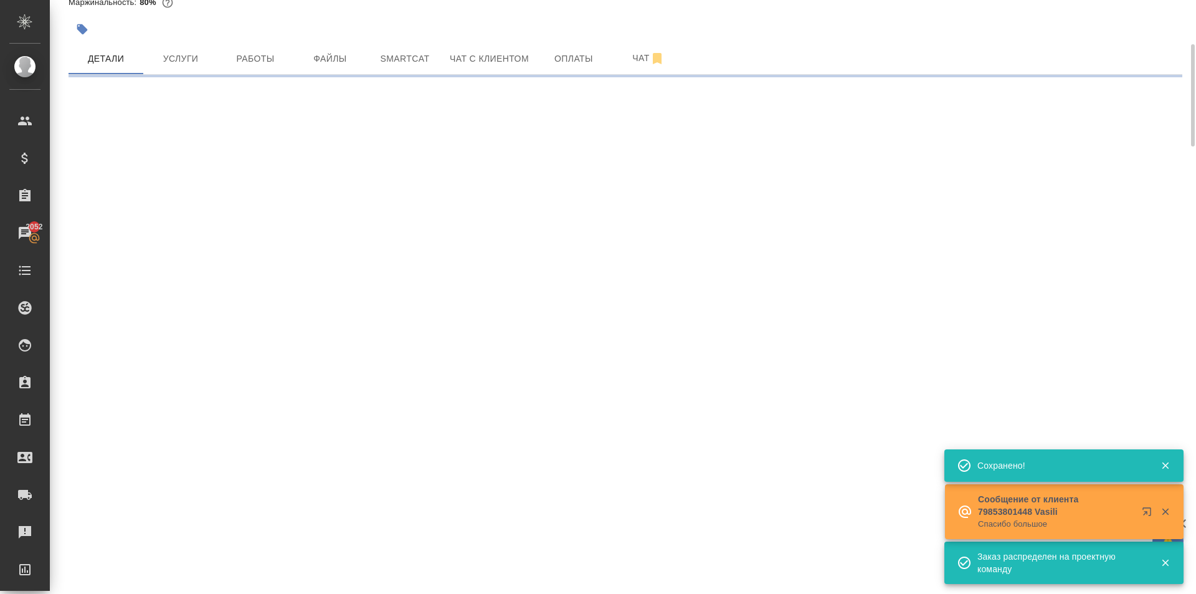
scroll to position [0, 0]
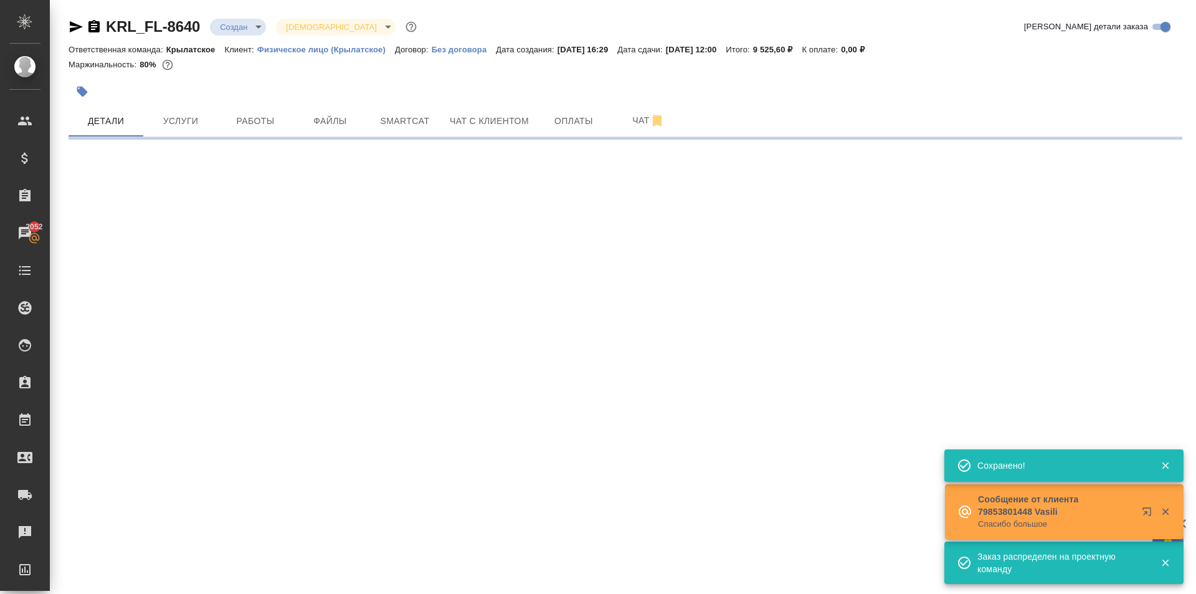
click at [245, 21] on body "🙏 .cls-1 fill:#fff; AWATERA Kasymov Timur Клиенты Спецификации Заказы 2052 Чаты…" at bounding box center [598, 297] width 1196 height 594
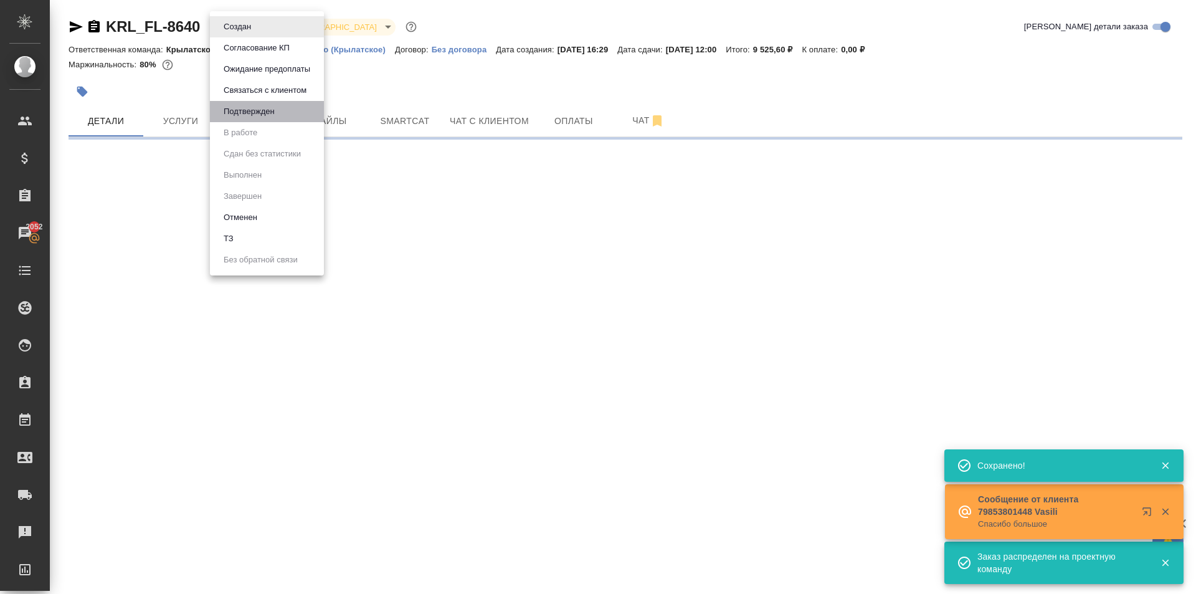
click at [259, 120] on li "Подтвержден" at bounding box center [267, 111] width 114 height 21
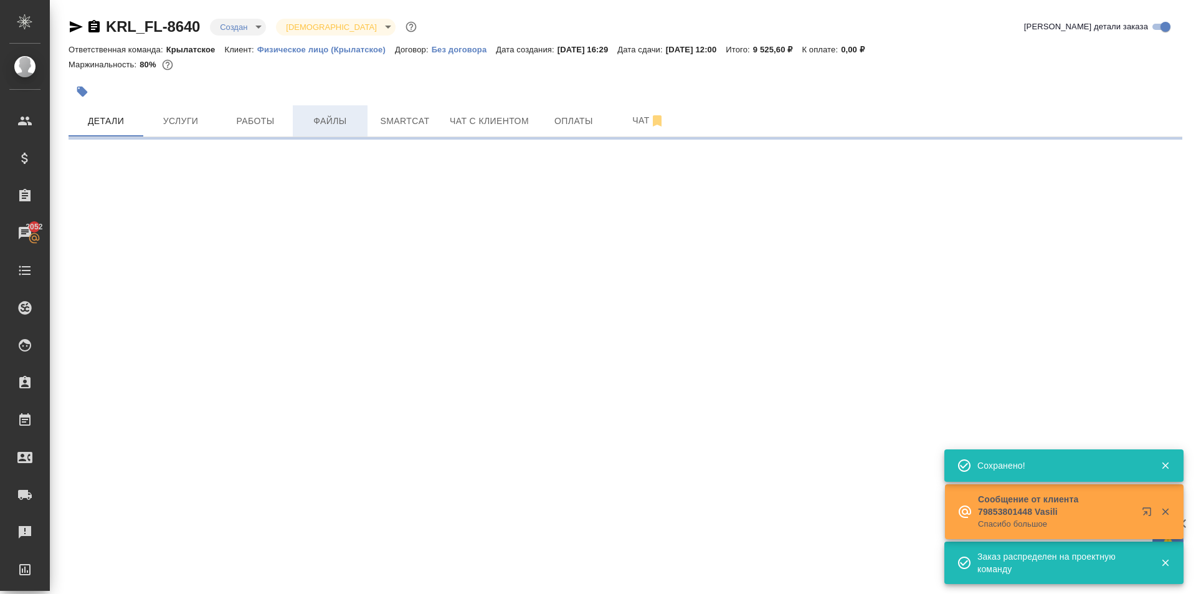
select select "RU"
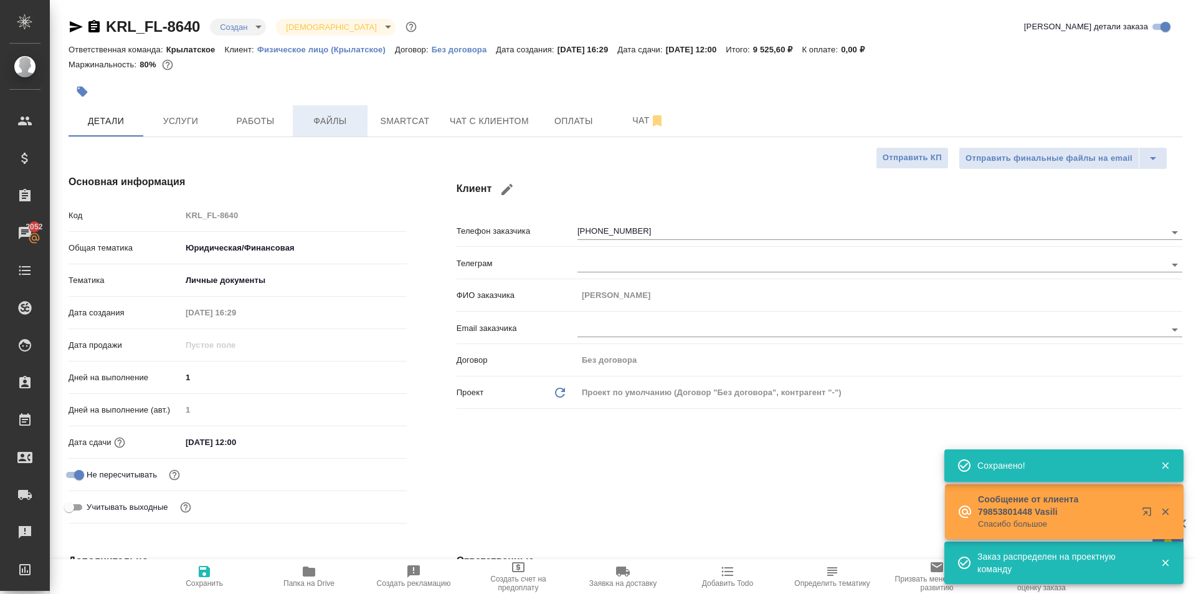
type textarea "x"
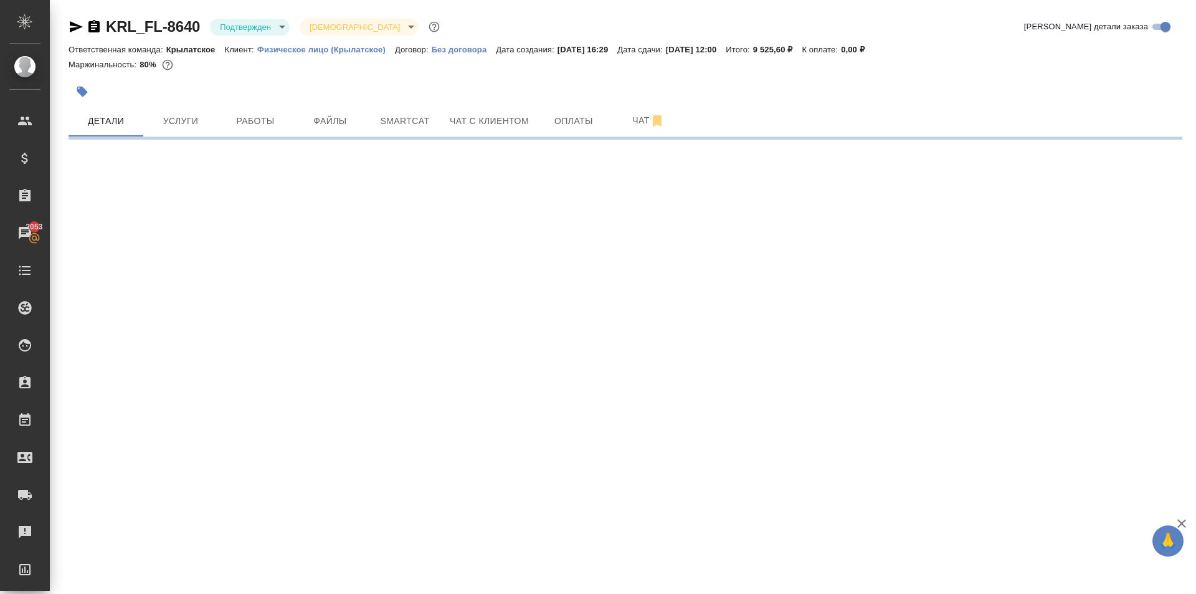
select select "RU"
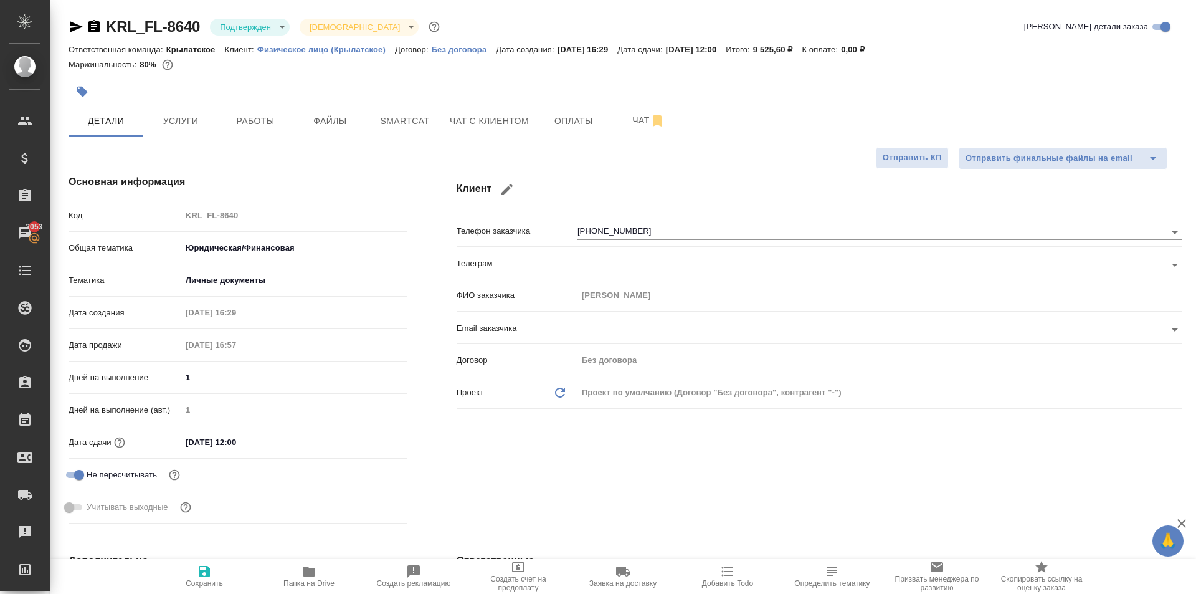
type textarea "x"
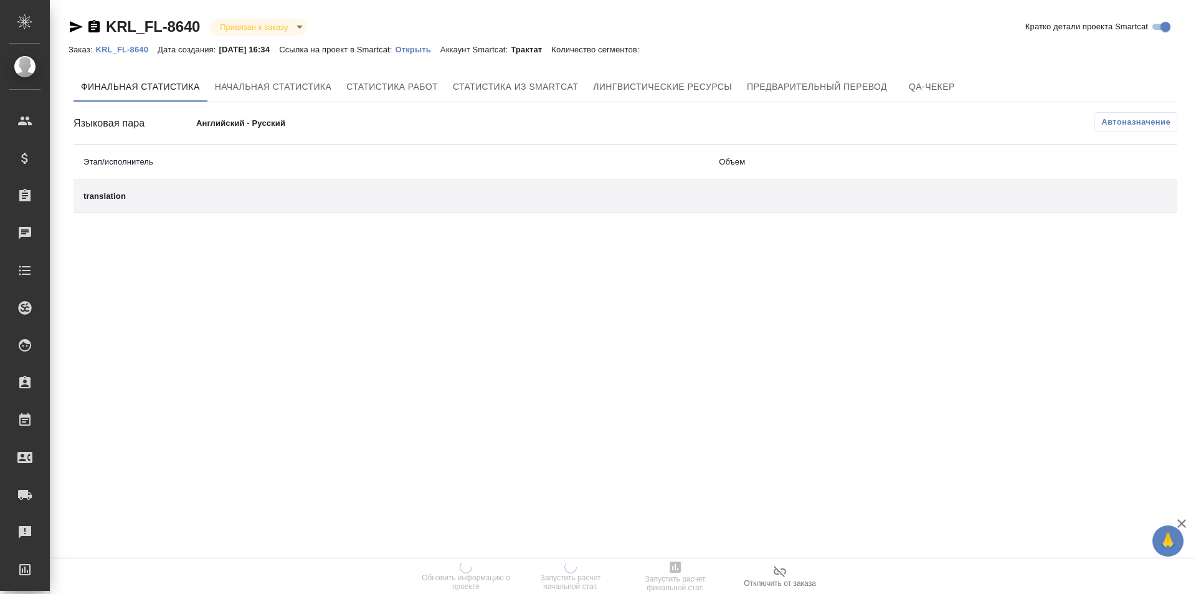
click at [432, 52] on p "Открыть" at bounding box center [417, 49] width 45 height 9
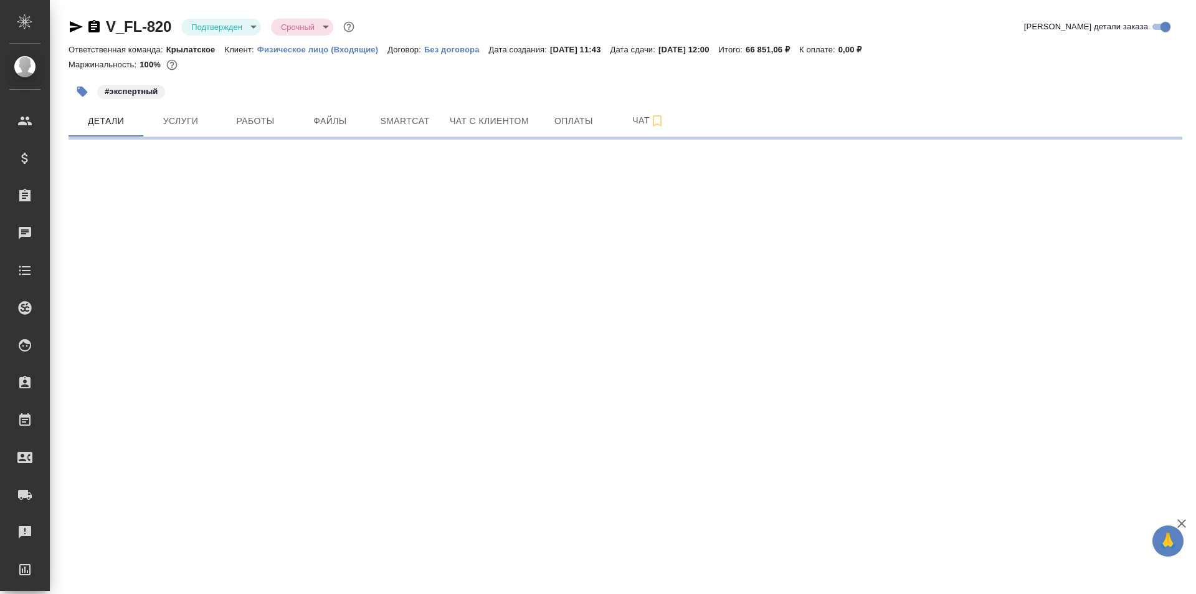
select select "RU"
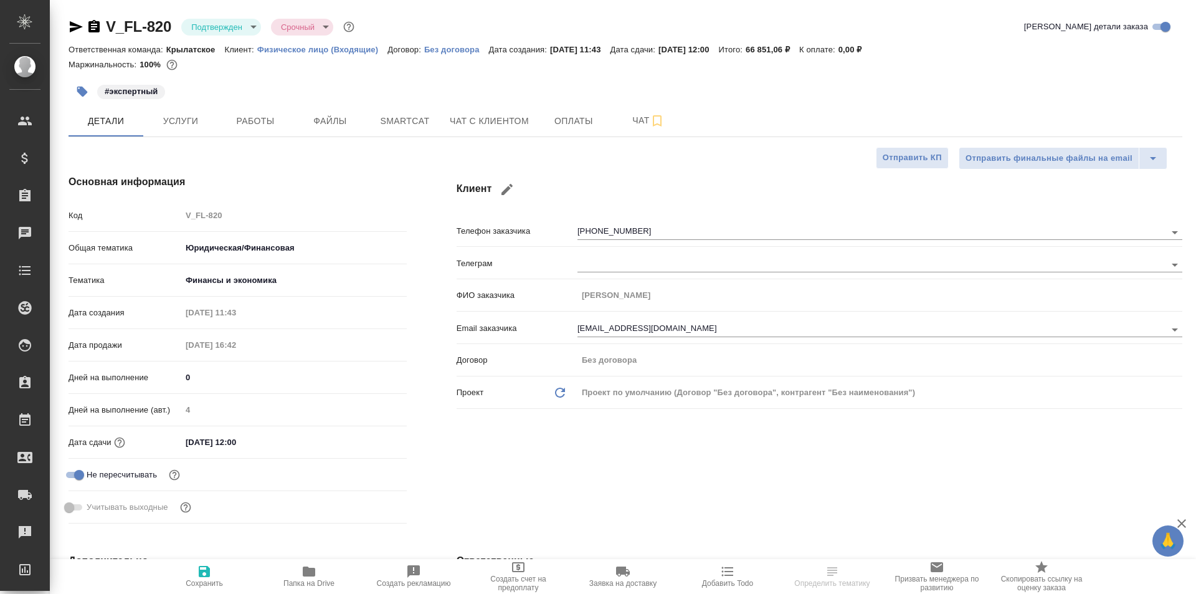
type textarea "x"
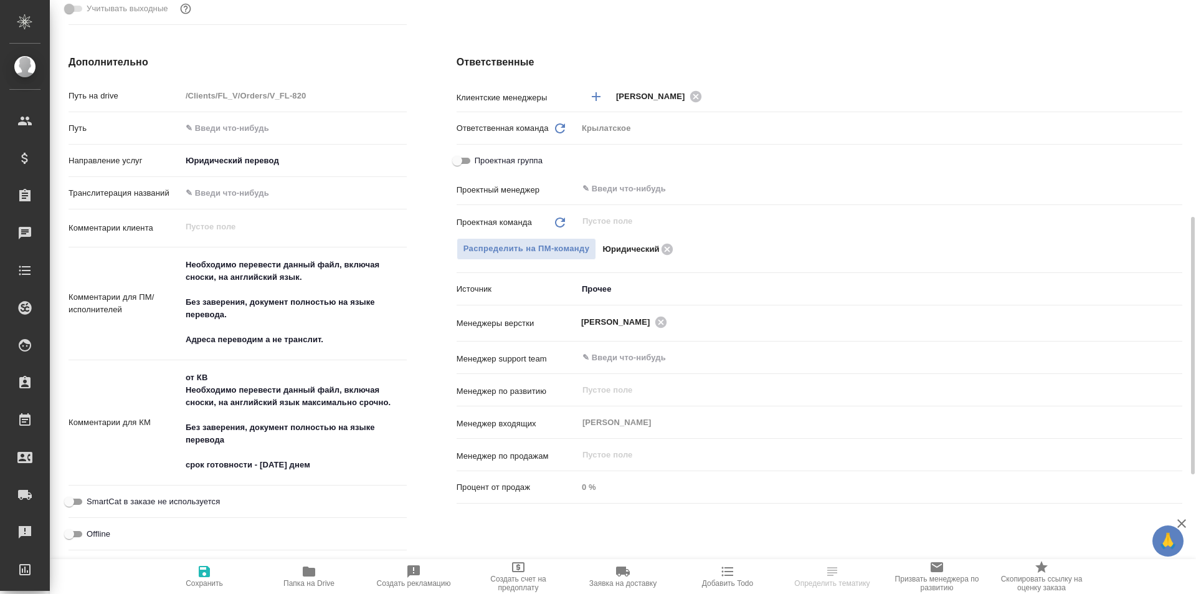
scroll to position [62, 0]
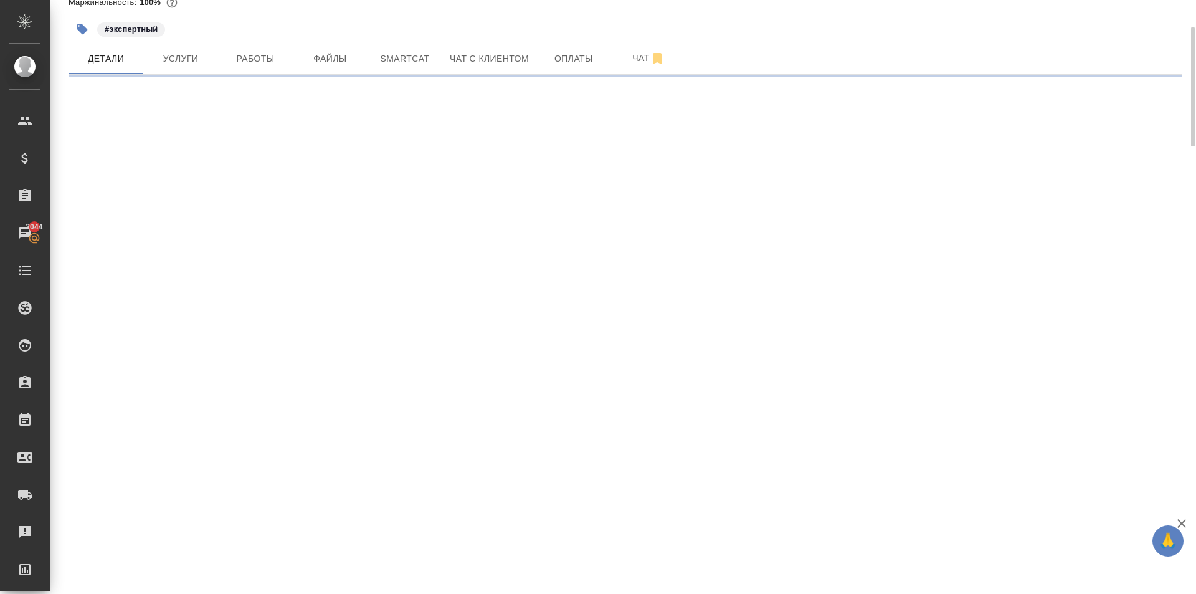
select select "RU"
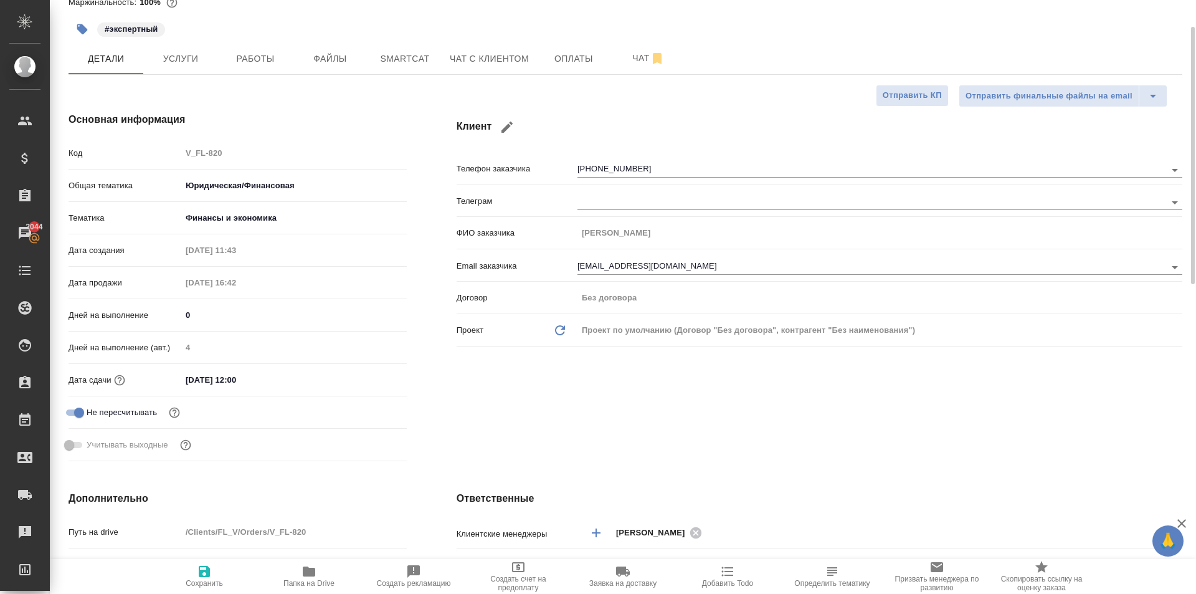
type textarea "x"
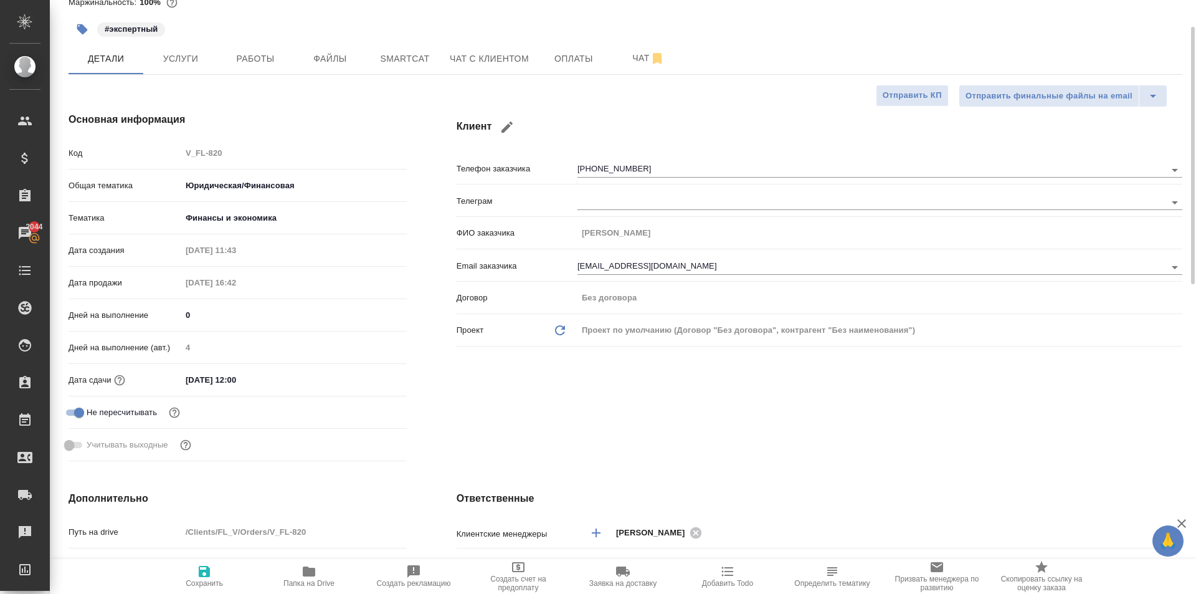
type textarea "x"
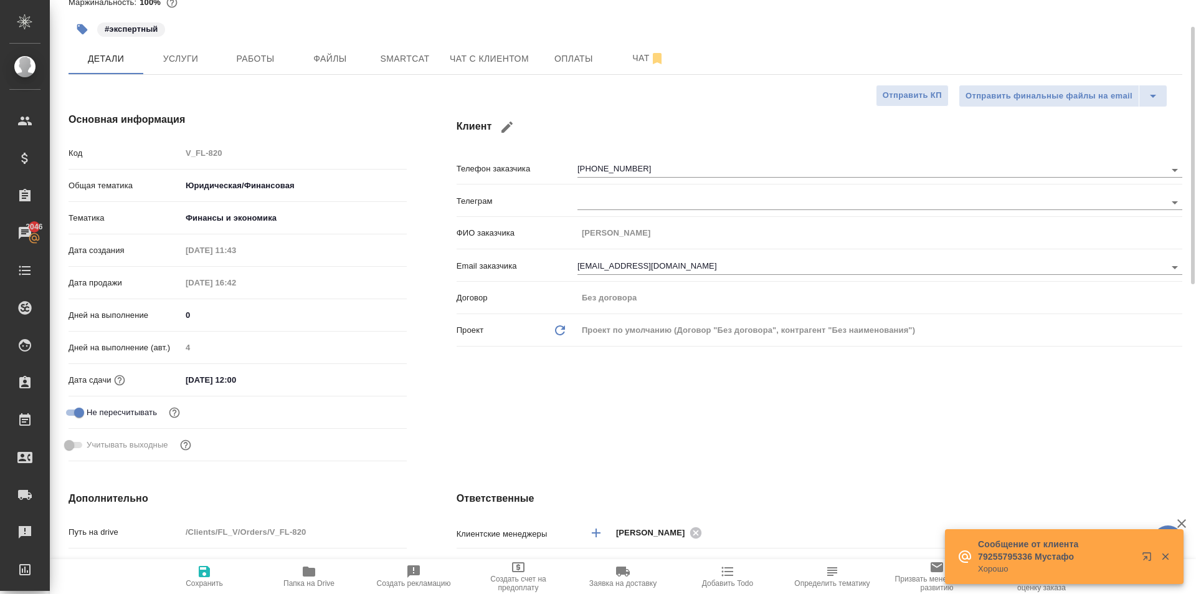
type textarea "x"
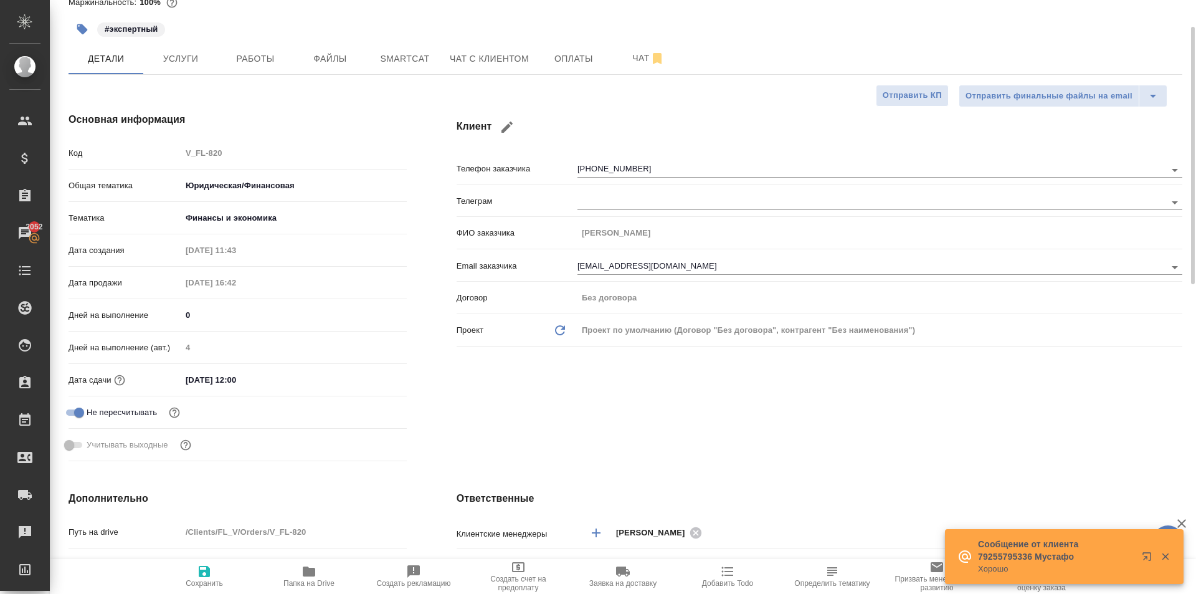
type textarea "x"
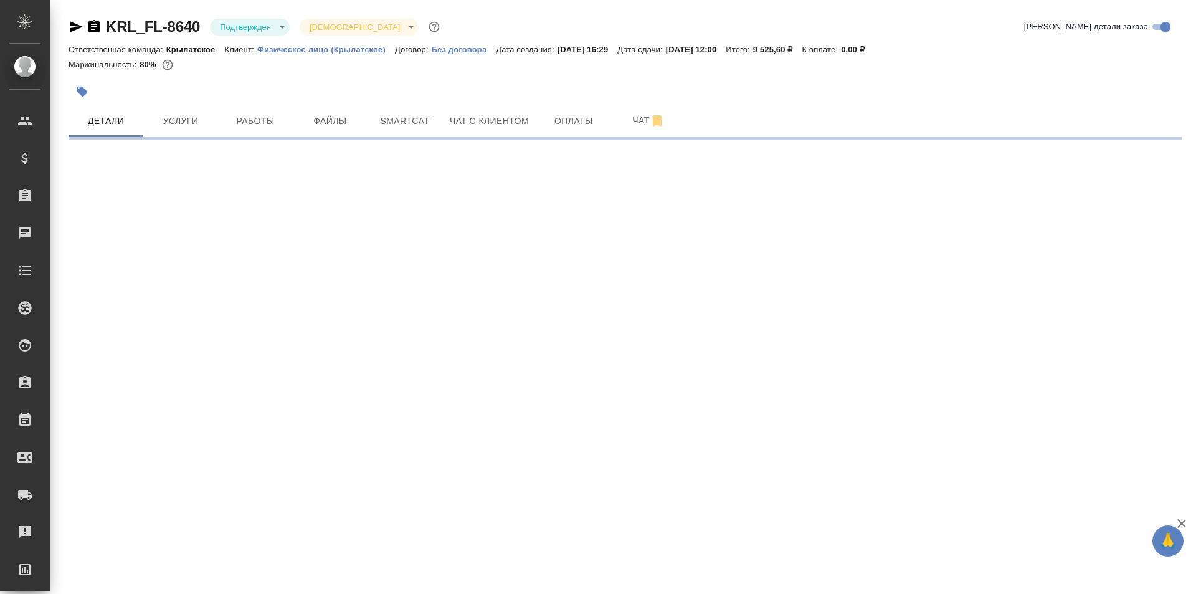
select select "RU"
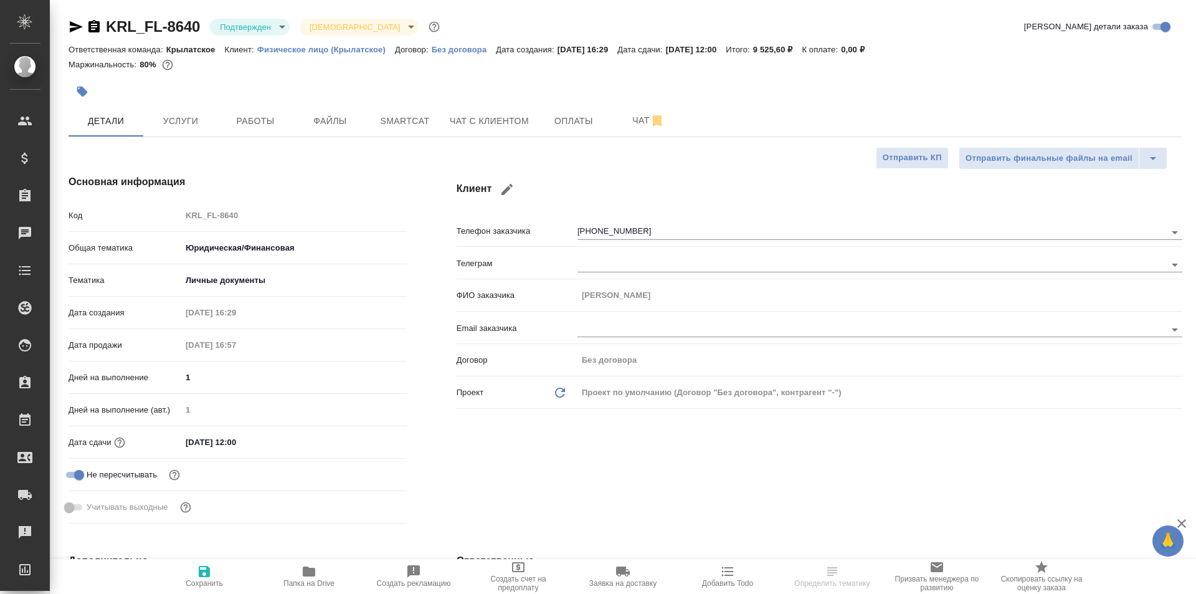
type textarea "x"
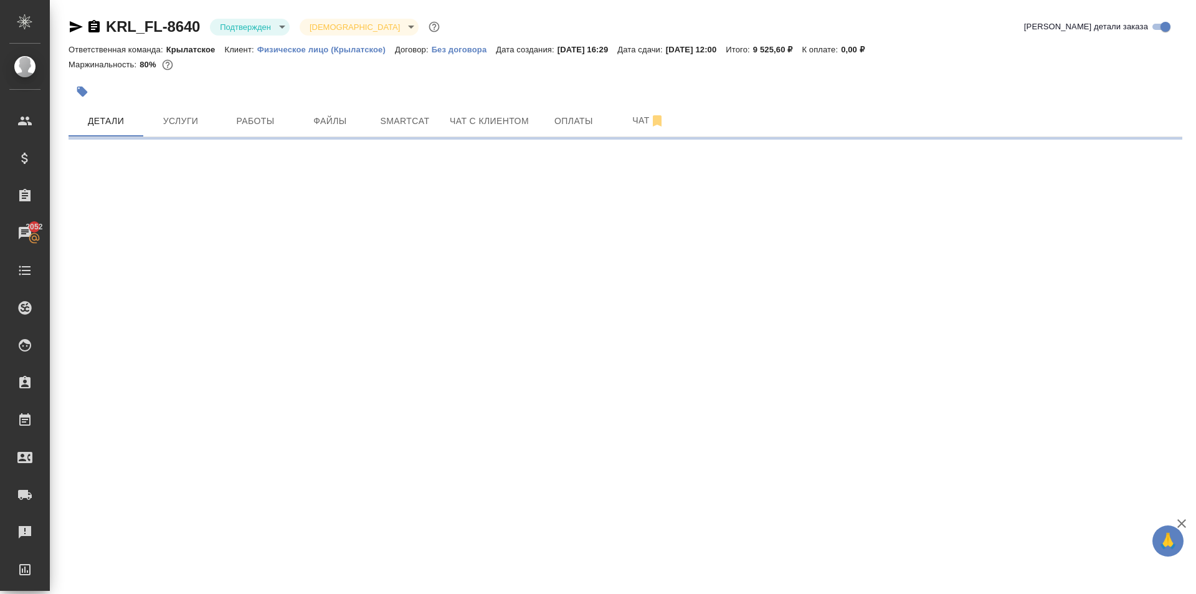
select select "RU"
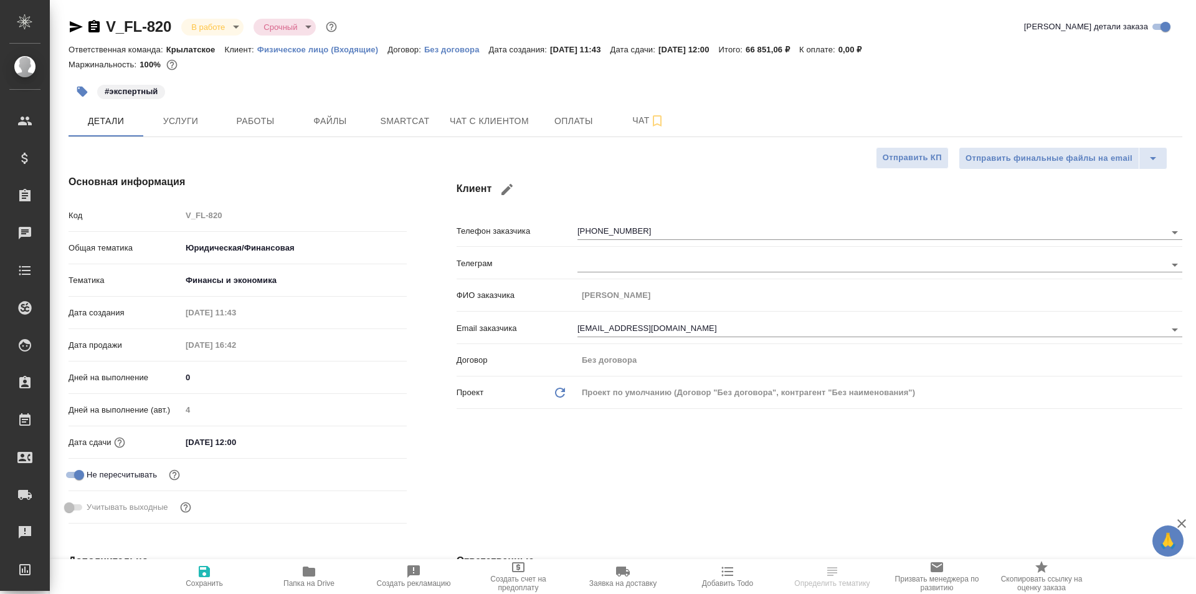
type textarea "x"
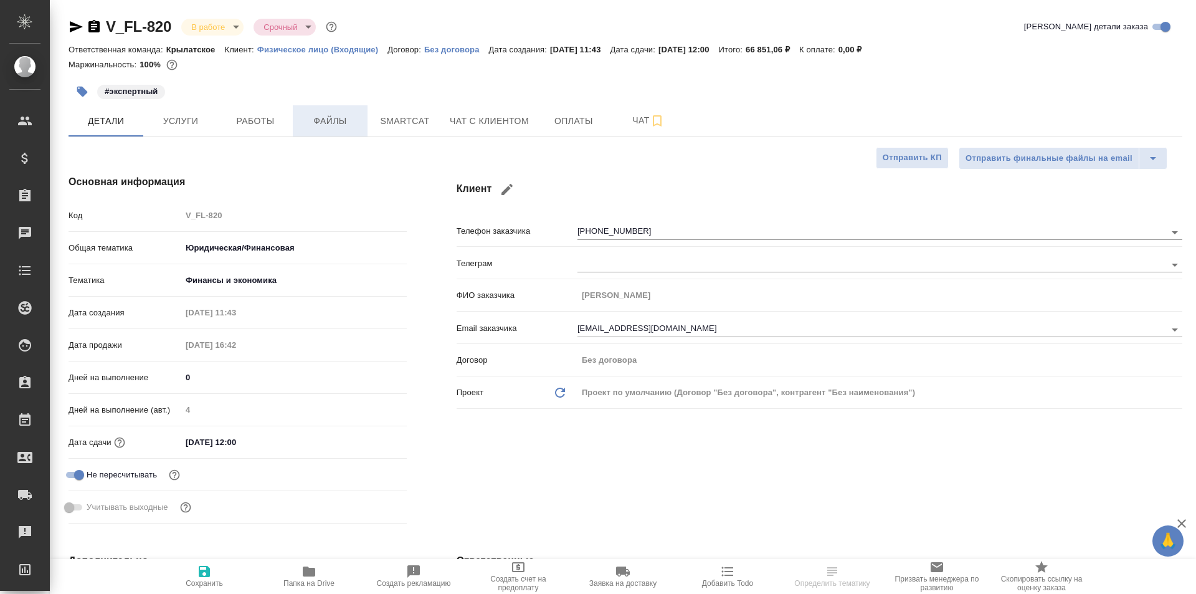
type textarea "x"
click at [270, 115] on span "Работы" at bounding box center [256, 121] width 60 height 16
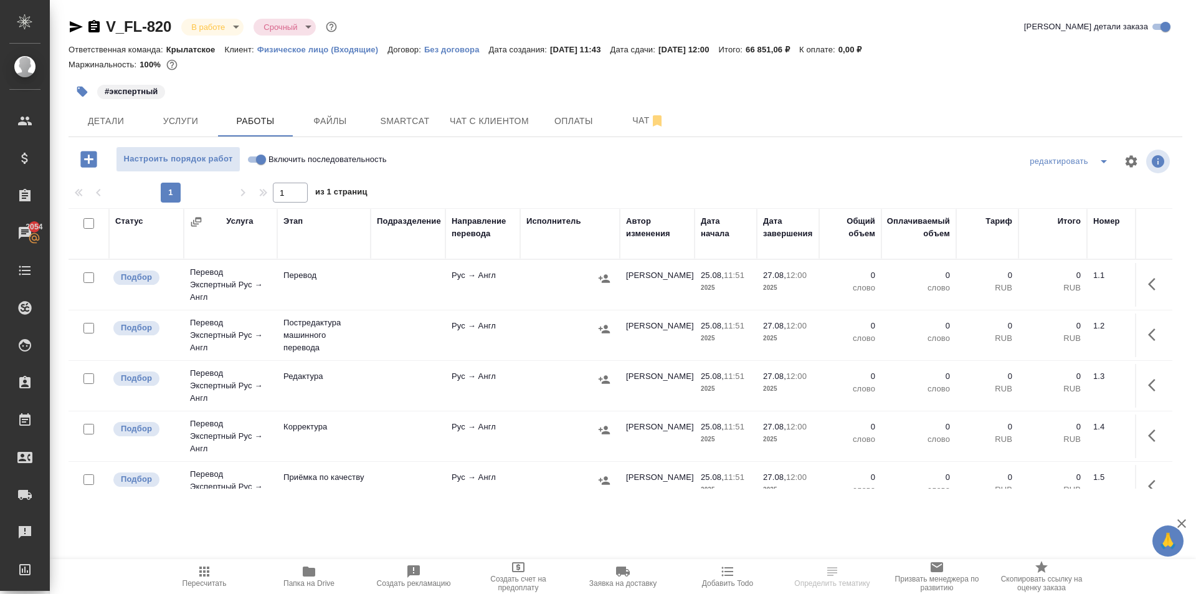
click at [207, 569] on icon "button" at bounding box center [204, 571] width 10 height 10
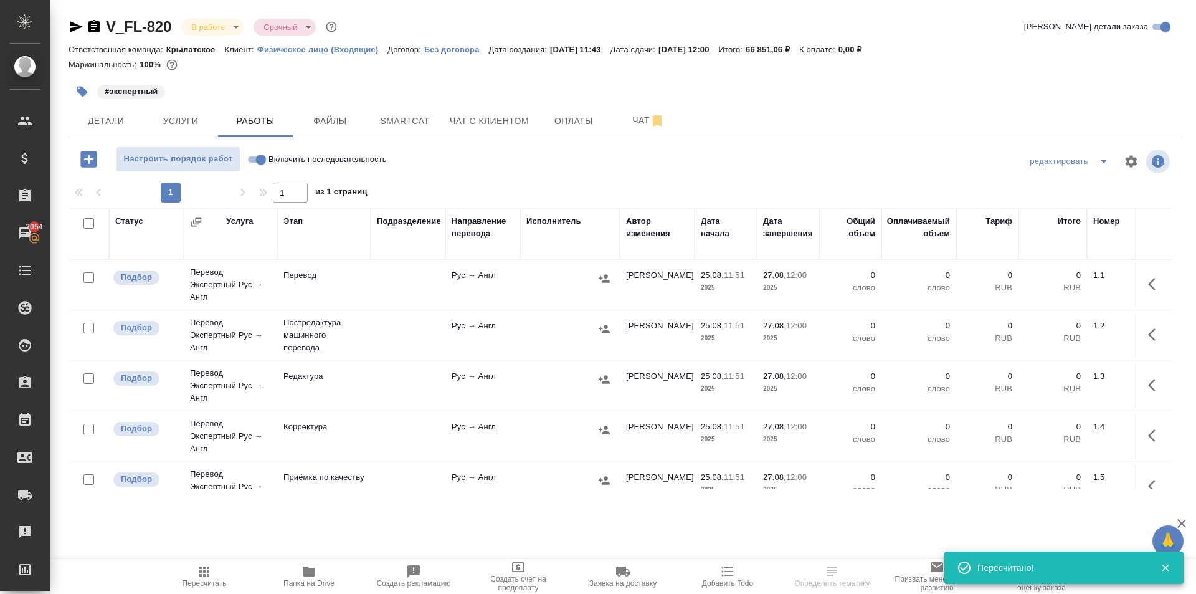
click at [258, 158] on input "Включить последовательность" at bounding box center [261, 159] width 45 height 15
checkbox input "true"
click at [204, 571] on icon "button" at bounding box center [204, 571] width 10 height 10
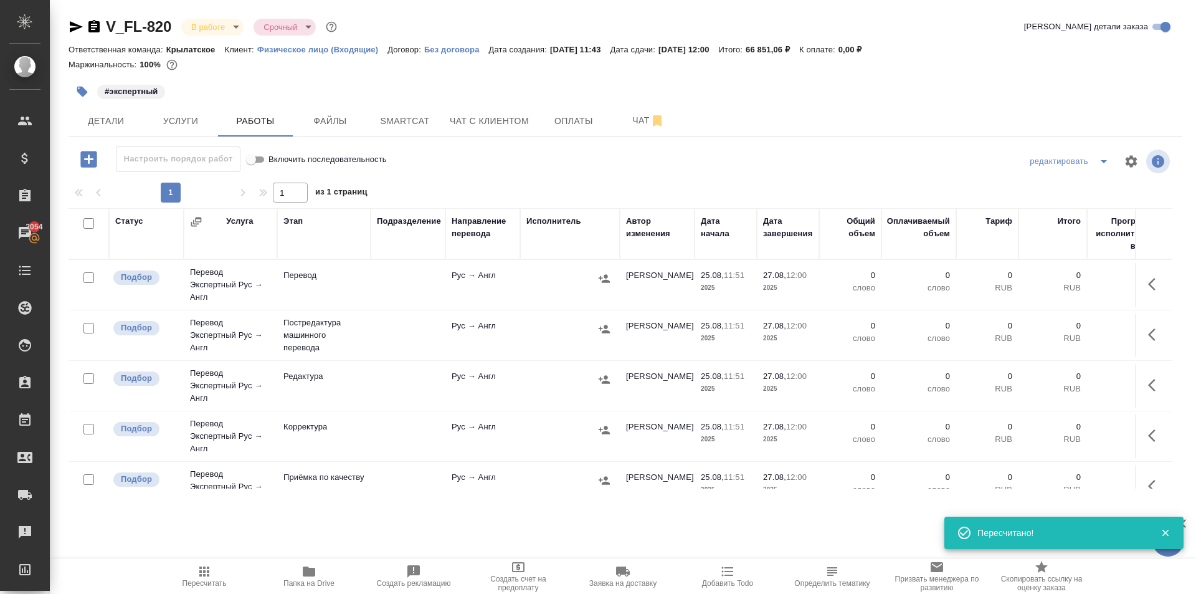
scroll to position [121, 0]
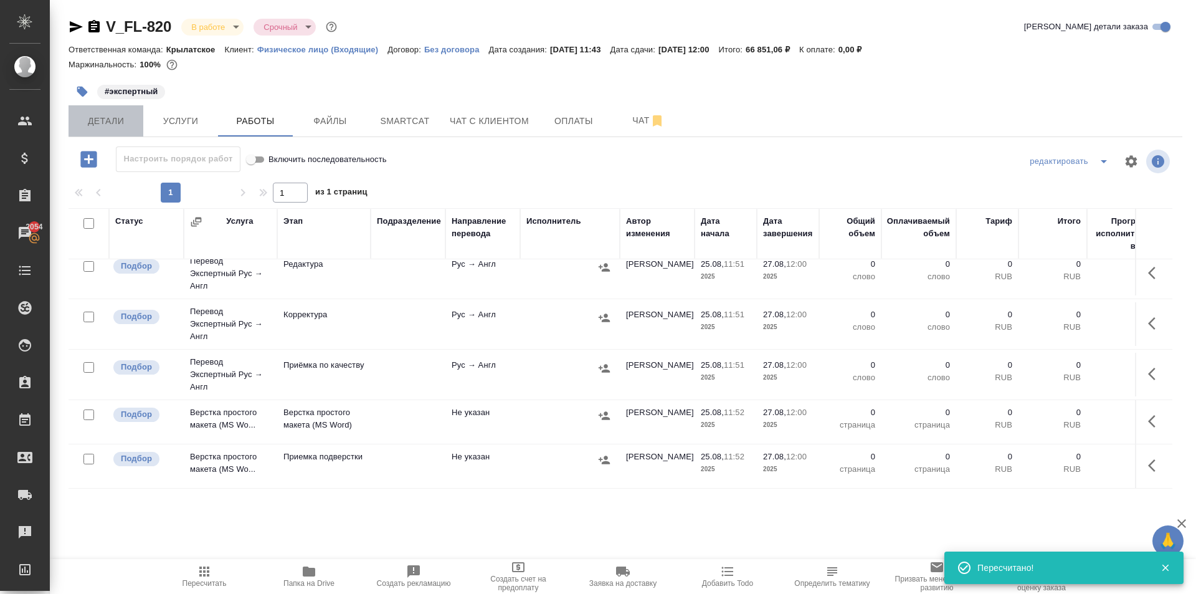
click at [118, 126] on span "Детали" at bounding box center [106, 121] width 60 height 16
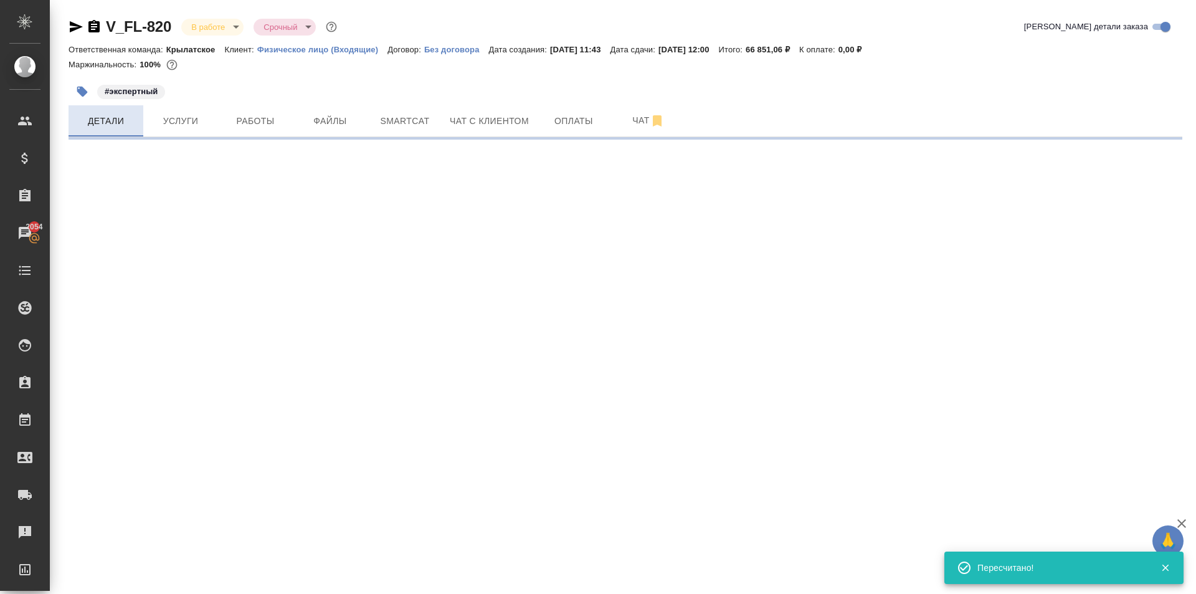
select select "RU"
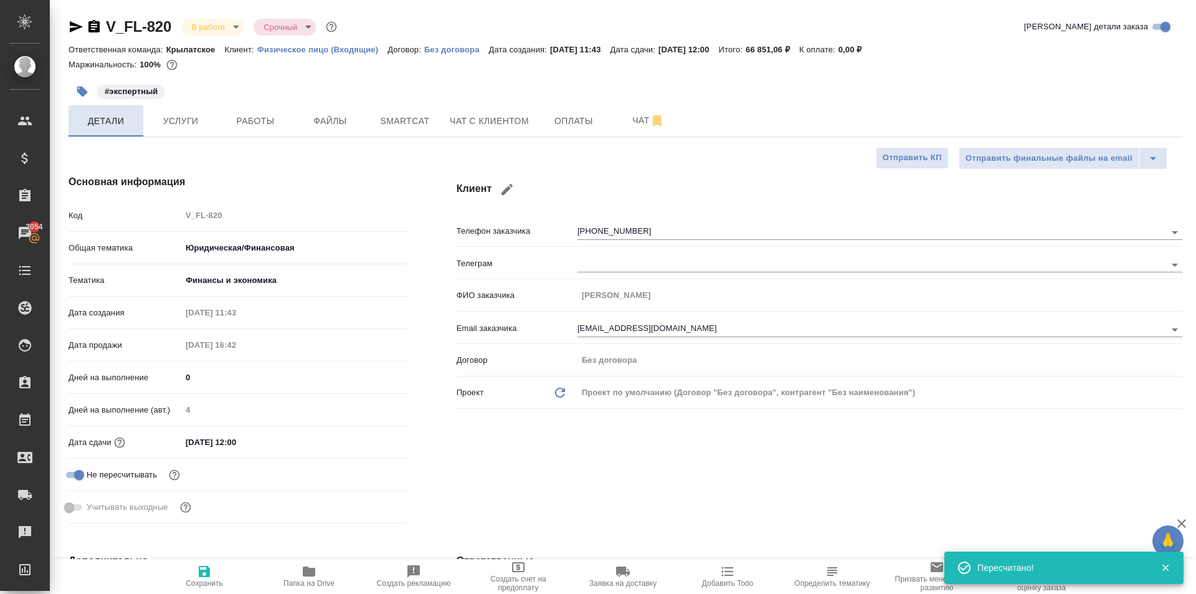
type textarea "x"
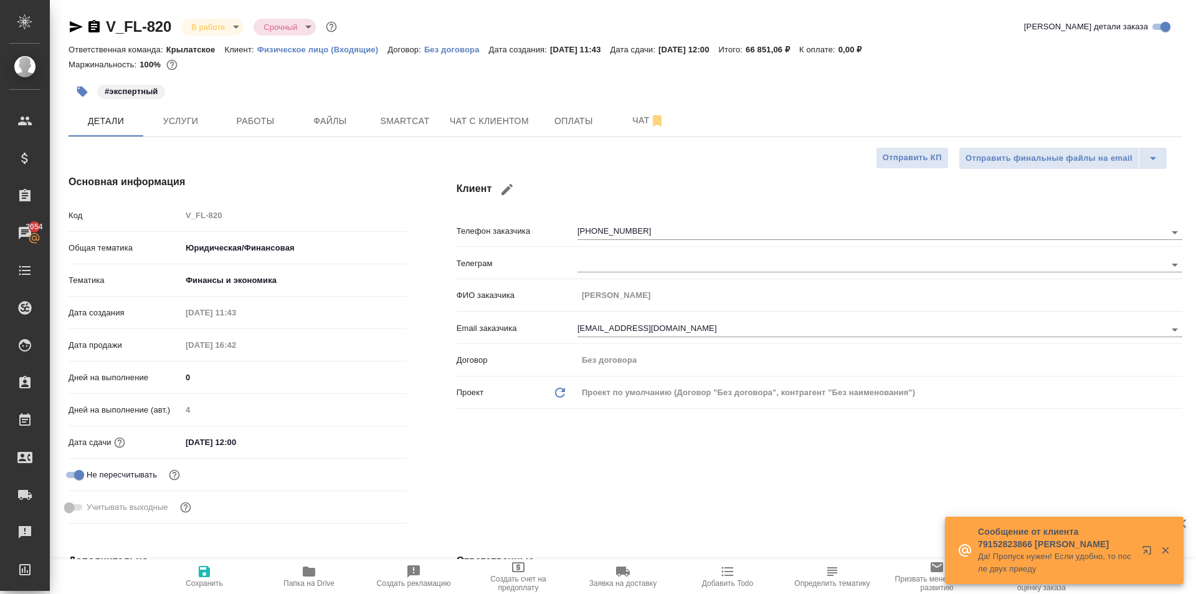
type textarea "x"
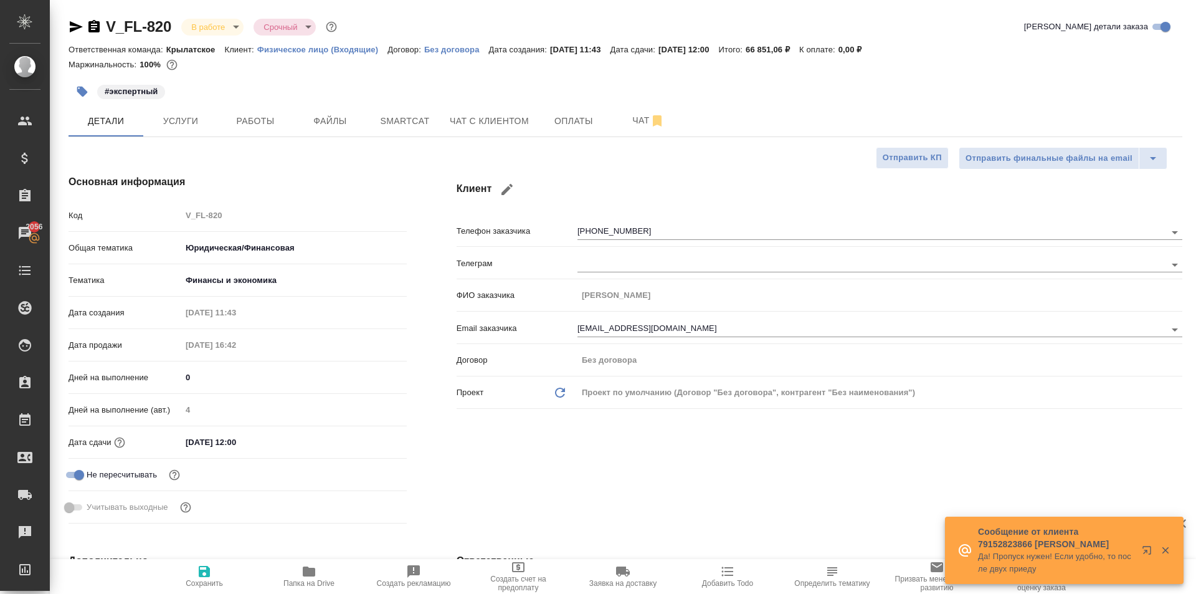
type textarea "x"
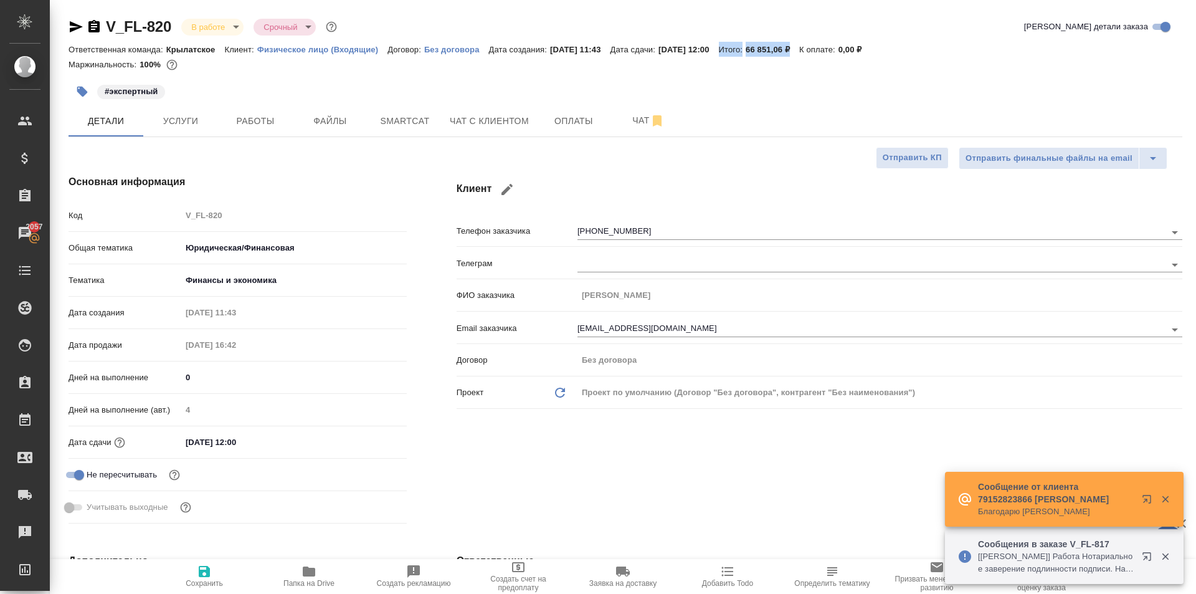
drag, startPoint x: 750, startPoint y: 49, endPoint x: 821, endPoint y: 51, distance: 71.1
click at [821, 51] on div "Ответственная команда: Крылатское Клиент: Физическое лицо (Входящие) Договор: Б…" at bounding box center [626, 49] width 1114 height 15
copy div "Итого: 66 851,06 ₽"
type textarea "x"
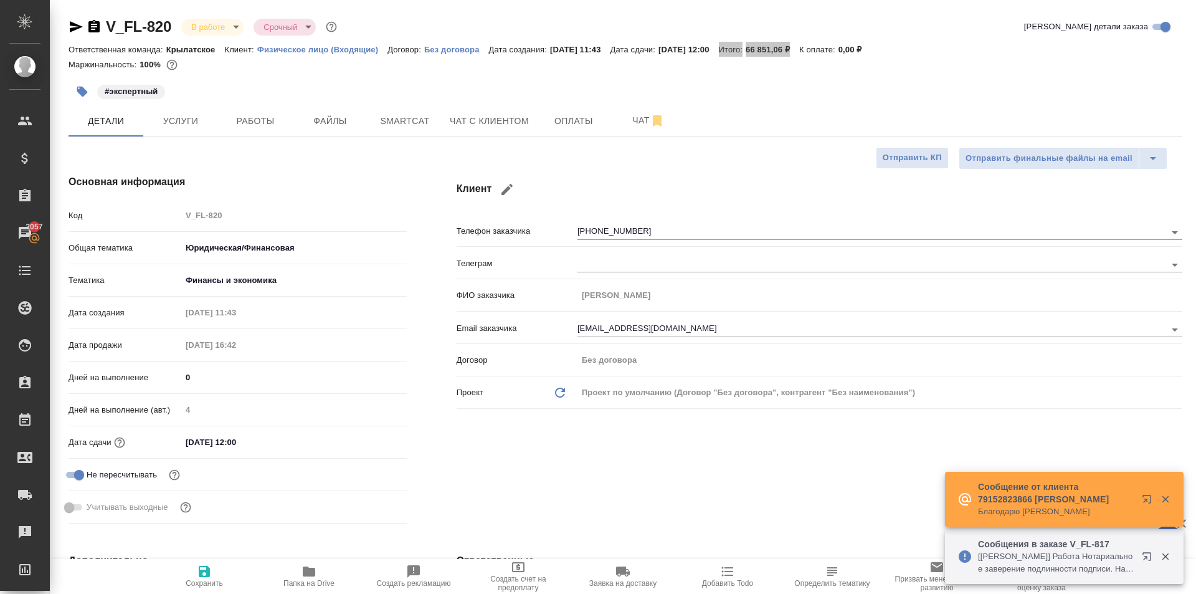
type textarea "x"
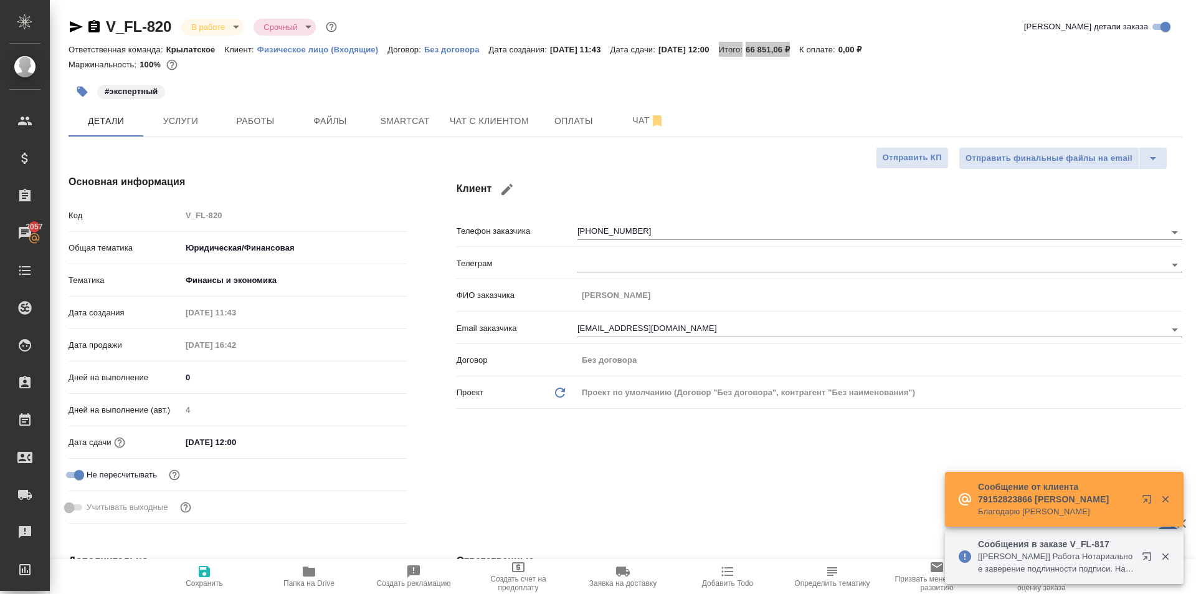
type textarea "x"
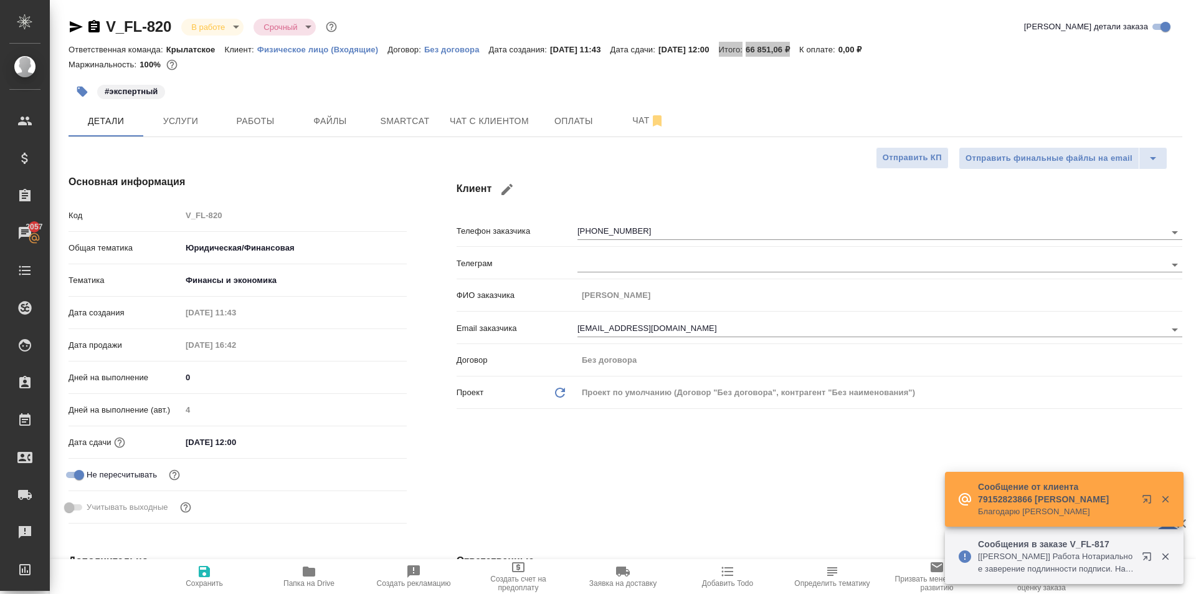
type textarea "x"
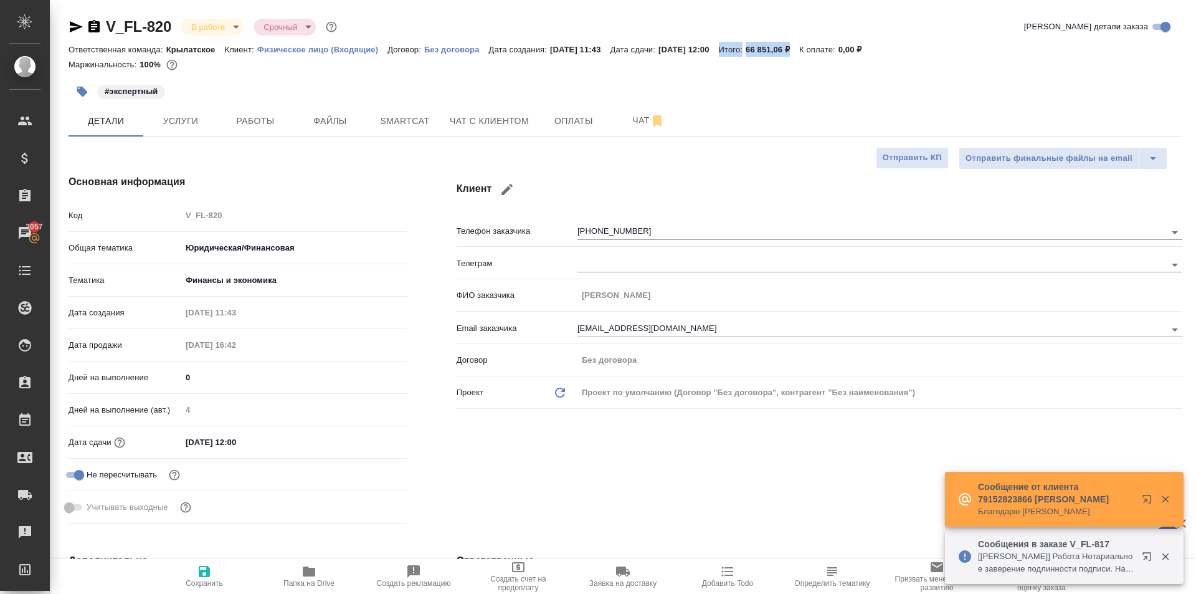
type textarea "x"
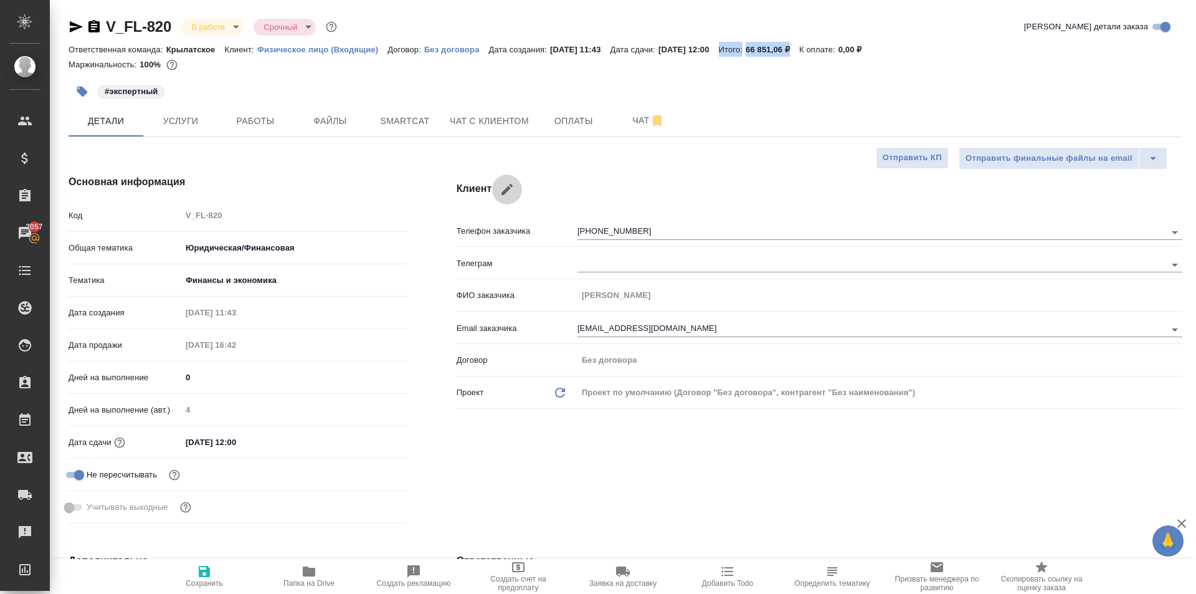
click at [513, 188] on icon "button" at bounding box center [507, 189] width 15 height 15
type input "[PERSON_NAME]"
type input "[EMAIL_ADDRESS][DOMAIN_NAME]"
type input "[PHONE_NUMBER]"
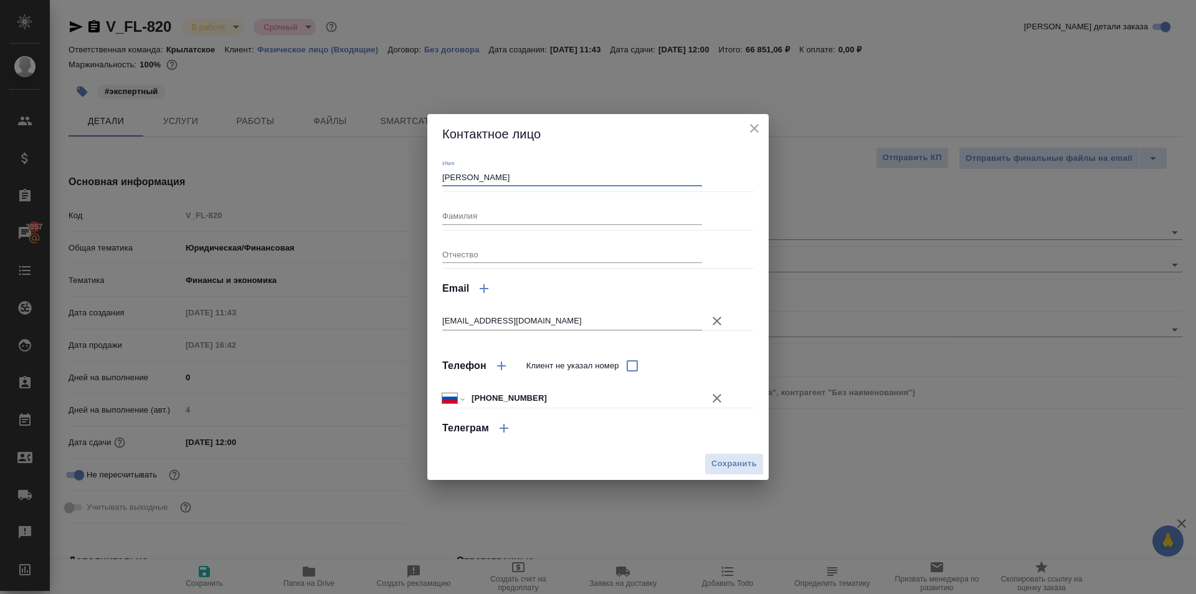
click at [495, 178] on input "[PERSON_NAME]" at bounding box center [572, 177] width 260 height 17
click at [480, 211] on input "Фамилия" at bounding box center [572, 215] width 260 height 17
paste input "Бешкарев"
type input "Бешкарев"
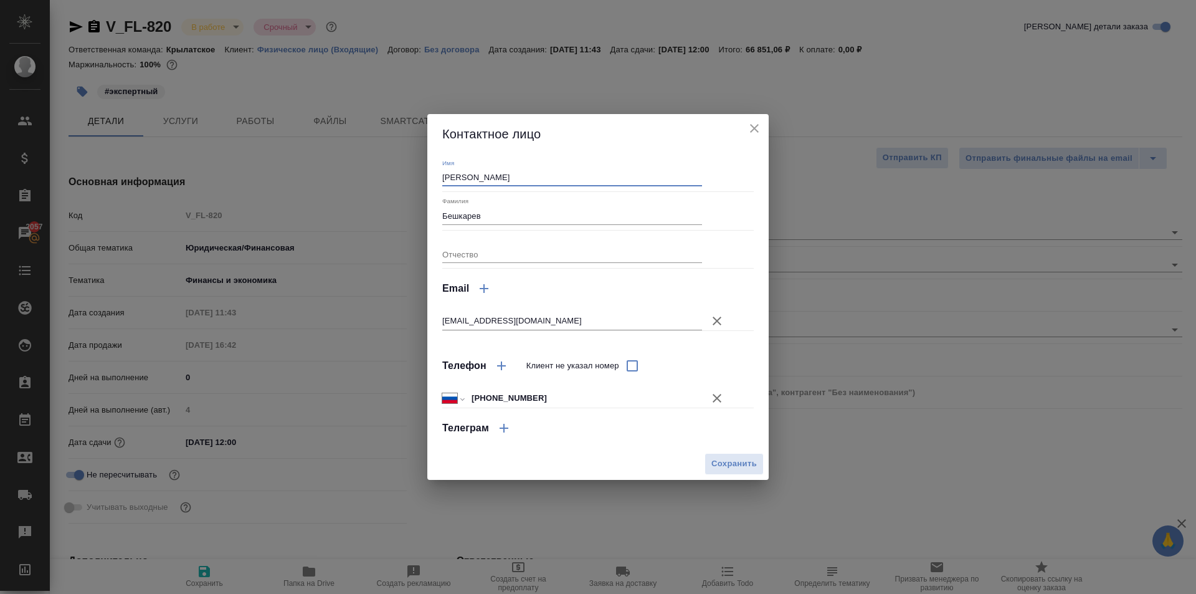
click at [481, 178] on input "[PERSON_NAME]" at bounding box center [572, 177] width 260 height 17
type input "[PERSON_NAME]"
click at [742, 466] on span "Сохранить" at bounding box center [734, 464] width 45 height 14
type input "[PERSON_NAME]"
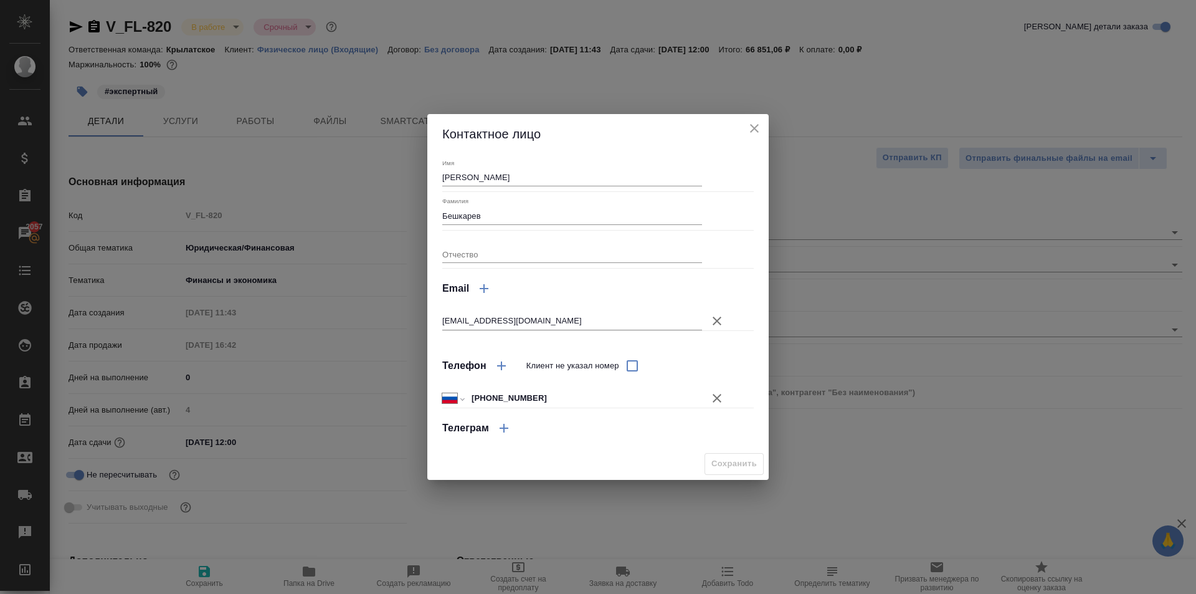
type textarea "x"
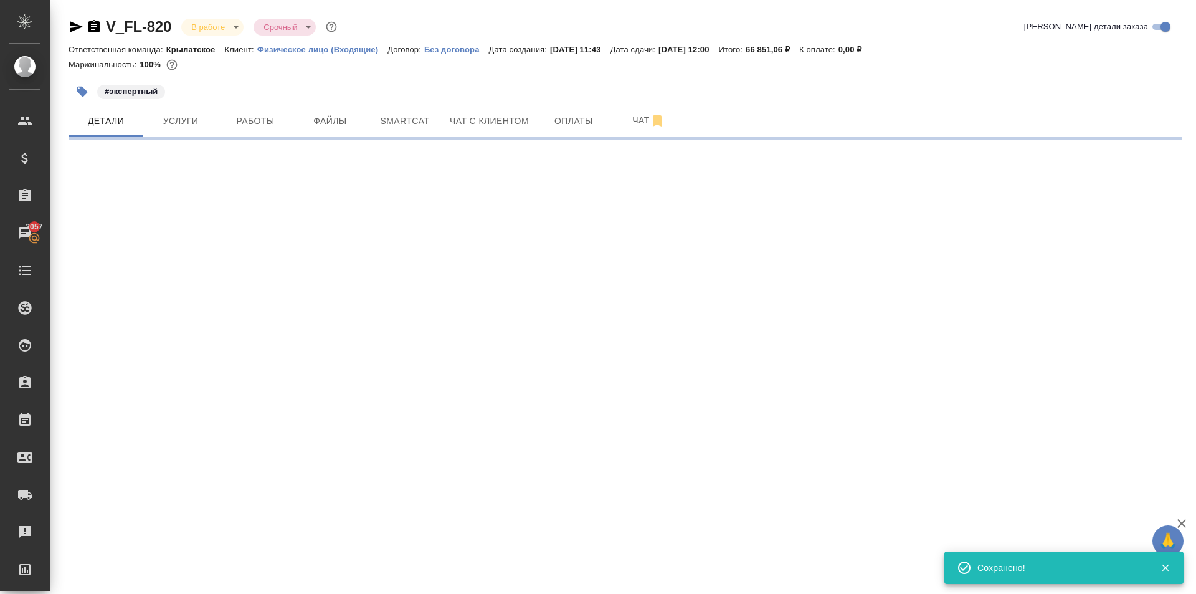
select select "RU"
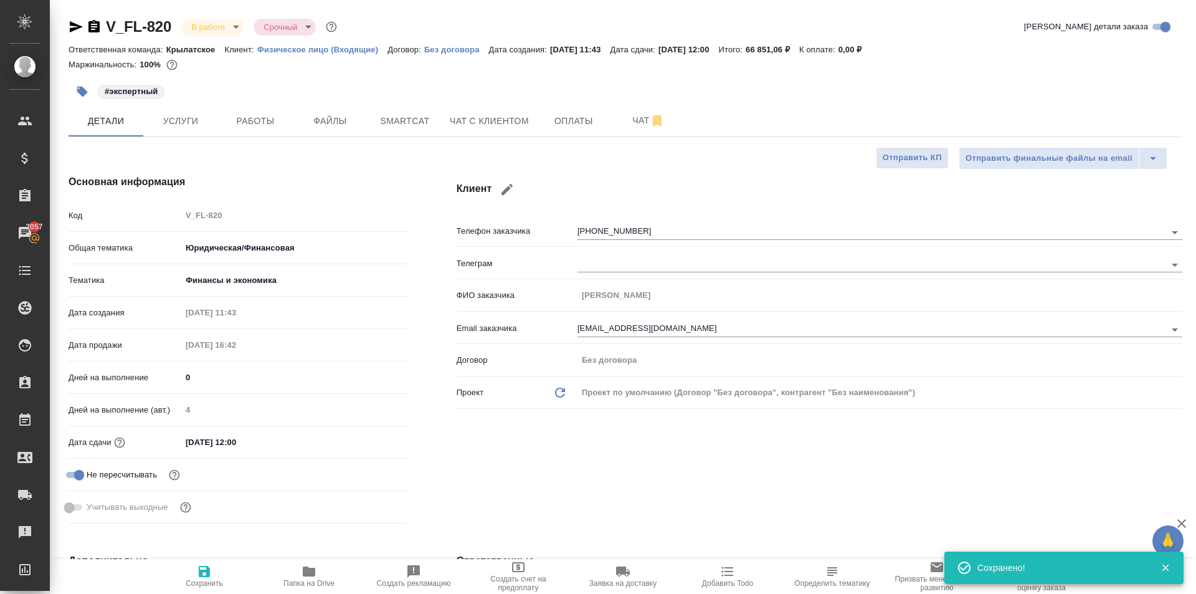
type textarea "x"
click at [264, 126] on span "Работы" at bounding box center [256, 121] width 60 height 16
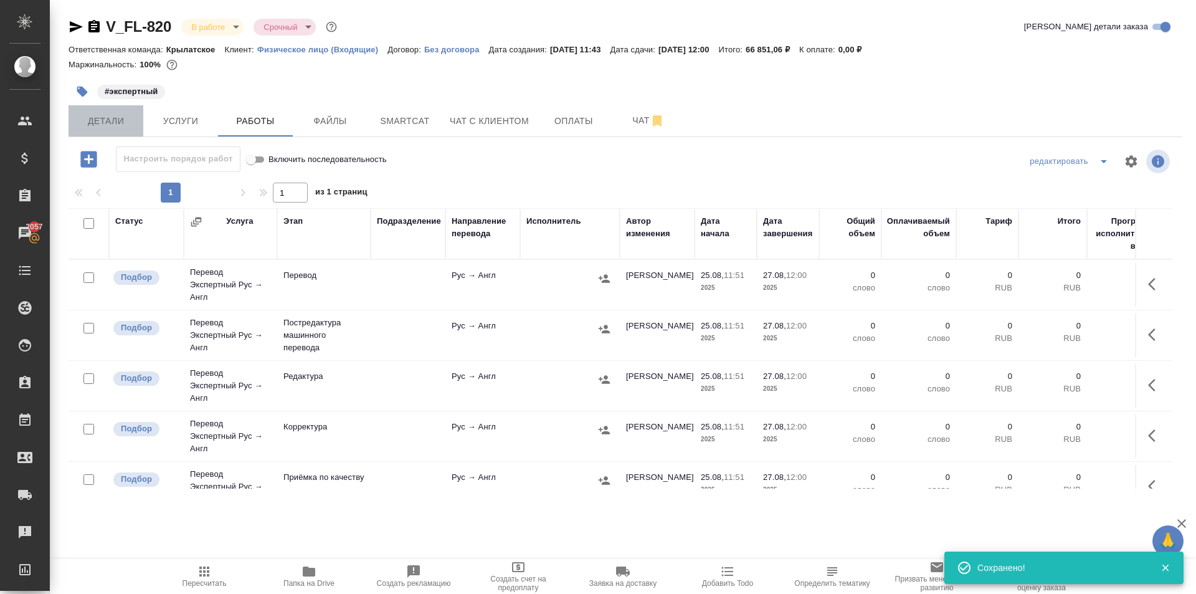
click at [125, 124] on span "Детали" at bounding box center [106, 121] width 60 height 16
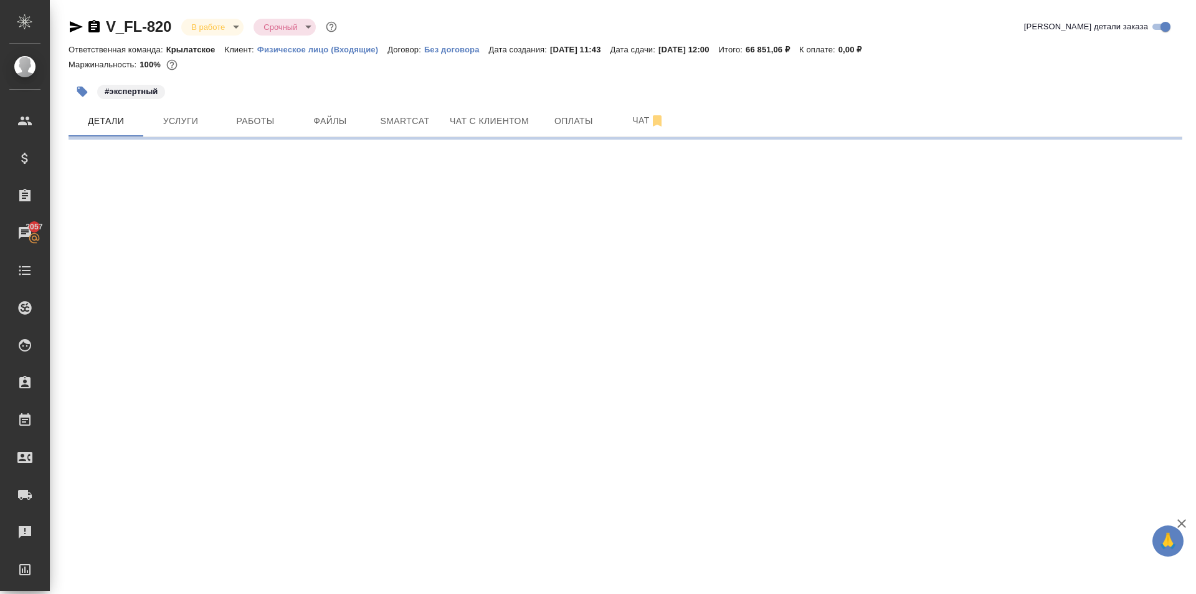
select select "RU"
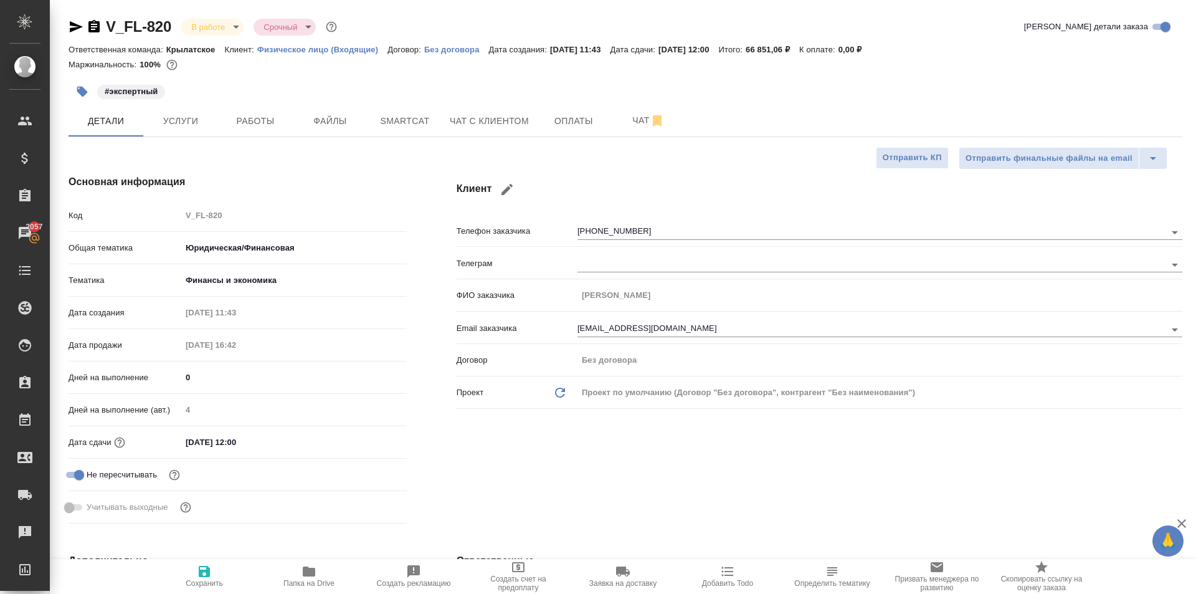
type textarea "x"
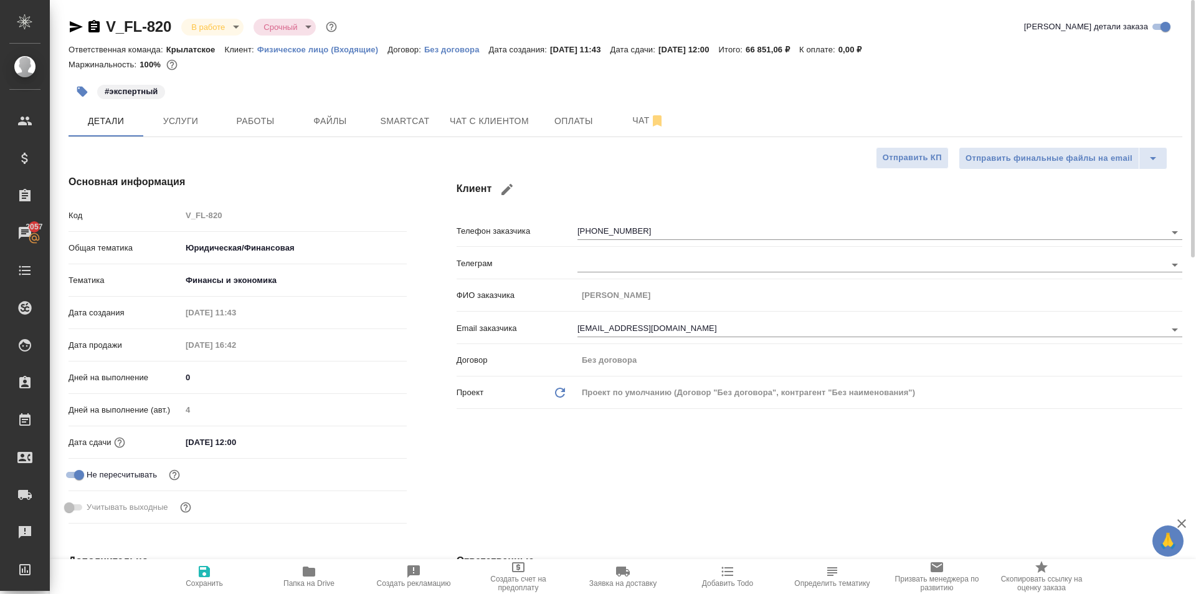
type textarea "x"
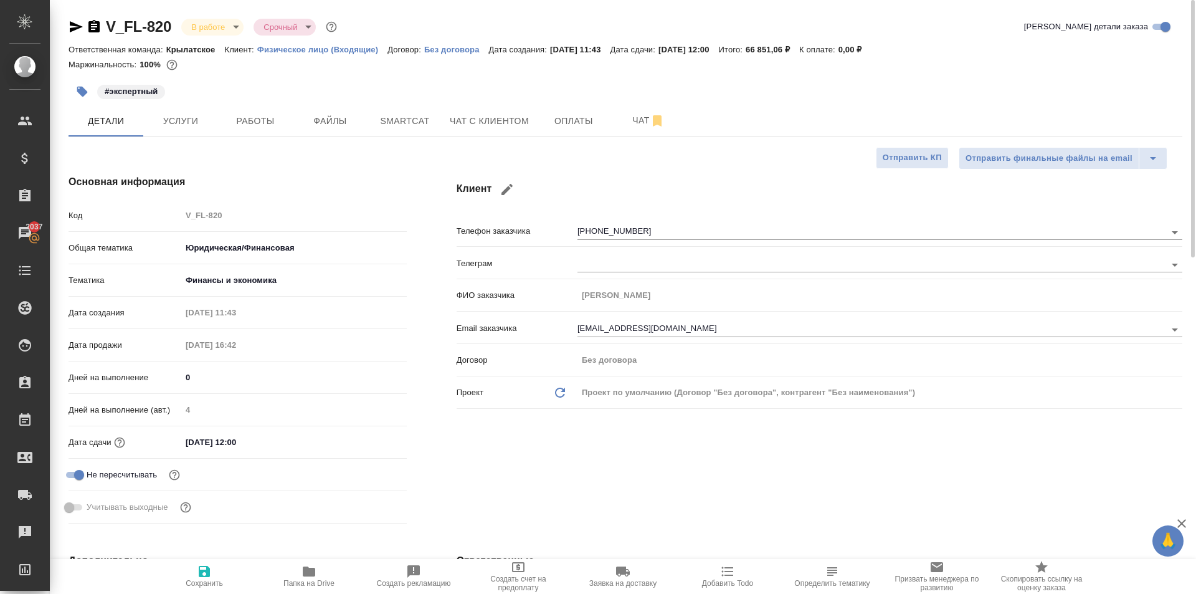
type textarea "x"
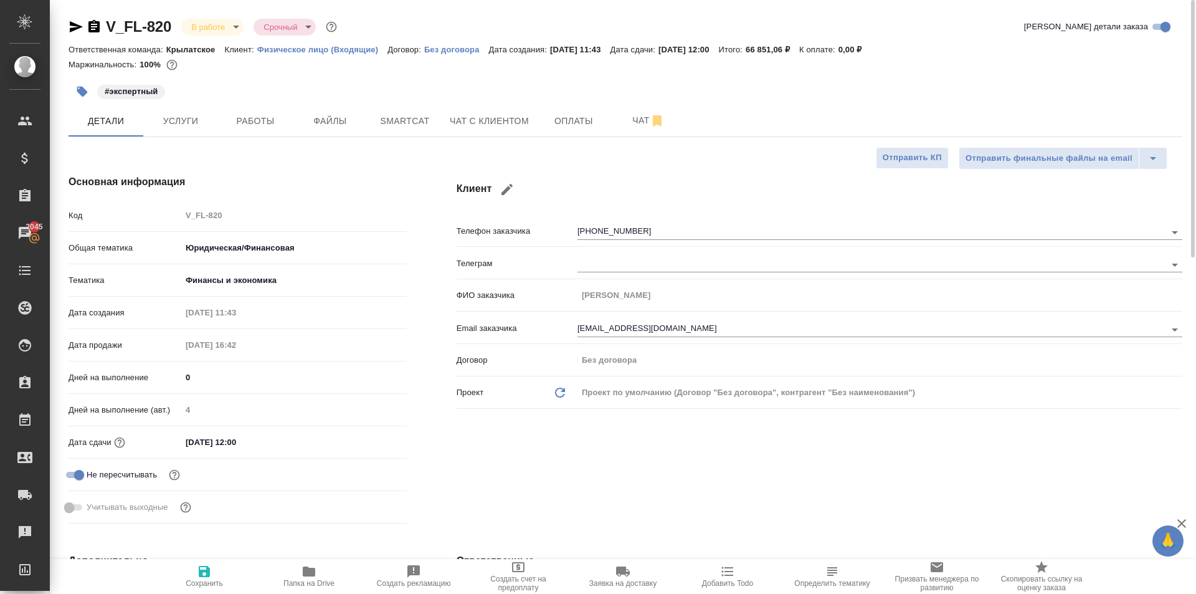
type textarea "x"
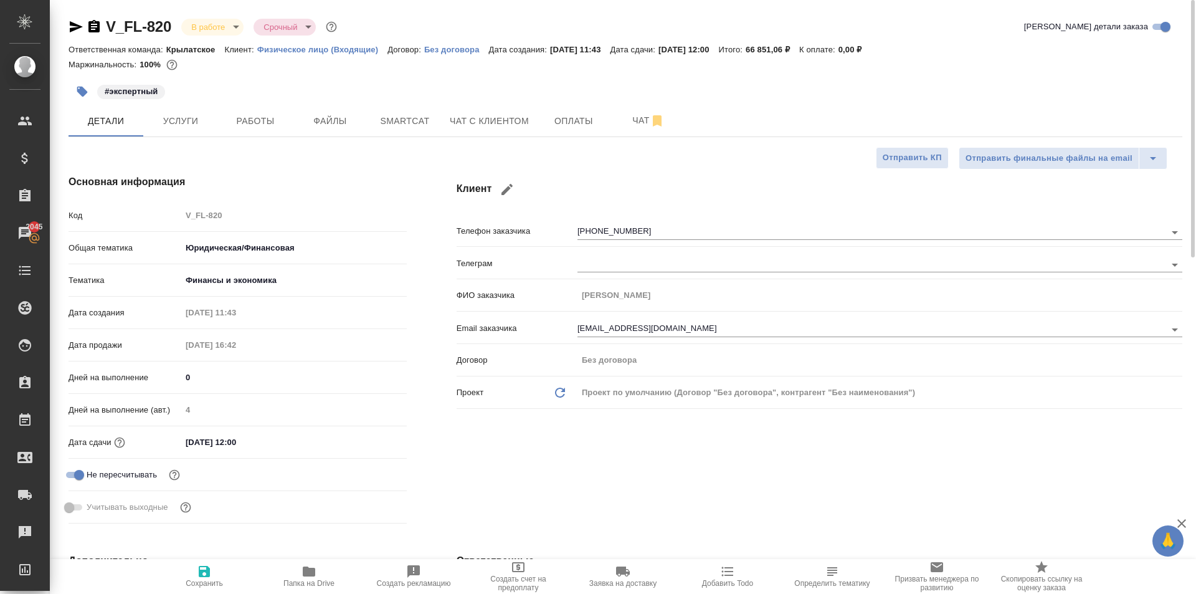
type textarea "x"
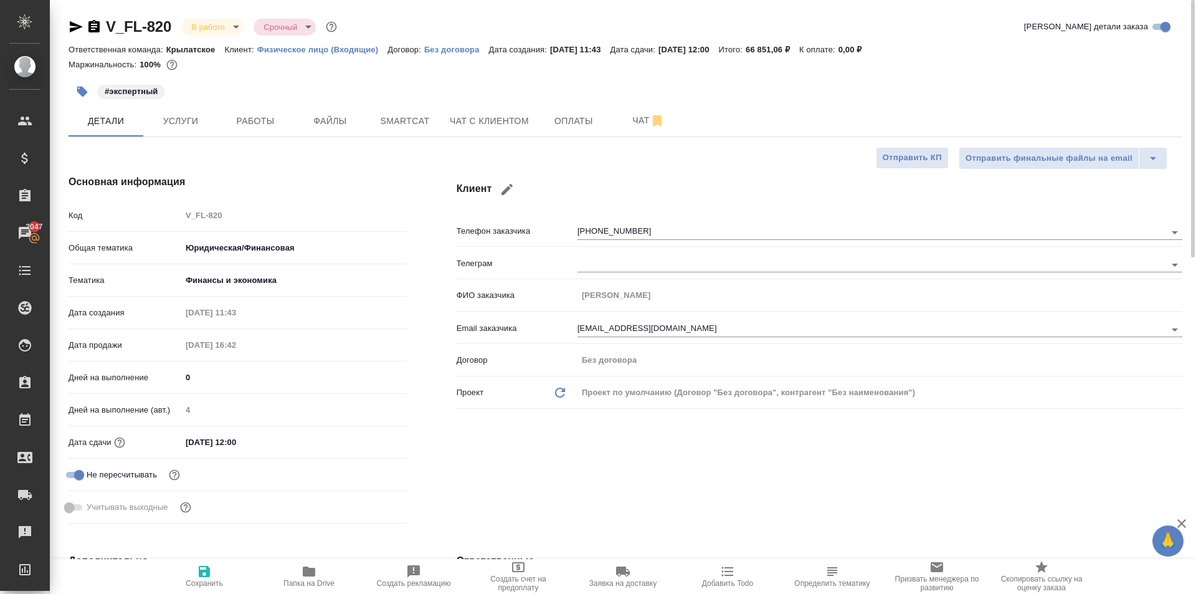
type textarea "x"
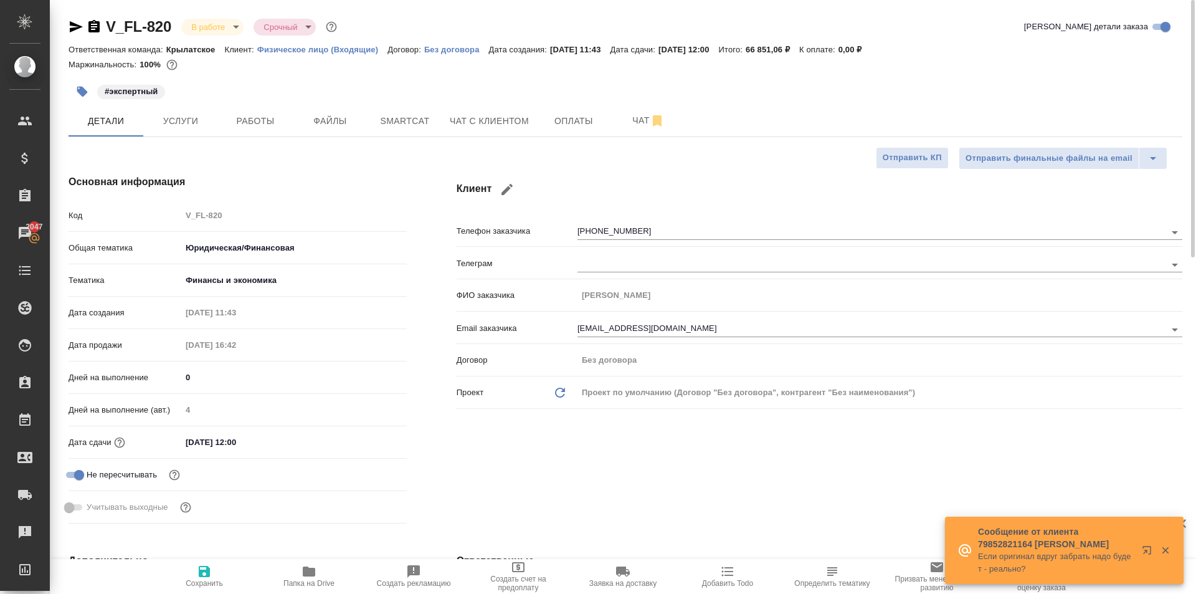
type textarea "x"
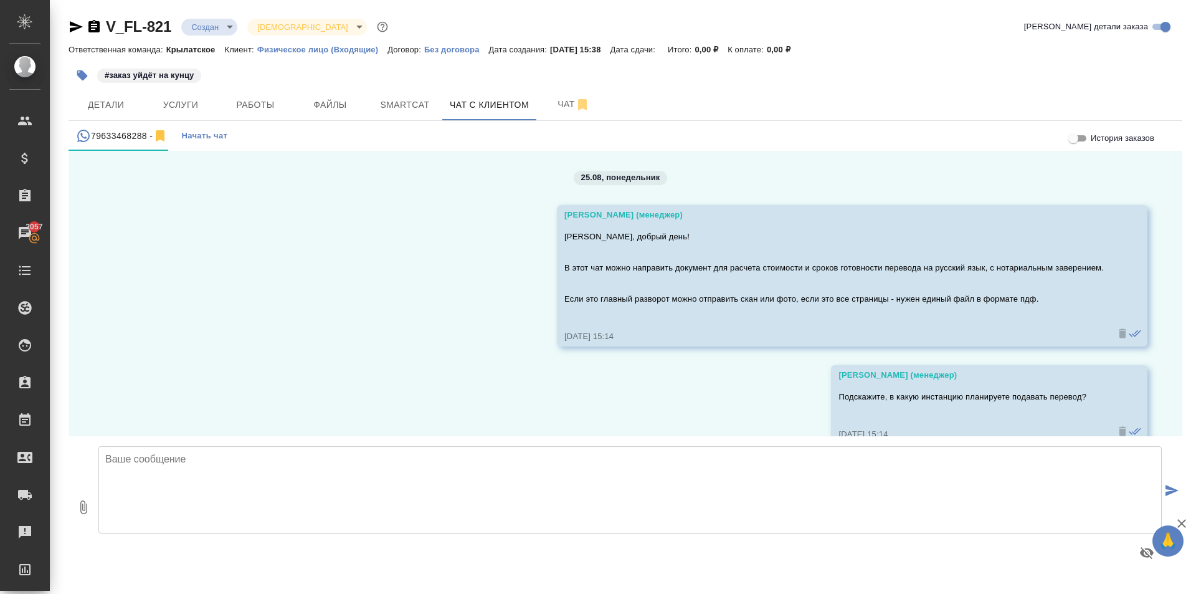
scroll to position [1923, 0]
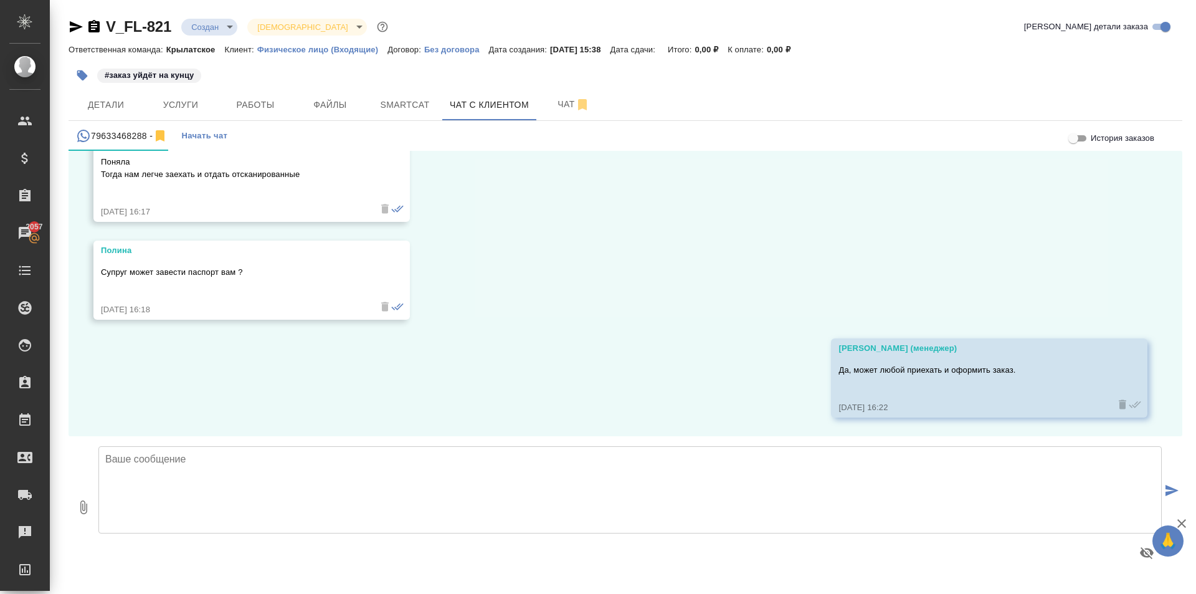
click at [212, 34] on body "🙏 .cls-1 fill:#fff; AWATERA Kasymov Timur Клиенты Спецификации Заказы 2057 Чаты…" at bounding box center [598, 297] width 1196 height 594
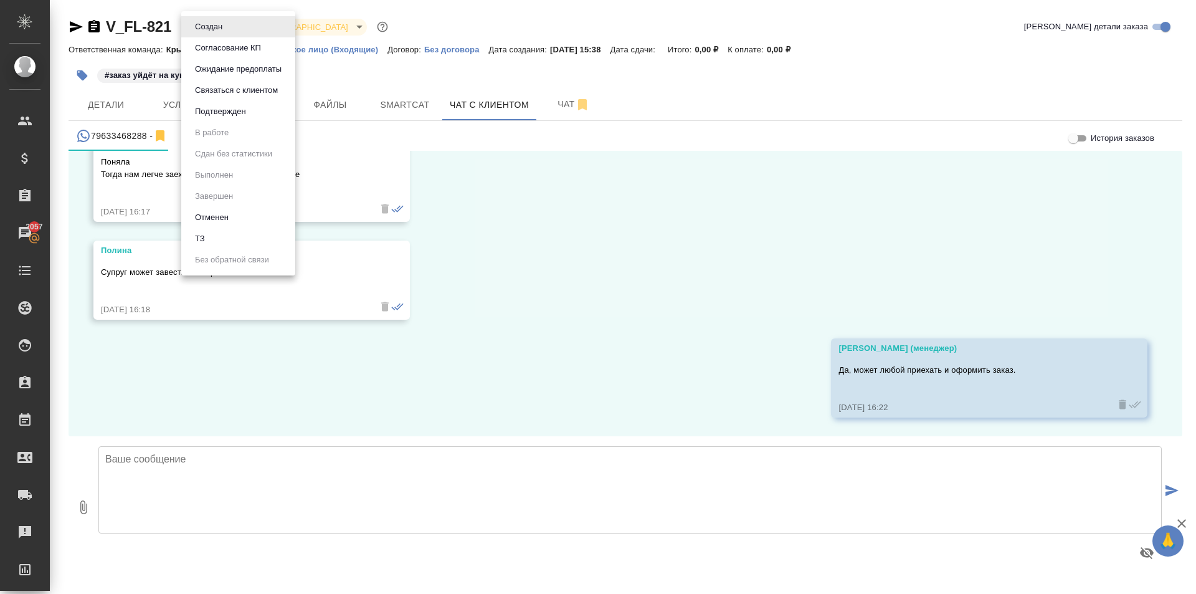
click at [229, 51] on button "Согласование КП" at bounding box center [228, 48] width 74 height 14
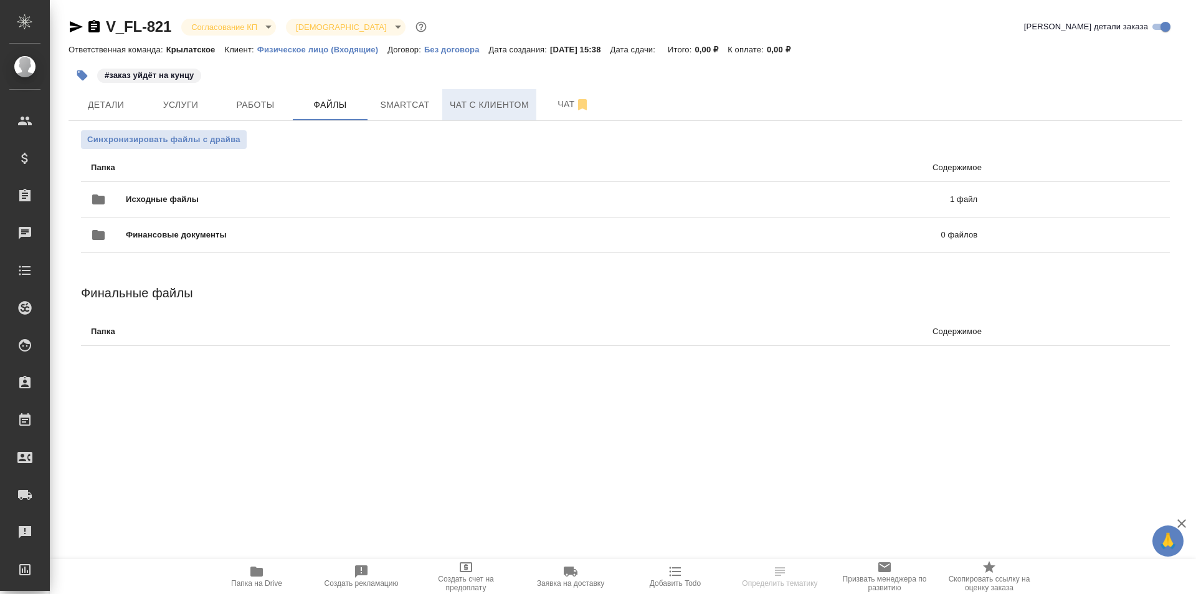
click at [506, 99] on span "Чат с клиентом" at bounding box center [489, 105] width 79 height 16
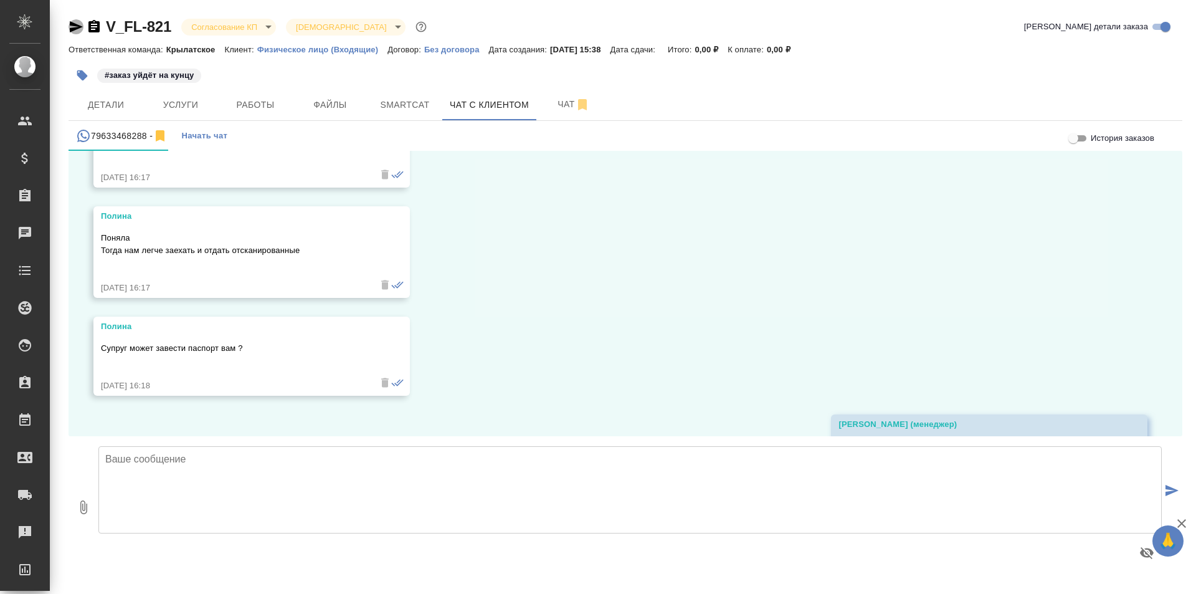
click at [74, 22] on icon "button" at bounding box center [76, 26] width 15 height 15
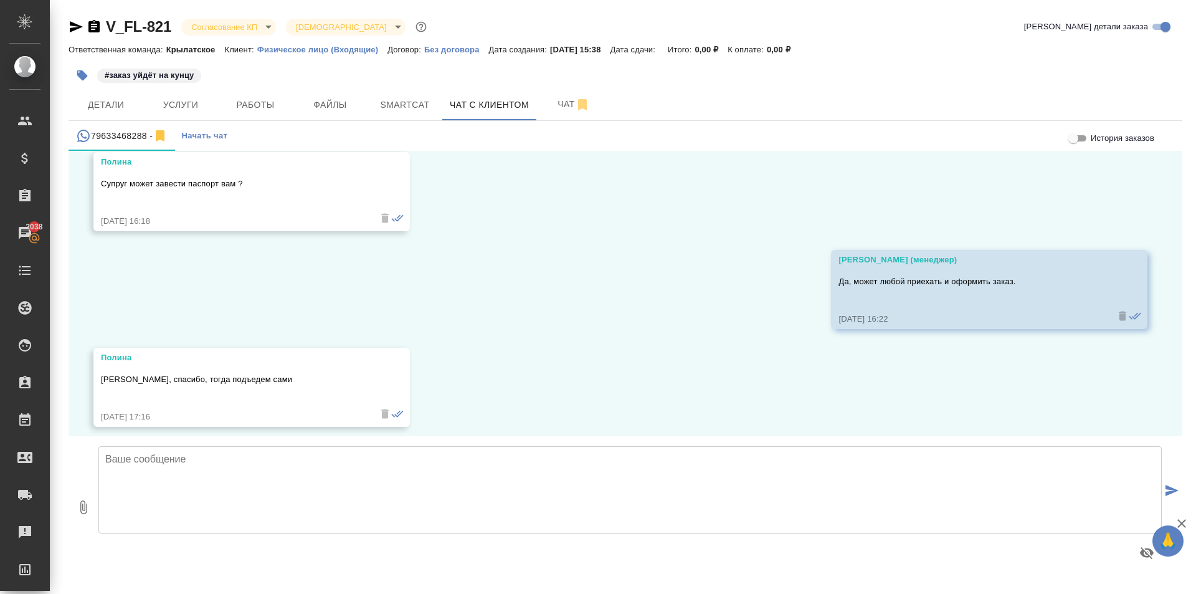
scroll to position [2021, 0]
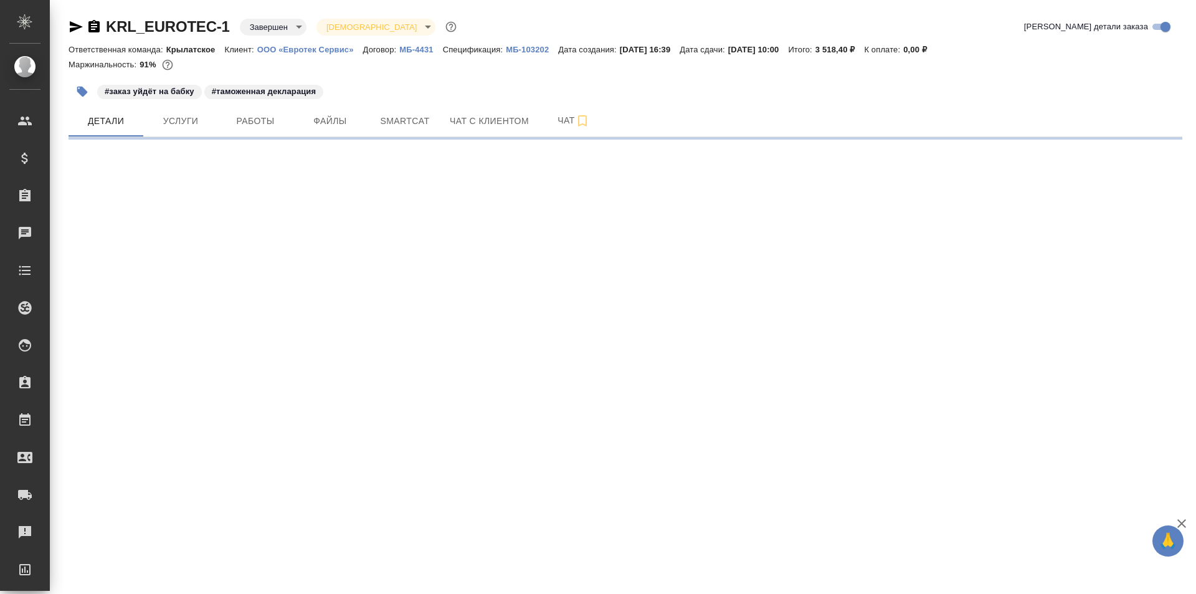
select select "RU"
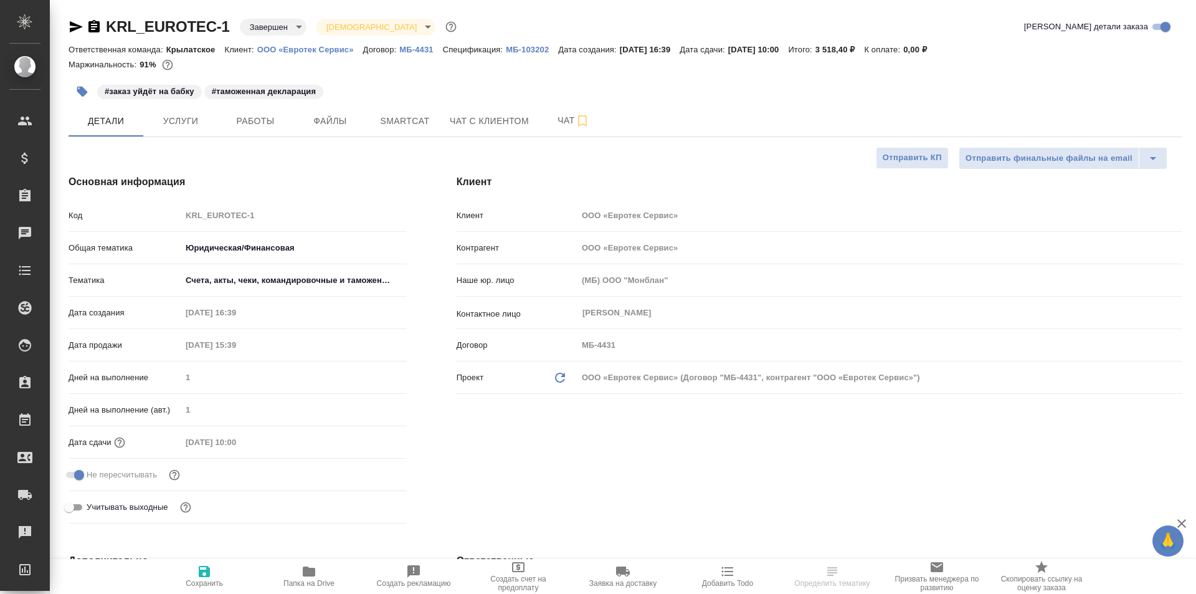
type textarea "x"
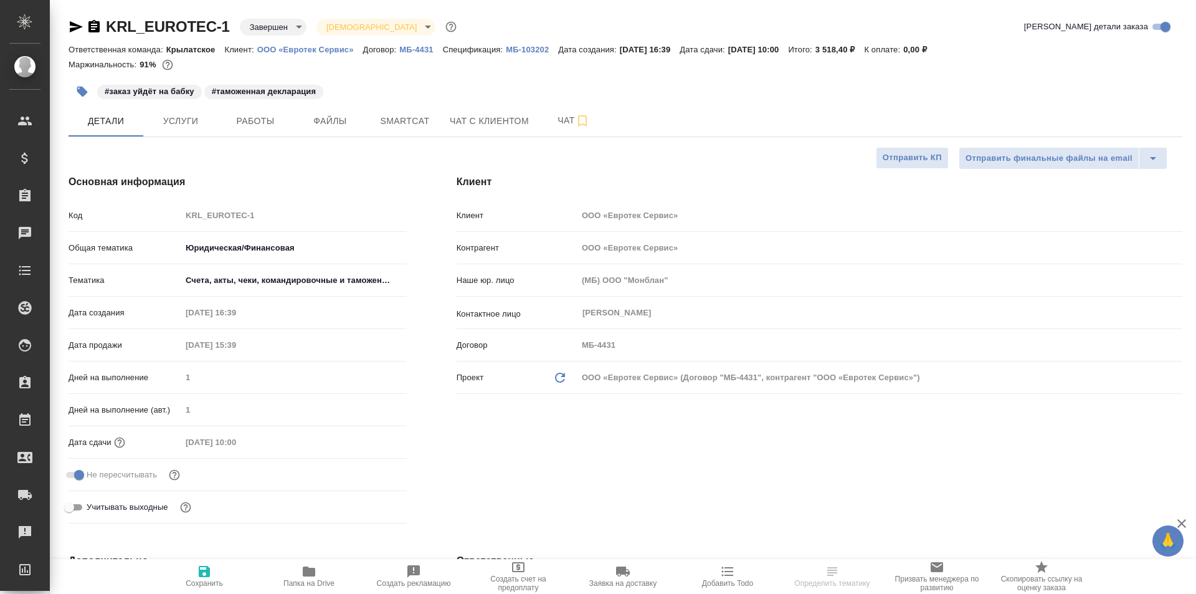
type textarea "x"
click at [513, 108] on button "Чат с клиентом" at bounding box center [489, 120] width 94 height 31
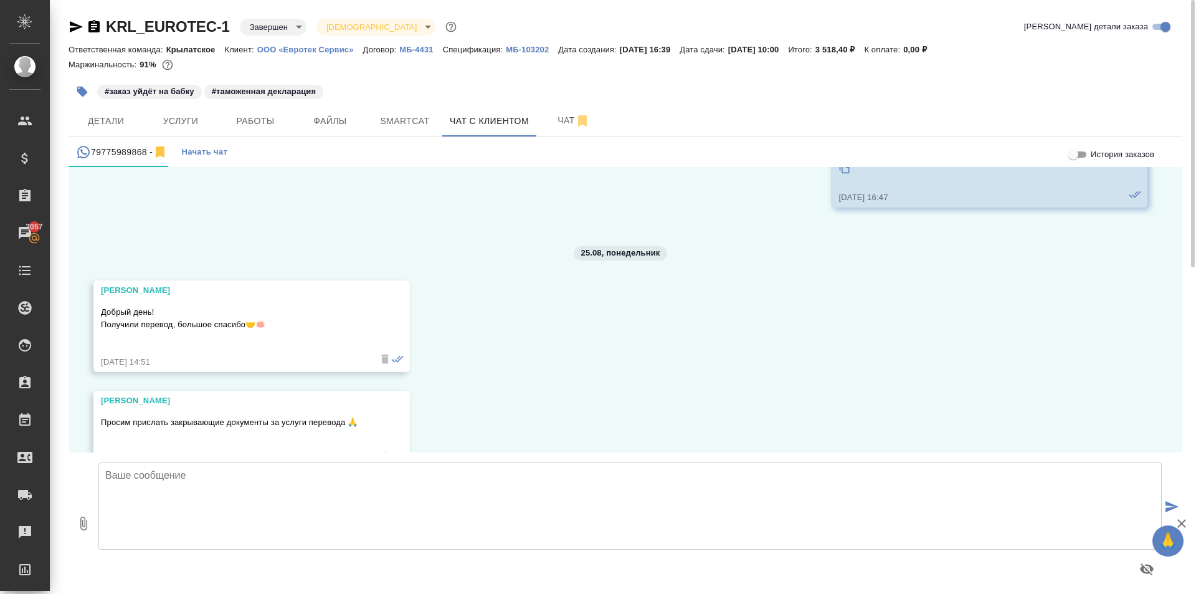
scroll to position [8292, 0]
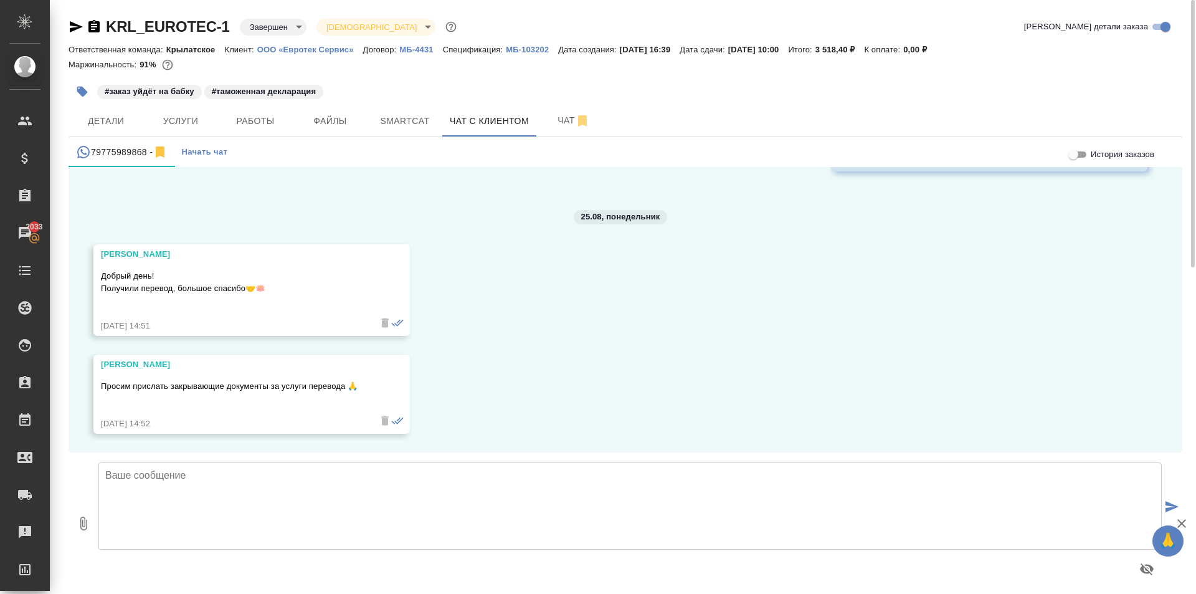
click at [332, 492] on textarea at bounding box center [630, 505] width 1064 height 87
type textarea "Добрый день, документы сформированы. В ближайшие дни сможем направить Вам курье…"
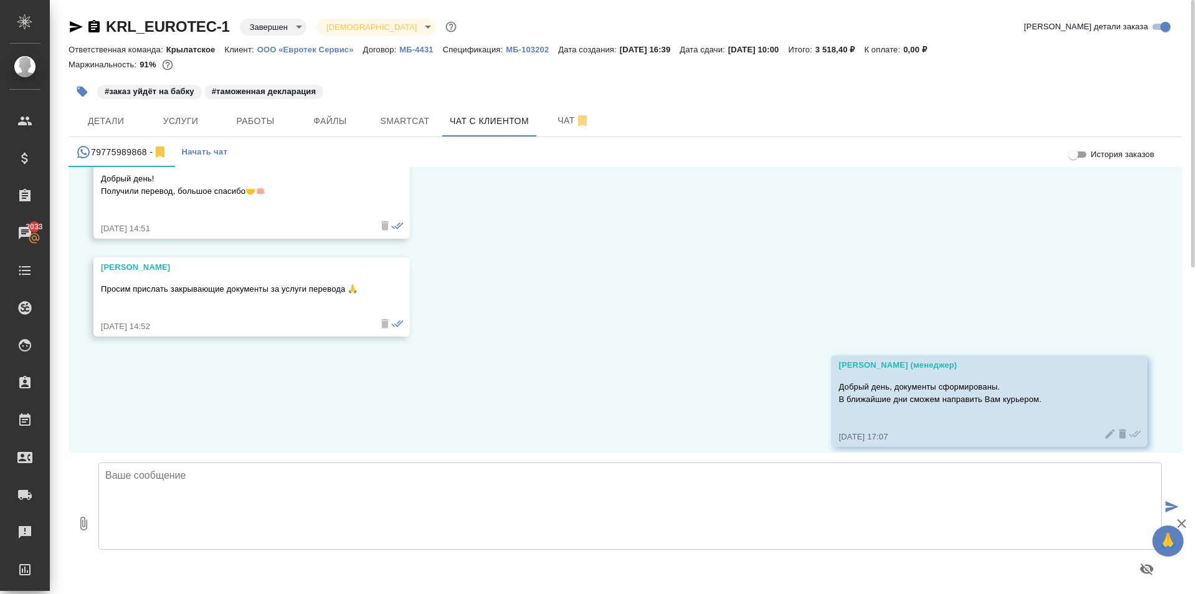
scroll to position [8402, 0]
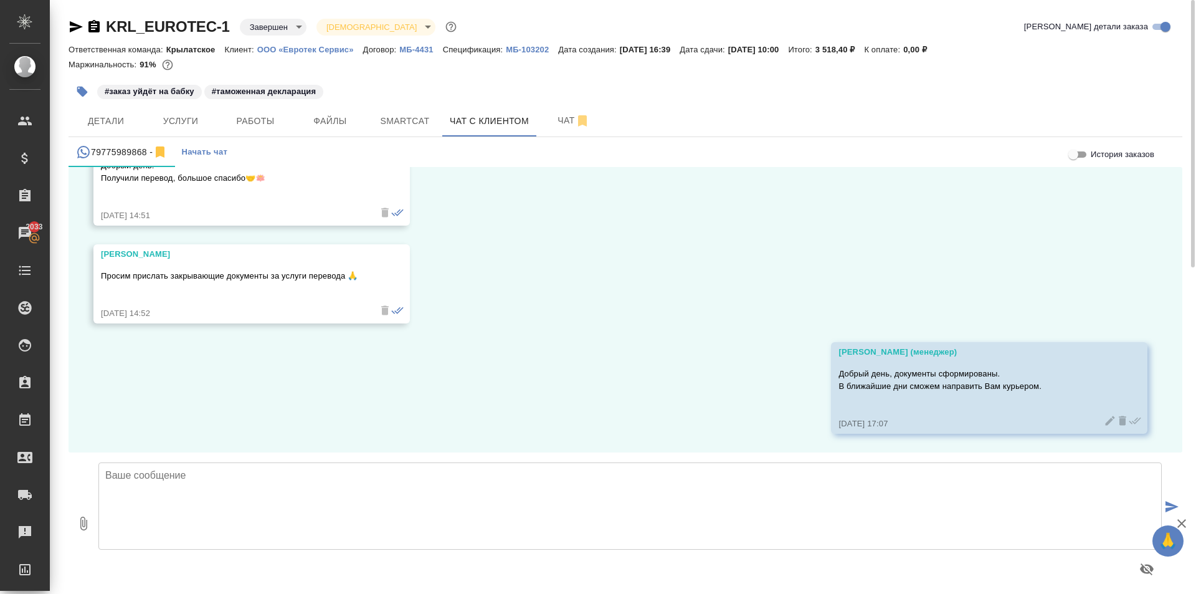
click at [76, 27] on icon "button" at bounding box center [76, 26] width 15 height 15
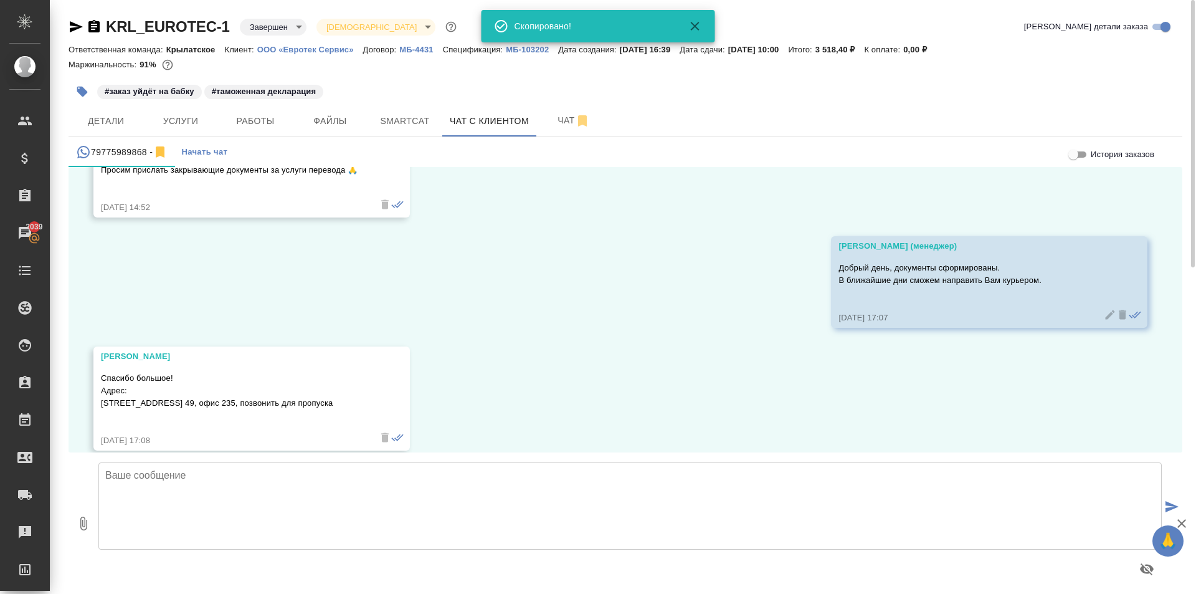
scroll to position [8525, 0]
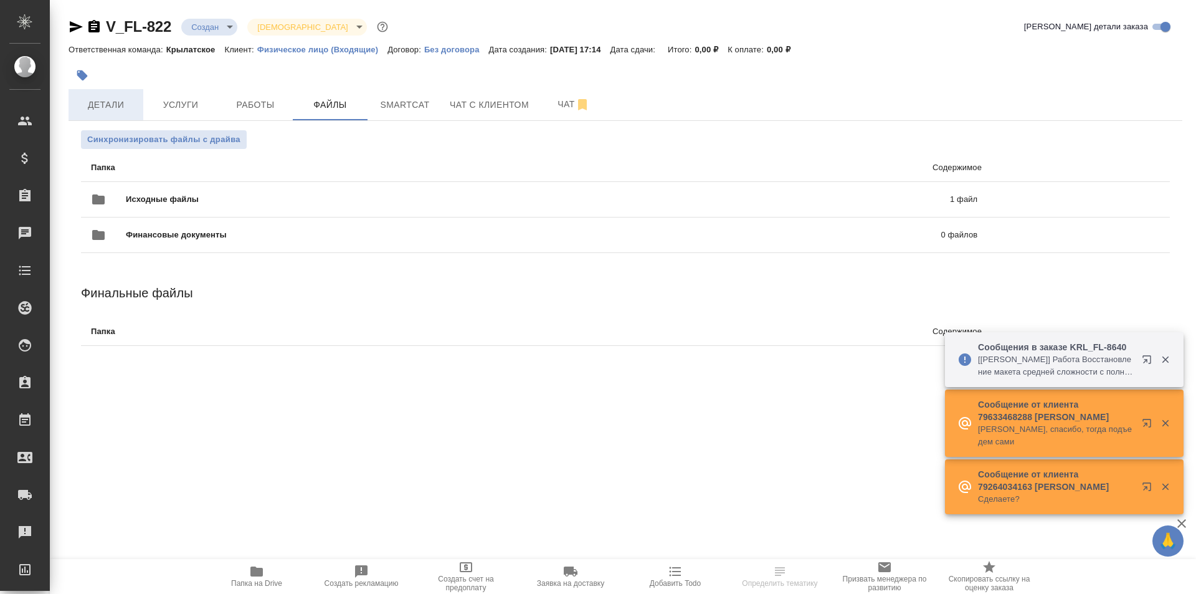
click at [125, 93] on button "Детали" at bounding box center [106, 104] width 75 height 31
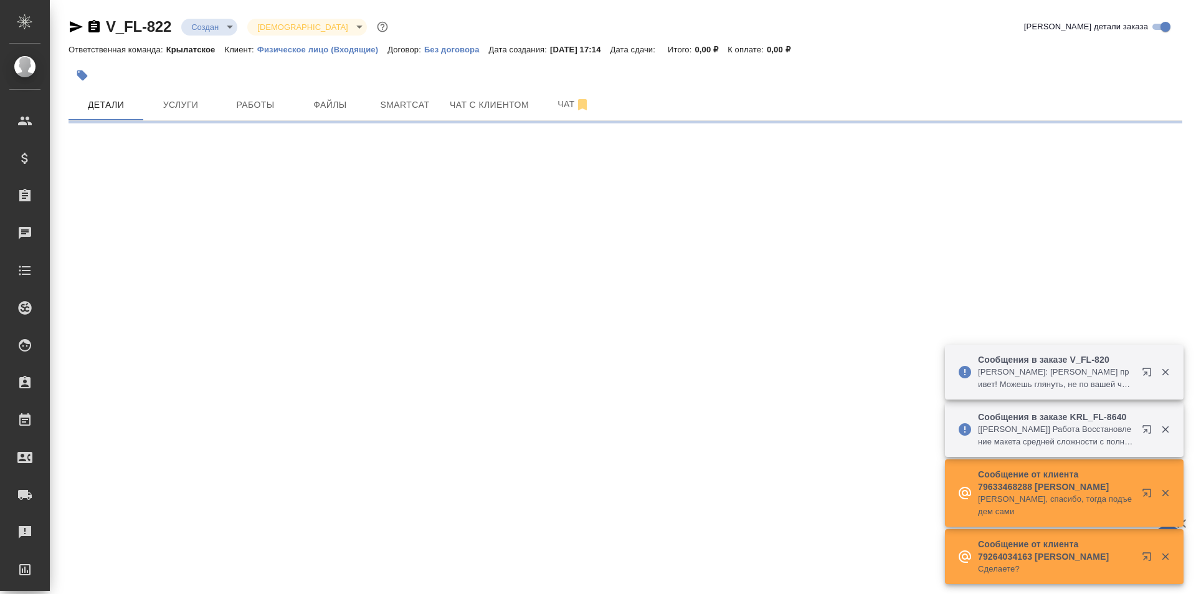
select select "RU"
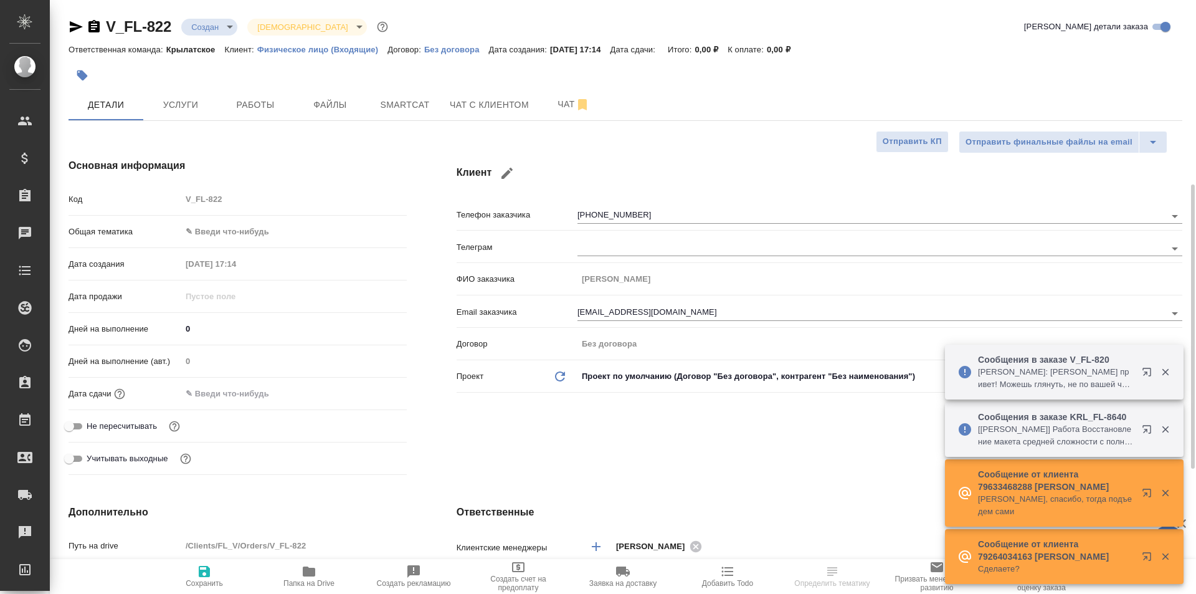
scroll to position [312, 0]
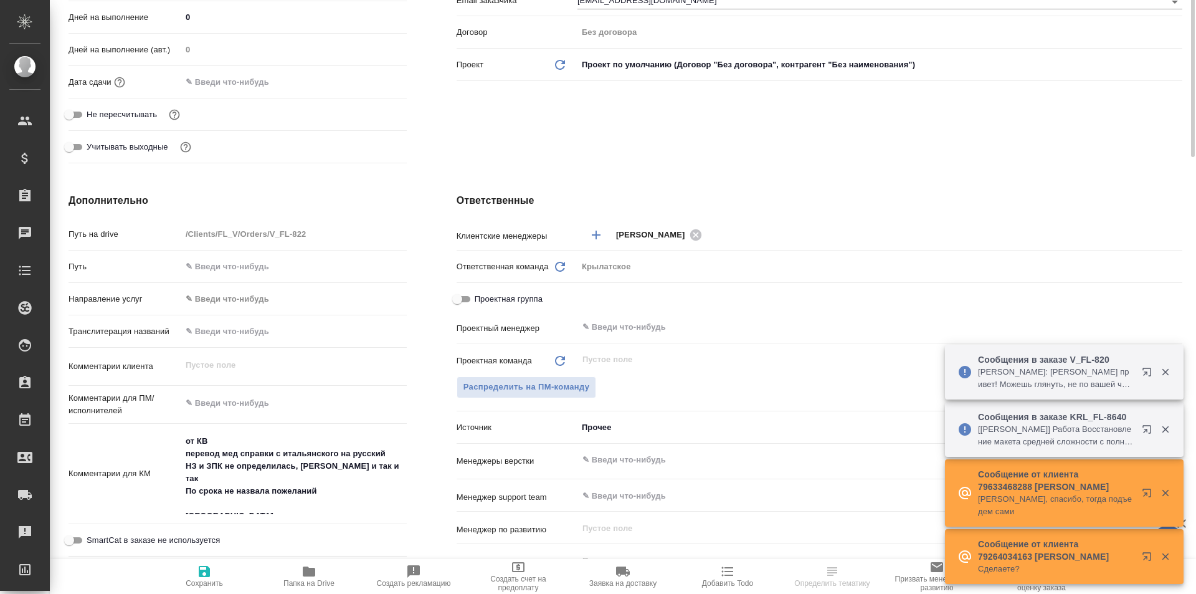
type textarea "x"
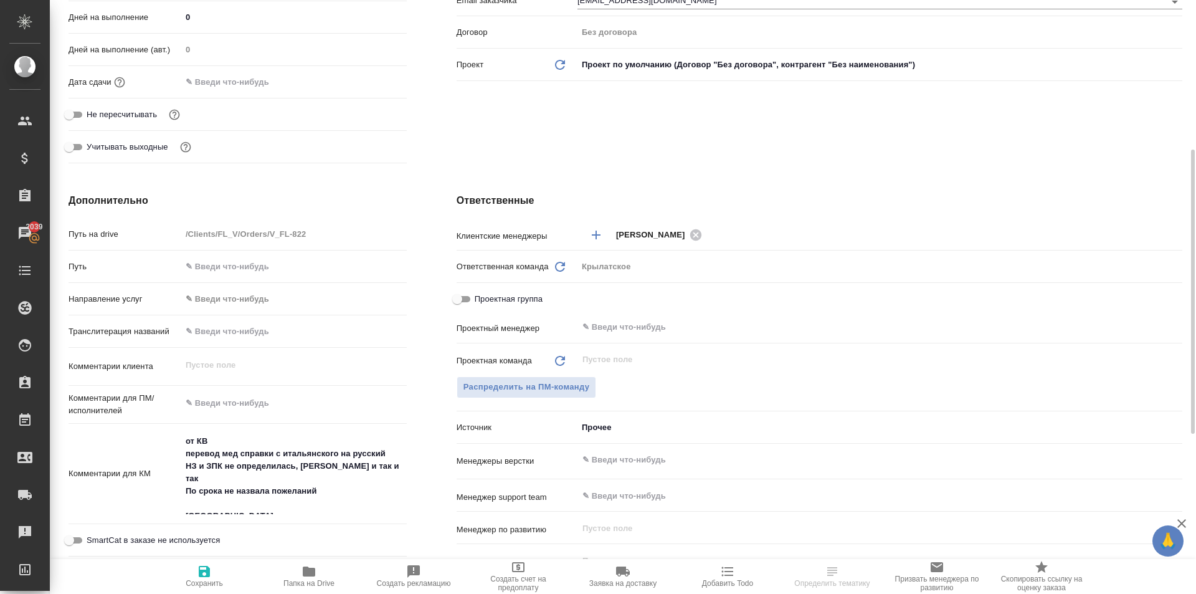
scroll to position [561, 0]
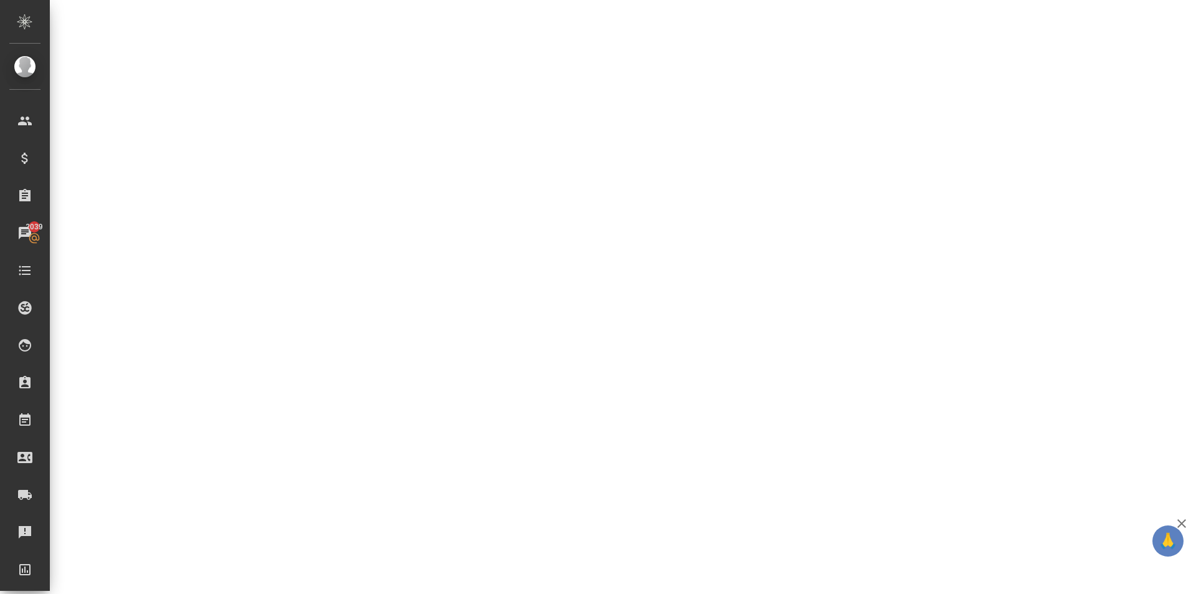
select select "RU"
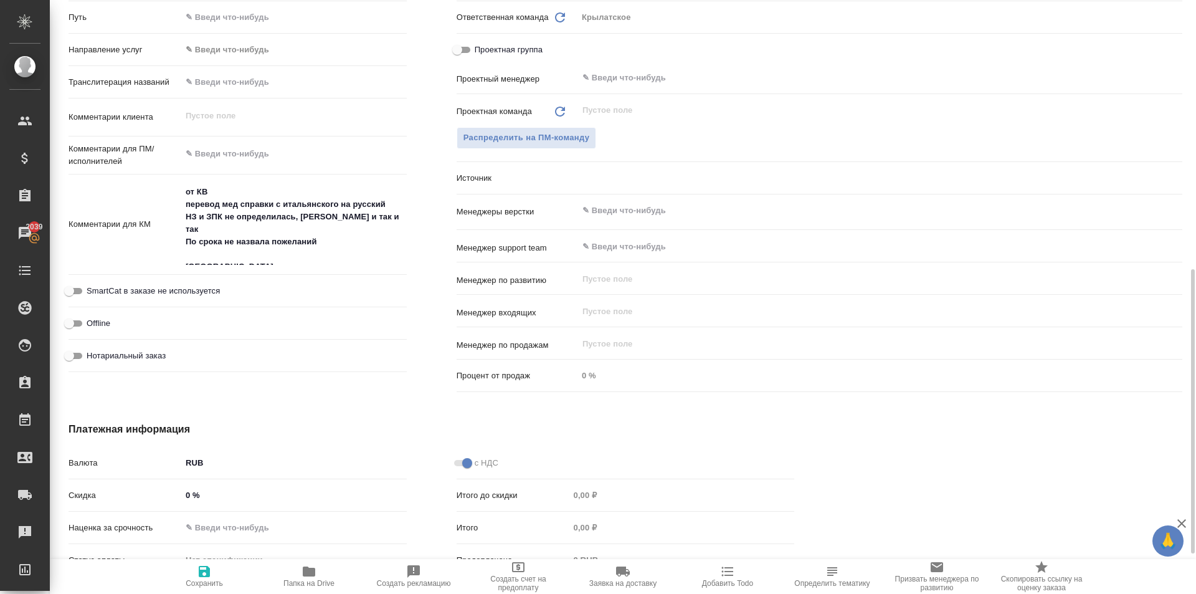
type textarea "x"
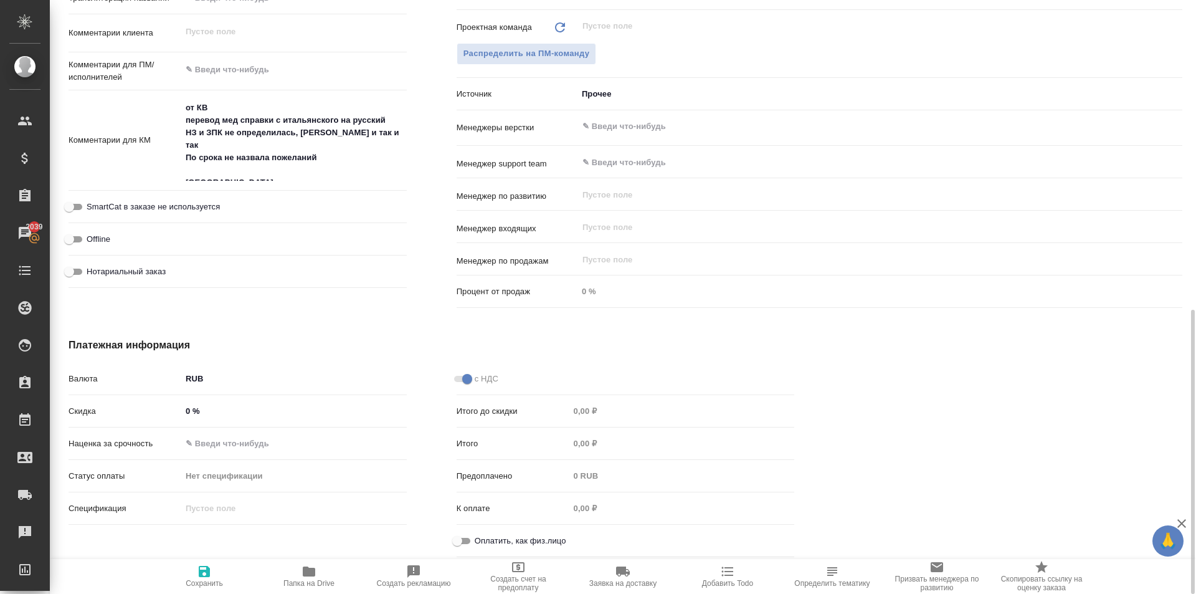
click at [474, 540] on input "Оплатить, как физ.лицо" at bounding box center [457, 540] width 45 height 15
checkbox input "true"
type textarea "x"
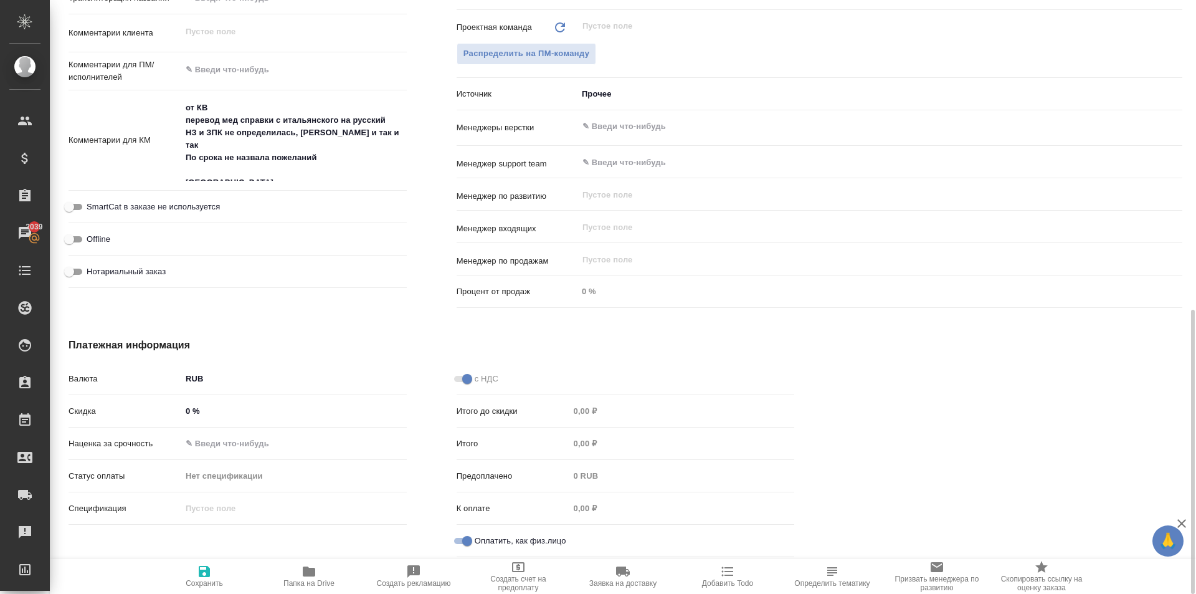
click at [164, 272] on span "Нотариальный заказ" at bounding box center [126, 271] width 79 height 12
click at [92, 272] on input "Нотариальный заказ" at bounding box center [69, 271] width 45 height 15
checkbox input "true"
type textarea "x"
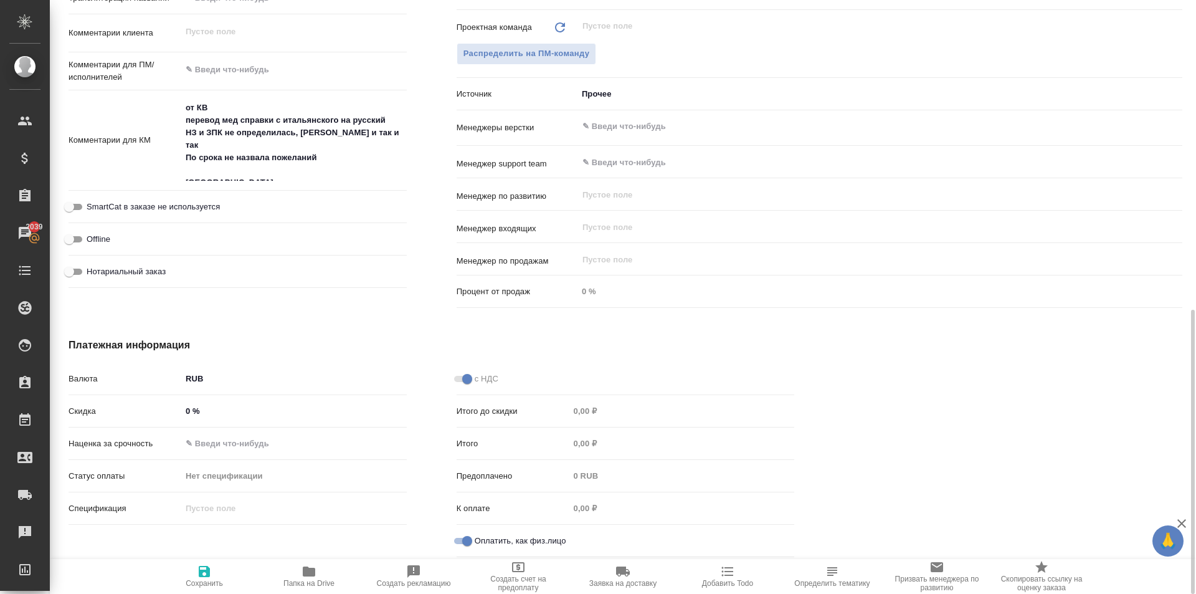
type textarea "x"
drag, startPoint x: 209, startPoint y: 562, endPoint x: 219, endPoint y: 555, distance: 12.1
click at [209, 562] on button "Сохранить" at bounding box center [204, 576] width 105 height 35
type textarea "x"
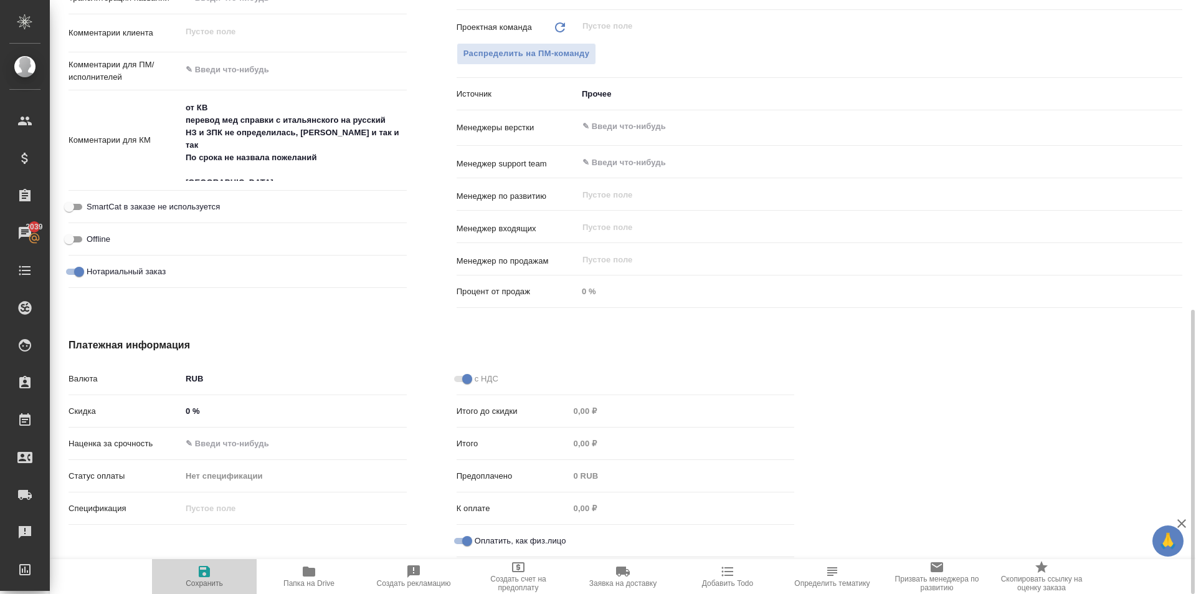
type textarea "x"
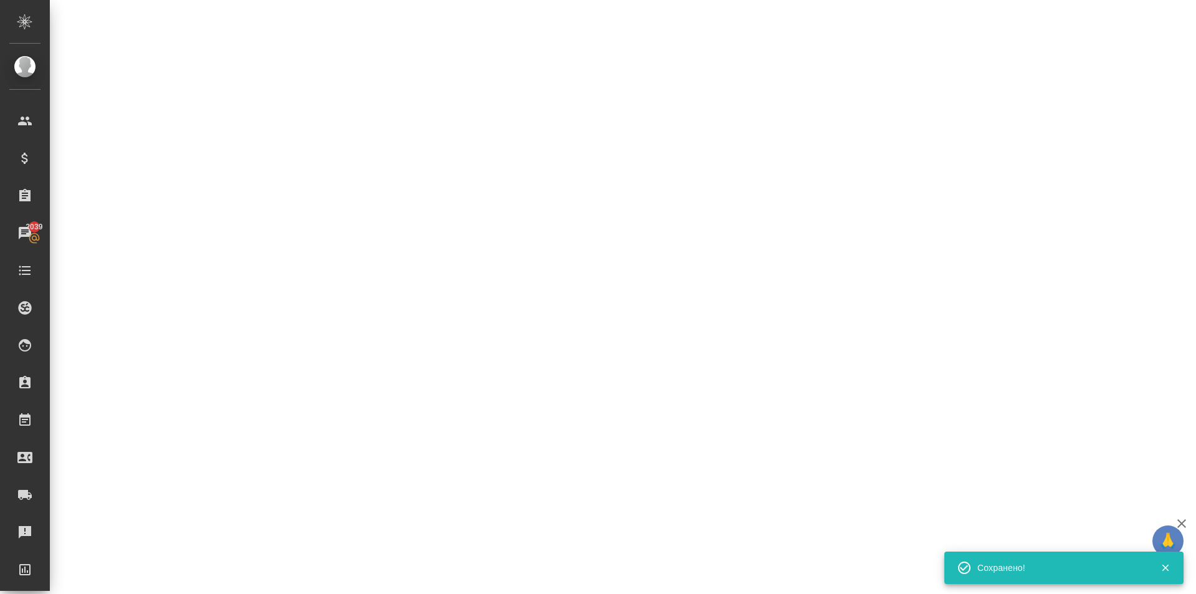
select select "RU"
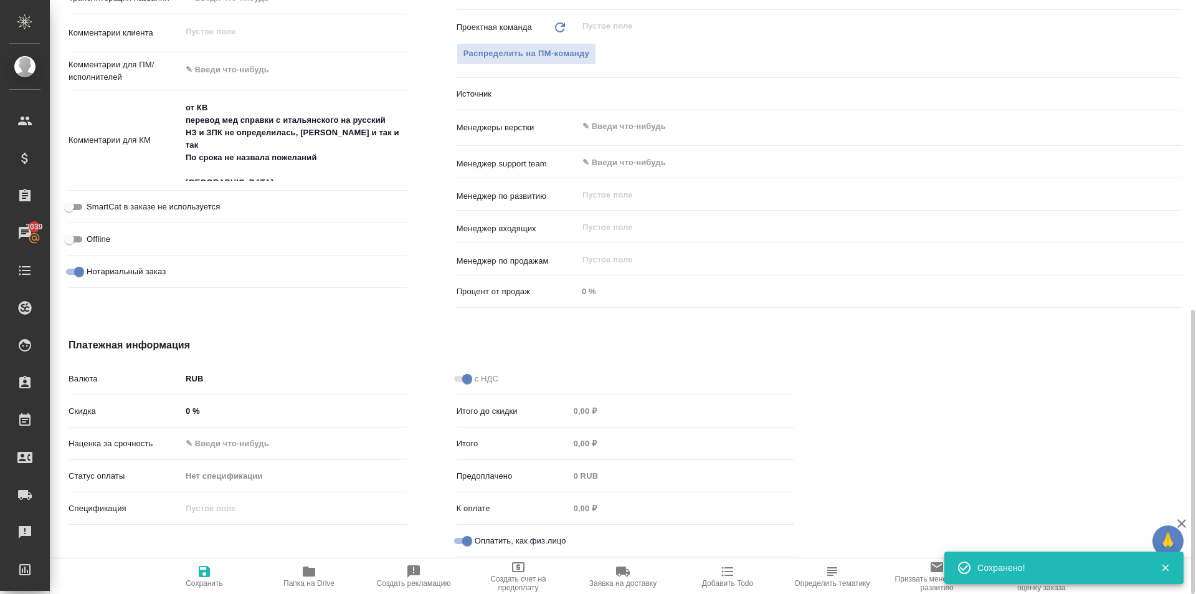
type textarea "x"
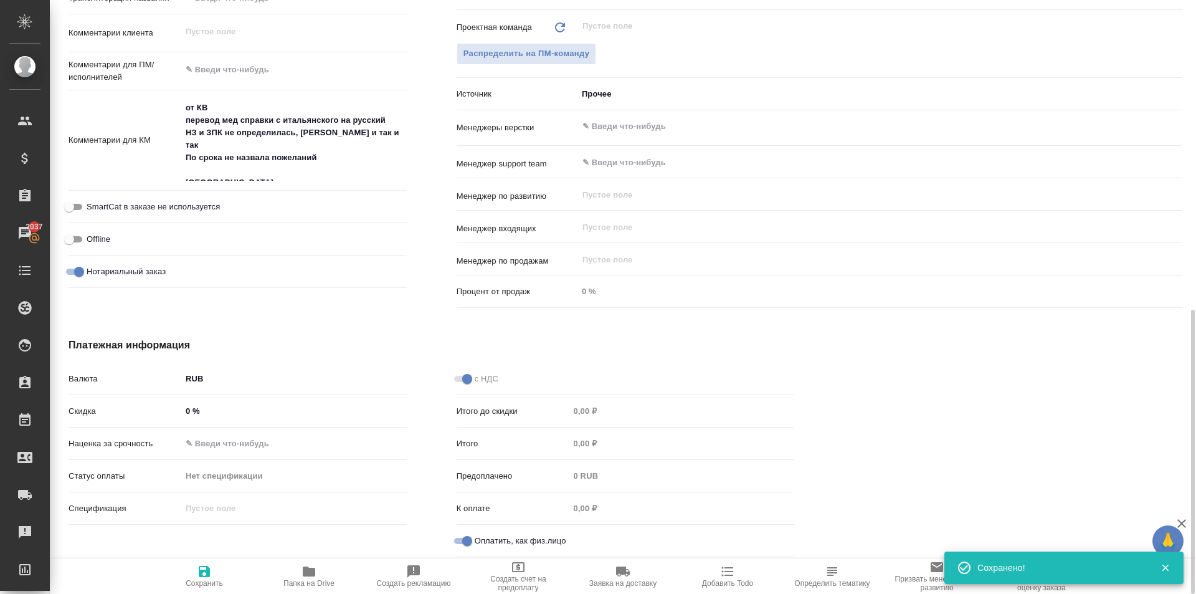
type textarea "x"
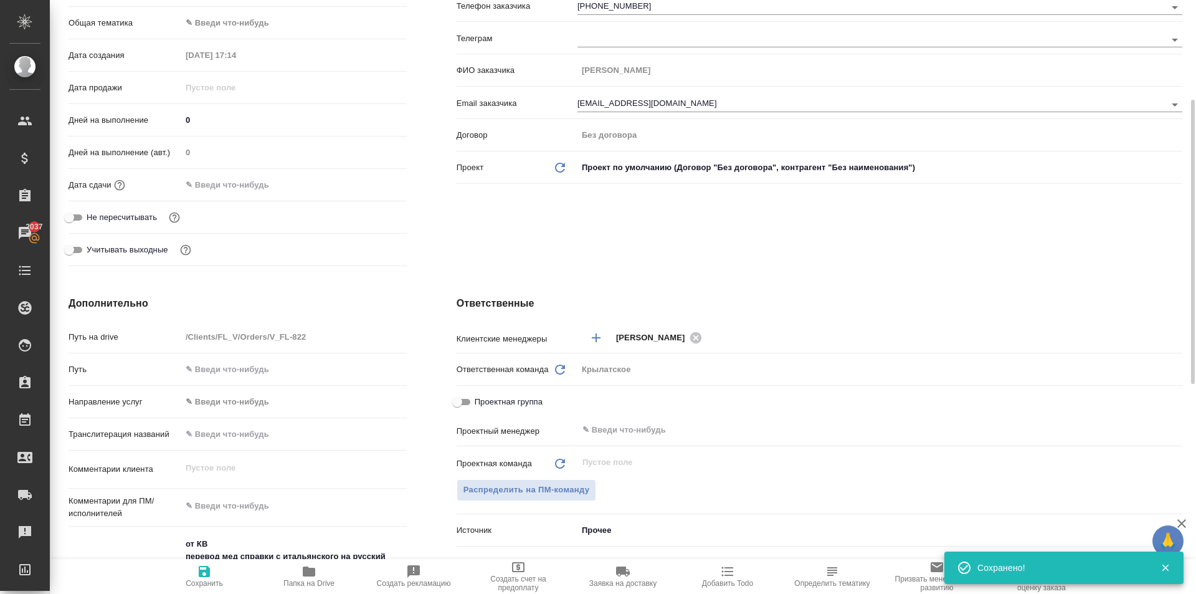
scroll to position [0, 0]
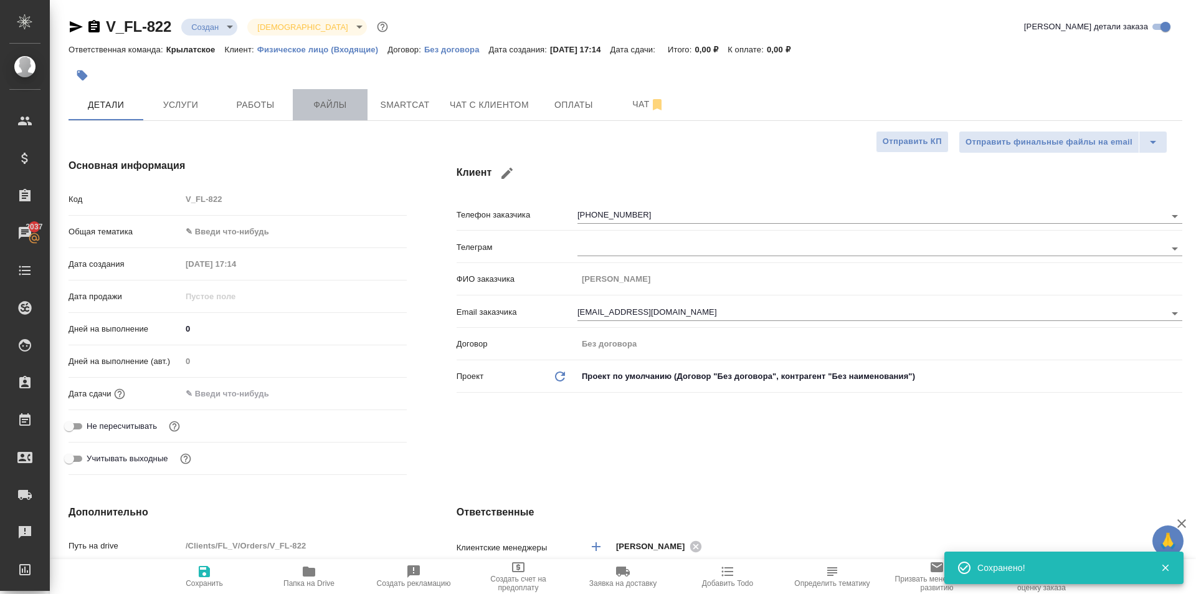
click at [331, 102] on span "Файлы" at bounding box center [330, 105] width 60 height 16
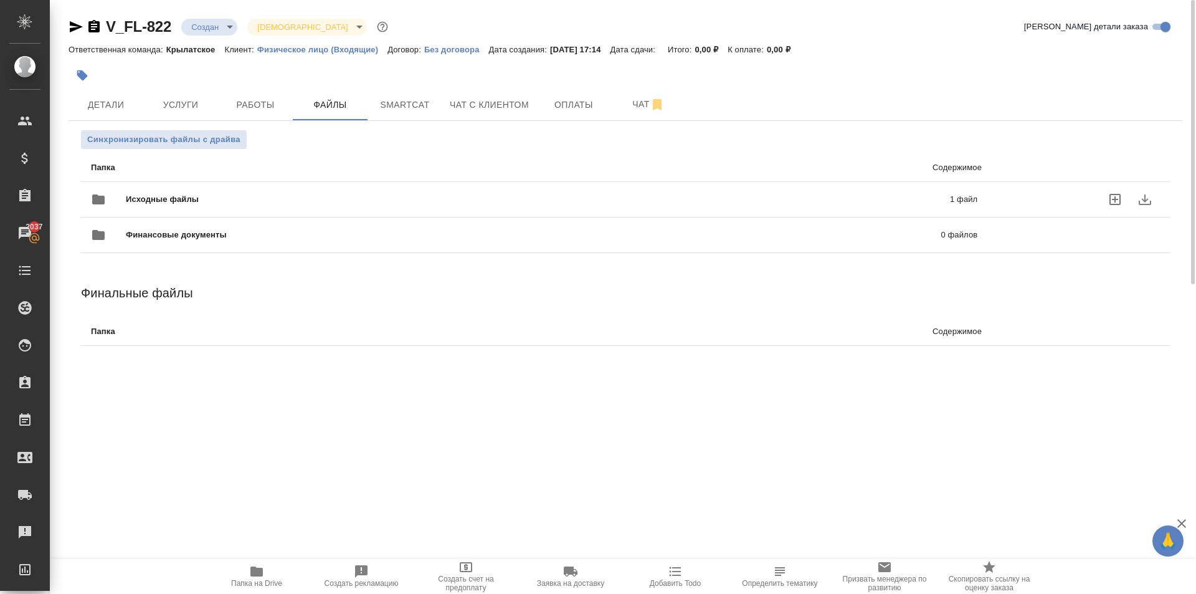
click at [190, 190] on div "Исходные файлы 1 файл" at bounding box center [534, 199] width 887 height 30
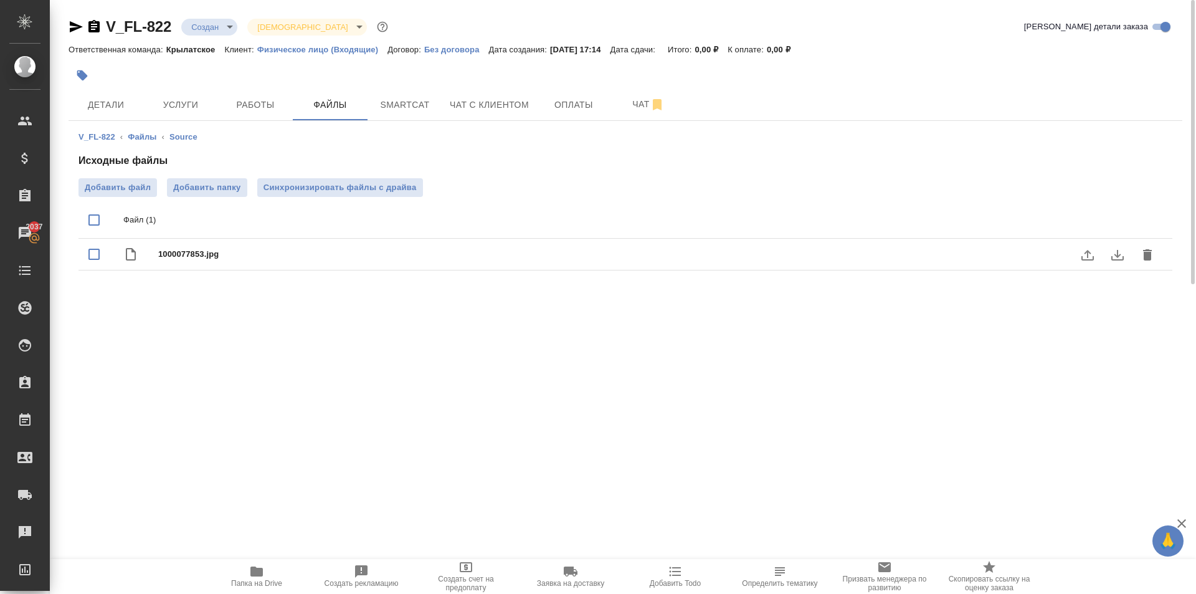
click at [1124, 252] on icon "download" at bounding box center [1117, 254] width 15 height 15
click at [188, 102] on span "Услуги" at bounding box center [181, 105] width 60 height 16
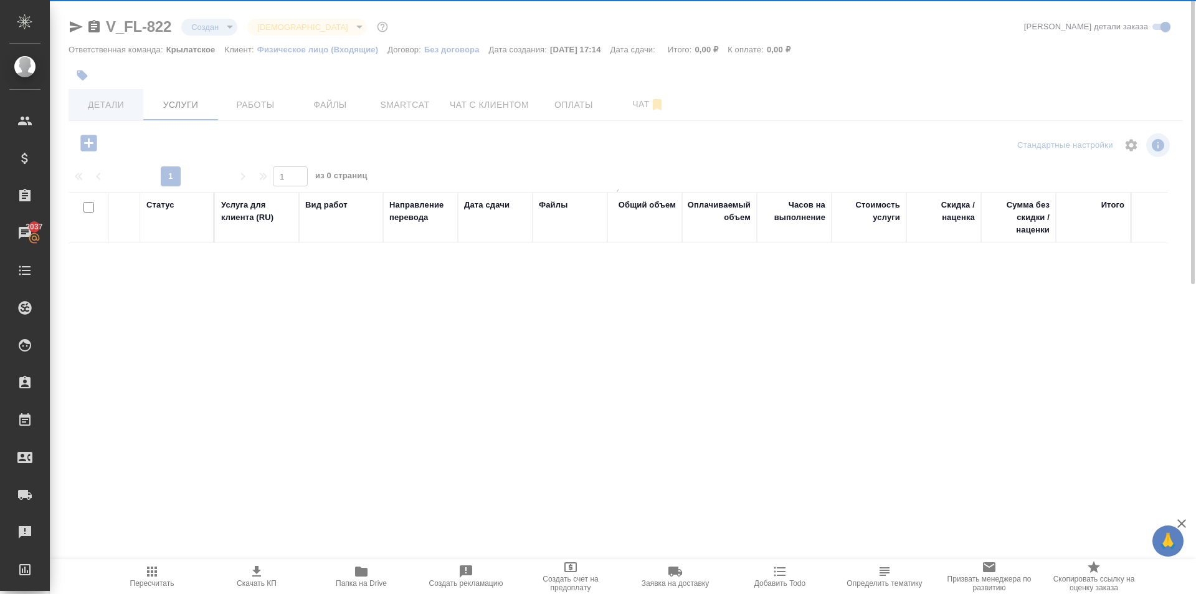
click at [96, 93] on div at bounding box center [623, 246] width 1146 height 492
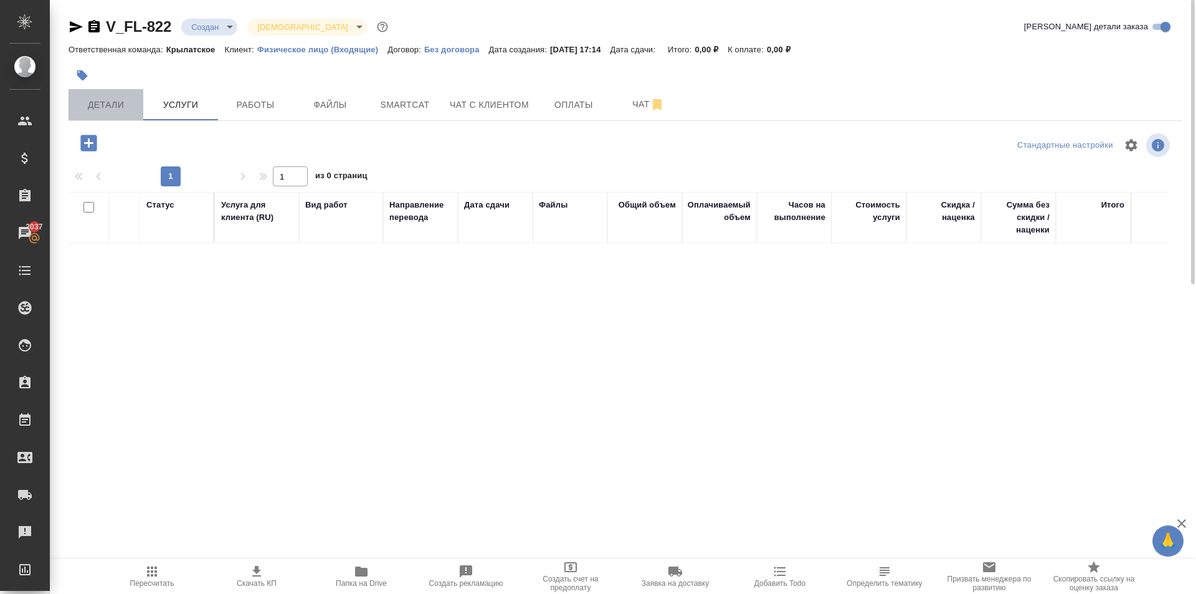
drag, startPoint x: 103, startPoint y: 99, endPoint x: 123, endPoint y: 105, distance: 20.7
click at [107, 101] on span "Детали" at bounding box center [106, 105] width 60 height 16
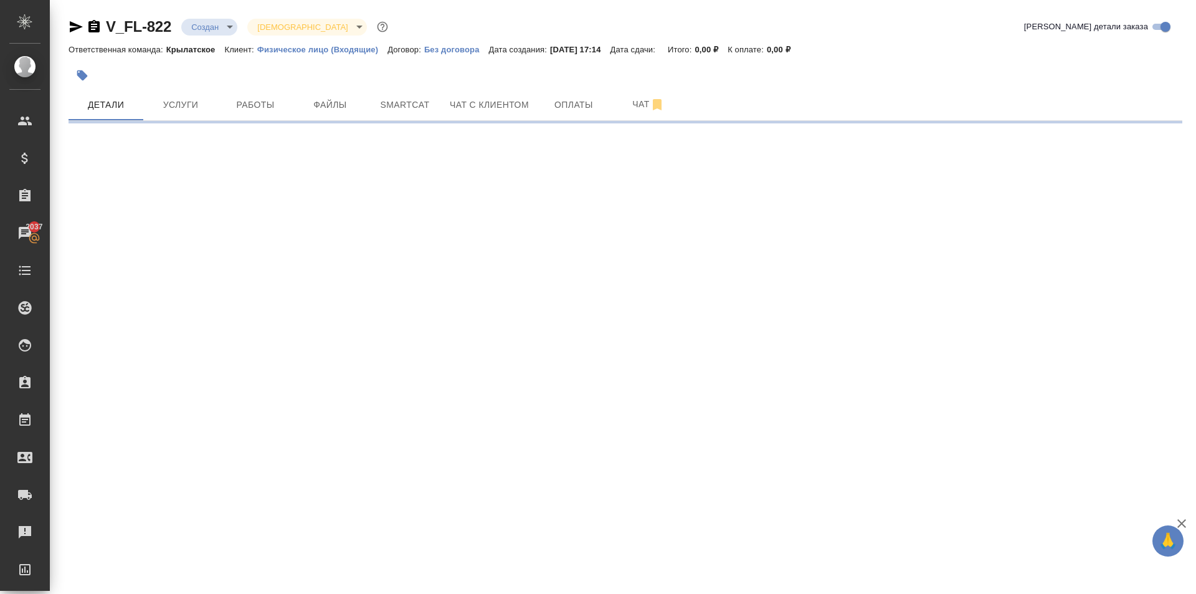
select select "RU"
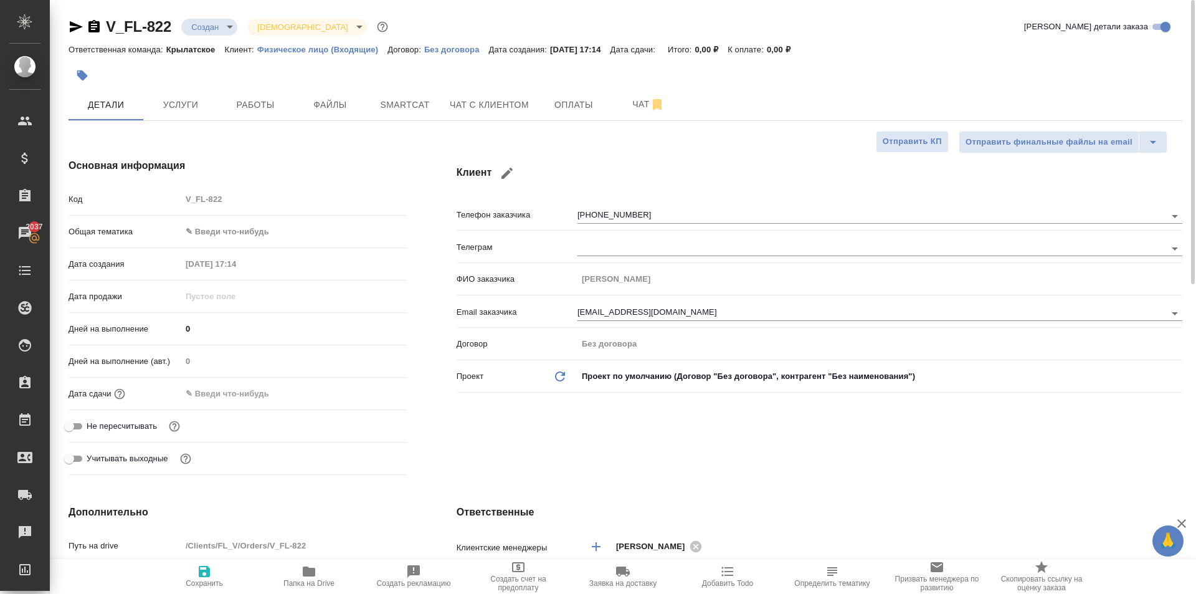
type textarea "x"
click at [269, 104] on span "Работы" at bounding box center [256, 105] width 60 height 16
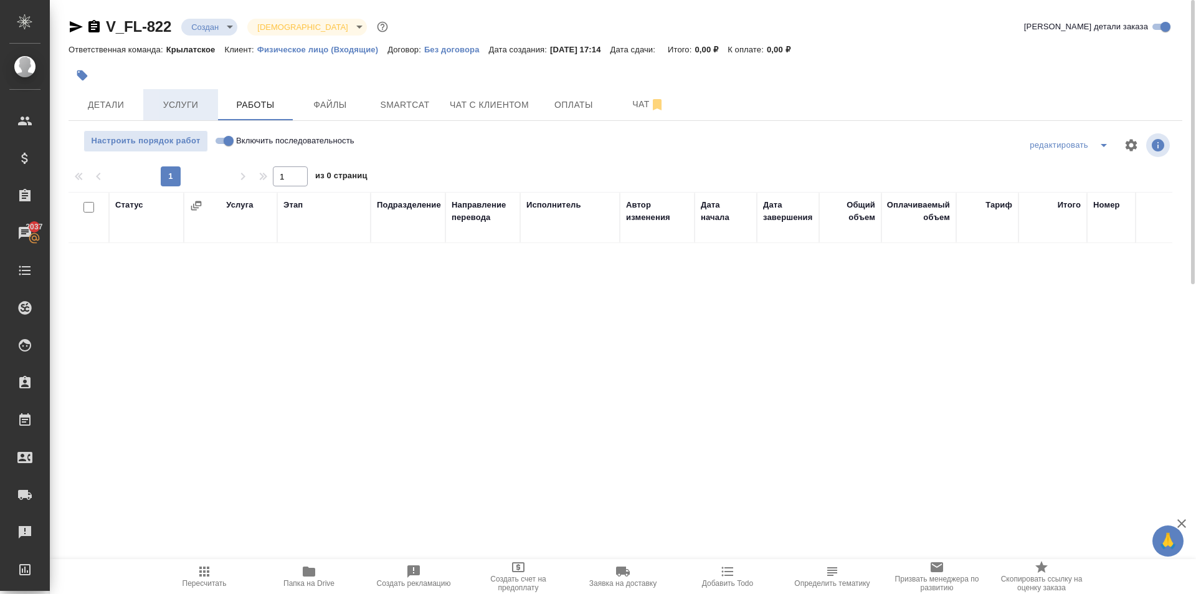
click at [189, 100] on span "Услуги" at bounding box center [181, 105] width 60 height 16
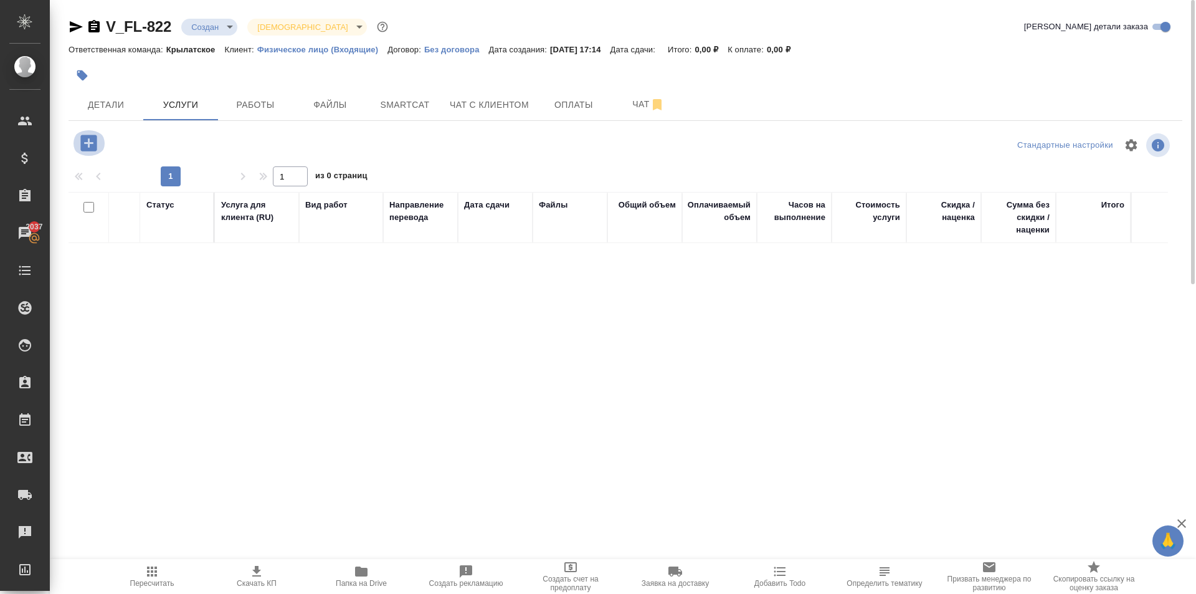
click at [90, 148] on icon "button" at bounding box center [88, 143] width 16 height 16
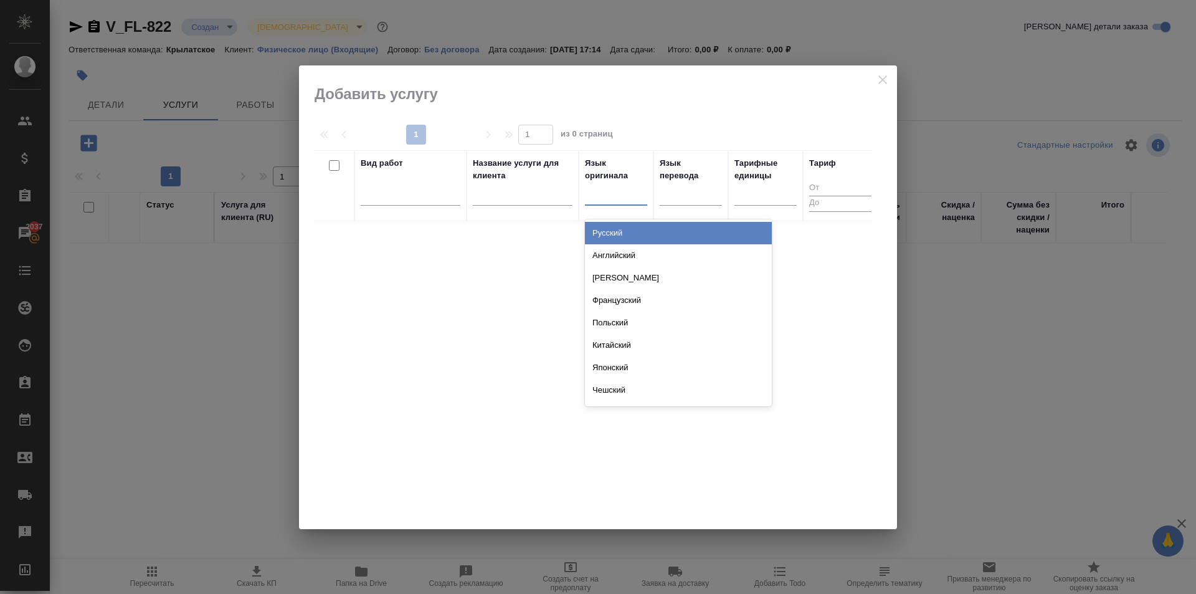
click at [609, 201] on div at bounding box center [616, 193] width 62 height 18
type input "ита"
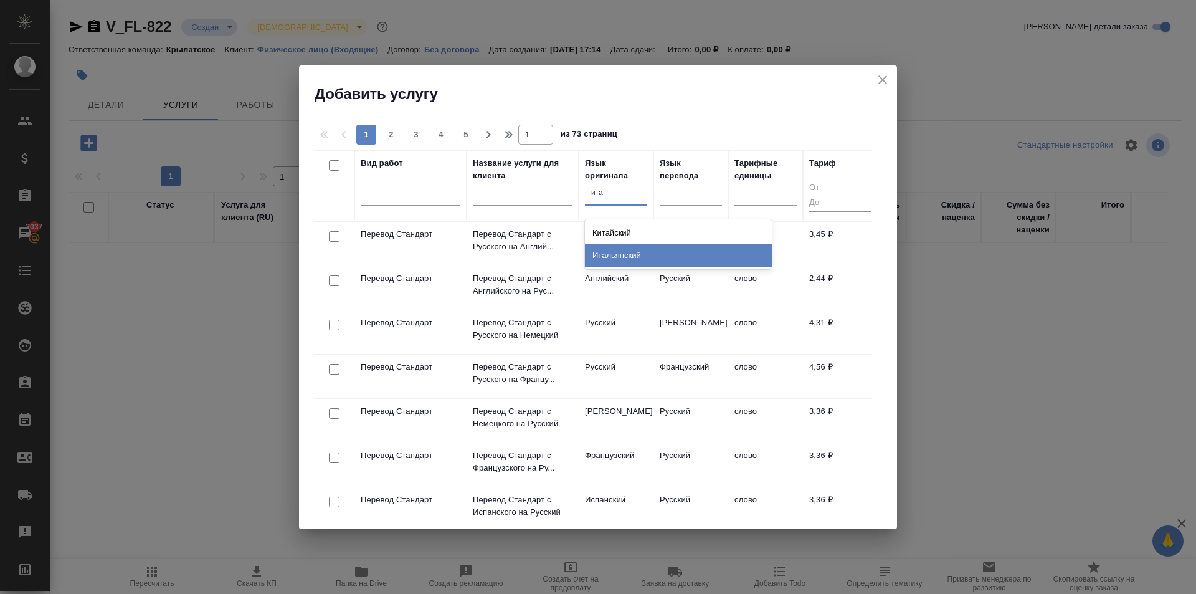
click at [634, 253] on div "Итальянский" at bounding box center [678, 255] width 187 height 22
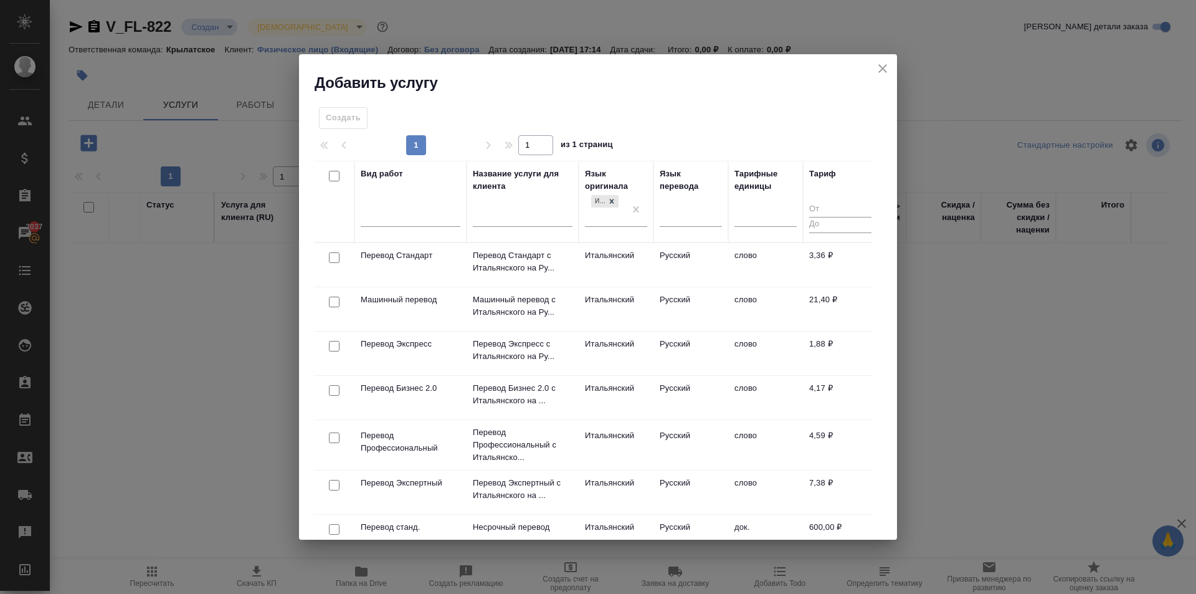
click at [634, 253] on td "Итальянский" at bounding box center [616, 265] width 75 height 44
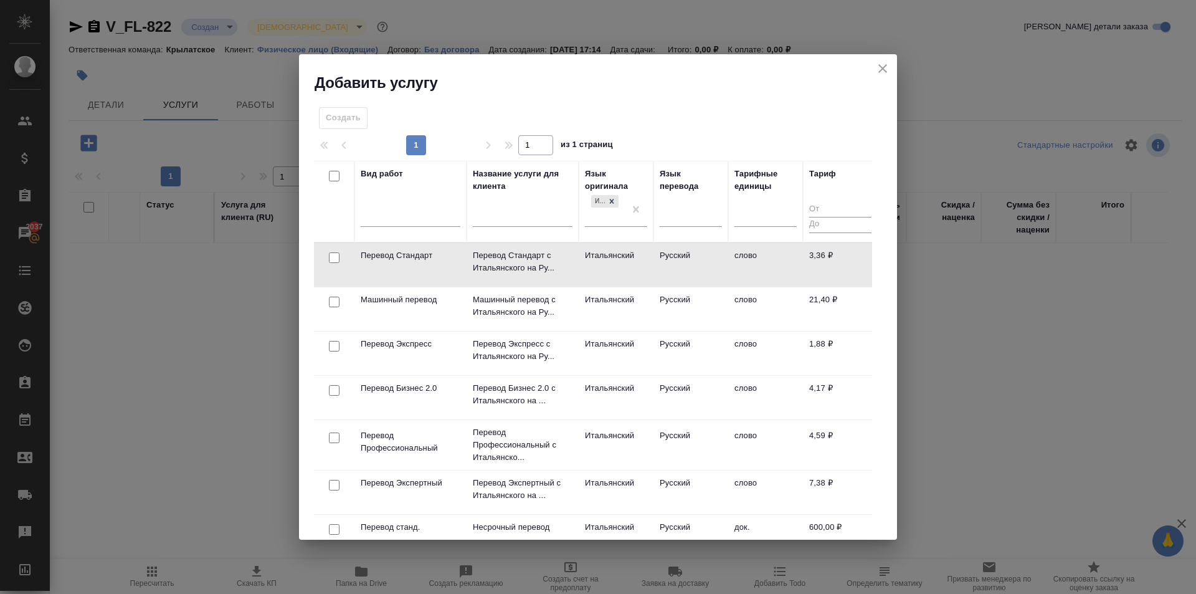
click at [701, 257] on td "Русский" at bounding box center [691, 265] width 75 height 44
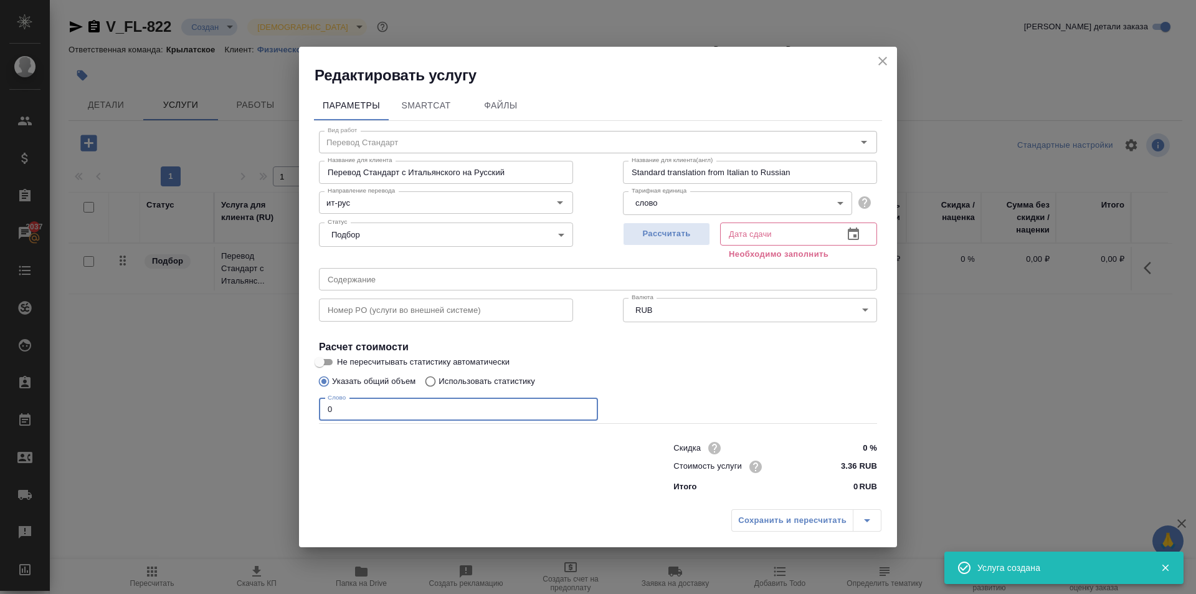
drag, startPoint x: 465, startPoint y: 408, endPoint x: 302, endPoint y: 422, distance: 164.4
click at [302, 422] on div "Параметры SmartCat Файлы Вид работ Перевод Стандарт Вид работ Название для клие…" at bounding box center [598, 293] width 598 height 417
click at [691, 228] on span "Рассчитать" at bounding box center [667, 234] width 74 height 14
type input "25.08.2025 17:21"
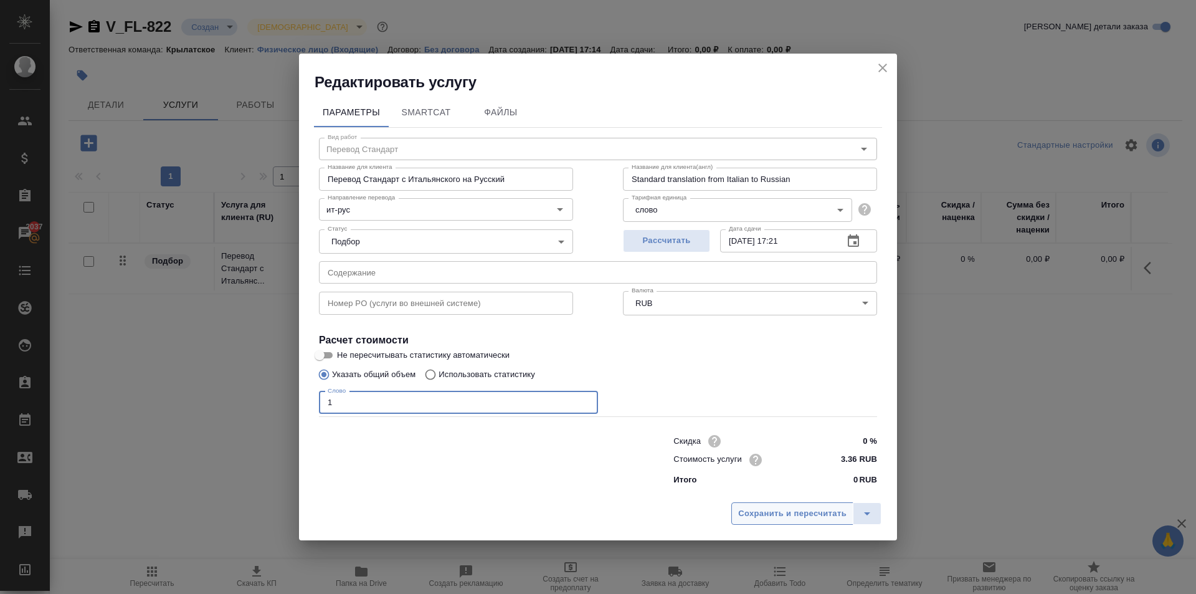
type input "1"
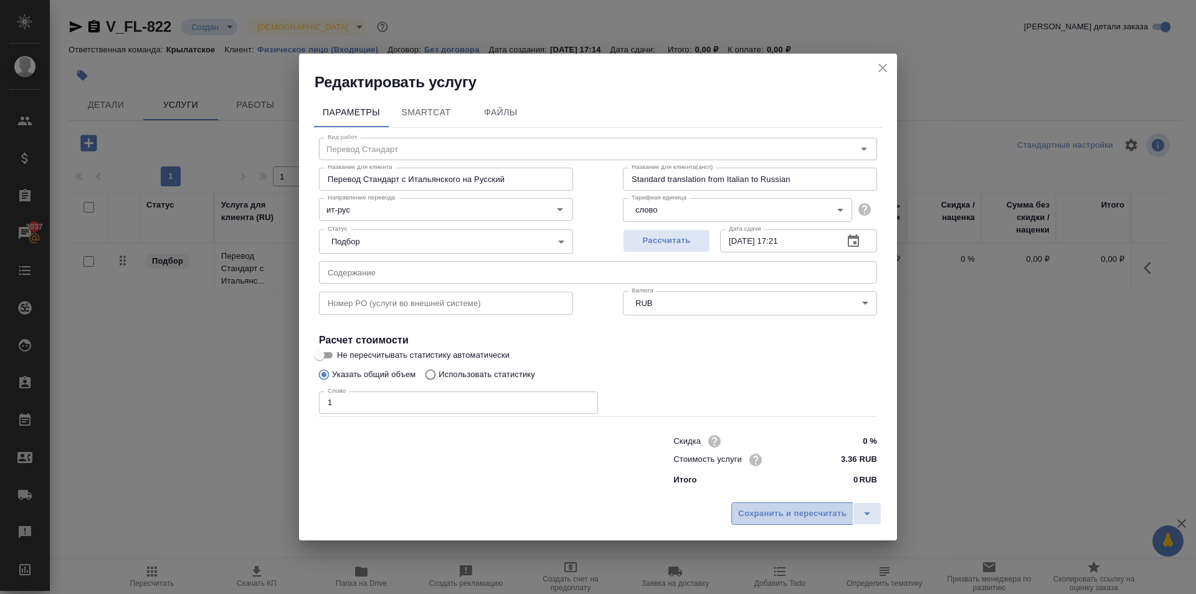
click at [814, 517] on span "Сохранить и пересчитать" at bounding box center [792, 514] width 108 height 14
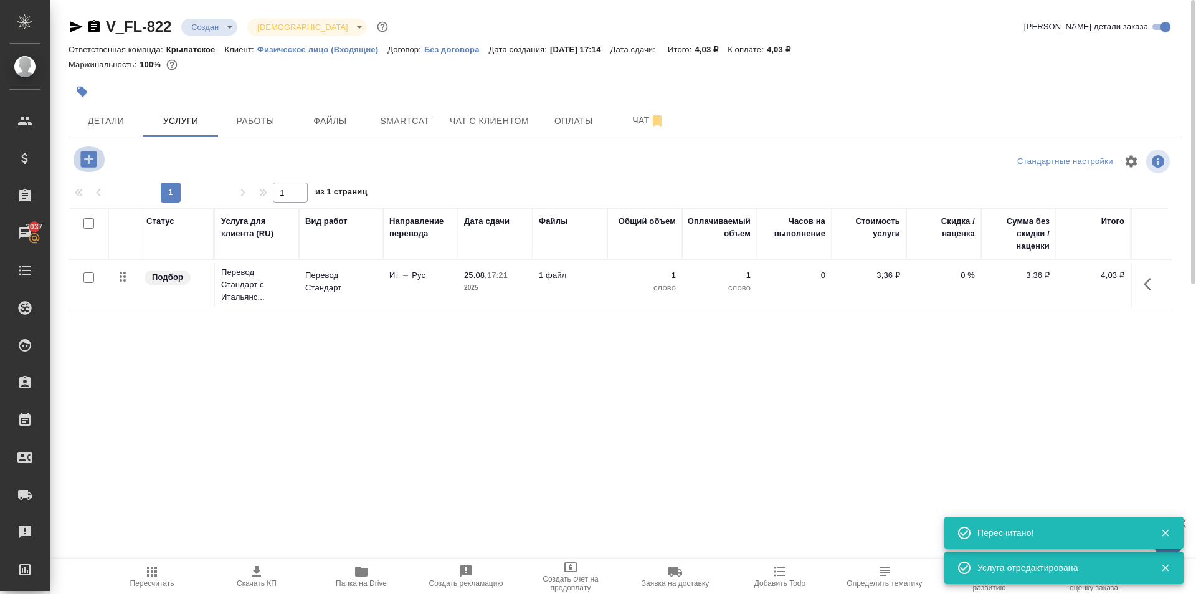
click at [95, 157] on icon "button" at bounding box center [88, 159] width 16 height 16
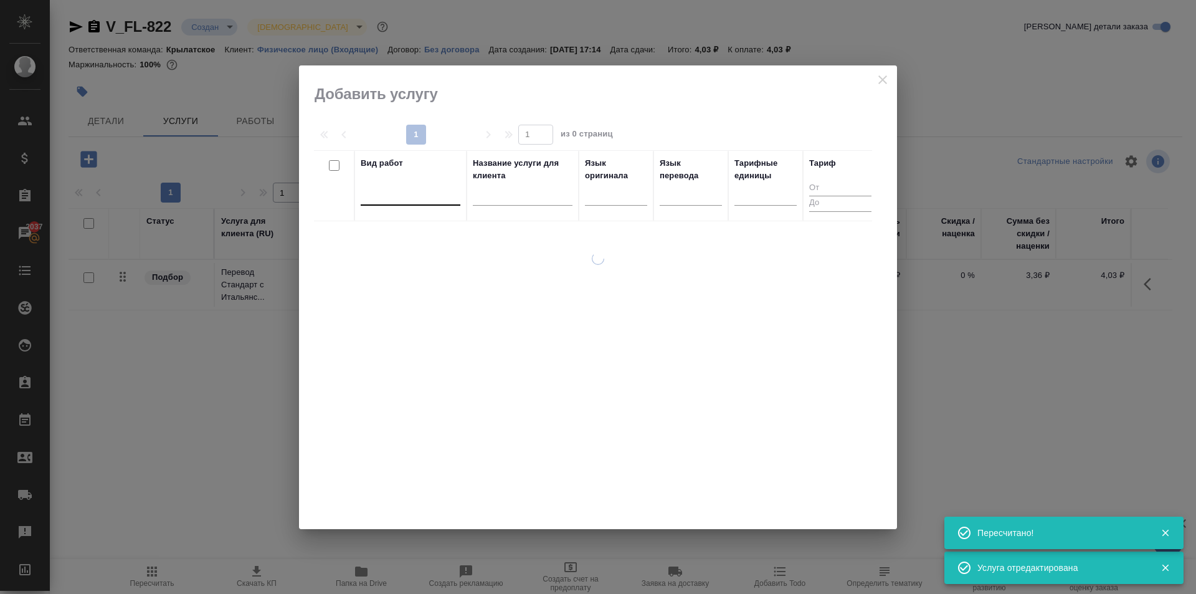
click at [413, 201] on div at bounding box center [411, 193] width 100 height 18
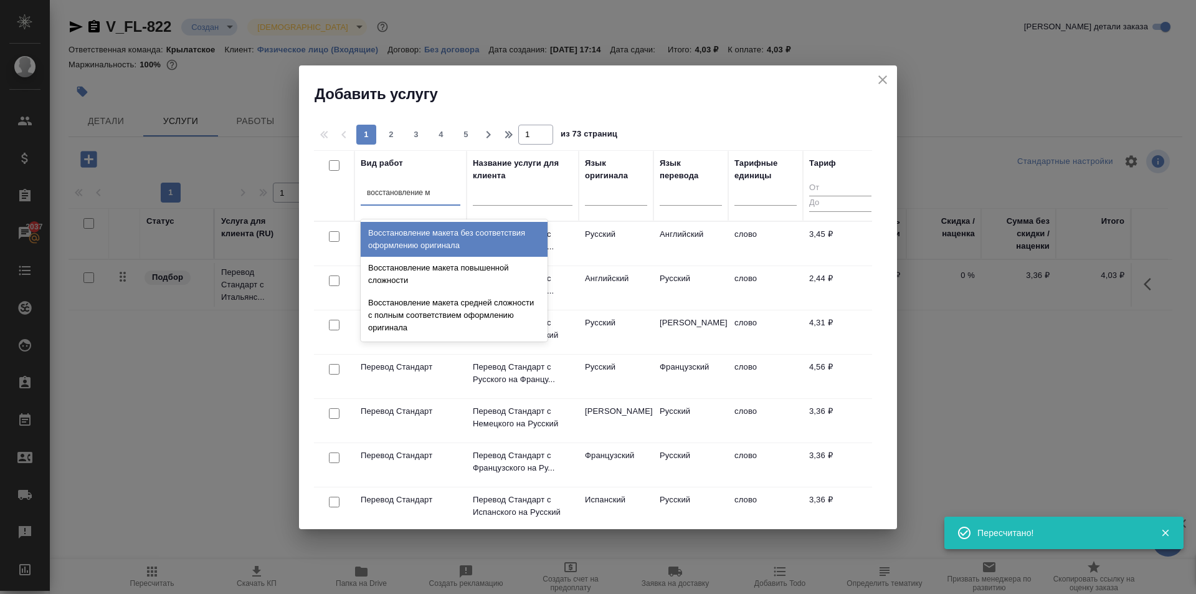
type input "восстановление ма"
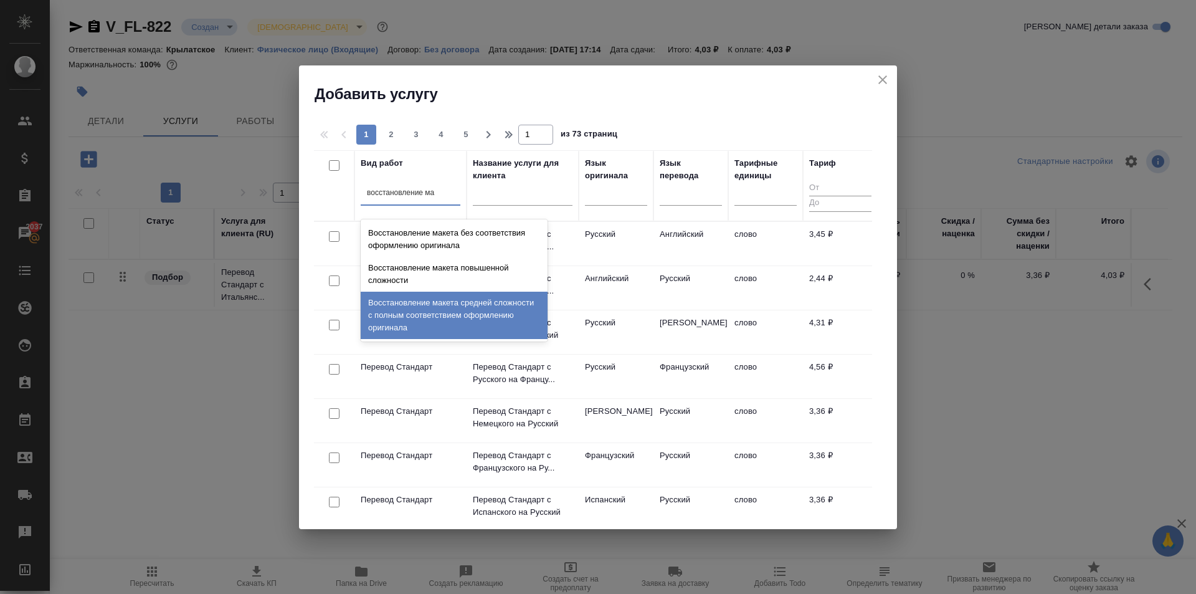
click at [498, 303] on div "Восстановление макета средней сложности с полным соответствием оформлению ориги…" at bounding box center [454, 315] width 187 height 47
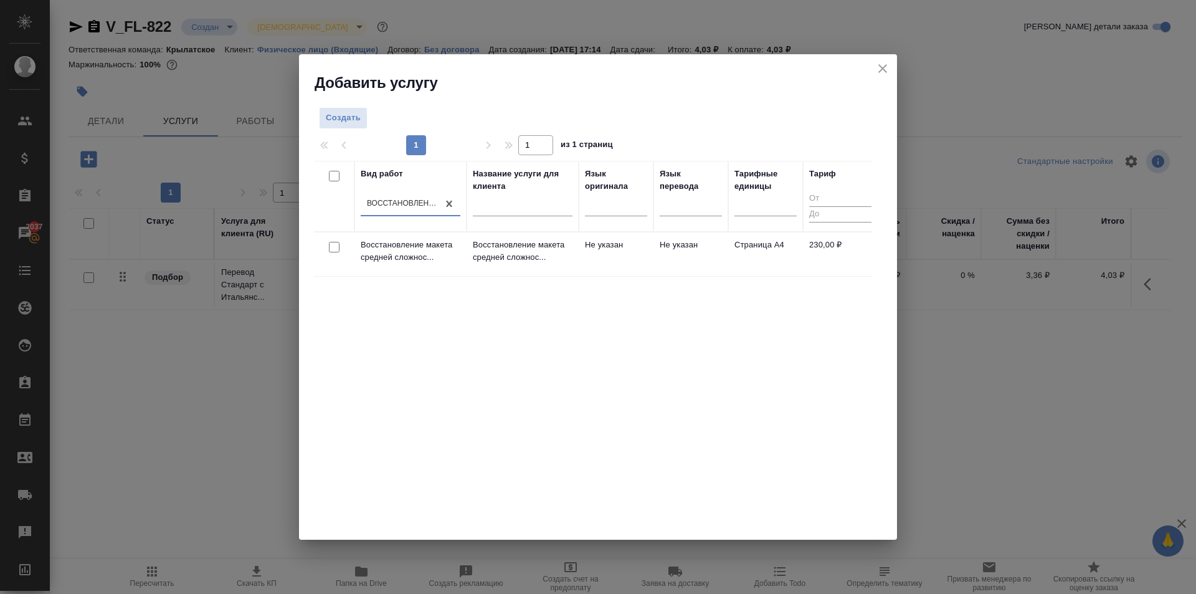
click at [578, 265] on td "Восстановление макета средней сложнос..." at bounding box center [523, 254] width 112 height 44
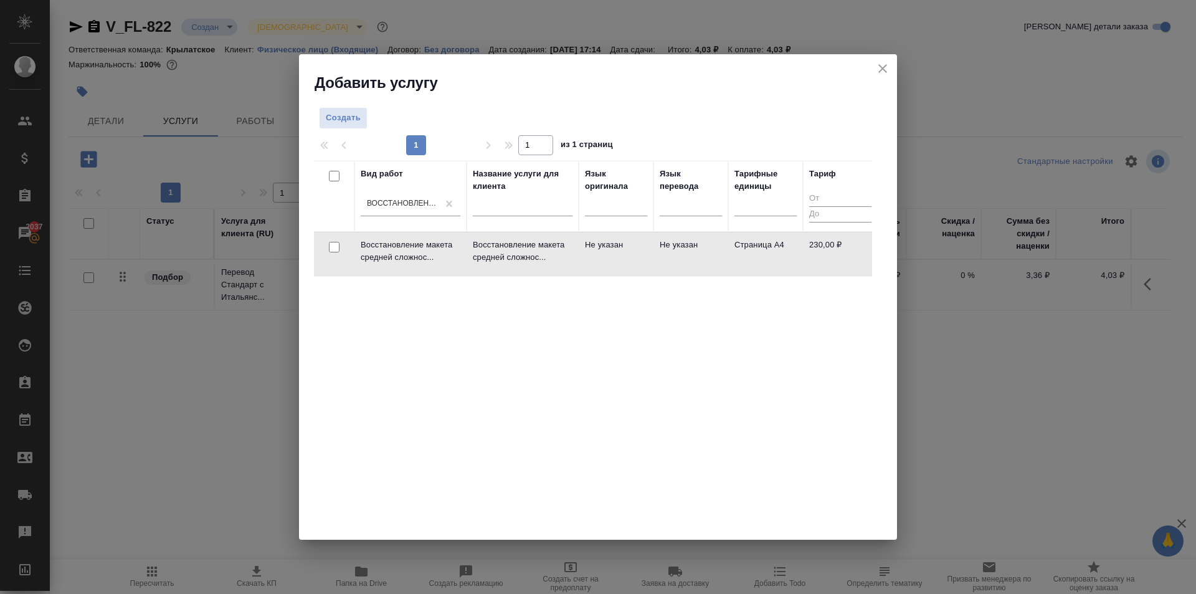
click at [578, 265] on td "Восстановление макета средней сложнос..." at bounding box center [523, 254] width 112 height 44
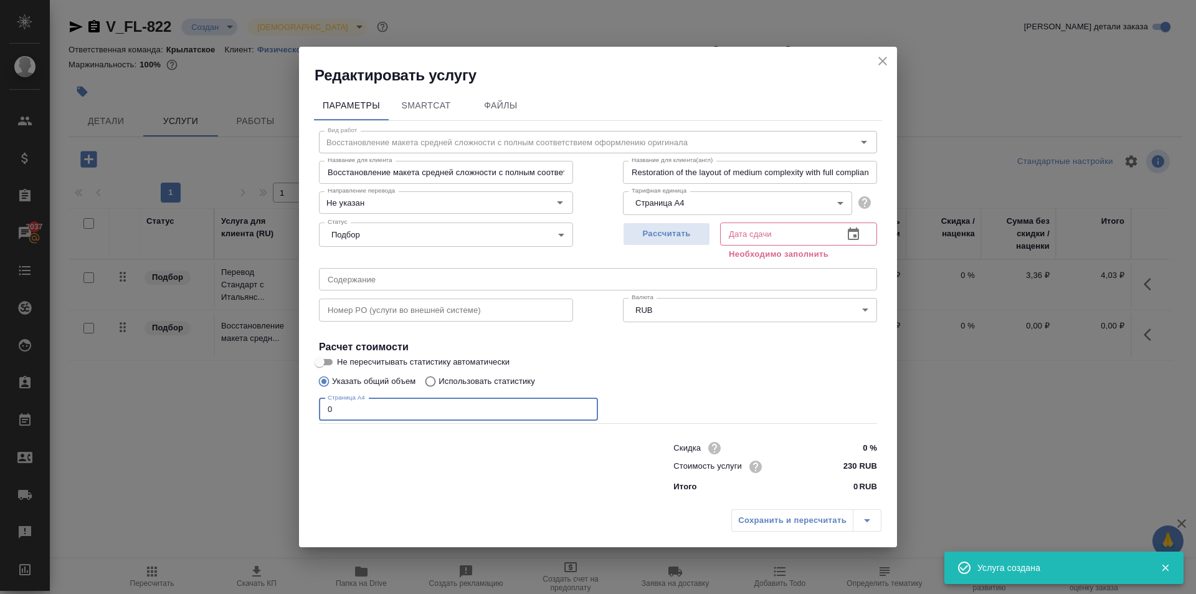
drag, startPoint x: 367, startPoint y: 402, endPoint x: 256, endPoint y: 406, distance: 110.9
click at [256, 406] on div "Редактировать услугу Параметры SmartCat Файлы Вид работ Восстановление макета с…" at bounding box center [598, 297] width 1196 height 594
type input "1"
click at [702, 239] on span "Рассчитать" at bounding box center [667, 234] width 74 height 14
type input "25.08.2025 17:27"
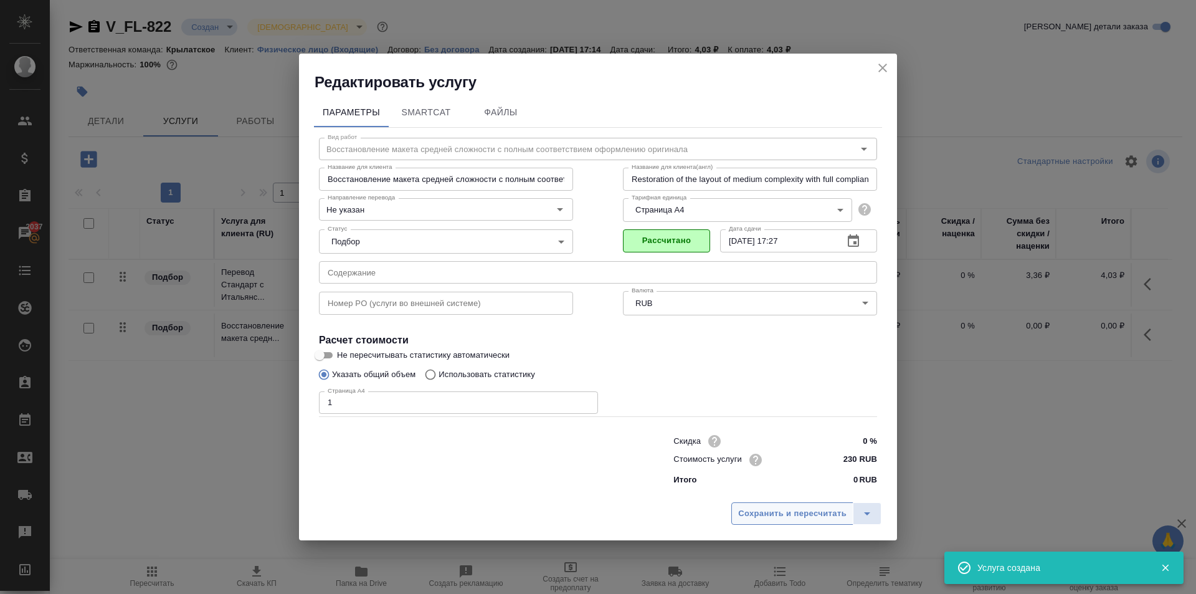
click at [768, 510] on span "Сохранить и пересчитать" at bounding box center [792, 514] width 108 height 14
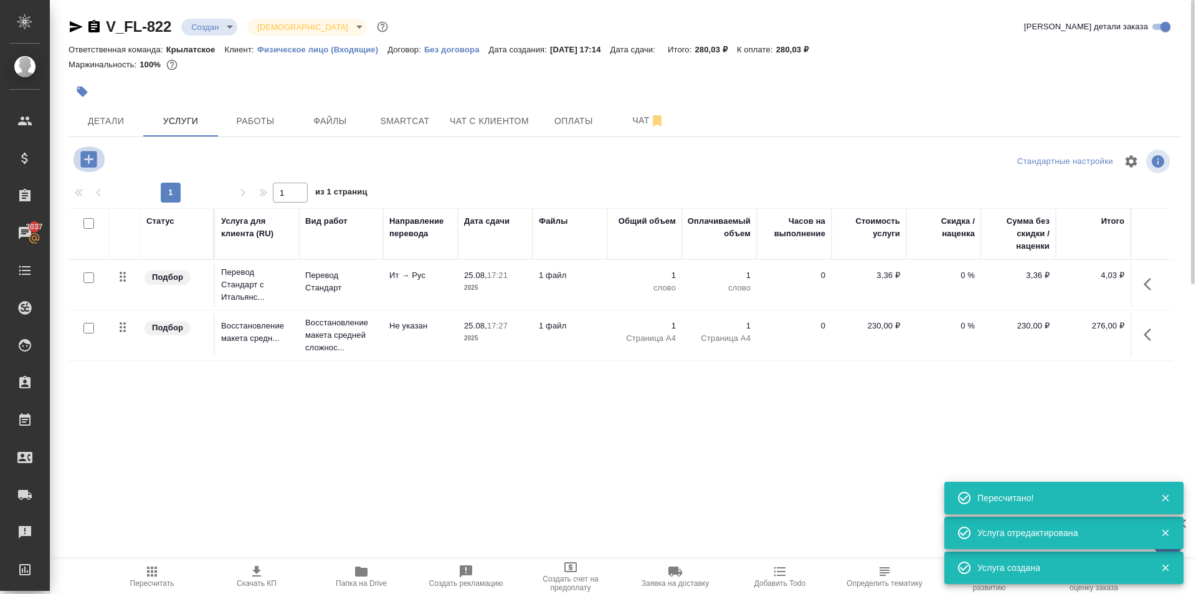
click at [90, 160] on icon "button" at bounding box center [88, 159] width 16 height 16
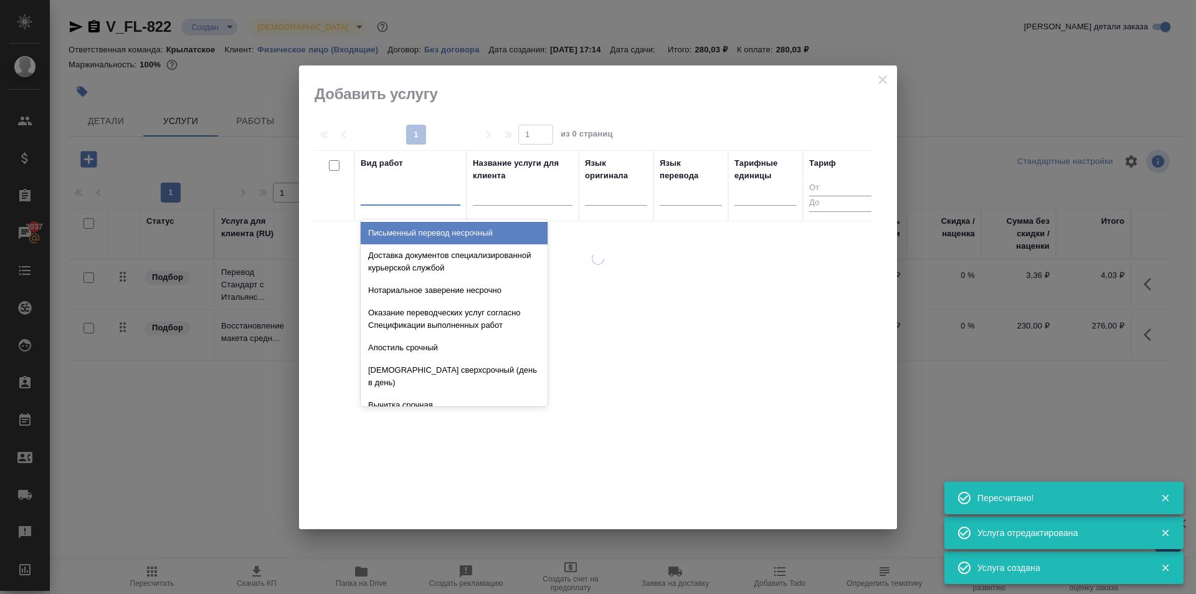
click at [409, 199] on div at bounding box center [411, 193] width 100 height 18
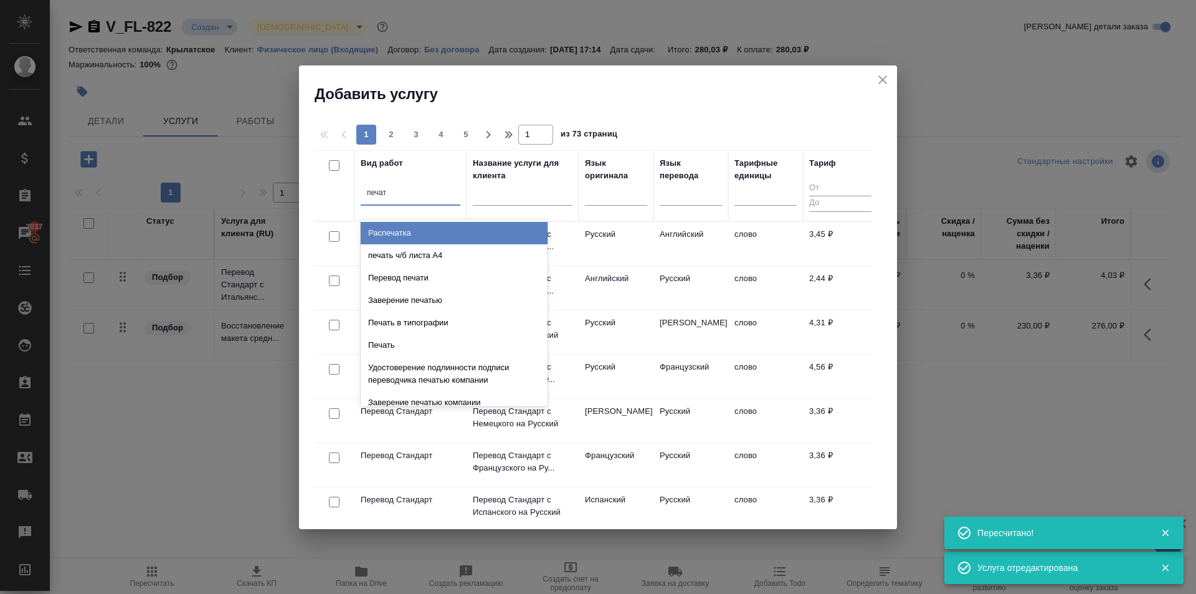
type input "печать"
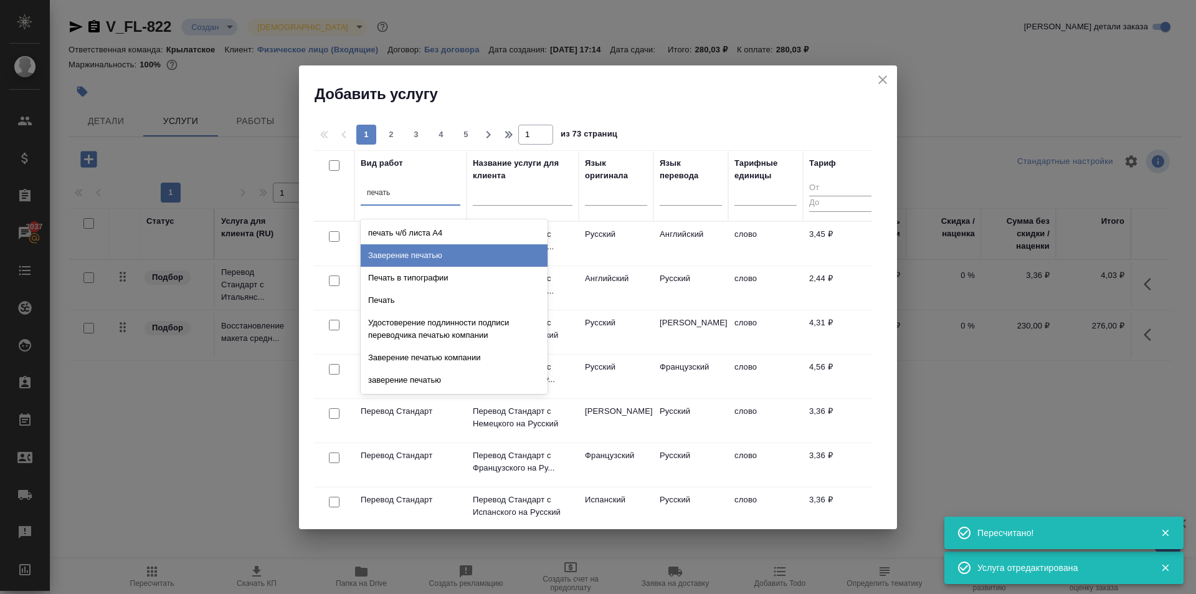
click at [471, 240] on div "печать ч/б листа A4" at bounding box center [454, 233] width 187 height 22
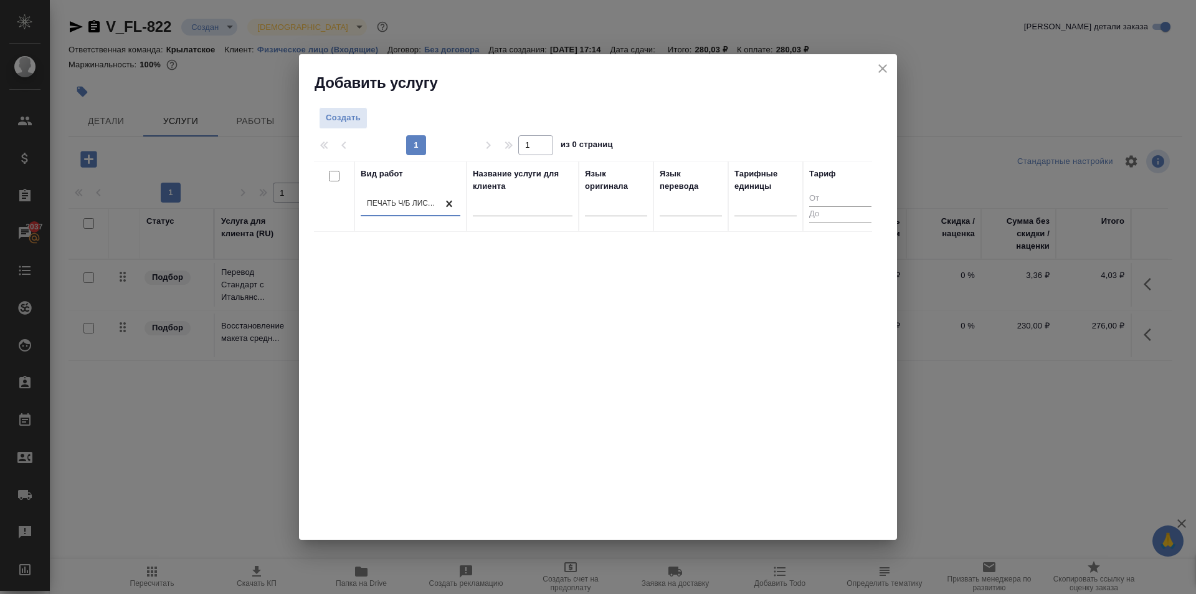
click at [439, 204] on div "печать ч/б листа A4" at bounding box center [411, 205] width 100 height 24
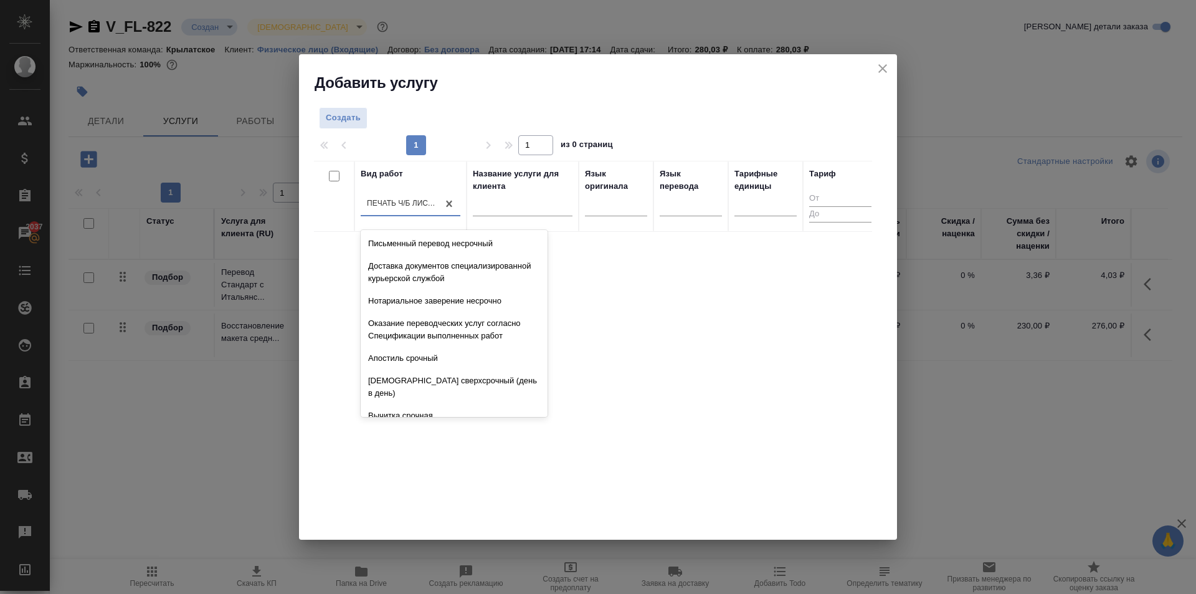
scroll to position [252, 0]
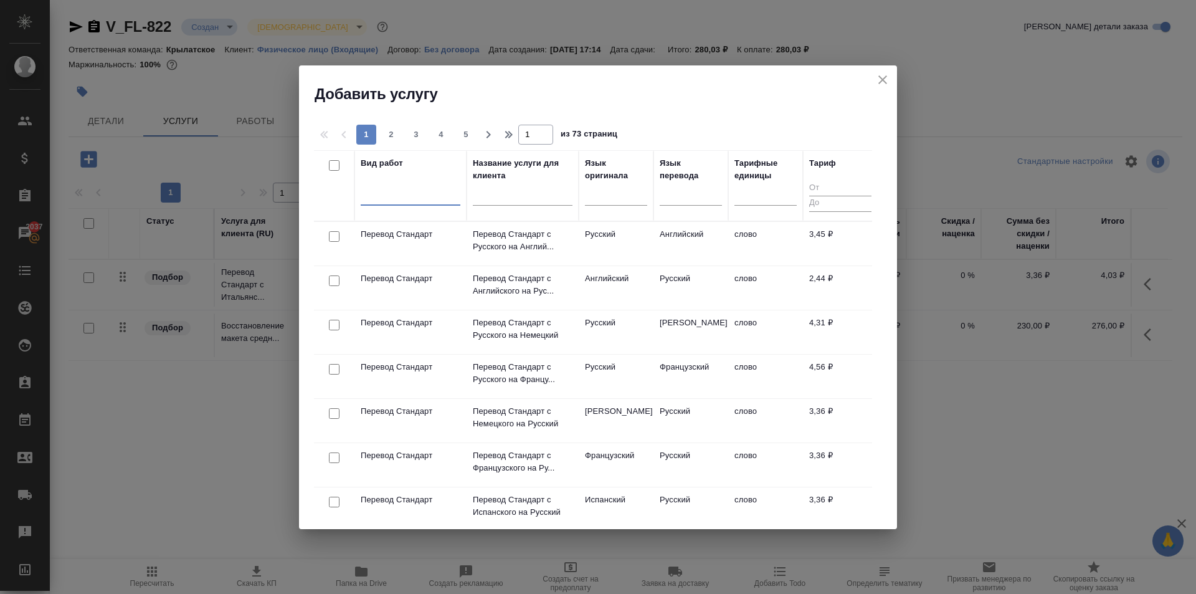
click at [447, 200] on div at bounding box center [411, 193] width 100 height 18
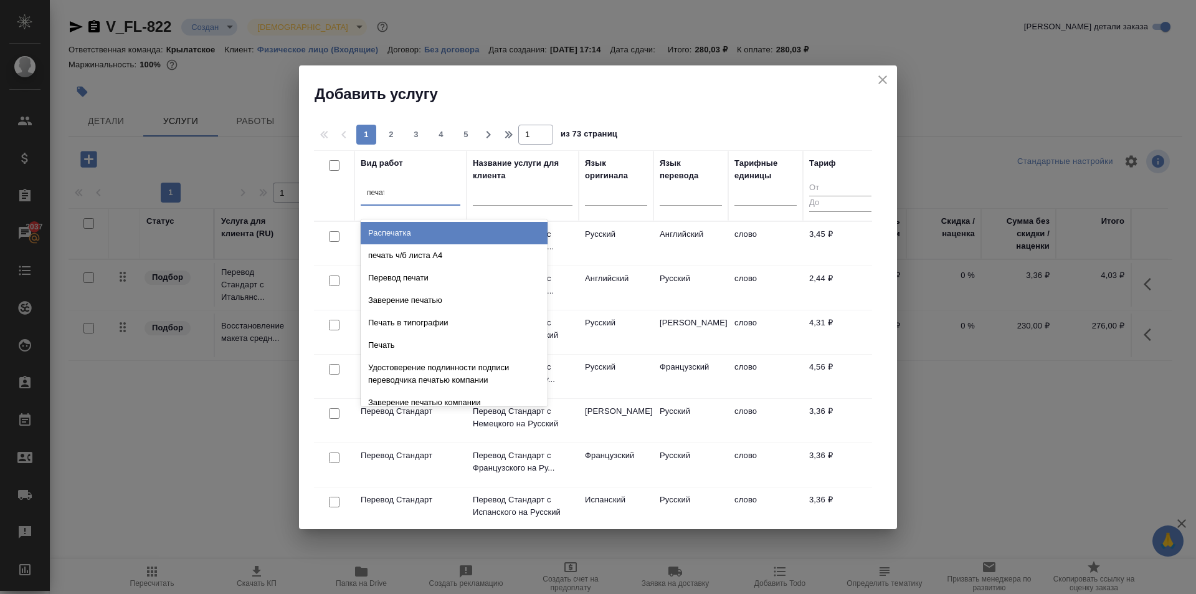
type input "печать"
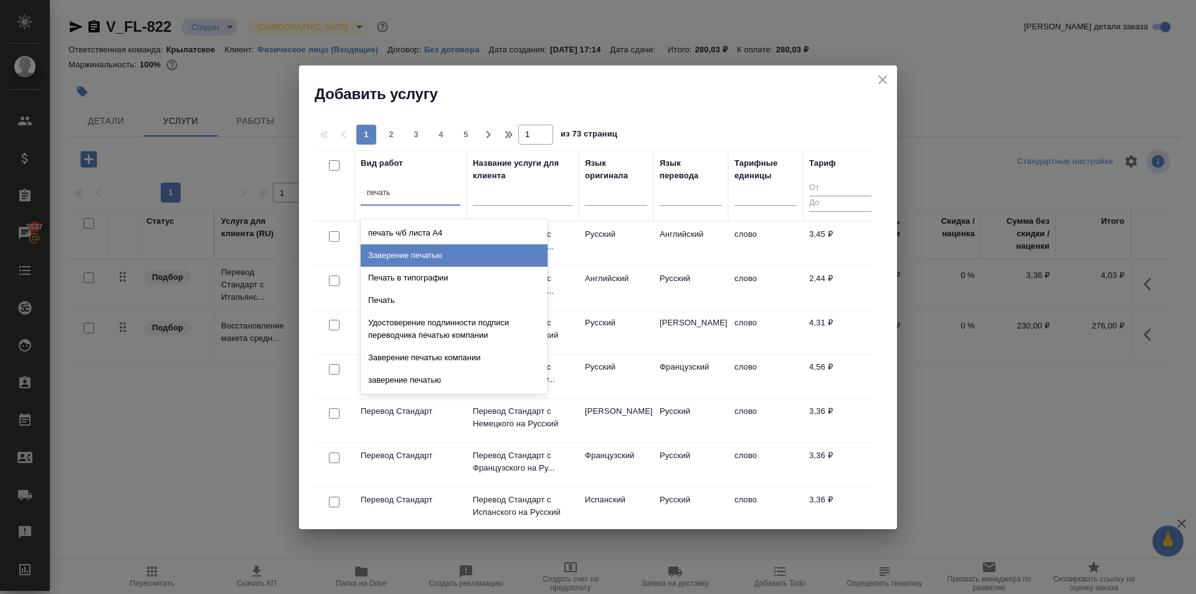
click at [485, 247] on div "Заверение печатью" at bounding box center [454, 255] width 187 height 22
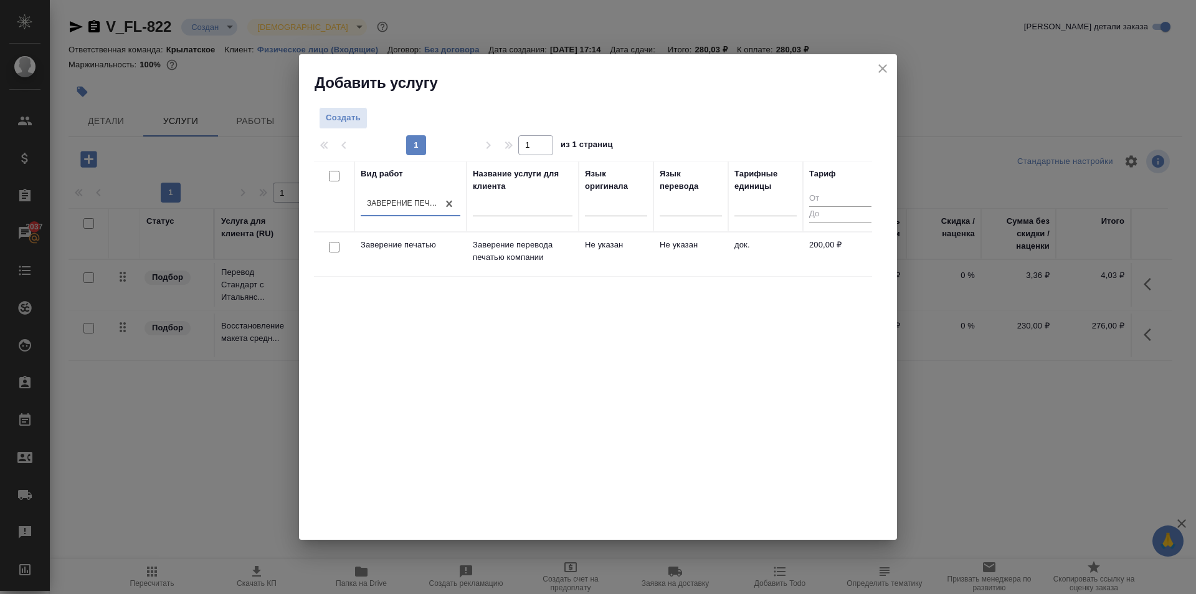
click at [659, 260] on td "Не указан" at bounding box center [691, 254] width 75 height 44
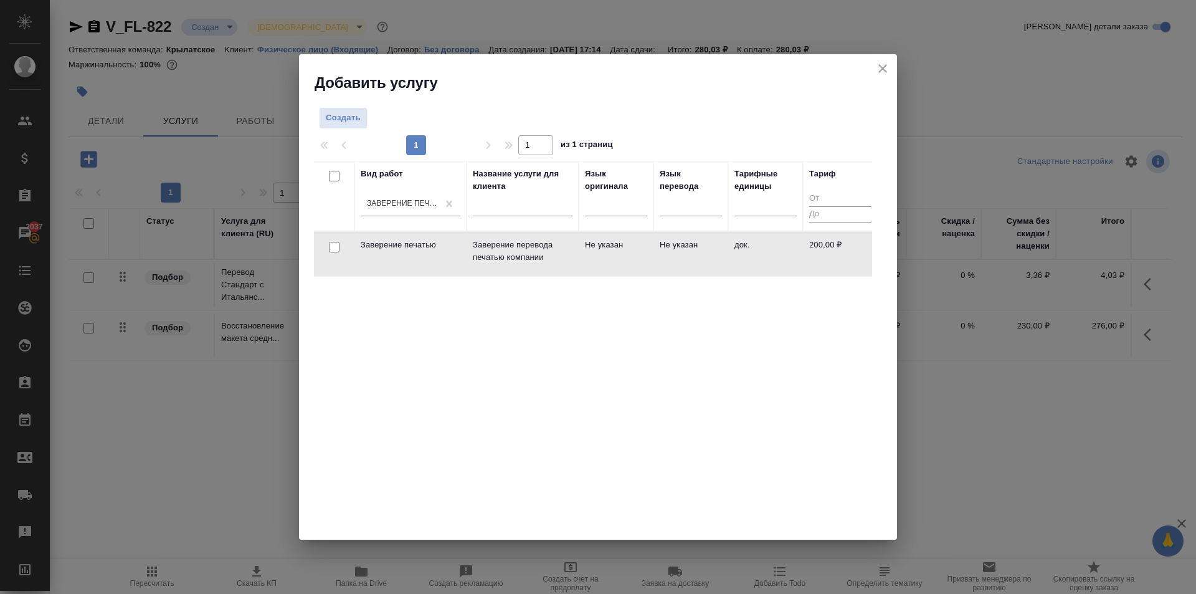
click at [659, 260] on td "Не указан" at bounding box center [691, 254] width 75 height 44
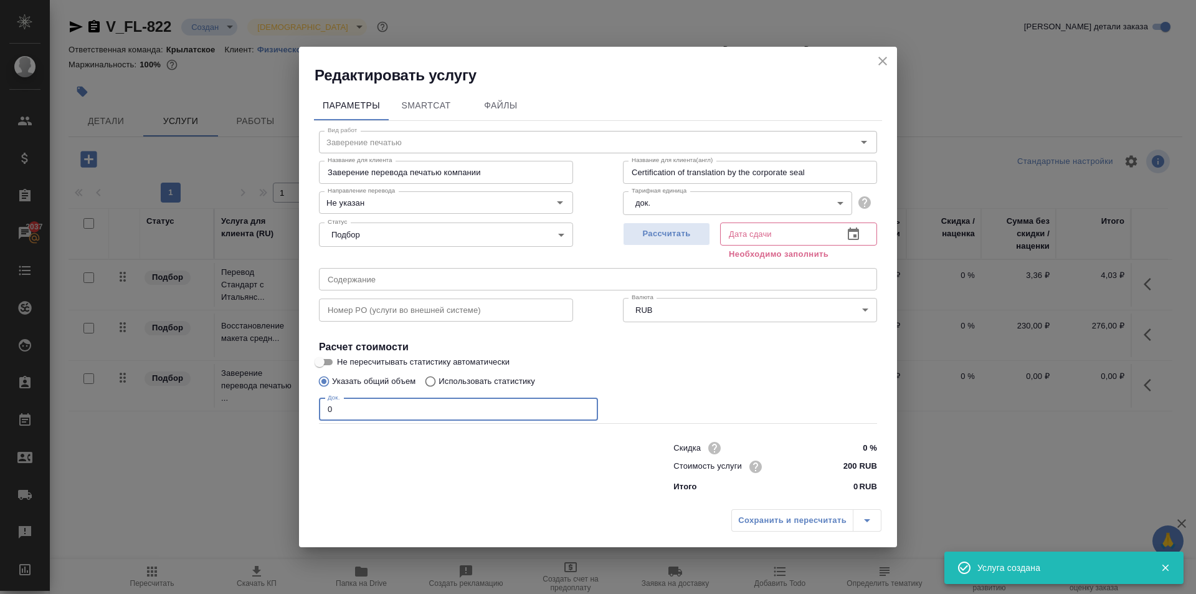
drag, startPoint x: 385, startPoint y: 406, endPoint x: 300, endPoint y: 392, distance: 86.5
click at [300, 392] on div "Параметры SmartCat Файлы Вид работ Заверение печатью Вид работ Название для кли…" at bounding box center [598, 293] width 598 height 417
type input "1"
drag, startPoint x: 703, startPoint y: 241, endPoint x: 712, endPoint y: 254, distance: 15.6
click at [702, 240] on button "Рассчитать" at bounding box center [666, 233] width 87 height 23
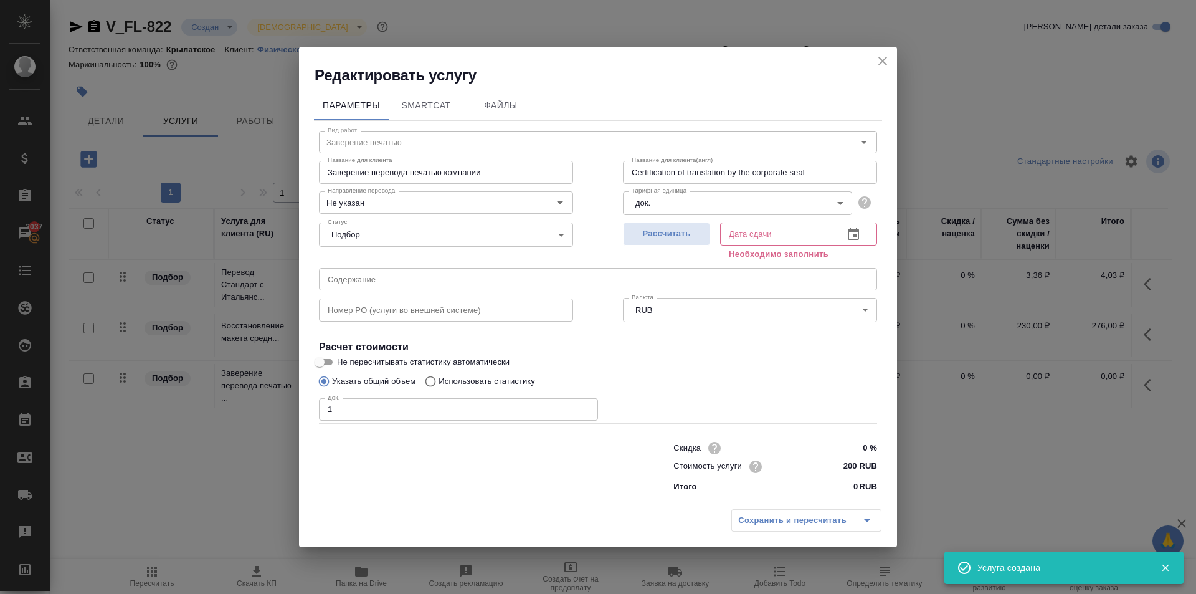
type input "25.08.2025 17:23"
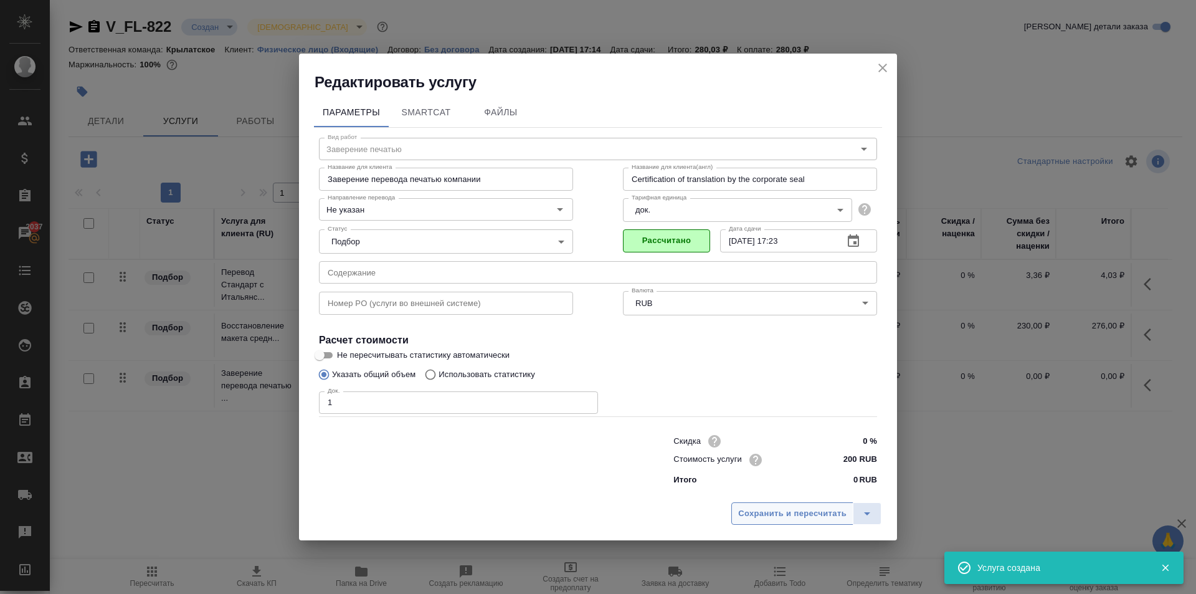
click at [795, 513] on span "Сохранить и пересчитать" at bounding box center [792, 514] width 108 height 14
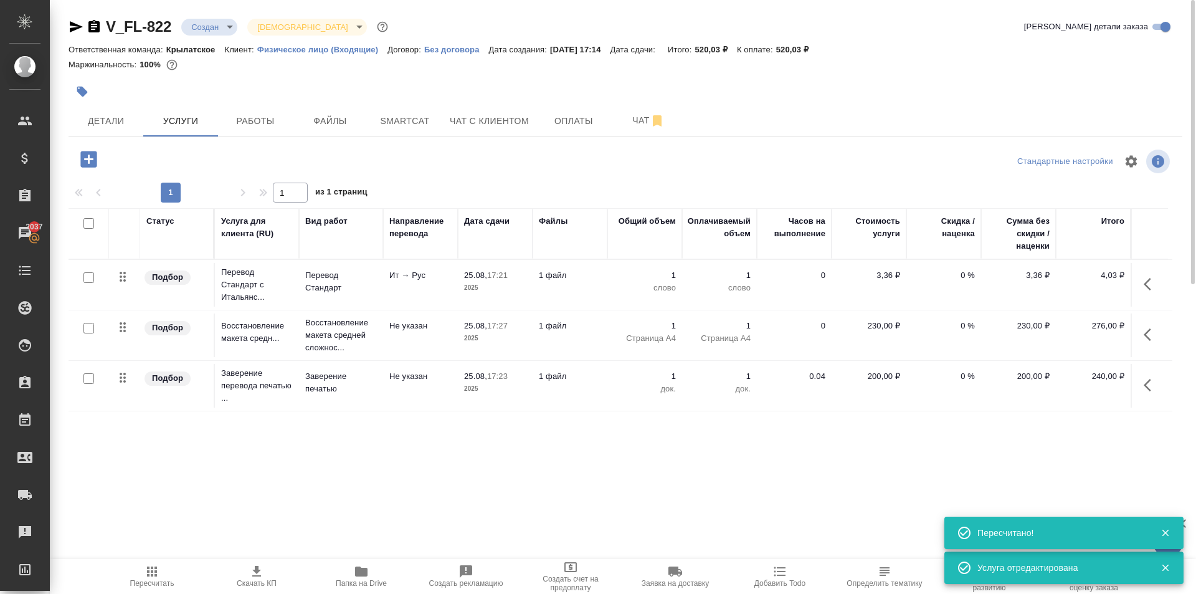
click at [1150, 292] on button "button" at bounding box center [1151, 284] width 30 height 30
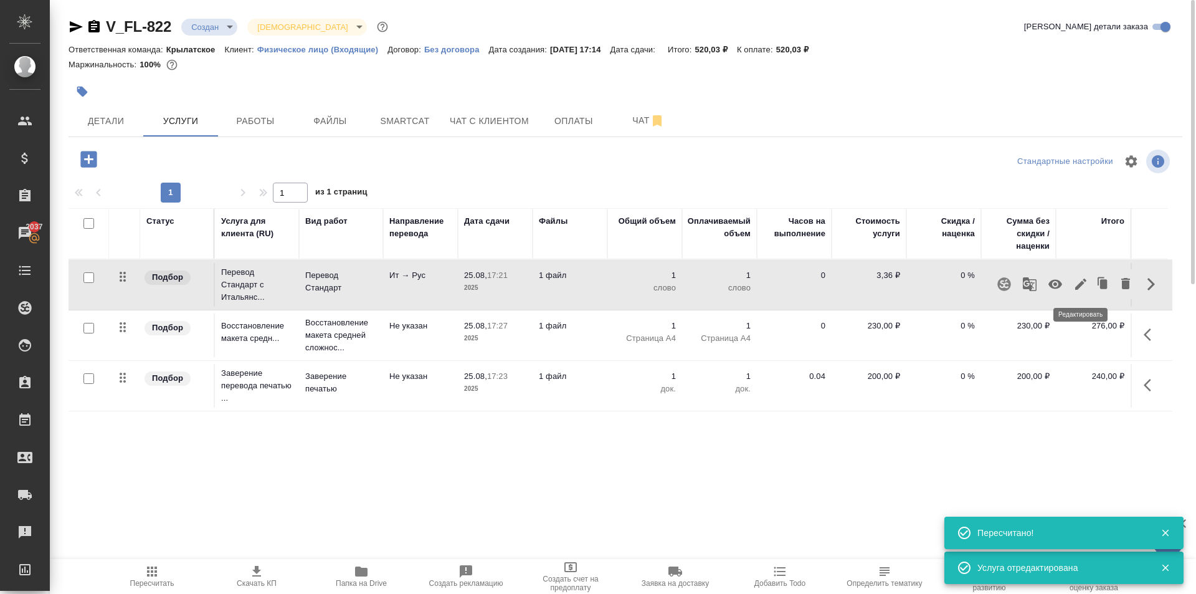
click at [1082, 285] on icon "button" at bounding box center [1080, 284] width 11 height 11
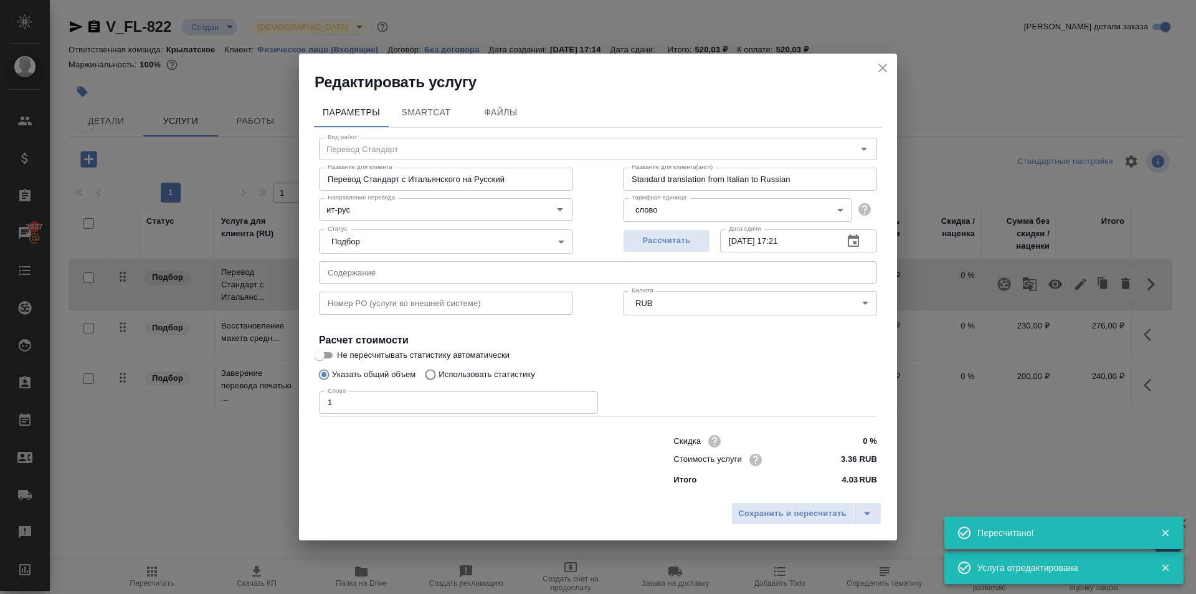
drag, startPoint x: 326, startPoint y: 398, endPoint x: 295, endPoint y: 396, distance: 31.3
click at [295, 396] on div "Редактировать услугу Параметры SmartCat Файлы Вид работ Перевод Стандарт Вид ра…" at bounding box center [598, 297] width 1196 height 594
type input "300"
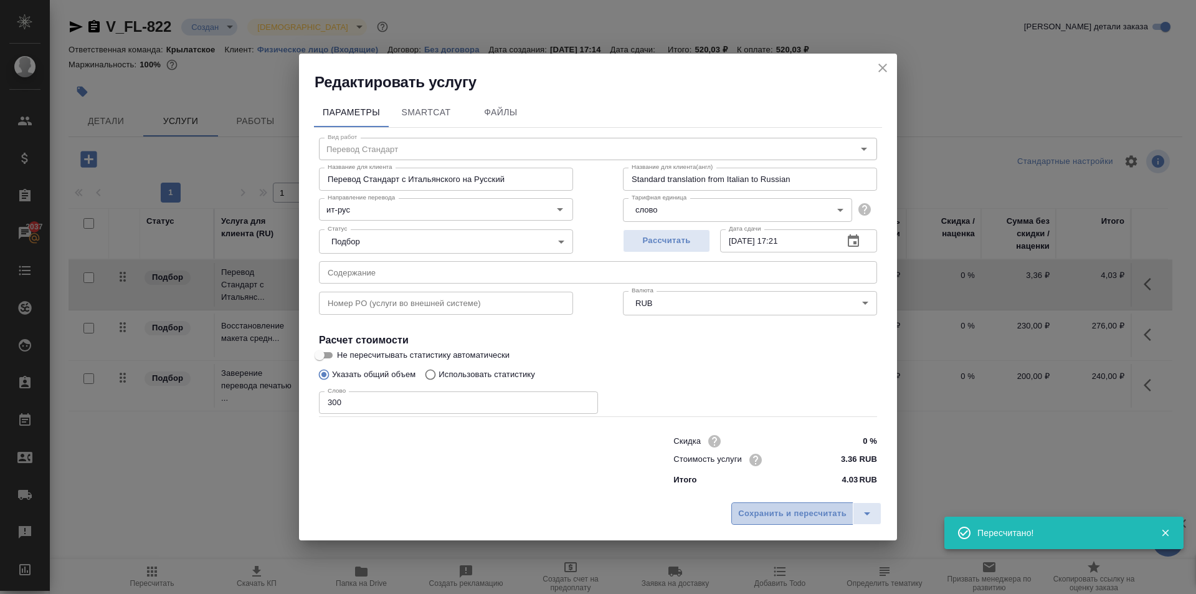
click at [747, 507] on span "Сохранить и пересчитать" at bounding box center [792, 514] width 108 height 14
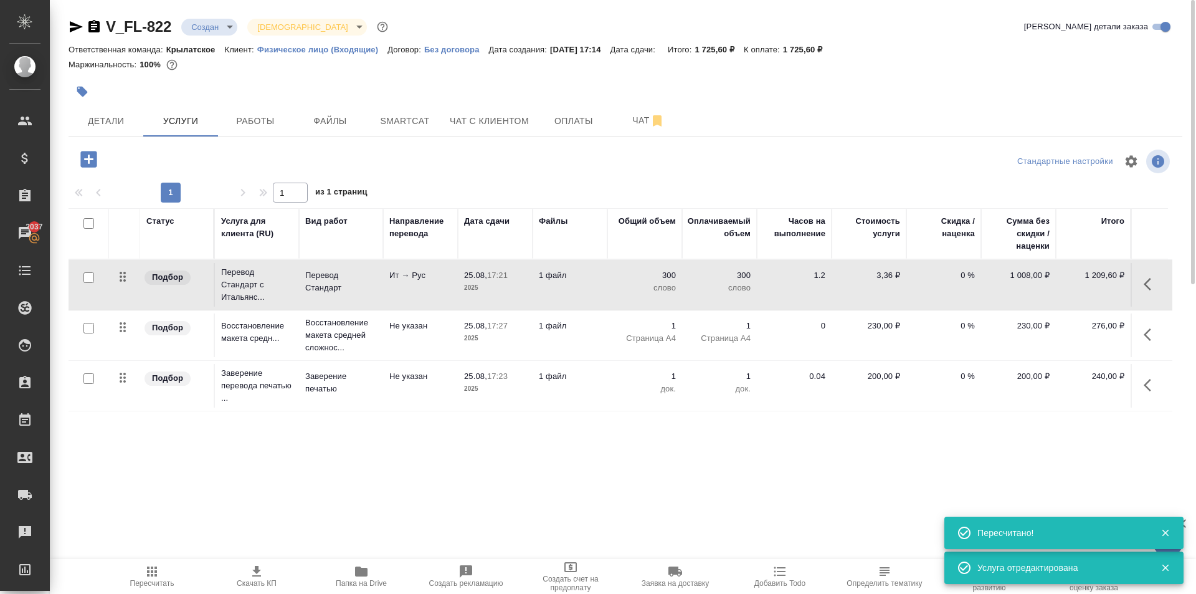
click at [250, 74] on div at bounding box center [626, 74] width 1114 height 2
click at [1144, 285] on button "button" at bounding box center [1151, 284] width 30 height 30
click at [1077, 280] on icon "button" at bounding box center [1081, 284] width 15 height 15
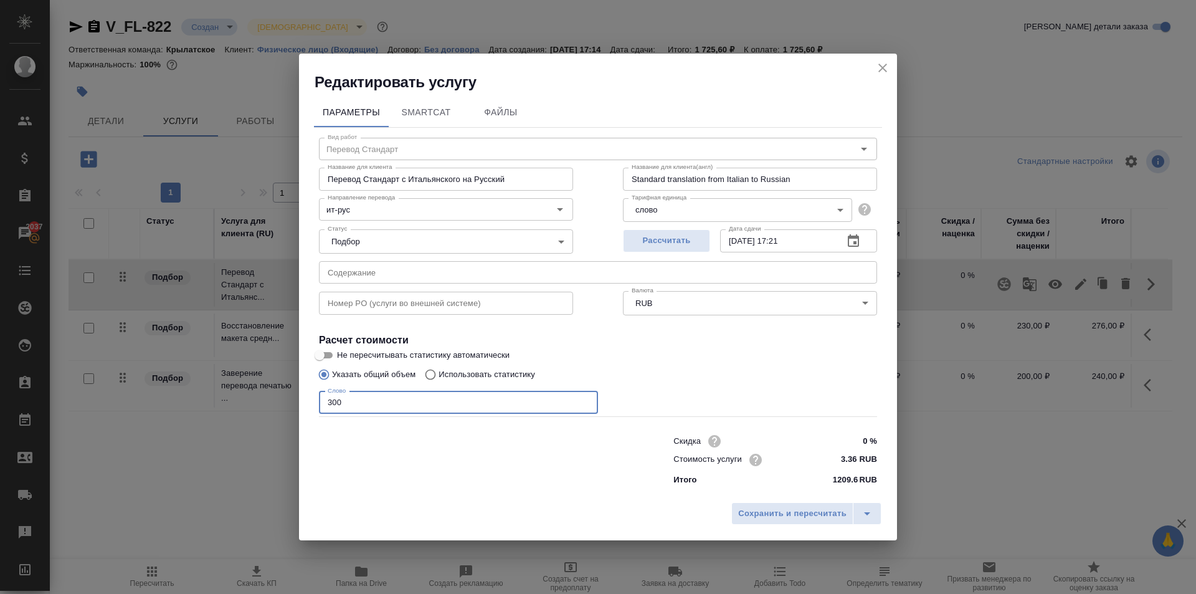
drag, startPoint x: 353, startPoint y: 404, endPoint x: 297, endPoint y: 393, distance: 57.2
click at [297, 393] on div "Редактировать услугу Параметры SmartCat Файлы Вид работ Перевод Стандарт Вид ра…" at bounding box center [598, 297] width 1196 height 594
type input "250"
click at [772, 502] on button "Сохранить и пересчитать" at bounding box center [792, 513] width 122 height 22
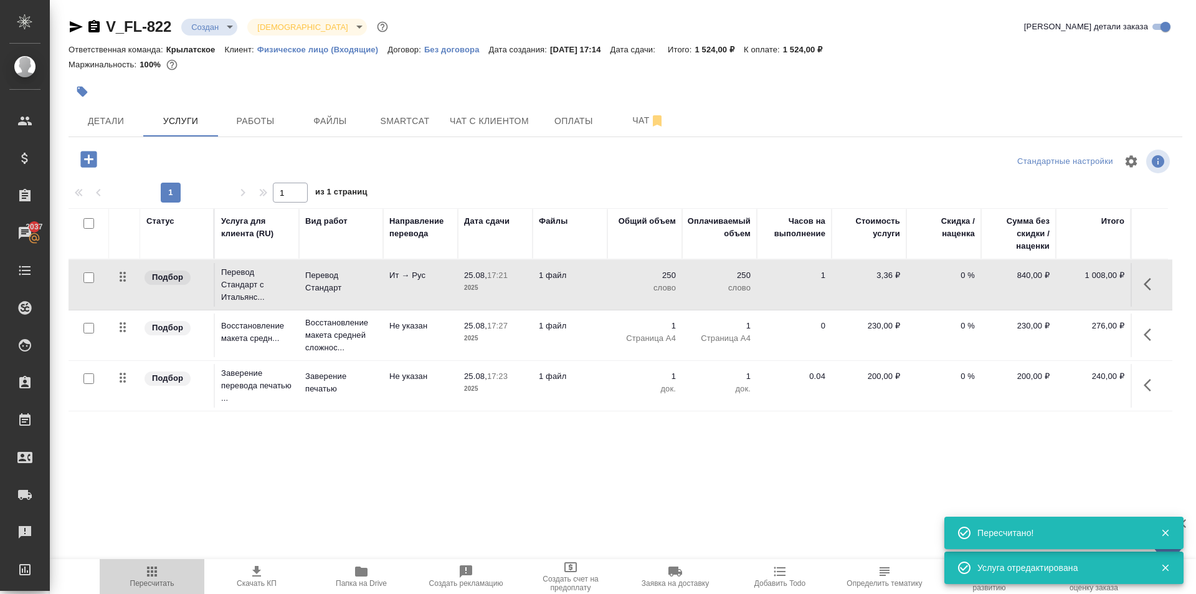
drag, startPoint x: 150, startPoint y: 560, endPoint x: 161, endPoint y: 552, distance: 13.8
click at [149, 560] on button "Пересчитать" at bounding box center [152, 576] width 105 height 35
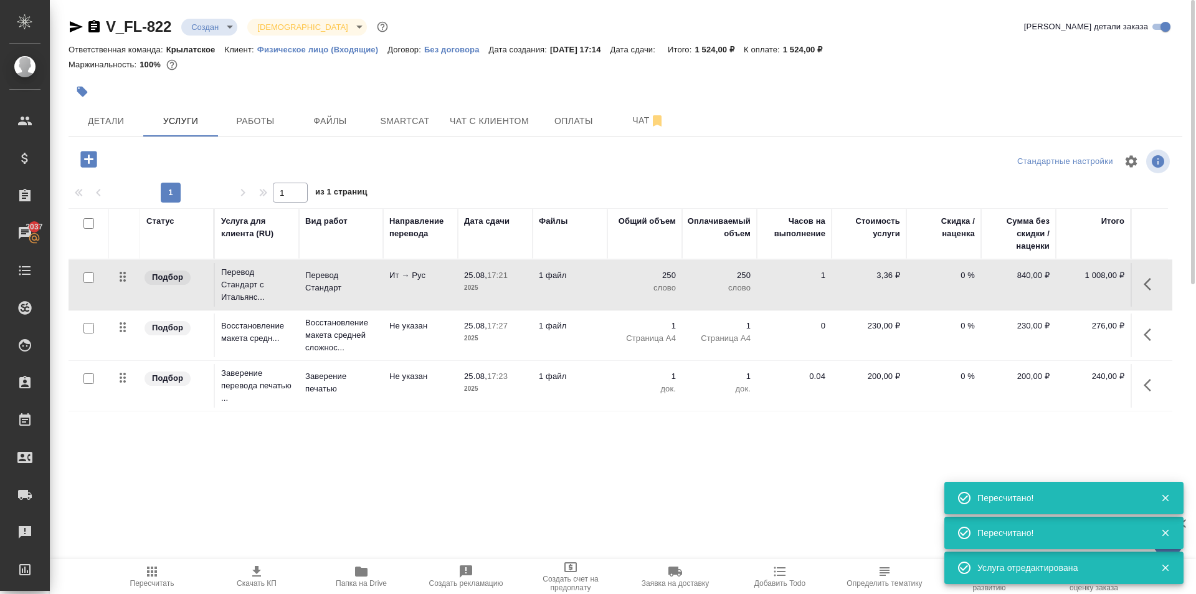
drag, startPoint x: 963, startPoint y: 110, endPoint x: 890, endPoint y: 92, distance: 75.3
click at [963, 110] on div "Детали Услуги Работы Файлы Smartcat Чат с клиентом Оплаты Чат" at bounding box center [626, 120] width 1114 height 31
click at [114, 124] on span "Детали" at bounding box center [106, 121] width 60 height 16
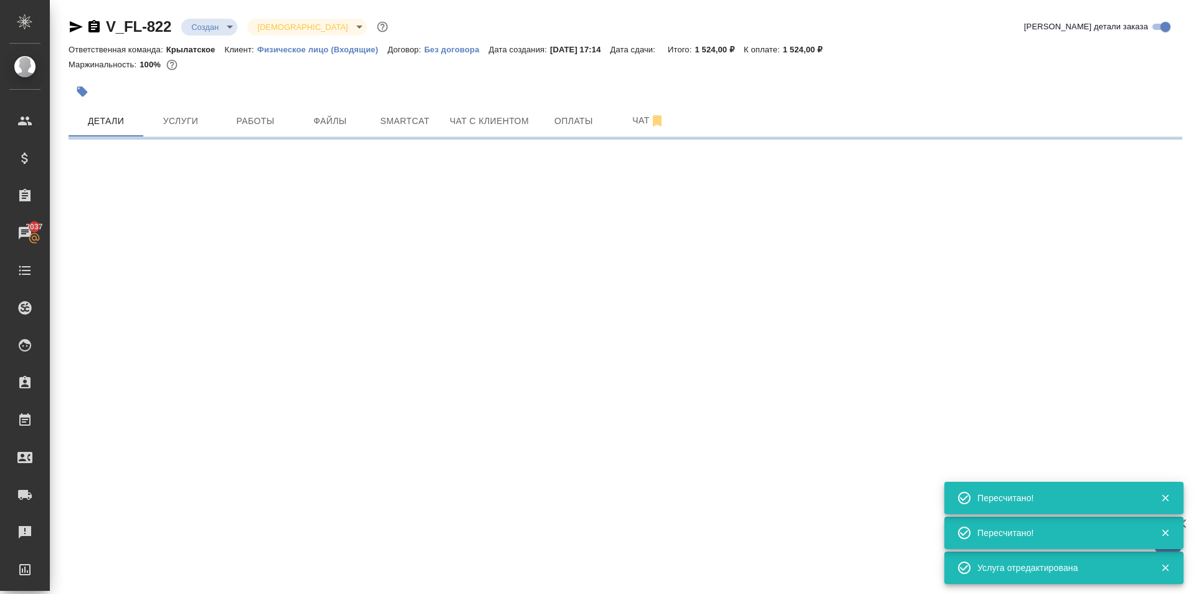
select select "RU"
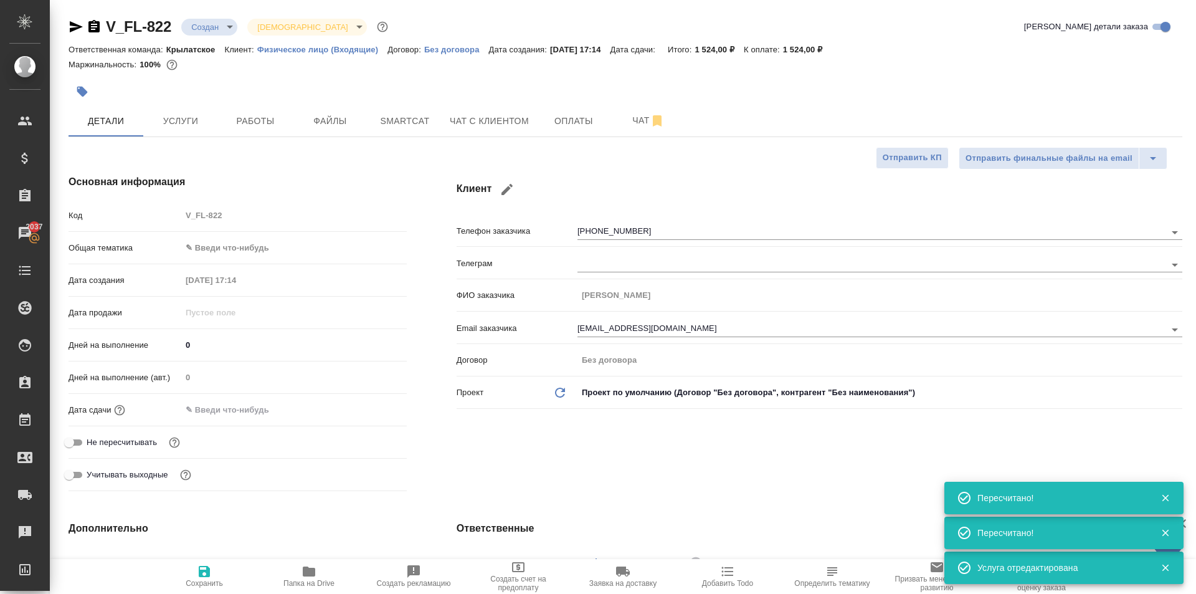
type textarea "x"
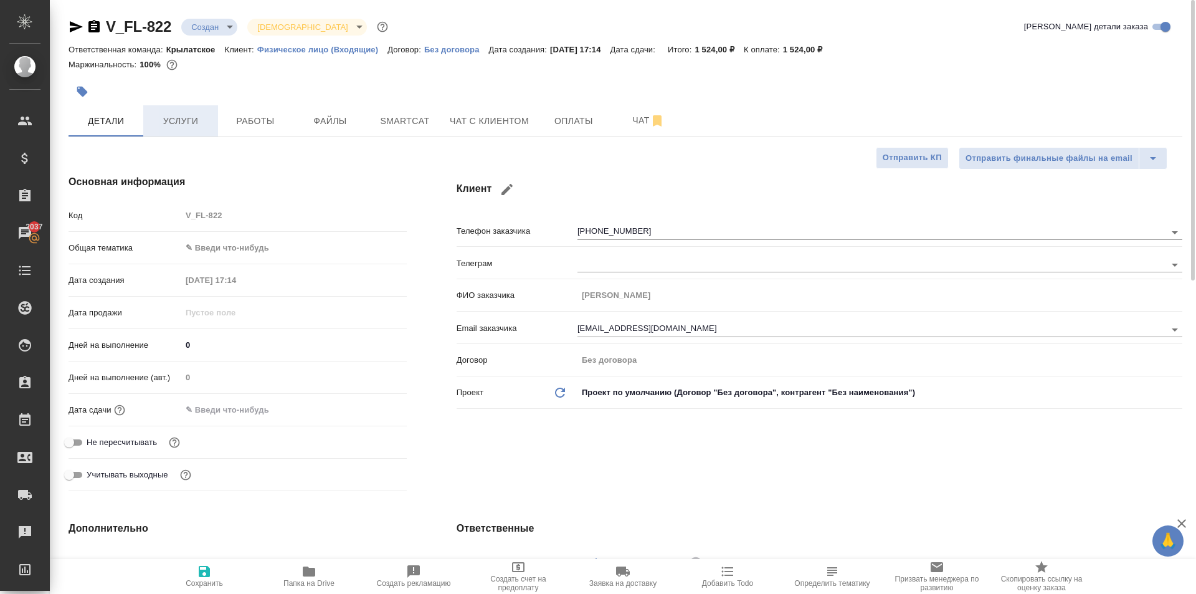
click at [194, 114] on span "Услуги" at bounding box center [181, 121] width 60 height 16
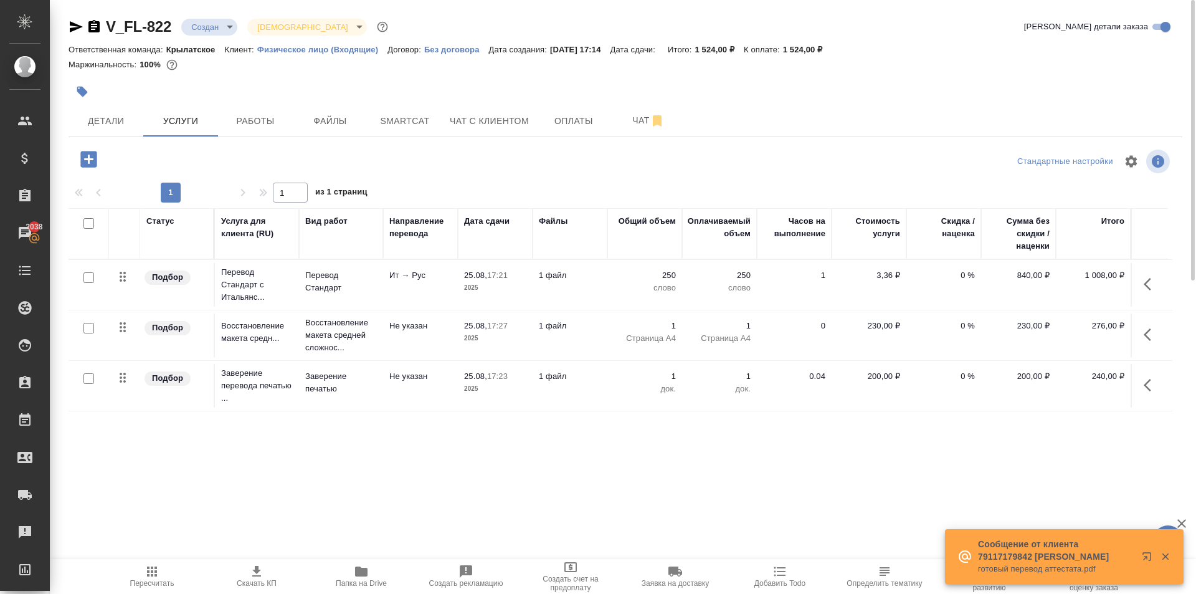
drag, startPoint x: 977, startPoint y: 424, endPoint x: 991, endPoint y: 420, distance: 14.8
click at [978, 424] on div "Статус Услуга для клиента (RU) Вид работ Направление перевода Дата сдачи Файлы …" at bounding box center [621, 342] width 1104 height 268
click at [1147, 380] on icon "button" at bounding box center [1151, 385] width 15 height 15
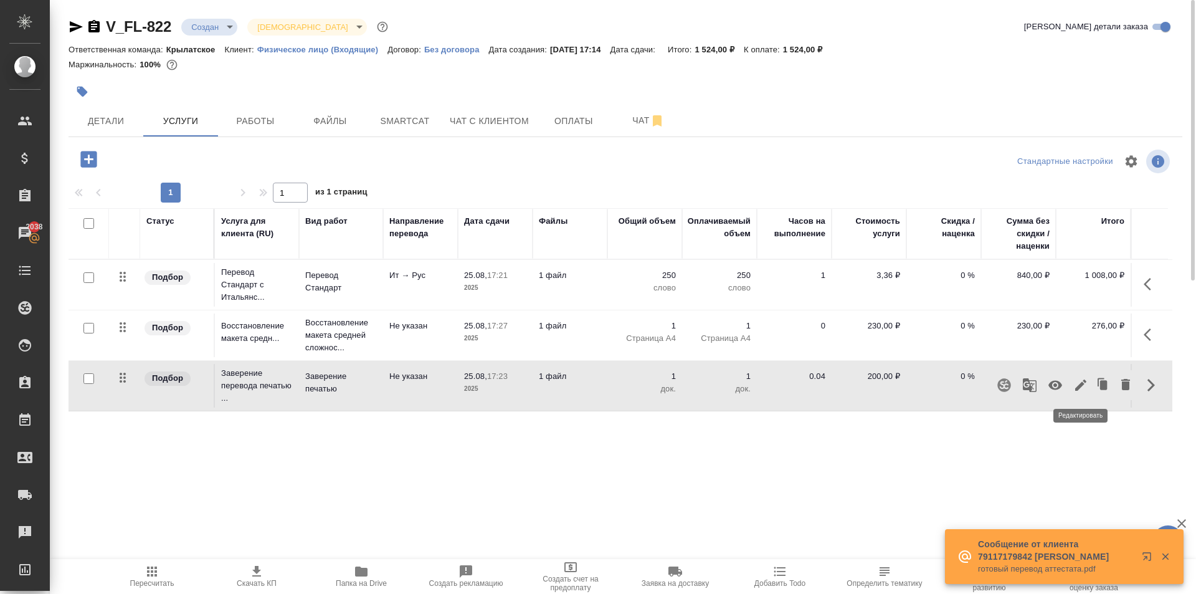
click at [1085, 386] on icon "button" at bounding box center [1081, 385] width 15 height 15
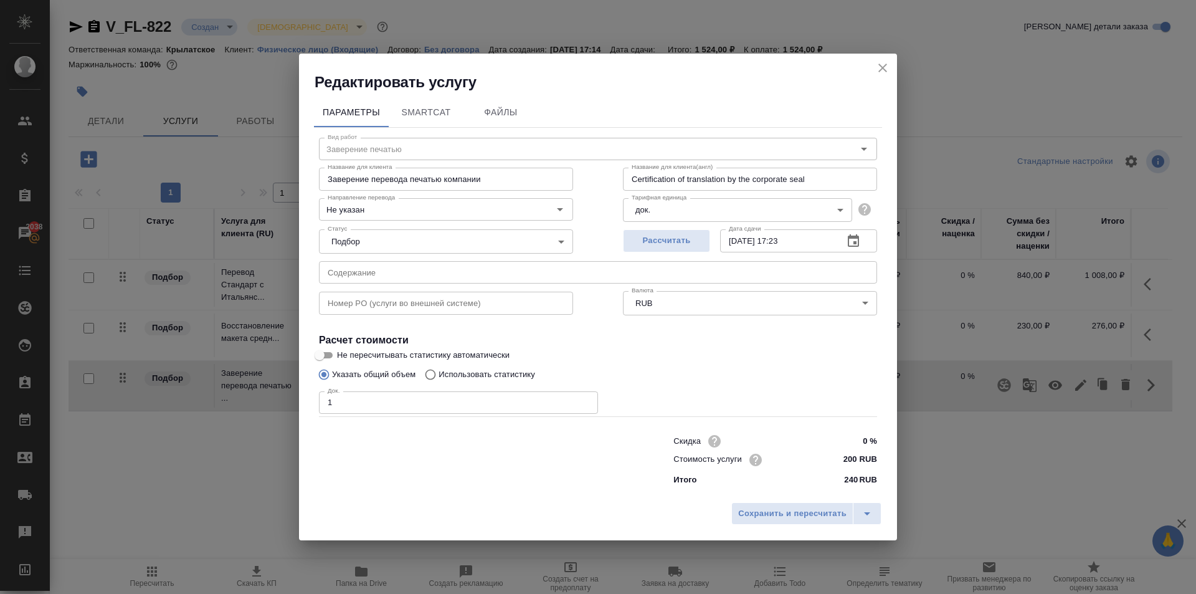
click at [846, 461] on input "200 RUB" at bounding box center [854, 459] width 47 height 18
click at [846, 461] on input "200 RUB" at bounding box center [853, 459] width 45 height 18
type input "662.5 RUB"
click at [828, 512] on span "Сохранить и пересчитать" at bounding box center [792, 514] width 108 height 14
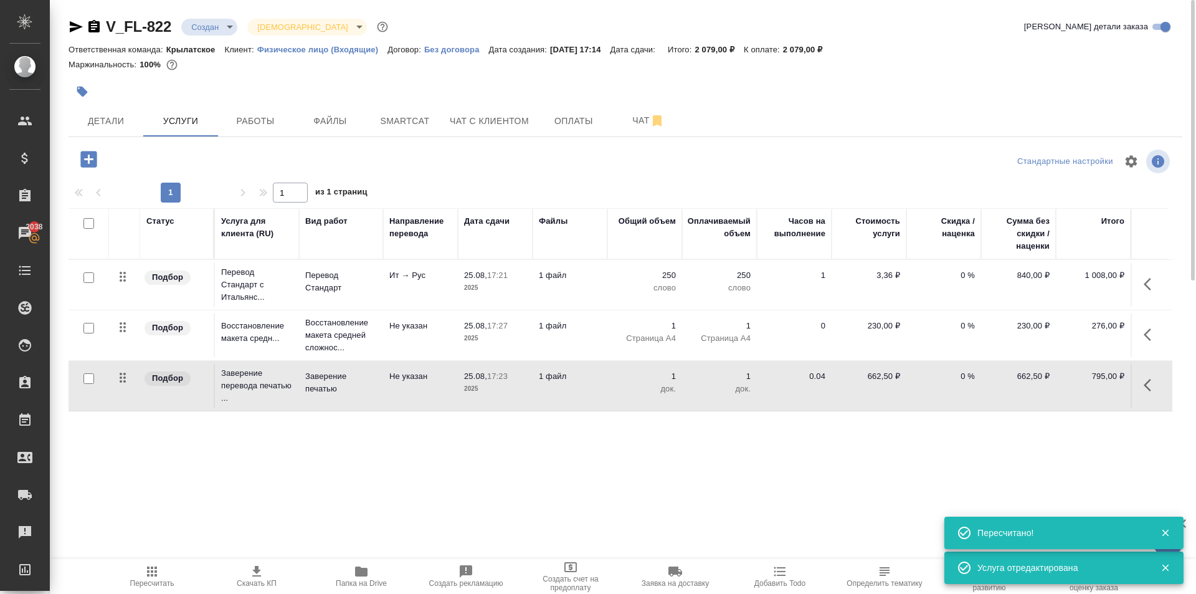
click at [161, 571] on span "Пересчитать" at bounding box center [152, 576] width 90 height 24
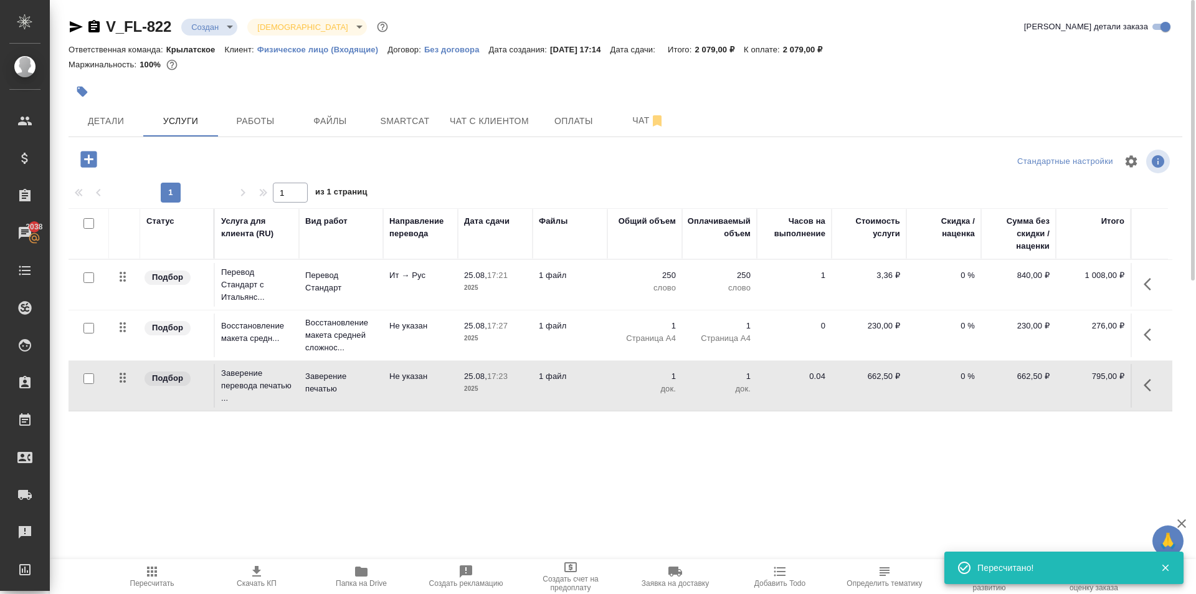
click at [986, 83] on div at bounding box center [626, 91] width 1114 height 27
click at [128, 120] on span "Детали" at bounding box center [106, 121] width 60 height 16
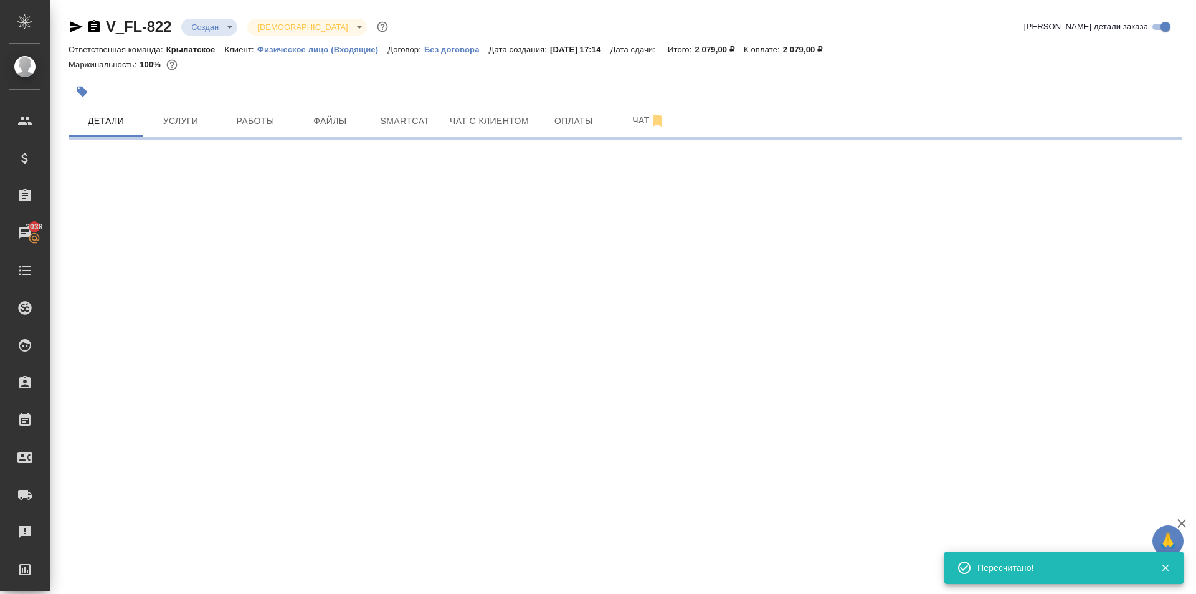
select select "RU"
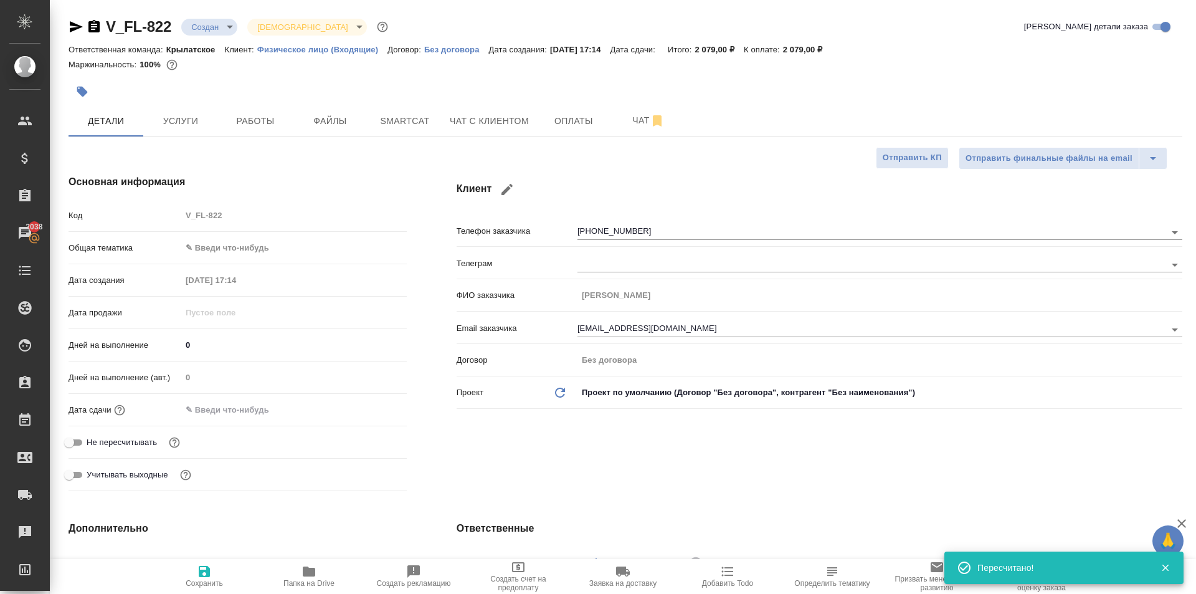
type textarea "x"
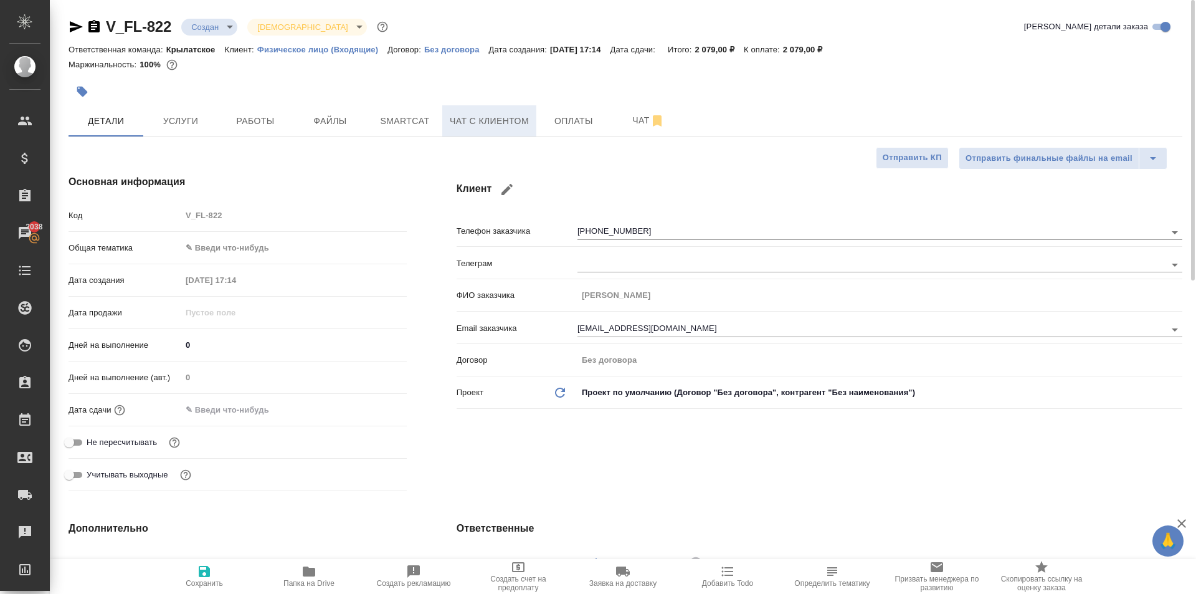
click at [482, 112] on button "Чат с клиентом" at bounding box center [489, 120] width 94 height 31
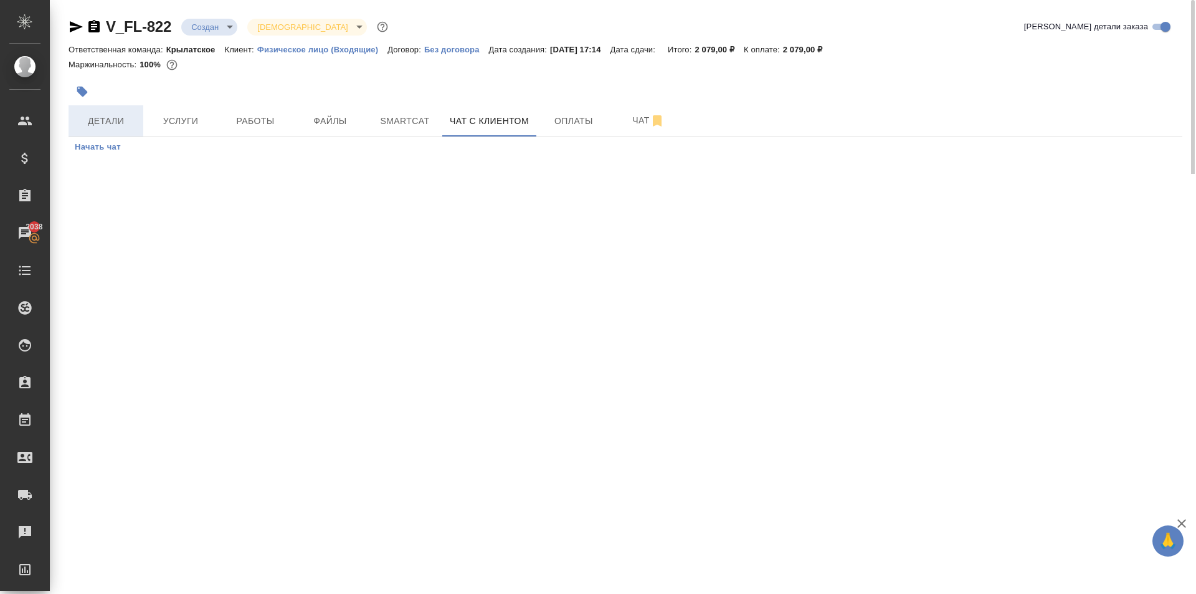
click at [115, 113] on button "Детали" at bounding box center [106, 120] width 75 height 31
select select "RU"
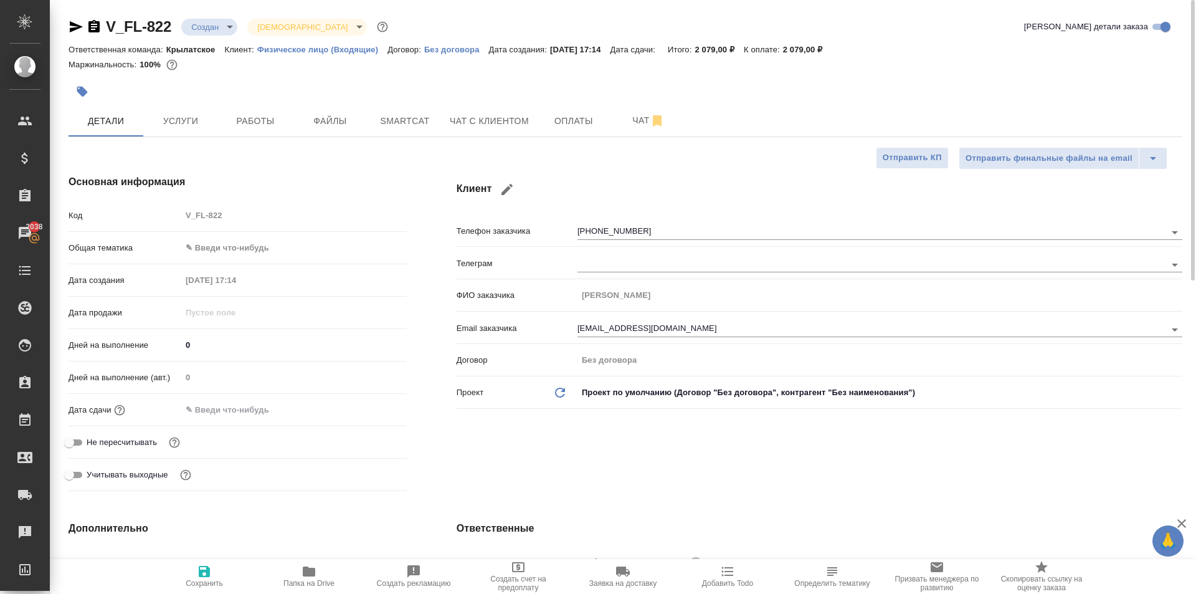
type textarea "x"
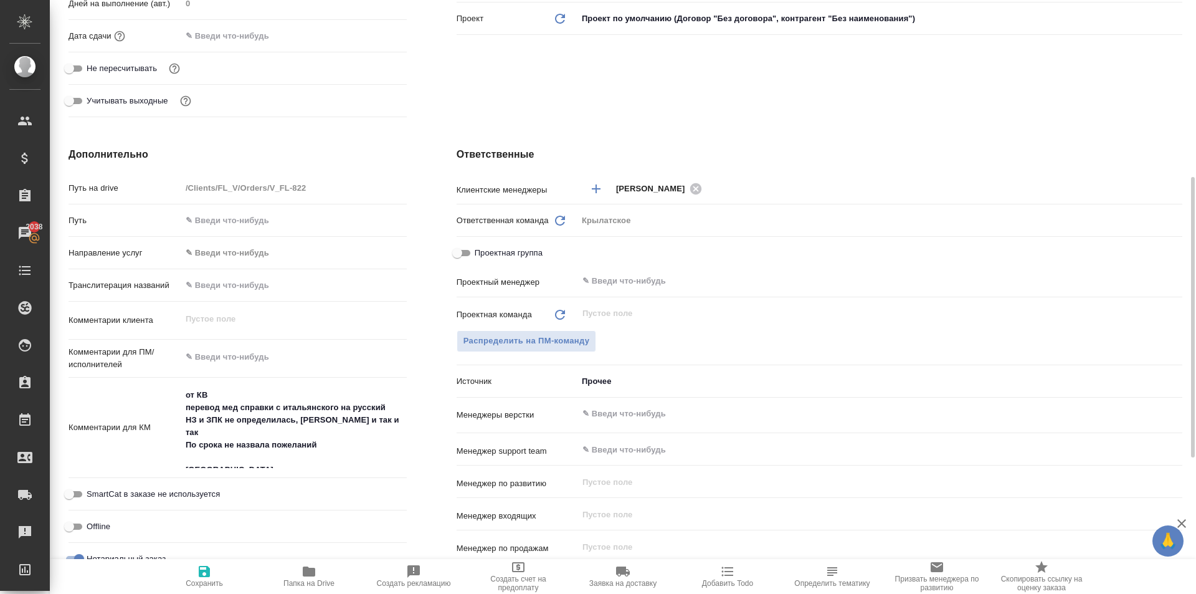
type textarea "x"
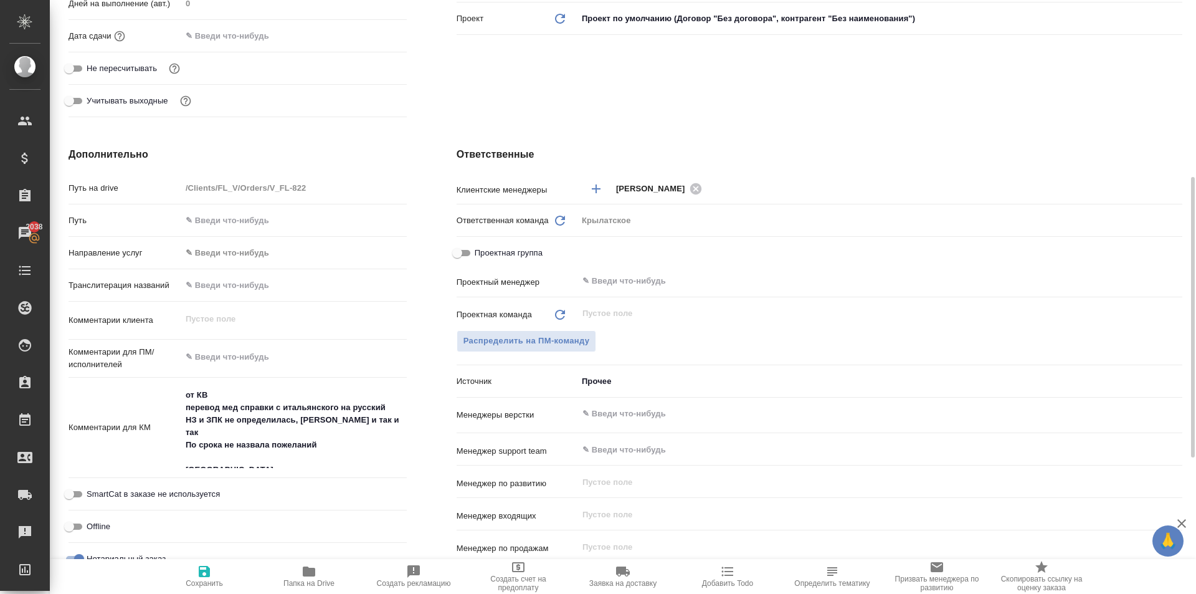
type textarea "x"
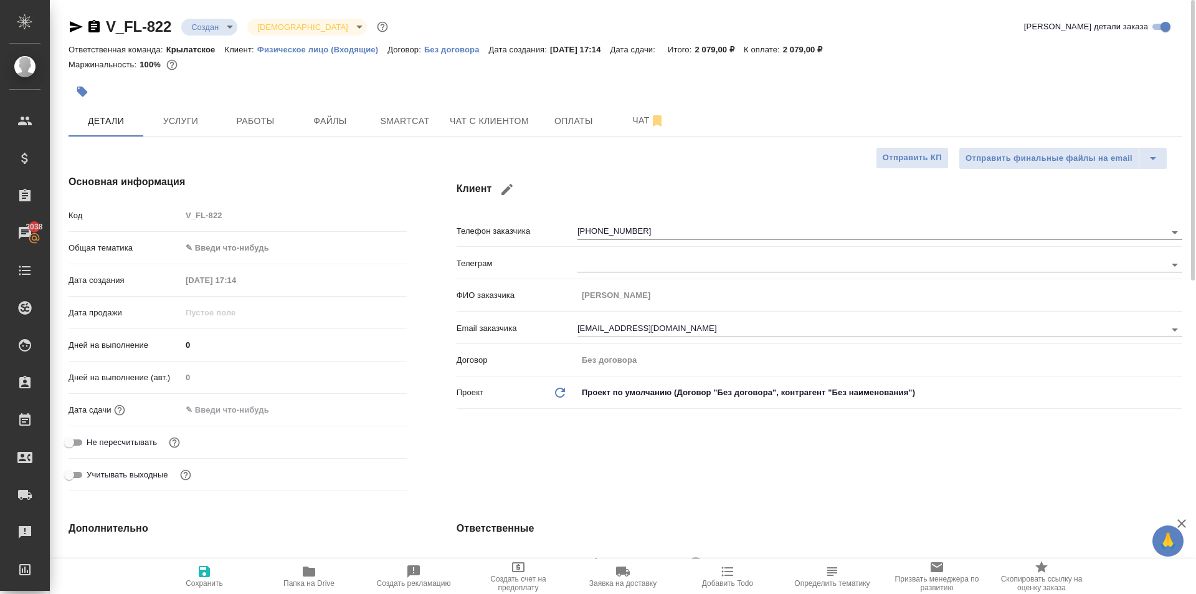
type textarea "x"
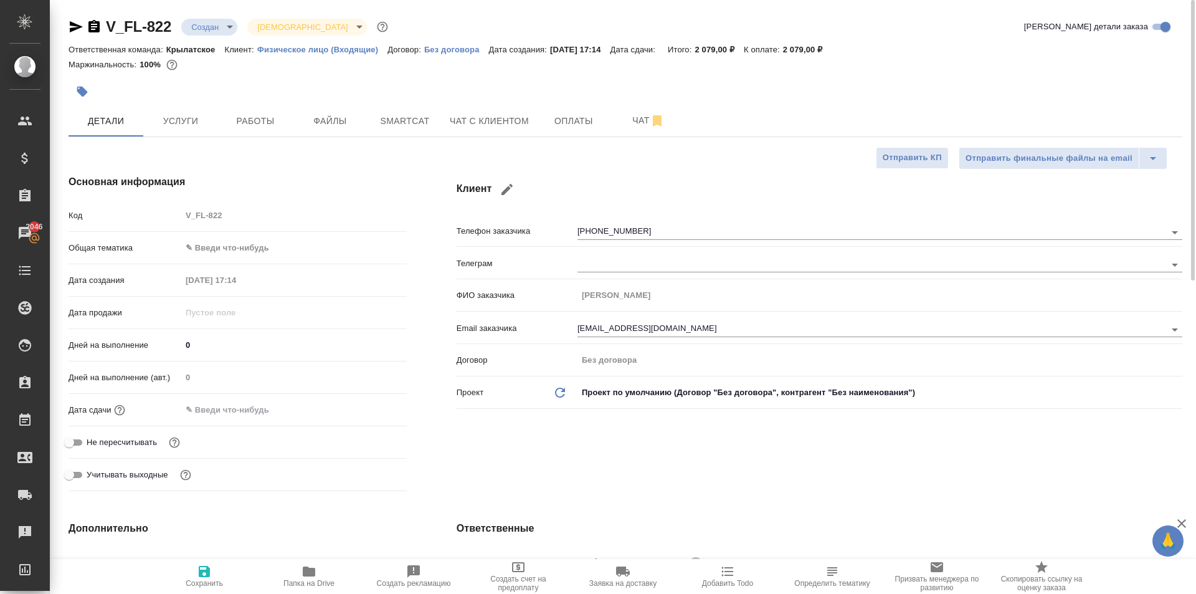
type textarea "x"
click at [288, 238] on body "🙏 .cls-1 fill:#fff; AWATERA Kasymov Timur Клиенты Спецификации Заказы 2046 Чаты…" at bounding box center [598, 297] width 1196 height 594
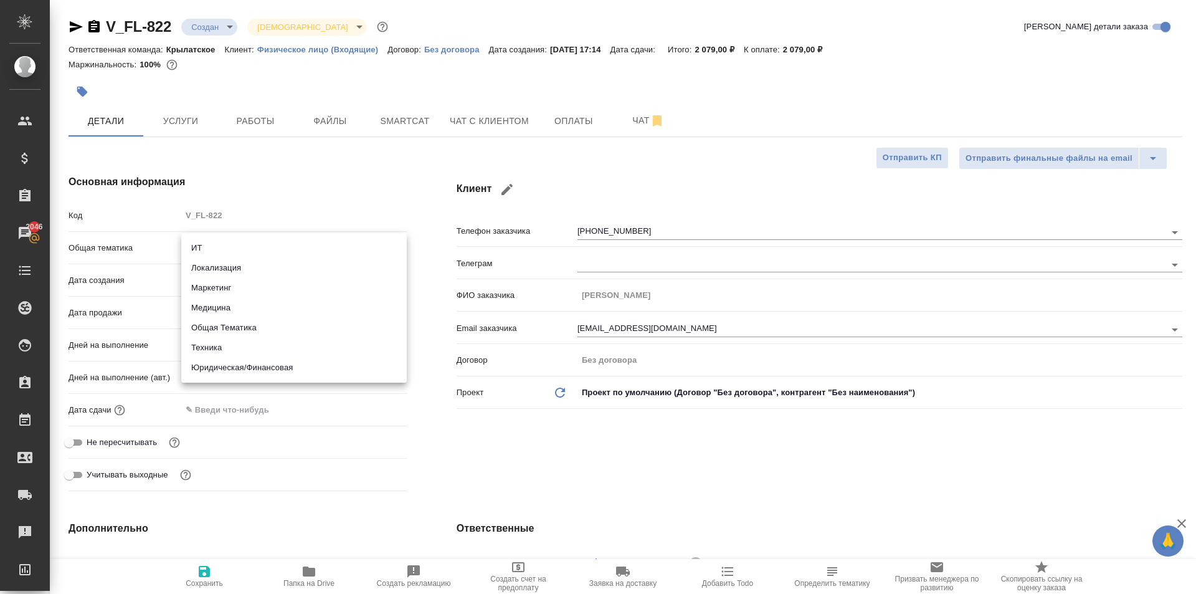
click at [484, 460] on div at bounding box center [598, 297] width 1196 height 594
click at [238, 244] on body "🙏 .cls-1 fill:#fff; AWATERA Kasymov Timur Клиенты Спецификации Заказы 2046 Чаты…" at bounding box center [598, 297] width 1196 height 594
click at [237, 307] on li "Медицина" at bounding box center [294, 308] width 226 height 20
type input "med"
type textarea "x"
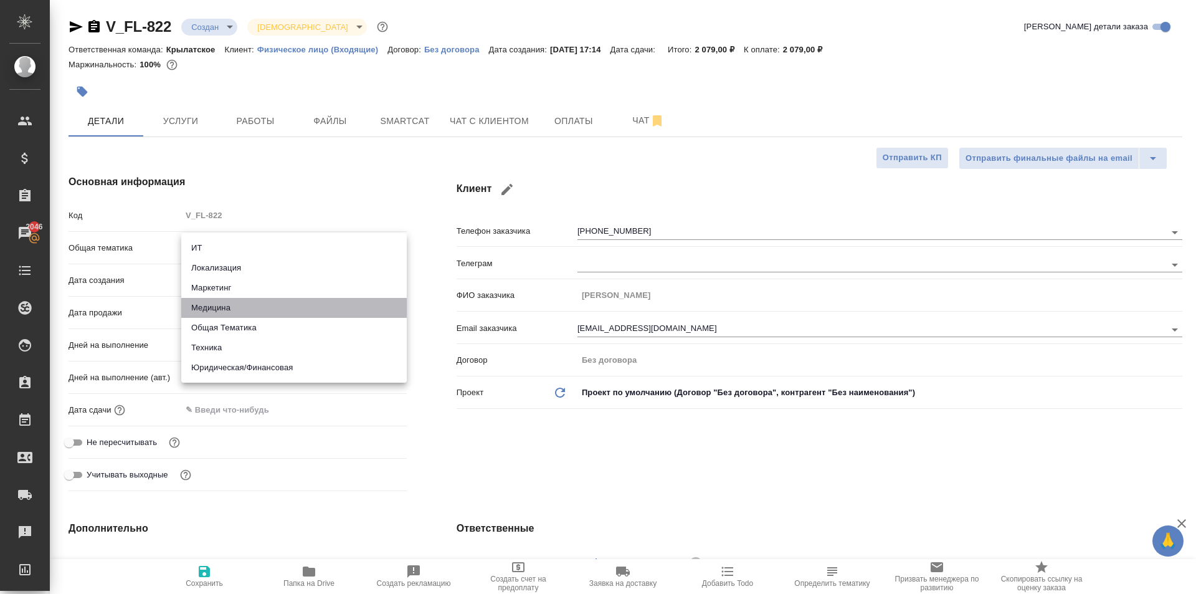
type textarea "x"
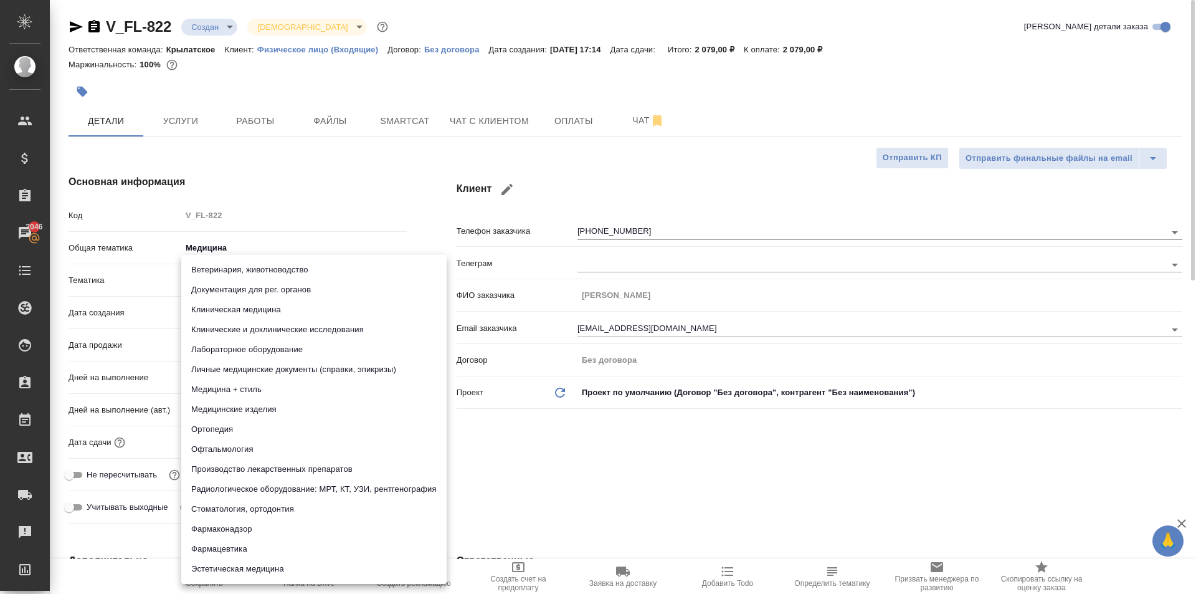
click at [233, 288] on body "🙏 .cls-1 fill:#fff; AWATERA Kasymov Timur Клиенты Спецификации Заказы 2046 Чаты…" at bounding box center [598, 297] width 1196 height 594
click at [361, 366] on li "Личные медицинские документы (справки, эпикризы)" at bounding box center [313, 370] width 265 height 20
type textarea "x"
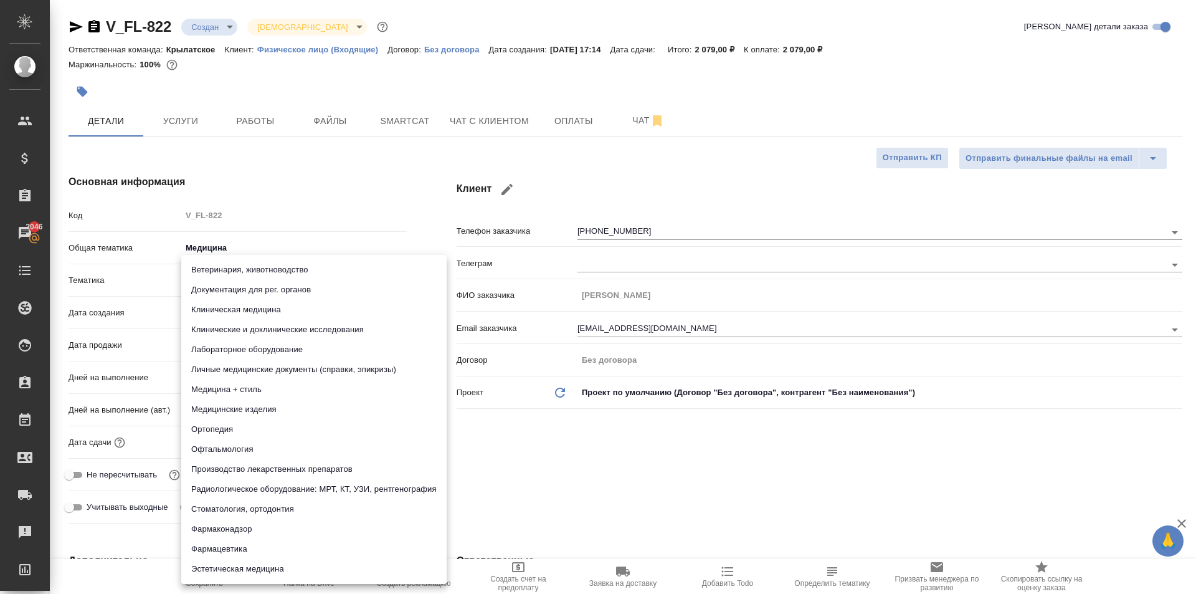
type input "5a8b8b956a9677013d343e74"
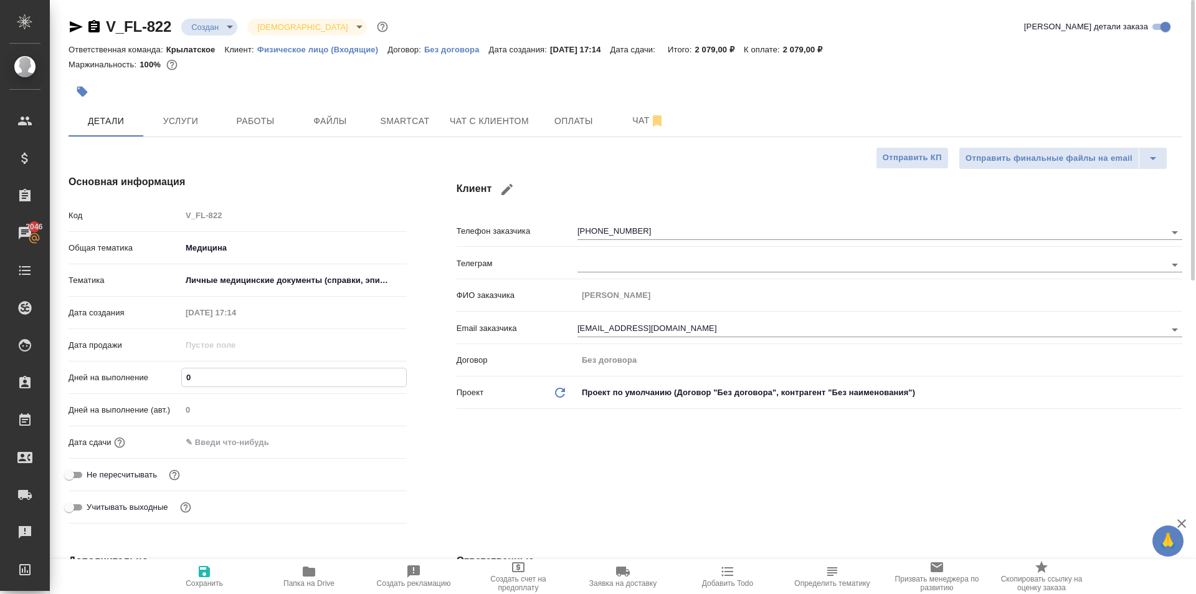
drag, startPoint x: 208, startPoint y: 376, endPoint x: 158, endPoint y: 378, distance: 50.5
click at [157, 378] on div "Дней на выполнение 0" at bounding box center [238, 377] width 338 height 22
type input "1"
type textarea "x"
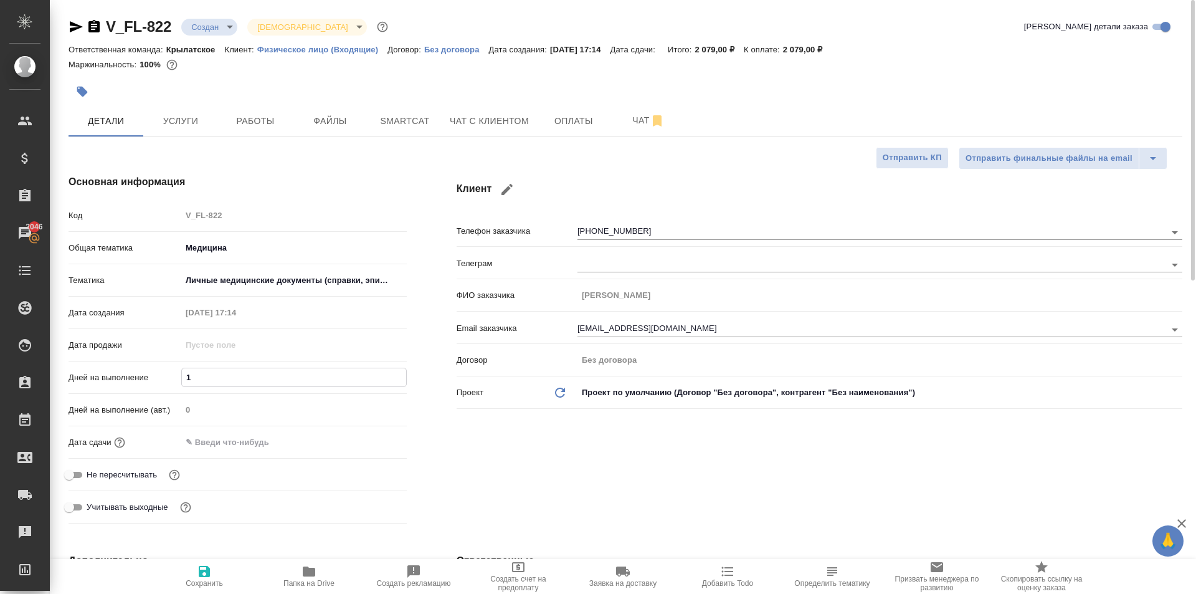
type textarea "x"
type input "1"
drag, startPoint x: 227, startPoint y: 460, endPoint x: 225, endPoint y: 448, distance: 12.7
click at [227, 460] on div "Дата сдачи" at bounding box center [238, 447] width 338 height 32
drag, startPoint x: 221, startPoint y: 436, endPoint x: 240, endPoint y: 436, distance: 19.3
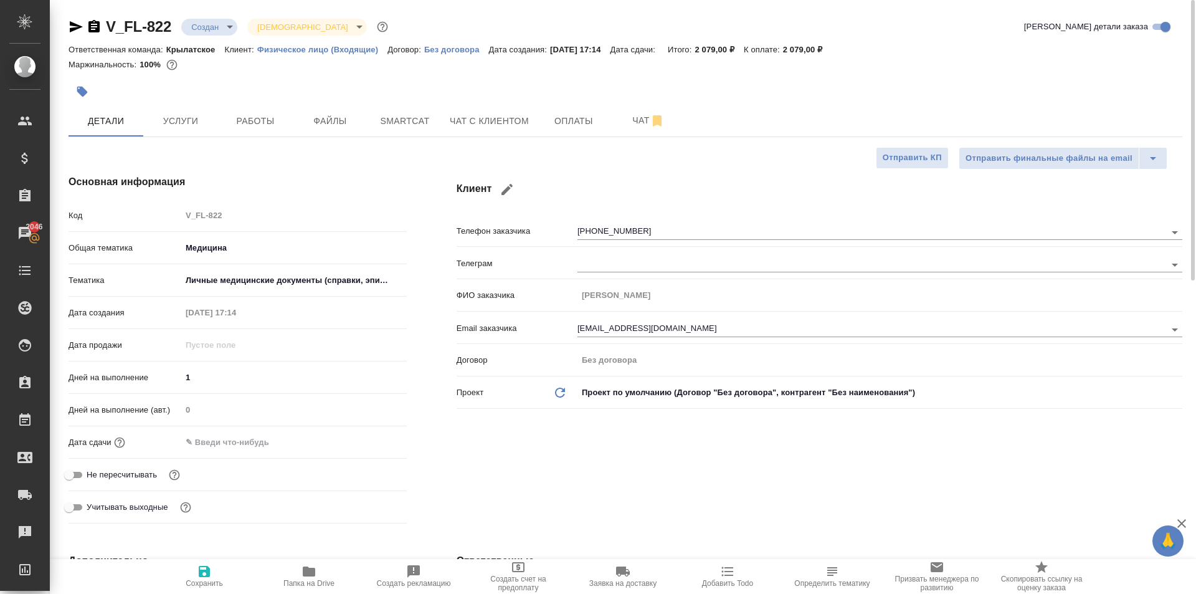
click at [220, 434] on input "text" at bounding box center [235, 442] width 109 height 18
click at [370, 437] on icon "button" at bounding box center [370, 441] width 11 height 12
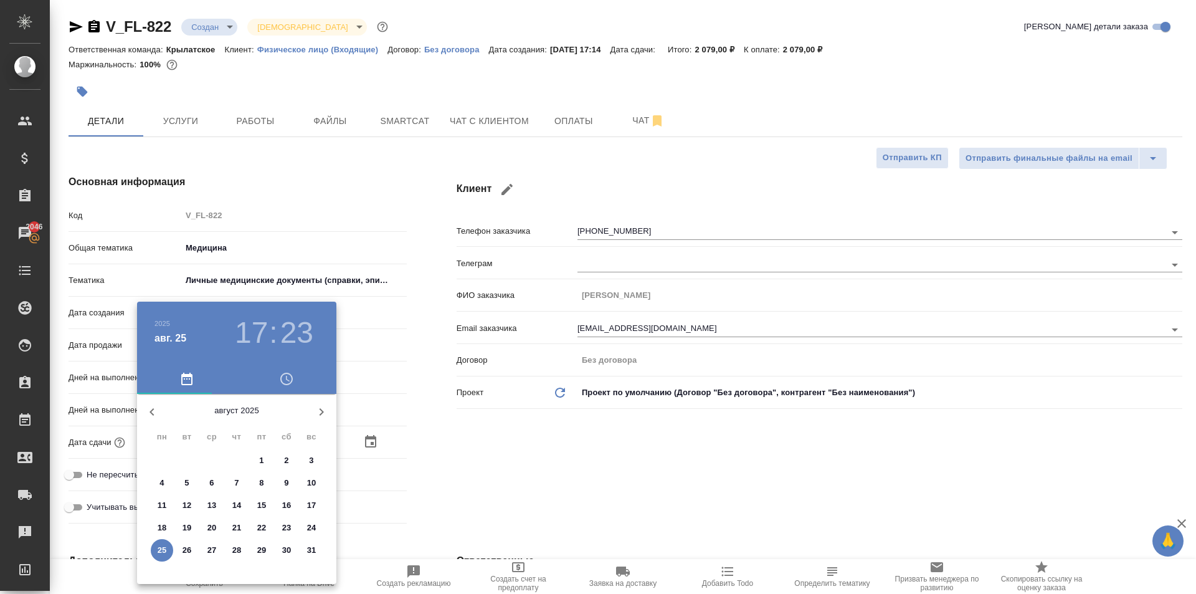
click at [181, 548] on span "26" at bounding box center [187, 550] width 22 height 12
type input "26.08.2025 17:23"
type textarea "x"
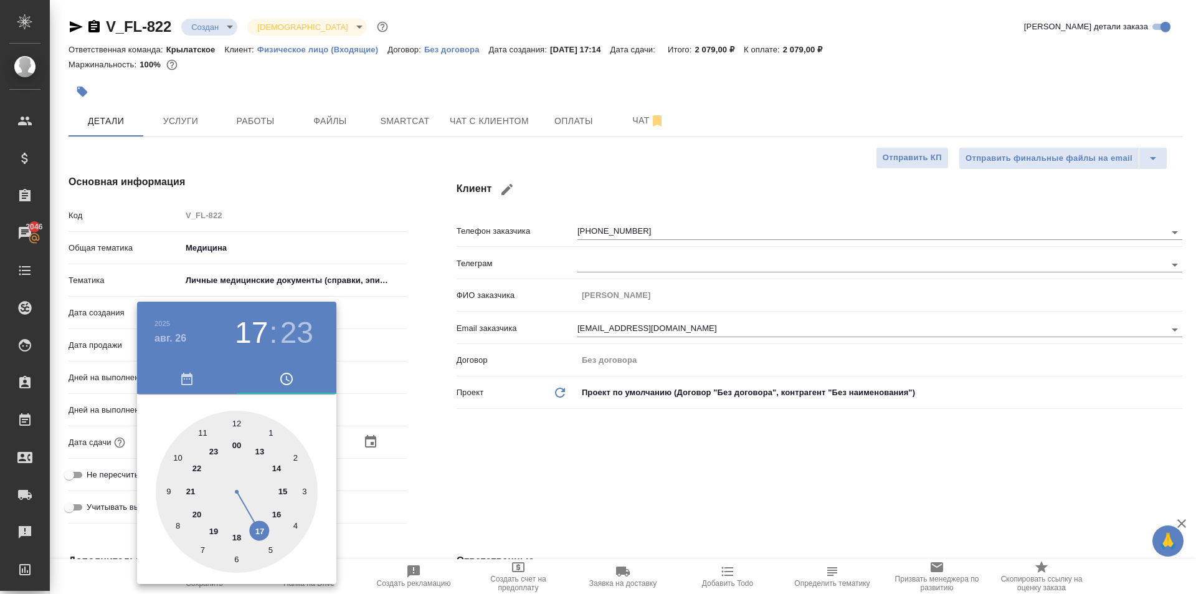
click at [237, 424] on div at bounding box center [237, 492] width 162 height 162
click at [239, 424] on div at bounding box center [237, 492] width 162 height 162
type input "[DATE] 12:00"
type textarea "x"
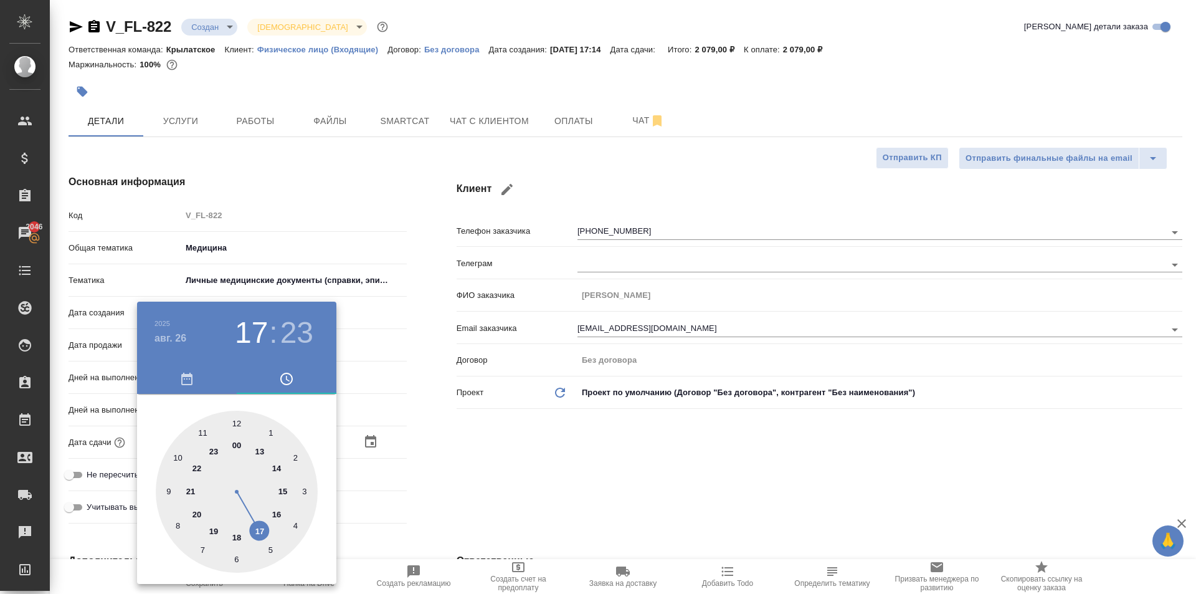
type textarea "x"
drag, startPoint x: 528, startPoint y: 481, endPoint x: 493, endPoint y: 490, distance: 36.7
click at [528, 482] on div at bounding box center [598, 297] width 1196 height 594
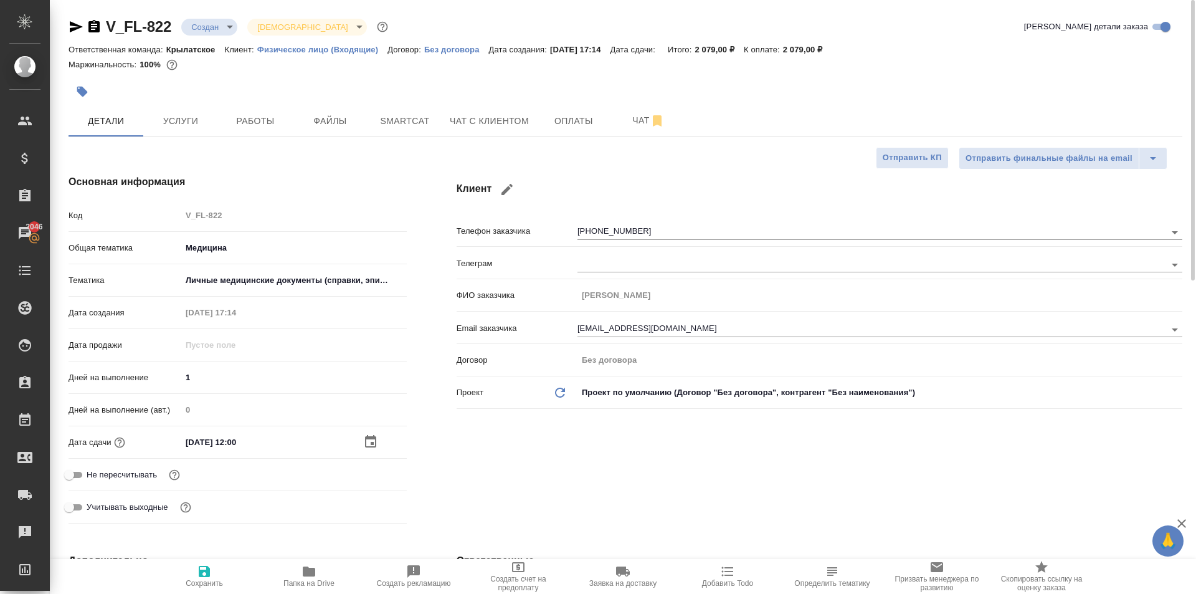
drag, startPoint x: 139, startPoint y: 470, endPoint x: 186, endPoint y: 462, distance: 47.5
click at [140, 470] on span "Не пересчитывать" at bounding box center [122, 475] width 70 height 12
click at [92, 470] on input "Не пересчитывать" at bounding box center [69, 474] width 45 height 15
checkbox input "true"
type textarea "x"
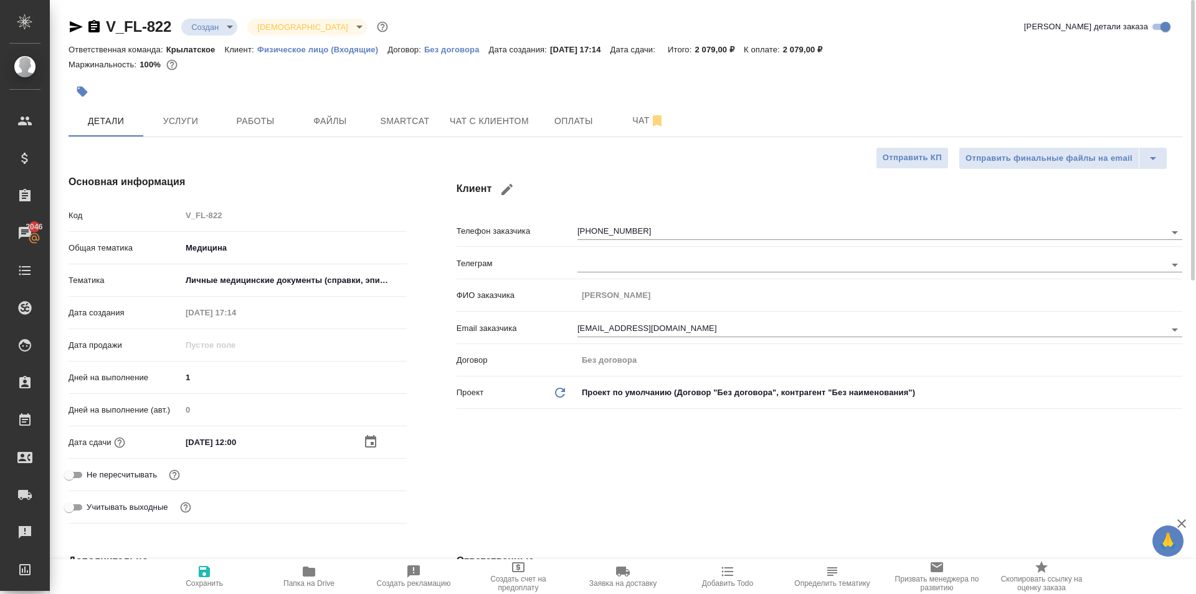
type textarea "x"
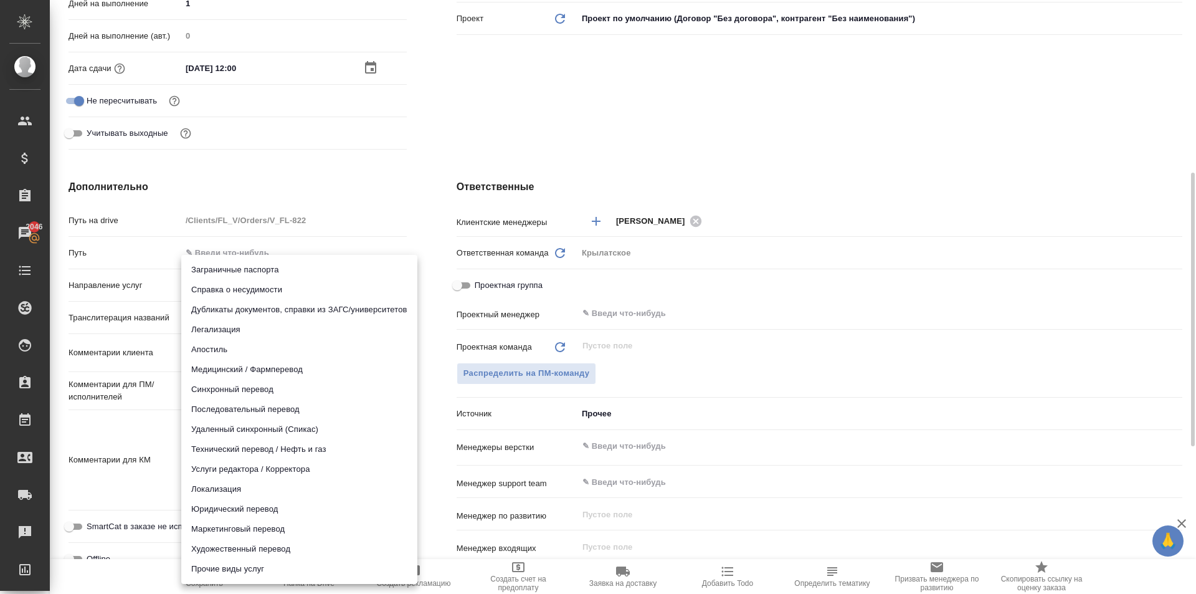
click at [246, 288] on body "🙏 .cls-1 fill:#fff; AWATERA Kasymov Timur Клиенты Спецификации Заказы 2046 Чаты…" at bounding box center [598, 297] width 1196 height 594
click at [250, 370] on li "Медицинский / Фармперевод" at bounding box center [299, 370] width 236 height 20
type input "medicalTranslation"
type textarea "x"
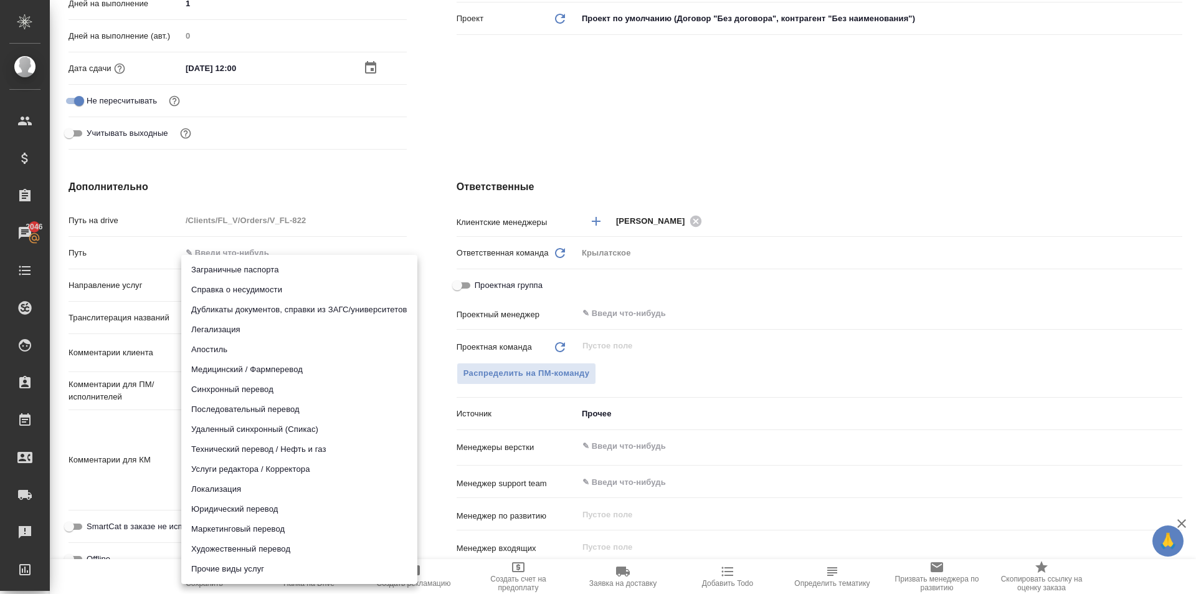
type textarea "x"
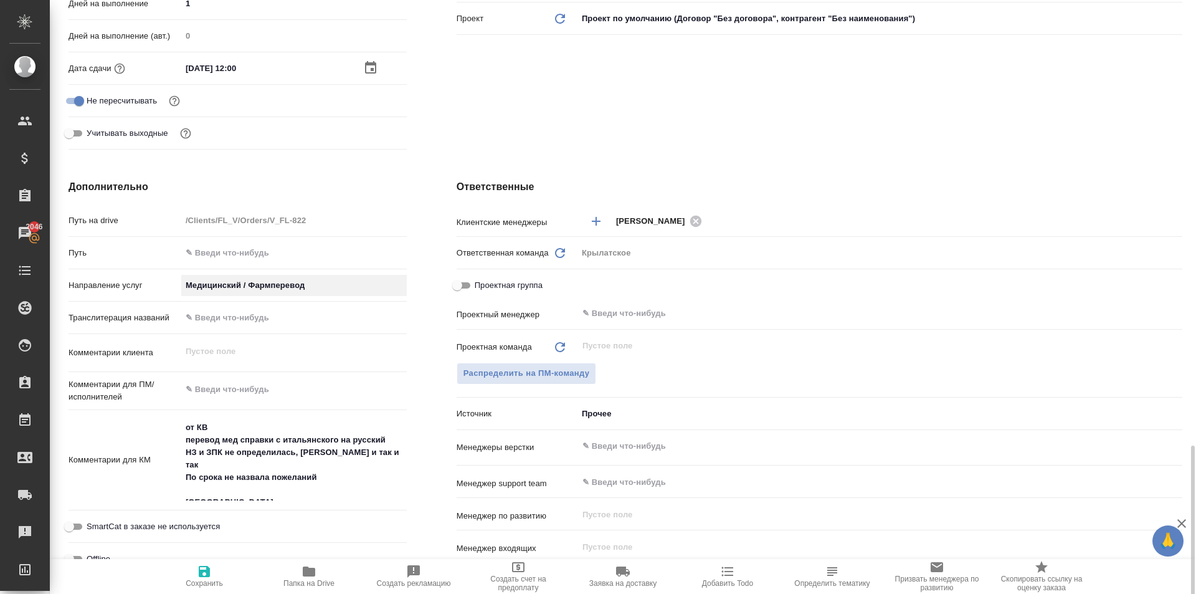
scroll to position [693, 0]
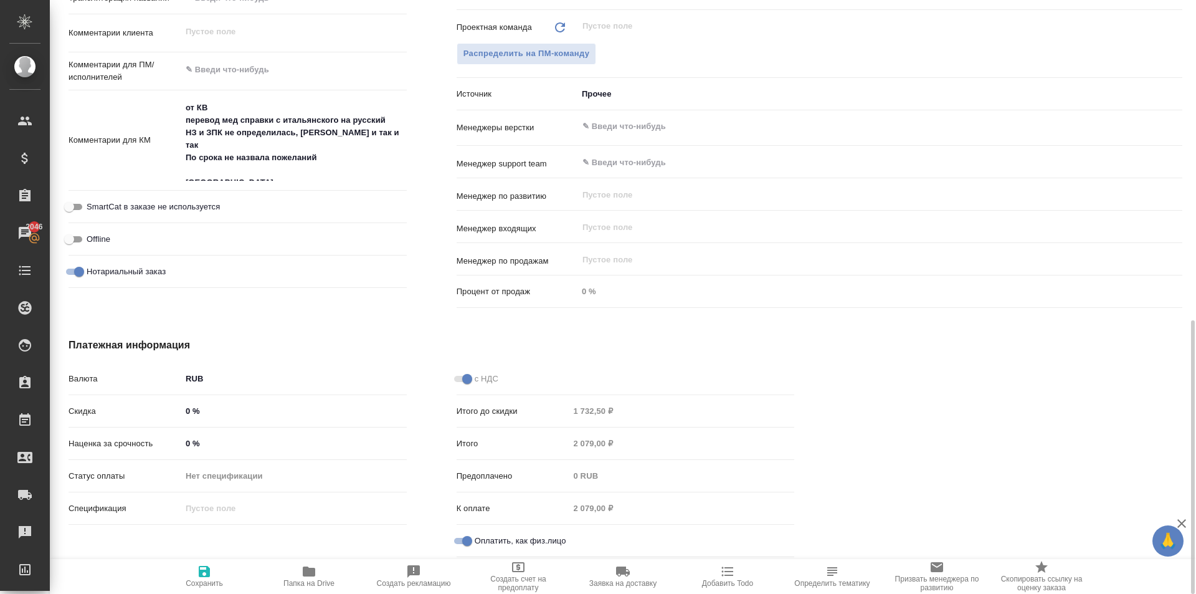
click at [194, 559] on button "Сохранить" at bounding box center [204, 576] width 105 height 35
type textarea "x"
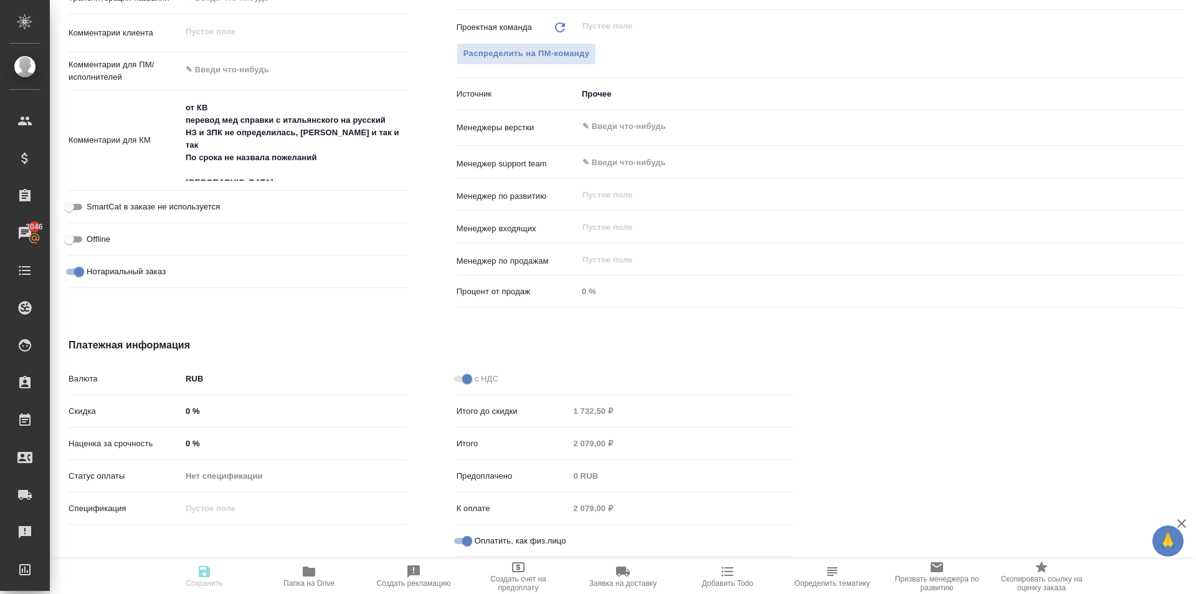
type textarea "x"
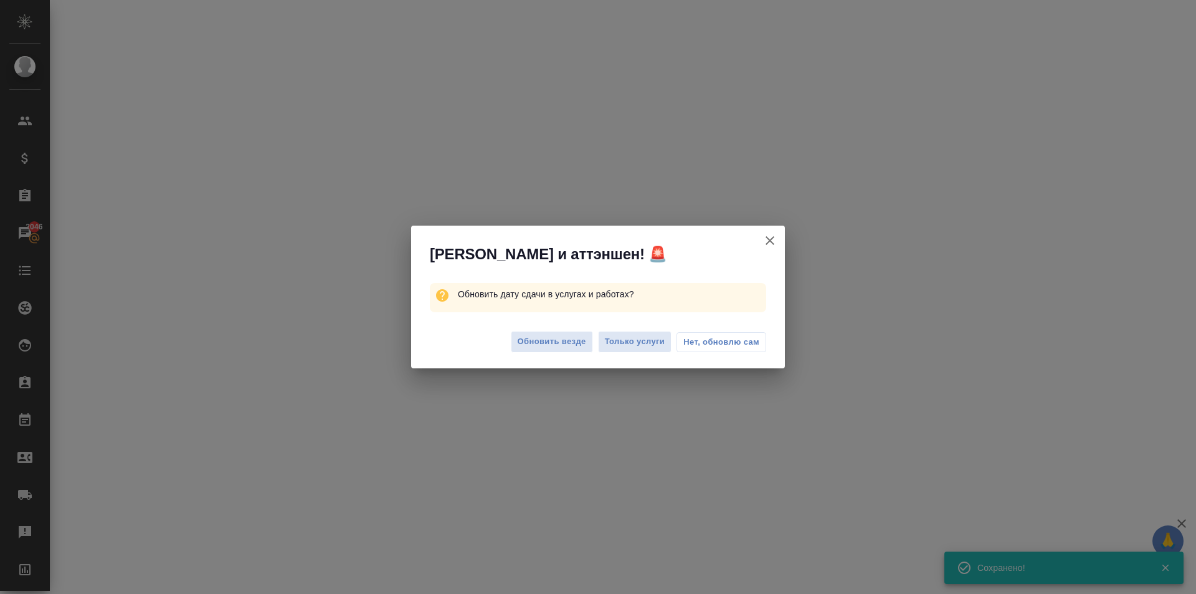
click at [523, 353] on div "Обновить везде Только услуги Нет, обновлю сам" at bounding box center [598, 343] width 374 height 50
select select "RU"
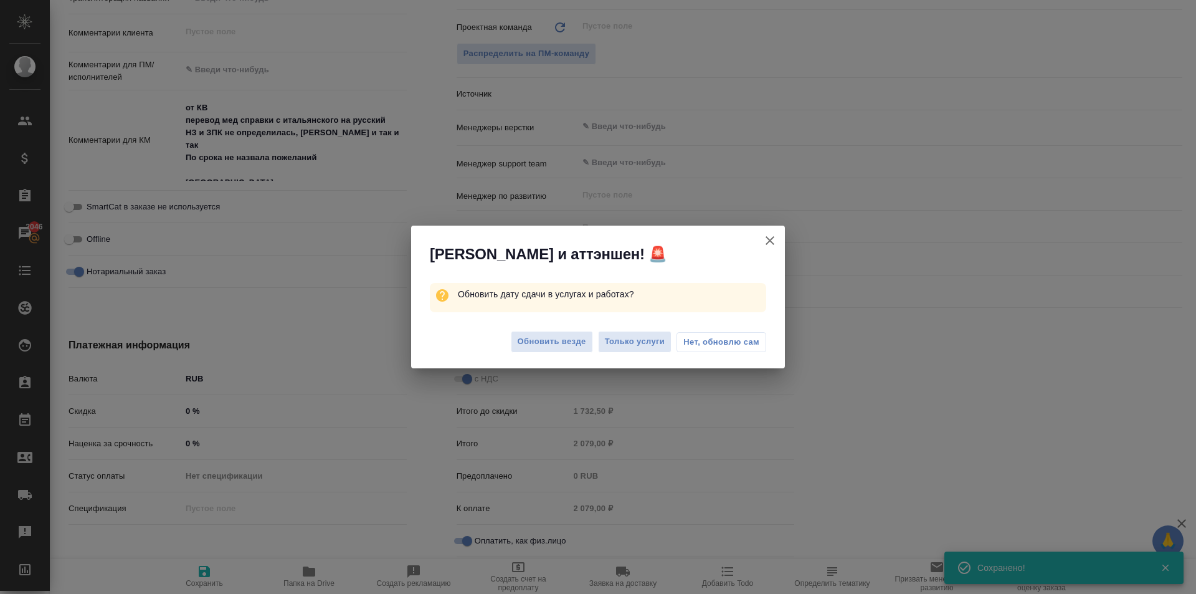
type textarea "x"
click at [523, 351] on button "Обновить везде" at bounding box center [552, 342] width 82 height 22
type textarea "x"
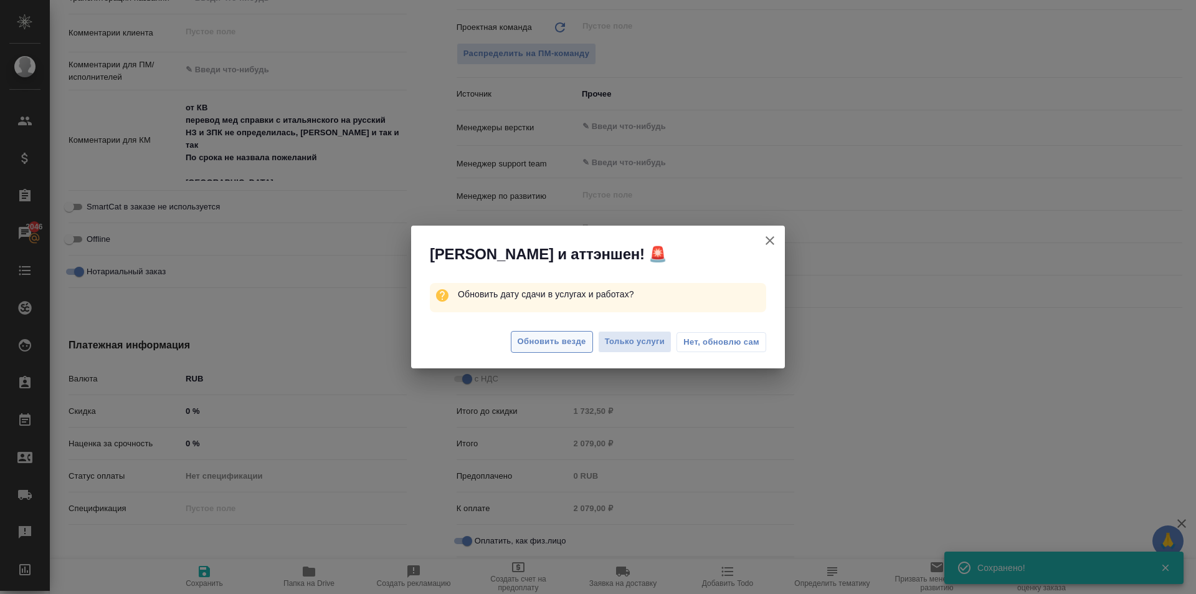
type textarea "x"
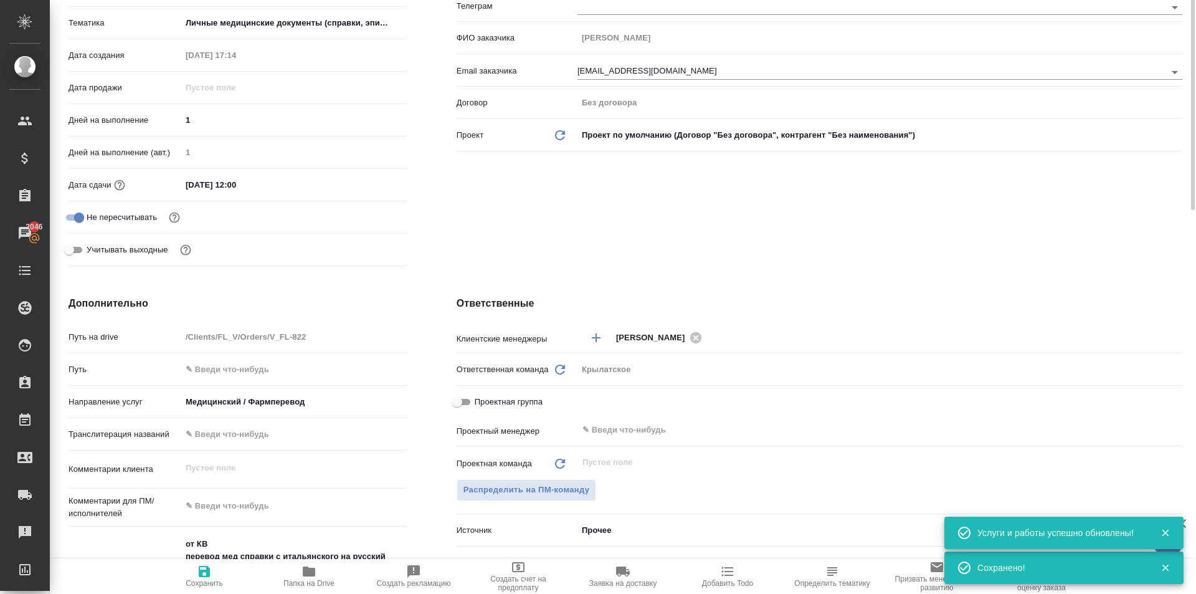
scroll to position [0, 0]
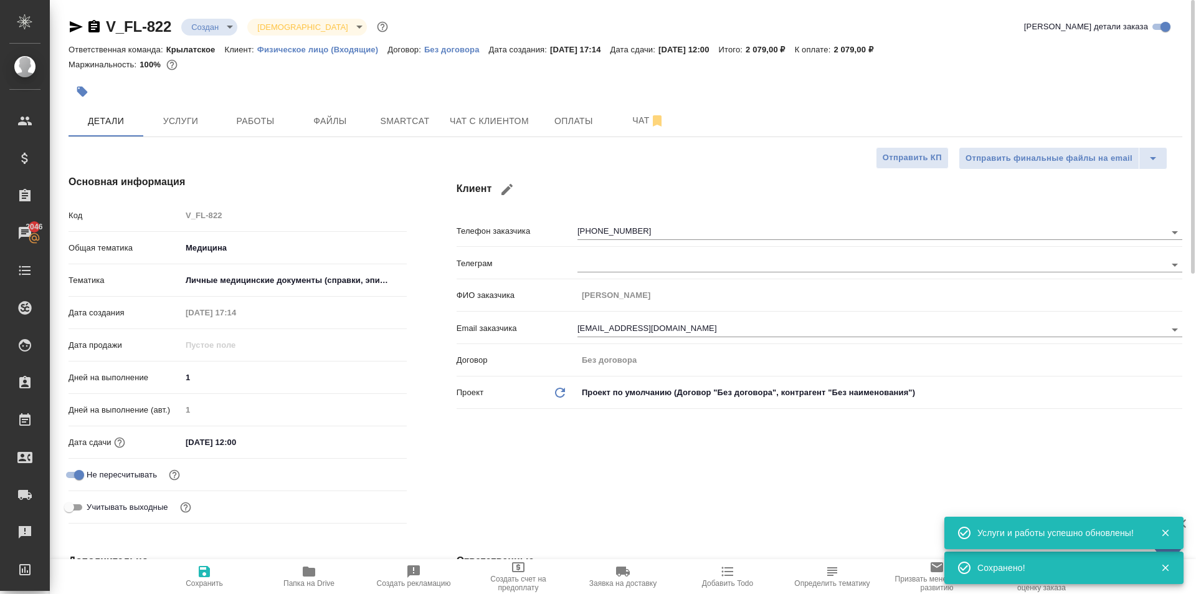
click at [229, 17] on div "V_FL-822 Создан new Святая троица holyTrinity" at bounding box center [230, 27] width 322 height 20
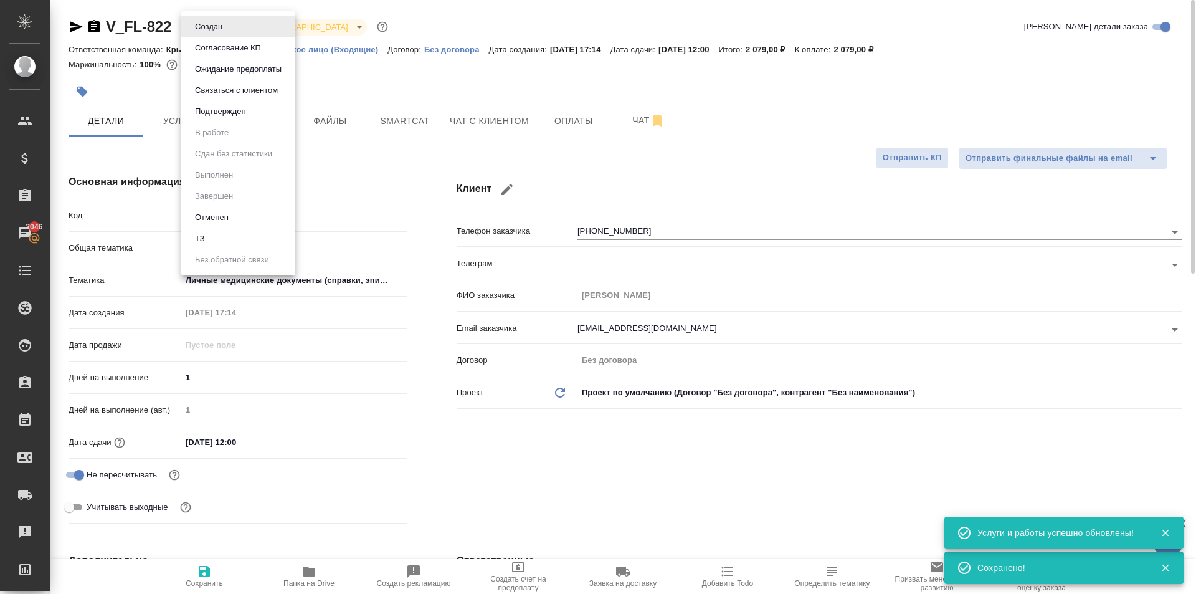
click at [231, 26] on body "🙏 .cls-1 fill:#fff; AWATERA Kasymov Timur Клиенты Спецификации Заказы 2046 Чаты…" at bounding box center [598, 297] width 1196 height 594
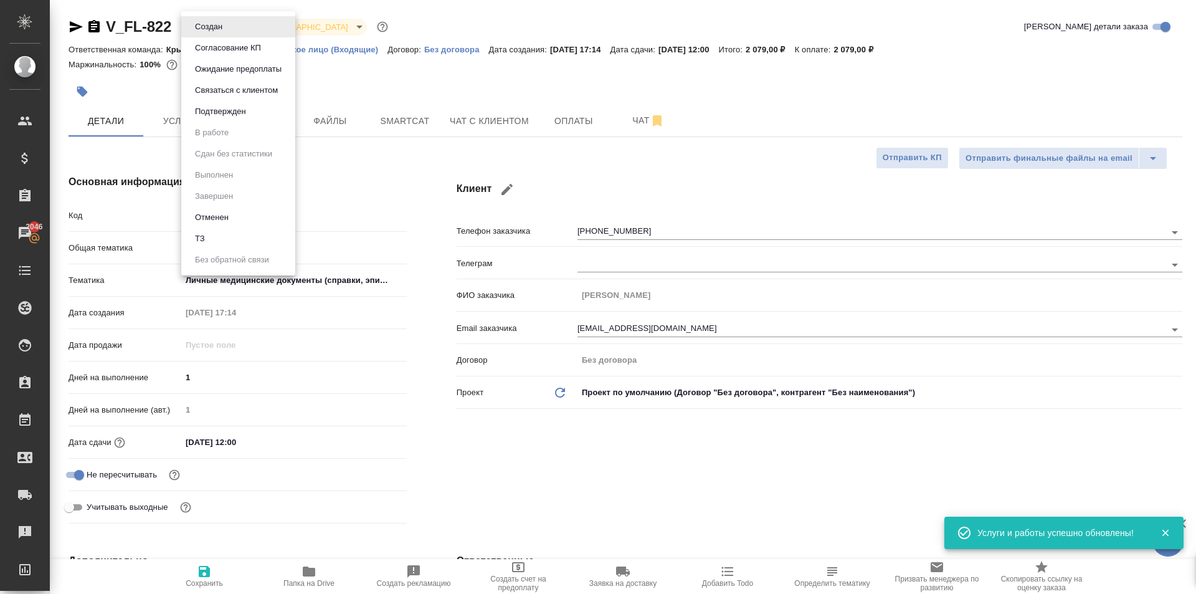
click at [226, 70] on button "Ожидание предоплаты" at bounding box center [238, 69] width 94 height 14
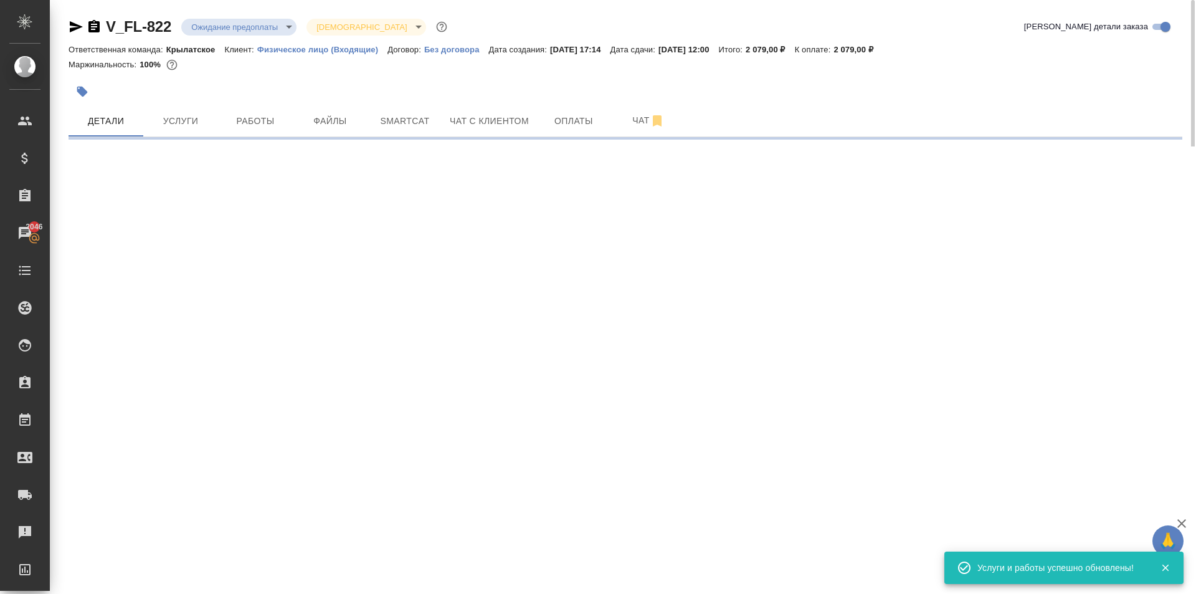
select select "RU"
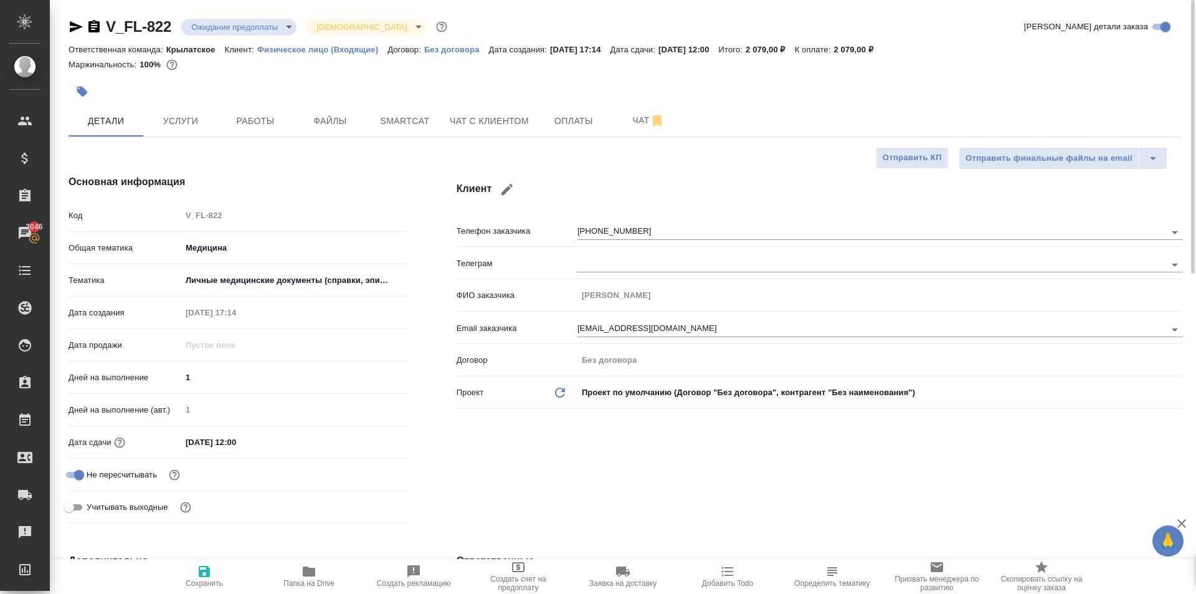
type textarea "x"
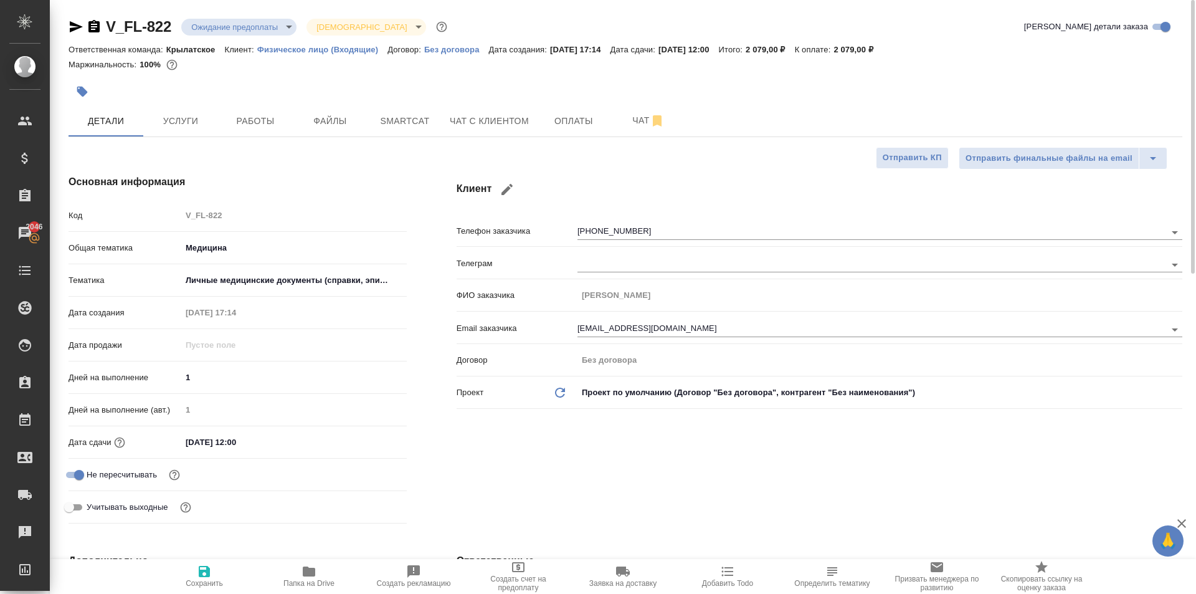
type textarea "x"
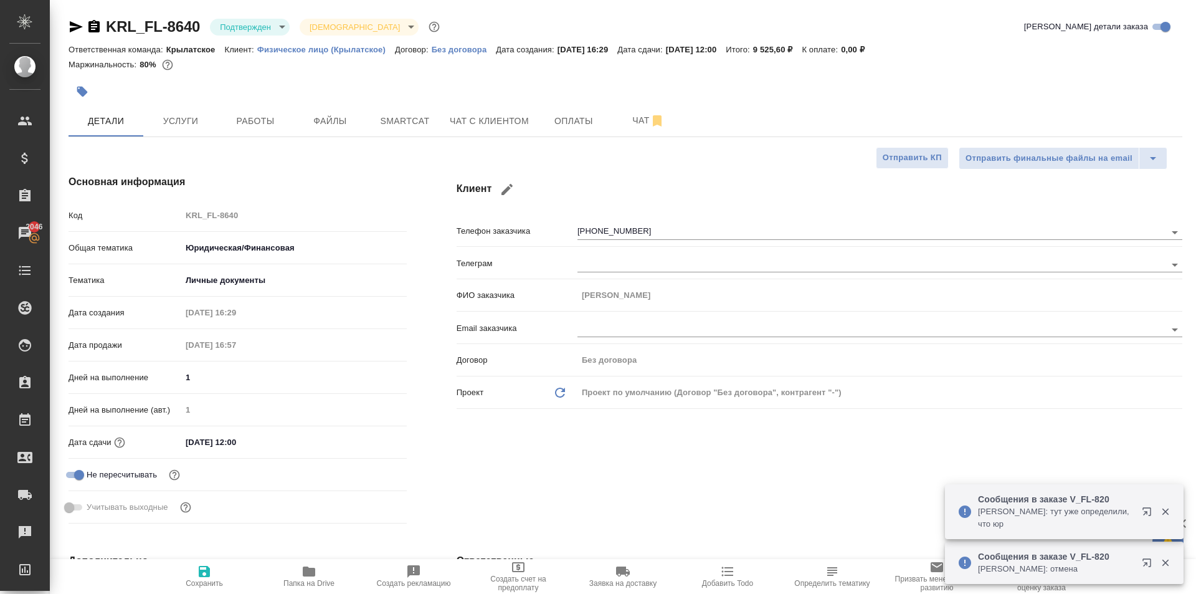
select select "RU"
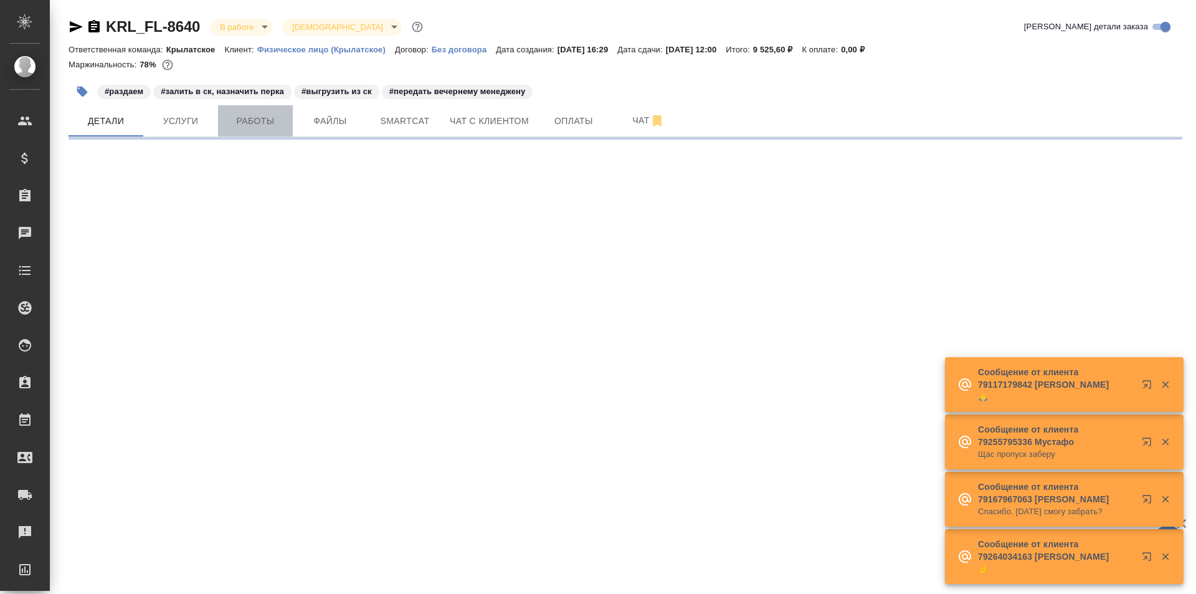
click at [251, 133] on button "Работы" at bounding box center [255, 120] width 75 height 31
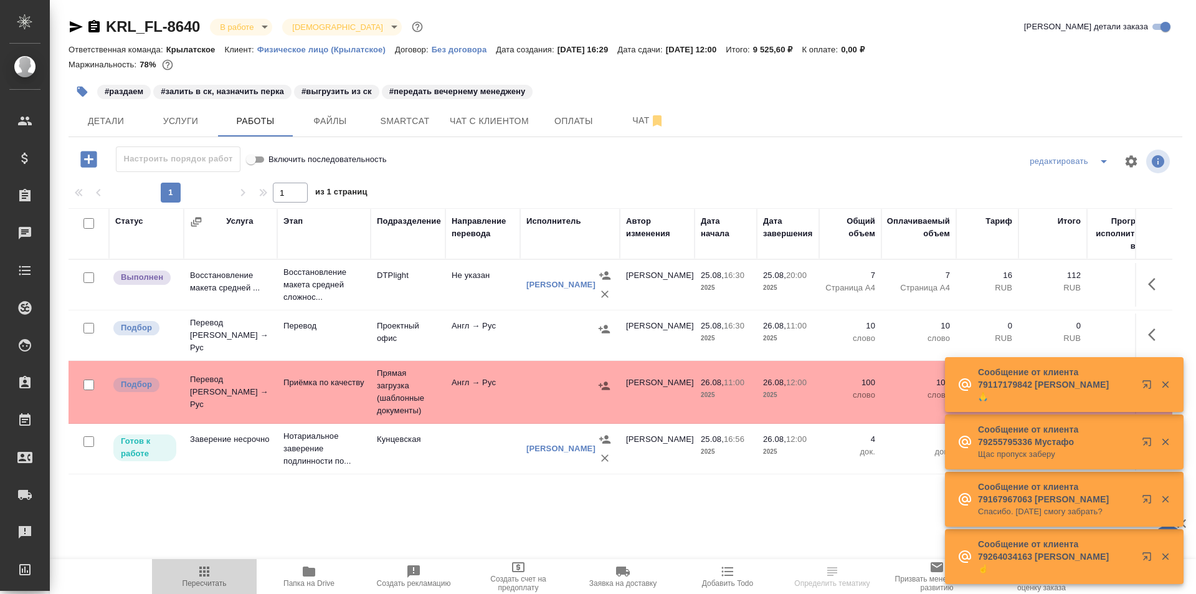
click at [204, 581] on span "Пересчитать" at bounding box center [205, 583] width 44 height 9
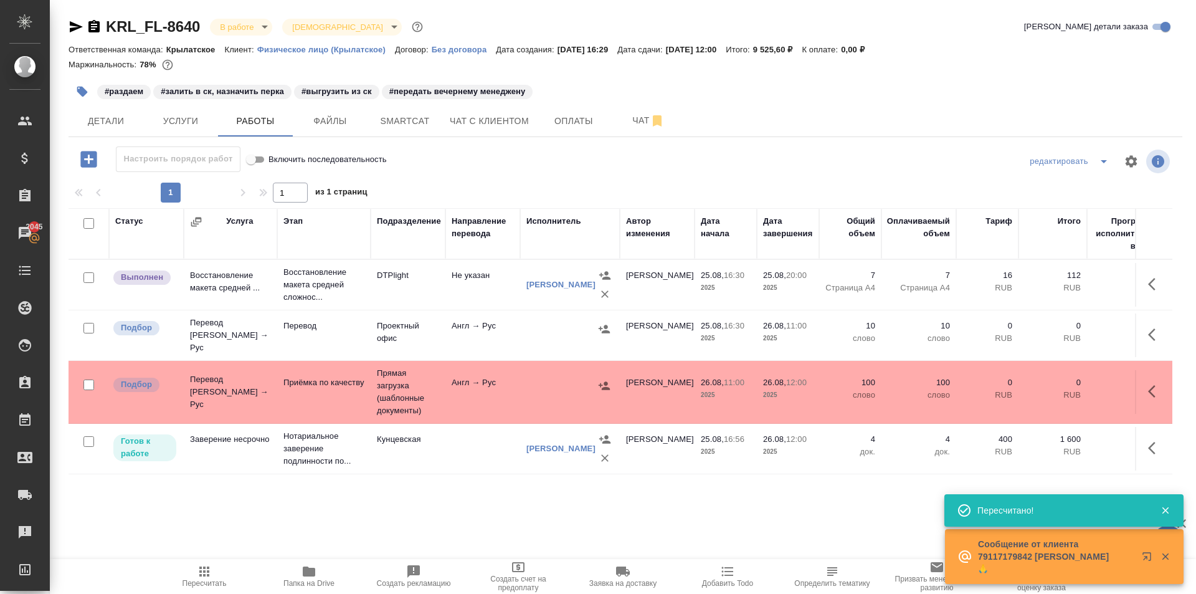
click at [190, 574] on span "Пересчитать" at bounding box center [205, 576] width 90 height 24
click at [212, 574] on span "Пересчитать" at bounding box center [205, 576] width 90 height 24
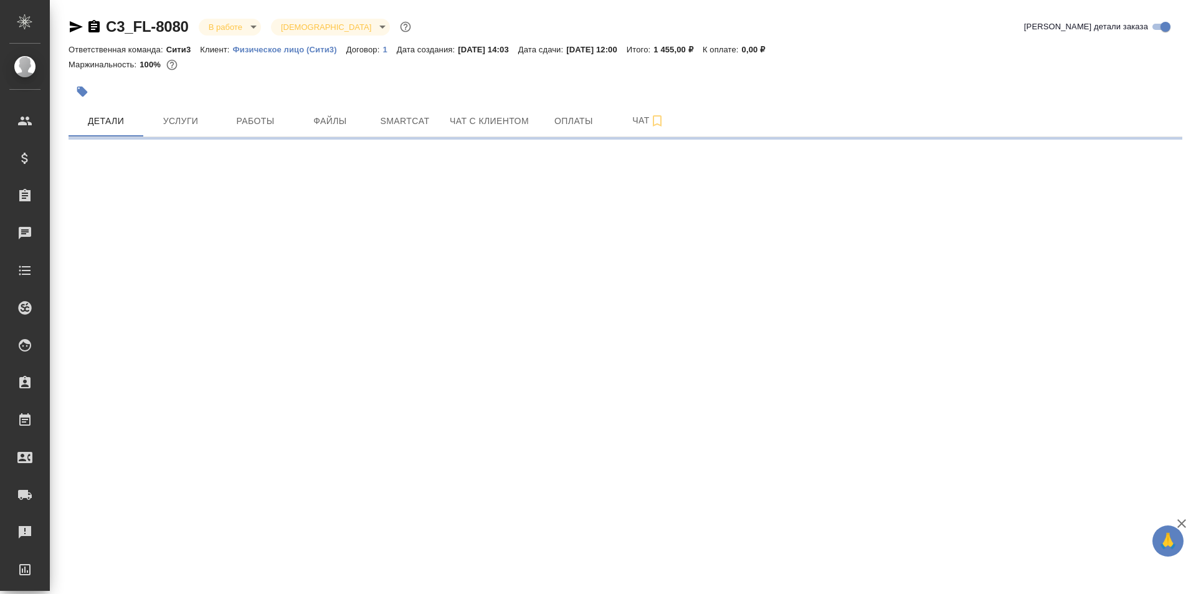
select select "RU"
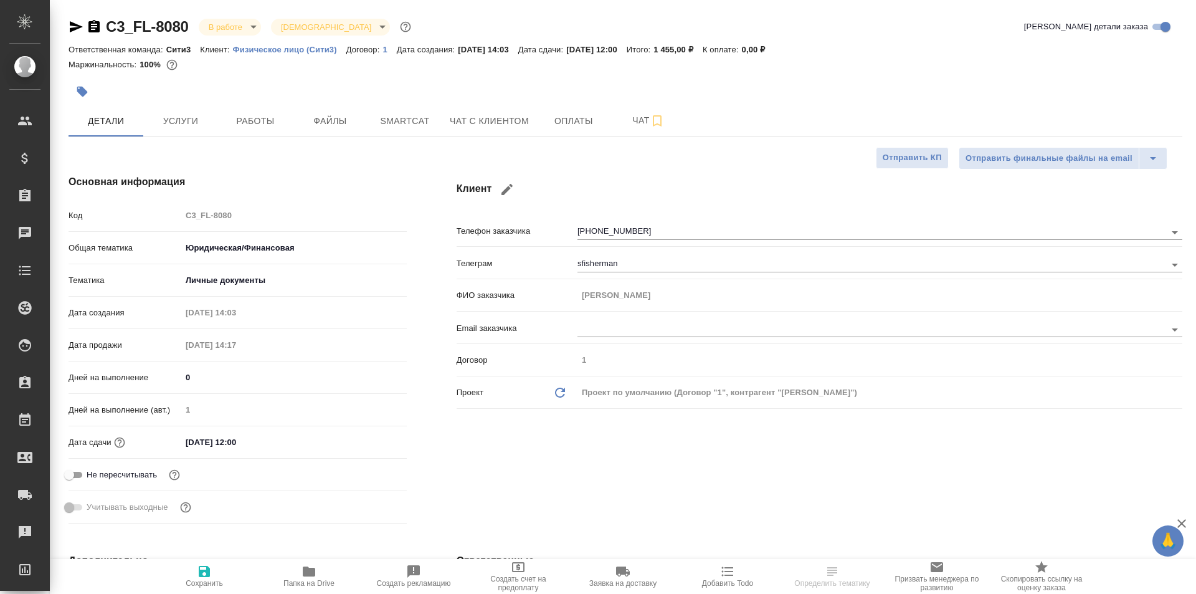
type textarea "x"
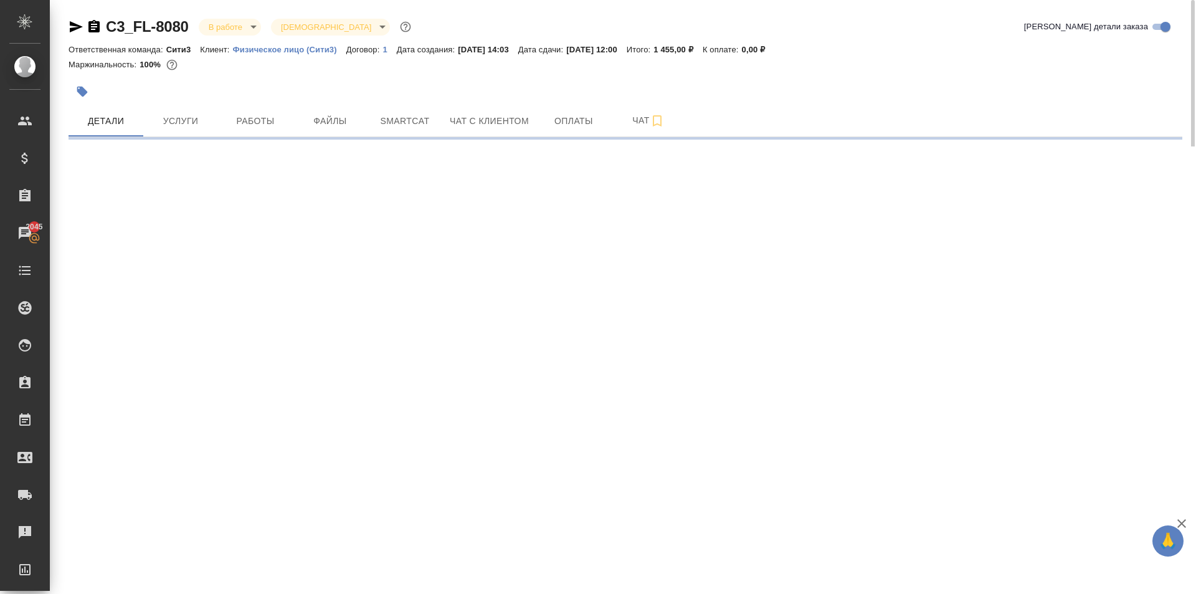
select select "RU"
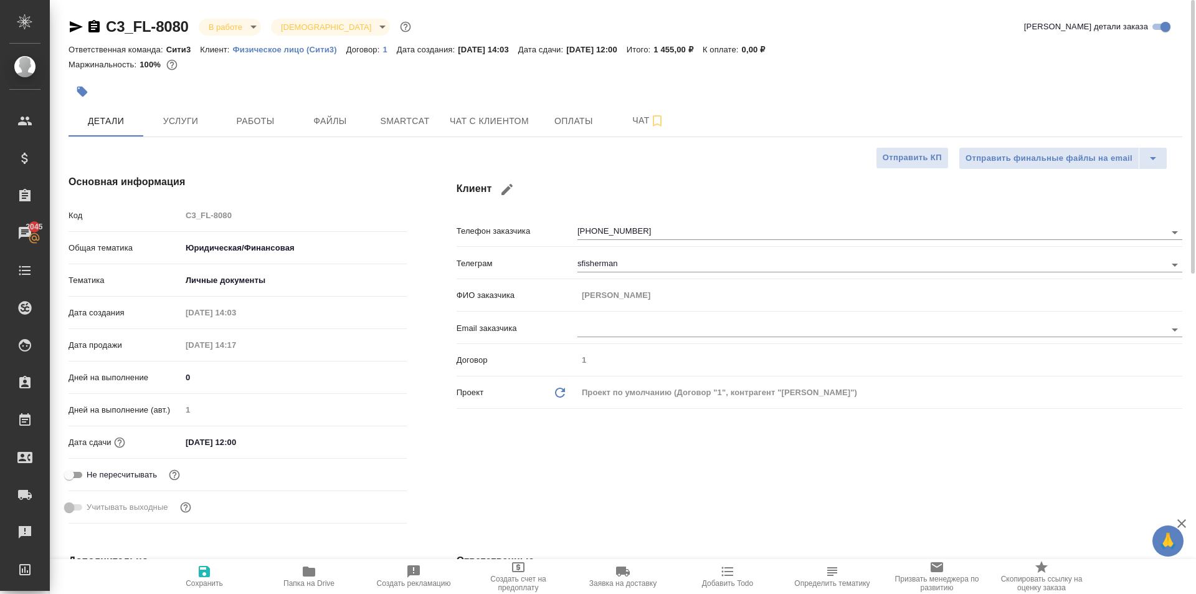
type textarea "x"
click at [94, 29] on icon "button" at bounding box center [94, 26] width 15 height 15
type textarea "x"
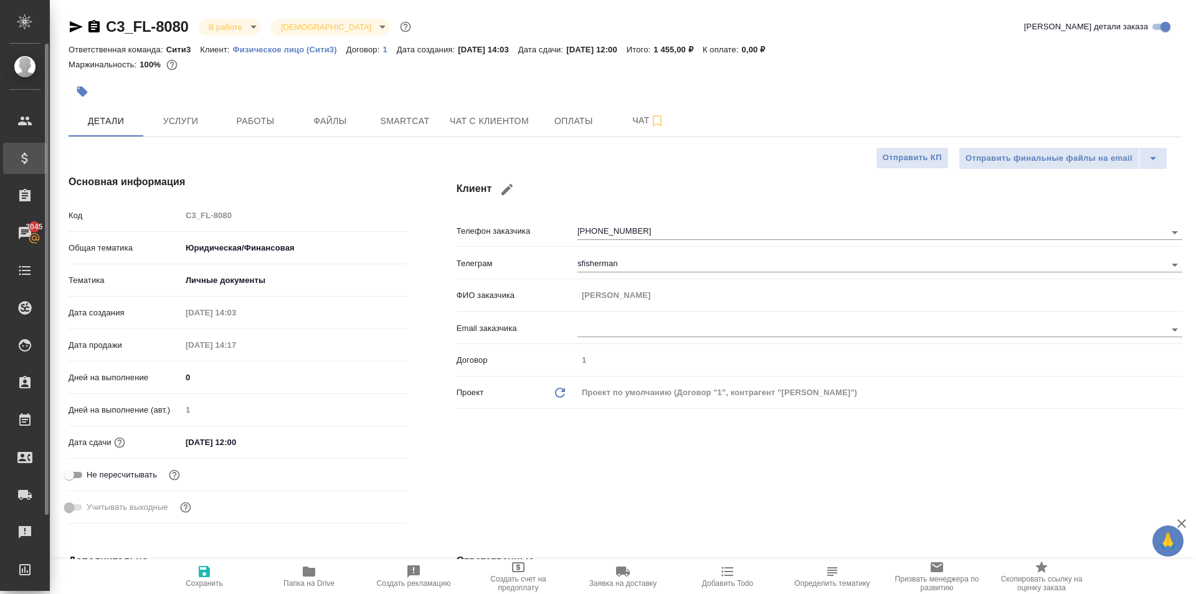
type textarea "x"
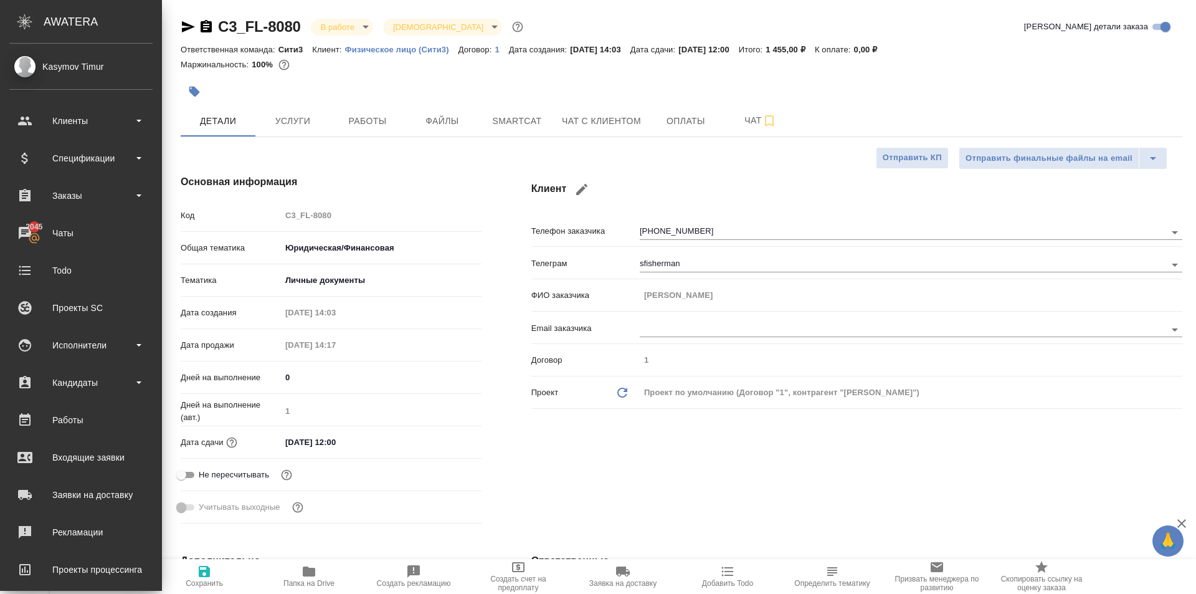
type textarea "x"
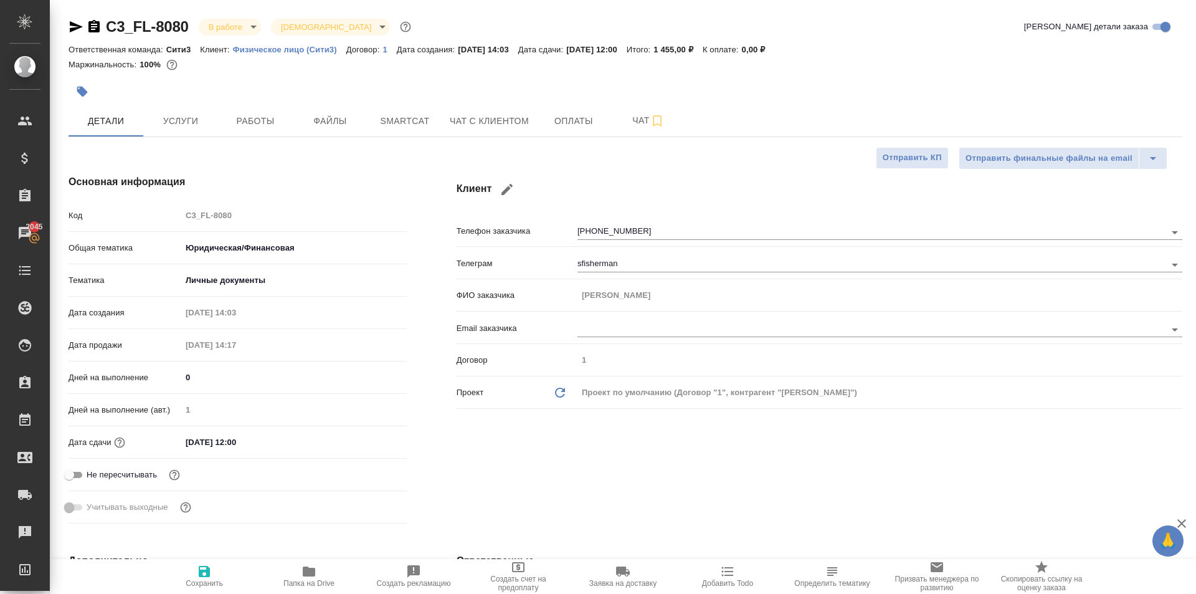
click at [95, 20] on icon "button" at bounding box center [94, 26] width 15 height 15
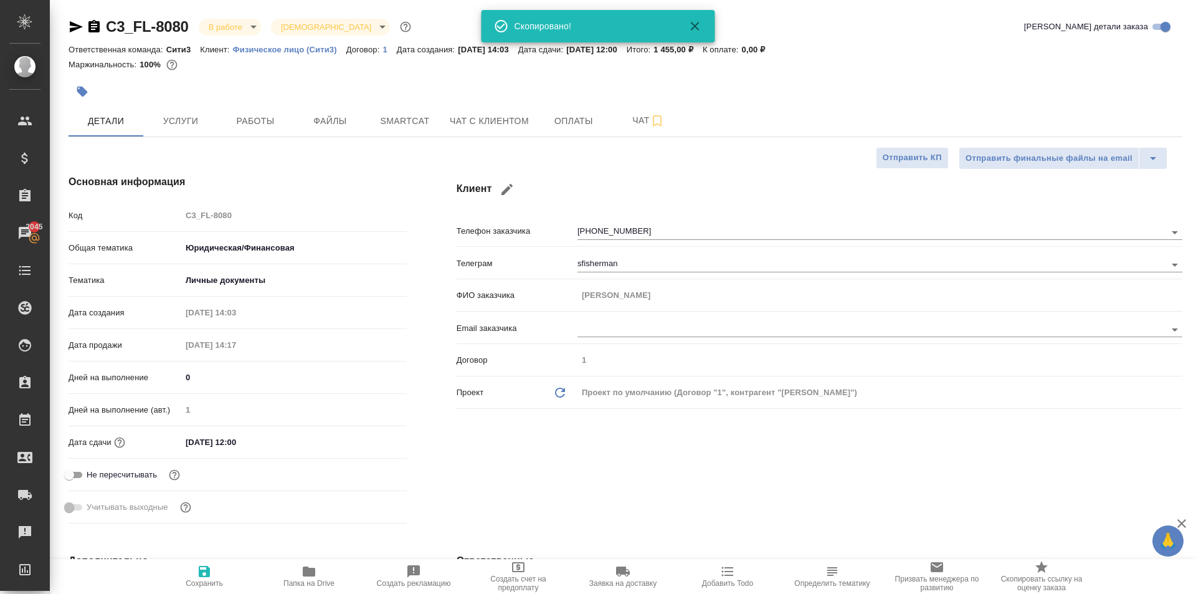
type textarea "x"
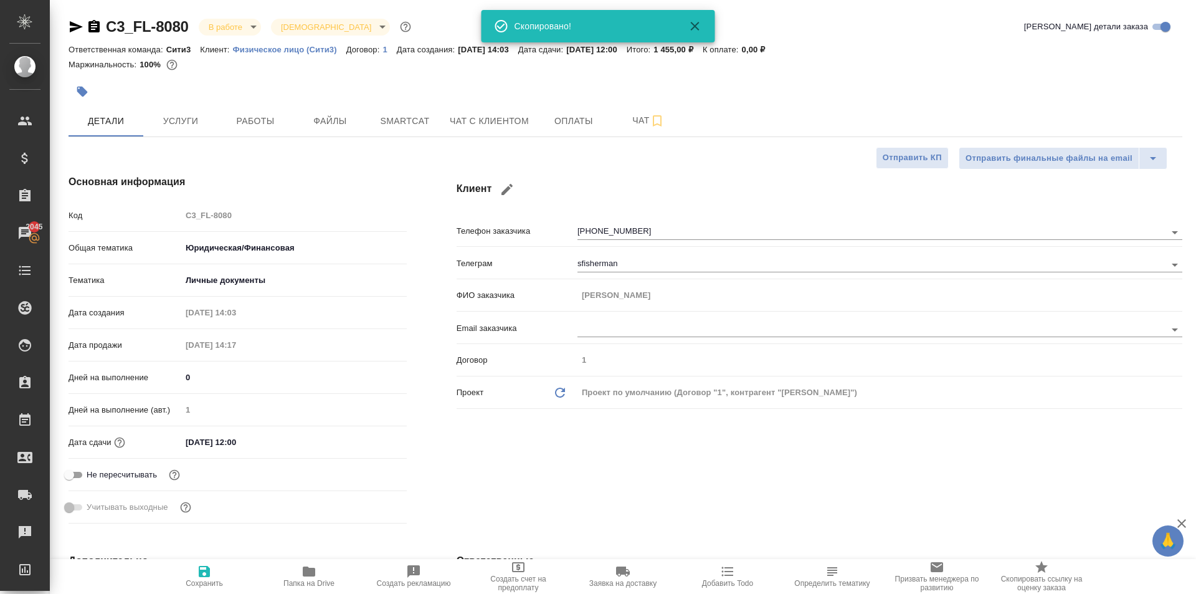
type textarea "x"
